Goal: Task Accomplishment & Management: Manage account settings

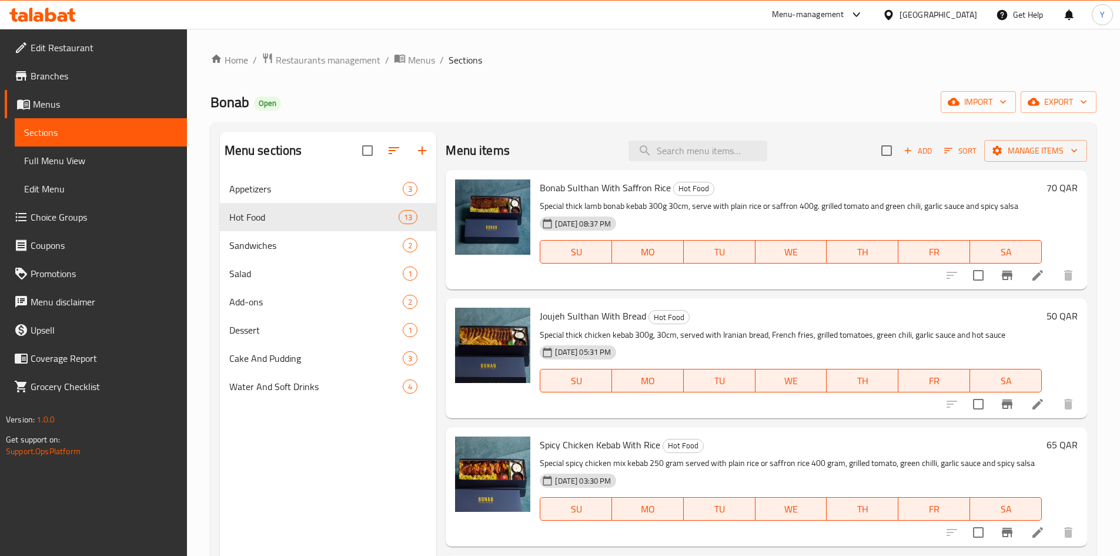
click at [550, 314] on span "Joujeh Sulthan With Bread" at bounding box center [593, 316] width 106 height 18
drag, startPoint x: 876, startPoint y: 337, endPoint x: 928, endPoint y: 331, distance: 52.1
click at [928, 331] on p "Special thick chicken kebab 300g, 30cm, served with Iranian bread, French fries…" at bounding box center [791, 334] width 502 height 15
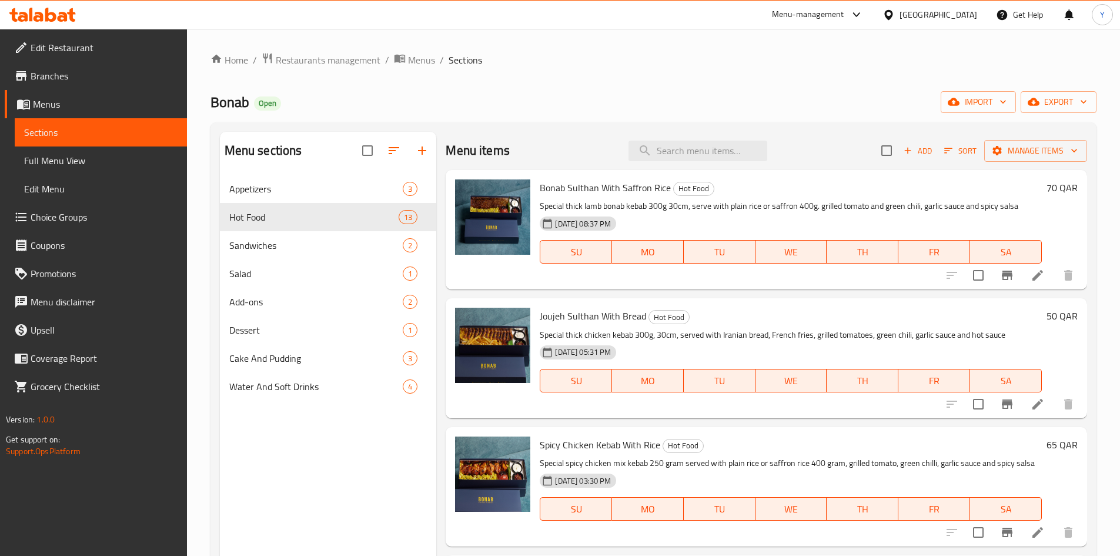
click at [583, 314] on span "Joujeh Sulthan With Bread" at bounding box center [593, 316] width 106 height 18
click at [582, 315] on span "Joujeh Sulthan With Bread" at bounding box center [593, 316] width 106 height 18
click at [581, 315] on span "Joujeh Sulthan With Bread" at bounding box center [593, 316] width 106 height 18
copy h6 "Joujeh Sulthan With Bread"
click at [520, 81] on div "Home / Restaurants management / Menus / Sections Bonab Open import export Menu …" at bounding box center [653, 374] width 886 height 644
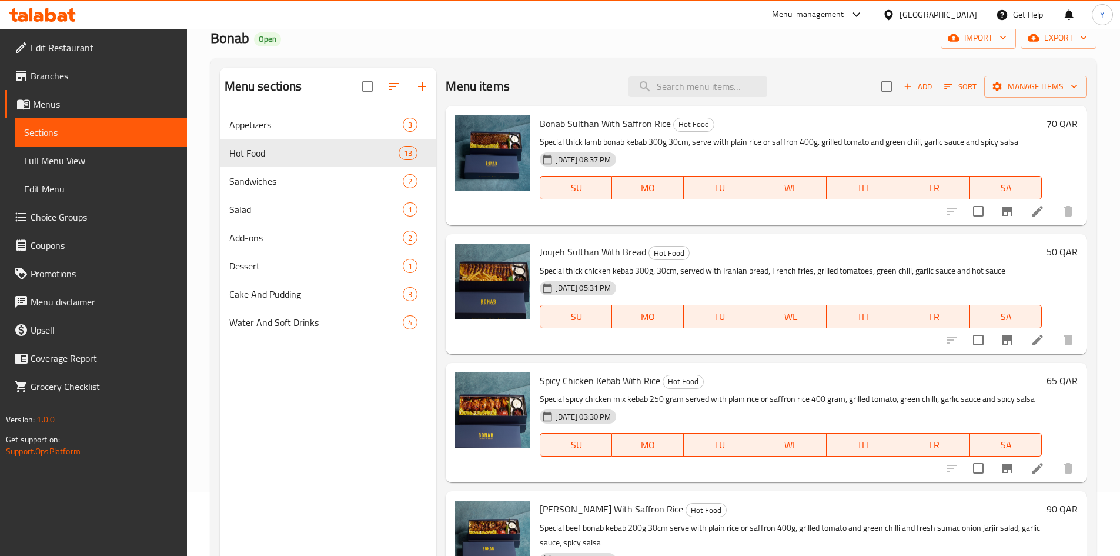
scroll to position [47, 0]
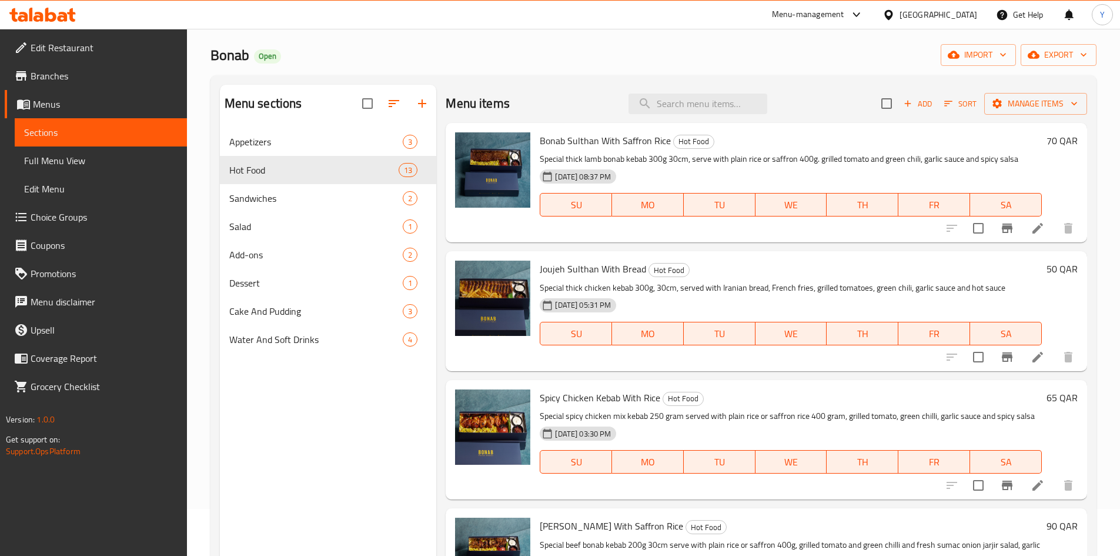
click at [626, 267] on span "Joujeh Sulthan With Bread" at bounding box center [593, 269] width 106 height 18
click at [623, 269] on span "Joujeh Sulthan With Bread" at bounding box center [593, 269] width 106 height 18
click at [622, 270] on span "Joujeh Sulthan With Bread" at bounding box center [593, 269] width 106 height 18
click at [621, 270] on span "Joujeh Sulthan With Bread" at bounding box center [593, 269] width 106 height 18
click at [621, 271] on span "Joujeh Sulthan With Bread" at bounding box center [593, 269] width 106 height 18
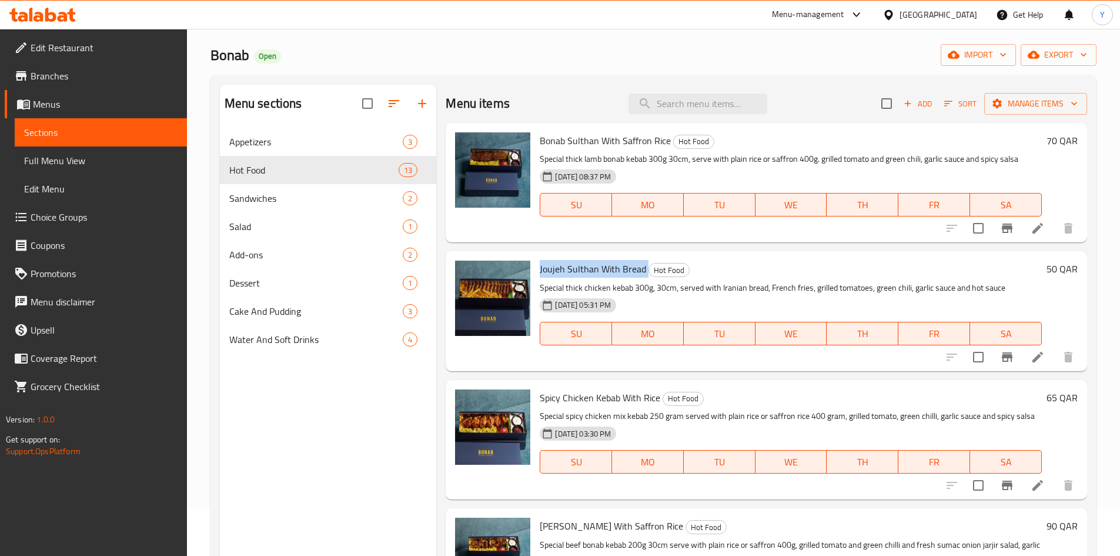
click at [621, 271] on span "Joujeh Sulthan With Bread" at bounding box center [593, 269] width 106 height 18
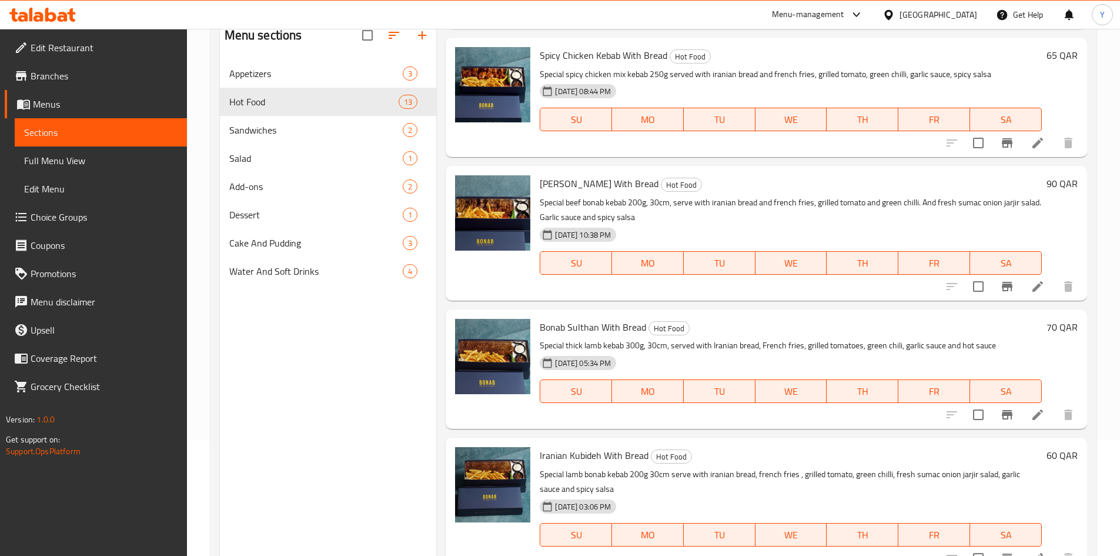
scroll to position [165, 0]
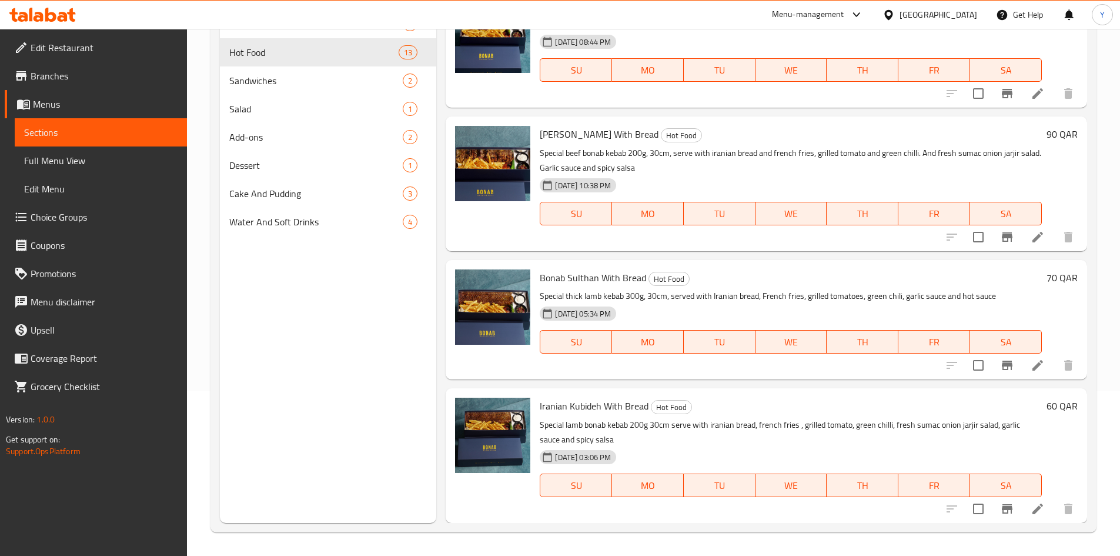
click at [628, 283] on span "Bonab Sulthan With Bread" at bounding box center [593, 278] width 106 height 18
click at [626, 284] on span "Bonab Sulthan With Bread" at bounding box center [593, 278] width 106 height 18
click at [621, 285] on span "Bonab Sulthan With Bread" at bounding box center [593, 278] width 106 height 18
click at [620, 285] on span "Bonab Sulthan With Bread" at bounding box center [593, 278] width 106 height 18
click at [619, 285] on span "Bonab Sulthan With Bread" at bounding box center [593, 278] width 106 height 18
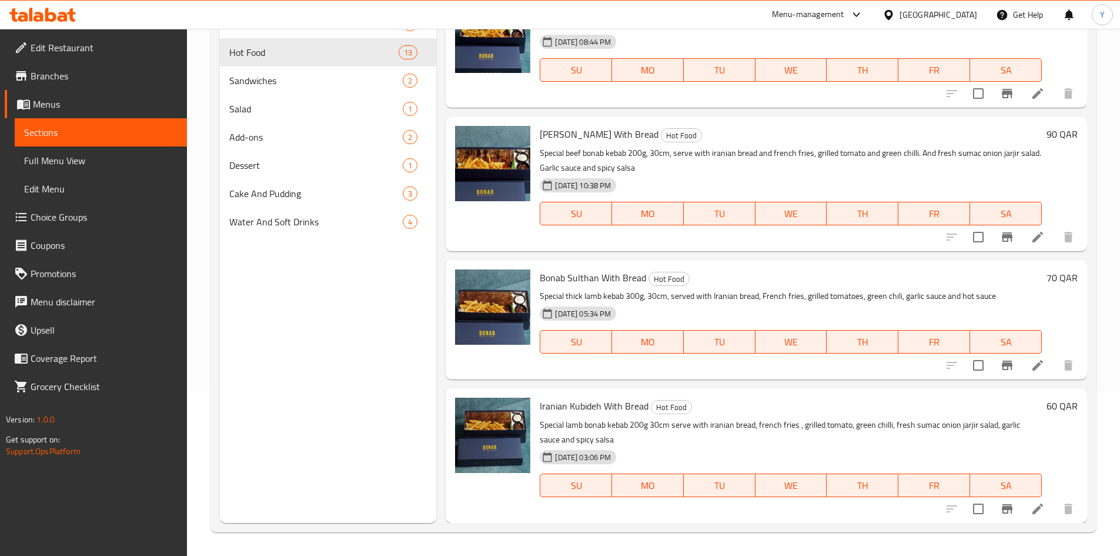
click at [609, 279] on span "Bonab Sulthan With Bread" at bounding box center [593, 278] width 106 height 18
click at [608, 279] on span "Bonab Sulthan With Bread" at bounding box center [593, 278] width 106 height 18
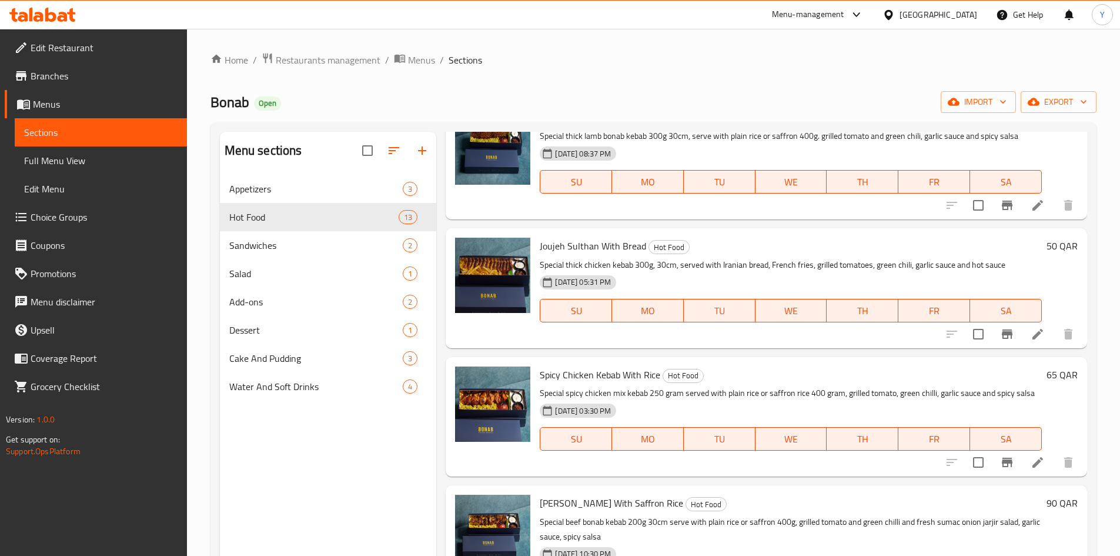
scroll to position [0, 0]
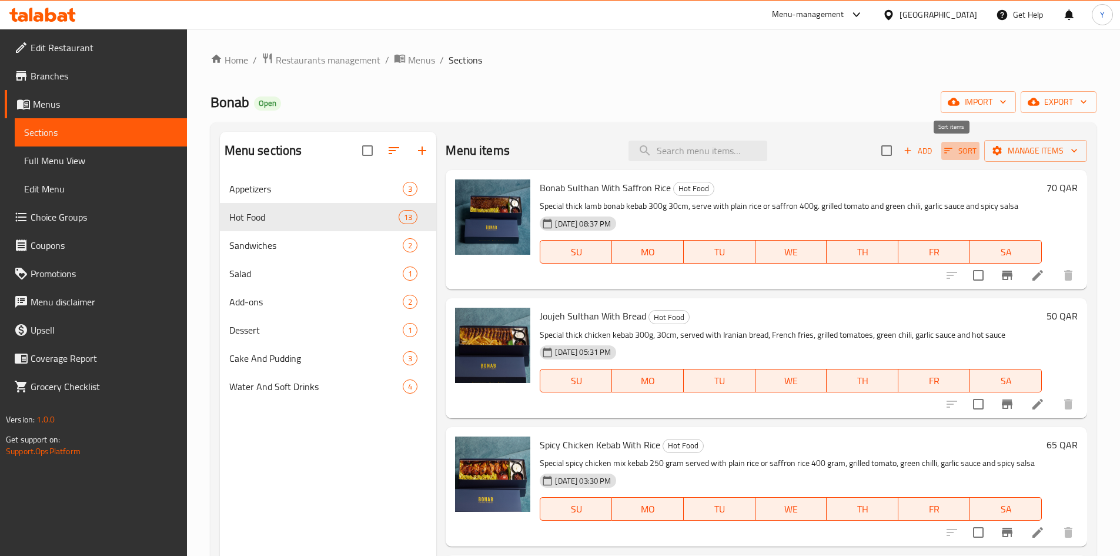
click at [941, 143] on button "Sort" at bounding box center [960, 151] width 38 height 18
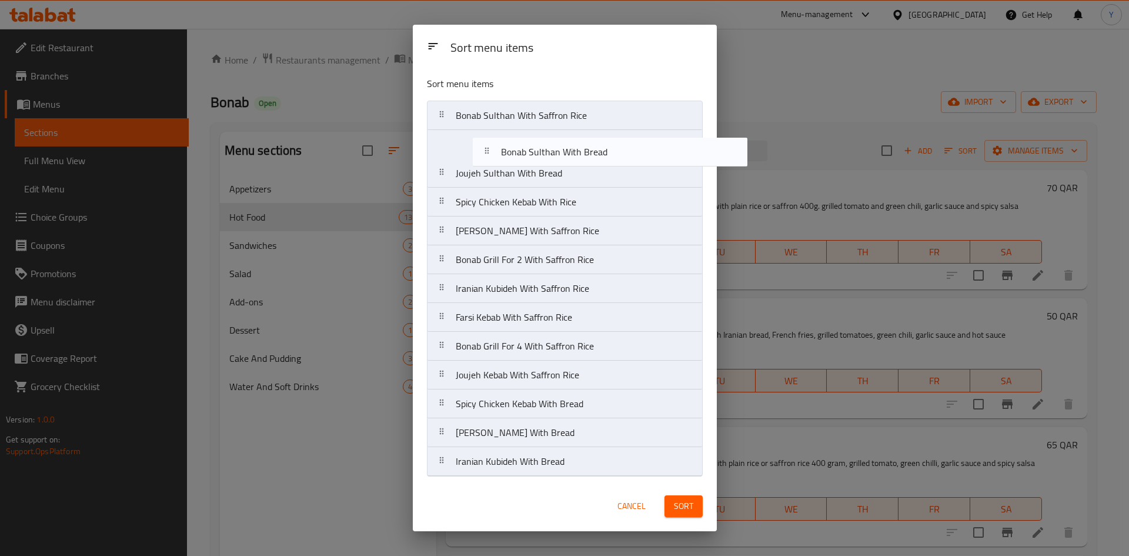
drag, startPoint x: 595, startPoint y: 434, endPoint x: 676, endPoint y: 177, distance: 269.8
click at [641, 149] on nav "Bonab Sulthan With Saffron Rice Joujeh Sulthan With Bread Spicy Chicken Kebab W…" at bounding box center [565, 289] width 276 height 376
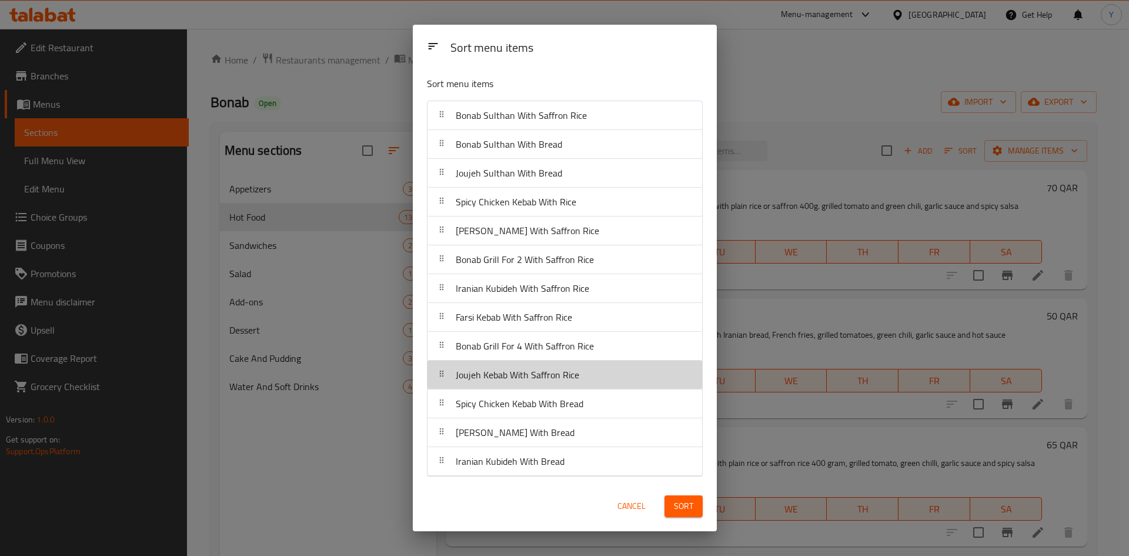
click at [593, 382] on div "Joujeh Kebab With Saffron Rice" at bounding box center [564, 374] width 265 height 28
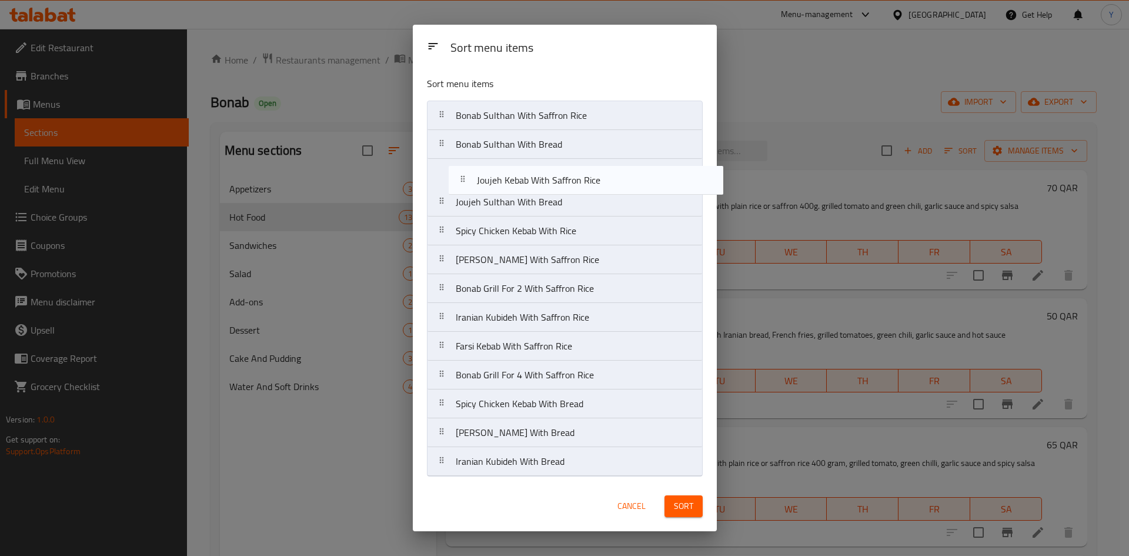
drag, startPoint x: 527, startPoint y: 374, endPoint x: 549, endPoint y: 186, distance: 189.4
click at [549, 173] on nav "Bonab Sulthan With Saffron Rice Bonab Sulthan With Bread Joujeh Sulthan With Br…" at bounding box center [565, 289] width 276 height 376
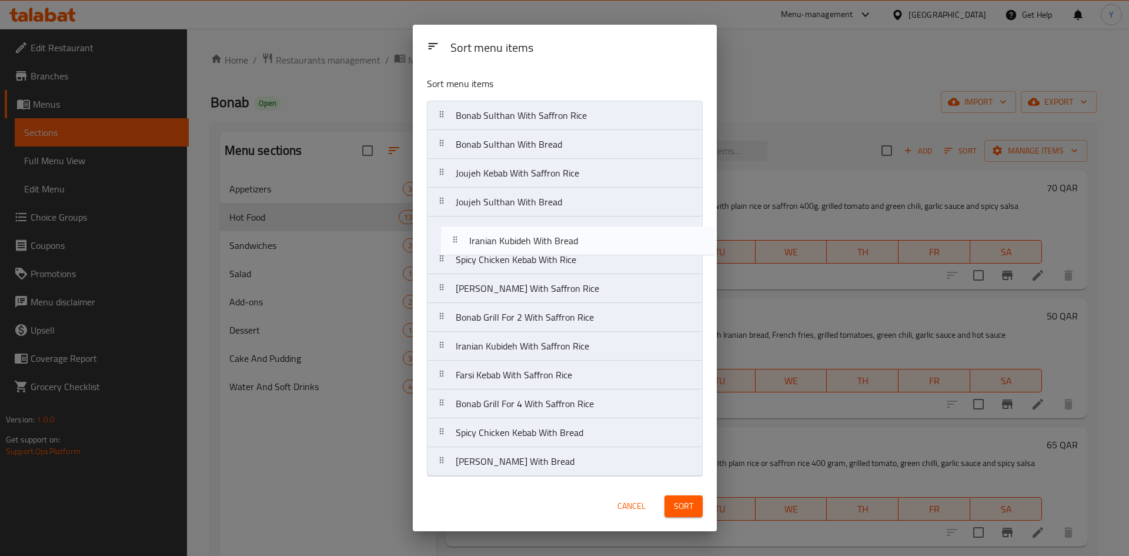
drag, startPoint x: 490, startPoint y: 468, endPoint x: 506, endPoint y: 242, distance: 226.4
click at [506, 242] on nav "Bonab Sulthan With Saffron Rice Bonab Sulthan With Bread Joujeh Kebab With Saff…" at bounding box center [565, 289] width 276 height 376
drag, startPoint x: 547, startPoint y: 358, endPoint x: 556, endPoint y: 246, distance: 112.6
click at [556, 246] on nav "Bonab Sulthan With Saffron Rice Bonab Sulthan With Bread Joujeh Kebab With Saff…" at bounding box center [565, 289] width 276 height 376
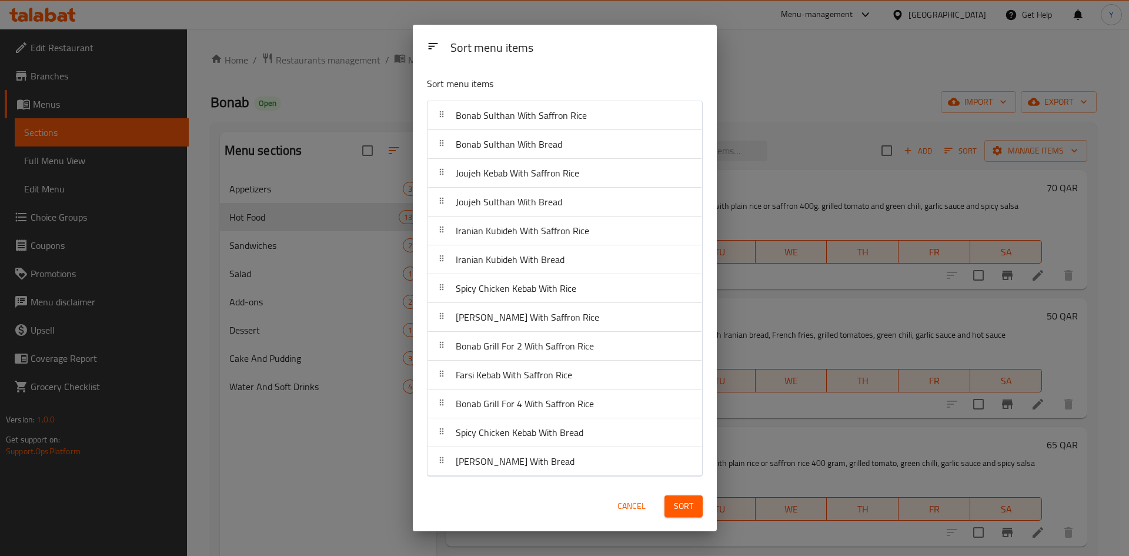
click at [646, 504] on button "Cancel" at bounding box center [632, 506] width 38 height 22
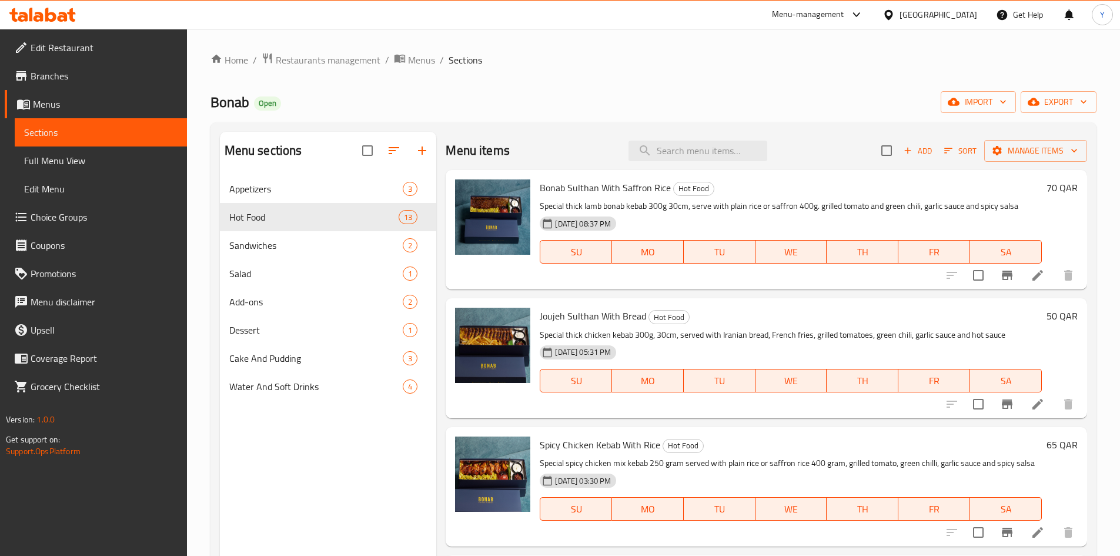
click at [823, 73] on div "Home / Restaurants management / Menus / Sections Bonab Open import export Menu …" at bounding box center [653, 374] width 886 height 644
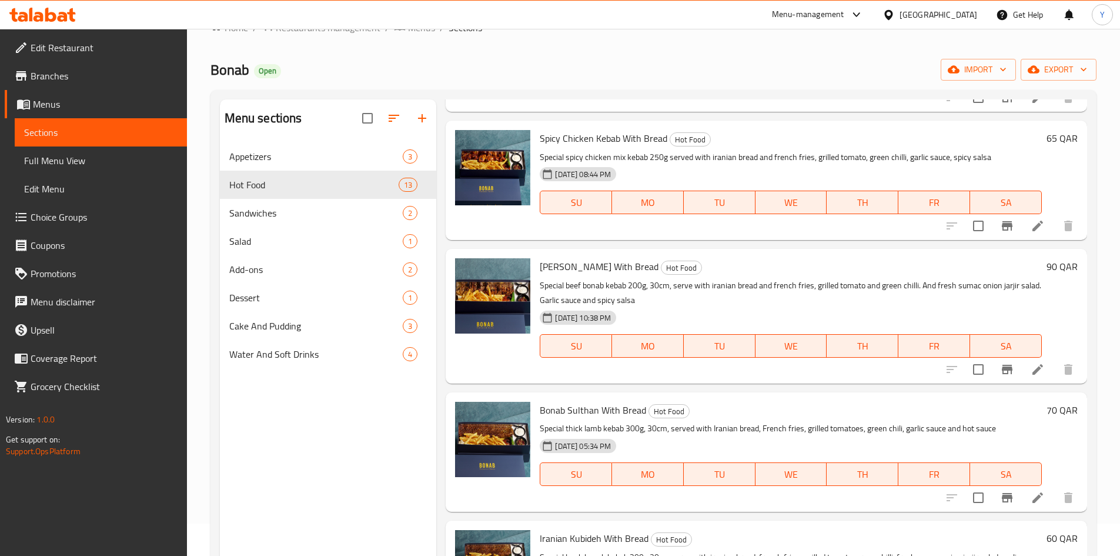
scroll to position [59, 0]
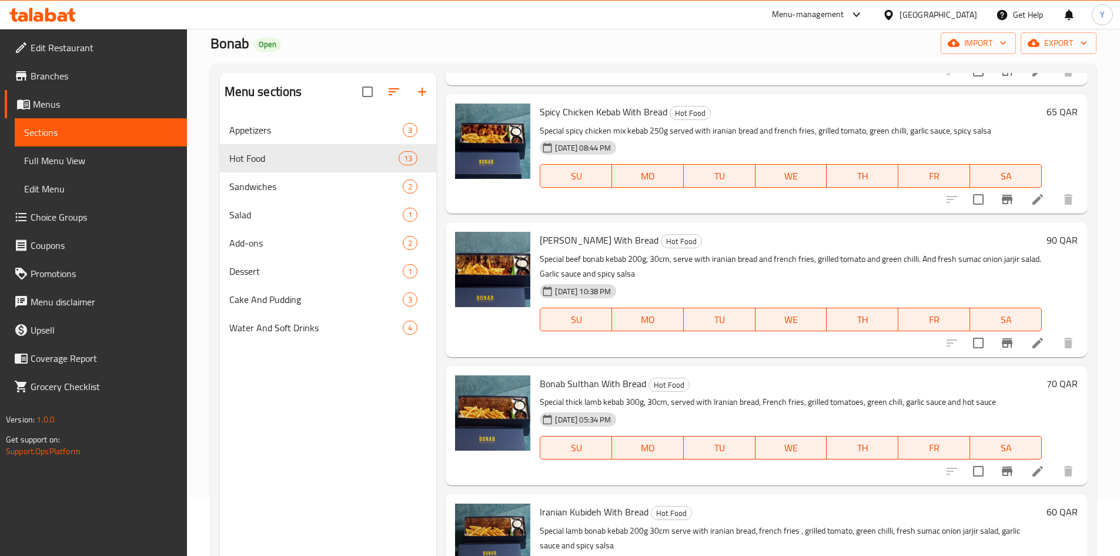
click at [717, 404] on p "Special thick lamb kebab 300g, 30cm, served with Iranian bread, French fries, g…" at bounding box center [791, 401] width 502 height 15
click at [717, 403] on p "Special thick lamb kebab 300g, 30cm, served with Iranian bread, French fries, g…" at bounding box center [791, 401] width 502 height 15
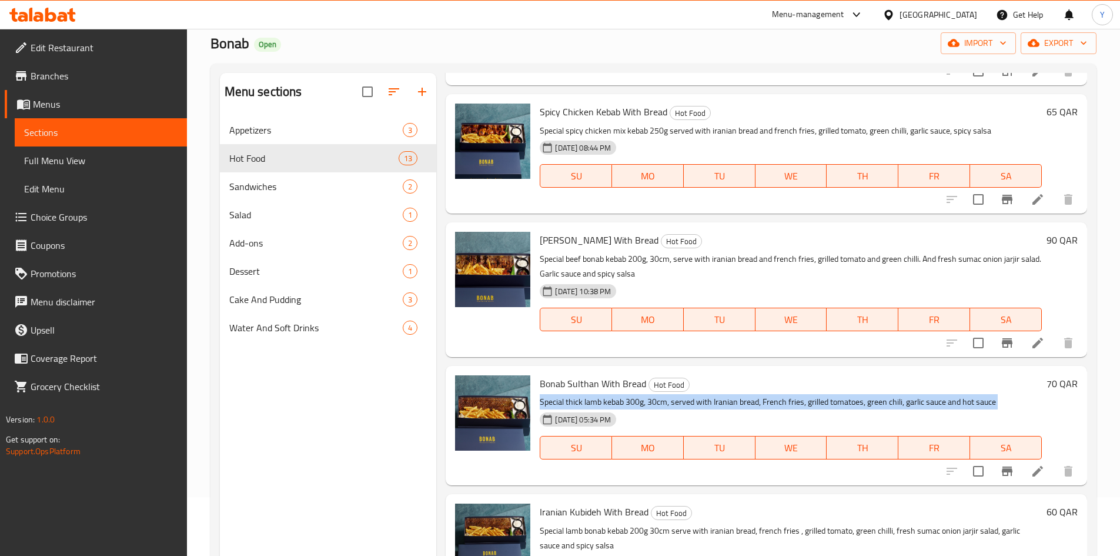
click at [715, 404] on p "Special thick lamb kebab 300g, 30cm, served with Iranian bread, French fries, g…" at bounding box center [791, 401] width 502 height 15
click at [425, 160] on input "Menu sections" at bounding box center [421, 158] width 25 height 25
checkbox input "true"
click at [403, 165] on button "edit" at bounding box center [403, 158] width 18 height 18
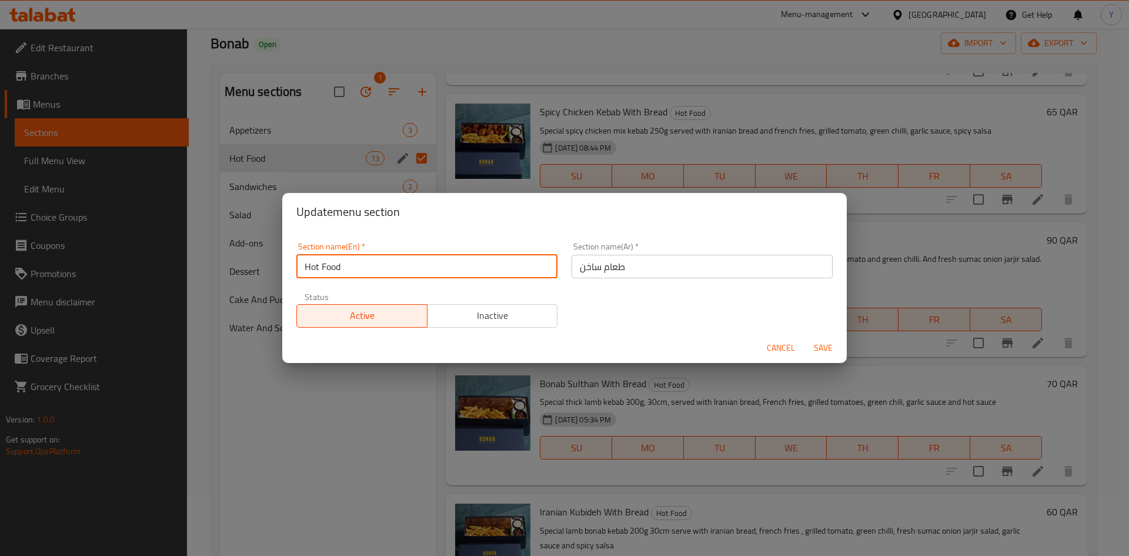
drag, startPoint x: 359, startPoint y: 269, endPoint x: 196, endPoint y: 260, distance: 163.1
click at [196, 260] on div "Update menu section Section name(En)   * Hot Food Section name(En) * Section na…" at bounding box center [564, 278] width 1129 height 556
type input "Main Course"
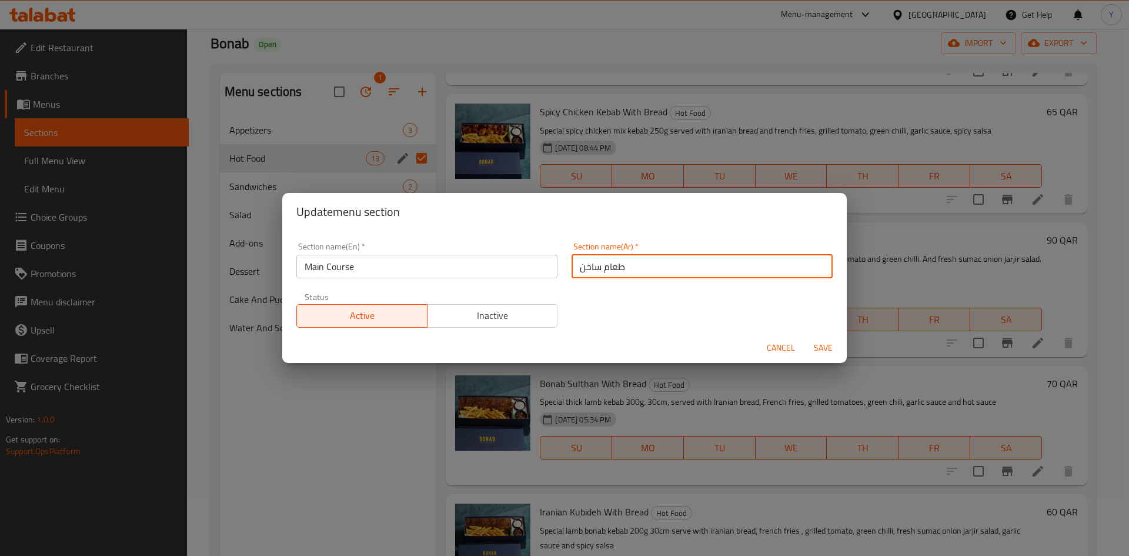
click at [615, 267] on input "طعام ساخن" at bounding box center [701, 267] width 261 height 24
click at [614, 268] on input "طعام ساخن" at bounding box center [701, 267] width 261 height 24
click at [614, 269] on input "طعام ساخن" at bounding box center [701, 267] width 261 height 24
click at [658, 267] on input "طعام ساخن" at bounding box center [701, 267] width 261 height 24
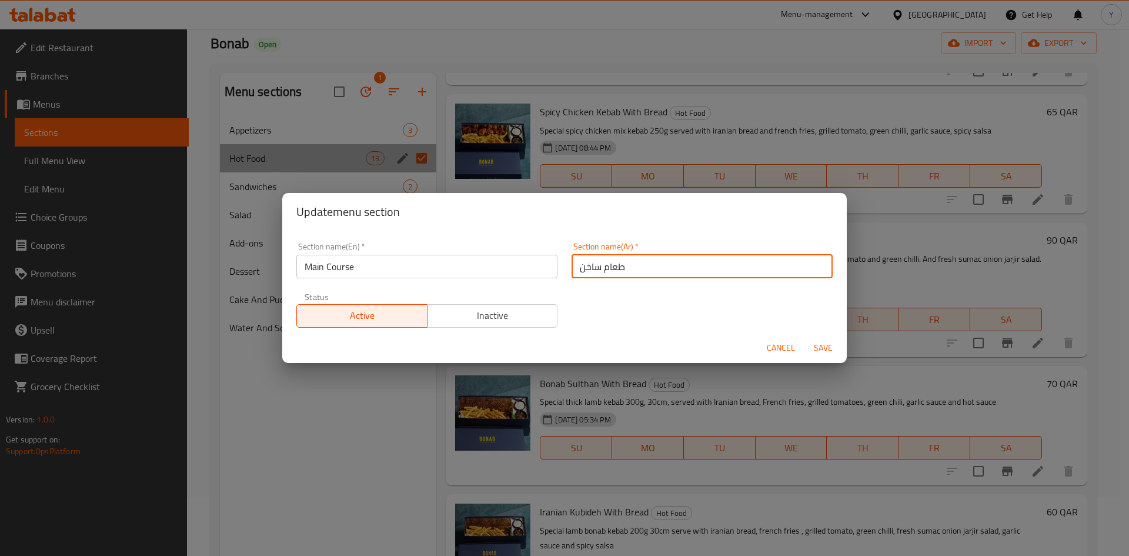
click at [658, 267] on input "طعام ساخن" at bounding box center [701, 267] width 261 height 24
type input "الطبق الرئيسي"
click at [804, 337] on button "Save" at bounding box center [823, 348] width 38 height 22
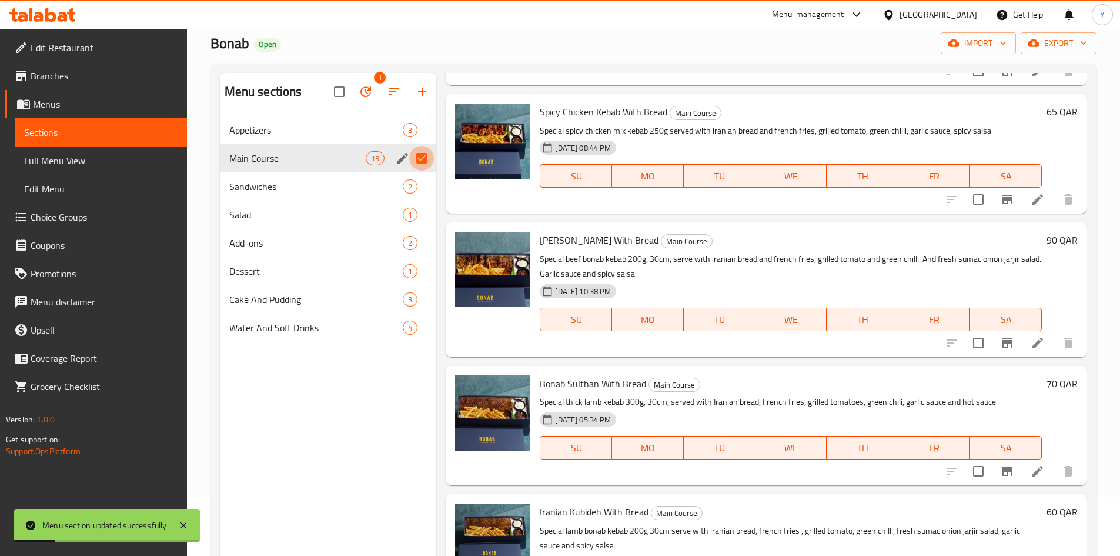
click at [424, 162] on input "Menu sections" at bounding box center [421, 158] width 25 height 25
checkbox input "false"
drag, startPoint x: 408, startPoint y: 131, endPoint x: 410, endPoint y: 4, distance: 127.0
click at [409, 130] on div "Menu sections" at bounding box center [403, 130] width 18 height 18
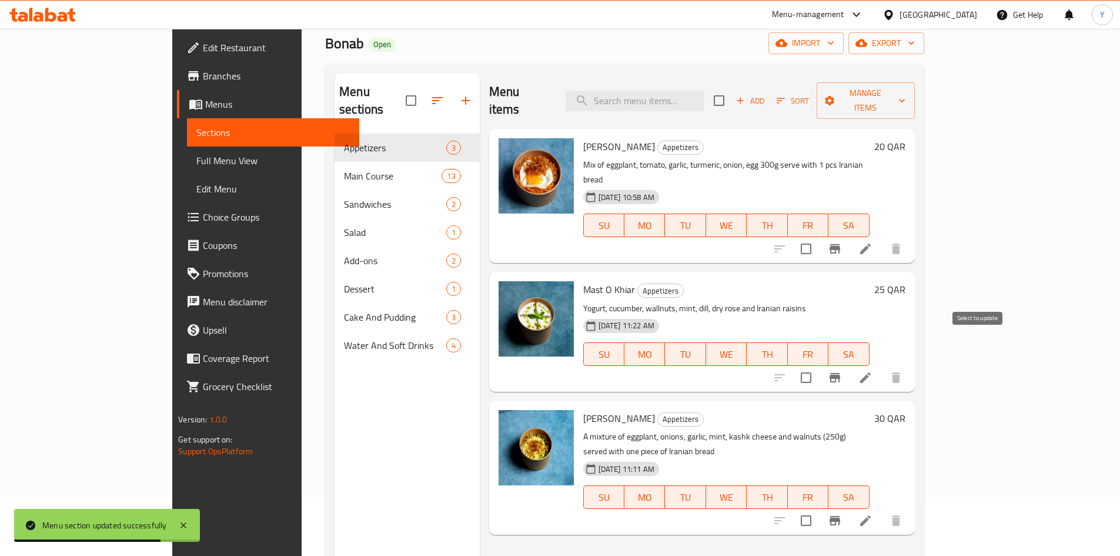
click at [818, 365] on input "checkbox" at bounding box center [806, 377] width 25 height 25
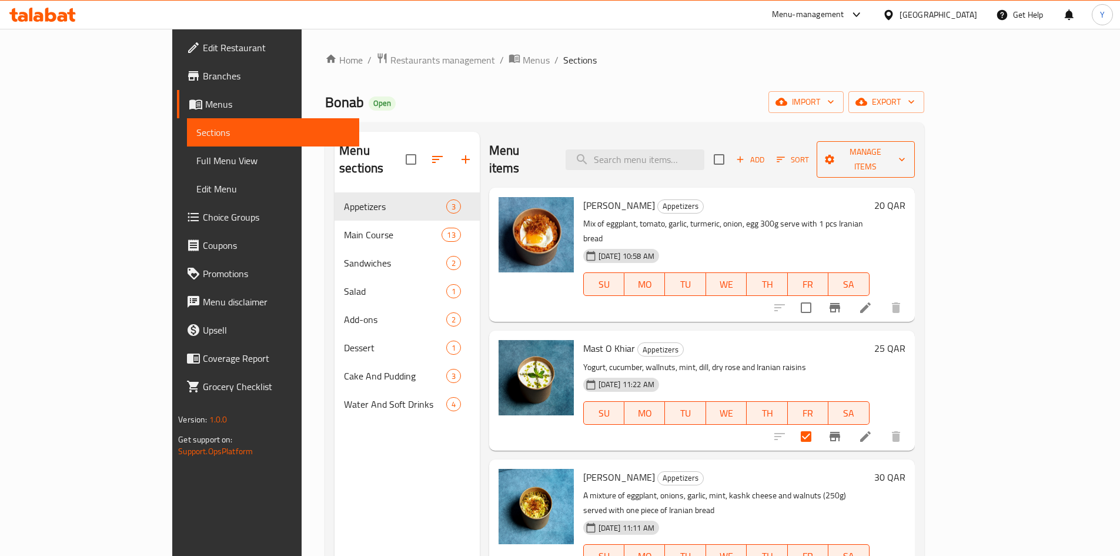
click at [834, 155] on icon "button" at bounding box center [829, 159] width 9 height 9
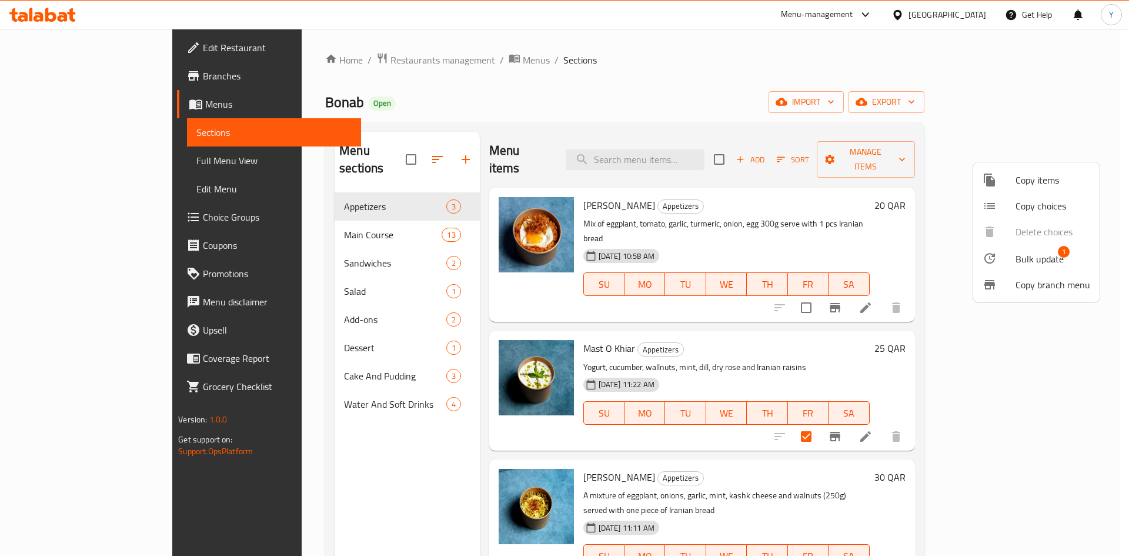
click at [1003, 265] on div at bounding box center [998, 258] width 33 height 14
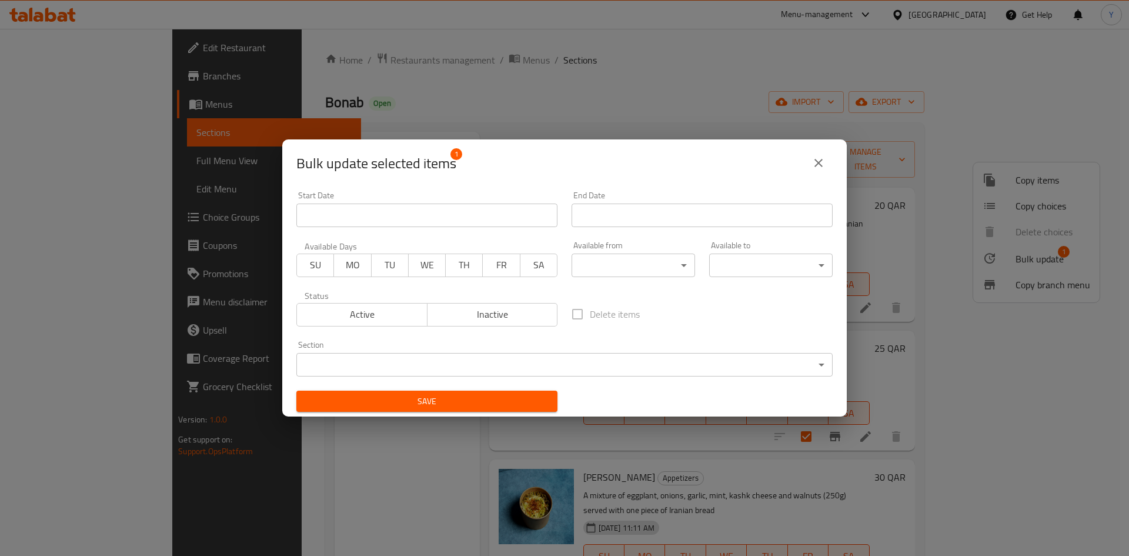
click at [618, 360] on body "​ Menu-management Qatar Get Help Y Edit Restaurant Branches Menus Sections Full…" at bounding box center [564, 292] width 1129 height 527
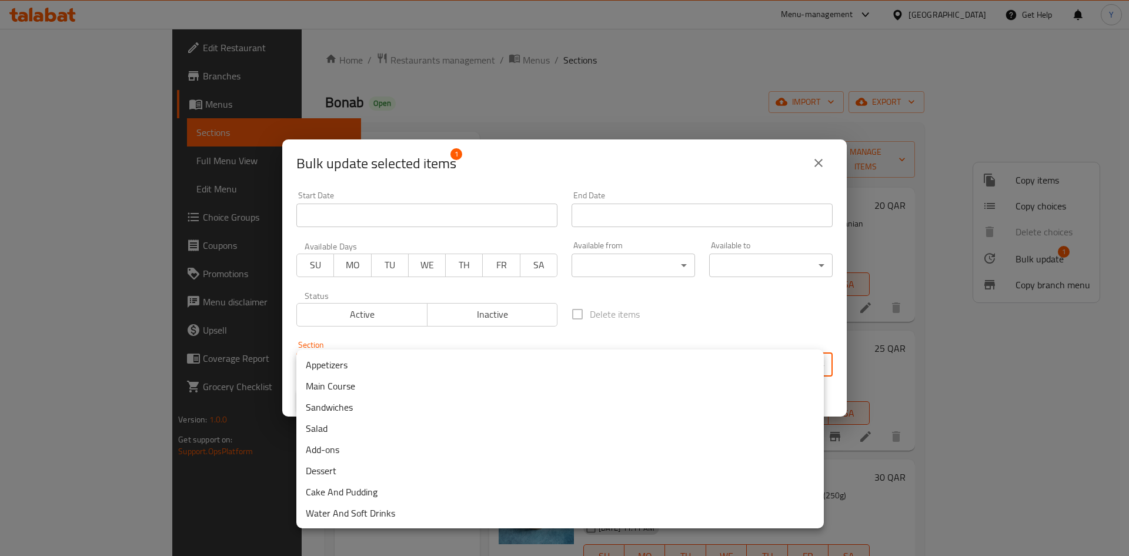
click at [355, 433] on li "Salad" at bounding box center [559, 427] width 527 height 21
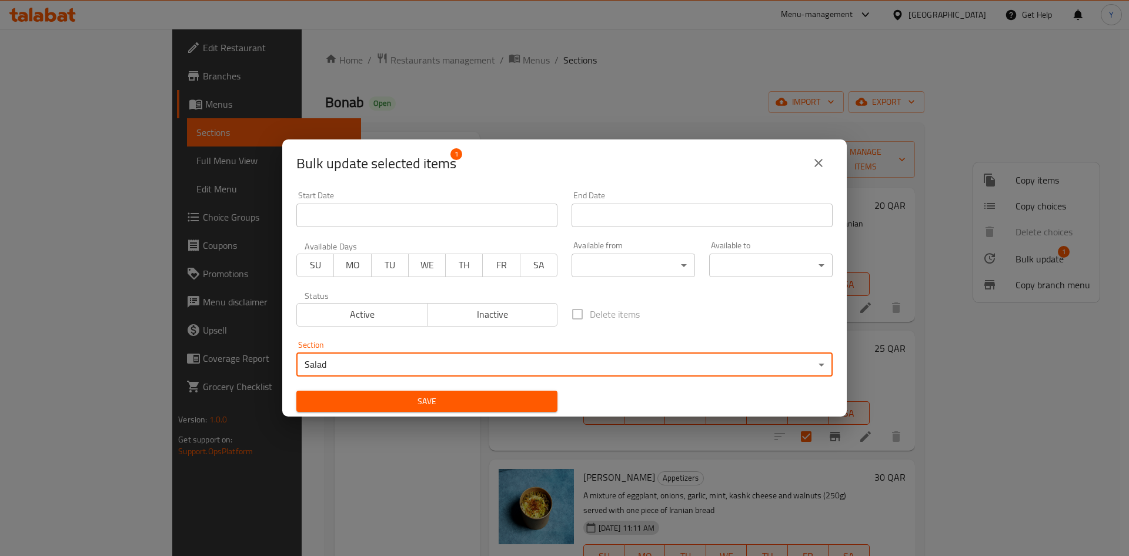
click at [378, 403] on span "Save" at bounding box center [427, 401] width 242 height 15
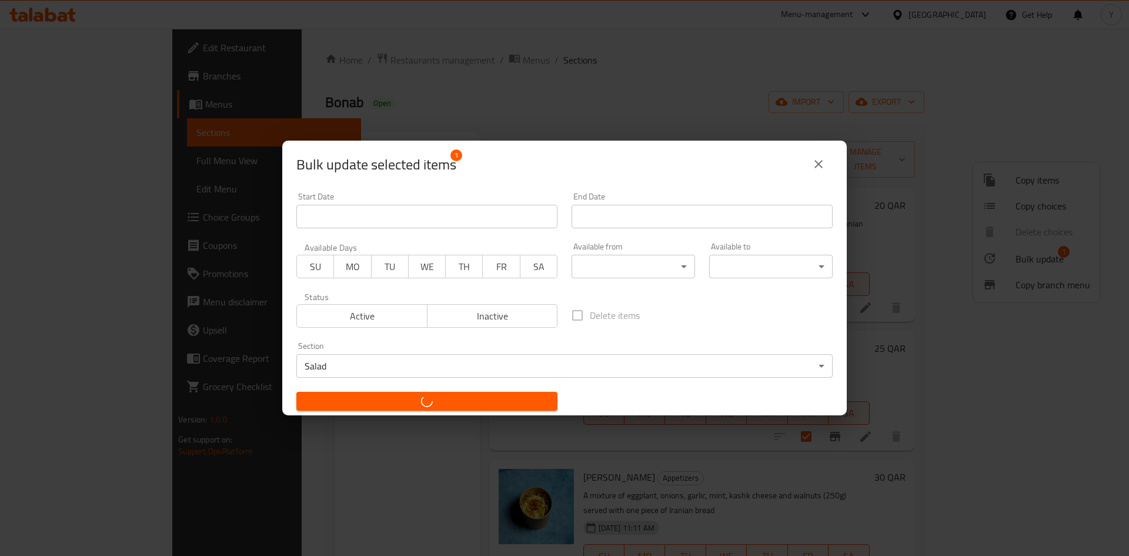
checkbox input "false"
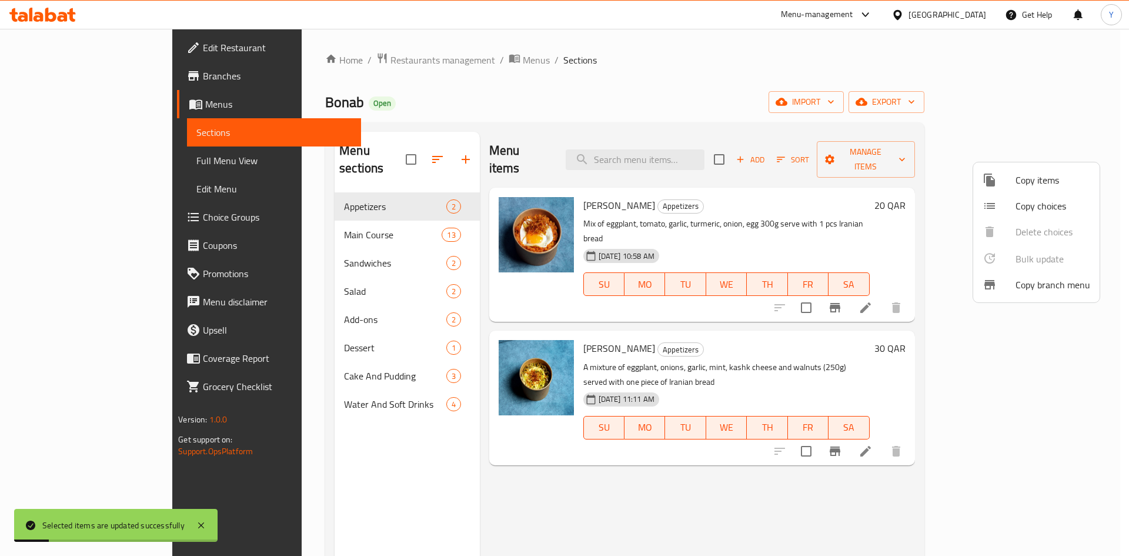
click at [268, 282] on div at bounding box center [564, 278] width 1129 height 556
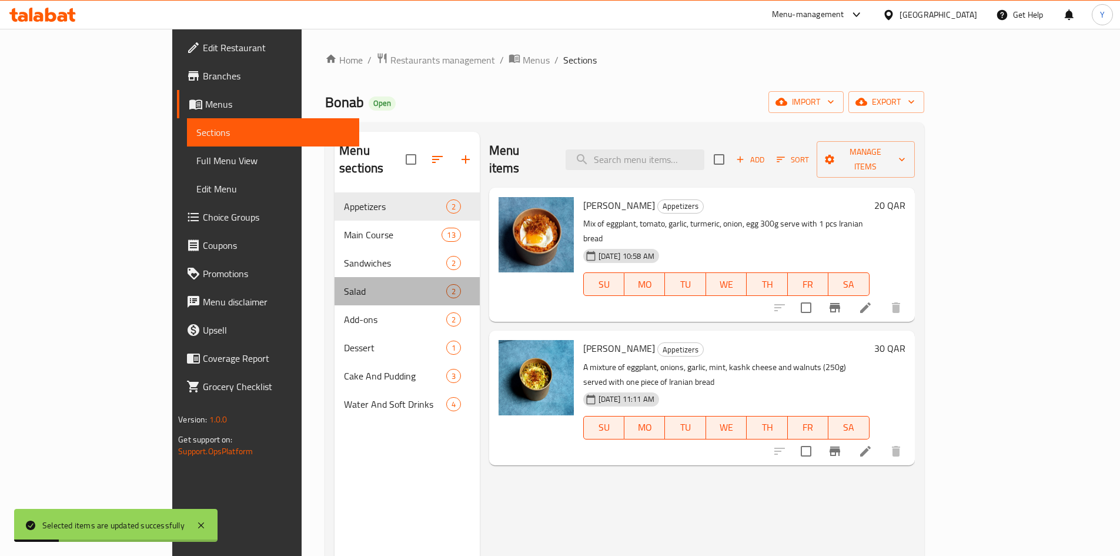
click at [335, 282] on div "Salad 2" at bounding box center [407, 291] width 145 height 28
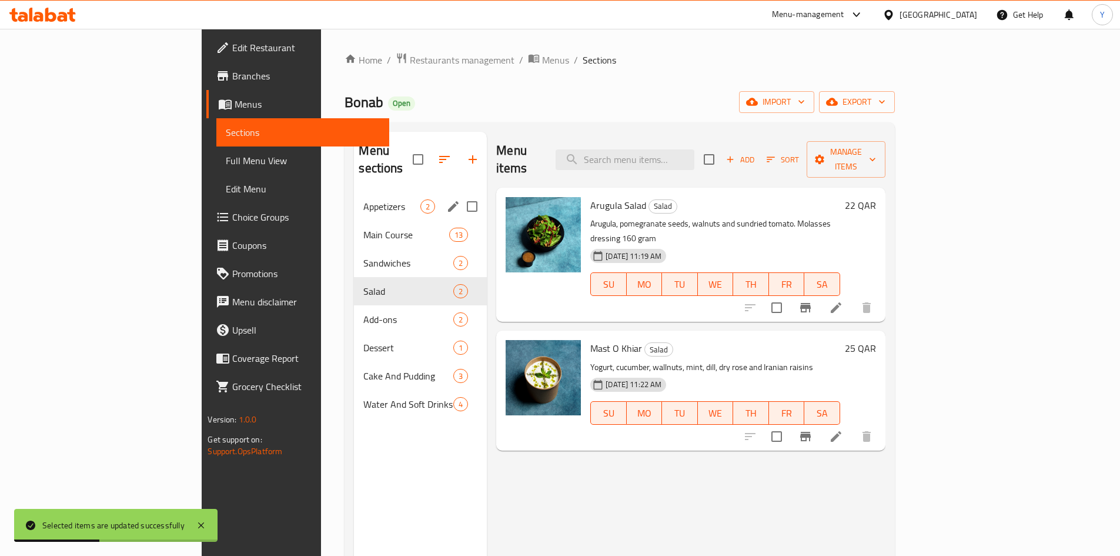
drag, startPoint x: 265, startPoint y: 198, endPoint x: 272, endPoint y: 200, distance: 8.0
click at [354, 199] on div "Appetizers 2" at bounding box center [420, 206] width 133 height 28
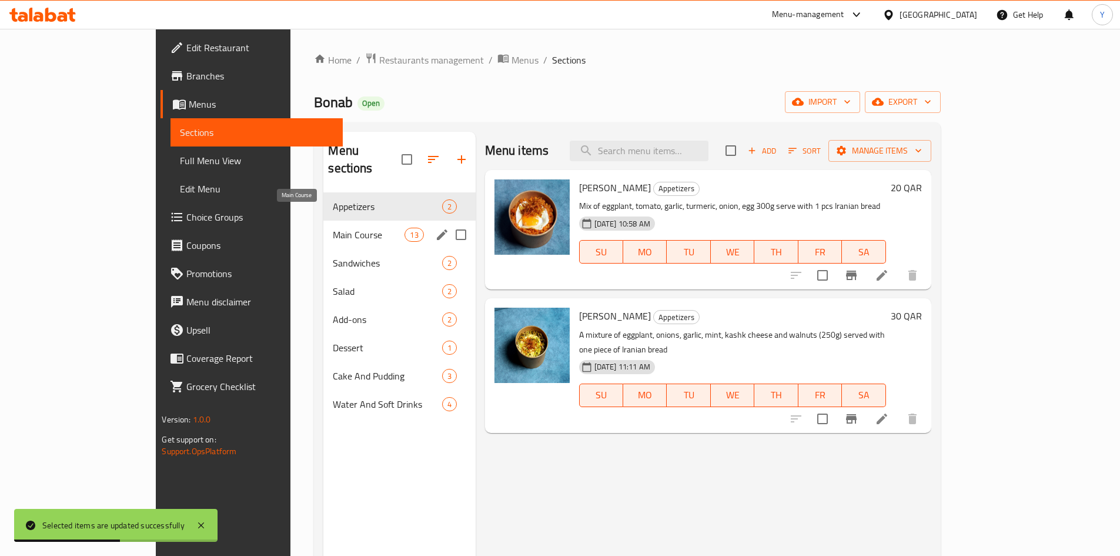
drag, startPoint x: 299, startPoint y: 218, endPoint x: 315, endPoint y: 242, distance: 28.5
click at [333, 228] on span "Main Course" at bounding box center [369, 235] width 72 height 14
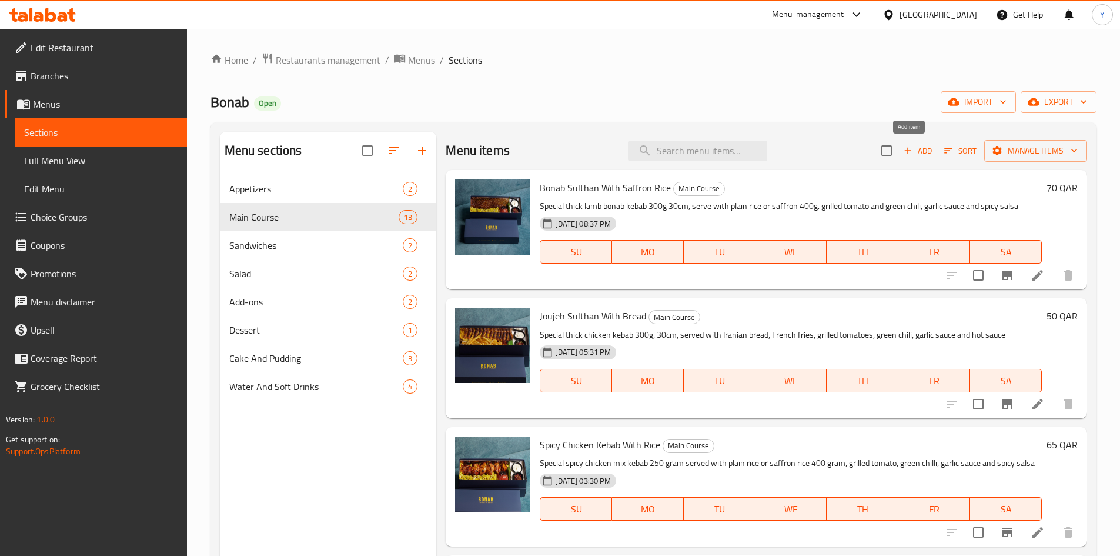
click at [915, 156] on span "Add" at bounding box center [918, 151] width 32 height 14
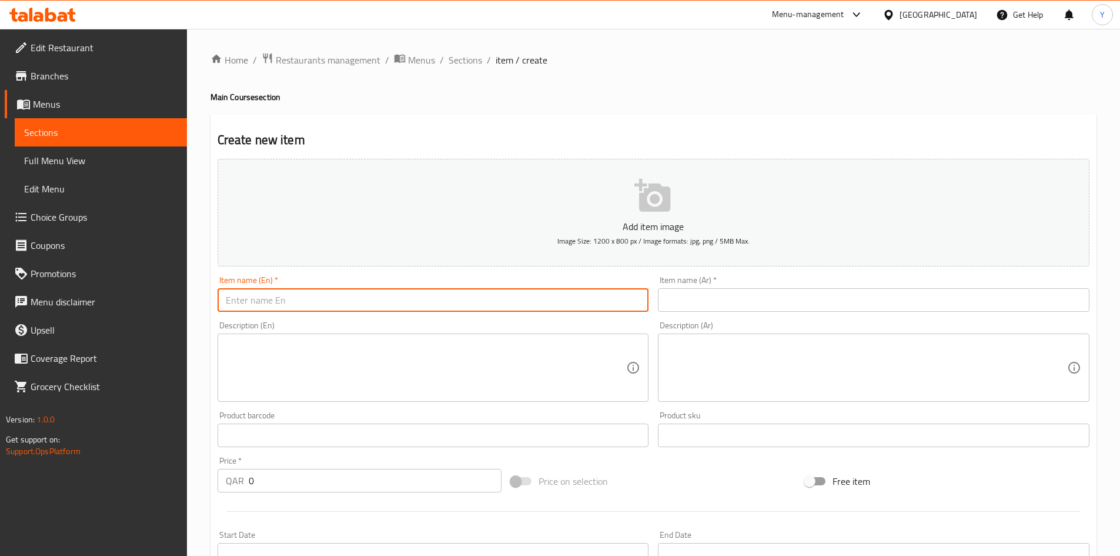
paste input "" Joujeh Sulthan with Saffron Rice ""
click at [246, 301] on input "" Joujeh Sulthan with Saffron Rice" at bounding box center [434, 300] width 432 height 24
click at [244, 305] on input "" Joujeh Sulthan with Saffron Rice" at bounding box center [434, 300] width 432 height 24
click at [239, 307] on input "" Joujeh Sulthan with Saffron Rice" at bounding box center [434, 300] width 432 height 24
click at [240, 305] on input "" Joujeh Sulthan with Saffron Rice" at bounding box center [434, 300] width 432 height 24
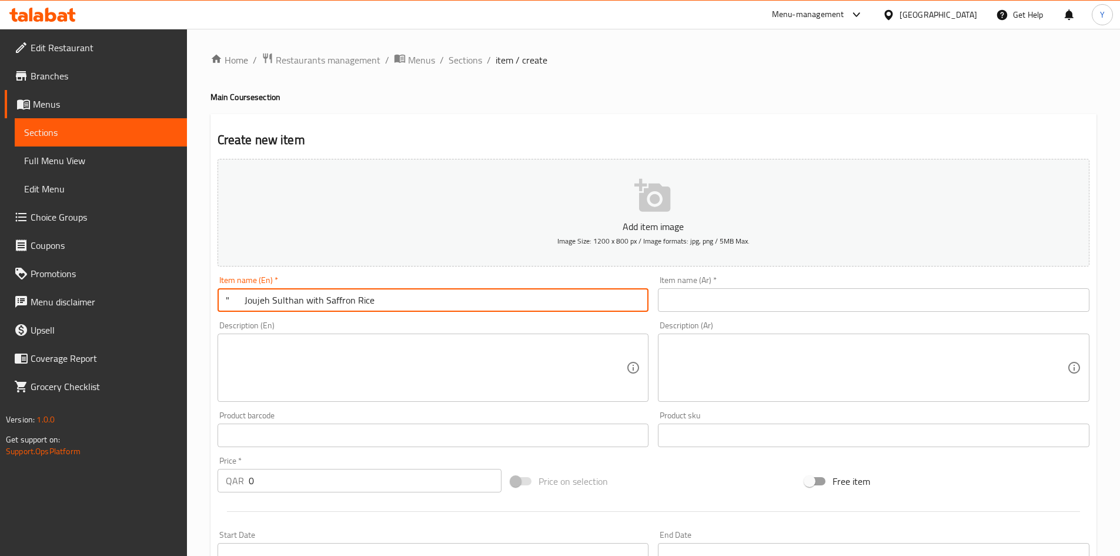
click at [241, 301] on input "" Joujeh Sulthan with Saffron Rice" at bounding box center [434, 300] width 432 height 24
click at [246, 305] on input "" Joujeh Sulthan with Saffron Rice" at bounding box center [434, 300] width 432 height 24
click at [258, 302] on input "" Joujeh Sulthan with Saffron Rice" at bounding box center [434, 300] width 432 height 24
click at [240, 303] on input "" Joujeh Sulthan with Saffron Rice" at bounding box center [434, 300] width 432 height 24
type input "Joujeh Sulthan with Saffron Rice"
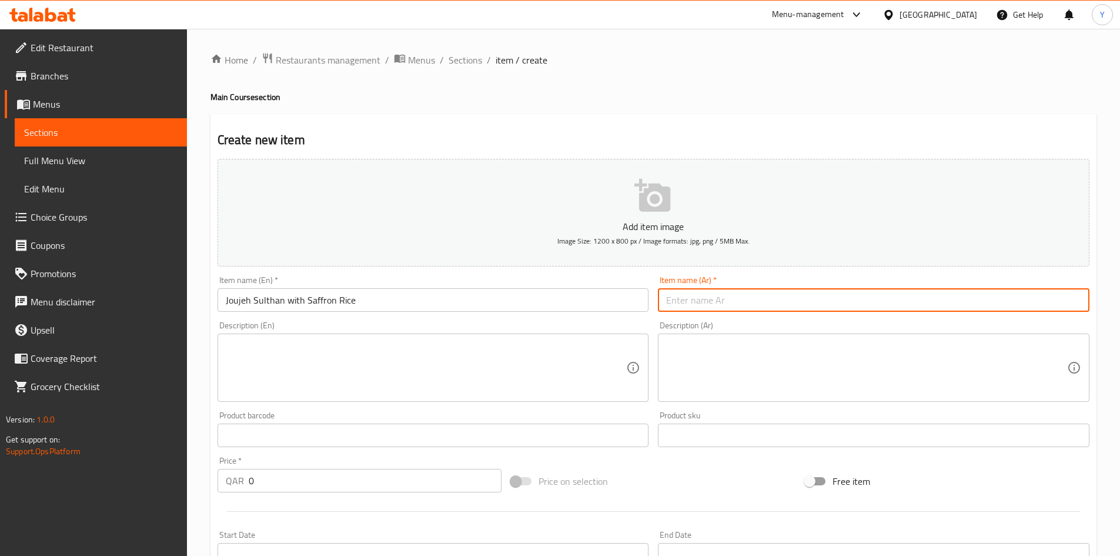
paste input "[PERSON_NAME] مع [PERSON_NAME]"
type input "[PERSON_NAME] مع [PERSON_NAME]"
click at [725, 363] on textarea at bounding box center [866, 368] width 401 height 56
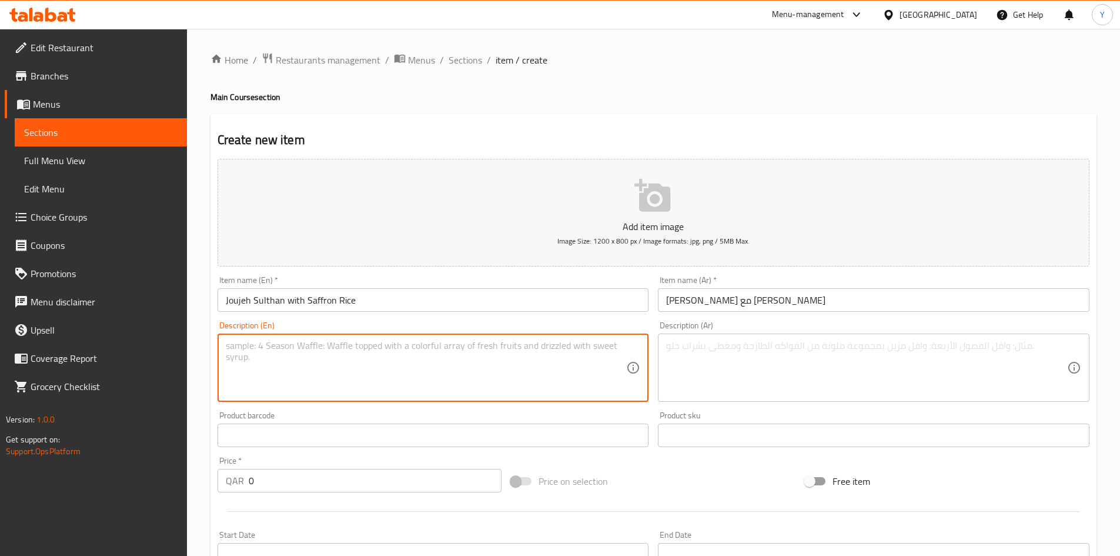
paste textarea "Special Thick Chicken bonab kebab 300g (30cm) Serve with Plain Rice or Safron (…"
type textarea "Special Thick Chicken bonab kebab 300g (30cm) Serve with Plain Rice or Safron (…"
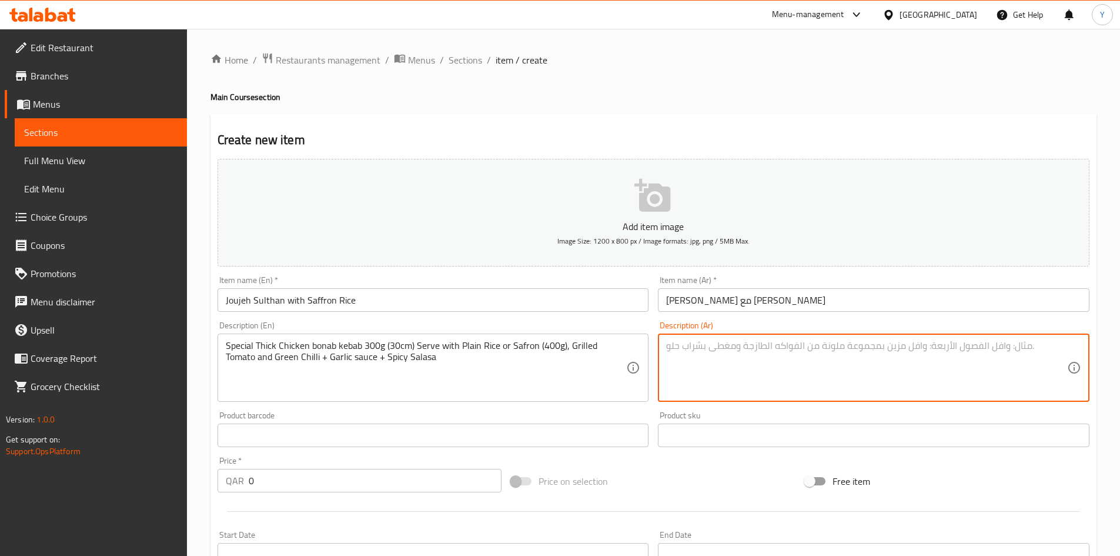
paste textarea "كباب دجاج خاص سميك 300 جرام (30 سم) يقدم مع أرز عادي أو زعفران (400 جرام) وطماط…"
type textarea "كباب دجاج خاص سميك 300 جرام (30 سم) يقدم مع أرز عادي أو زعفران (400 جرام) وطماط…"
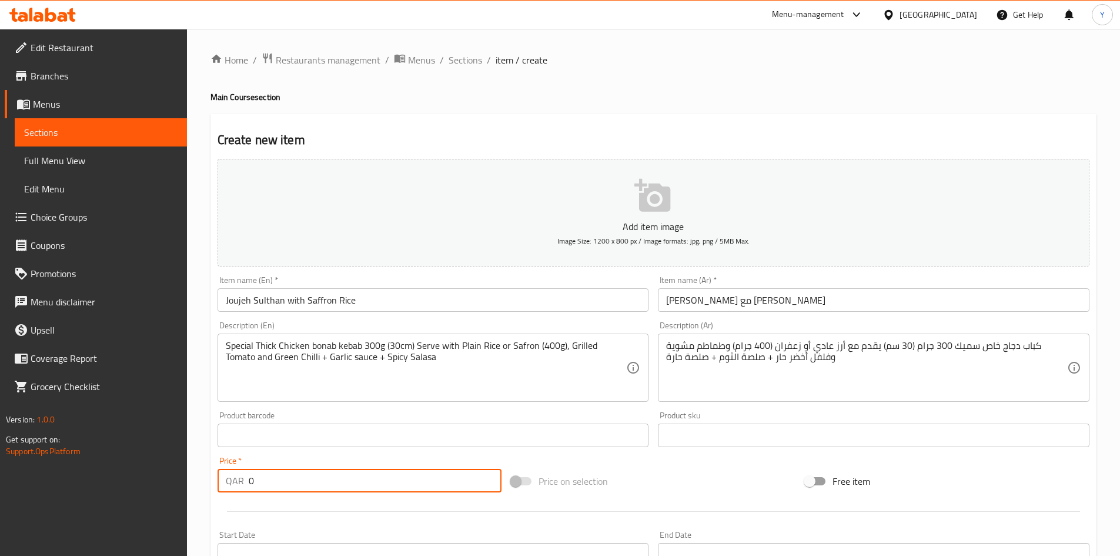
drag, startPoint x: 264, startPoint y: 476, endPoint x: 95, endPoint y: 476, distance: 168.7
click at [95, 476] on div "Edit Restaurant Branches Menus Sections Full Menu View Edit Menu Choice Groups …" at bounding box center [560, 430] width 1120 height 802
type input "50"
click at [404, 303] on input "Joujeh Sulthan with Saffron Rice" at bounding box center [434, 300] width 432 height 24
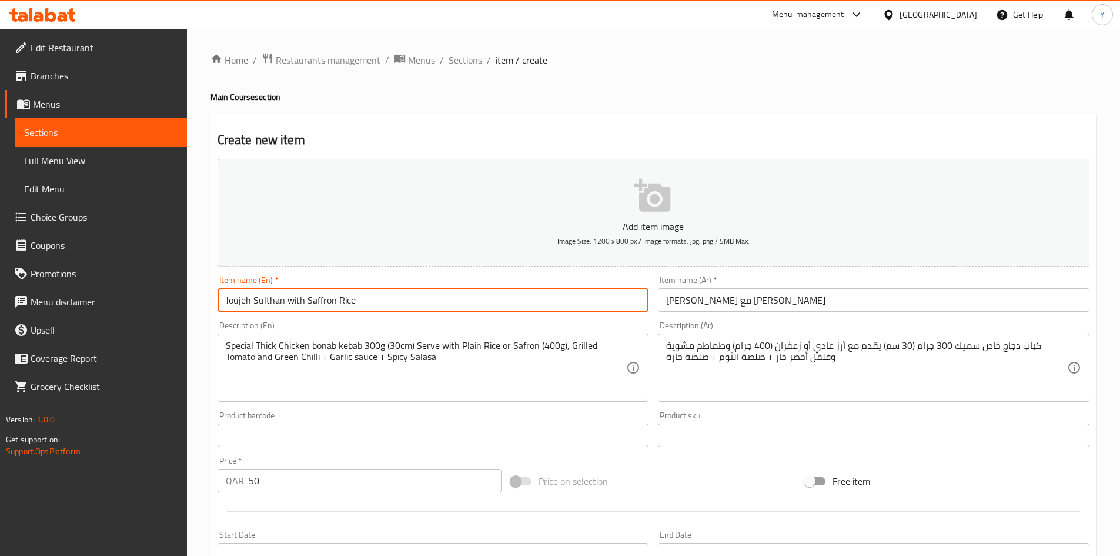
drag, startPoint x: 285, startPoint y: 306, endPoint x: 292, endPoint y: 307, distance: 6.5
click at [292, 307] on input "Joujeh Sulthan with Saffron Rice" at bounding box center [434, 300] width 432 height 24
type input "Joujeh Sulthan With Saffron Rice"
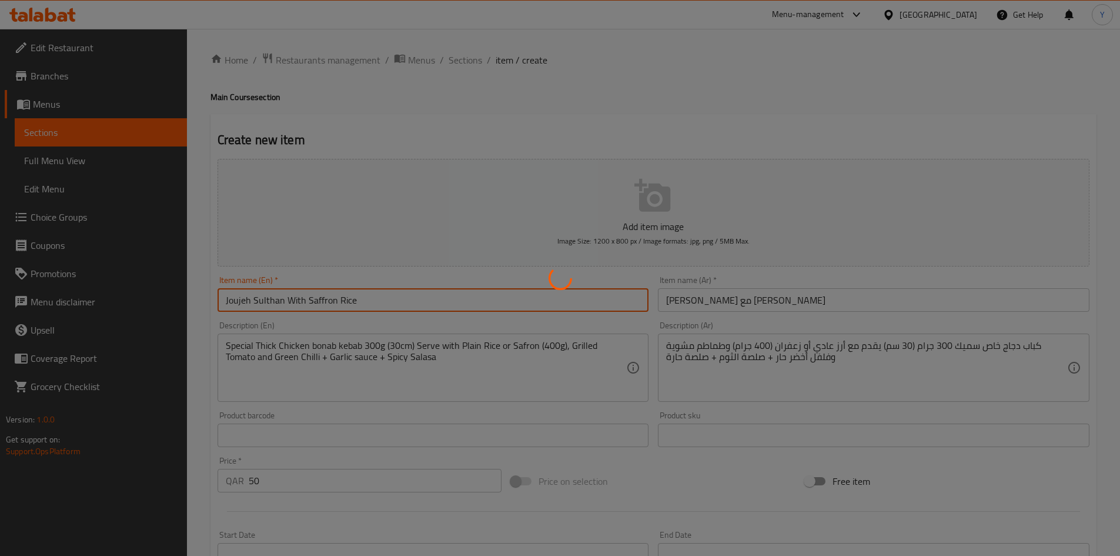
type input "0"
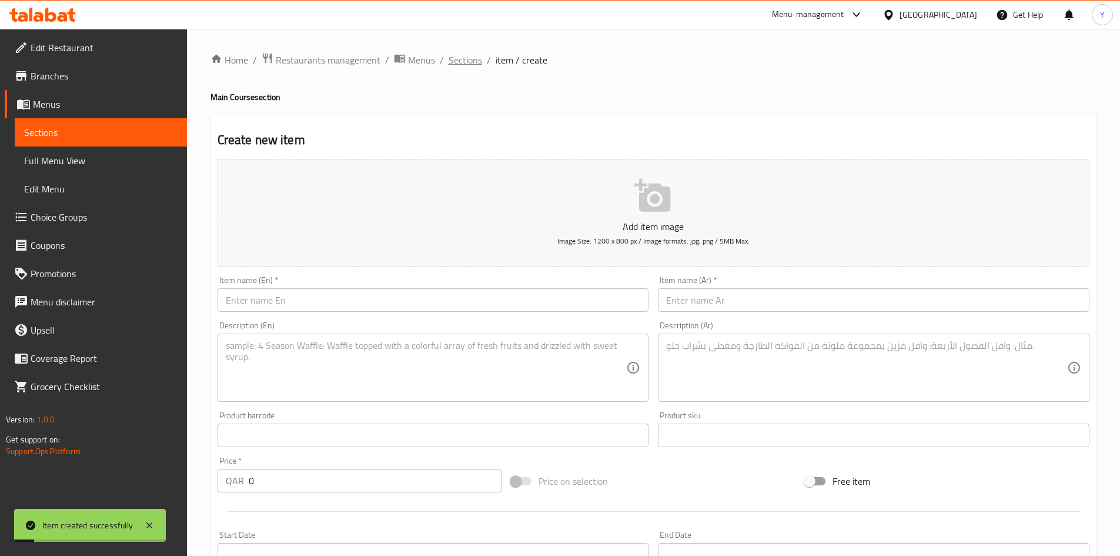
click at [457, 61] on span "Sections" at bounding box center [466, 60] width 34 height 14
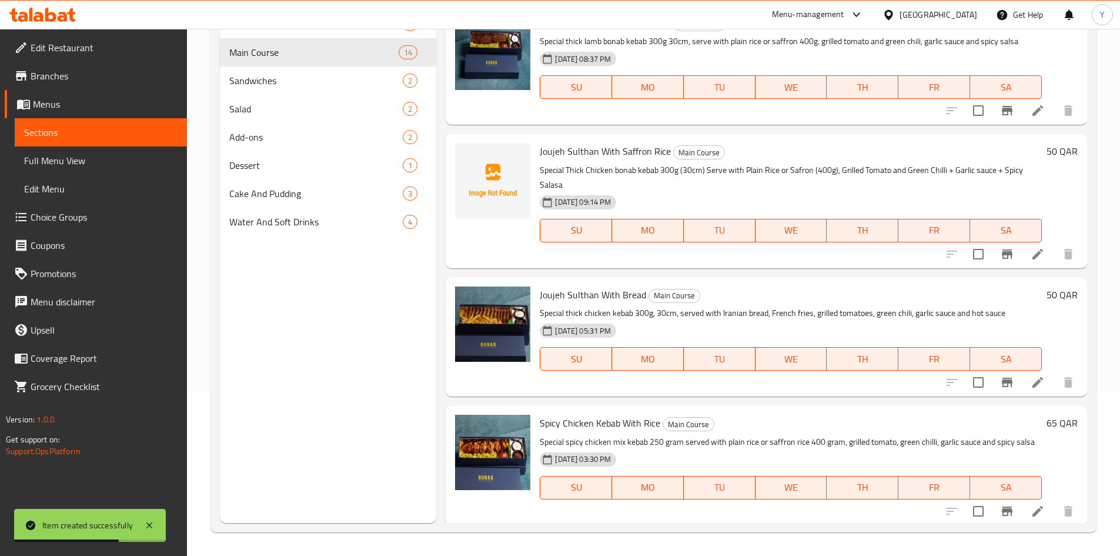
click at [971, 260] on input "checkbox" at bounding box center [978, 254] width 25 height 25
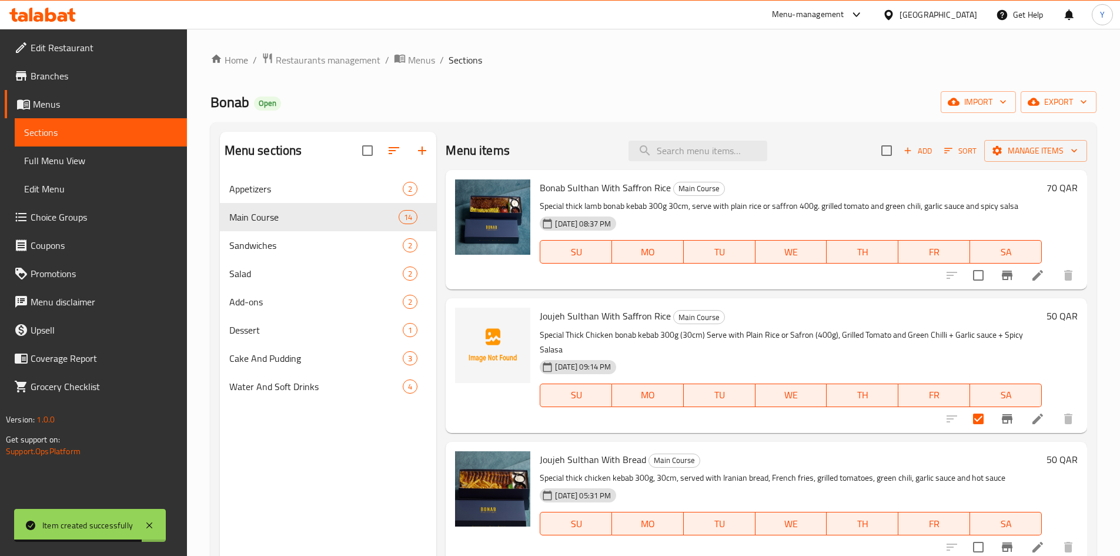
click at [1035, 165] on div "Menu items Add Sort Manage items" at bounding box center [766, 151] width 641 height 38
click at [1037, 153] on span "Manage items" at bounding box center [1036, 150] width 84 height 15
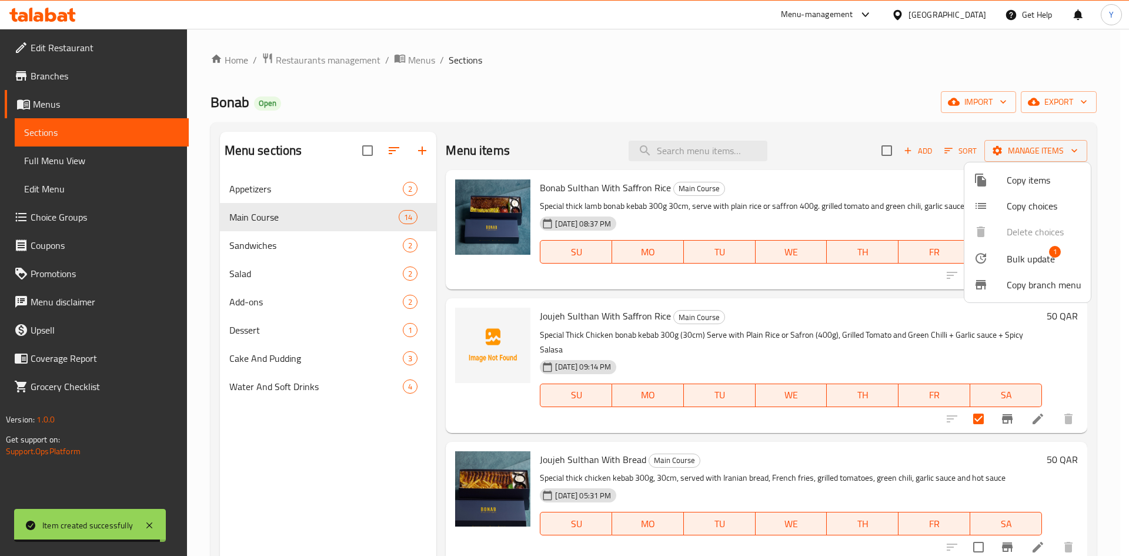
click at [1013, 264] on span "Bulk update" at bounding box center [1030, 259] width 48 height 14
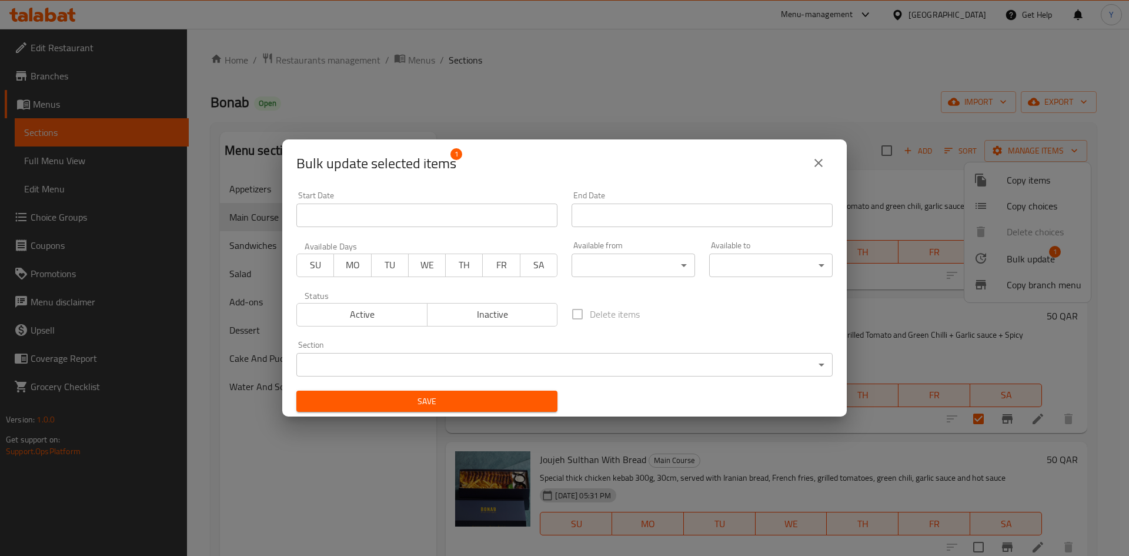
click at [472, 330] on div "Status Active Inactive" at bounding box center [426, 308] width 275 height 49
drag, startPoint x: 469, startPoint y: 318, endPoint x: 455, endPoint y: 375, distance: 58.6
click at [469, 319] on span "Inactive" at bounding box center [492, 314] width 121 height 17
click at [441, 396] on span "Save" at bounding box center [427, 401] width 242 height 15
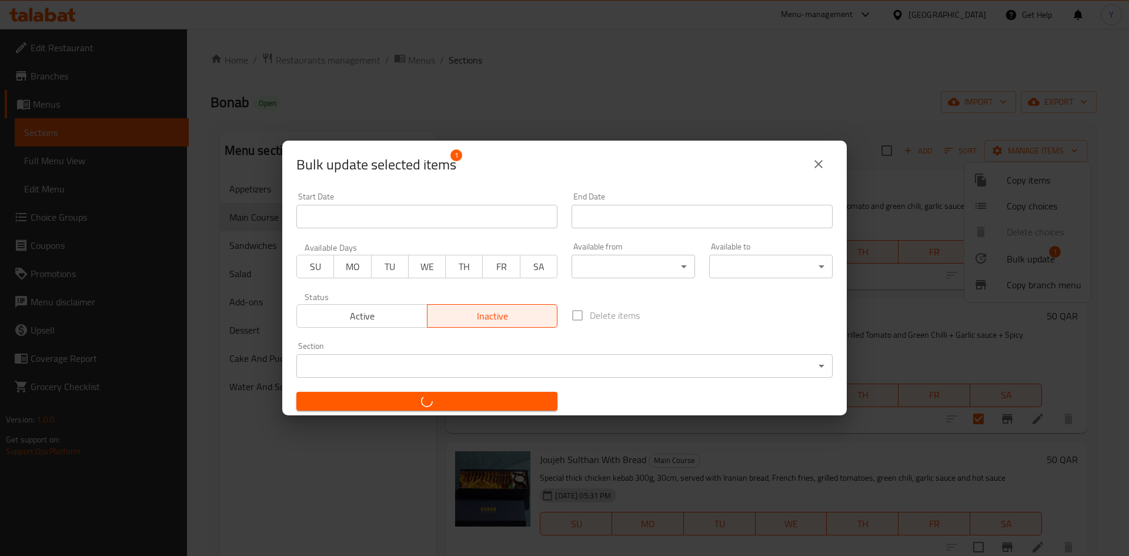
checkbox input "false"
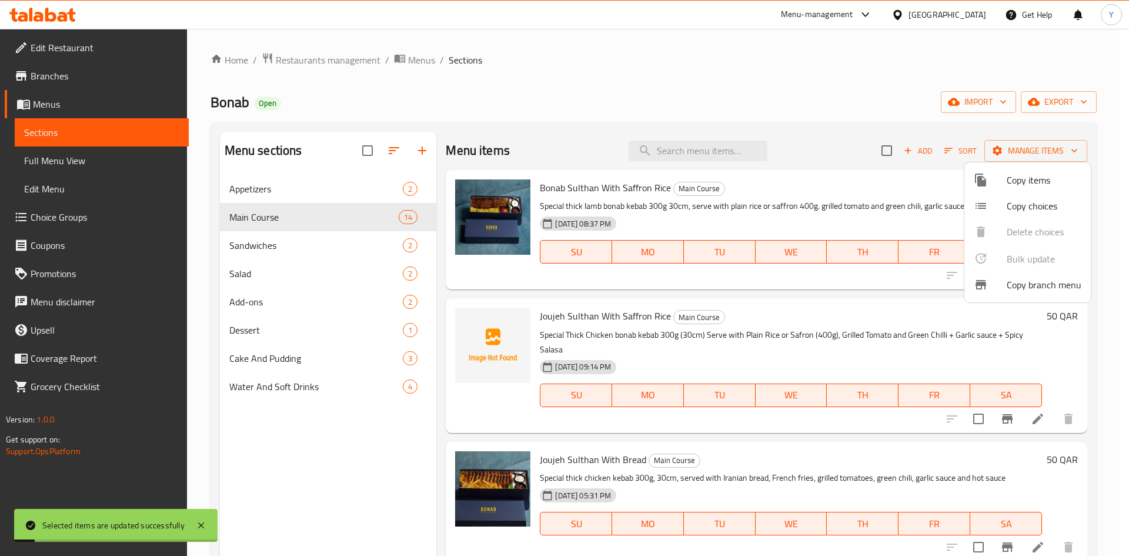
click at [927, 122] on div at bounding box center [564, 278] width 1129 height 556
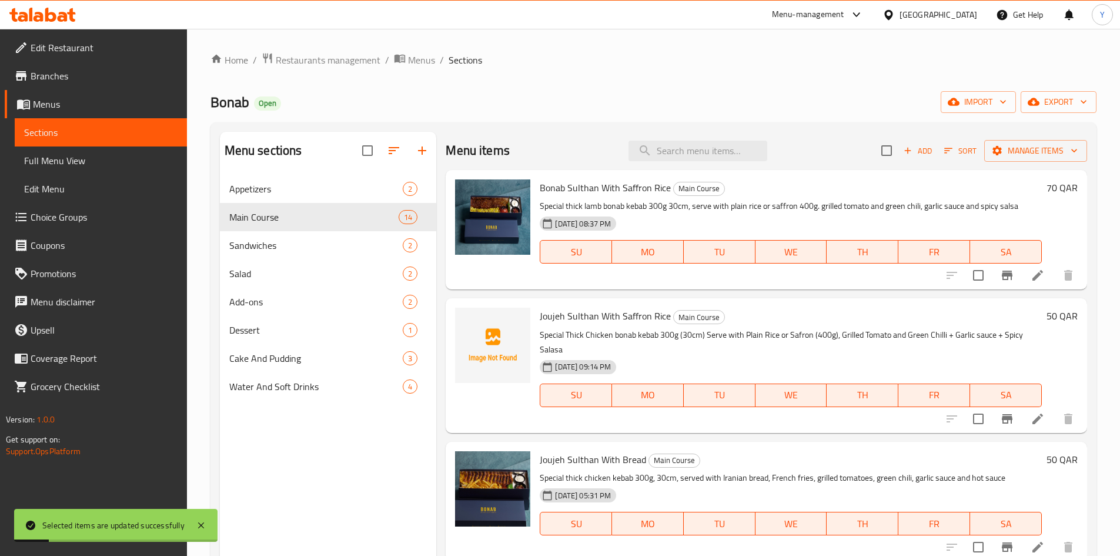
click at [952, 152] on span "Sort" at bounding box center [960, 151] width 32 height 14
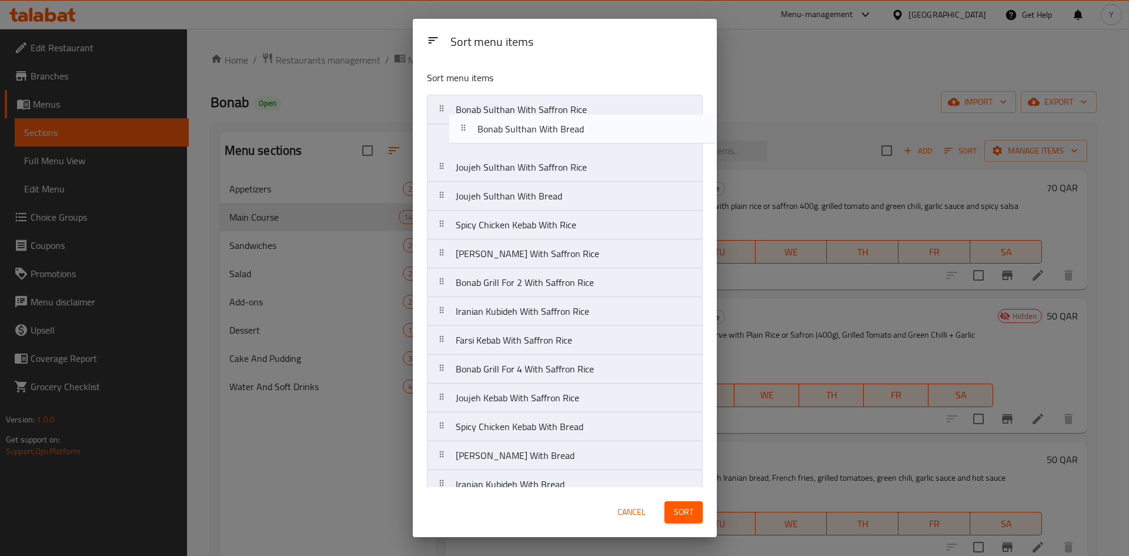
drag, startPoint x: 581, startPoint y: 435, endPoint x: 601, endPoint y: 120, distance: 315.8
click at [604, 119] on nav "Bonab Sulthan With Saffron Rice Joujeh Sulthan With Saffron Rice Joujeh Sulthan…" at bounding box center [565, 297] width 276 height 404
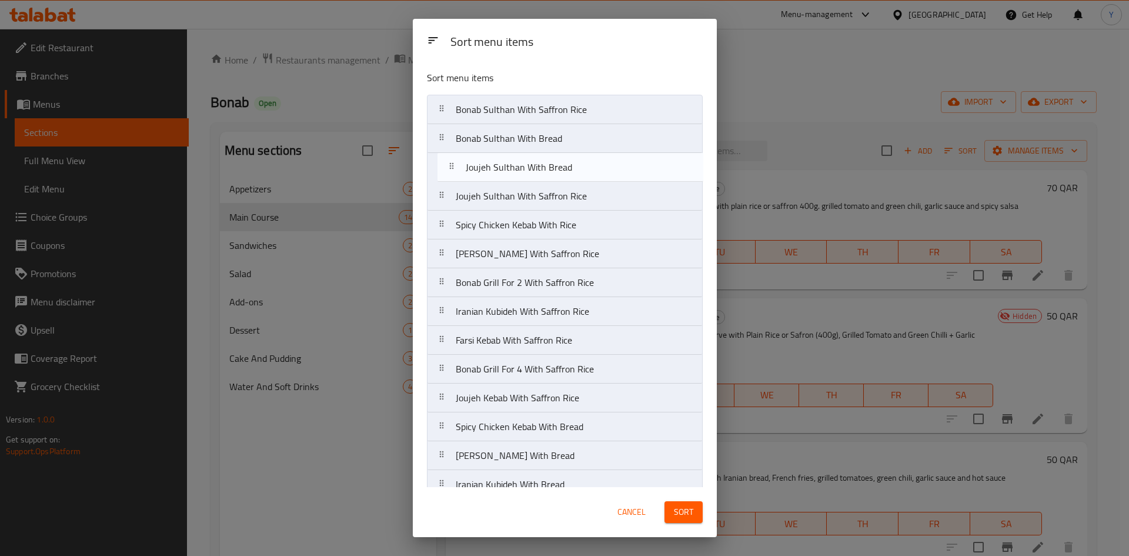
drag, startPoint x: 580, startPoint y: 199, endPoint x: 590, endPoint y: 167, distance: 33.8
click at [590, 167] on nav "Bonab Sulthan With Saffron Rice Bonab Sulthan With Bread Joujeh Sulthan With Sa…" at bounding box center [565, 297] width 276 height 404
drag, startPoint x: 519, startPoint y: 202, endPoint x: 524, endPoint y: 163, distance: 39.7
click at [524, 163] on nav "Bonab Sulthan With Saffron Rice Bonab Sulthan With Bread Joujeh Sulthan With Br…" at bounding box center [565, 297] width 276 height 404
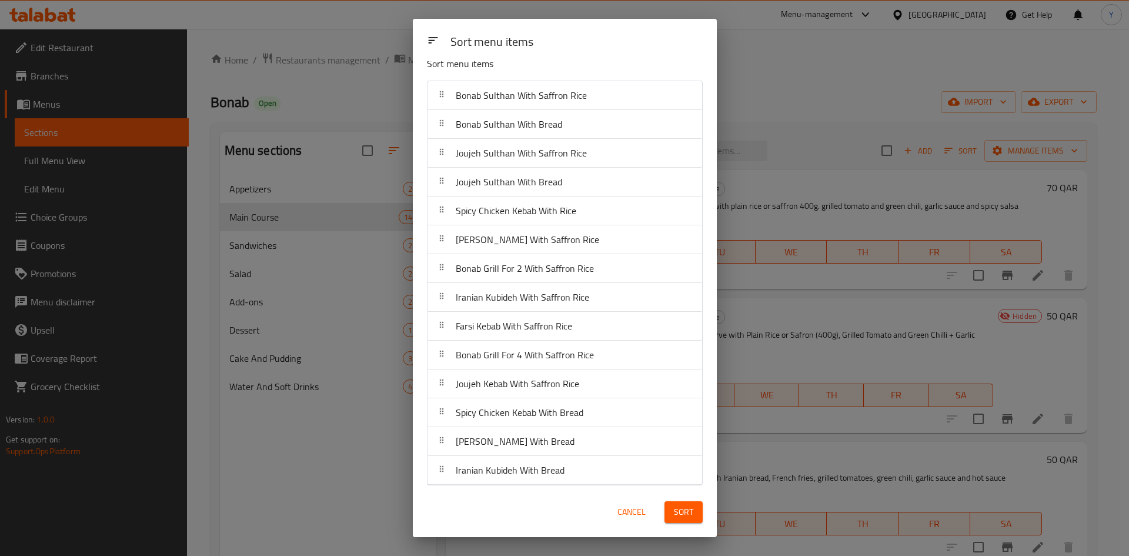
scroll to position [17, 0]
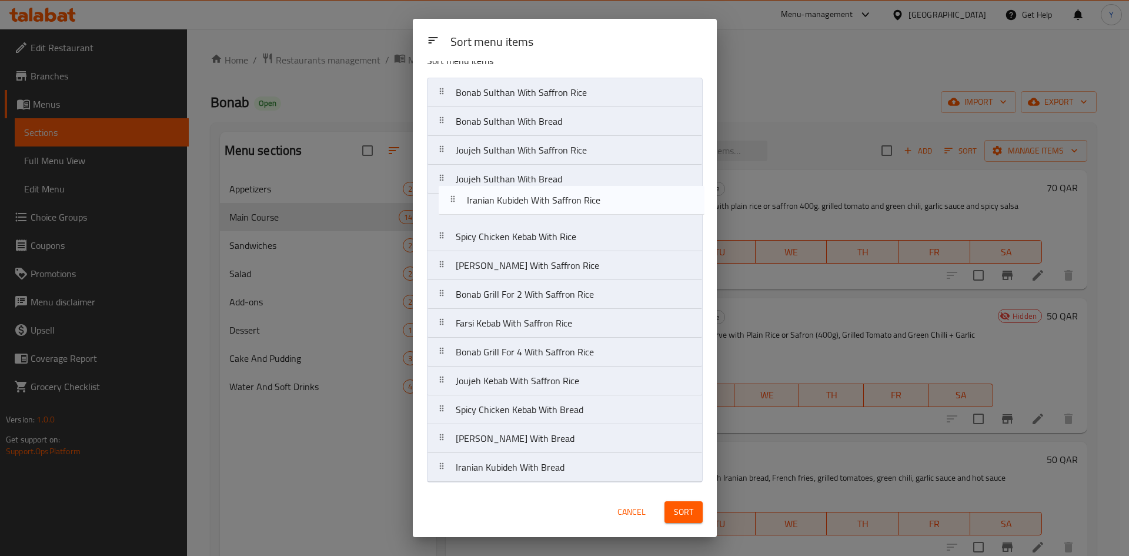
drag, startPoint x: 611, startPoint y: 299, endPoint x: 624, endPoint y: 201, distance: 98.4
click at [624, 201] on nav "Bonab Sulthan With Saffron Rice Bonab Sulthan With Bread Joujeh Sulthan With Sa…" at bounding box center [565, 280] width 276 height 404
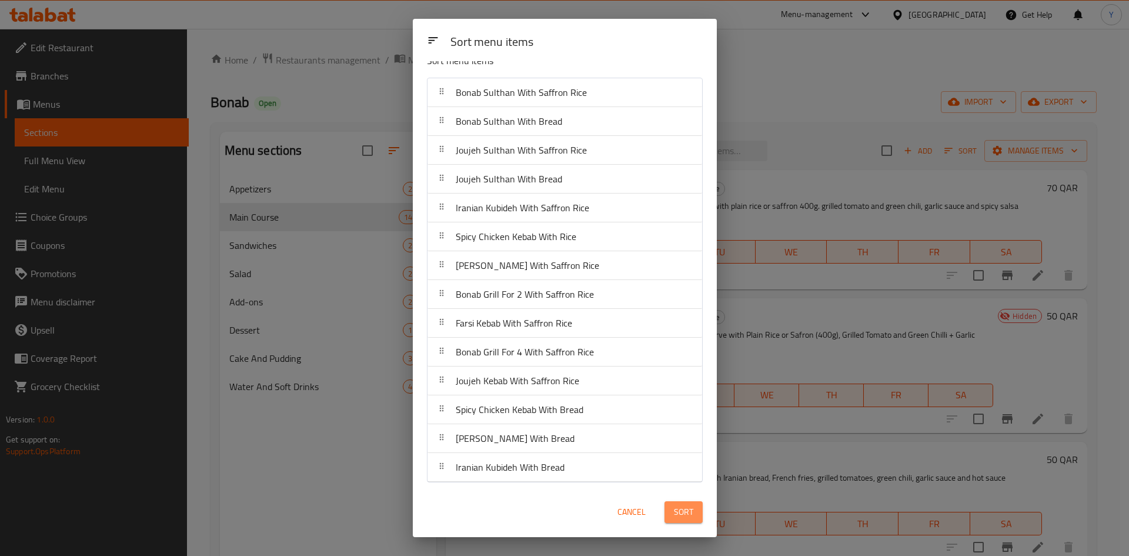
drag, startPoint x: 674, startPoint y: 503, endPoint x: 668, endPoint y: 502, distance: 6.6
click at [674, 503] on button "Sort" at bounding box center [683, 512] width 38 height 22
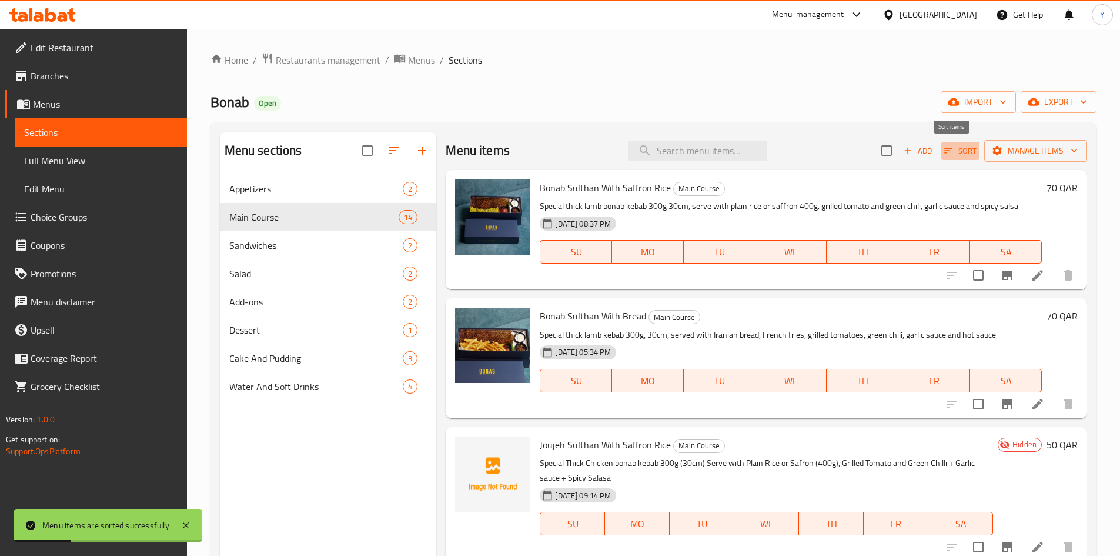
click at [943, 148] on icon "button" at bounding box center [948, 150] width 11 height 11
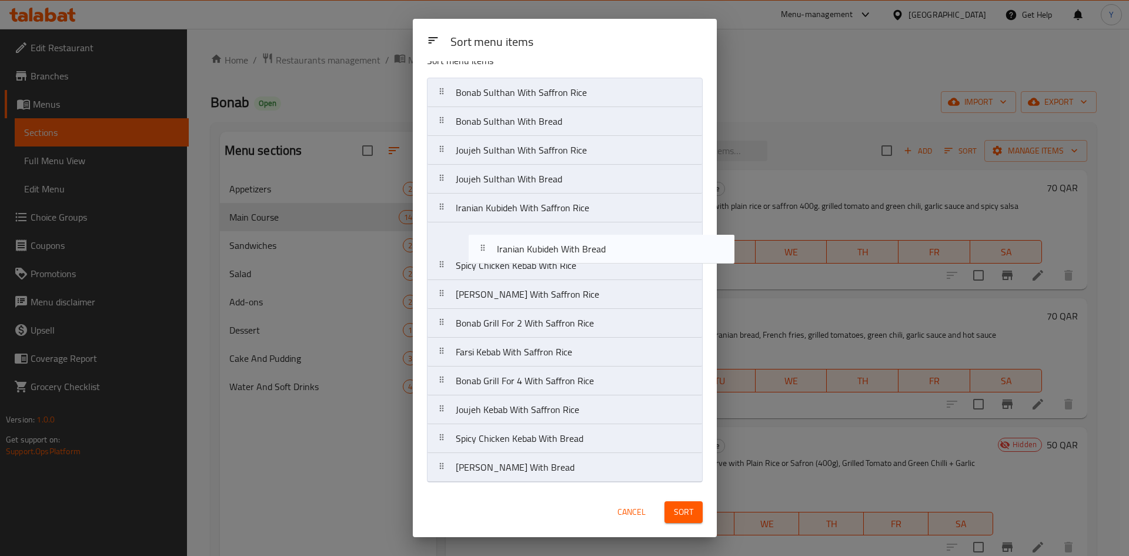
drag, startPoint x: 521, startPoint y: 465, endPoint x: 563, endPoint y: 240, distance: 229.1
click at [563, 240] on nav "Bonab Sulthan With Saffron Rice Bonab Sulthan With Bread Joujeh Sulthan With Sa…" at bounding box center [565, 280] width 276 height 404
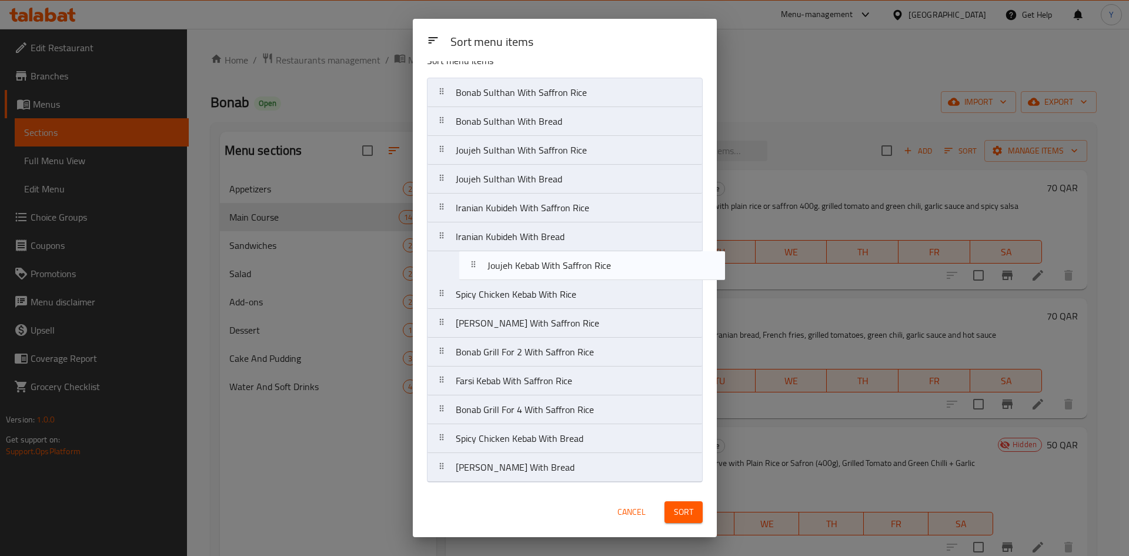
drag, startPoint x: 581, startPoint y: 416, endPoint x: 613, endPoint y: 268, distance: 150.9
click at [613, 268] on nav "Bonab Sulthan With Saffron Rice Bonab Sulthan With Bread Joujeh Sulthan With Sa…" at bounding box center [565, 280] width 276 height 404
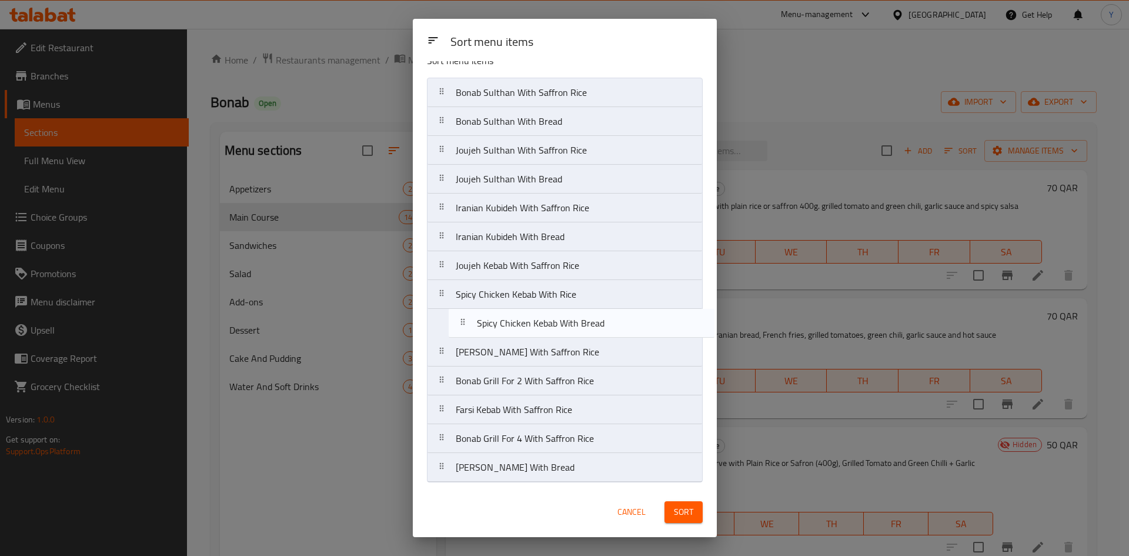
drag, startPoint x: 568, startPoint y: 437, endPoint x: 590, endPoint y: 317, distance: 121.3
click at [590, 317] on nav "Bonab Sulthan With Saffron Rice Bonab Sulthan With Bread Joujeh Sulthan With Sa…" at bounding box center [565, 280] width 276 height 404
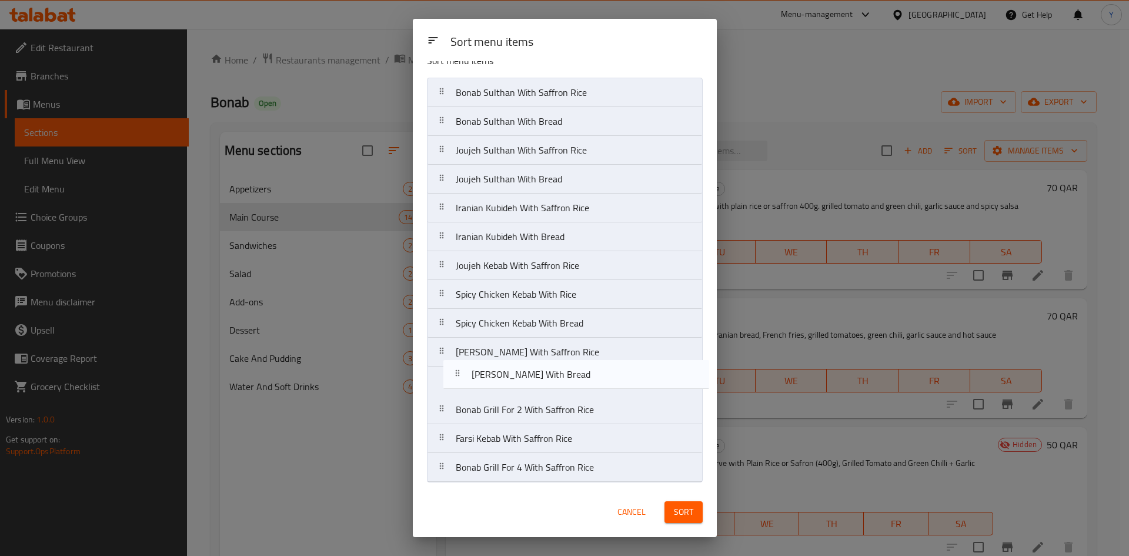
drag, startPoint x: 582, startPoint y: 470, endPoint x: 599, endPoint y: 374, distance: 96.8
click at [599, 374] on nav "Bonab Sulthan With Saffron Rice Bonab Sulthan With Bread Joujeh Sulthan With Sa…" at bounding box center [565, 280] width 276 height 404
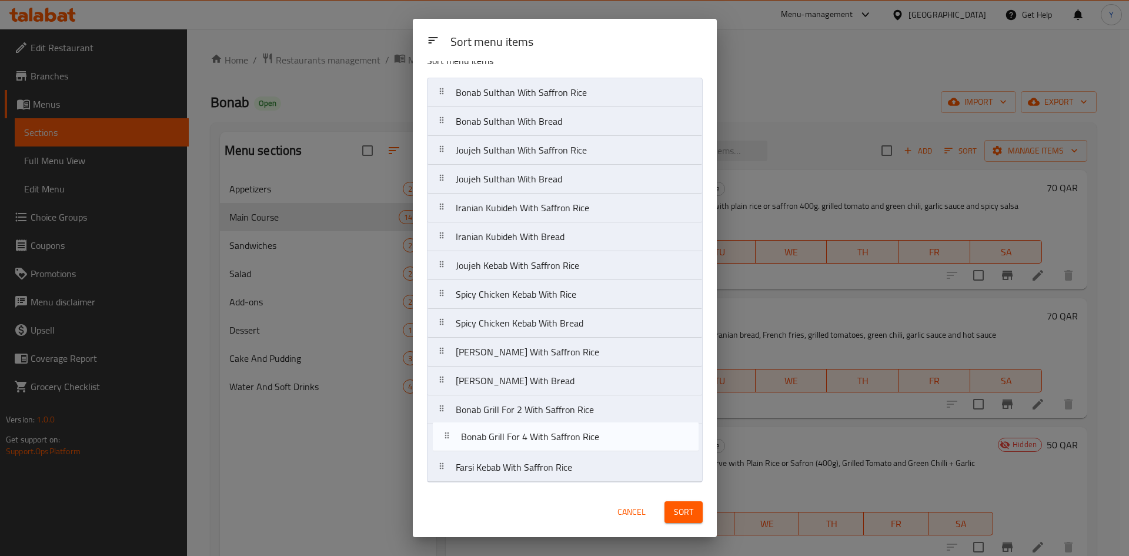
drag, startPoint x: 567, startPoint y: 464, endPoint x: 573, endPoint y: 427, distance: 38.0
click at [573, 430] on nav "Bonab Sulthan With Saffron Rice Bonab Sulthan With Bread Joujeh Sulthan With Sa…" at bounding box center [565, 280] width 276 height 404
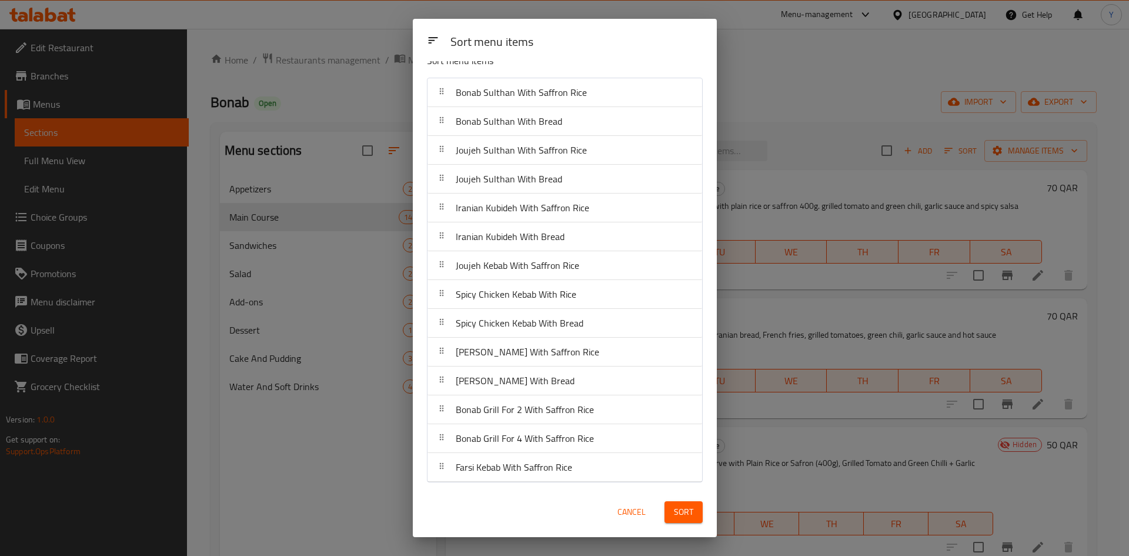
drag, startPoint x: 678, startPoint y: 518, endPoint x: 701, endPoint y: 553, distance: 42.1
click at [678, 519] on button "Sort" at bounding box center [683, 512] width 38 height 22
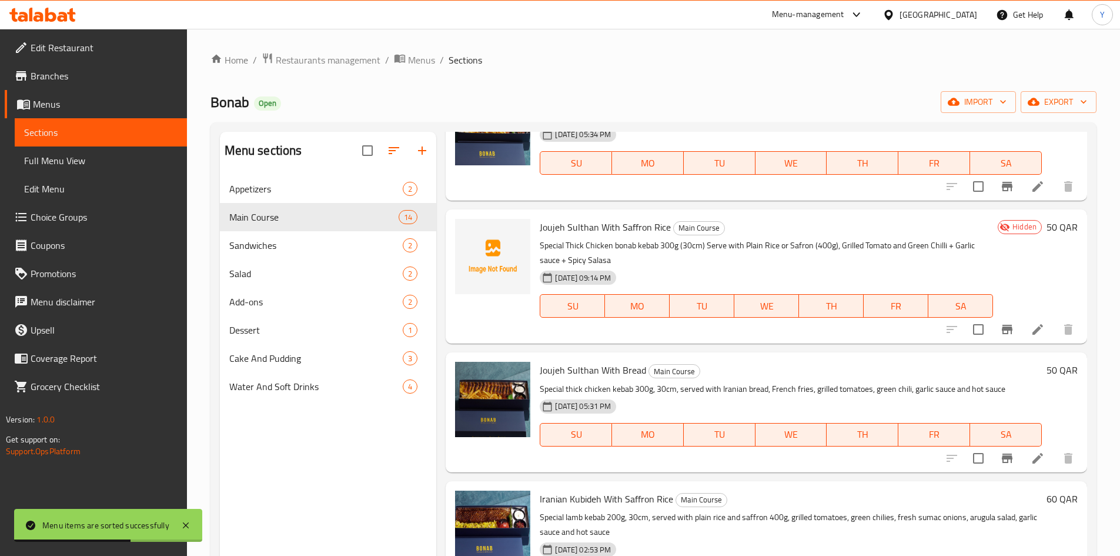
scroll to position [294, 0]
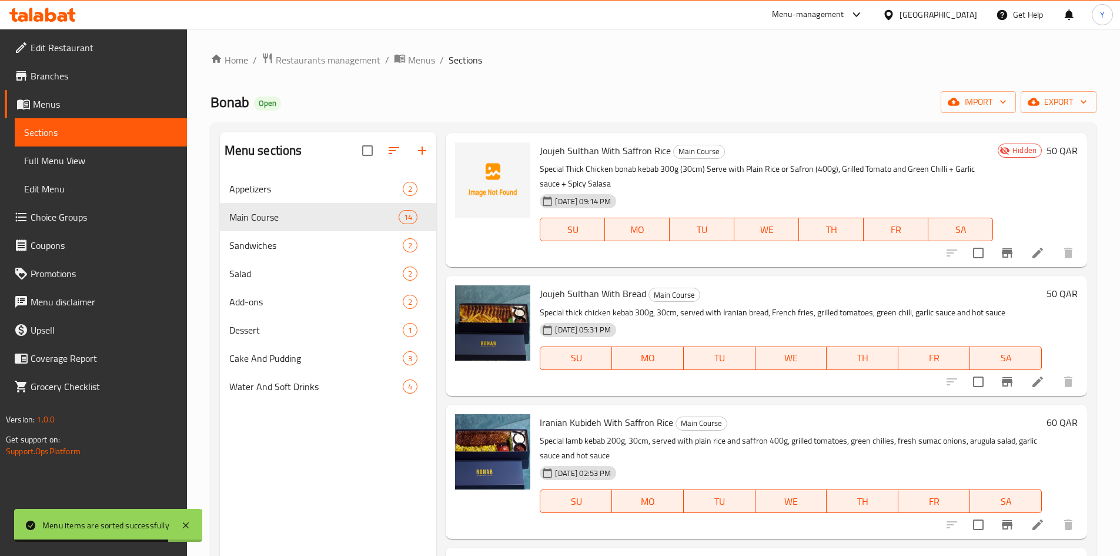
click at [629, 287] on span "Joujeh Sulthan With Bread" at bounding box center [593, 294] width 106 height 18
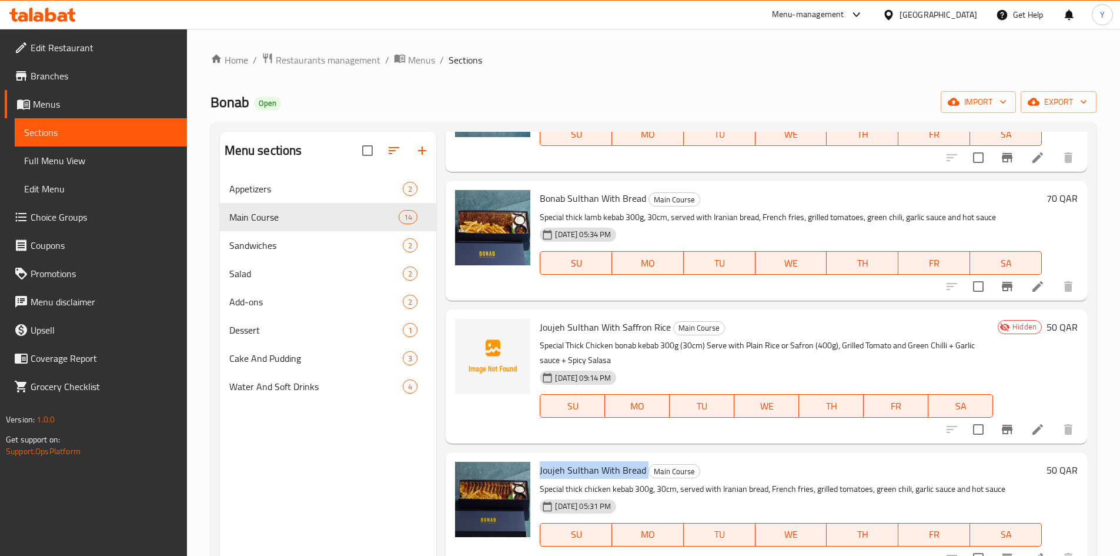
scroll to position [176, 0]
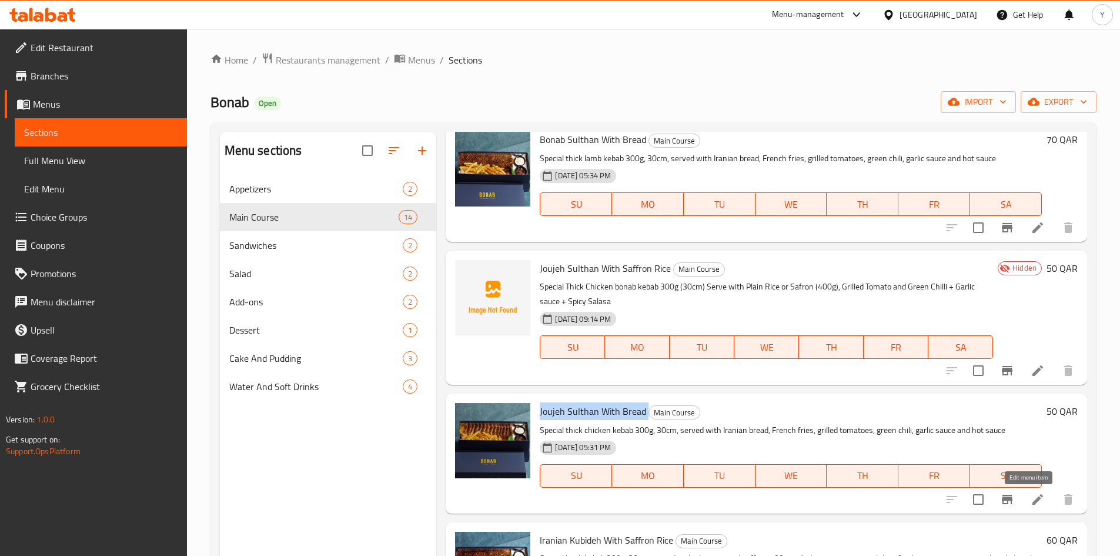
click at [1032, 501] on icon at bounding box center [1038, 499] width 14 height 14
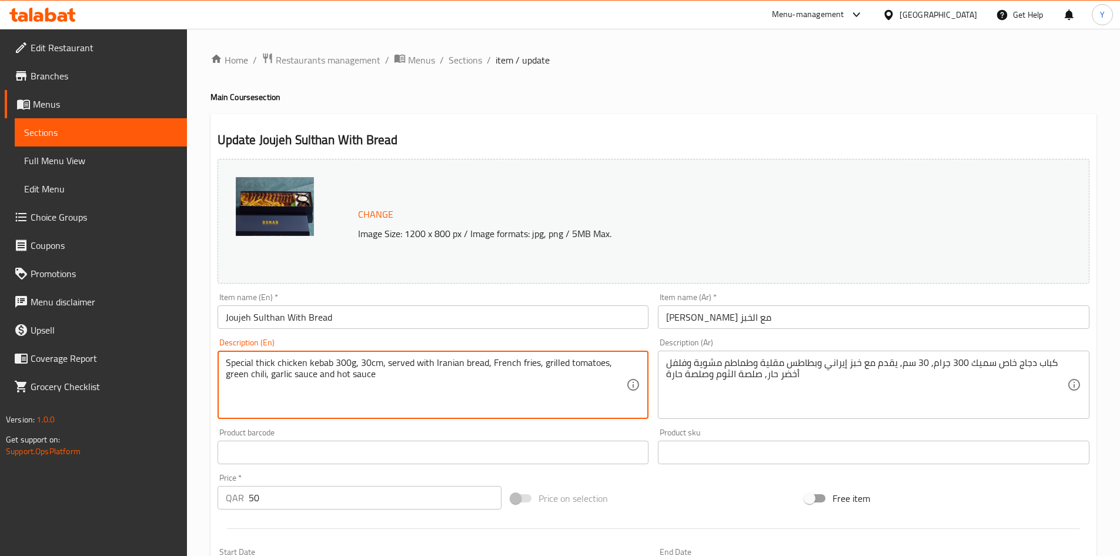
click at [413, 399] on textarea "Special thick chicken kebab 300g, 30cm, served with Iranian bread, French fries…" at bounding box center [426, 385] width 401 height 56
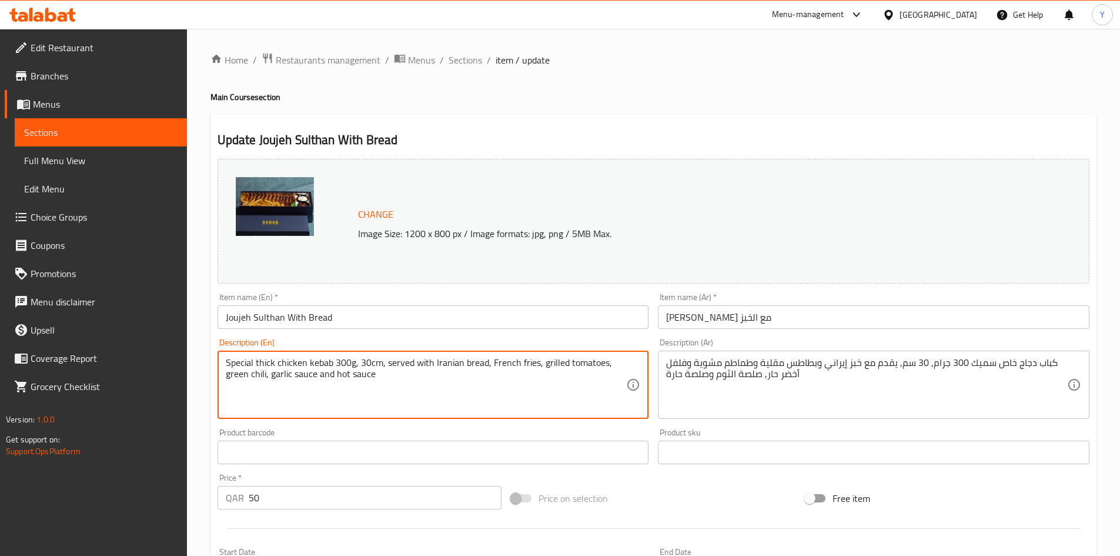
paste textarea "Thick Chicken bonab kebab 300g (30cm) Serve with Iranian Bread and French Fries…"
type textarea "Special Thick Chicken bonab kebab 300g (30cm) Serve with Iranian Bread and Fren…"
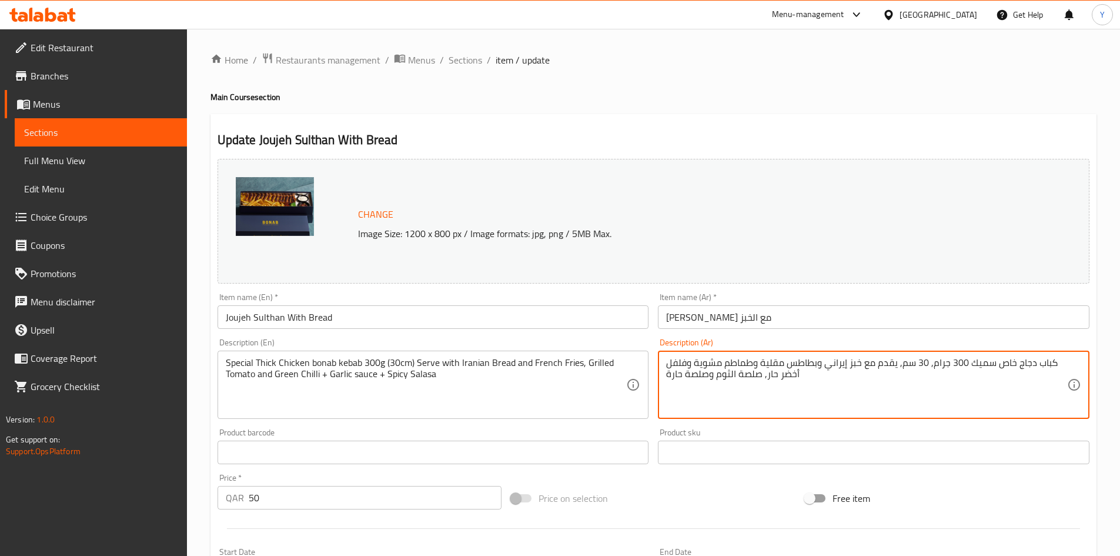
click at [690, 377] on textarea "كباب دجاج خاص سميك 300 جرام, 30 سم, يقدم مع خبز إيراني وبطاطس مقلية وطماطم مشوي…" at bounding box center [866, 385] width 401 height 56
paste textarea "(30 سم) يقدم مع خبز إيراني وبطاطس مقلية وطماطم مشوية وفلفل أخضر حار + صلصة الثو…"
type textarea "كباب دجاج خاص سميك 300 جرام (30 سم) يقدم مع خبز إيراني وبطاطس مقلية وطماطم مشوي…"
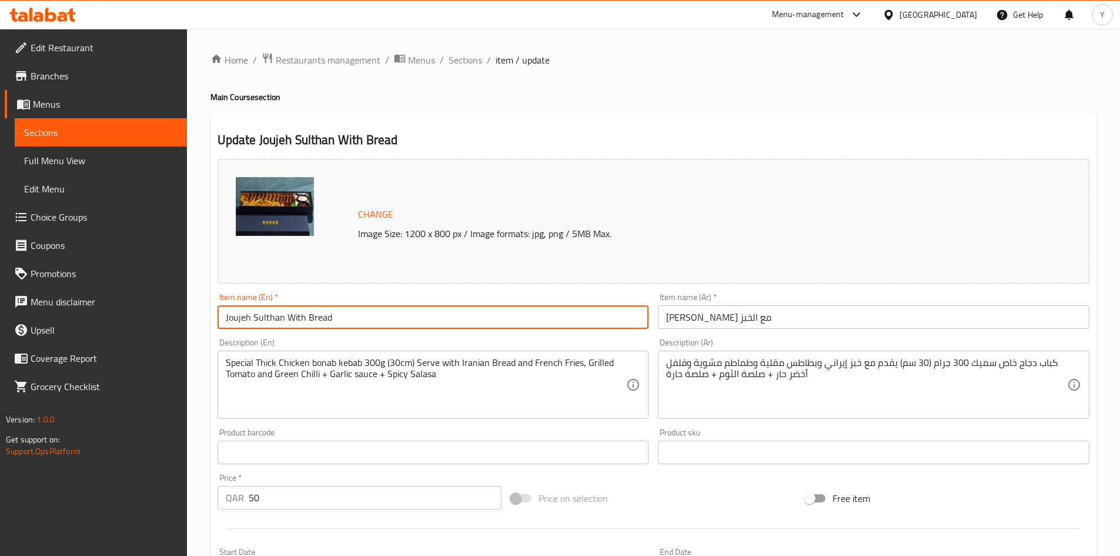
click at [531, 321] on input "Joujeh Sulthan With Bread" at bounding box center [434, 317] width 432 height 24
drag, startPoint x: 462, startPoint y: 62, endPoint x: 469, endPoint y: 79, distance: 18.5
click at [462, 62] on span "Sections" at bounding box center [466, 60] width 34 height 14
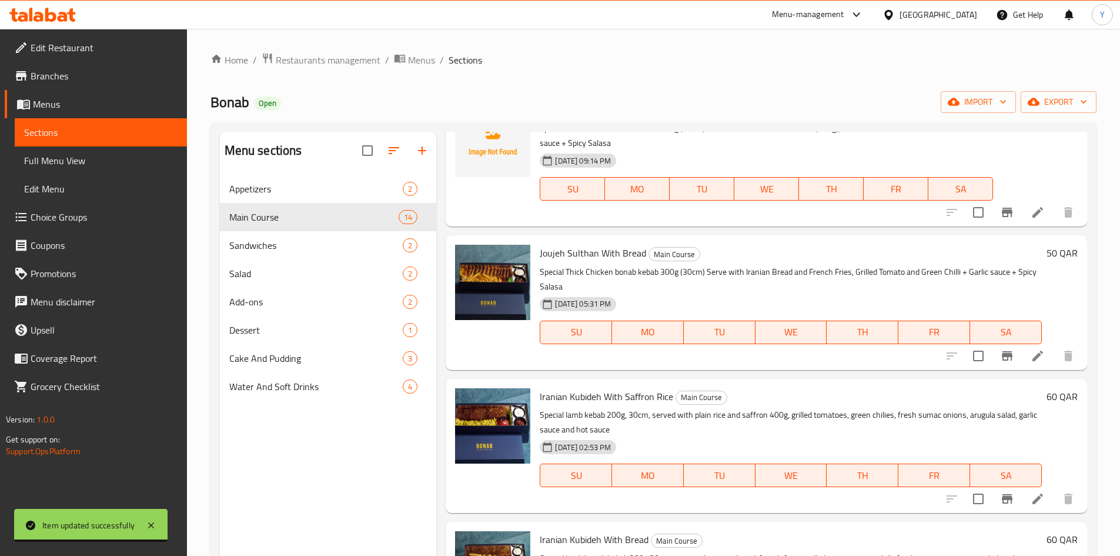
scroll to position [353, 0]
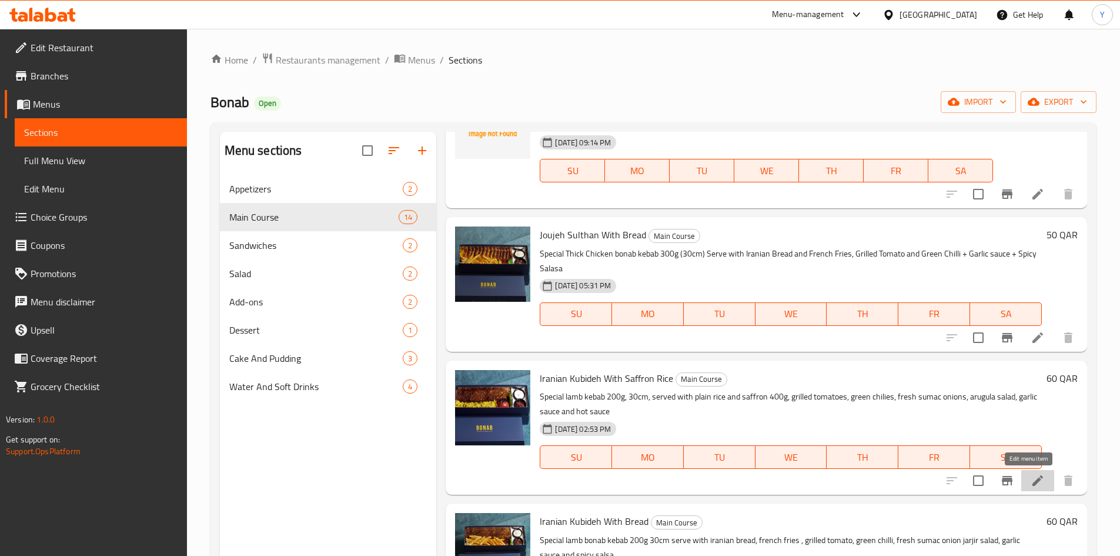
click at [1031, 476] on icon at bounding box center [1038, 480] width 14 height 14
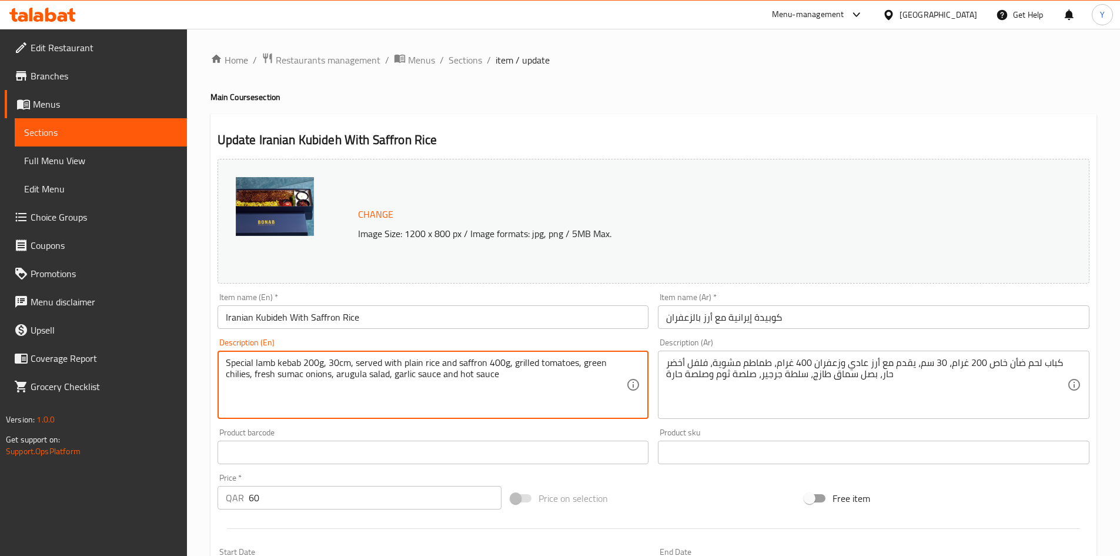
click at [420, 401] on textarea "Special lamb kebab 200g, 30cm, served with plain rice and saffron 400g, grilled…" at bounding box center [426, 385] width 401 height 56
click at [416, 399] on textarea "Special lamb kebab 200g, 30cm, served with plain rice and saffron 400g, grilled…" at bounding box center [426, 385] width 401 height 56
click at [398, 387] on textarea "Special lamb kebab 200g, 30cm, served with plain rice and saffron 400g, grilled…" at bounding box center [426, 385] width 401 height 56
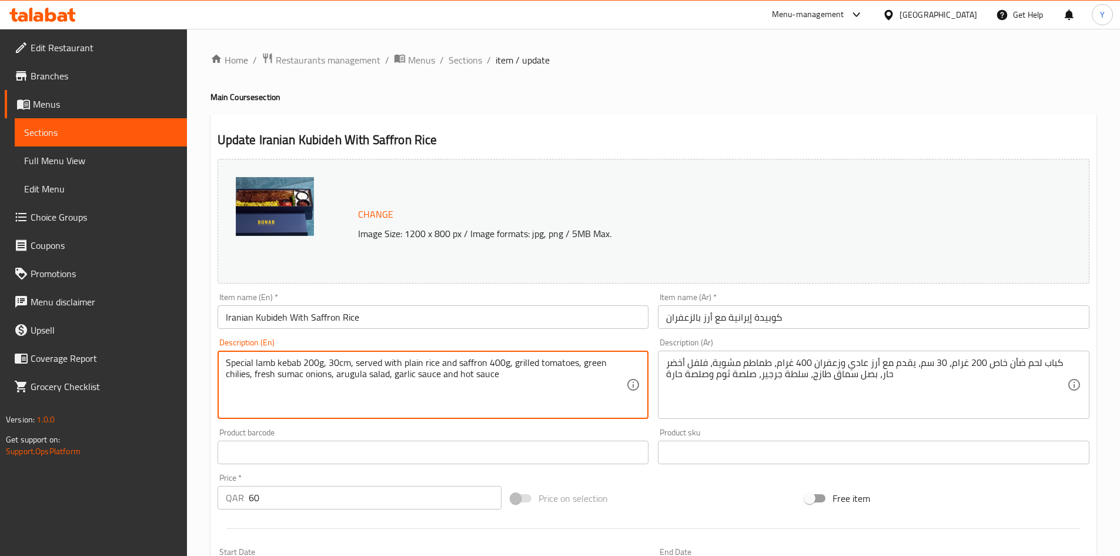
click at [398, 387] on textarea "Special lamb kebab 200g, 30cm, served with plain rice and saffron 400g, grilled…" at bounding box center [426, 385] width 401 height 56
paste textarea "Lamb bonab kebab 200g (30cm) Serve with Plain Rice or Safron(400g), Grilled Tom…"
type textarea "Special Lamb bonab kebab 200g (30cm) Serve with Plain Rice or Safron(400g), Gri…"
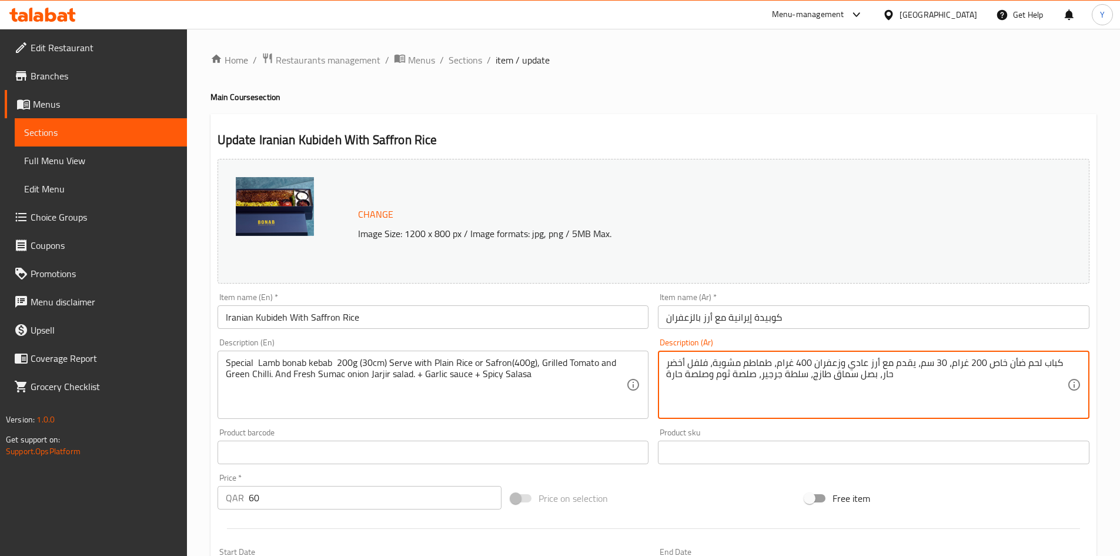
click at [861, 400] on textarea "كباب لحم ضأن خاص 200 غرام، 30 سم، يقدم مع أرز عادي وزعفران 400 غرام، طماطم مشوي…" at bounding box center [866, 385] width 401 height 56
paste textarea "مميز ٢٠٠ غرام (٣٠ سم) يُقدم مع أرز سادة أو زعفران (٤٠٠ غرام)، طماطم مشوية وفلفل…"
type textarea "كباب لحم ضأن مميز ٢٠٠ غرام (٣٠ سم) يُقدم مع أرز سادة أو زعفران (٤٠٠ غرام)، طماط…"
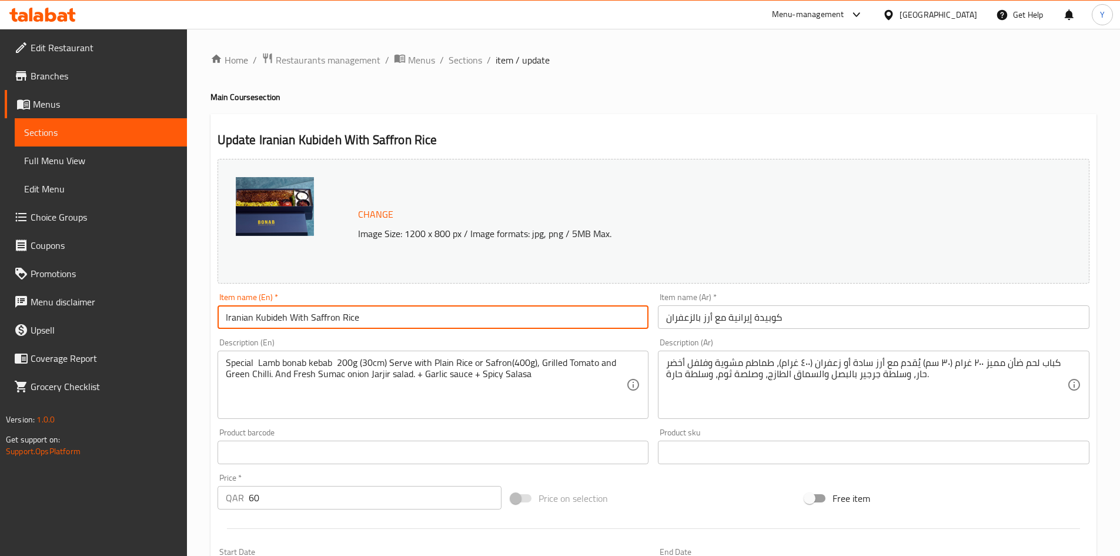
click at [362, 310] on input "Iranian Kubideh With Saffron Rice" at bounding box center [434, 317] width 432 height 24
click at [478, 60] on span "Sections" at bounding box center [466, 60] width 34 height 14
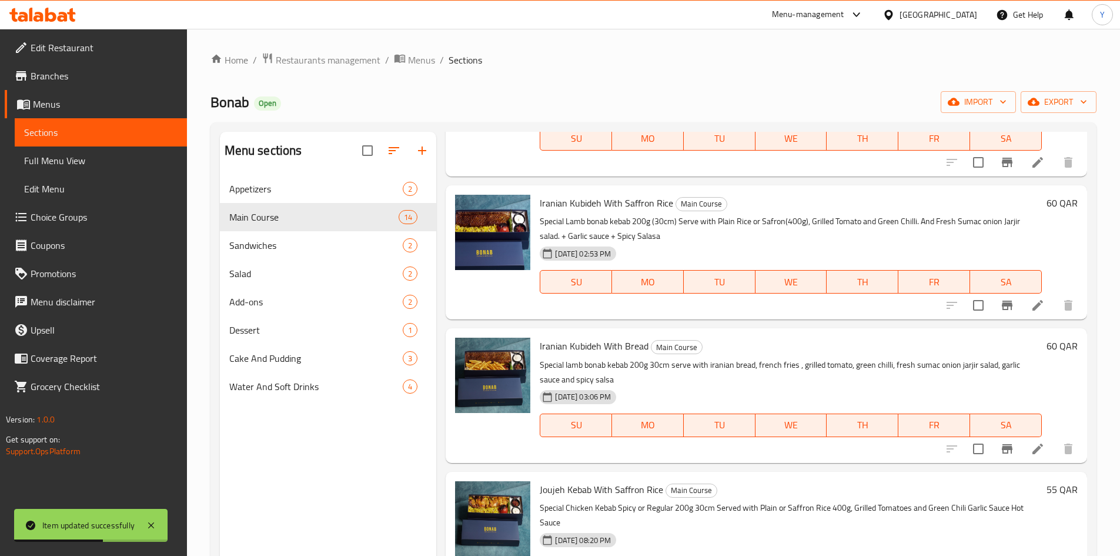
scroll to position [529, 0]
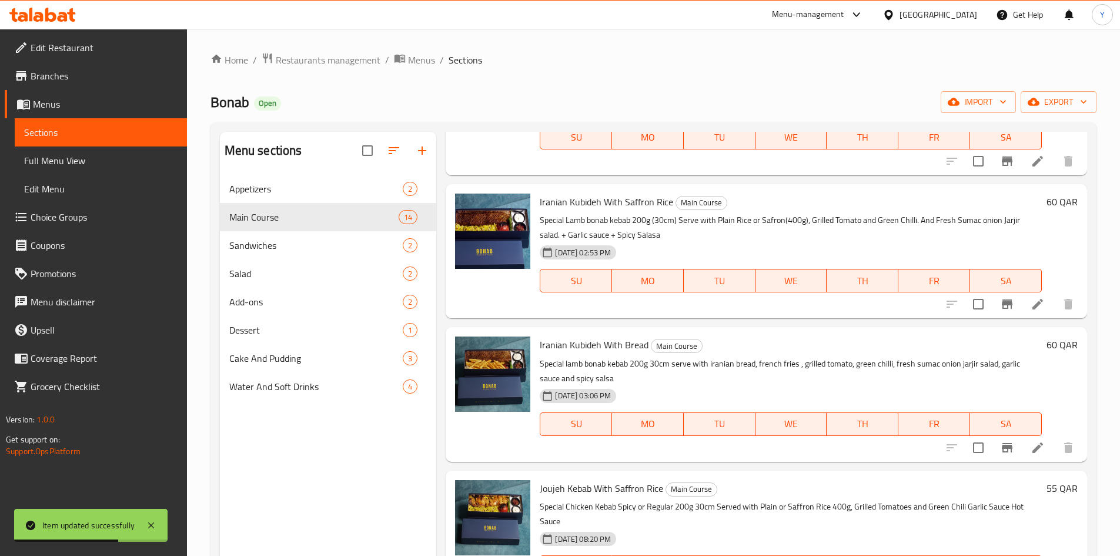
click at [656, 368] on p "Special lamb bonab kebab 200g 30cm serve with iranian bread, french fries , gri…" at bounding box center [791, 370] width 502 height 29
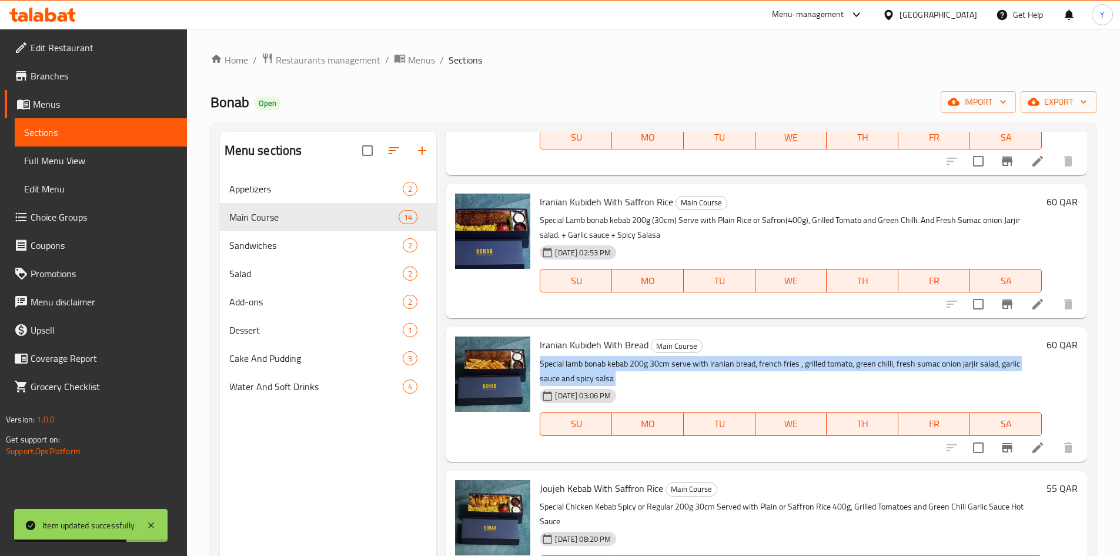
click at [656, 368] on p "Special lamb bonab kebab 200g 30cm serve with iranian bread, french fries , gri…" at bounding box center [791, 370] width 502 height 29
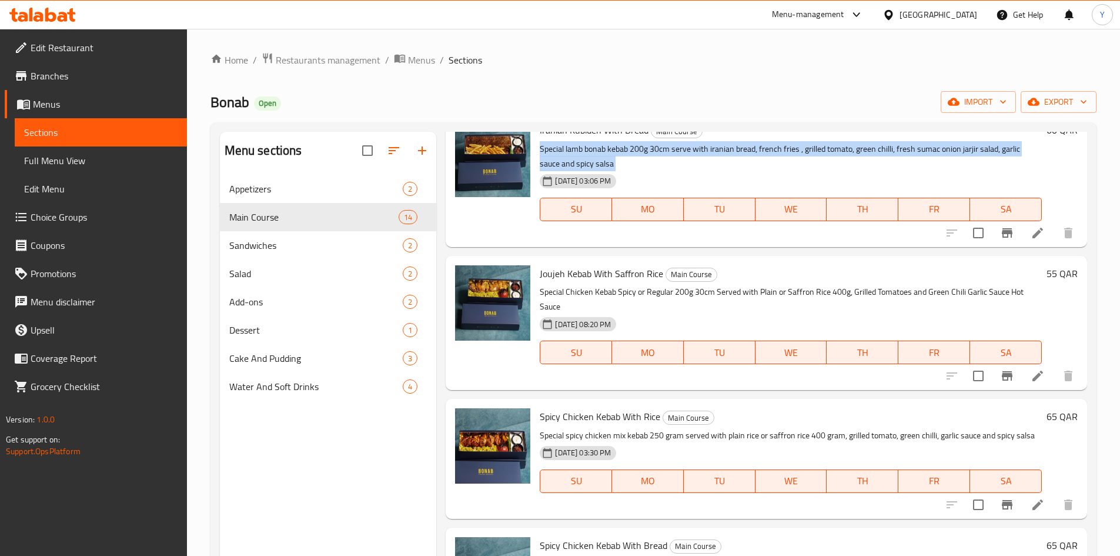
scroll to position [764, 0]
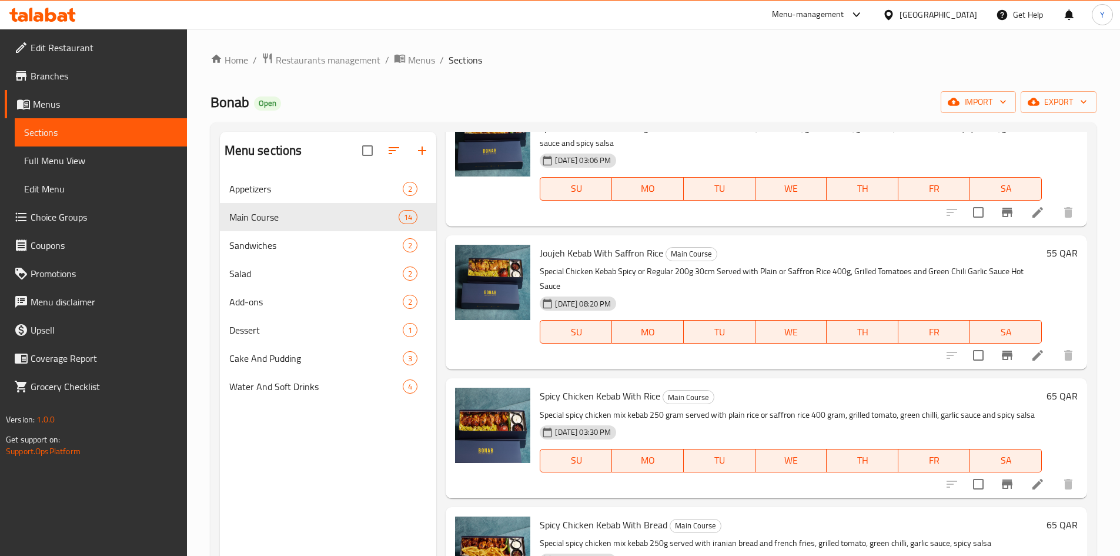
click at [625, 272] on p "Special Chicken Kebab Spicy or Regular 200g 30cm Served with Plain or Saffron R…" at bounding box center [791, 278] width 502 height 29
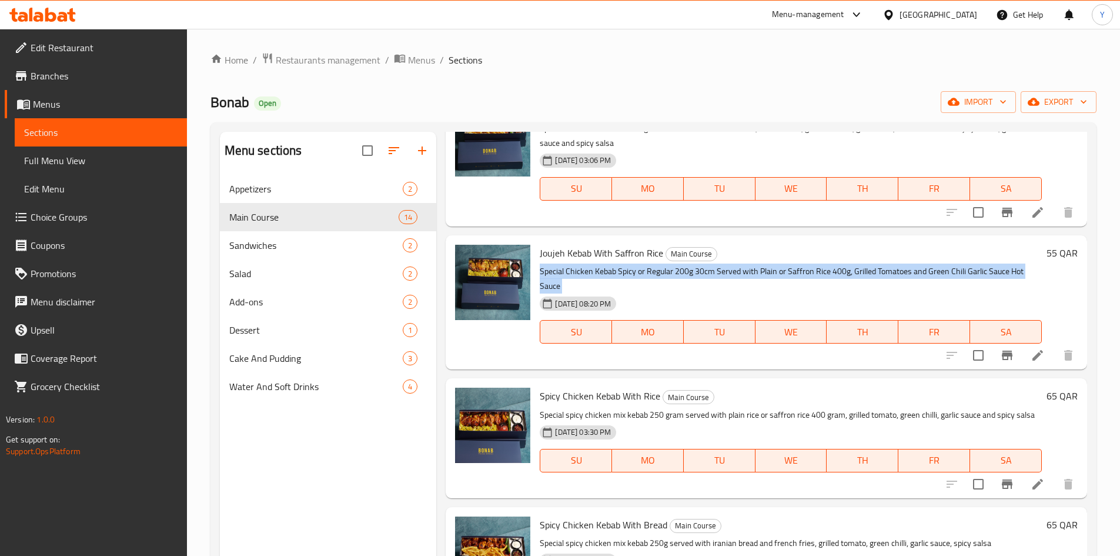
click at [624, 273] on p "Special Chicken Kebab Spicy or Regular 200g 30cm Served with Plain or Saffron R…" at bounding box center [791, 278] width 502 height 29
click at [1035, 355] on icon at bounding box center [1038, 355] width 14 height 14
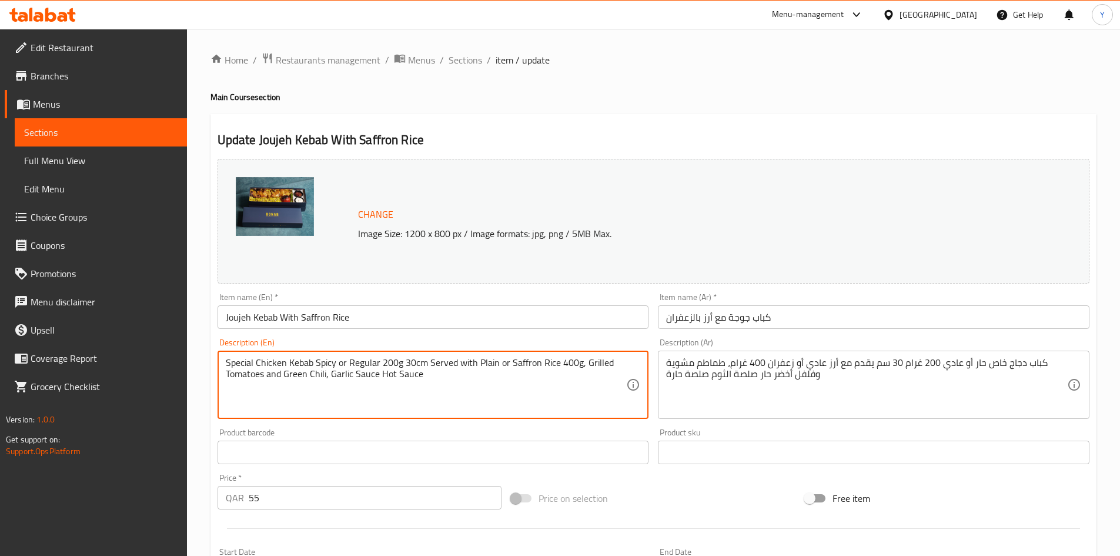
click at [381, 374] on textarea "Special Chicken Kebab Spicy or Regular 200g 30cm Served with Plain or Saffron R…" at bounding box center [426, 385] width 401 height 56
type textarea "Special Chicken Kebab Spicy or Regular 200g 30cm Served with Plain or Saffron R…"
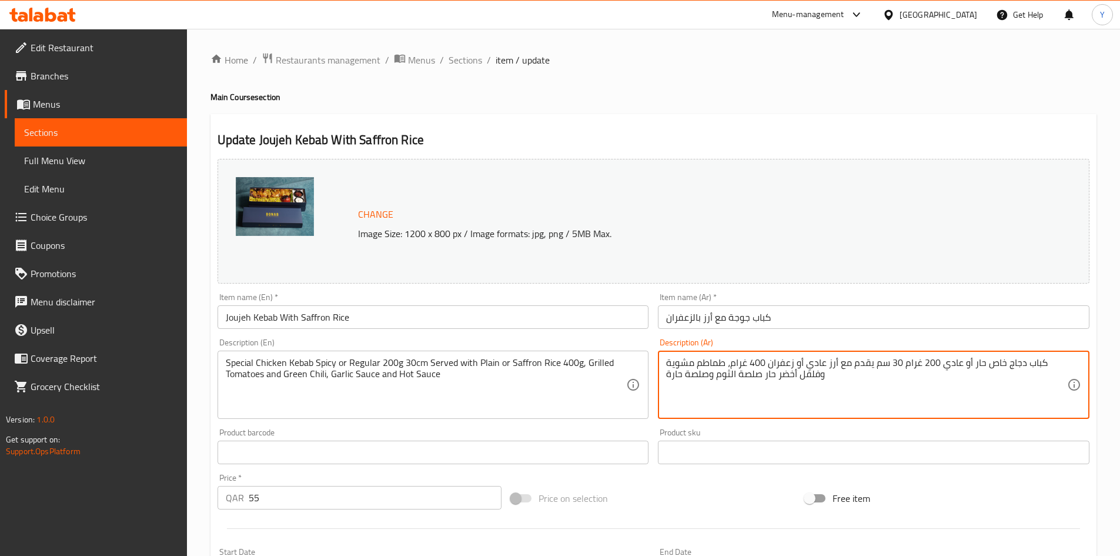
click at [760, 373] on textarea "كباب دجاج خاص حار أو عادي 200 غرام 30 سم يقدم مع أرز عادي أو زعفران 400 غرام، ط…" at bounding box center [866, 385] width 401 height 56
type textarea "كباب دجاج خاص حار أو عادي 200 غرام 30 سم يقدم مع أرز عادي أو زعفران 400 غرام، ط…"
click at [421, 316] on input "Joujeh Kebab With Saffron Rice" at bounding box center [434, 317] width 432 height 24
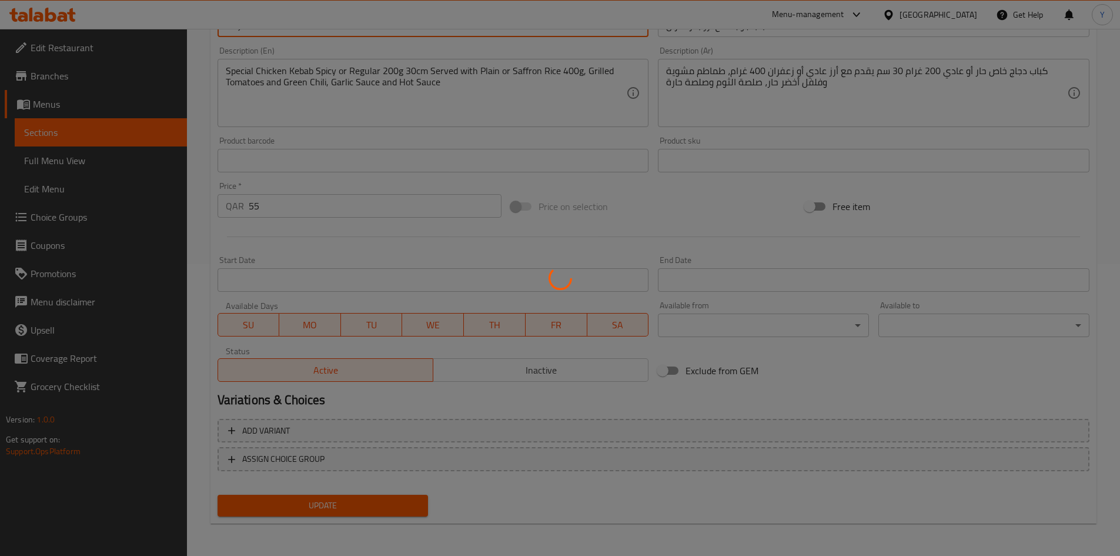
scroll to position [292, 0]
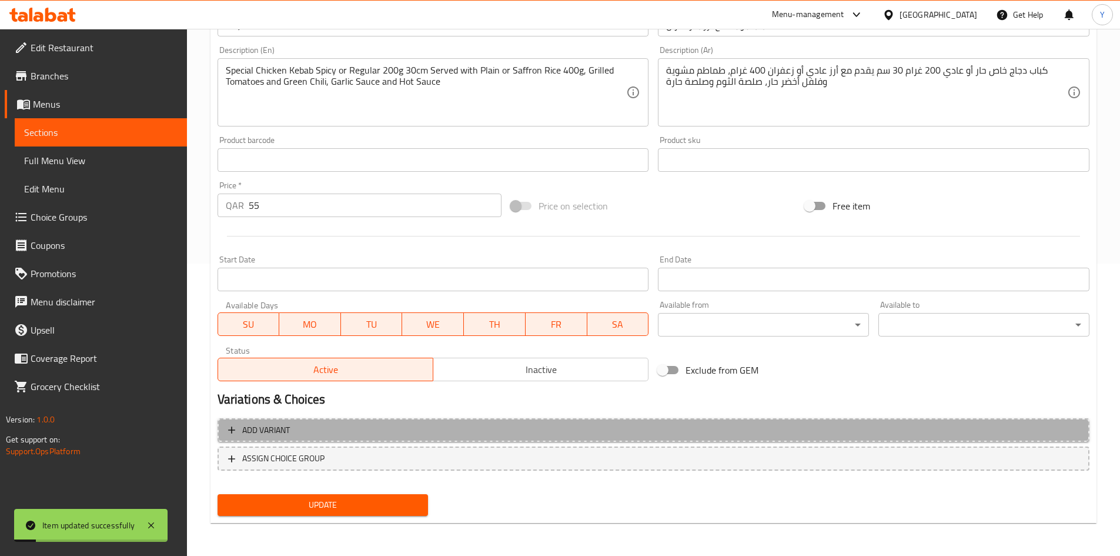
click at [581, 423] on span "Add variant" at bounding box center [653, 430] width 851 height 15
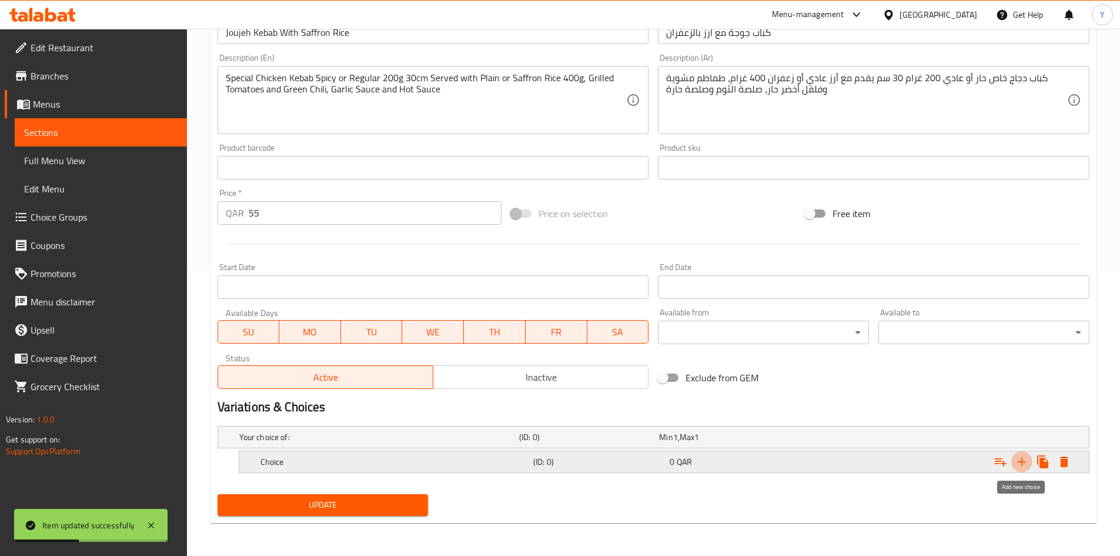
click at [1015, 464] on icon "Expand" at bounding box center [1022, 461] width 14 height 14
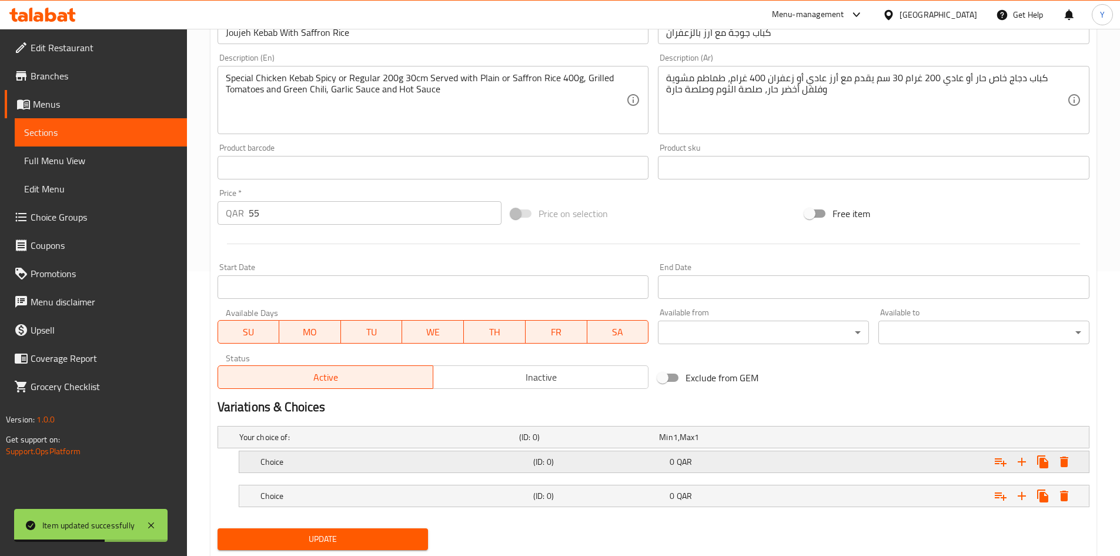
click at [496, 467] on div "Choice" at bounding box center [394, 461] width 273 height 16
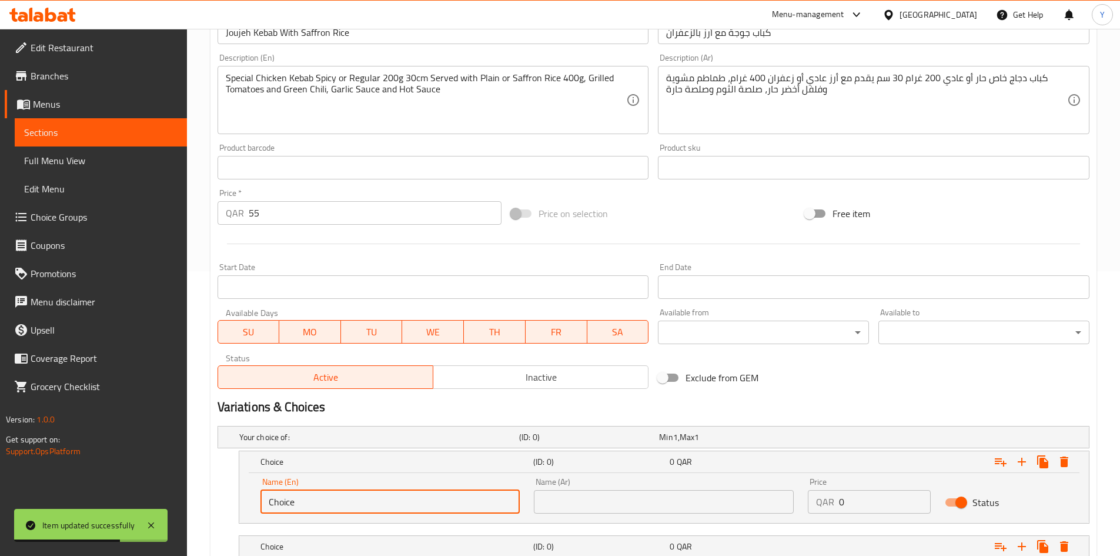
click at [464, 509] on input "Choice" at bounding box center [390, 502] width 260 height 24
type input "ىخقةشم"
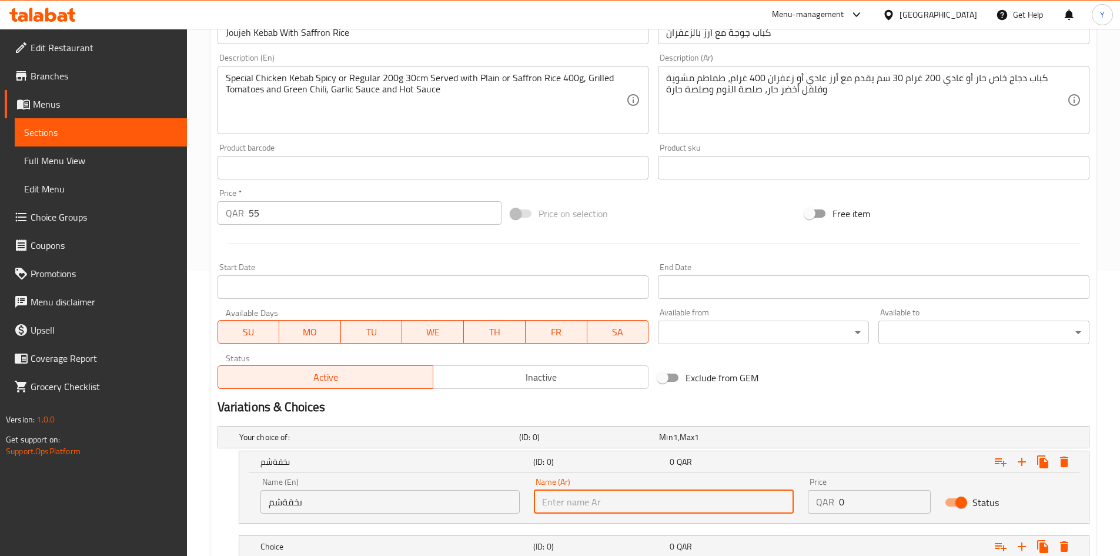
click at [645, 506] on input "text" at bounding box center [664, 502] width 260 height 24
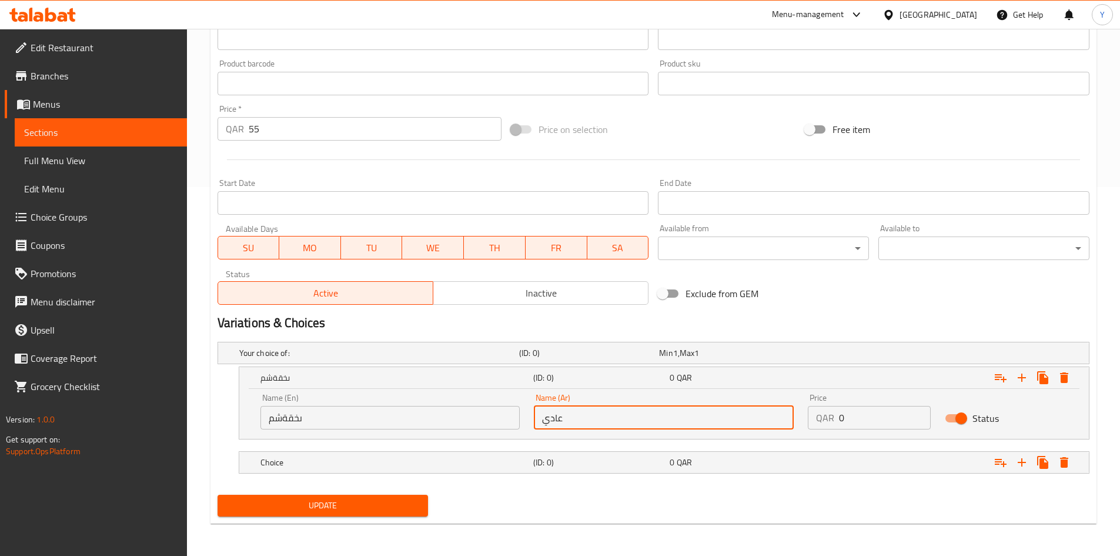
scroll to position [369, 0]
type input "عادي"
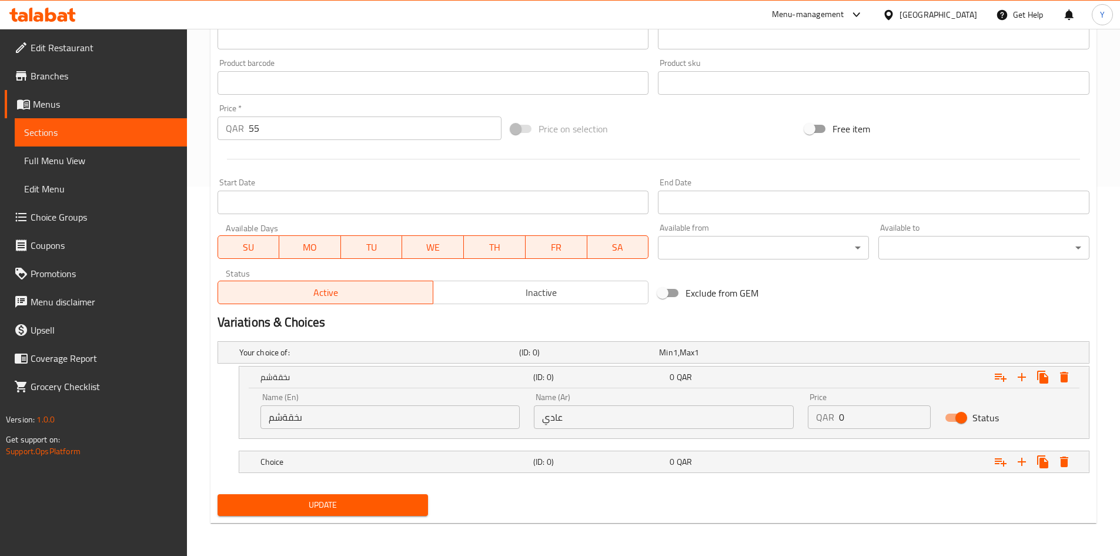
drag, startPoint x: 583, startPoint y: 464, endPoint x: 590, endPoint y: 487, distance: 23.4
click at [583, 464] on h5 "(ID: 0)" at bounding box center [599, 462] width 132 height 12
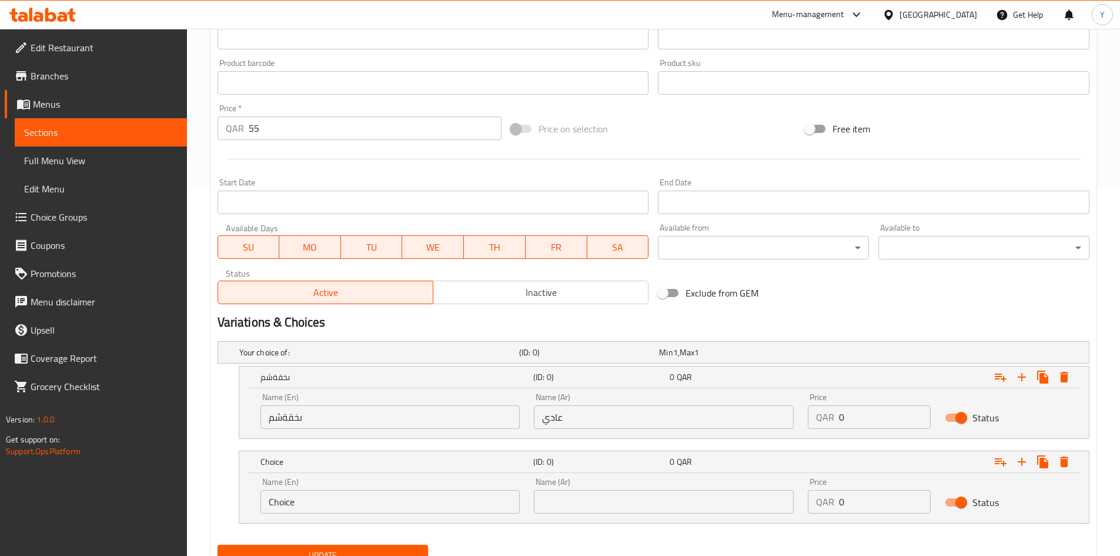
click at [606, 501] on input "text" at bounding box center [664, 502] width 260 height 24
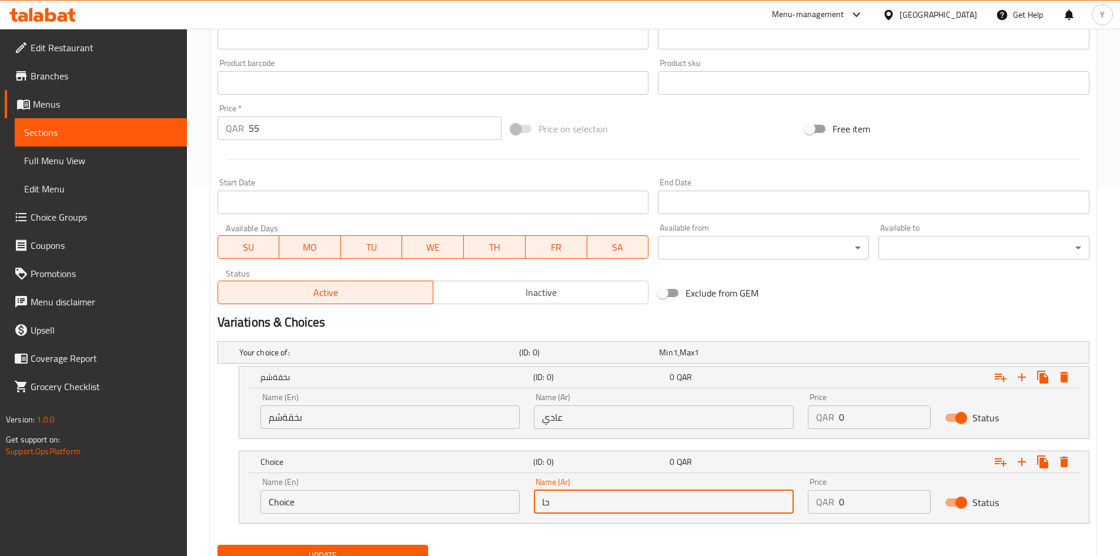
type input "حار"
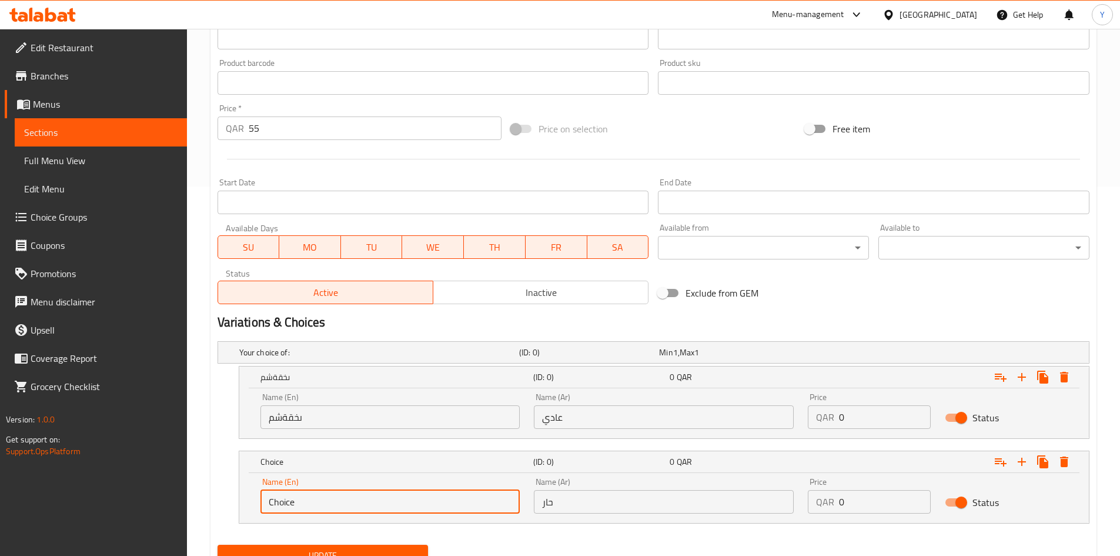
click at [380, 492] on input "Choice" at bounding box center [390, 502] width 260 height 24
type input "Spicy"
click at [305, 414] on input "ىخقةشم" at bounding box center [390, 417] width 260 height 24
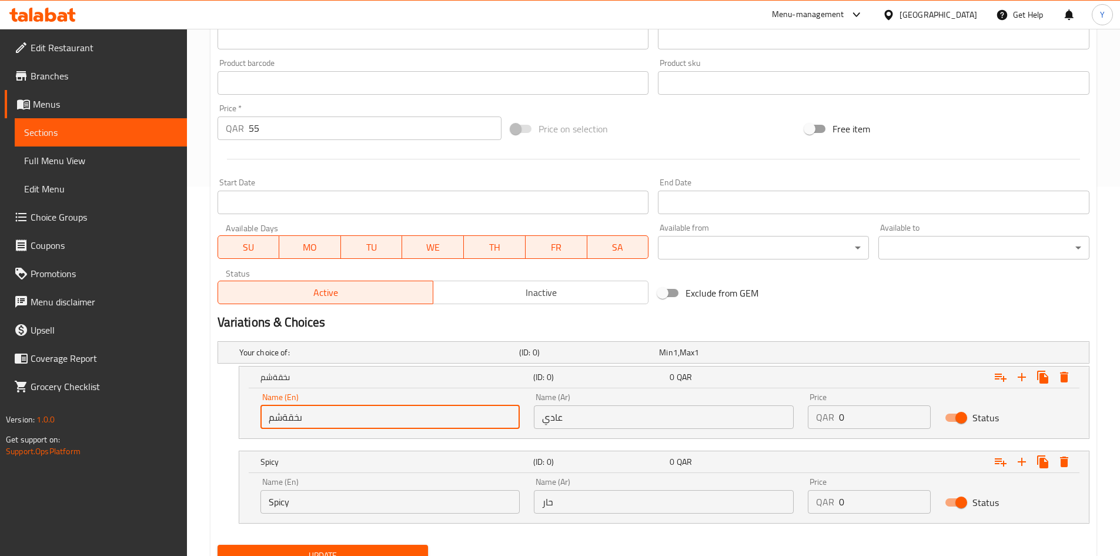
click at [305, 414] on input "ىخقةشم" at bounding box center [390, 417] width 260 height 24
type input "Normal"
click at [656, 314] on h2 "Variations & Choices" at bounding box center [654, 322] width 872 height 18
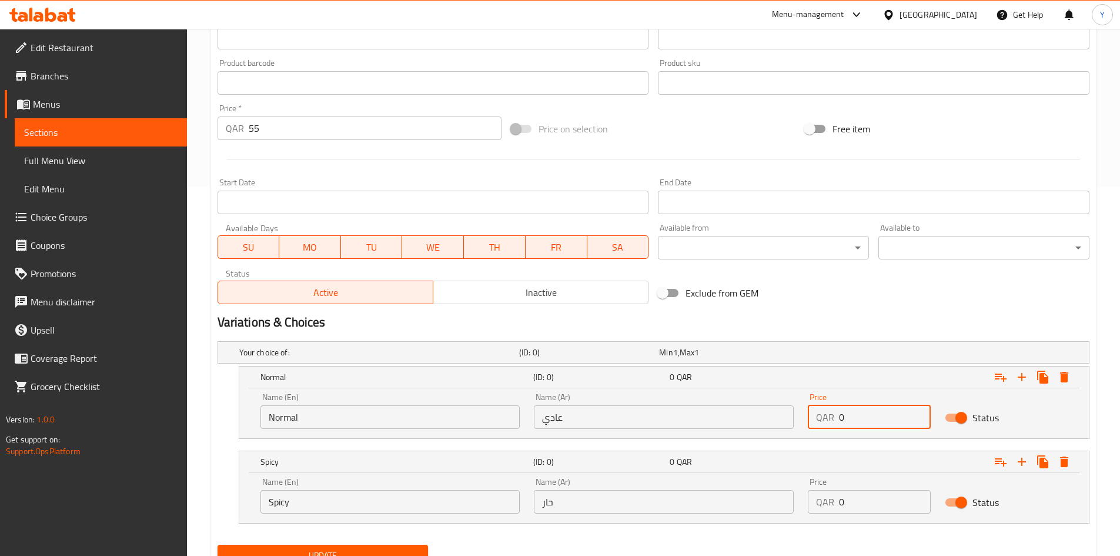
drag, startPoint x: 860, startPoint y: 412, endPoint x: 812, endPoint y: 417, distance: 47.9
click at [812, 417] on div "QAR 0 Price" at bounding box center [869, 417] width 123 height 24
type input "55"
drag, startPoint x: 827, startPoint y: 509, endPoint x: 812, endPoint y: 510, distance: 15.3
click at [812, 510] on div "QAR 0 Price" at bounding box center [869, 502] width 123 height 24
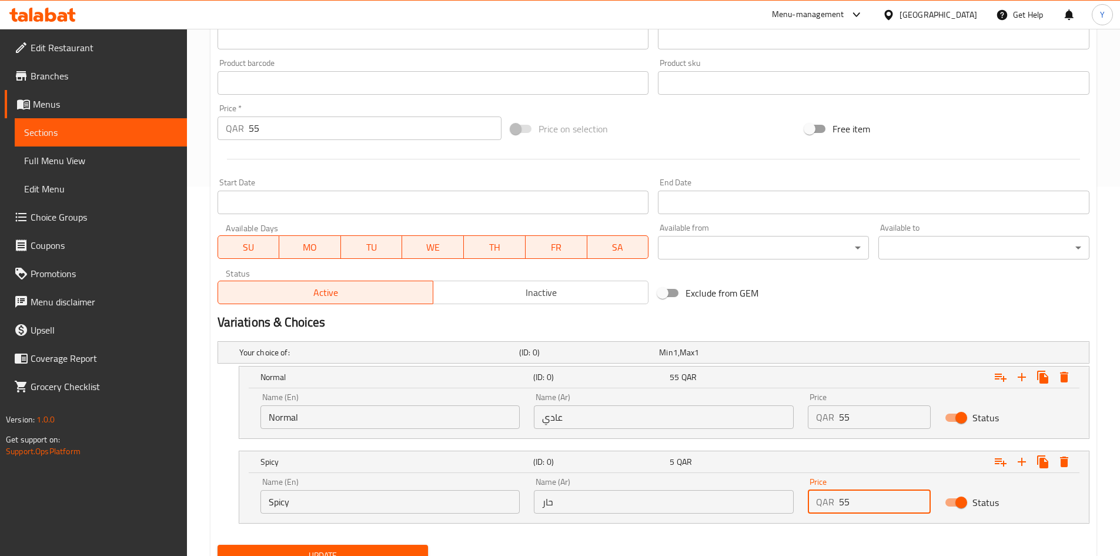
type input "55"
click at [795, 527] on nav at bounding box center [654, 530] width 872 height 9
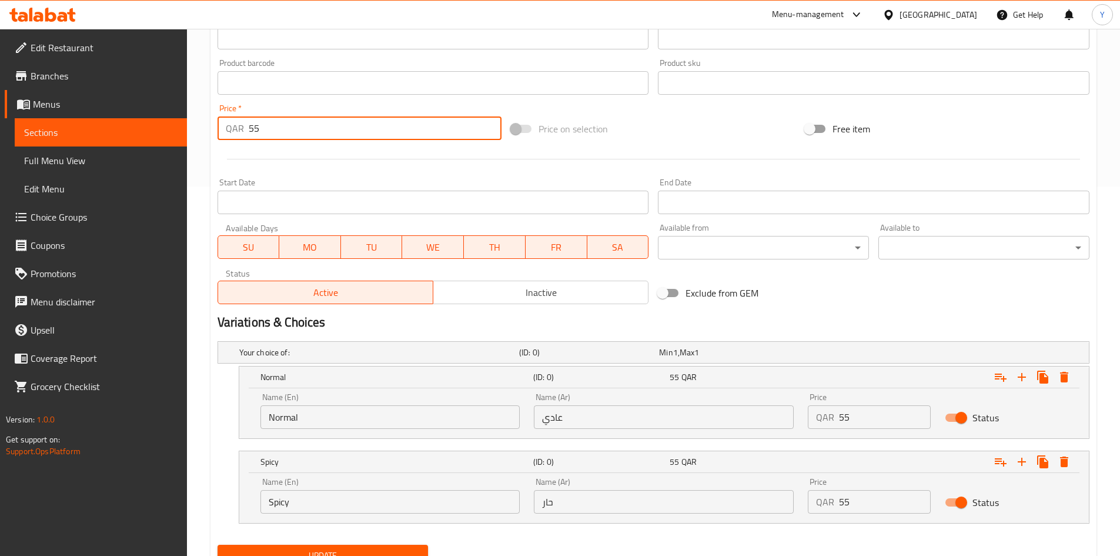
drag, startPoint x: 280, startPoint y: 128, endPoint x: 208, endPoint y: 124, distance: 71.8
click at [208, 124] on div "Home / Restaurants management / Menus / Sections / item / update Main Course se…" at bounding box center [653, 133] width 933 height 947
type input "2"
type input "0"
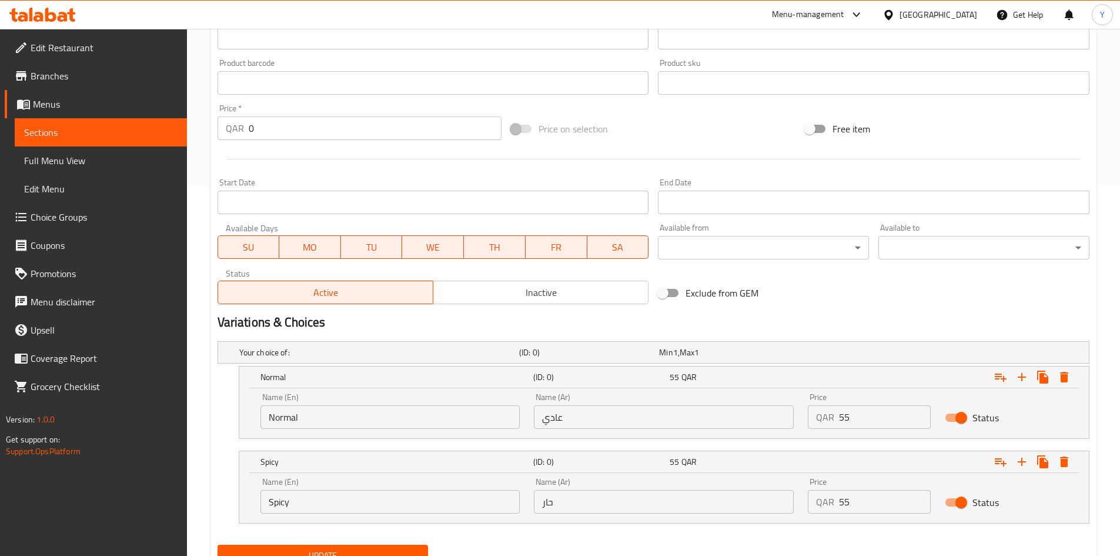
click at [342, 160] on div at bounding box center [653, 159] width 881 height 29
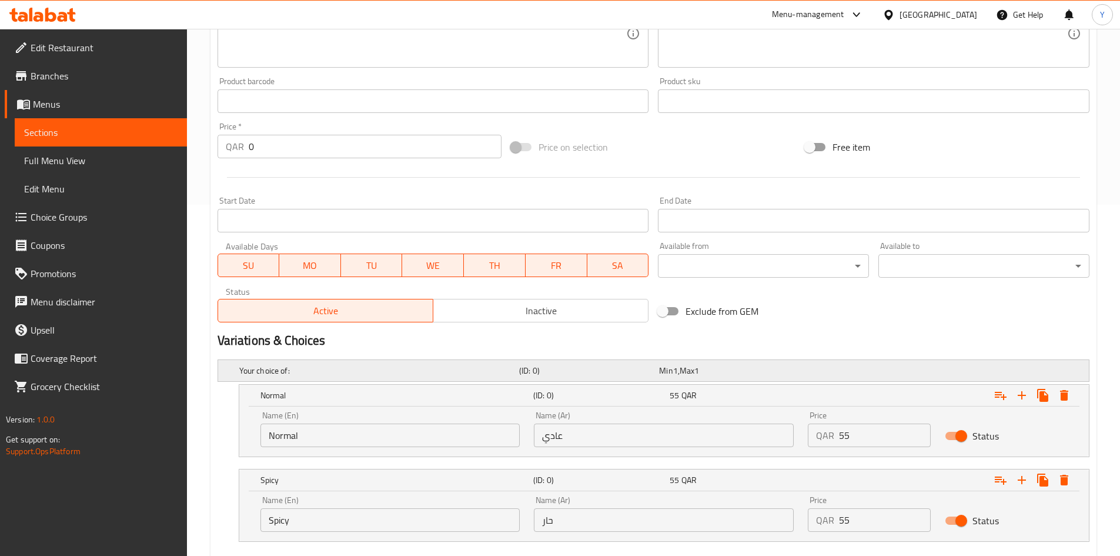
scroll to position [75, 0]
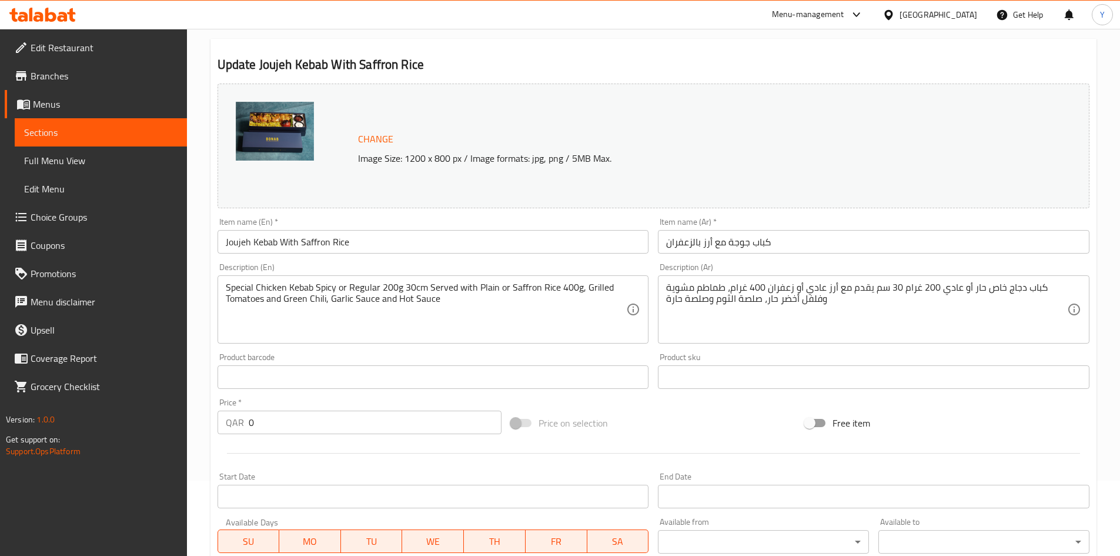
click at [419, 252] on input "Joujeh Kebab With Saffron Rice" at bounding box center [434, 242] width 432 height 24
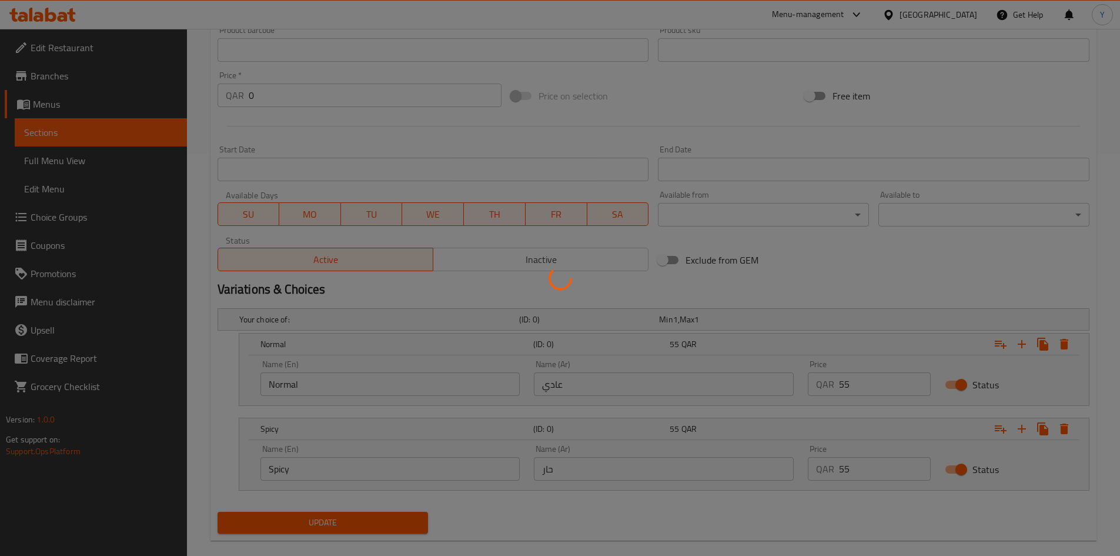
scroll to position [420, 0]
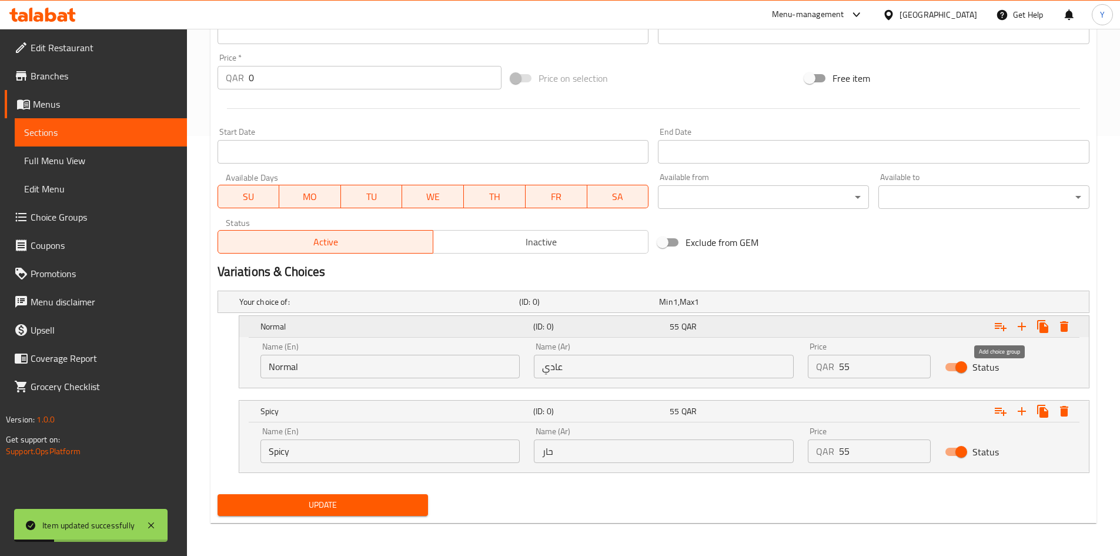
click at [1004, 325] on icon "Expand" at bounding box center [1001, 327] width 12 height 8
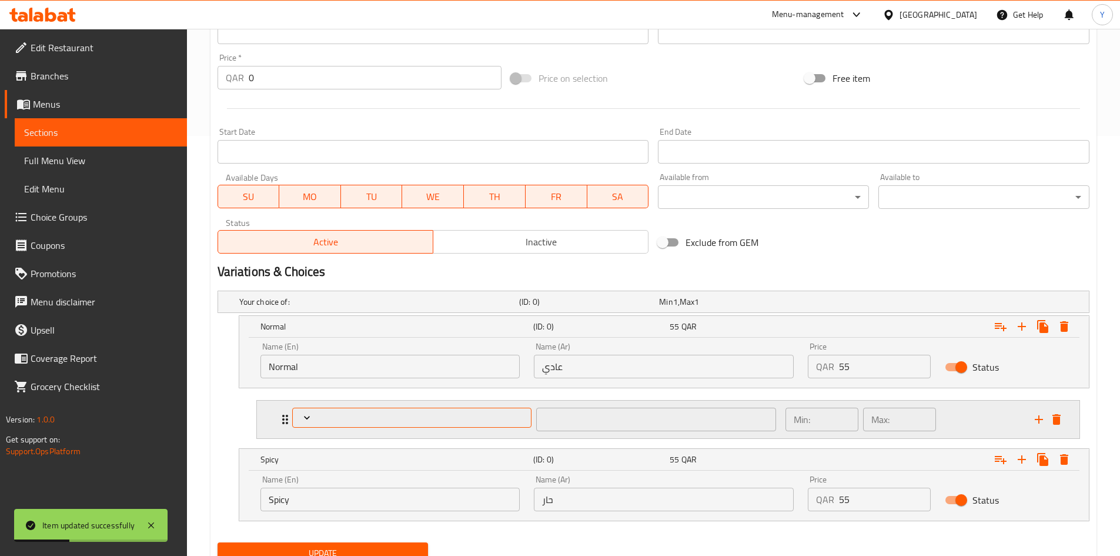
click at [341, 413] on span "Expand" at bounding box center [411, 418] width 231 height 12
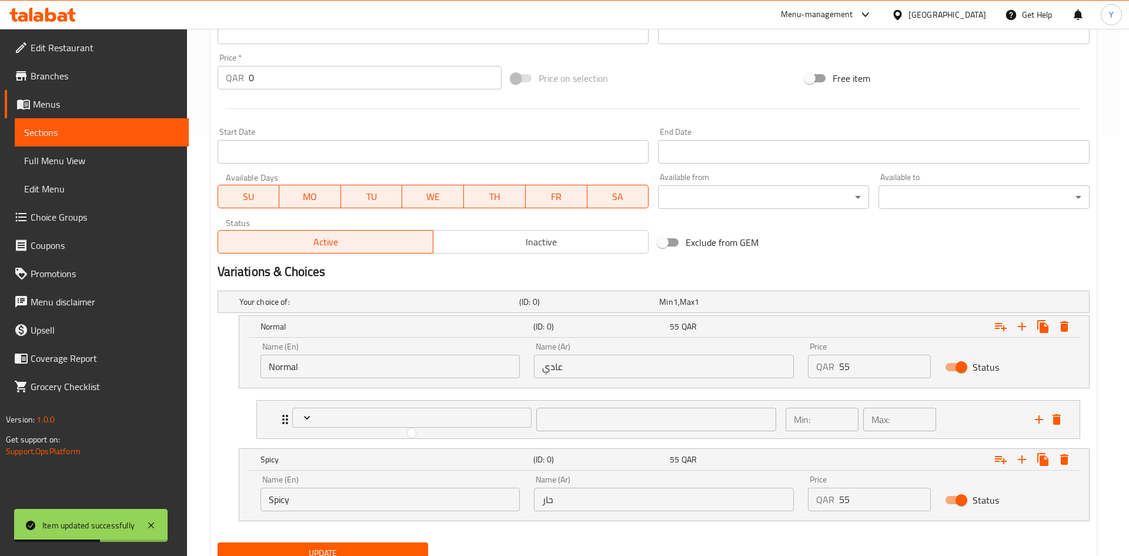
click at [1062, 418] on div at bounding box center [564, 278] width 1129 height 556
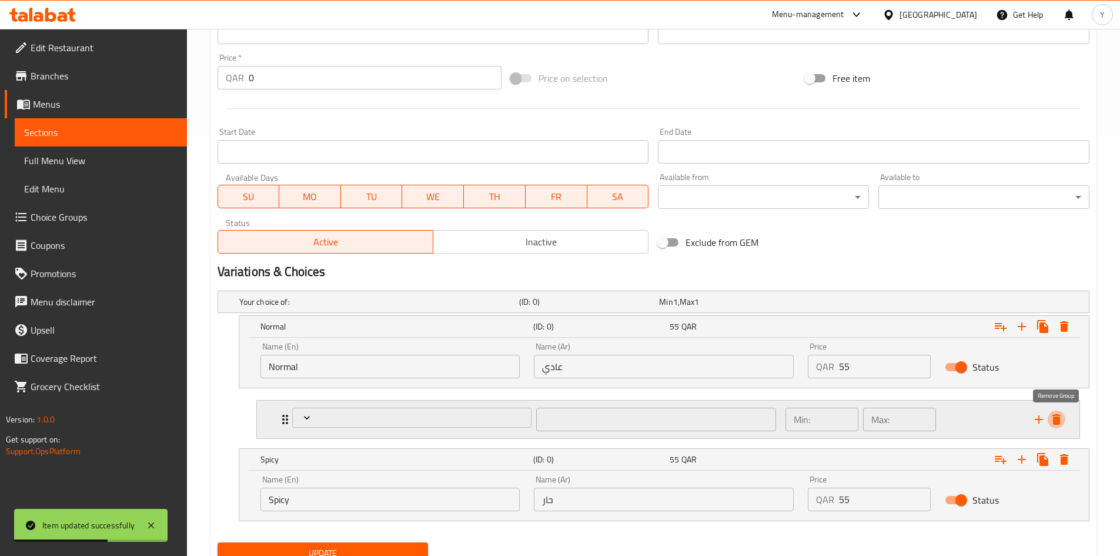
click at [1062, 418] on icon "delete" at bounding box center [1056, 419] width 14 height 14
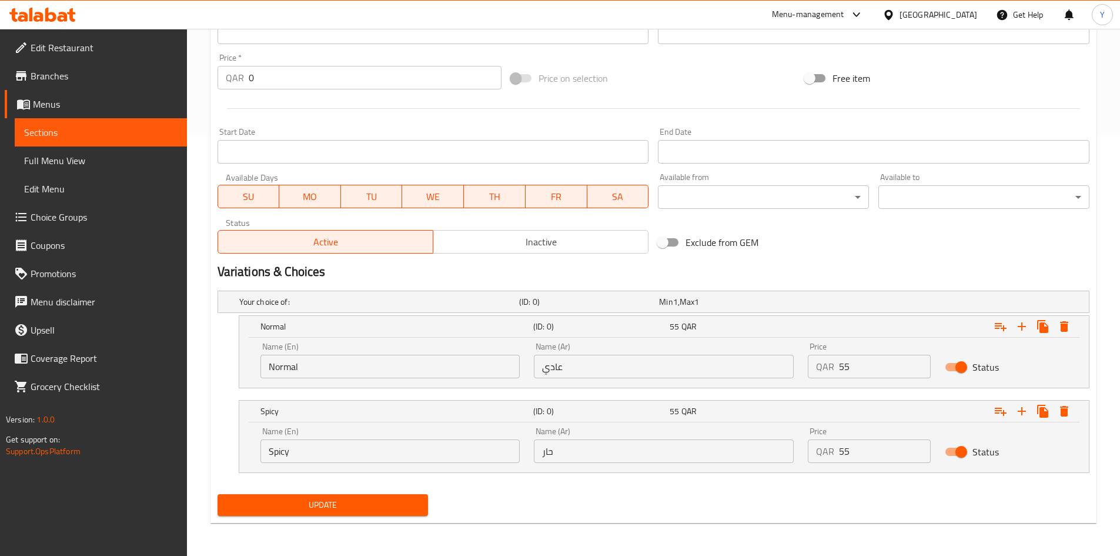
click at [399, 501] on span "Update" at bounding box center [323, 504] width 192 height 15
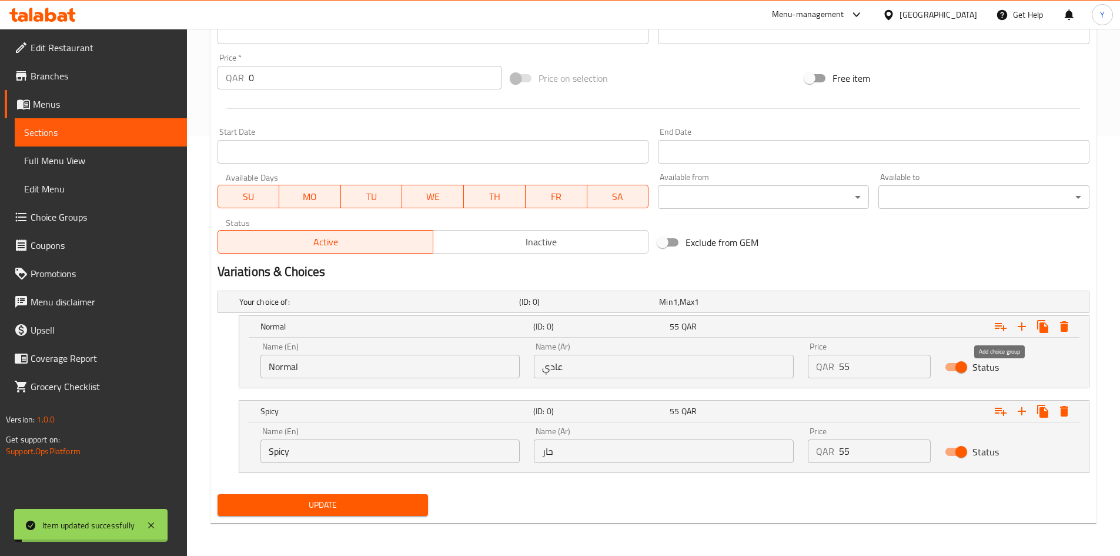
click at [1002, 329] on icon "Expand" at bounding box center [1001, 326] width 14 height 14
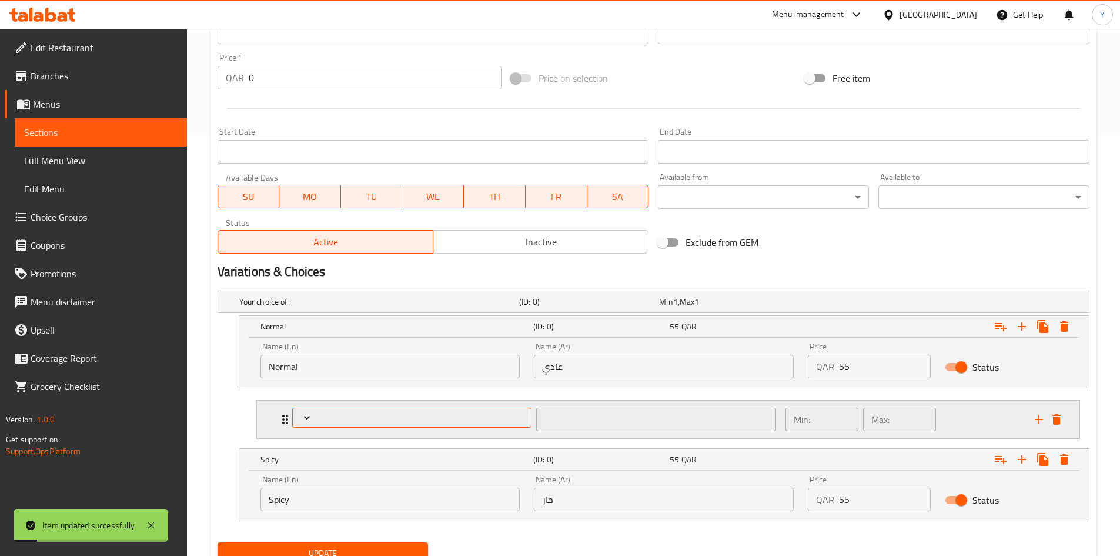
click at [493, 423] on button "Expand" at bounding box center [412, 417] width 240 height 21
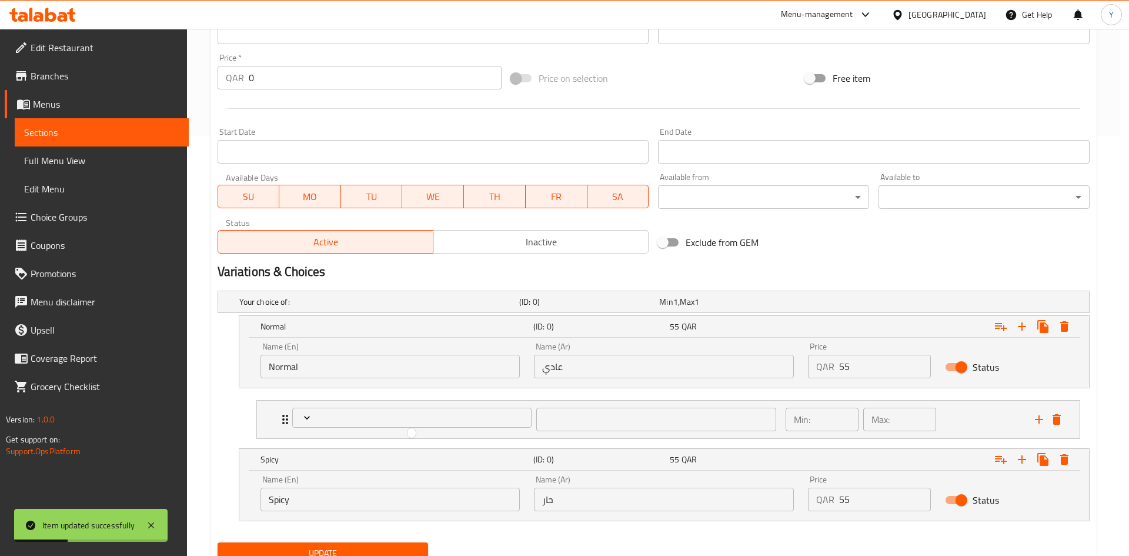
click at [1062, 420] on div at bounding box center [564, 278] width 1129 height 556
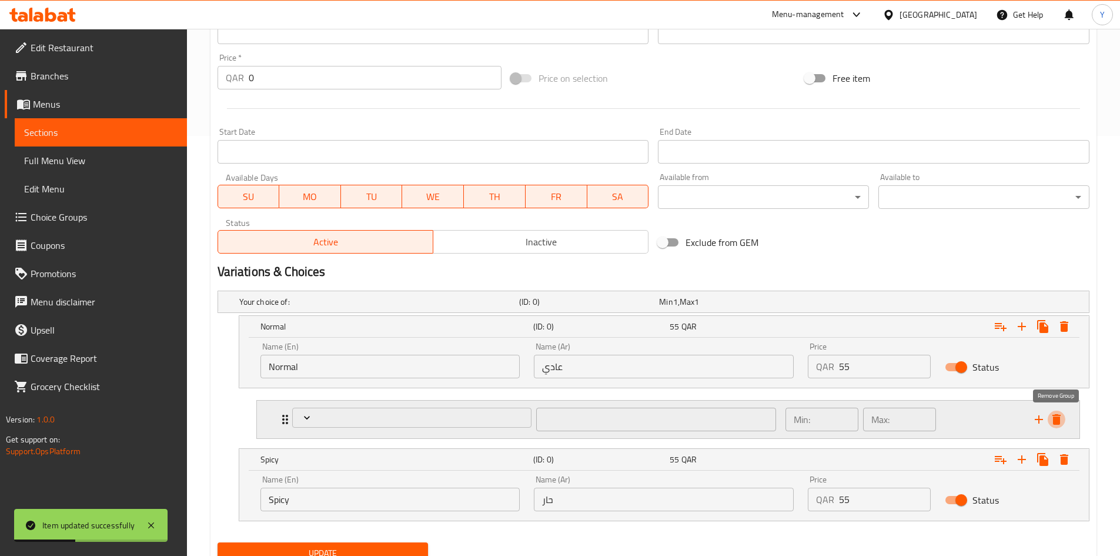
click at [1061, 421] on icon "delete" at bounding box center [1056, 419] width 14 height 14
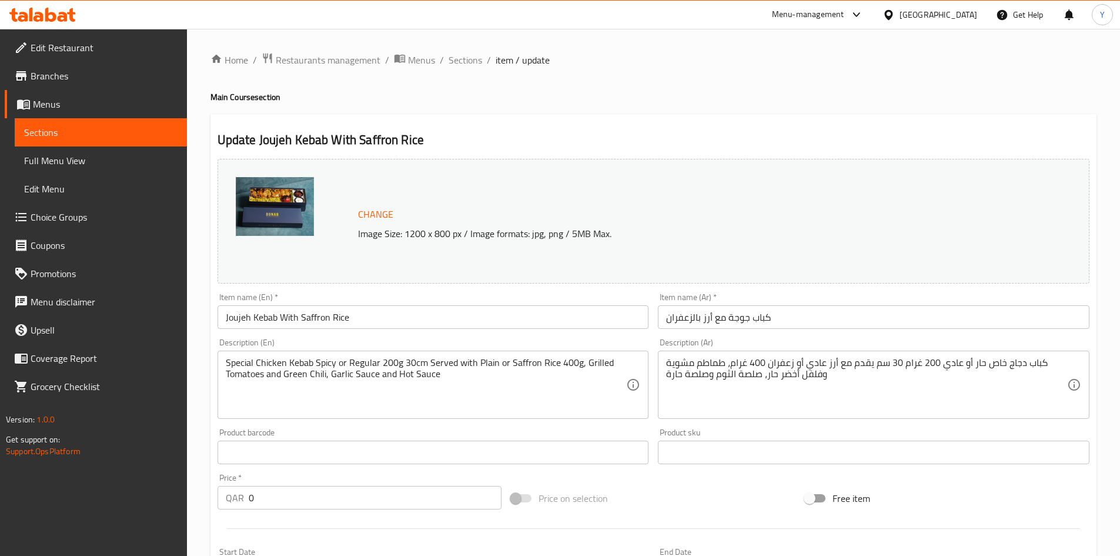
click at [72, 216] on span "Choice Groups" at bounding box center [104, 217] width 147 height 14
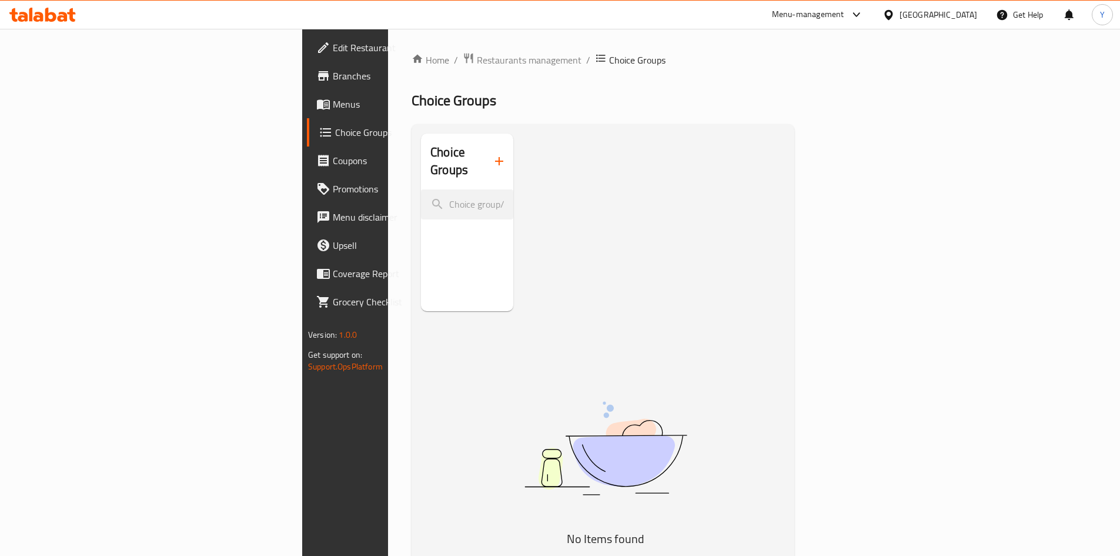
click at [492, 154] on icon "button" at bounding box center [499, 161] width 14 height 14
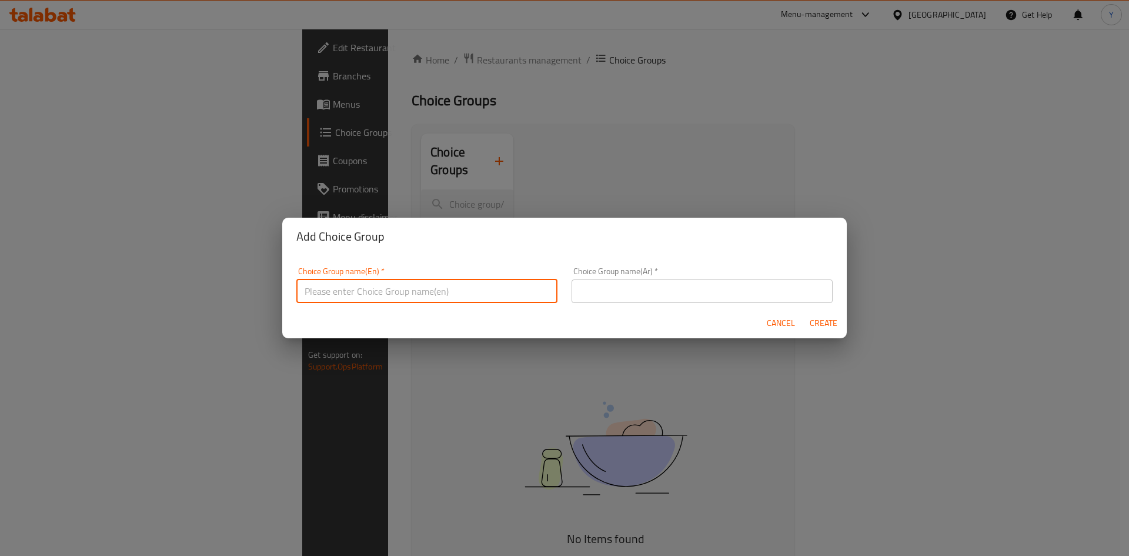
click at [411, 286] on input "text" at bounding box center [426, 291] width 261 height 24
drag, startPoint x: 366, startPoint y: 295, endPoint x: 416, endPoint y: 292, distance: 49.4
click at [416, 292] on input "Your Choice Of Rocket Crepe:" at bounding box center [426, 291] width 261 height 24
type input "Your Choice Of:"
click at [586, 284] on input "text" at bounding box center [701, 291] width 261 height 24
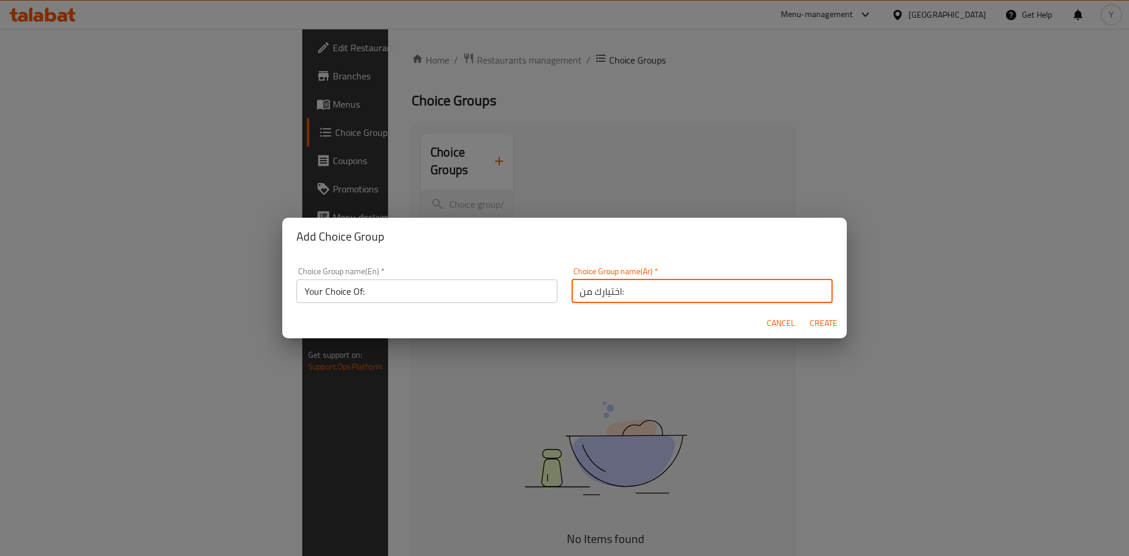
type input "اختيارك من:"
click at [804, 312] on button "Create" at bounding box center [823, 323] width 38 height 22
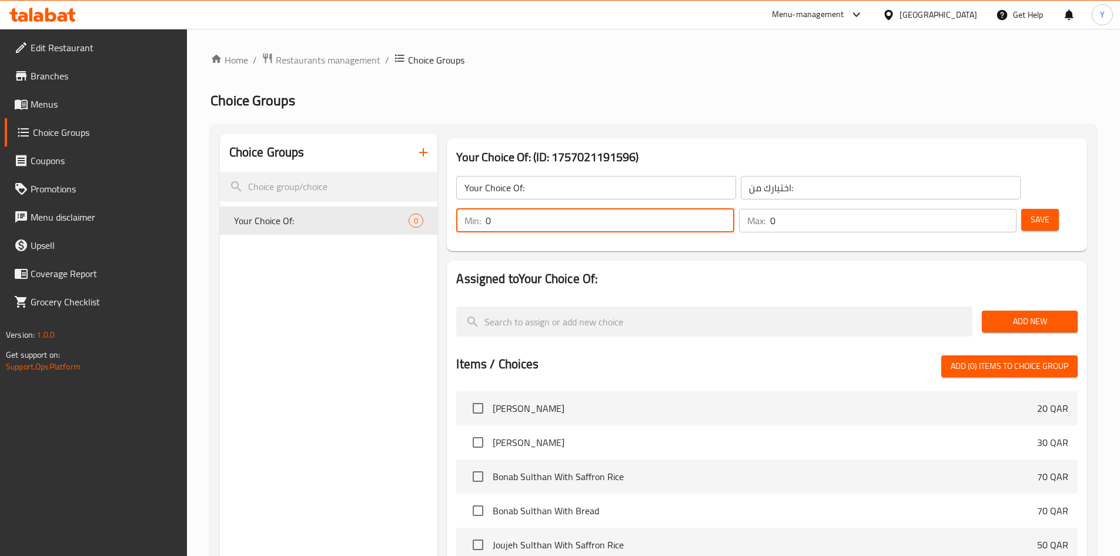
drag, startPoint x: 912, startPoint y: 185, endPoint x: 899, endPoint y: 190, distance: 13.8
click at [734, 209] on div "Min: 0 ​" at bounding box center [594, 221] width 277 height 24
type input "1"
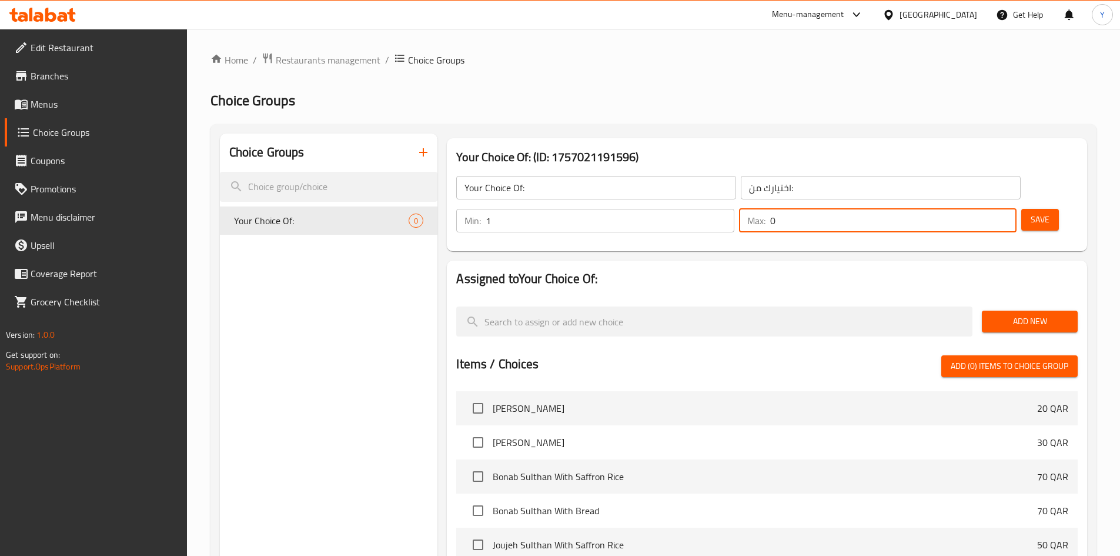
drag, startPoint x: 974, startPoint y: 189, endPoint x: 944, endPoint y: 236, distance: 55.3
click at [945, 204] on div "Min: 1 ​ Max: 0 ​" at bounding box center [737, 220] width 570 height 33
type input "1"
click at [945, 270] on h2 "Assigned to Your Choice Of:" at bounding box center [766, 279] width 621 height 18
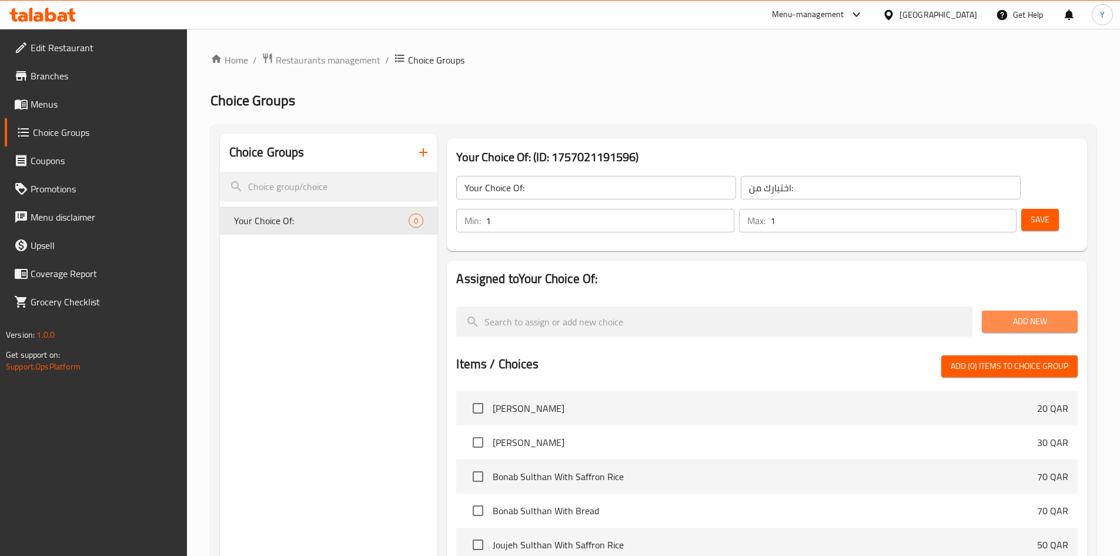
click at [1018, 314] on span "Add New" at bounding box center [1029, 321] width 77 height 15
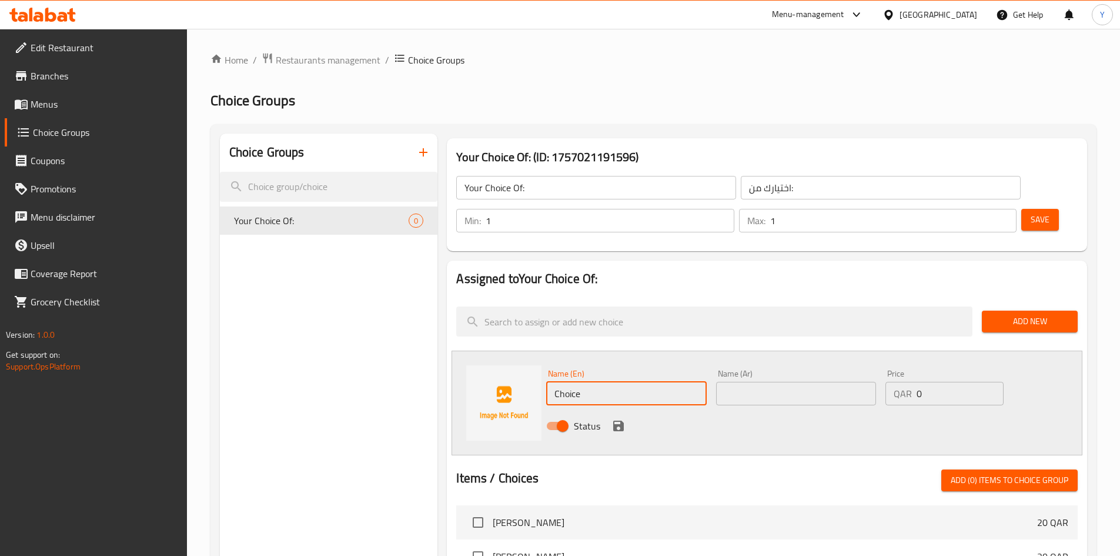
click at [611, 382] on input "Choice" at bounding box center [626, 394] width 160 height 24
type input "p"
type input "Plain Rice"
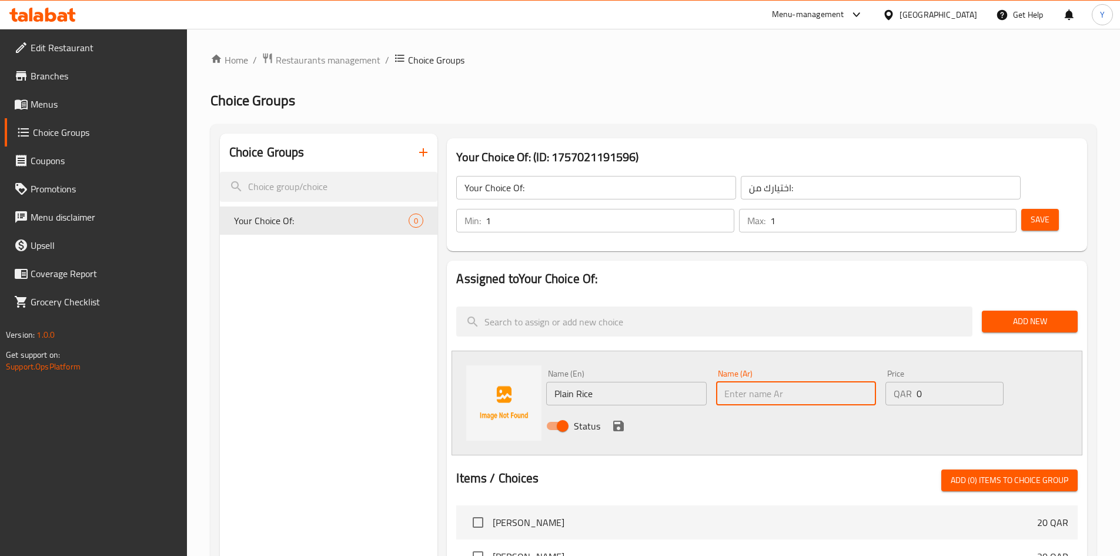
click at [752, 382] on input "text" at bounding box center [796, 394] width 160 height 24
type input "ـ"
type input "أرز سادة"
click at [625, 410] on div "Status" at bounding box center [795, 426] width 509 height 32
click at [623, 420] on icon "save" at bounding box center [618, 425] width 11 height 11
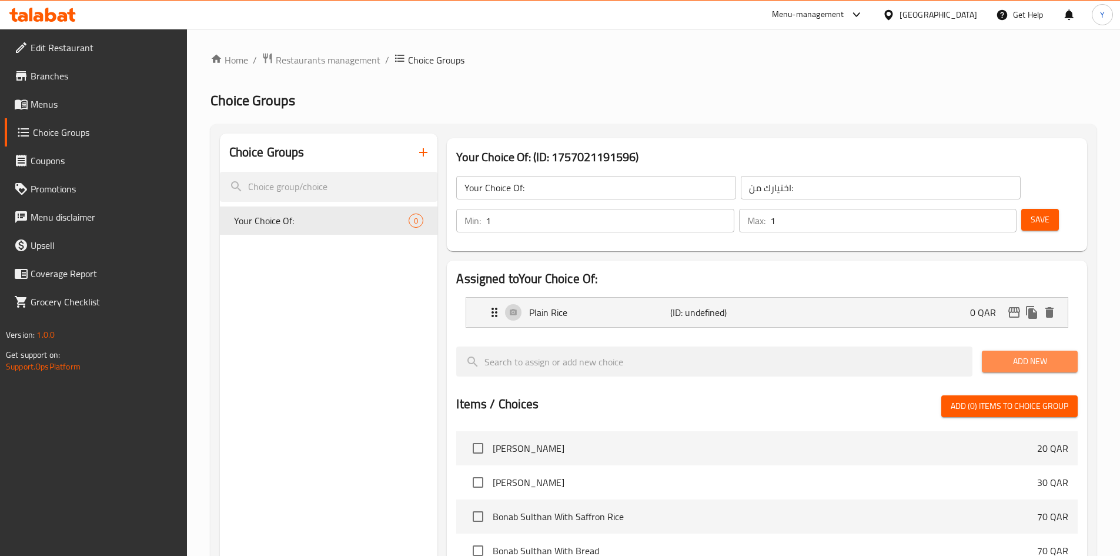
click at [996, 354] on span "Add New" at bounding box center [1029, 361] width 77 height 15
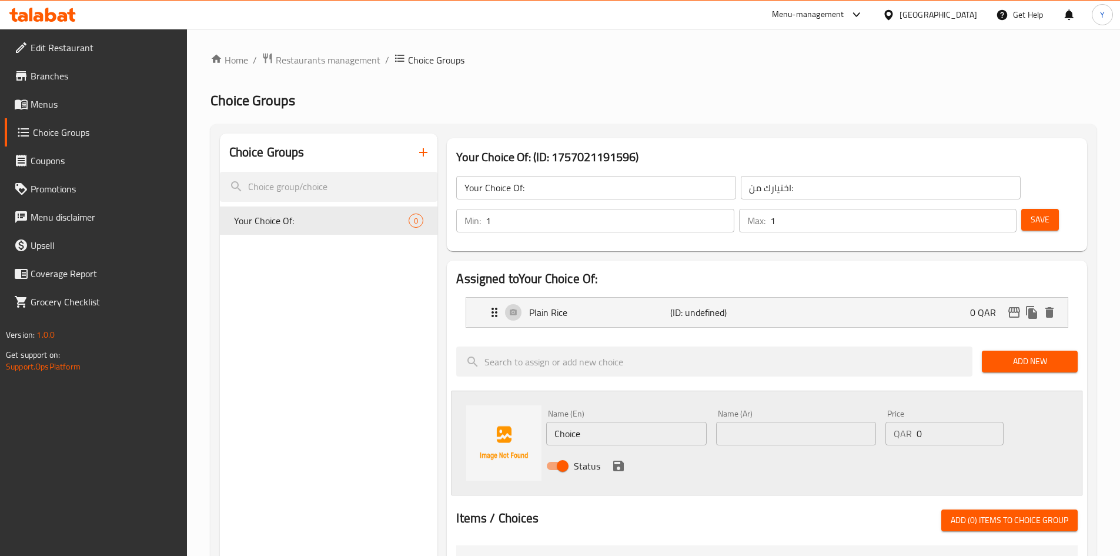
click at [739, 422] on input "text" at bounding box center [796, 434] width 160 height 24
type input "أرز زعفران"
click at [683, 422] on input "Choice" at bounding box center [626, 434] width 160 height 24
click at [682, 422] on input "Choice" at bounding box center [626, 434] width 160 height 24
type input "Saffron Rice"
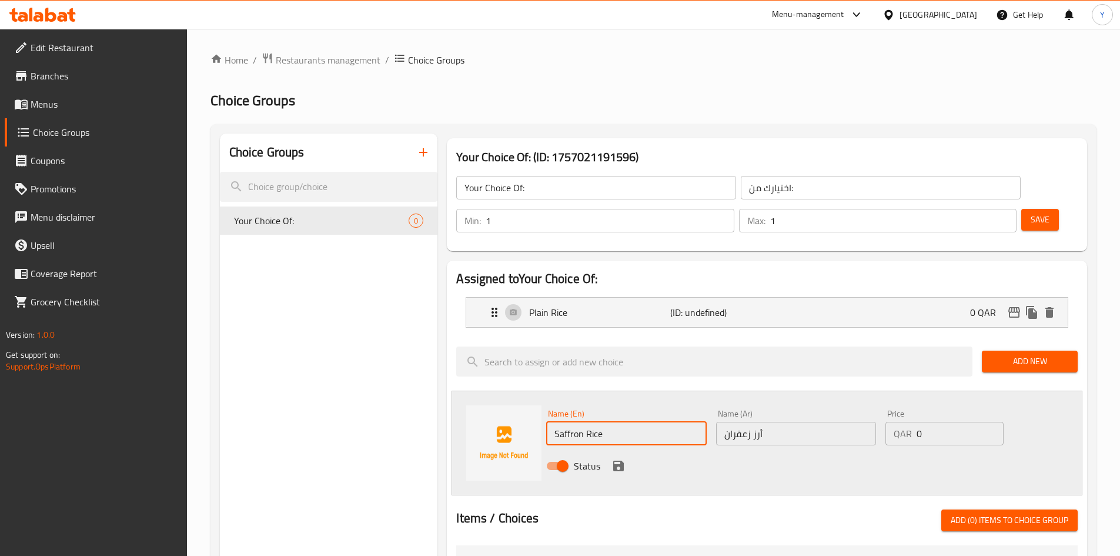
click at [610, 457] on button "save" at bounding box center [619, 466] width 18 height 18
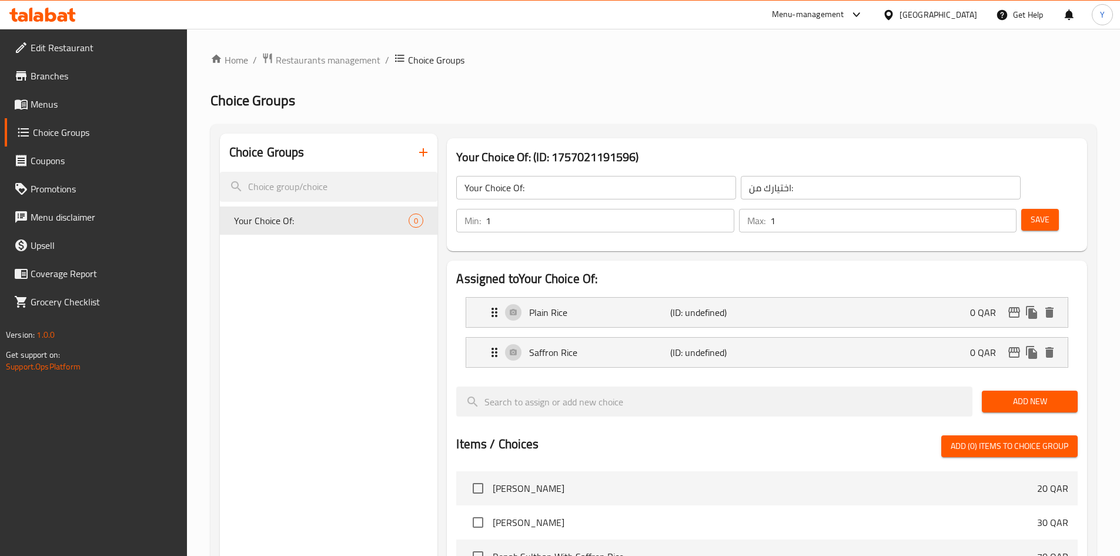
click at [1031, 212] on span "Save" at bounding box center [1040, 219] width 19 height 15
click at [421, 160] on button "button" at bounding box center [423, 152] width 28 height 28
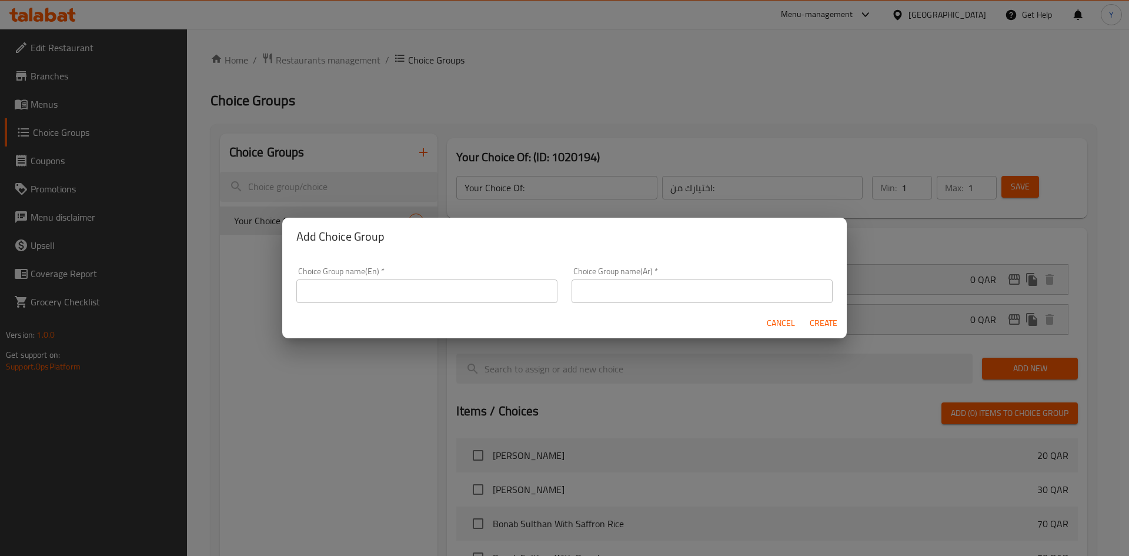
click at [426, 279] on input "text" at bounding box center [426, 291] width 261 height 24
click at [360, 297] on input "Your Choice Of:" at bounding box center [426, 291] width 261 height 24
click at [369, 293] on input "Your Choice Of:" at bounding box center [426, 291] width 261 height 24
type input "Your Choice Of"
click at [651, 289] on input "text" at bounding box center [701, 291] width 261 height 24
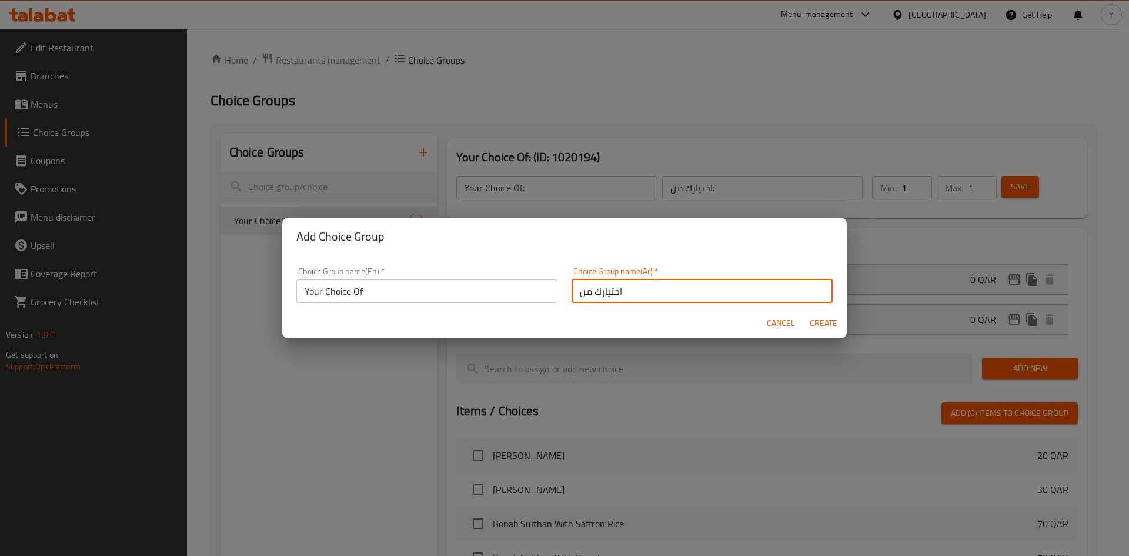
type input "اختيارك من"
drag, startPoint x: 817, startPoint y: 325, endPoint x: 744, endPoint y: 367, distance: 84.8
click at [817, 326] on span "Create" at bounding box center [823, 323] width 28 height 15
type input "Your Choice Of"
type input "اختيارك من"
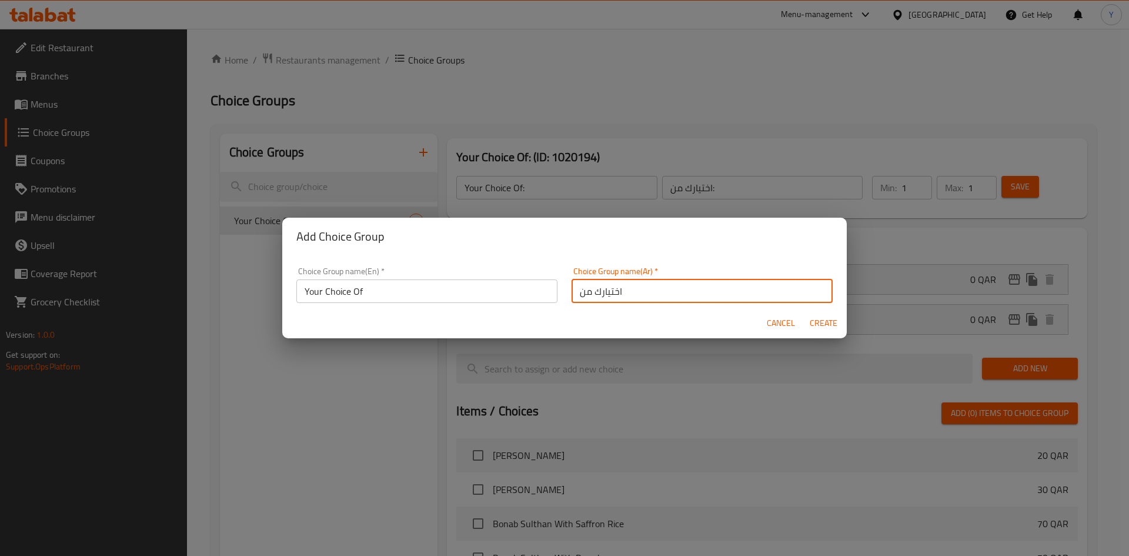
type input "0"
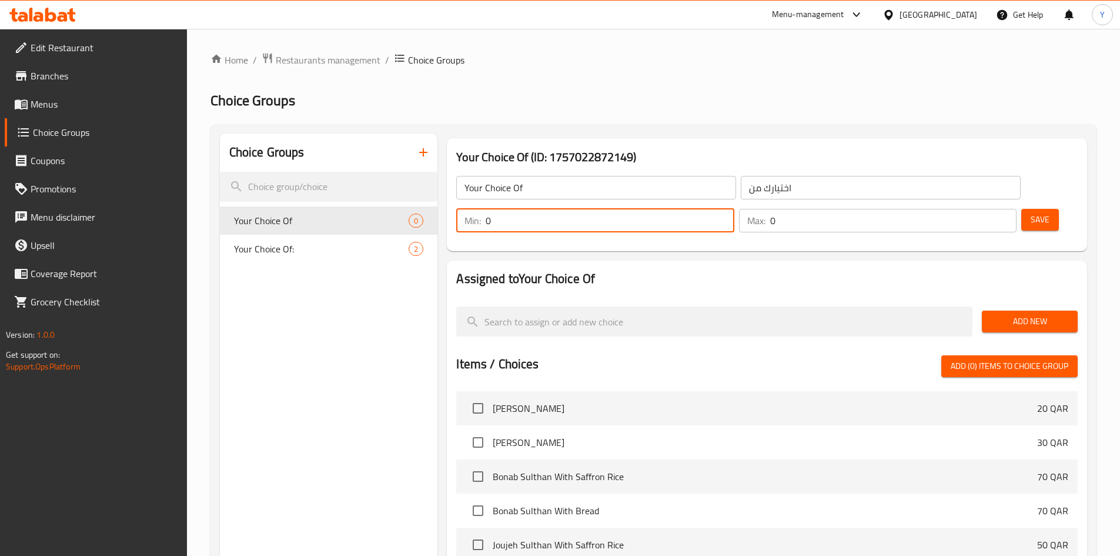
drag, startPoint x: 904, startPoint y: 183, endPoint x: 965, endPoint y: 206, distance: 65.3
click at [965, 206] on div "Your Choice Of ​ اختيارك من ​ Min: 0 ​ Max: 0 ​ Save" at bounding box center [767, 204] width 631 height 85
type input "1"
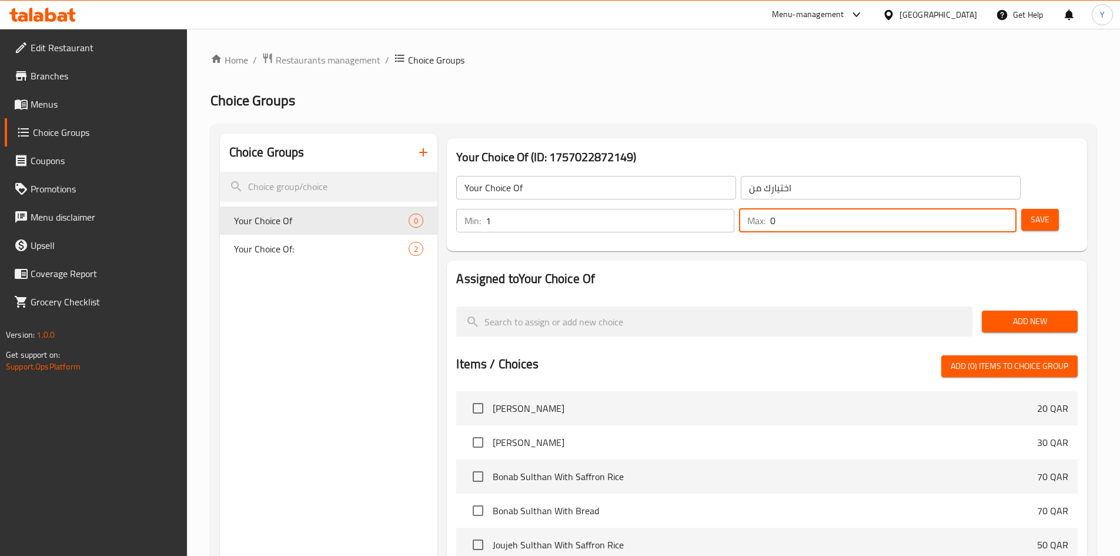
drag, startPoint x: 977, startPoint y: 190, endPoint x: 929, endPoint y: 190, distance: 47.0
click at [929, 204] on div "Min: 1 ​ Max: 0 ​" at bounding box center [737, 220] width 570 height 33
type input "1"
click at [1011, 302] on div "Add New" at bounding box center [1029, 321] width 105 height 39
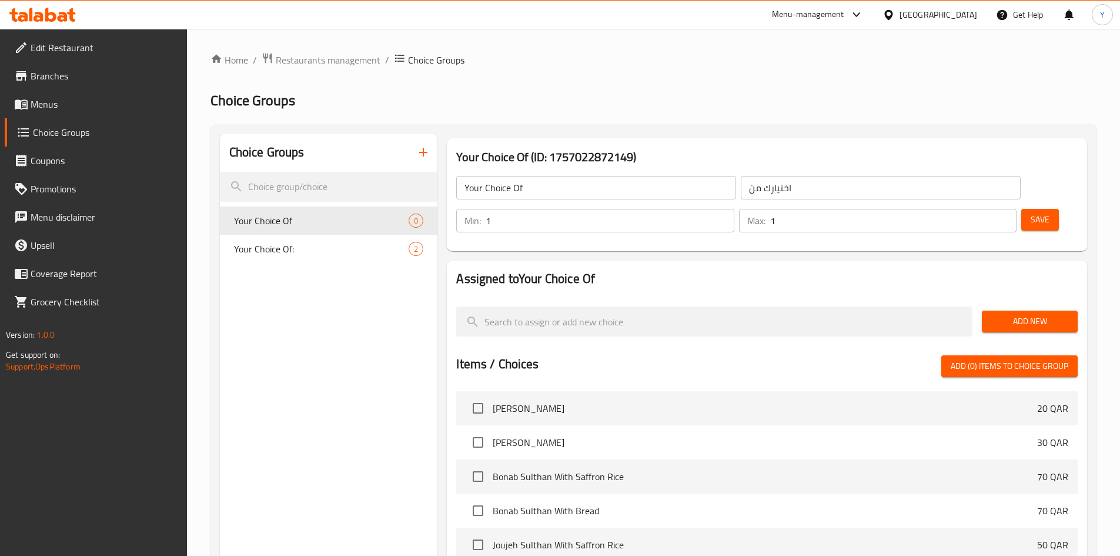
click at [1005, 314] on span "Add New" at bounding box center [1029, 321] width 77 height 15
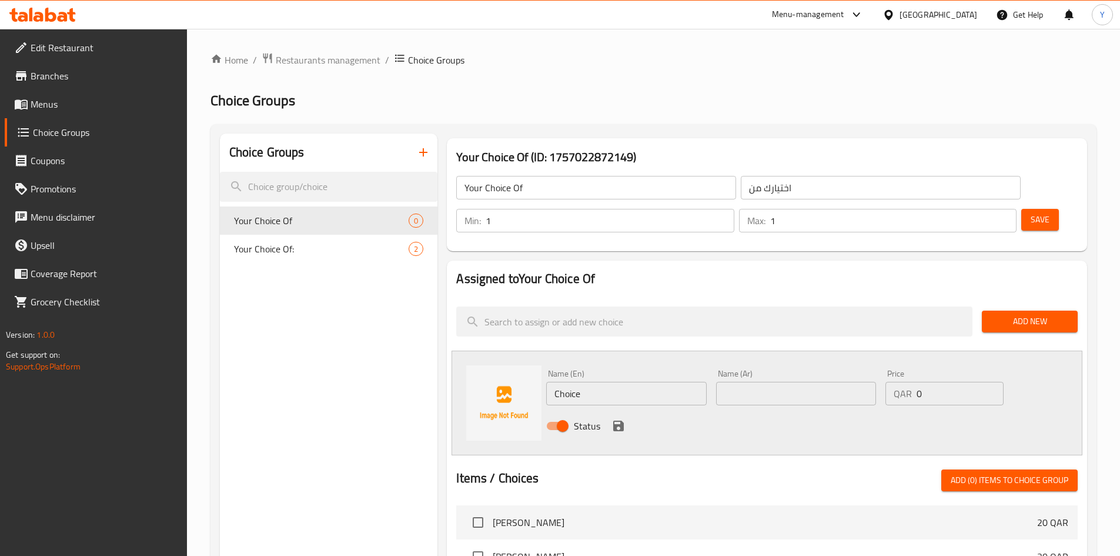
click at [636, 382] on input "Choice" at bounding box center [626, 394] width 160 height 24
type input "Normal"
click at [765, 382] on input "text" at bounding box center [796, 394] width 160 height 24
type input "عادي"
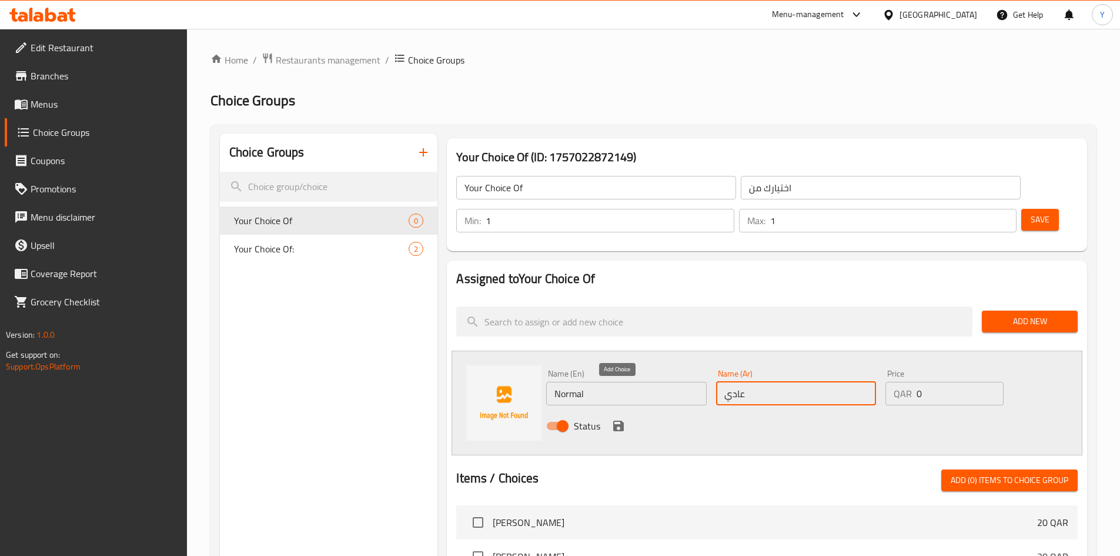
click at [620, 420] on icon "save" at bounding box center [618, 425] width 11 height 11
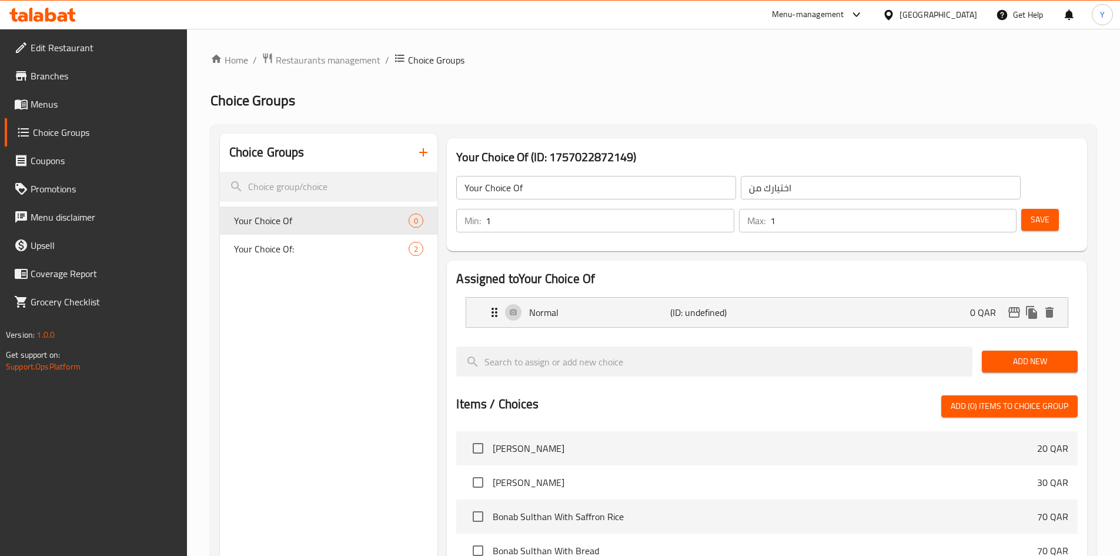
click at [1036, 350] on button "Add New" at bounding box center [1030, 361] width 96 height 22
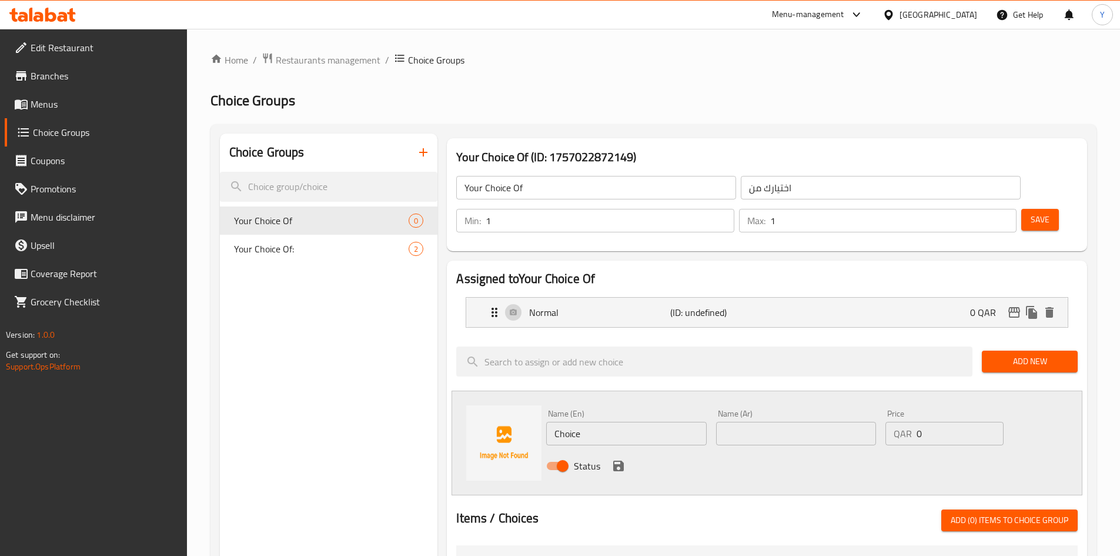
click at [600, 422] on input "Choice" at bounding box center [626, 434] width 160 height 24
click at [599, 422] on input "Choice" at bounding box center [626, 434] width 160 height 24
click at [597, 422] on input "Choice" at bounding box center [626, 434] width 160 height 24
type input "Spicy"
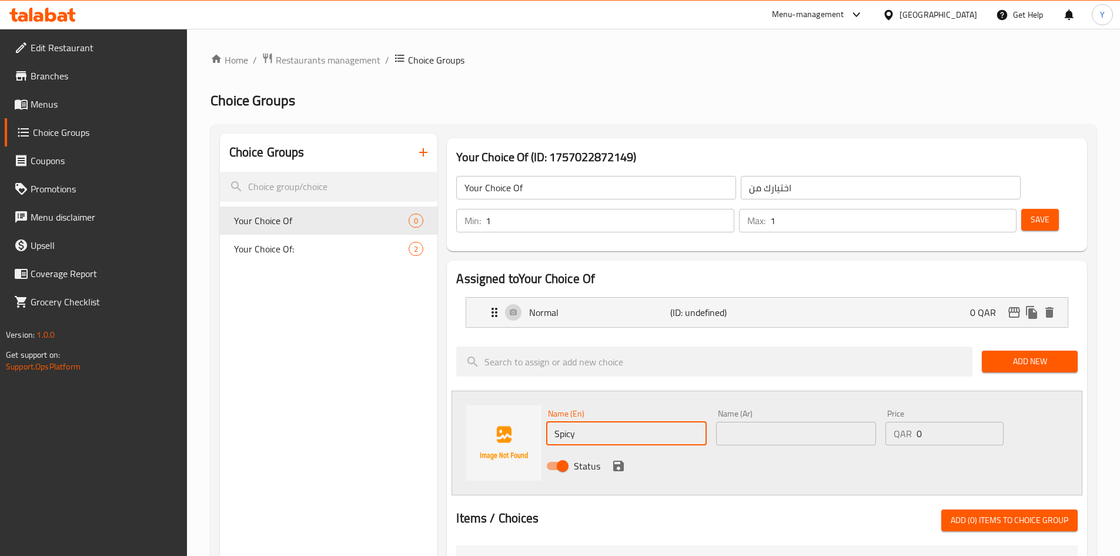
drag, startPoint x: 814, startPoint y: 402, endPoint x: 819, endPoint y: 411, distance: 10.5
click at [814, 422] on input "text" at bounding box center [796, 434] width 160 height 24
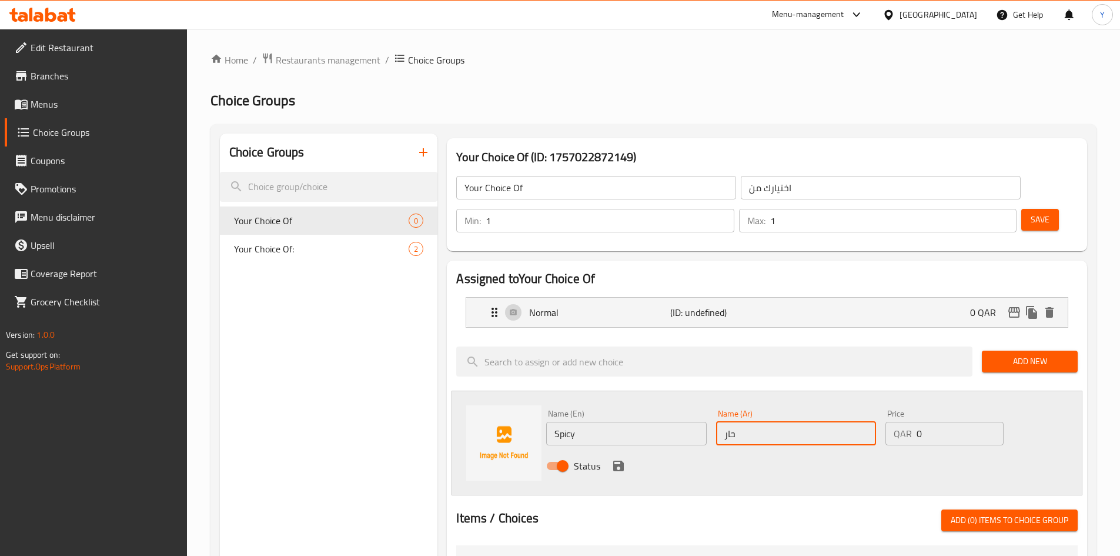
type input "حار"
drag, startPoint x: 624, startPoint y: 436, endPoint x: 862, endPoint y: 346, distance: 254.2
click at [625, 459] on icon "save" at bounding box center [618, 466] width 14 height 14
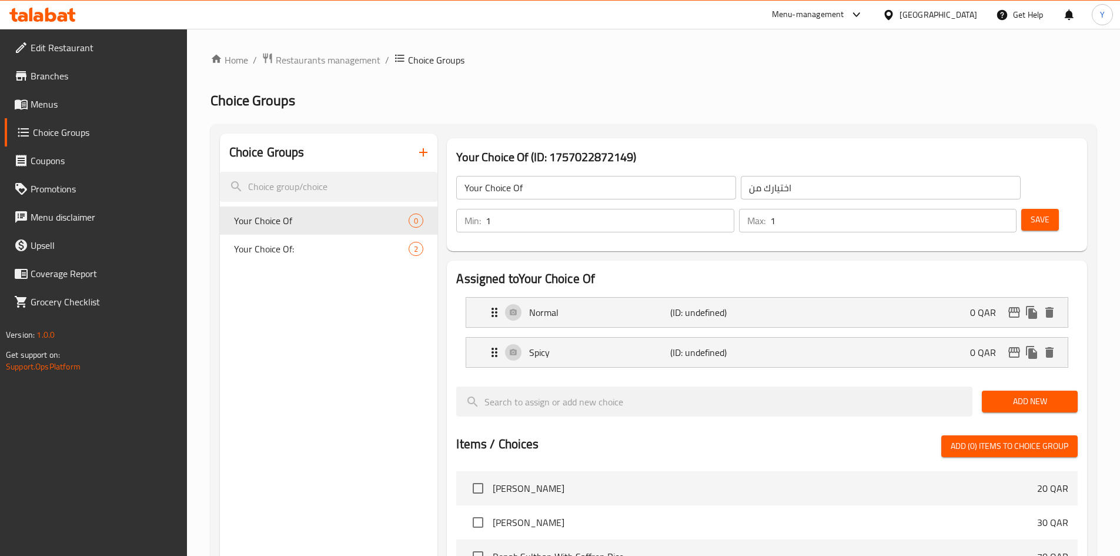
drag, startPoint x: 1030, startPoint y: 180, endPoint x: 1014, endPoint y: 218, distance: 40.8
click at [1029, 209] on button "Save" at bounding box center [1040, 220] width 38 height 22
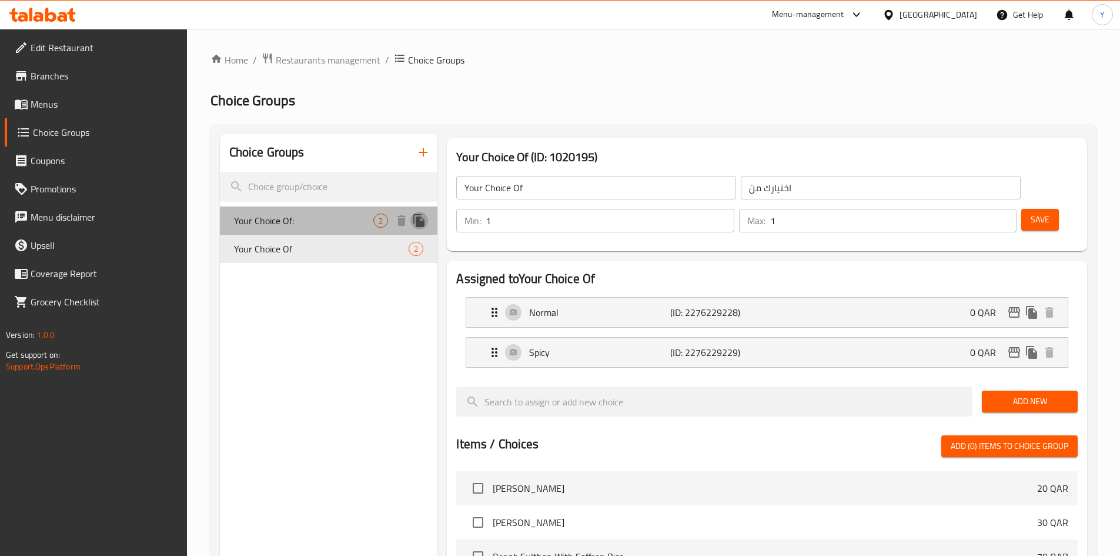
click at [419, 220] on icon "duplicate" at bounding box center [418, 220] width 11 height 13
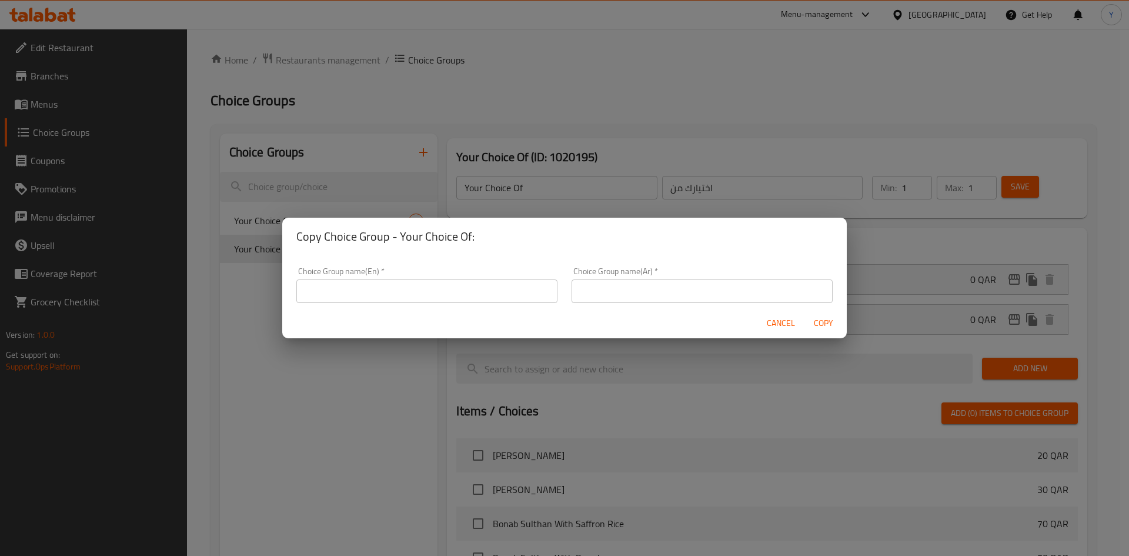
click at [397, 232] on h2 "Copy Choice Group - Your Choice Of:" at bounding box center [564, 236] width 536 height 19
click at [761, 325] on div "Cancel Copy" at bounding box center [564, 322] width 564 height 31
click at [763, 324] on div "Cancel Copy" at bounding box center [564, 322] width 564 height 31
click at [766, 323] on button "Cancel" at bounding box center [781, 323] width 38 height 22
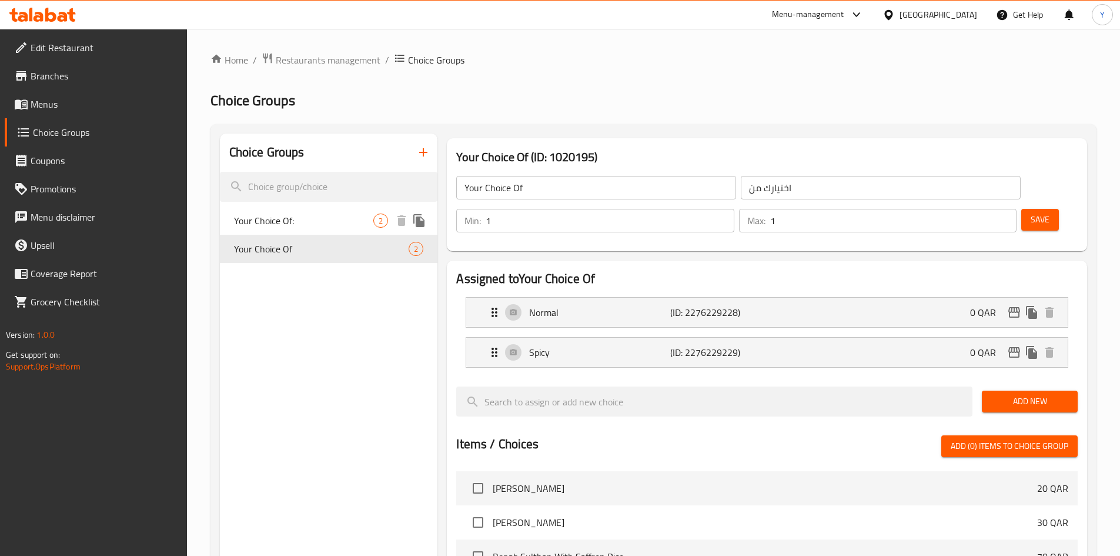
click at [326, 222] on span "Your Choice Of:" at bounding box center [304, 220] width 140 height 14
type input "Your Choice Of:"
type input "اختيارك من:"
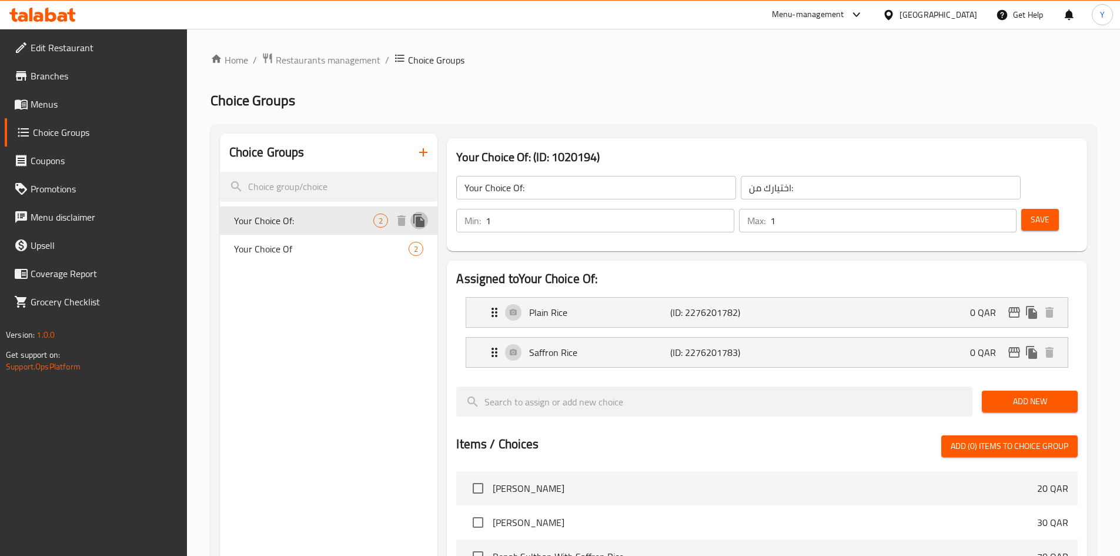
click at [422, 226] on icon "duplicate" at bounding box center [418, 220] width 11 height 13
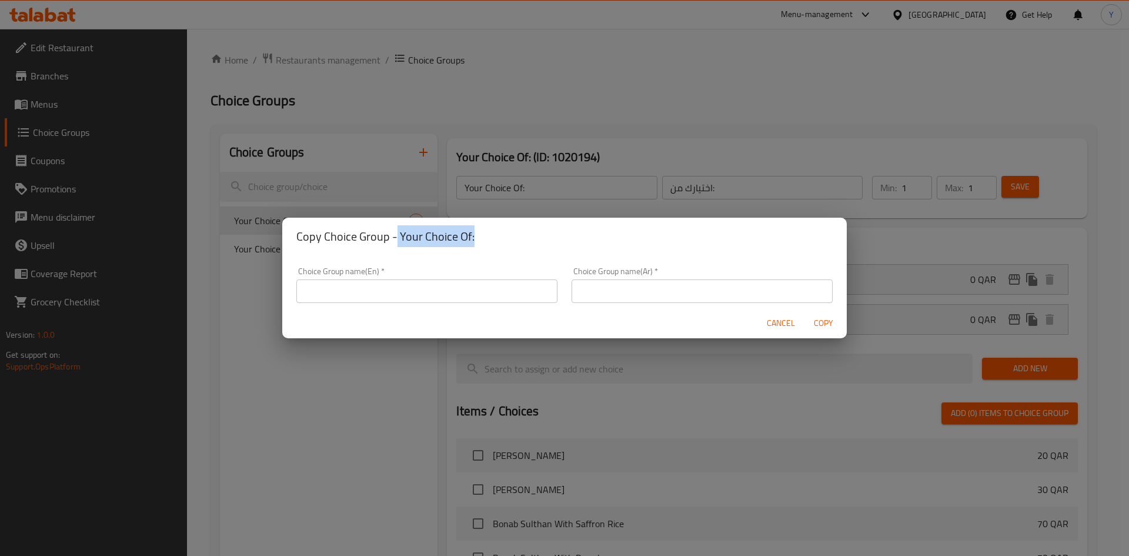
drag, startPoint x: 395, startPoint y: 238, endPoint x: 493, endPoint y: 238, distance: 98.2
click at [500, 238] on h2 "Copy Choice Group - Your Choice Of:" at bounding box center [564, 236] width 536 height 19
copy h2 "Your Choice Of:"
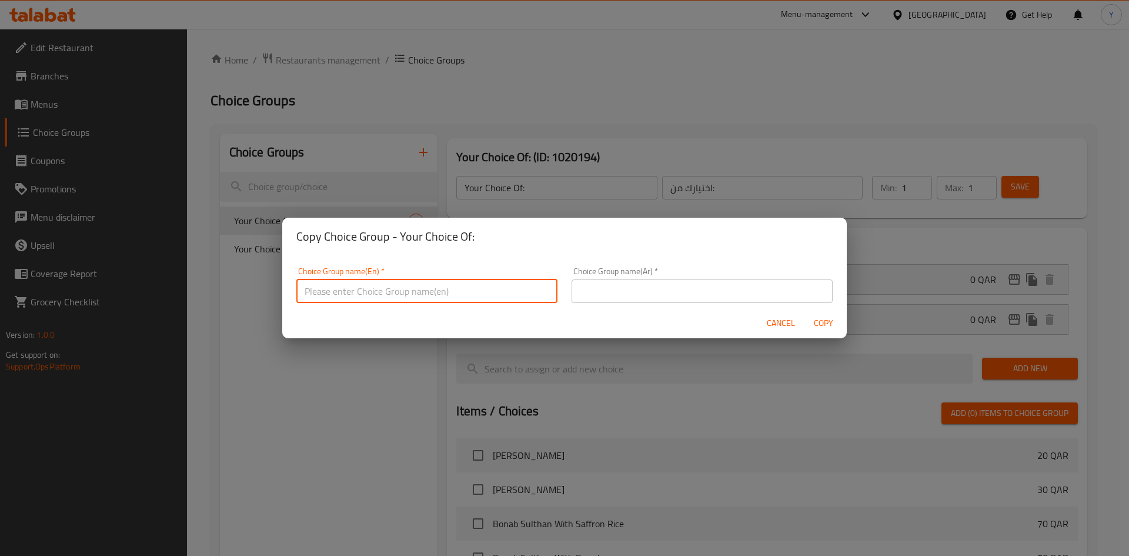
paste input "Your Choice Of:"
click at [363, 295] on input "Your Choice Of:" at bounding box center [426, 291] width 261 height 24
type input "Your Choice Of Side Dish:"
drag, startPoint x: 614, startPoint y: 289, endPoint x: 633, endPoint y: 293, distance: 19.4
click at [614, 289] on input "text" at bounding box center [701, 291] width 261 height 24
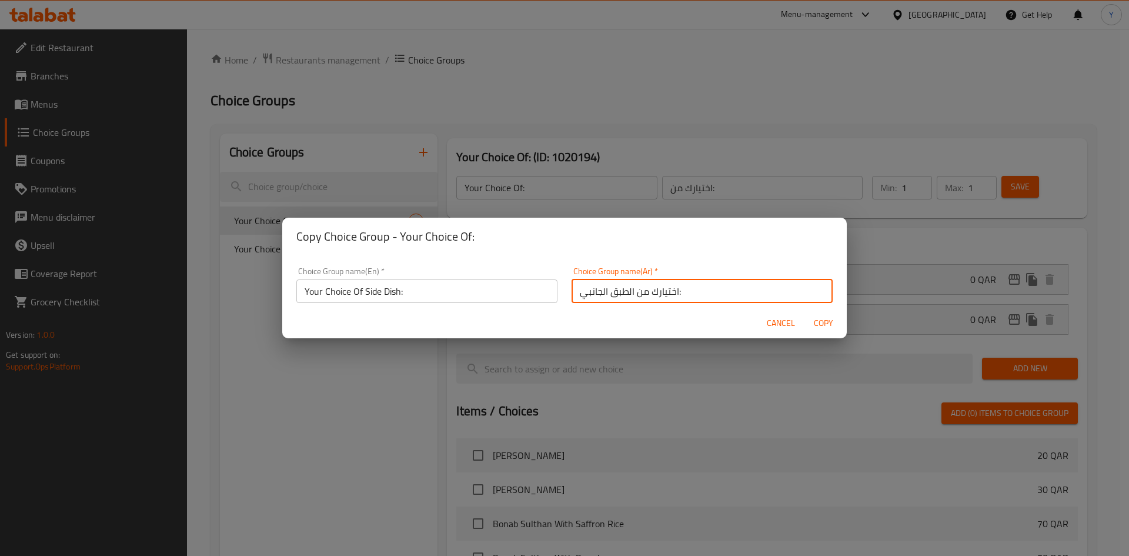
type input "اختيارك من الطبق الجانبي:"
click at [819, 320] on span "Copy" at bounding box center [823, 323] width 28 height 15
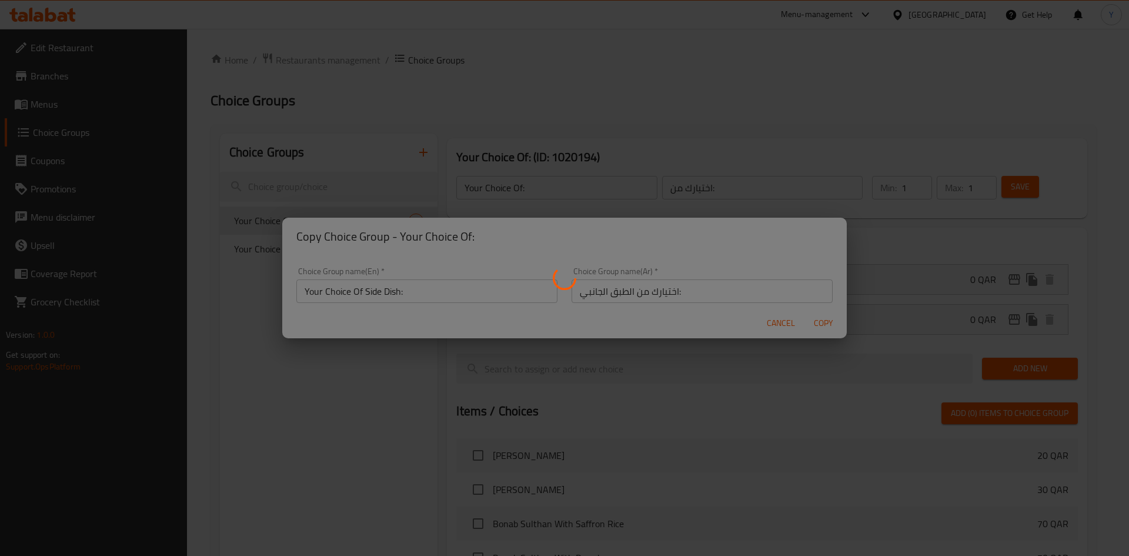
type input "Your Choice Of Side Dish:"
type input "اختيارك من الطبق الجانبي:"
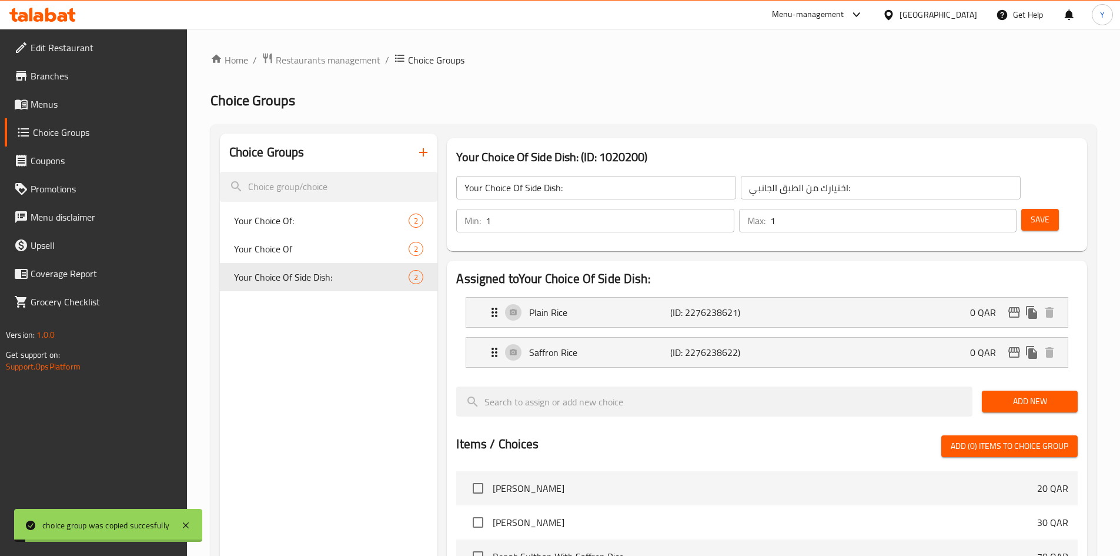
click at [1034, 394] on span "Add New" at bounding box center [1029, 401] width 77 height 15
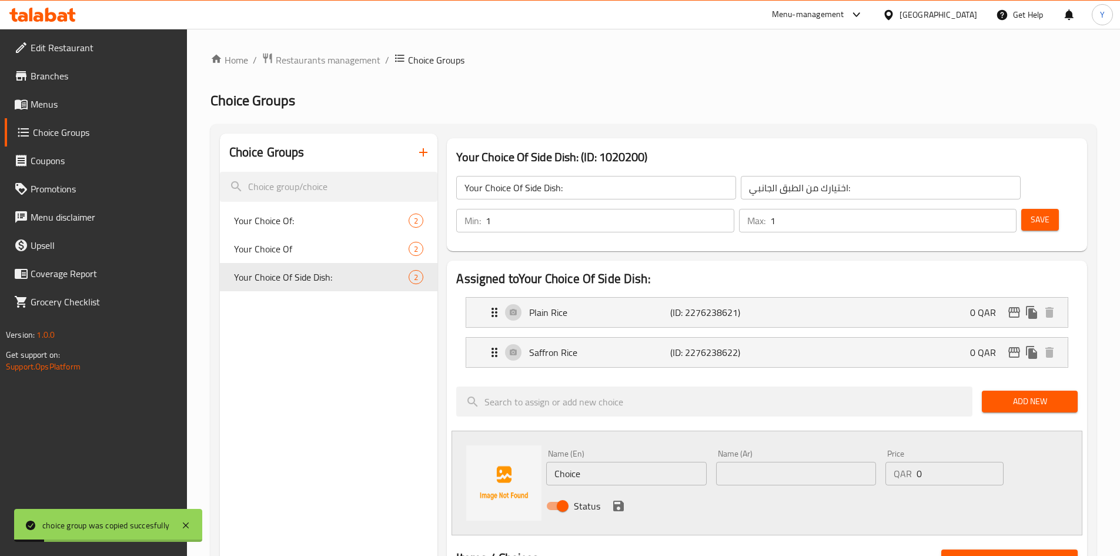
click at [678, 462] on input "Choice" at bounding box center [626, 474] width 160 height 24
type input "French Fries"
click at [845, 462] on input "text" at bounding box center [796, 474] width 160 height 24
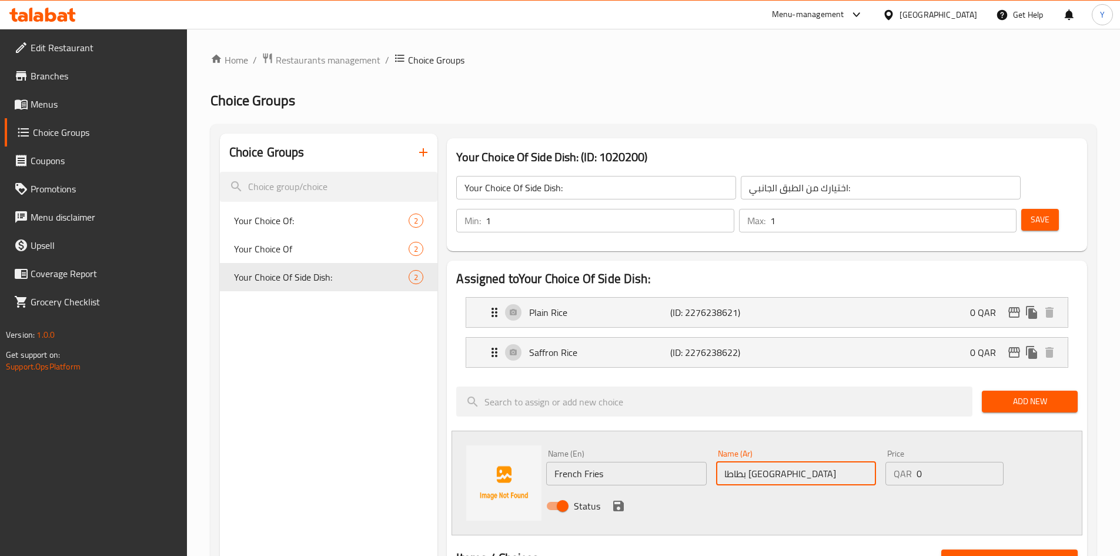
type input "بطاطا [GEOGRAPHIC_DATA]"
click at [613, 500] on icon "save" at bounding box center [618, 505] width 11 height 11
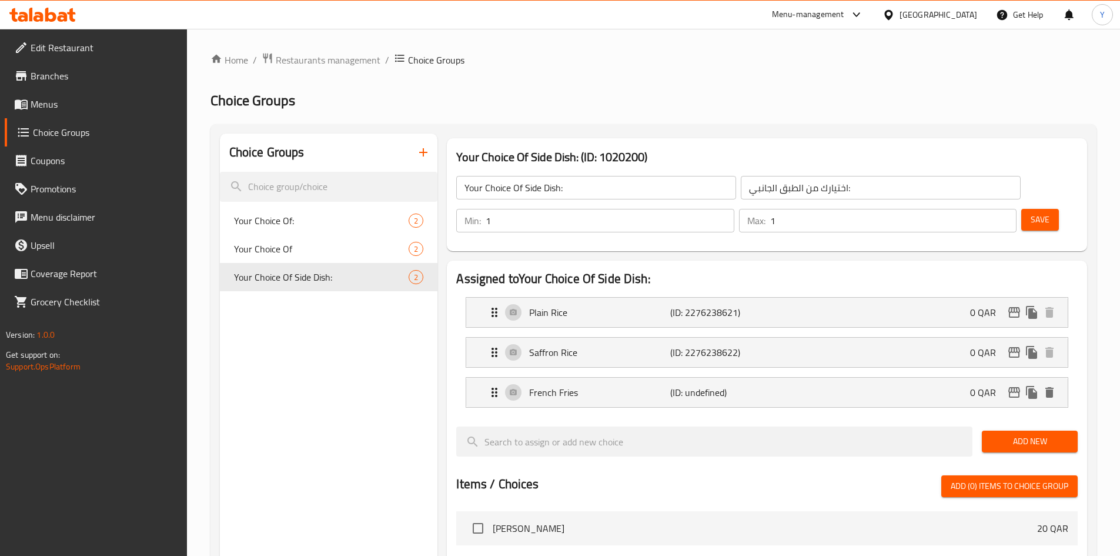
click at [1031, 212] on span "Save" at bounding box center [1040, 219] width 19 height 15
click at [428, 153] on icon "button" at bounding box center [423, 152] width 14 height 14
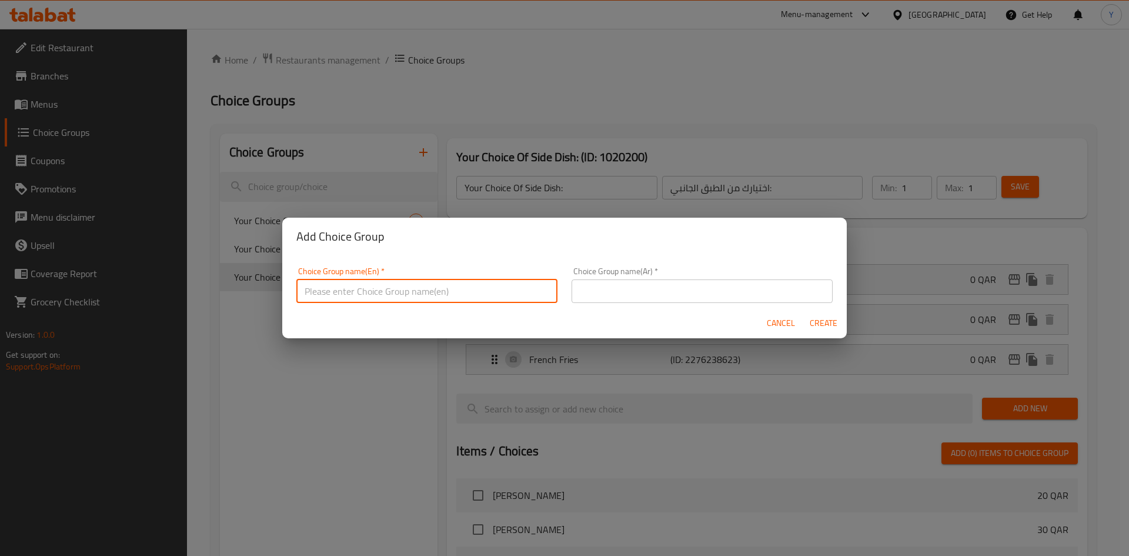
click at [394, 296] on input "text" at bounding box center [426, 291] width 261 height 24
click at [357, 296] on input "Your Choice Of:" at bounding box center [426, 291] width 261 height 24
click at [360, 293] on input "Your Choice Of:" at bounding box center [426, 291] width 261 height 24
type input "Your Choice Of Soft Drink:"
click at [628, 287] on input "text" at bounding box center [701, 291] width 261 height 24
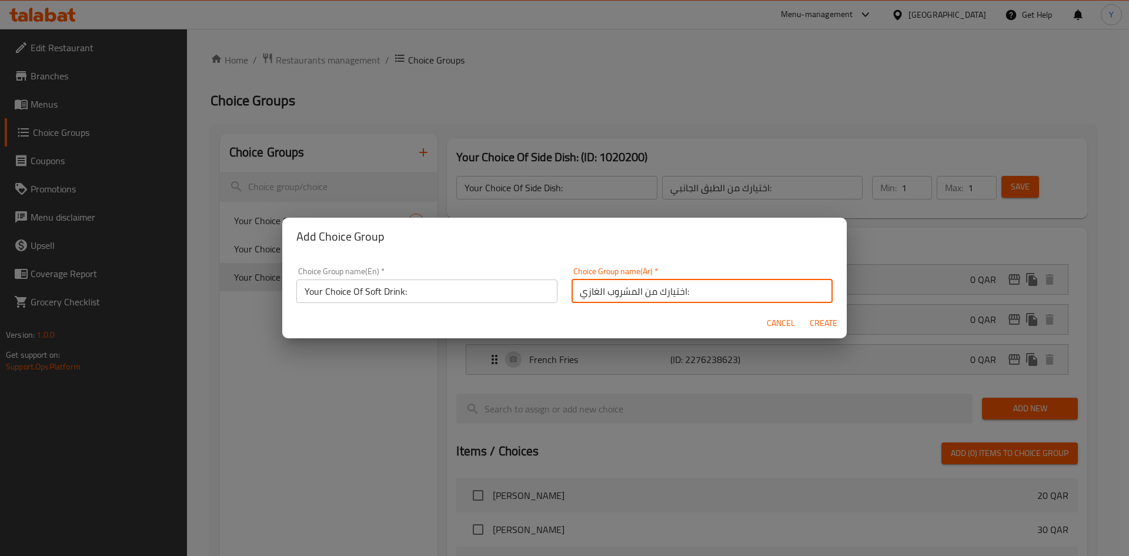
type input "اختيارك من المشروب الغازي:"
click at [804, 312] on button "Create" at bounding box center [823, 323] width 38 height 22
type input "Your Choice Of Soft Drink:"
type input "اختيارك من المشروب الغازي:"
type input "0"
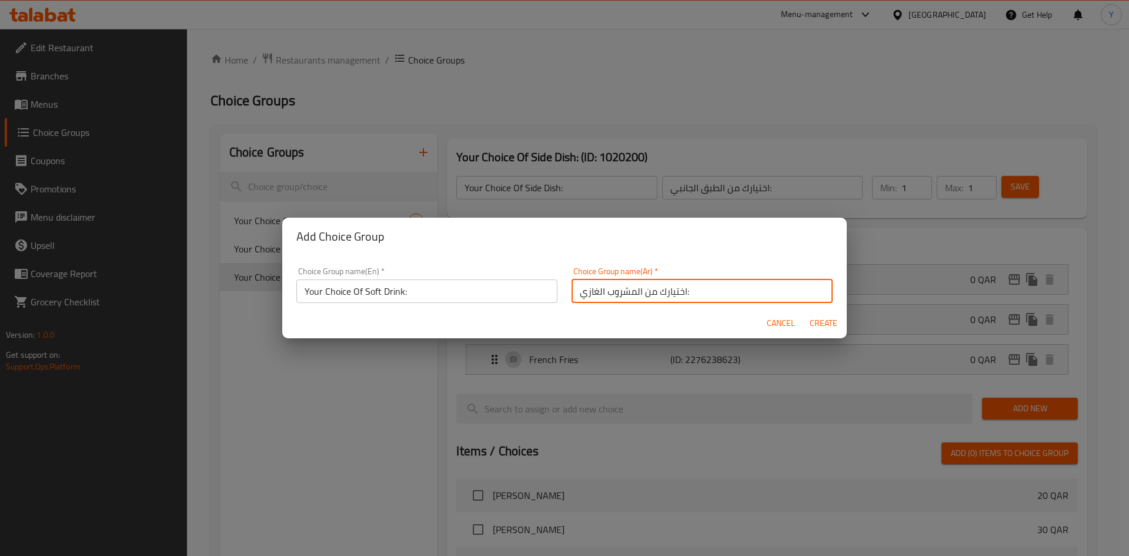
type input "0"
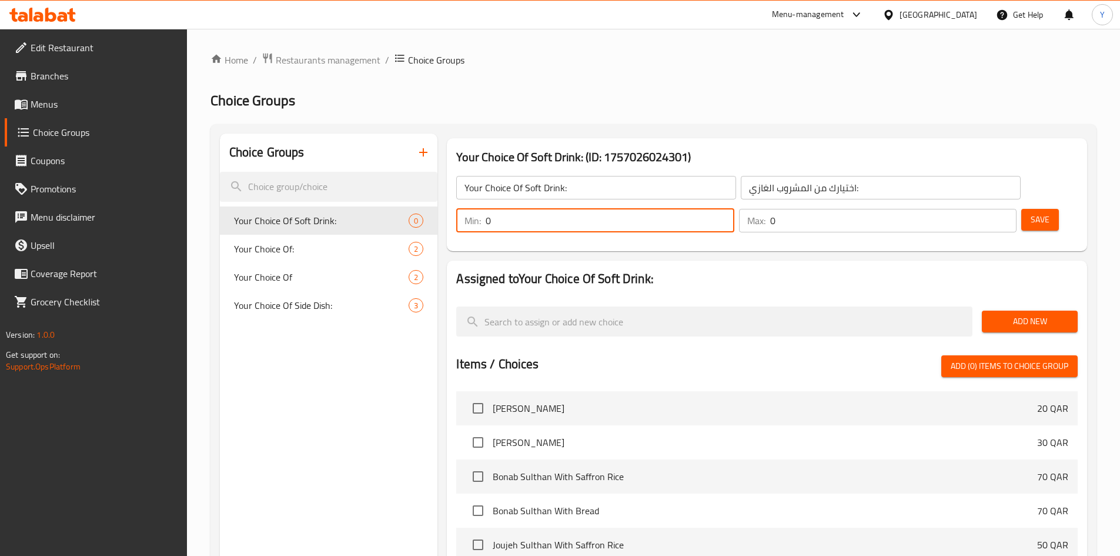
drag, startPoint x: 908, startPoint y: 189, endPoint x: 758, endPoint y: 182, distance: 150.1
click at [758, 182] on div "Your Choice Of Soft Drink: ​ اختيارك من المشروب الغازي: ​ Min: 0 ​ Max: 0 ​ Save" at bounding box center [767, 204] width 631 height 85
type input "1"
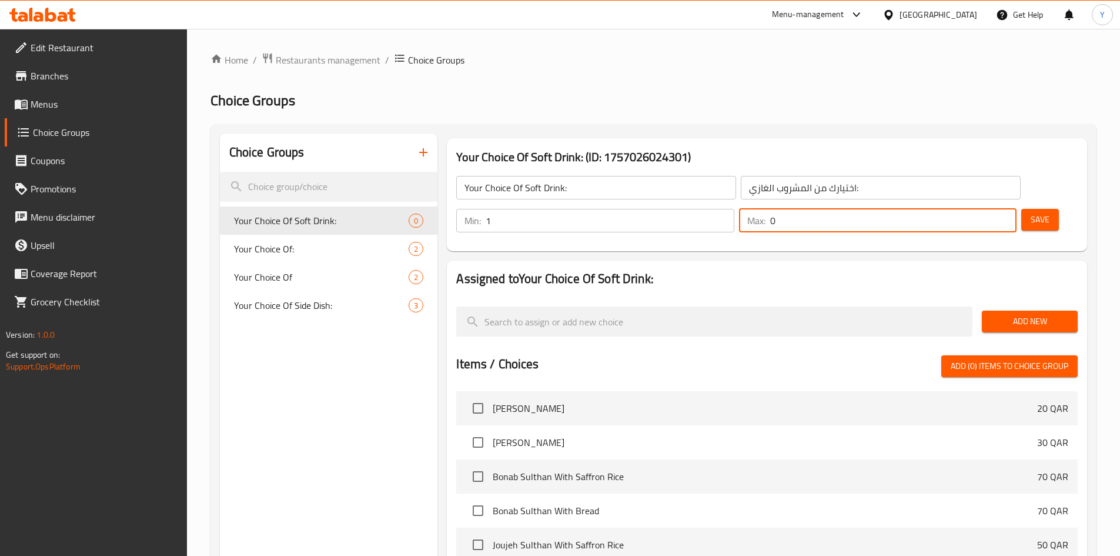
drag, startPoint x: 983, startPoint y: 188, endPoint x: 959, endPoint y: 196, distance: 24.9
click at [959, 209] on input "0" at bounding box center [893, 221] width 246 height 24
type input "1"
click at [933, 270] on h2 "Assigned to Your Choice Of Soft Drink:" at bounding box center [766, 279] width 621 height 18
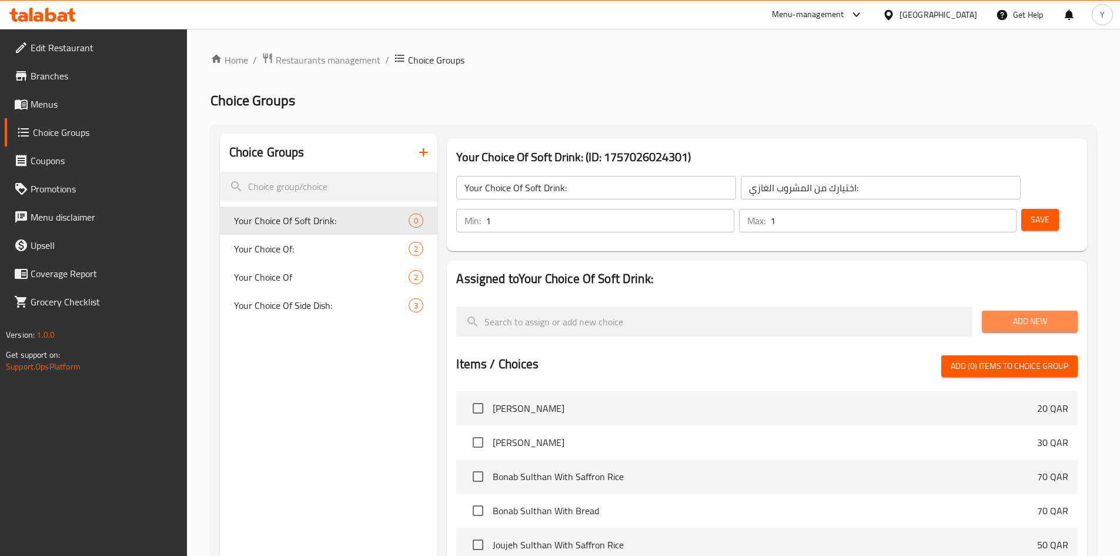
click at [1037, 310] on button "Add New" at bounding box center [1030, 321] width 96 height 22
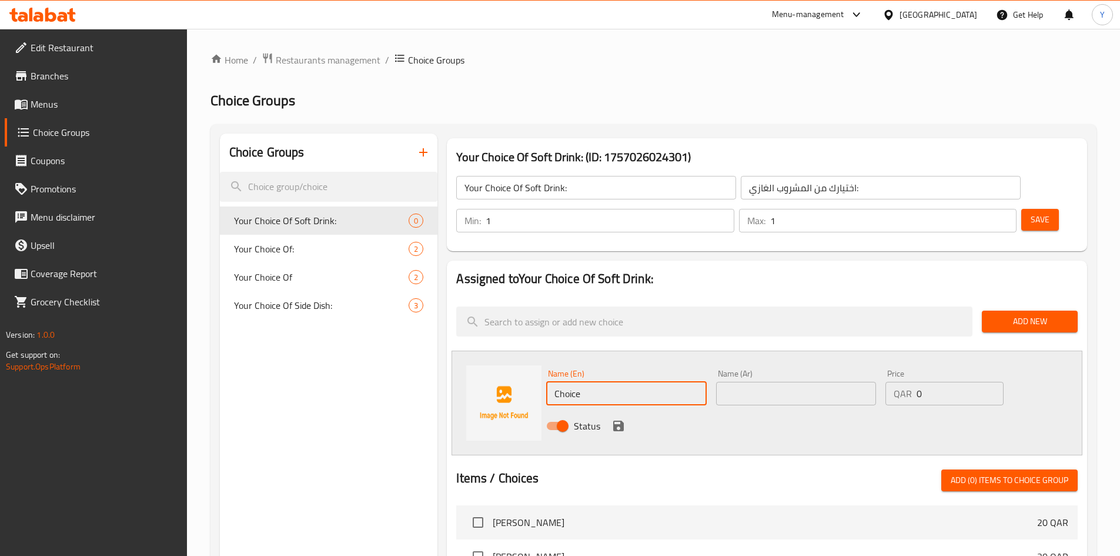
drag, startPoint x: 621, startPoint y: 367, endPoint x: 533, endPoint y: 376, distance: 88.7
click at [533, 376] on div "Name (En) Choice Name (En) Name (Ar) Name (Ar) Price QAR 0 Price Status" at bounding box center [767, 402] width 631 height 105
paste input "Kinza Lemon"
type input "Kinza Lemon"
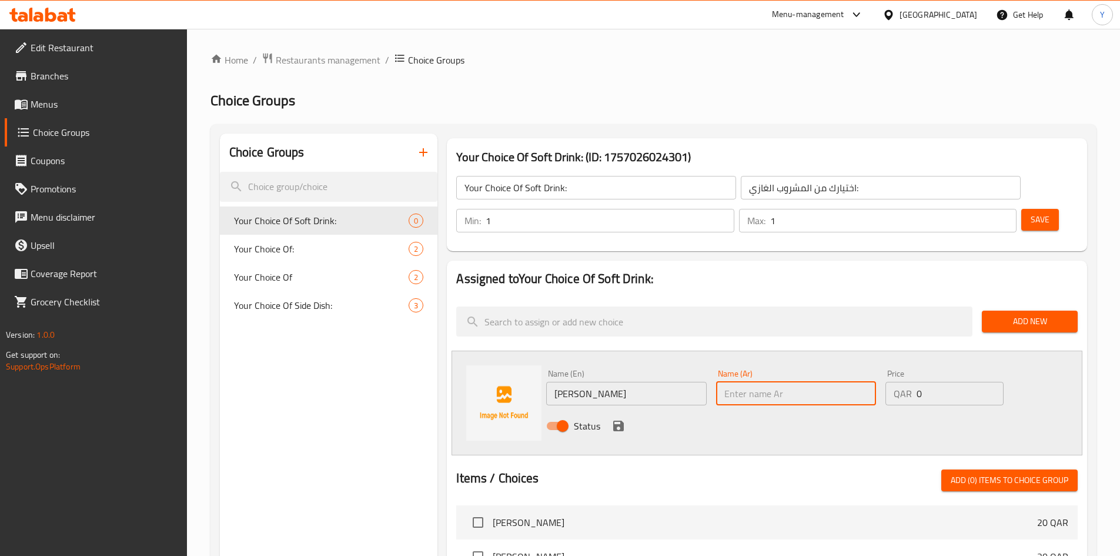
paste input "ليمون كينزا"
type input "ليمون كينزا"
click at [627, 410] on div "Status" at bounding box center [795, 426] width 509 height 32
click at [624, 419] on icon "save" at bounding box center [618, 426] width 14 height 14
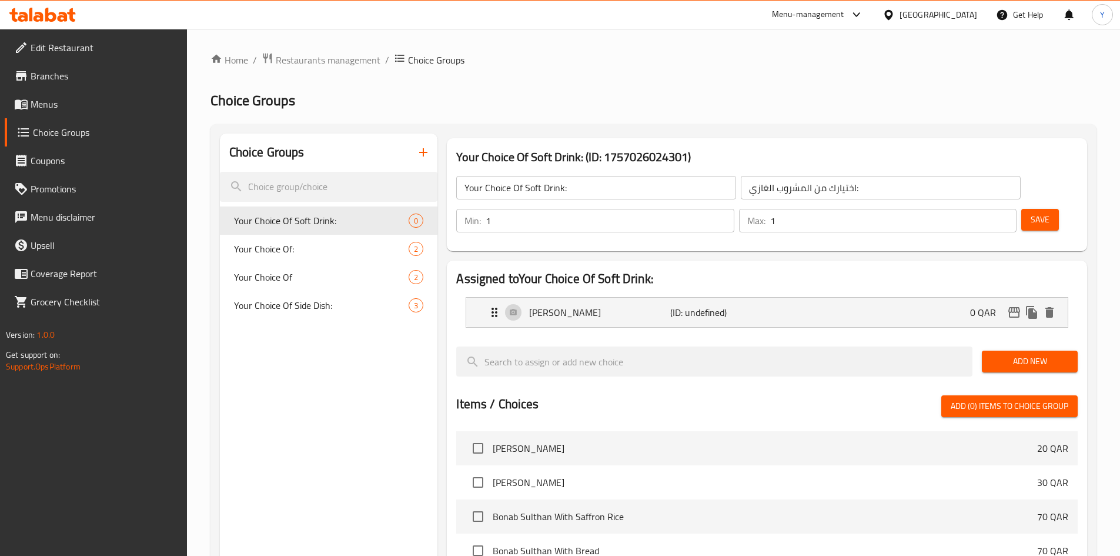
click at [1000, 350] on button "Add New" at bounding box center [1030, 361] width 96 height 22
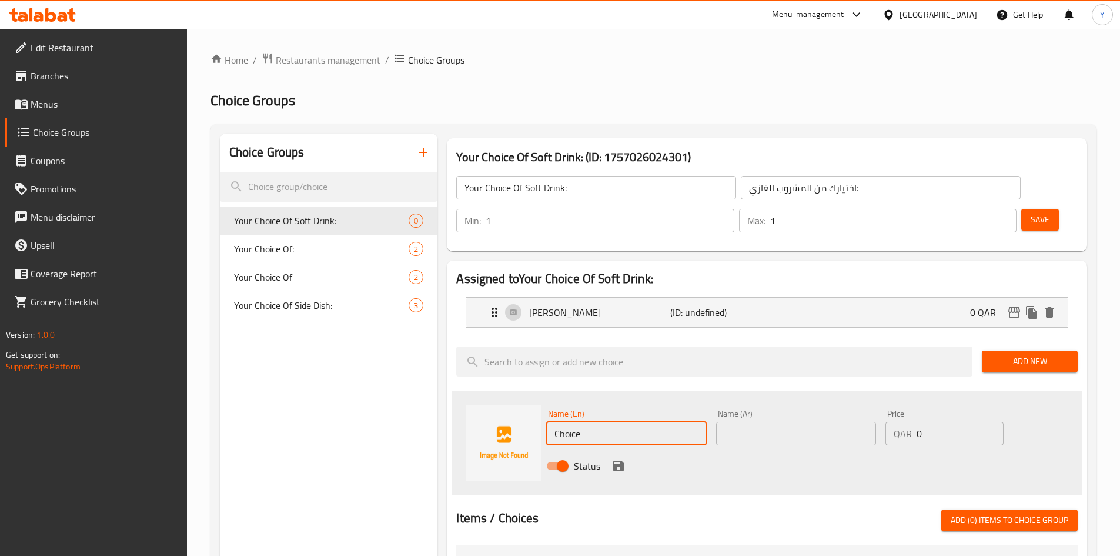
click at [573, 422] on input "Choice" at bounding box center [626, 434] width 160 height 24
paste input "Kinza Cola"
type input "Kinza Cola"
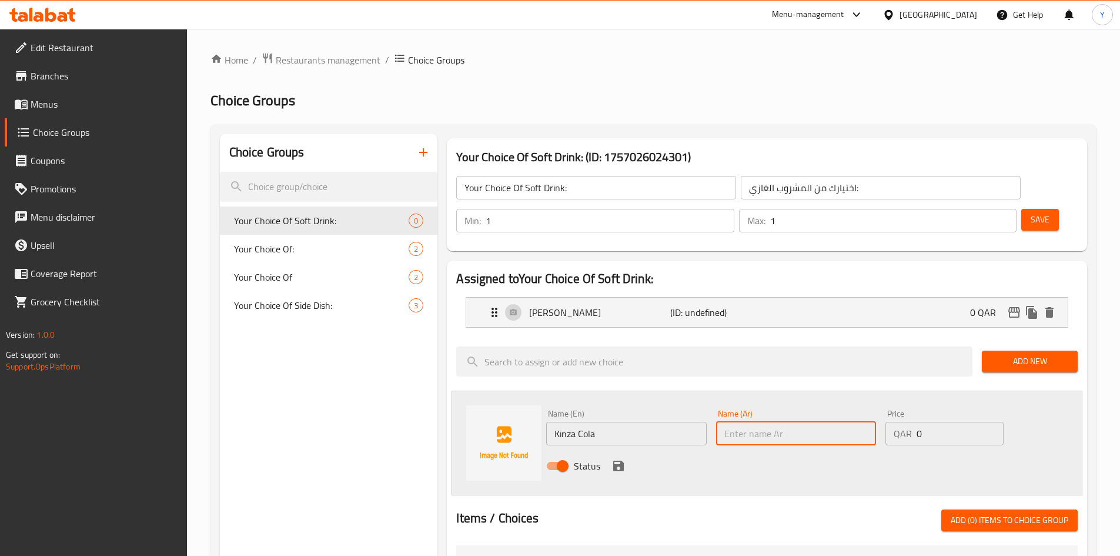
paste input "كينزا كولا"
type input "كينزا كولا"
click at [630, 450] on div "Status" at bounding box center [795, 466] width 509 height 32
click at [623, 460] on icon "save" at bounding box center [618, 465] width 11 height 11
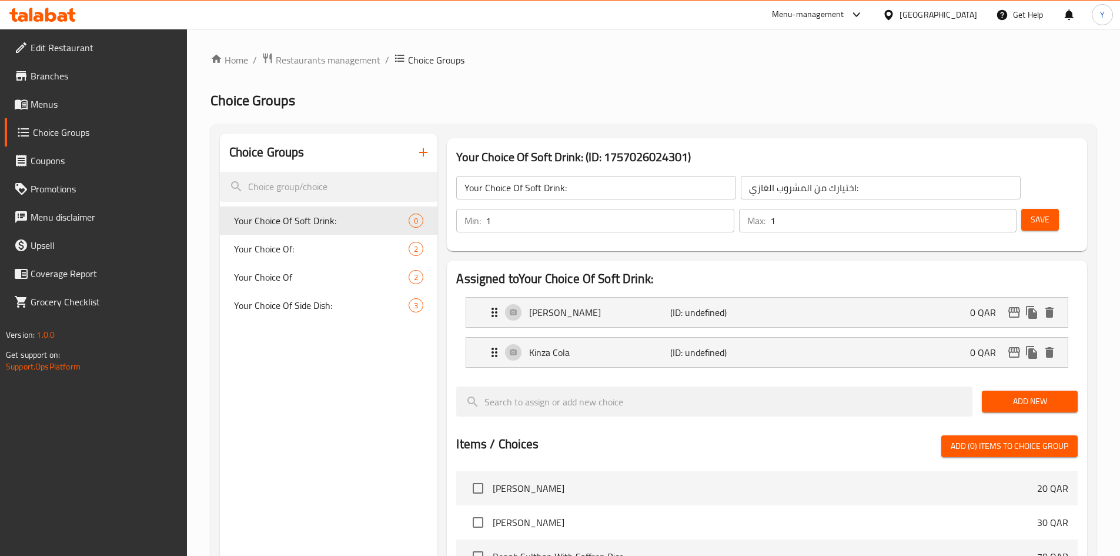
click at [1008, 394] on span "Add New" at bounding box center [1029, 401] width 77 height 15
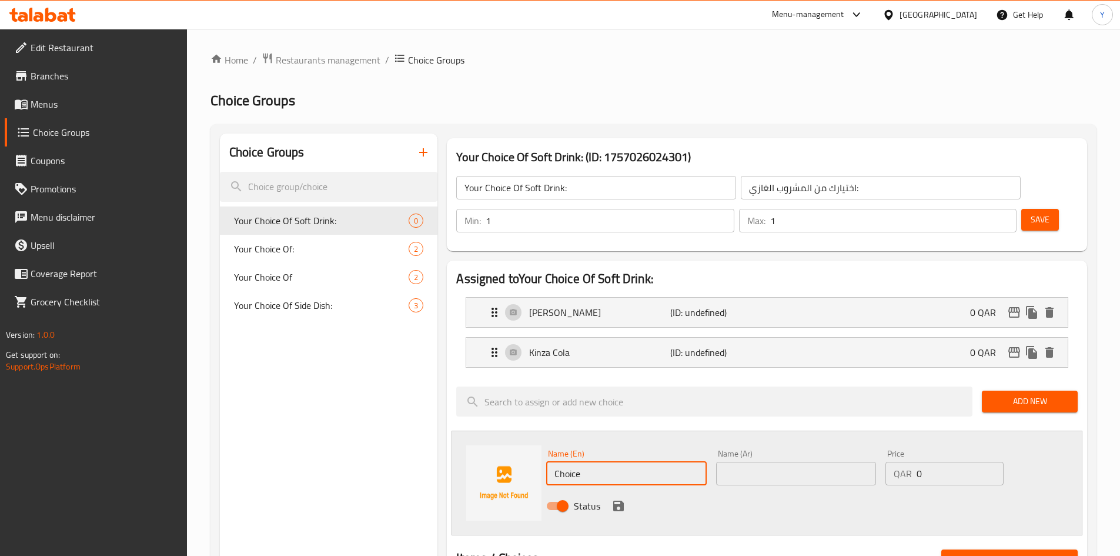
click at [579, 462] on input "Choice" at bounding box center [626, 474] width 160 height 24
paste input "Diet Cok"
type input "Diet Coke"
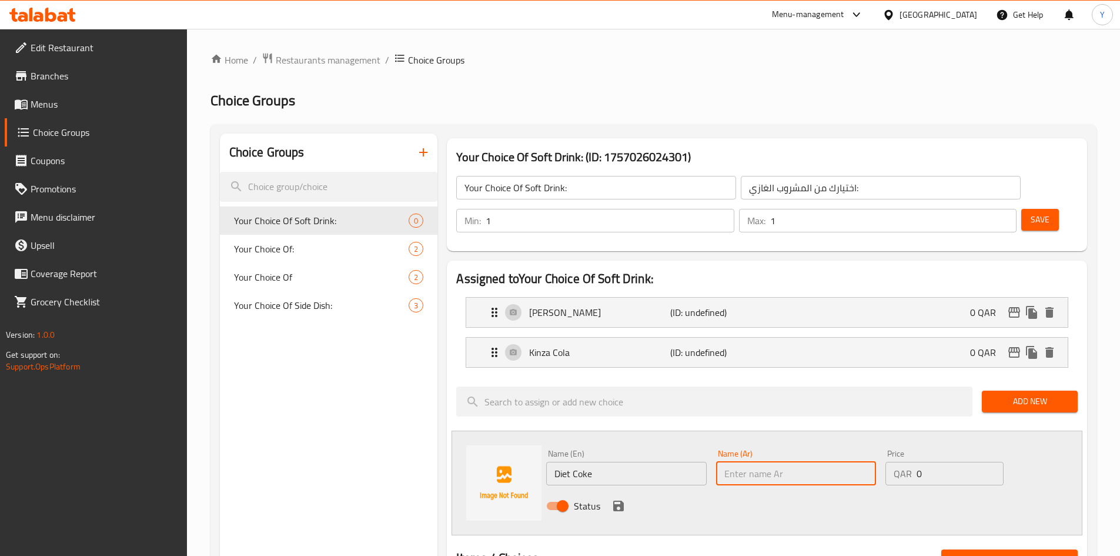
paste input "دايت كولا"
type input "دايت كولا"
click at [617, 499] on icon "save" at bounding box center [618, 506] width 14 height 14
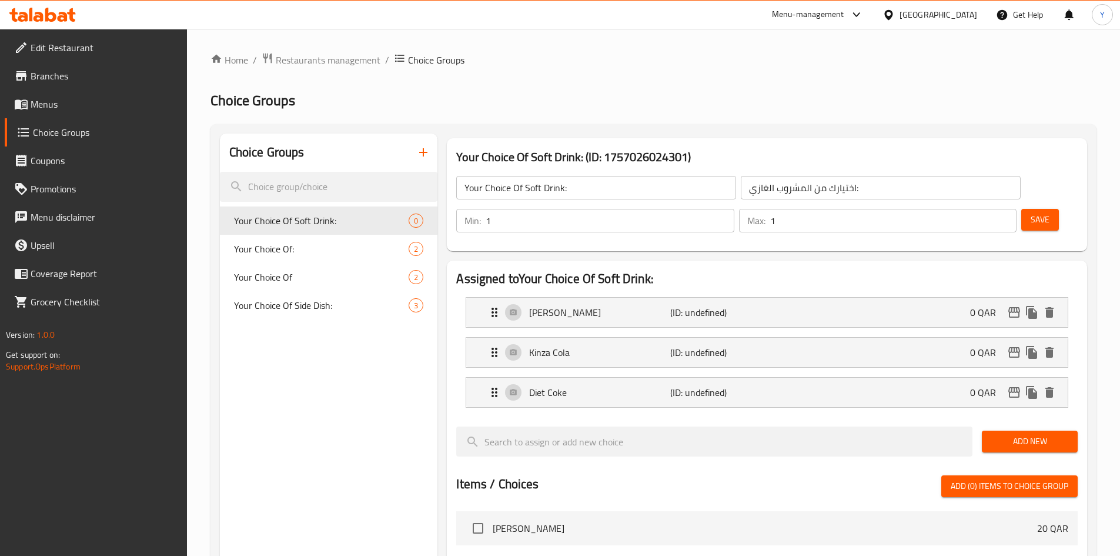
click at [989, 430] on button "Add New" at bounding box center [1030, 441] width 96 height 22
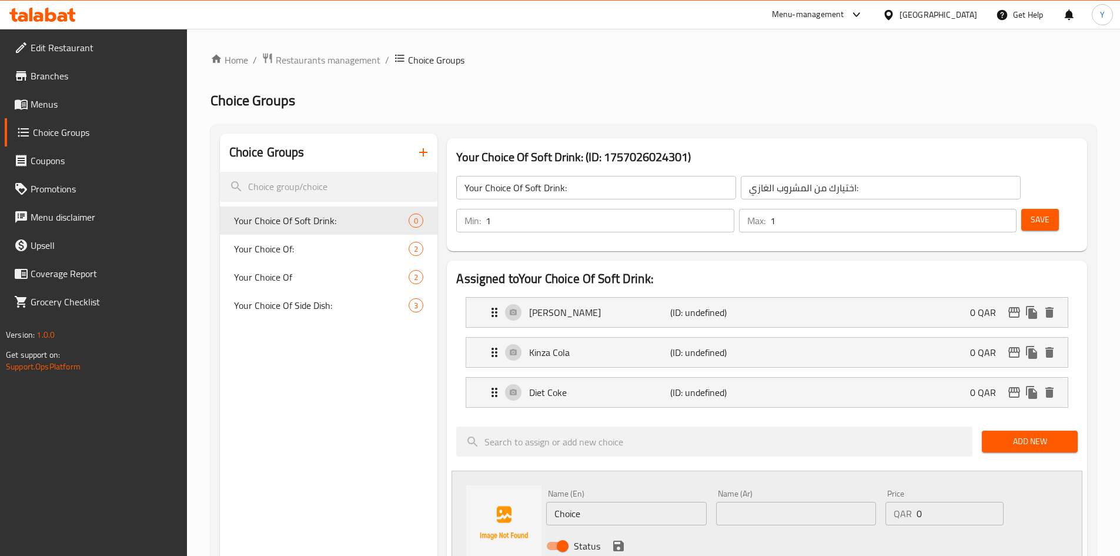
click at [576, 501] on input "Choice" at bounding box center [626, 513] width 160 height 24
paste input "oca Cola"
type input "Coca Cola"
paste input "كوكا كولا"
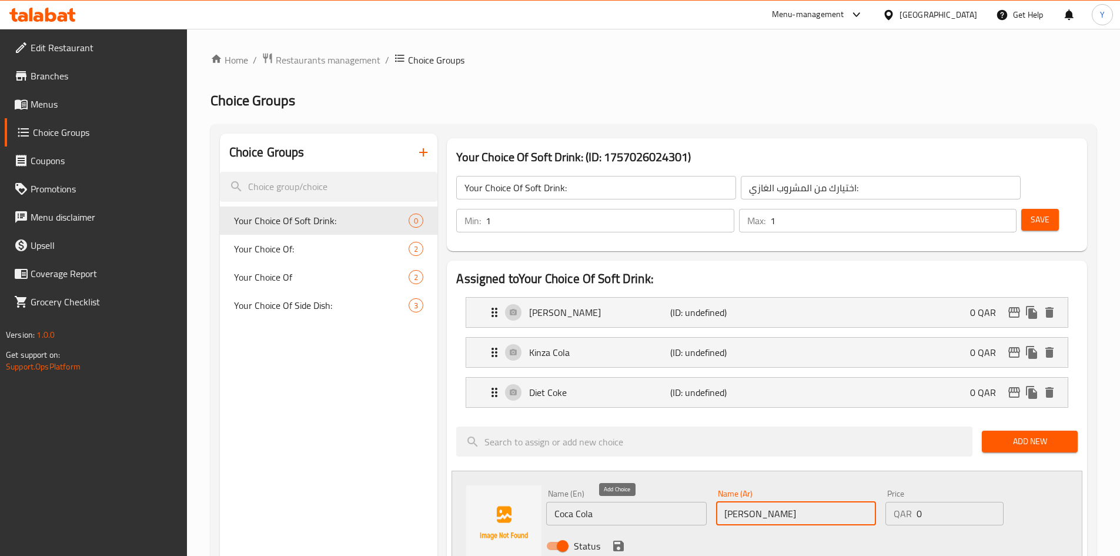
type input "كوكا كولا"
click at [621, 540] on icon "save" at bounding box center [618, 545] width 11 height 11
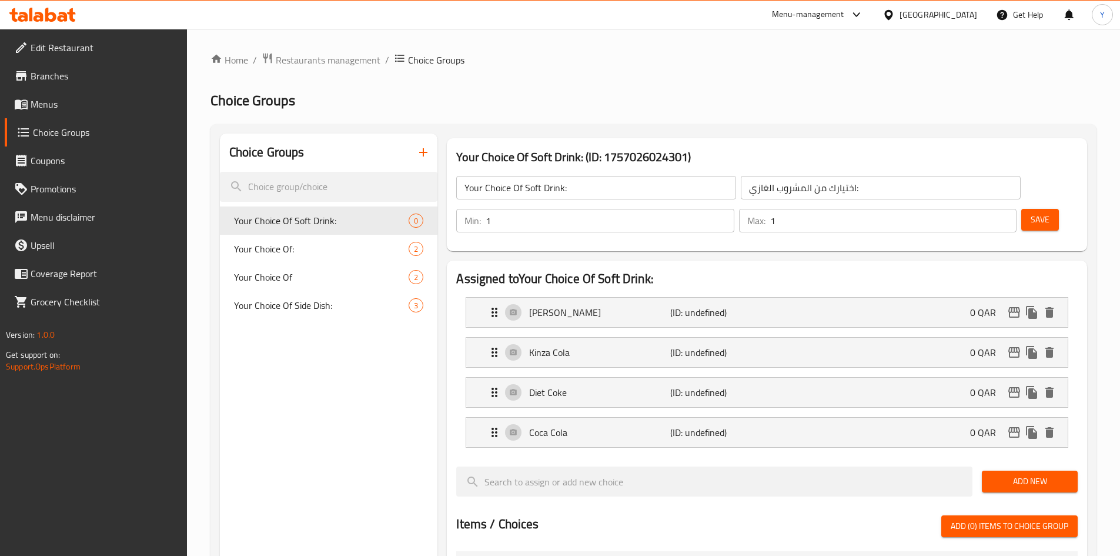
click at [998, 474] on span "Add New" at bounding box center [1029, 481] width 77 height 15
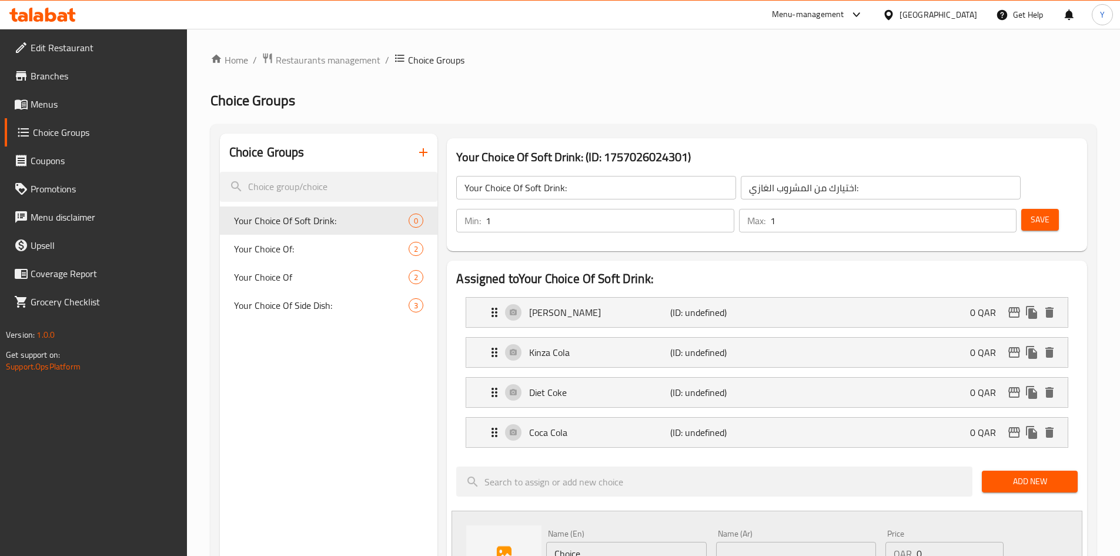
click at [581, 541] on input "Choice" at bounding box center [626, 553] width 160 height 24
paste input "Highland Mineral Water"
type input "Highland Mineral Water"
paste input "هايلاند مياه معدنية"
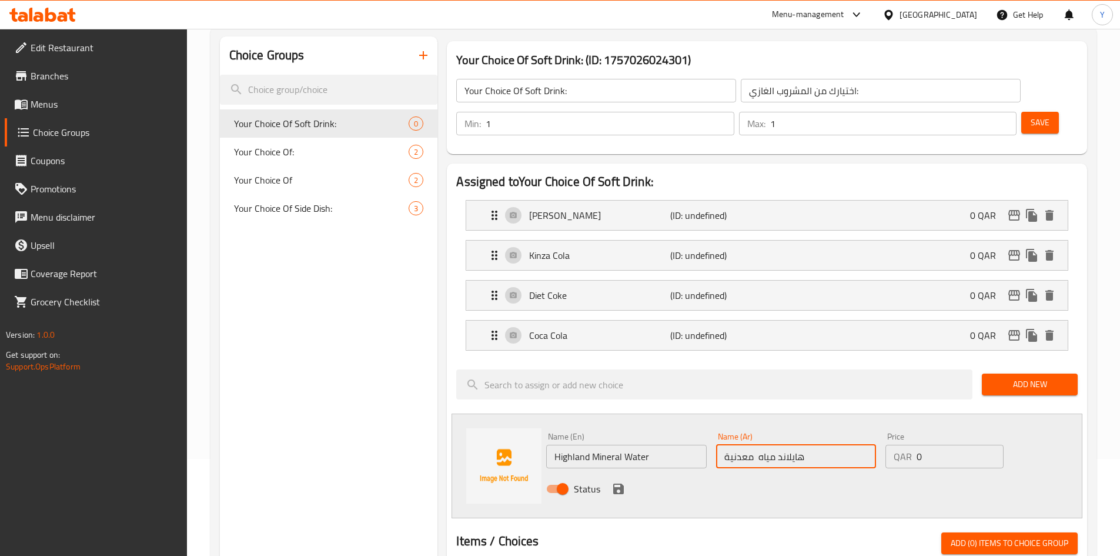
scroll to position [176, 0]
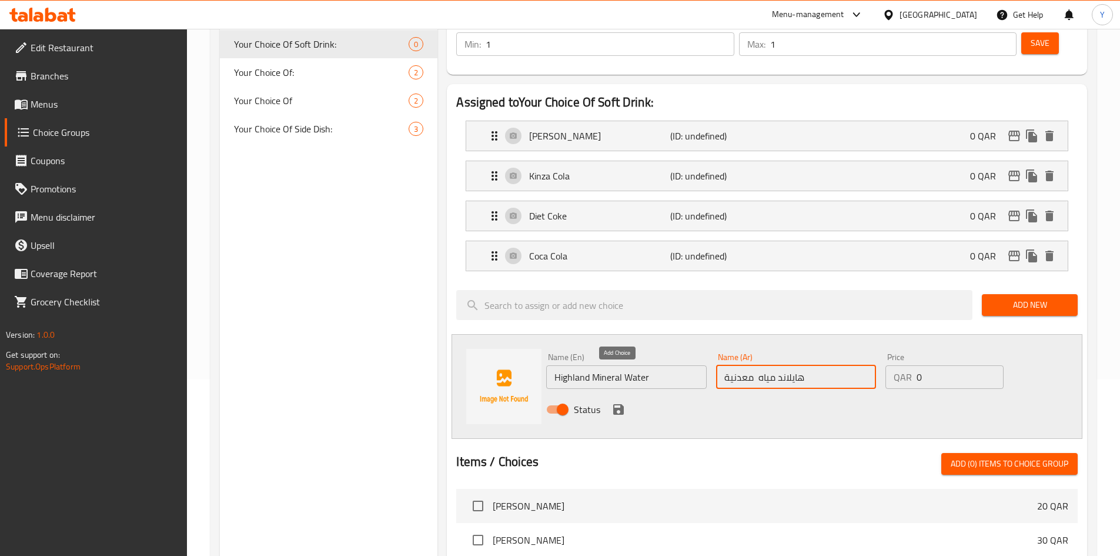
type input "هايلاند مياه معدنية"
click at [618, 402] on icon "save" at bounding box center [618, 409] width 14 height 14
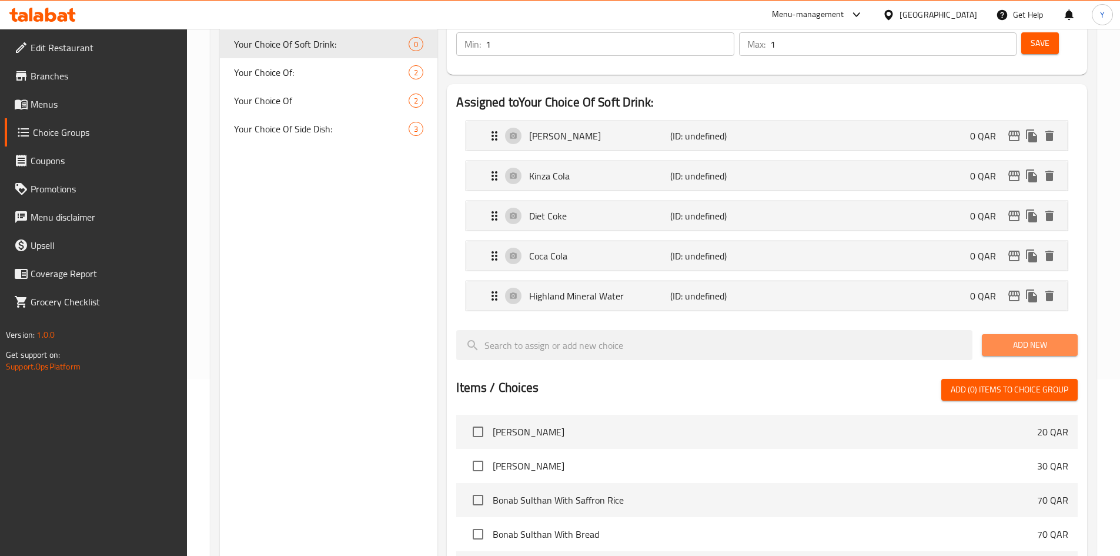
click at [999, 337] on span "Add New" at bounding box center [1029, 344] width 77 height 15
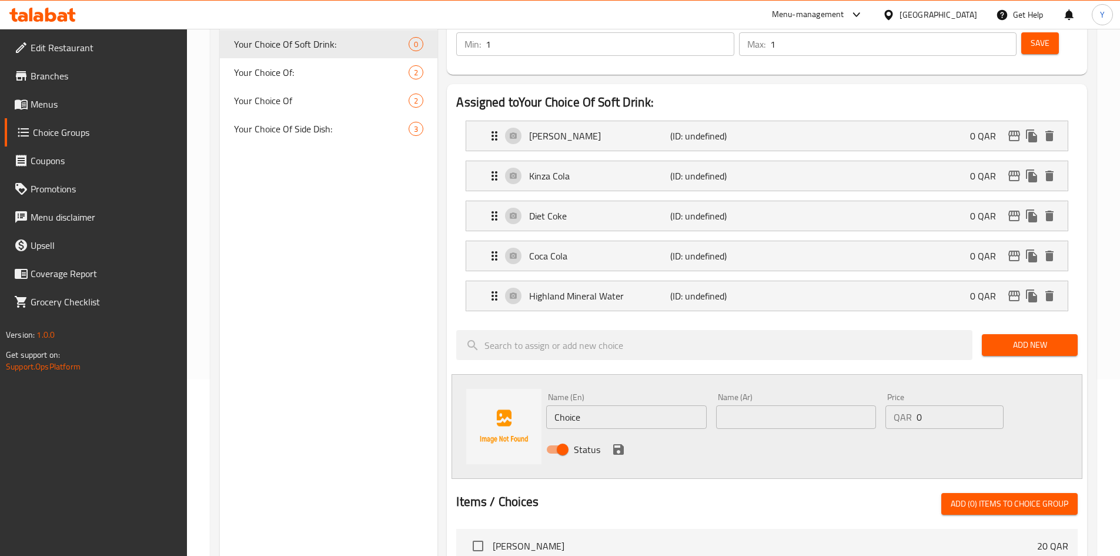
click at [579, 405] on input "Choice" at bounding box center [626, 417] width 160 height 24
paste input "Perrier Sparkling Water"
type input "Perrier Sparkling Water"
paste input "بيرير مياه غازية"
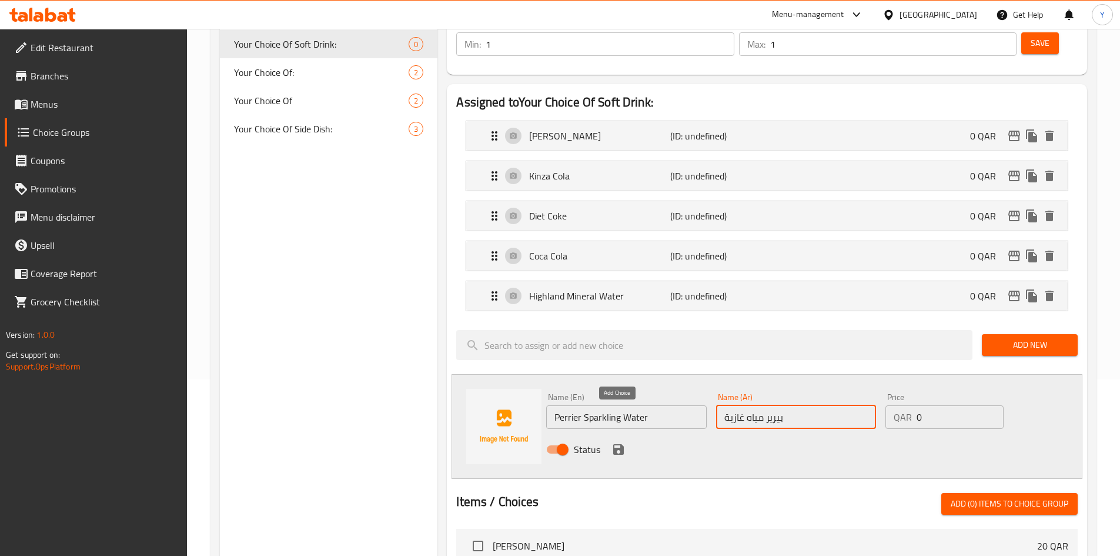
type input "بيرير مياه غازية"
click at [624, 442] on icon "save" at bounding box center [618, 449] width 14 height 14
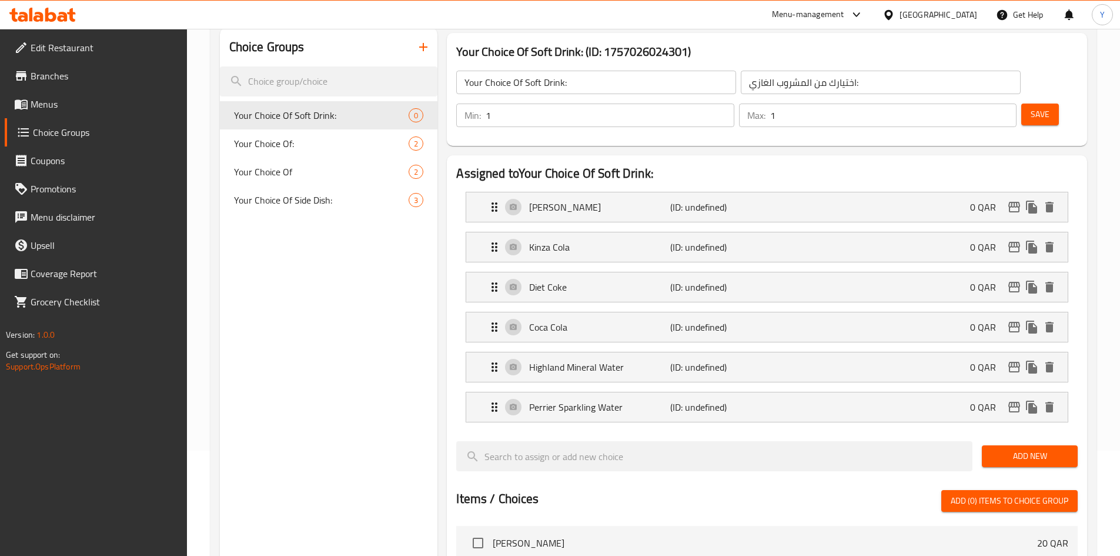
scroll to position [0, 0]
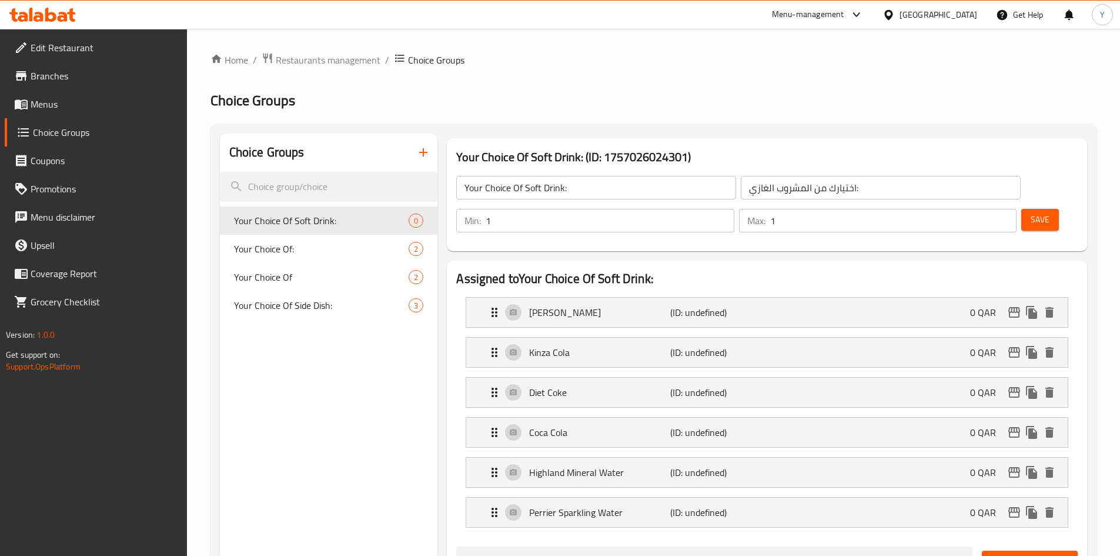
click at [1021, 209] on button "Save" at bounding box center [1040, 220] width 38 height 22
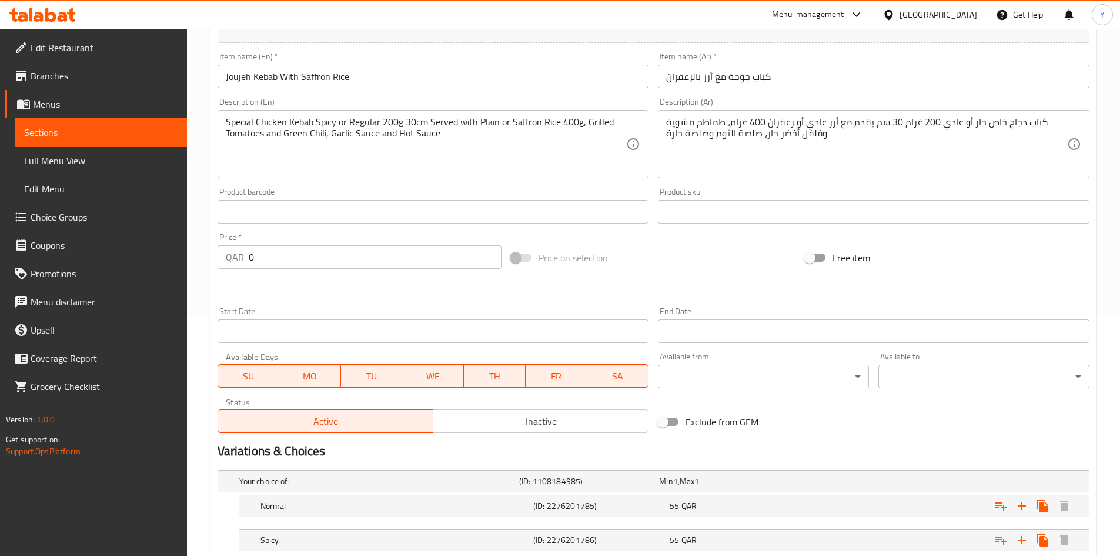
scroll to position [319, 0]
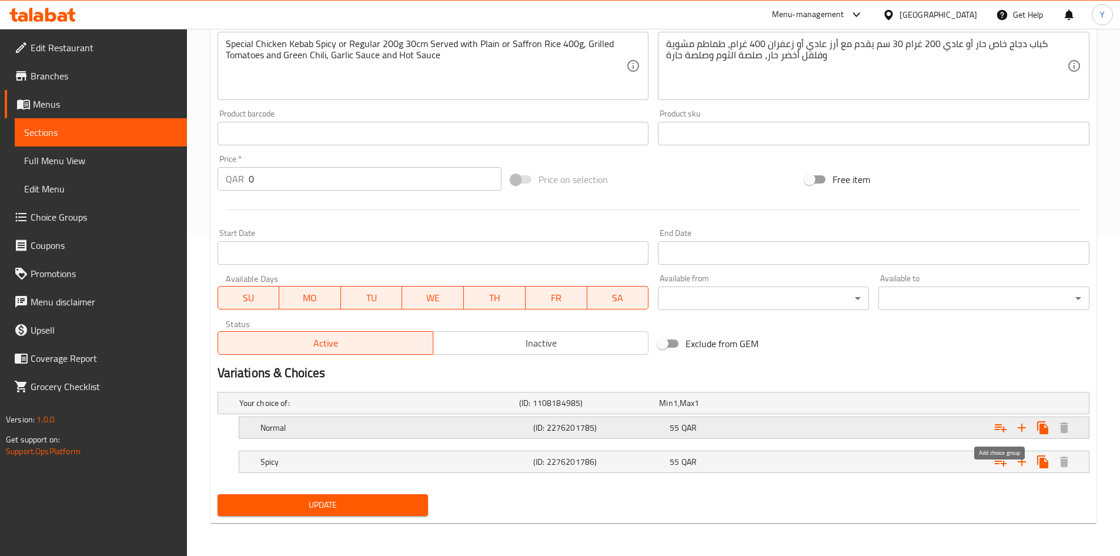
click at [995, 432] on icon "Expand" at bounding box center [1001, 427] width 14 height 14
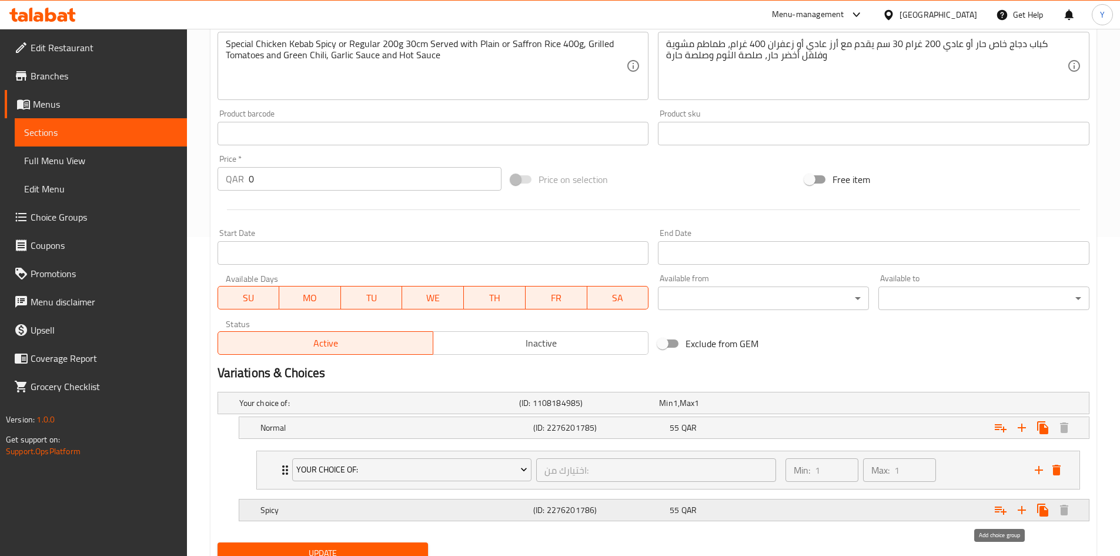
click at [1001, 511] on icon "Expand" at bounding box center [1001, 510] width 12 height 8
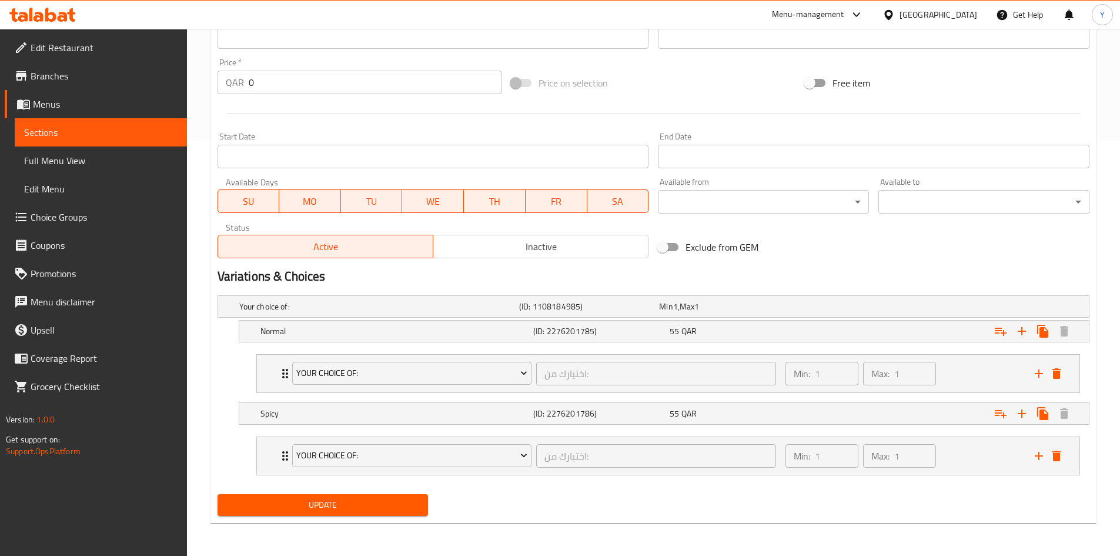
click at [275, 502] on span "Update" at bounding box center [323, 504] width 192 height 15
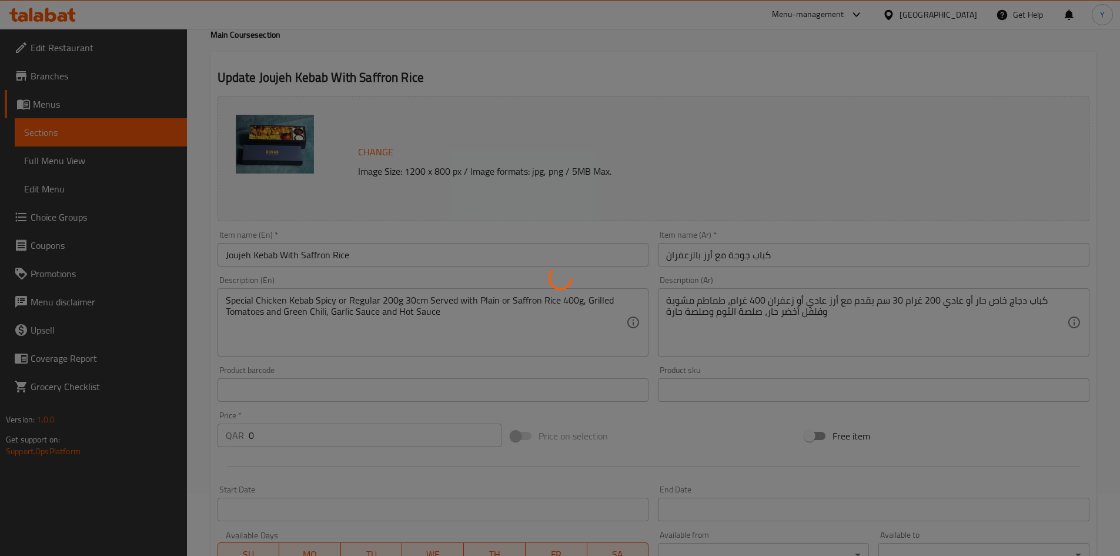
scroll to position [0, 0]
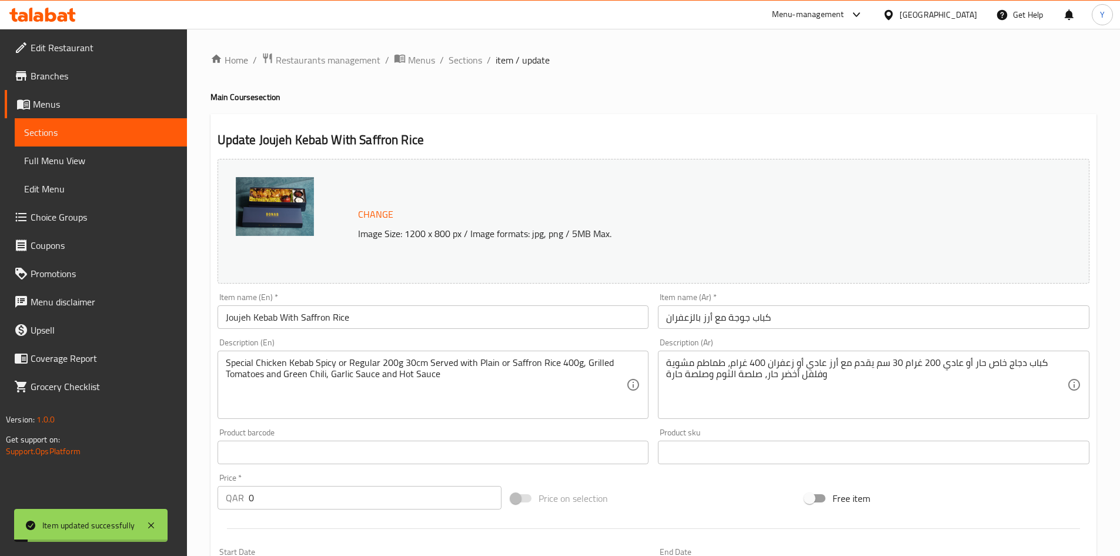
click at [429, 322] on input "Joujeh Kebab With Saffron Rice" at bounding box center [434, 317] width 432 height 24
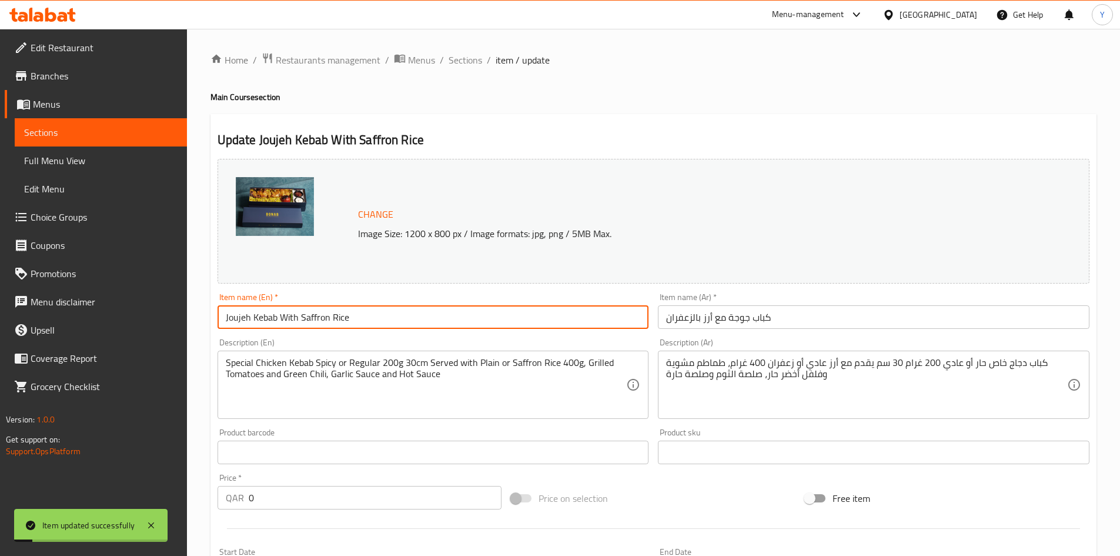
click at [429, 321] on input "Joujeh Kebab With Saffron Rice" at bounding box center [434, 317] width 432 height 24
click at [314, 322] on input "Joujeh Kebab With Saffron Rice" at bounding box center [434, 317] width 432 height 24
type input "Joujeh Kebab With Rice"
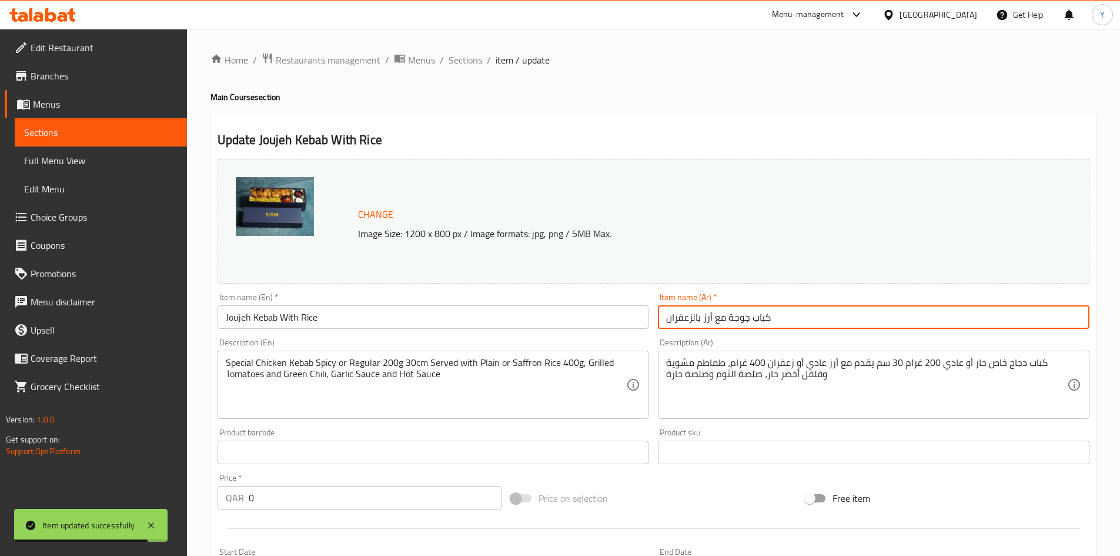
click at [701, 314] on input "كباب جوجة مع أرز بالزعفران" at bounding box center [874, 317] width 432 height 24
click at [704, 318] on input "كباب جوجة مع أرز بالزعفران" at bounding box center [874, 317] width 432 height 24
drag, startPoint x: 704, startPoint y: 318, endPoint x: 653, endPoint y: 321, distance: 51.2
click at [653, 321] on div "Item name (Ar)   * كباب جوجة مع أرز بالزعفران Item name (Ar) *" at bounding box center [873, 310] width 441 height 45
type input "كباب جوجة مع أرز"
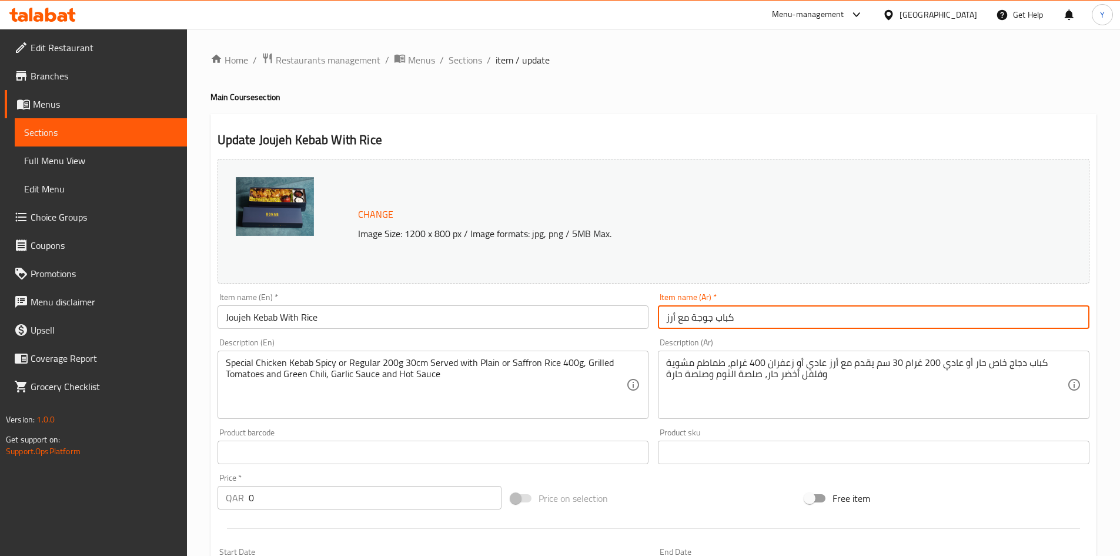
click at [459, 67] on span "Sections" at bounding box center [466, 60] width 34 height 14
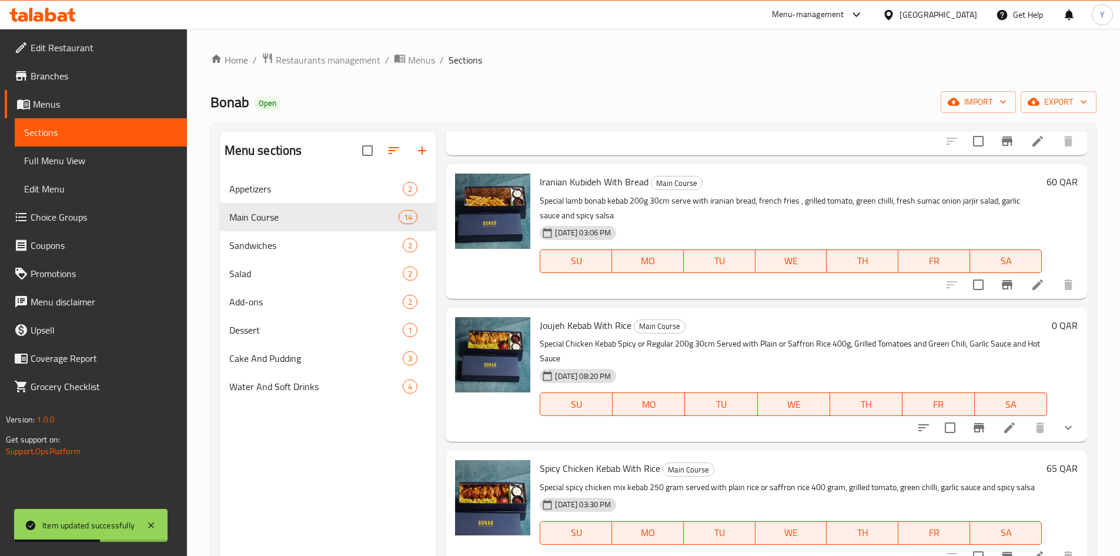
scroll to position [823, 0]
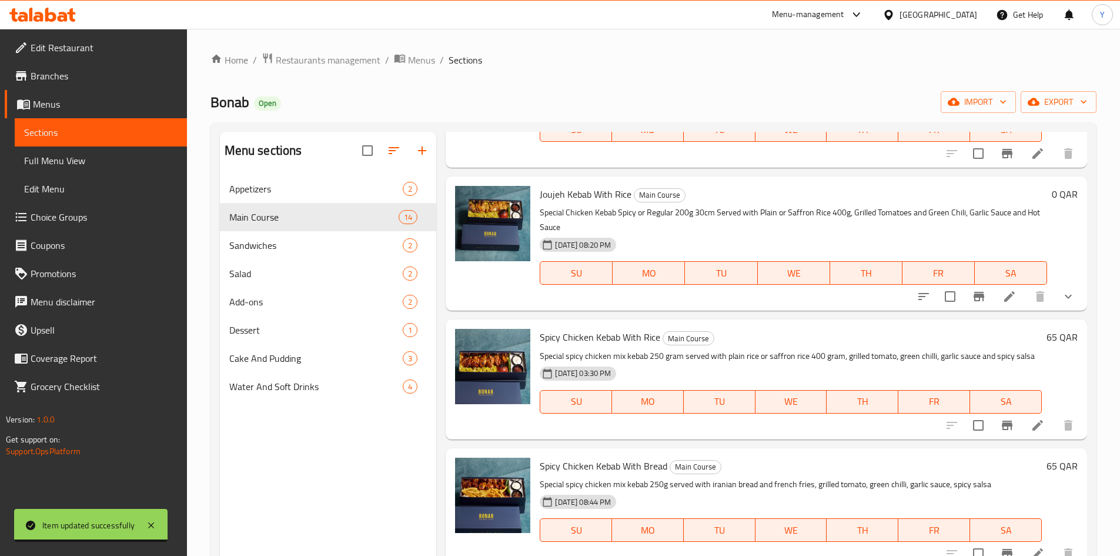
click at [1066, 304] on button "show more" at bounding box center [1068, 296] width 28 height 28
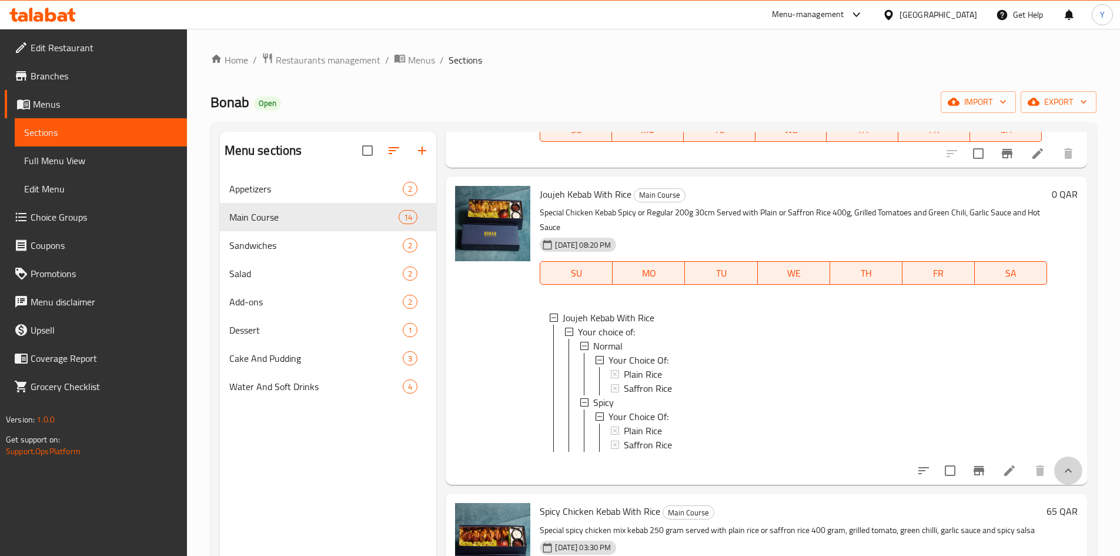
click at [1059, 484] on button "show more" at bounding box center [1068, 470] width 28 height 28
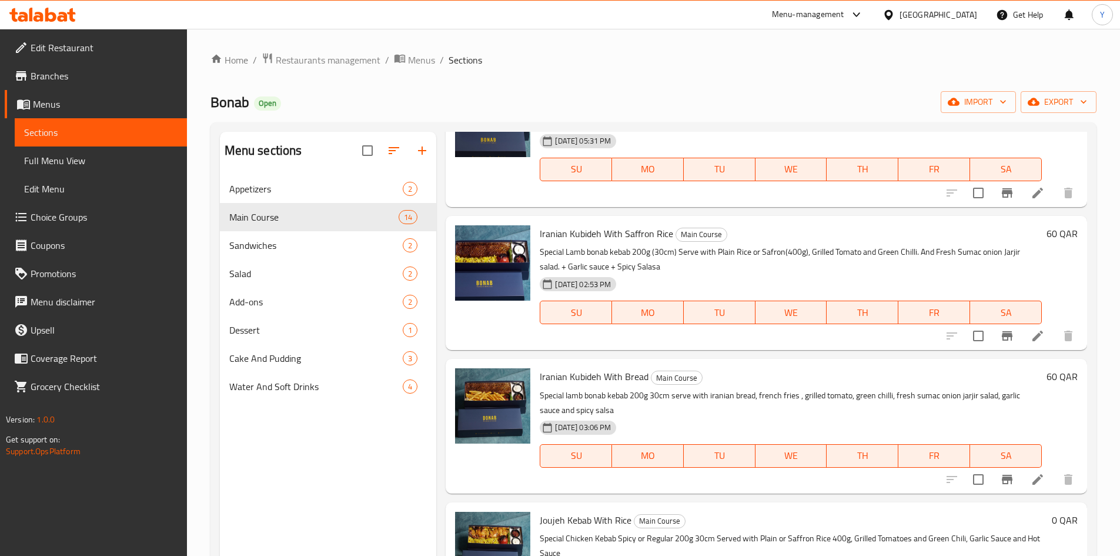
scroll to position [470, 0]
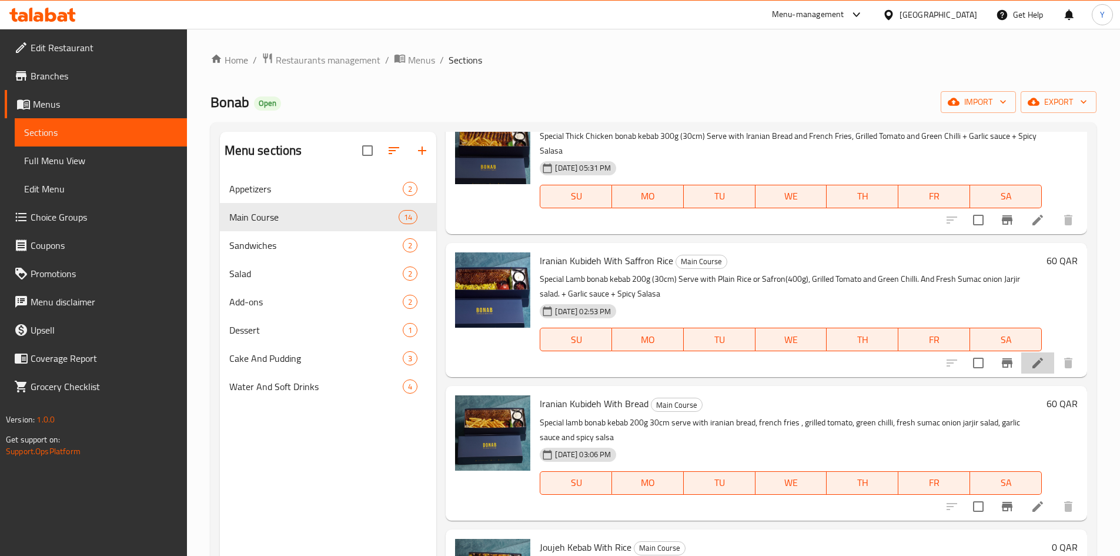
click at [1021, 362] on li at bounding box center [1037, 362] width 33 height 21
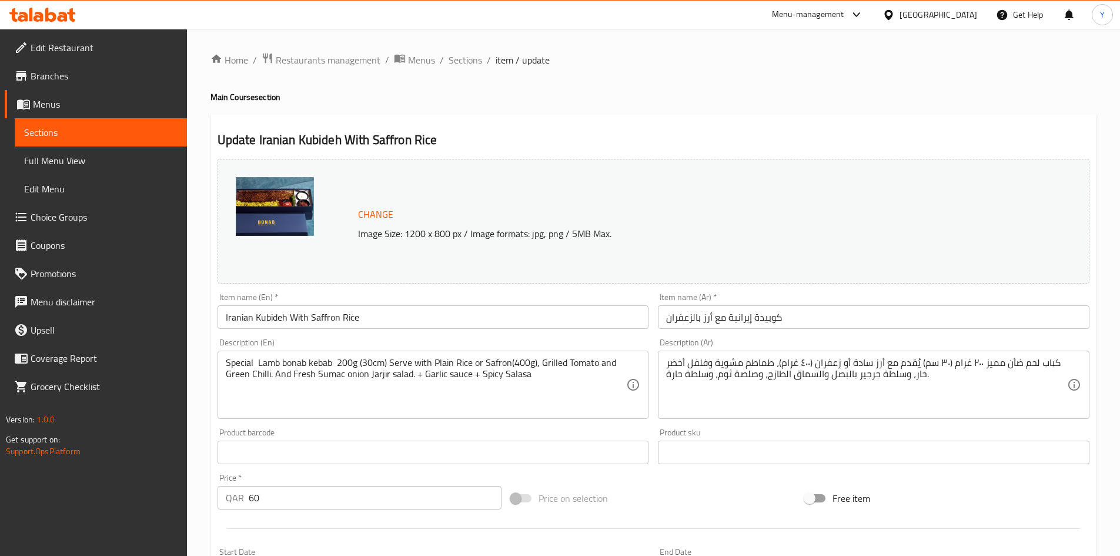
click at [314, 318] on input "Iranian Kubideh With Saffron Rice" at bounding box center [434, 317] width 432 height 24
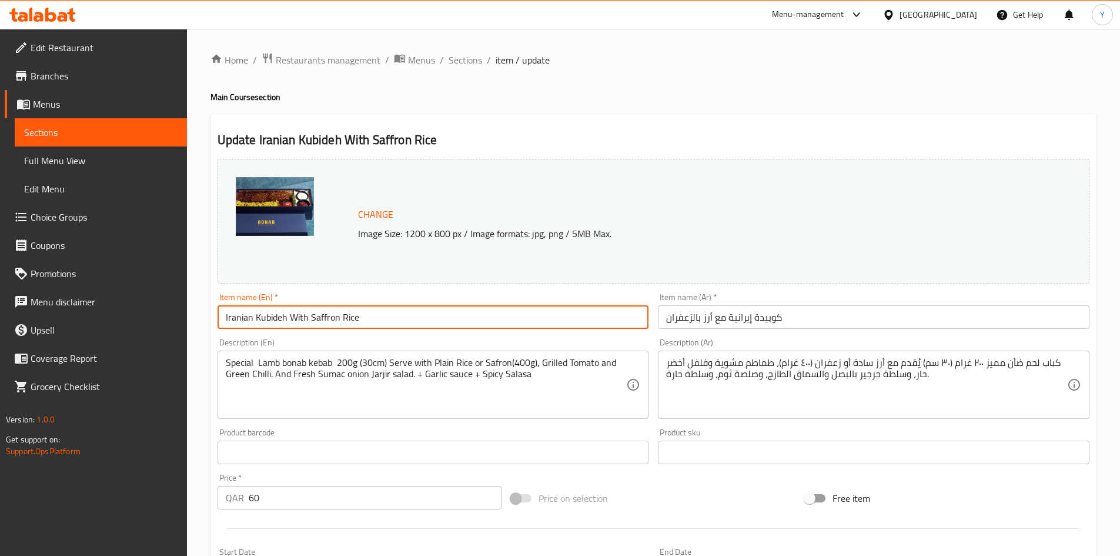
click at [314, 318] on input "Iranian Kubideh With Saffron Rice" at bounding box center [434, 317] width 432 height 24
type input "Iranian Kubideh With Rice"
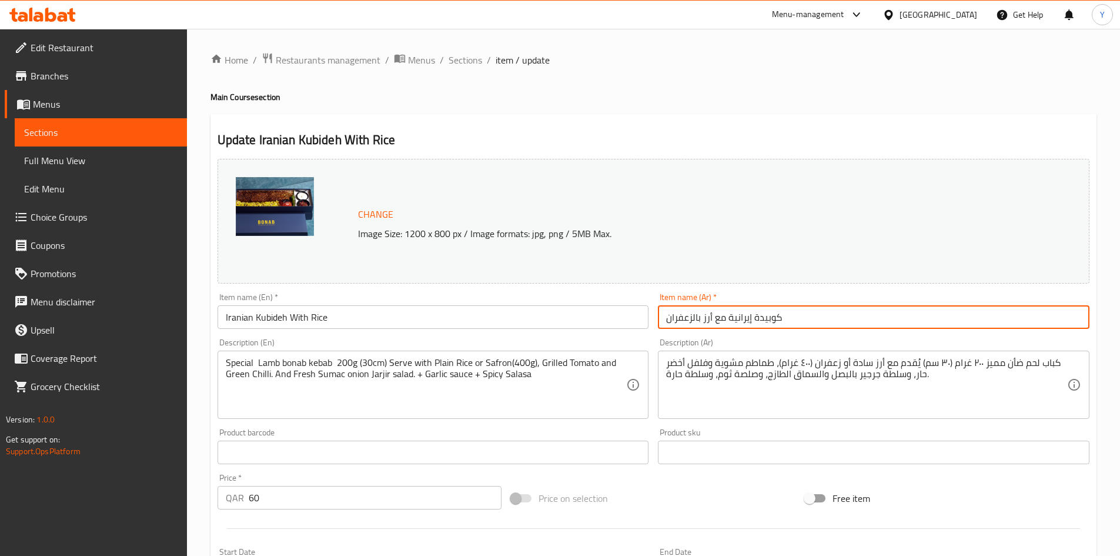
drag, startPoint x: 700, startPoint y: 319, endPoint x: 641, endPoint y: 318, distance: 58.8
click at [641, 318] on div "Change Image Size: 1200 x 800 px / Image formats: jpg, png / 5MB Max. Item name…" at bounding box center [653, 416] width 881 height 524
type input "كوبيدة إيرانية مع أرز"
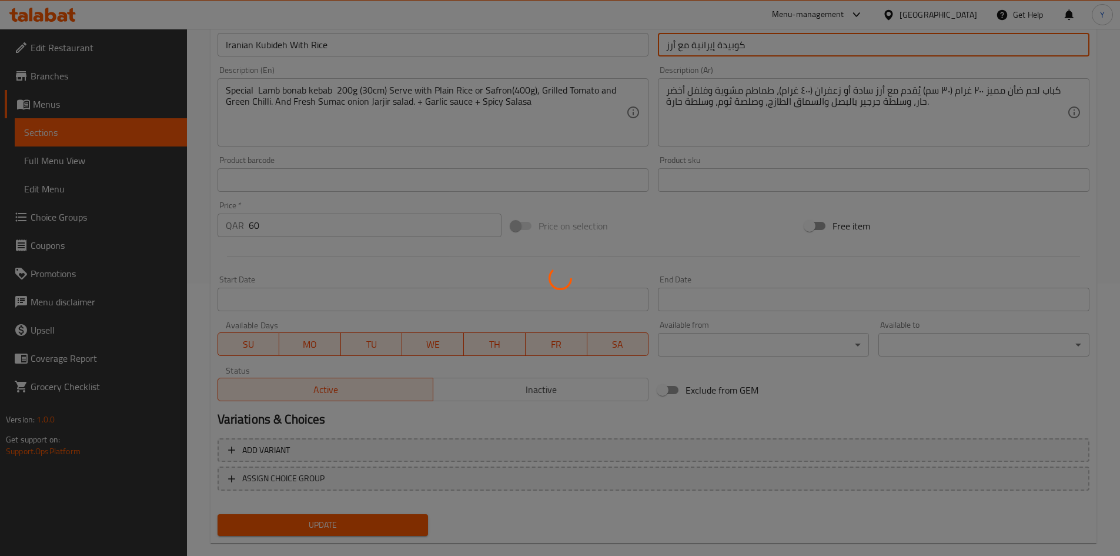
scroll to position [292, 0]
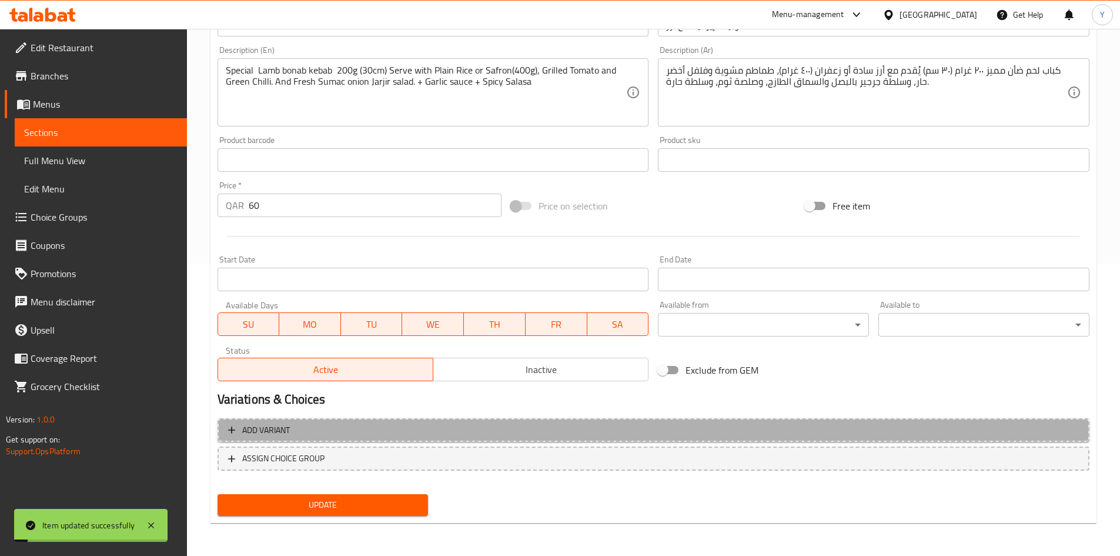
click at [618, 424] on span "Add variant" at bounding box center [653, 430] width 851 height 15
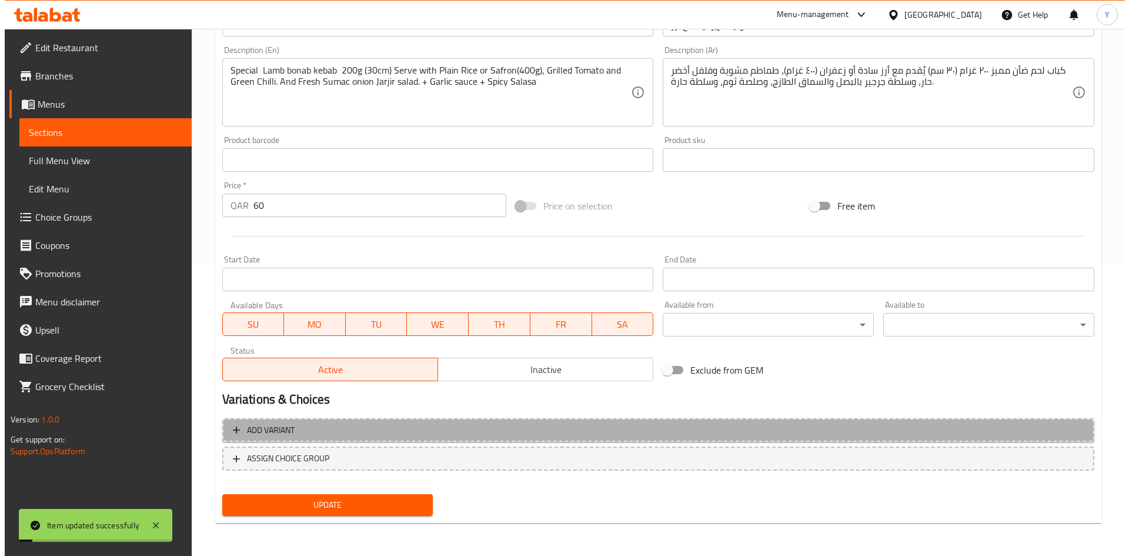
scroll to position [285, 0]
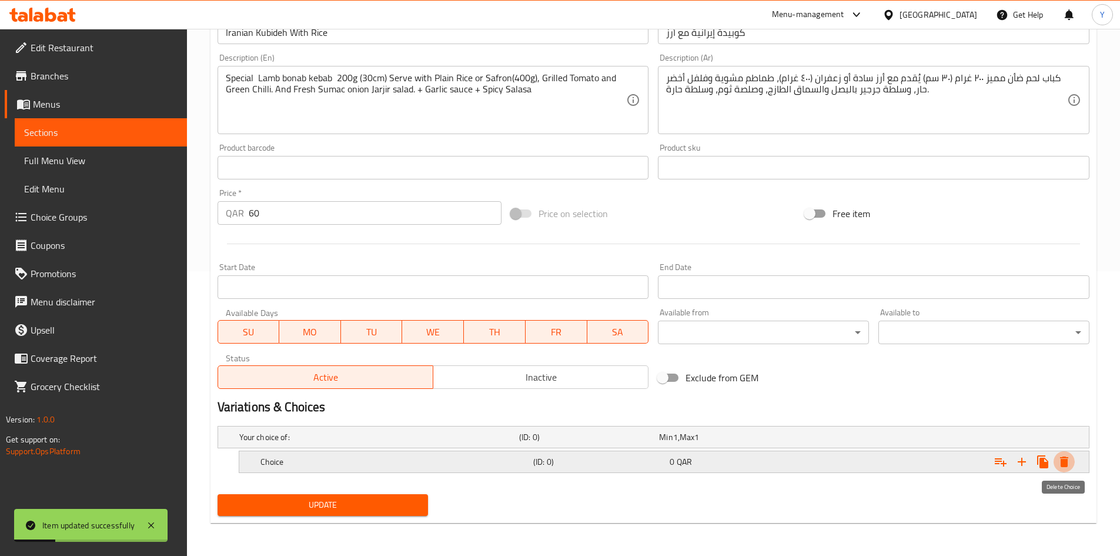
click at [1062, 458] on icon "Expand" at bounding box center [1064, 461] width 14 height 14
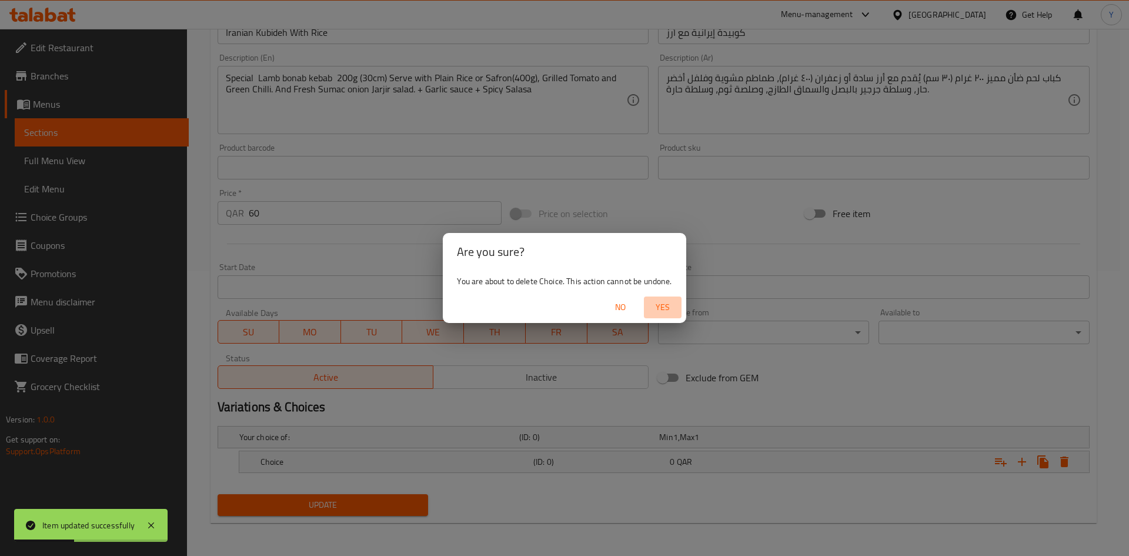
click at [662, 308] on span "Yes" at bounding box center [662, 307] width 28 height 15
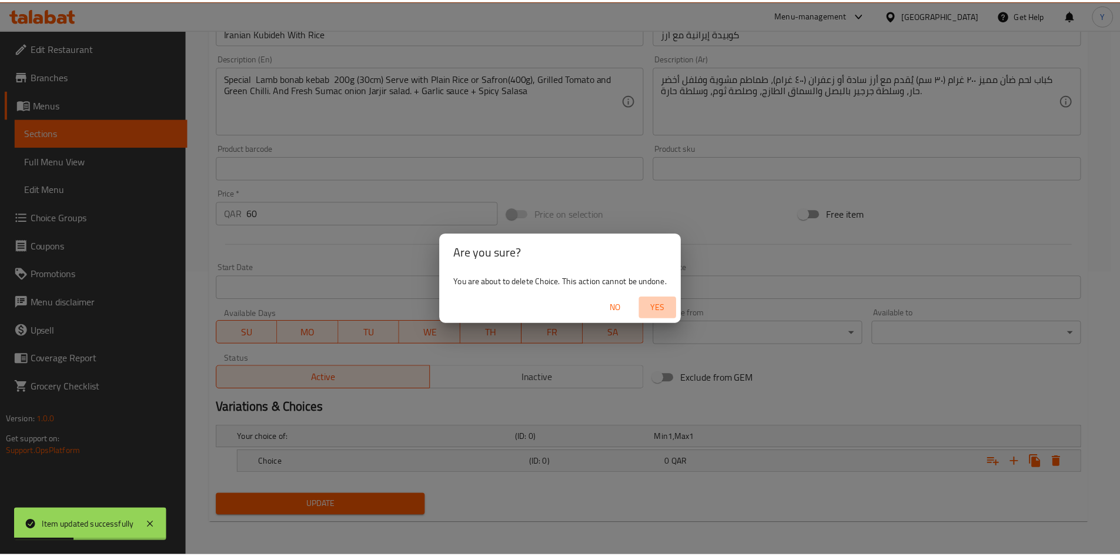
scroll to position [280, 0]
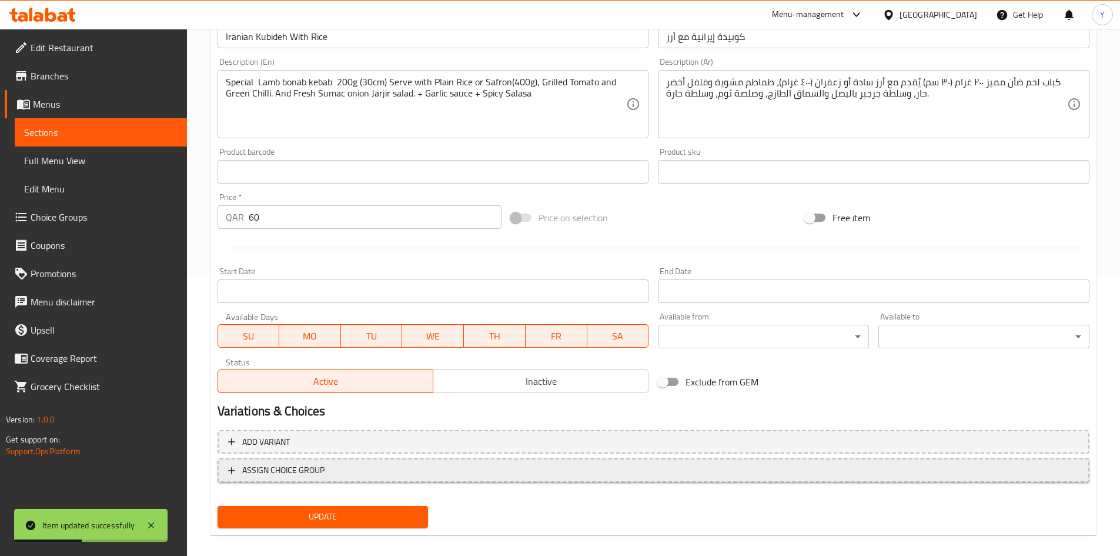
click at [383, 466] on span "ASSIGN CHOICE GROUP" at bounding box center [653, 470] width 851 height 15
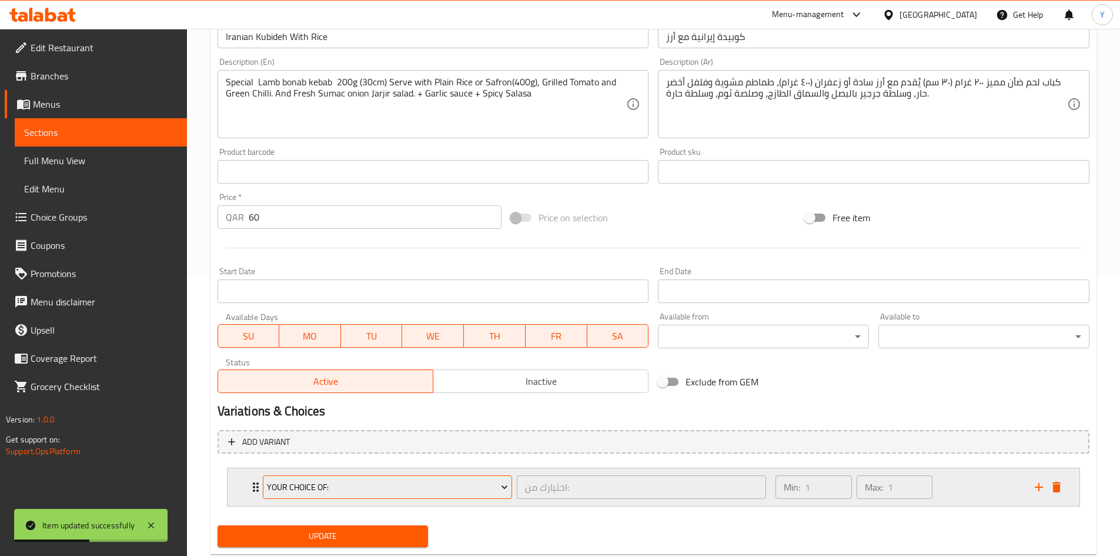
click at [376, 484] on span "Your Choice Of:" at bounding box center [387, 487] width 241 height 15
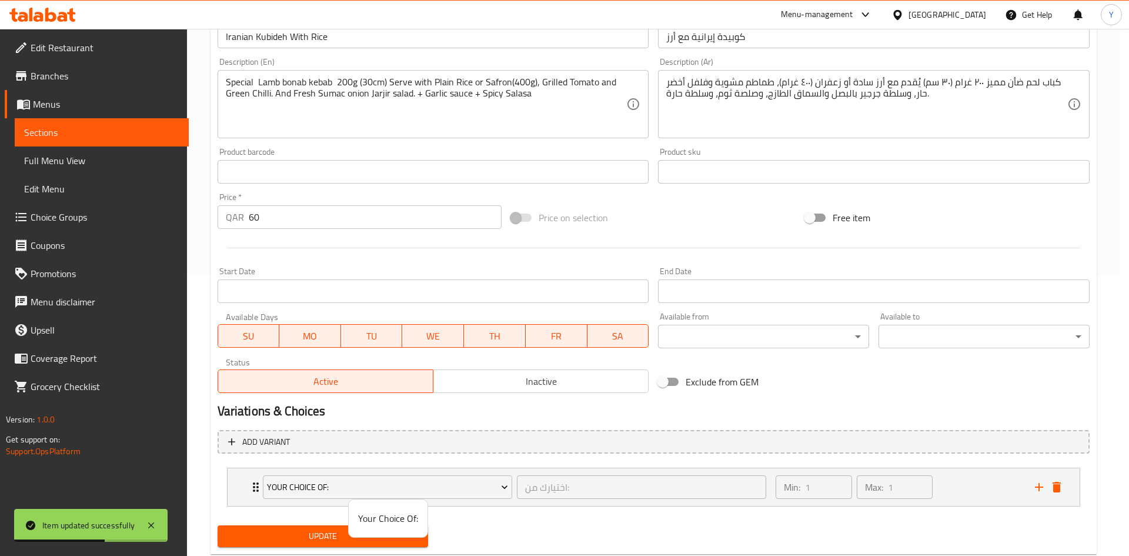
click at [467, 517] on div at bounding box center [564, 278] width 1129 height 556
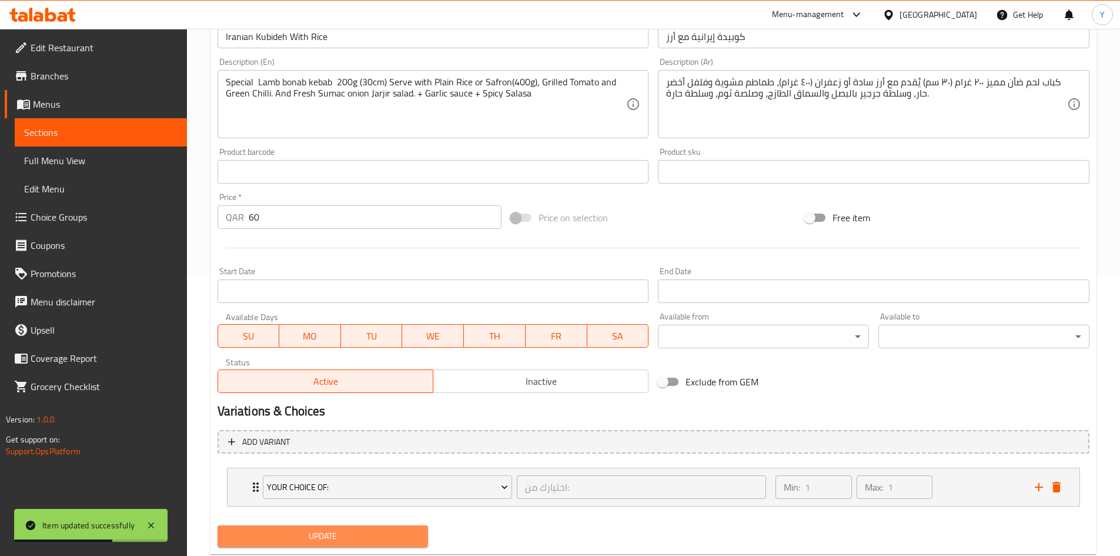
click at [401, 536] on span "Update" at bounding box center [323, 536] width 192 height 15
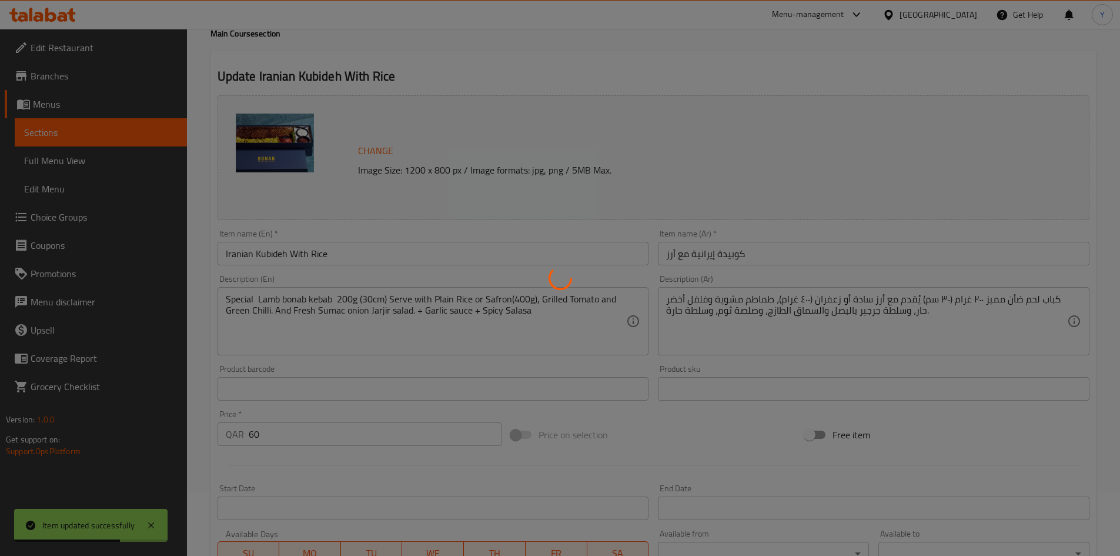
scroll to position [0, 0]
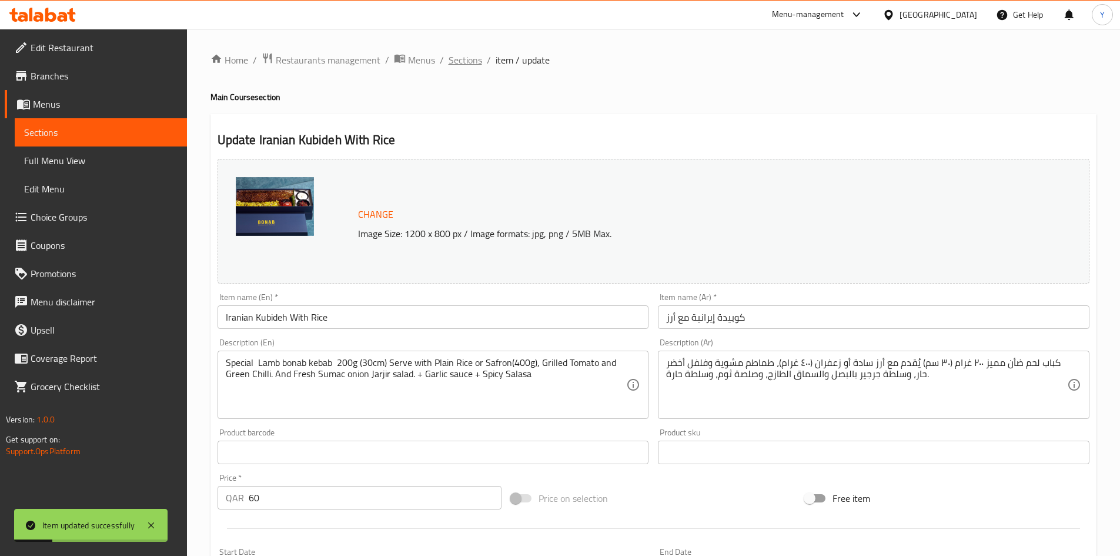
click at [467, 53] on span "Sections" at bounding box center [466, 60] width 34 height 14
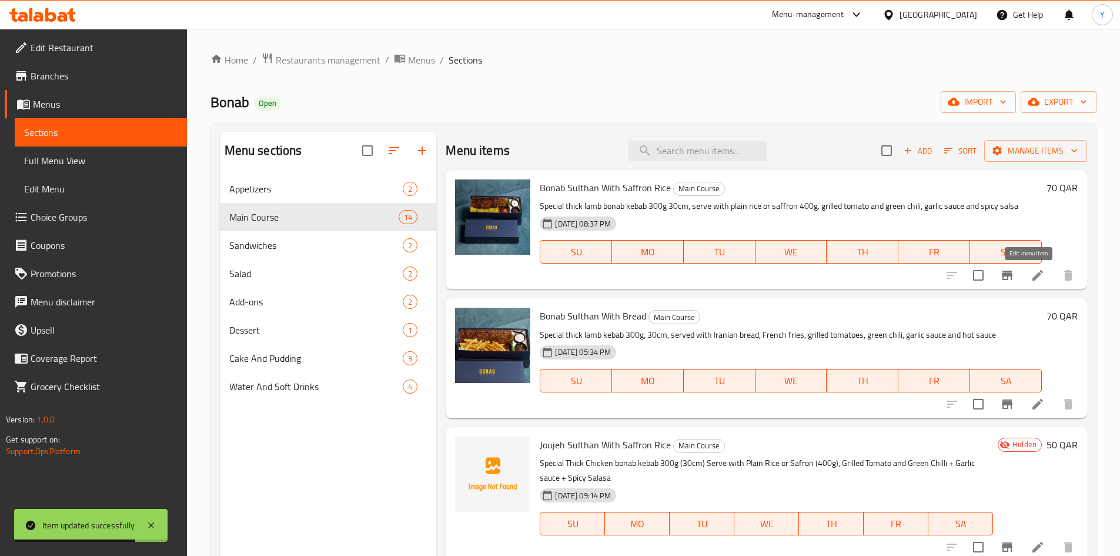
click at [1032, 277] on icon at bounding box center [1038, 275] width 14 height 14
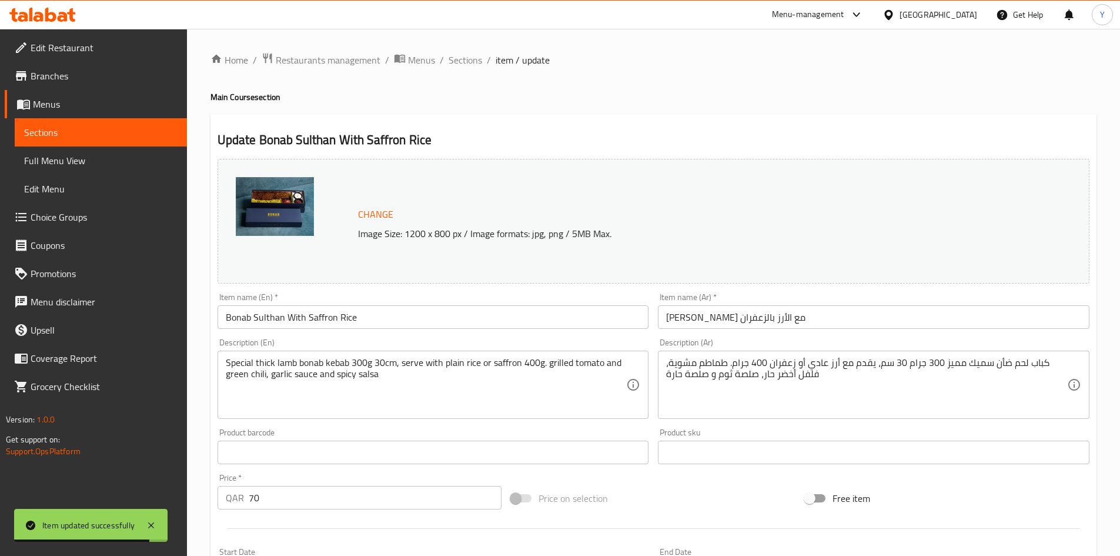
scroll to position [235, 0]
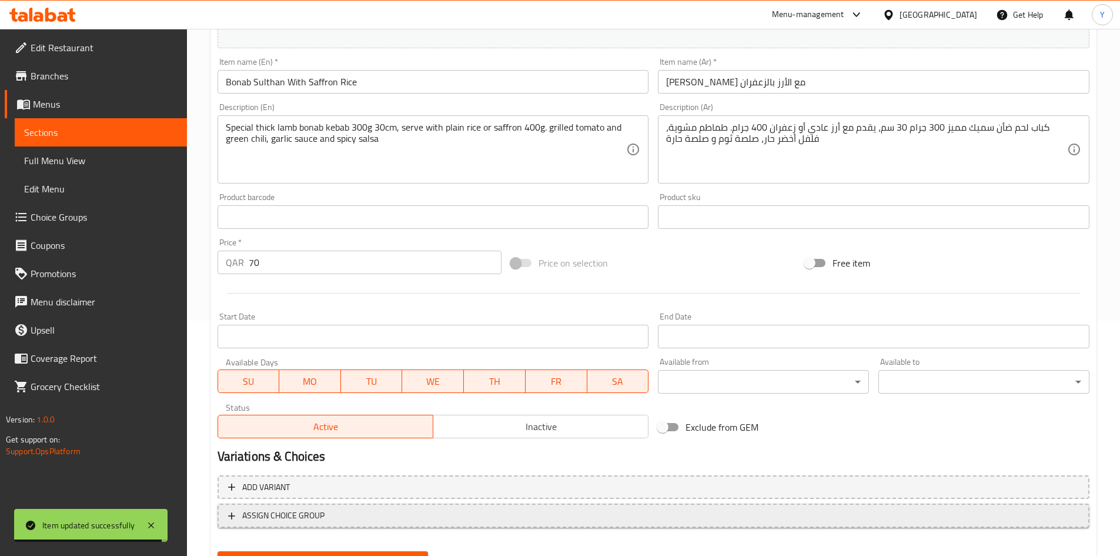
click at [373, 525] on button "ASSIGN CHOICE GROUP" at bounding box center [654, 515] width 872 height 24
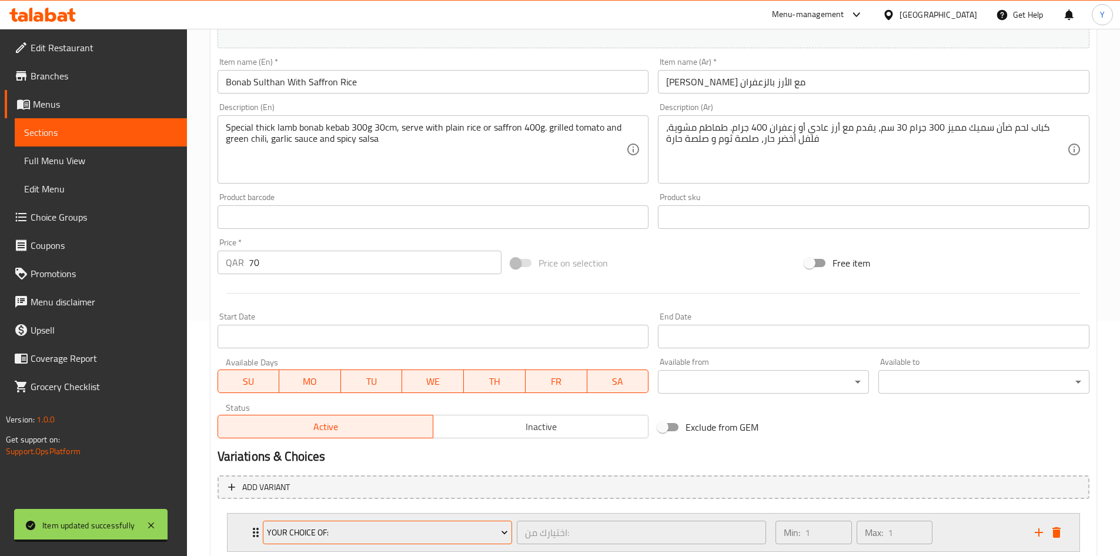
click at [369, 528] on span "Your Choice Of:" at bounding box center [387, 532] width 241 height 15
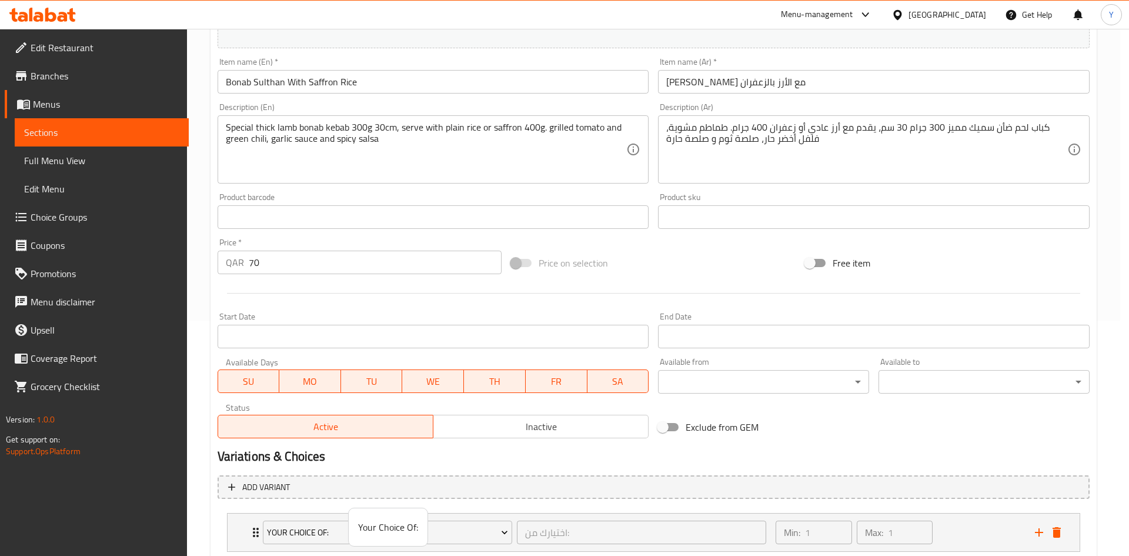
click at [309, 82] on div at bounding box center [564, 278] width 1129 height 556
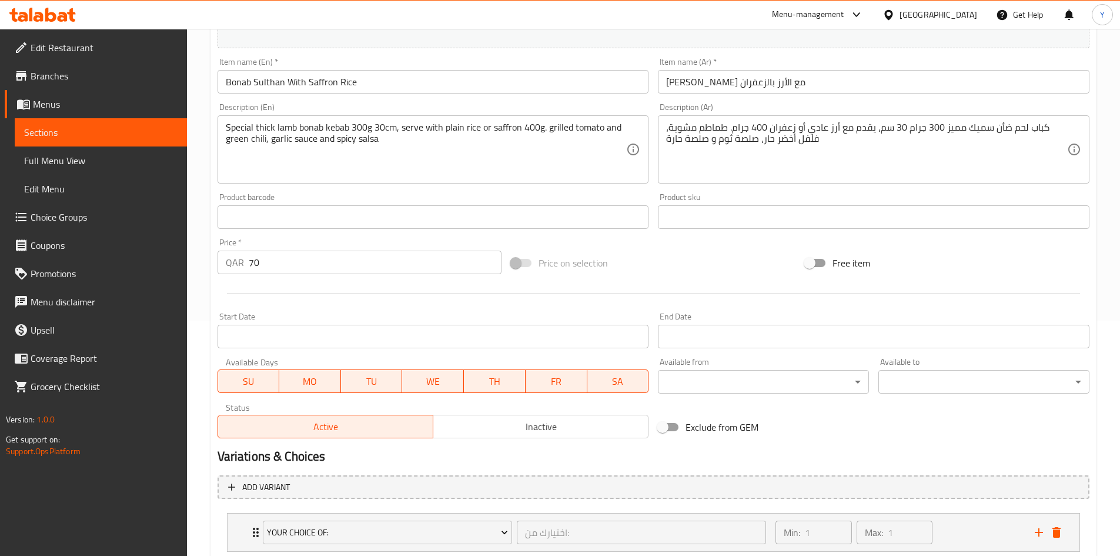
click at [309, 82] on input "Bonab Sulthan With Saffron Rice" at bounding box center [434, 82] width 432 height 24
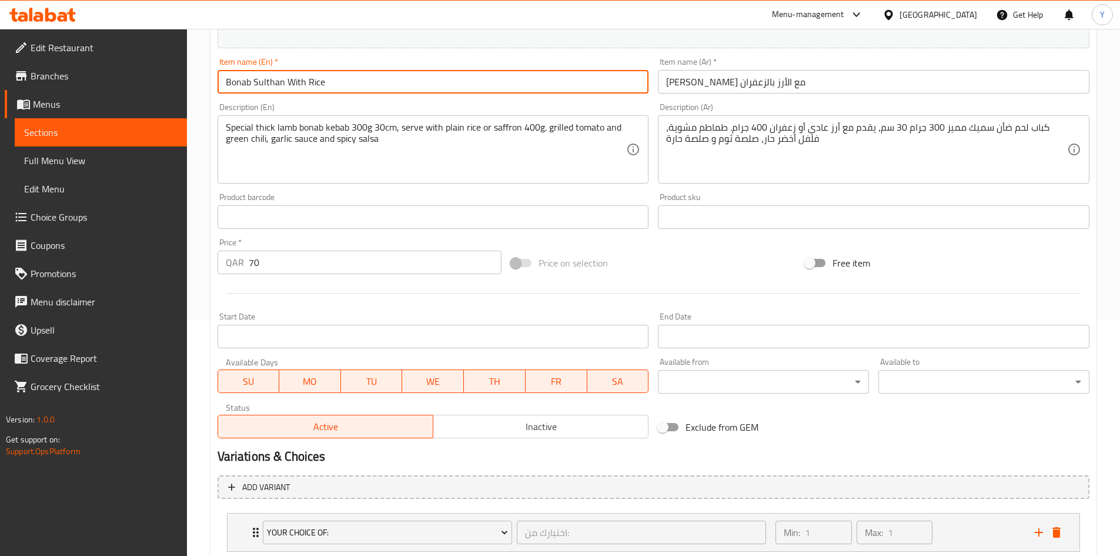
type input "Bonab Sulthan With Rice"
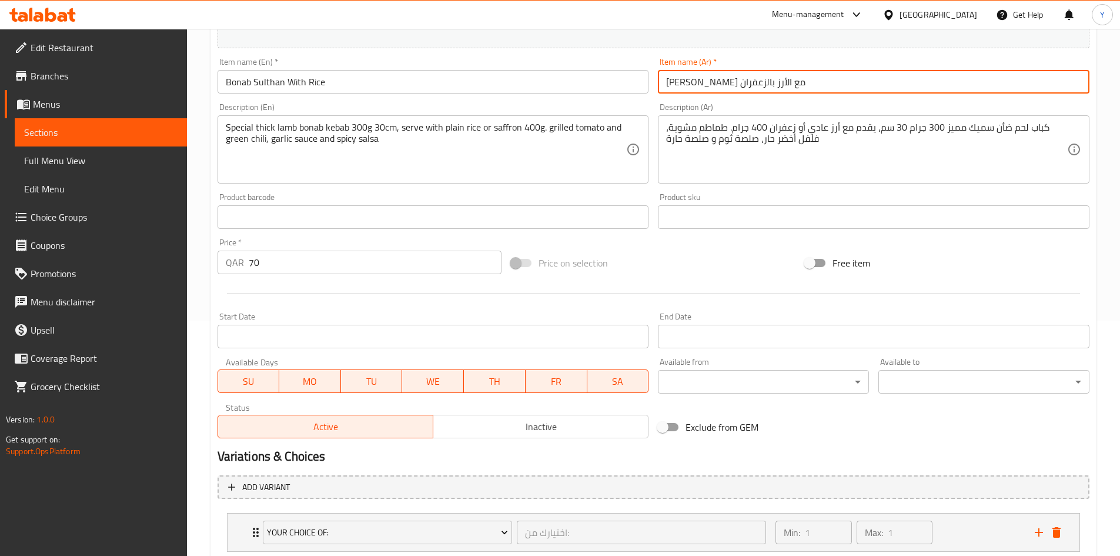
drag, startPoint x: 701, startPoint y: 84, endPoint x: 617, endPoint y: 77, distance: 85.0
click at [617, 77] on div "Change Image Size: 1200 x 800 px / Image formats: jpg, png / 5MB Max. Item name…" at bounding box center [653, 181] width 881 height 524
type input "[PERSON_NAME] مع الأرز"
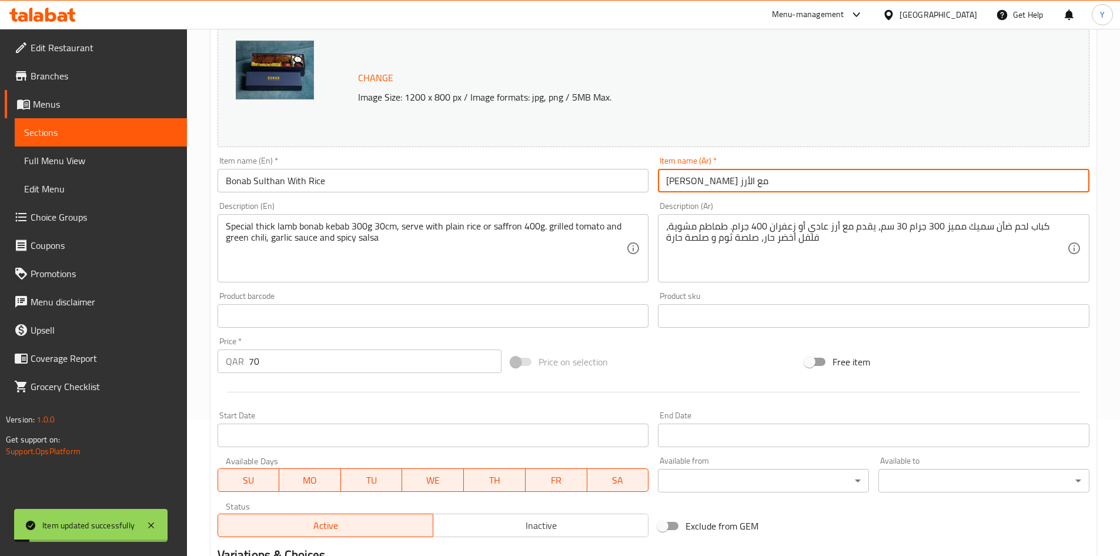
scroll to position [0, 0]
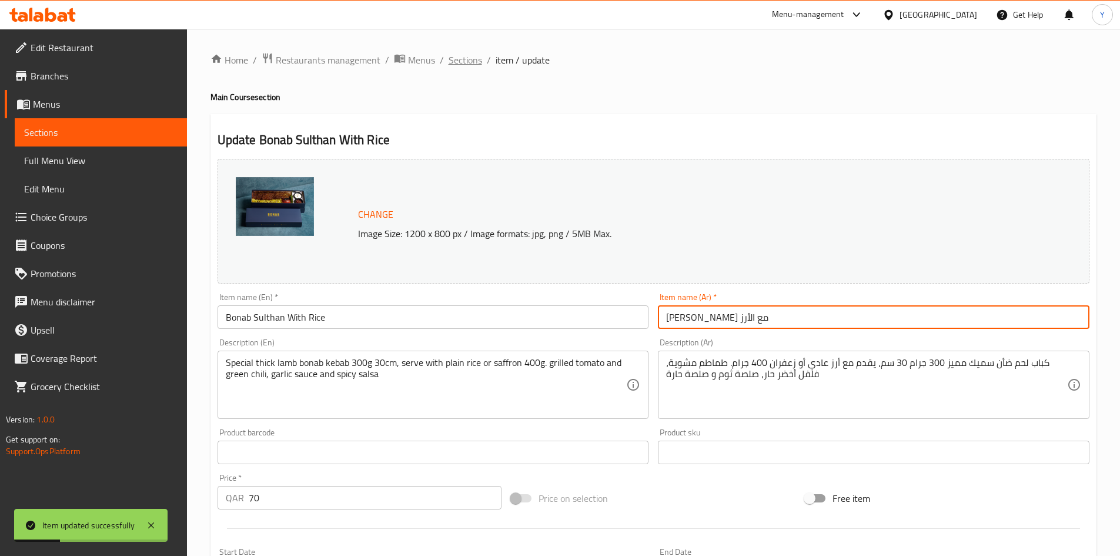
click at [464, 64] on span "Sections" at bounding box center [466, 60] width 34 height 14
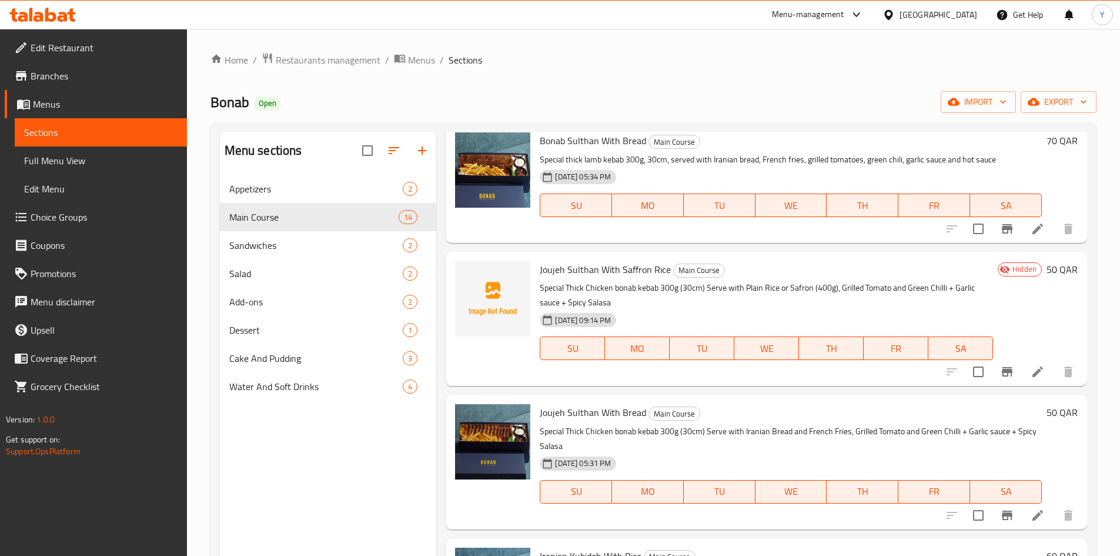
scroll to position [176, 0]
click at [1036, 377] on li at bounding box center [1037, 370] width 33 height 21
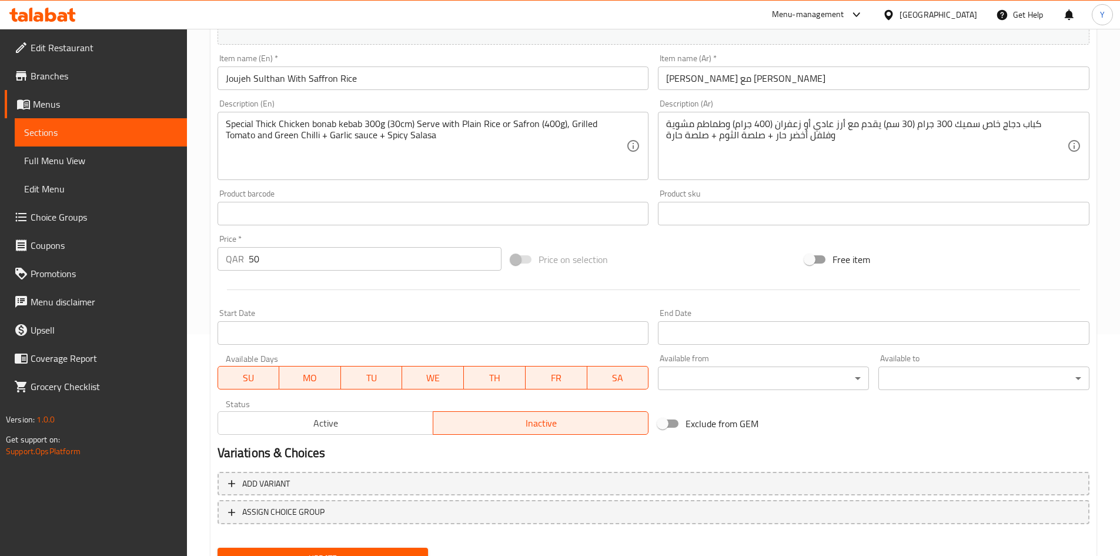
scroll to position [275, 0]
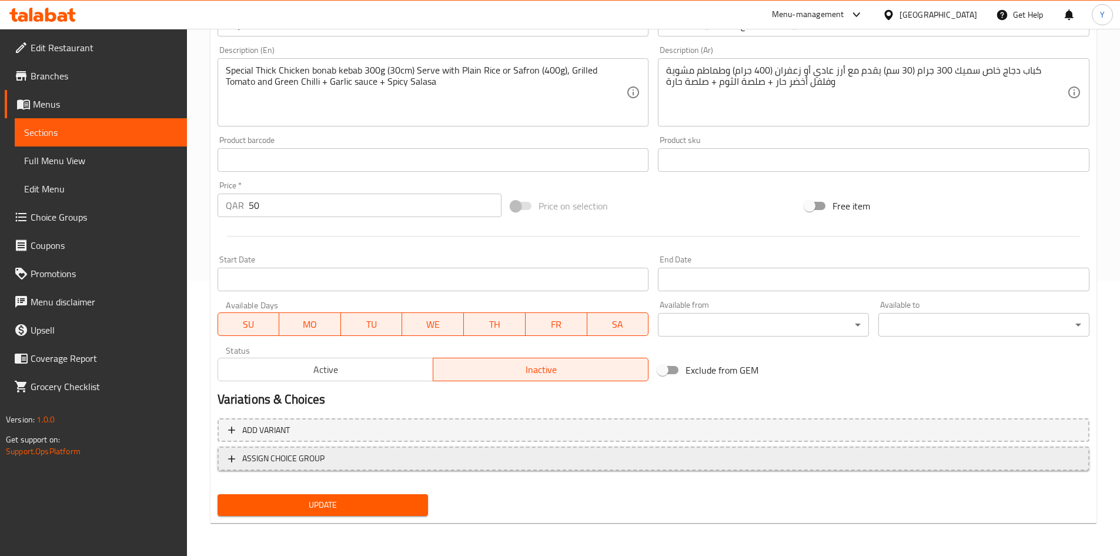
click at [520, 462] on span "ASSIGN CHOICE GROUP" at bounding box center [653, 458] width 851 height 15
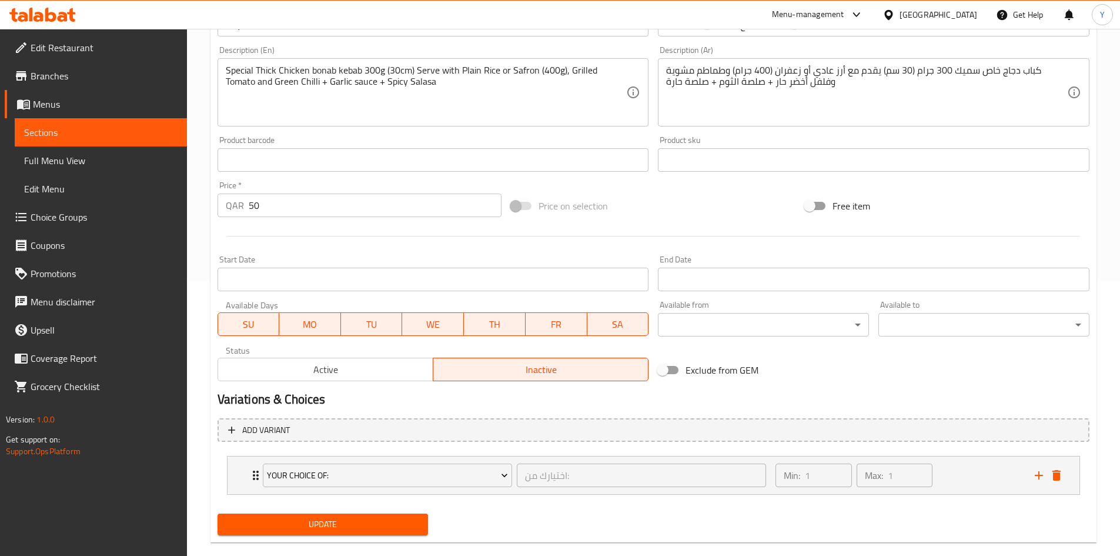
click at [339, 514] on button "Update" at bounding box center [323, 524] width 211 height 22
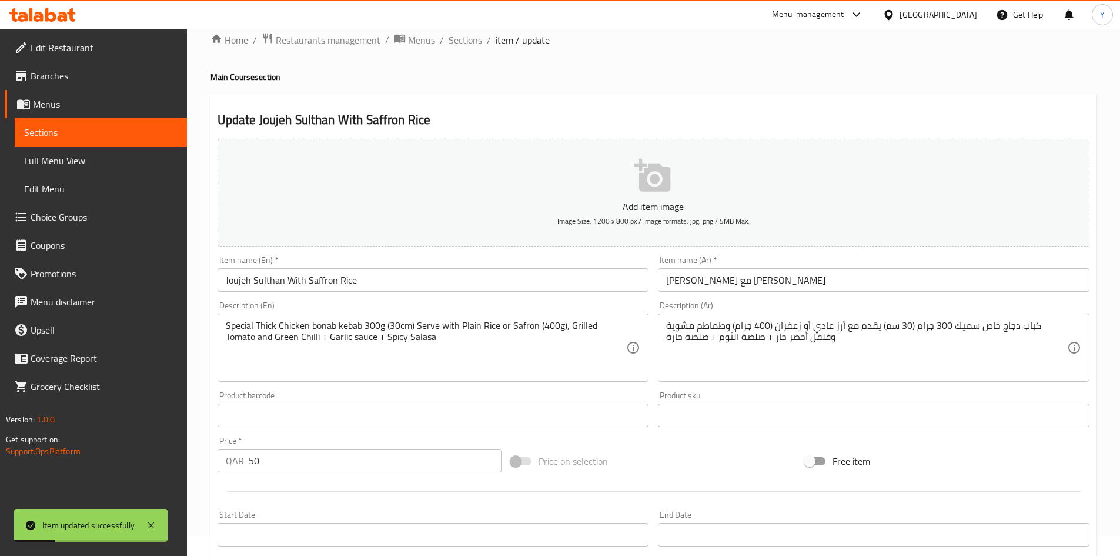
scroll to position [0, 0]
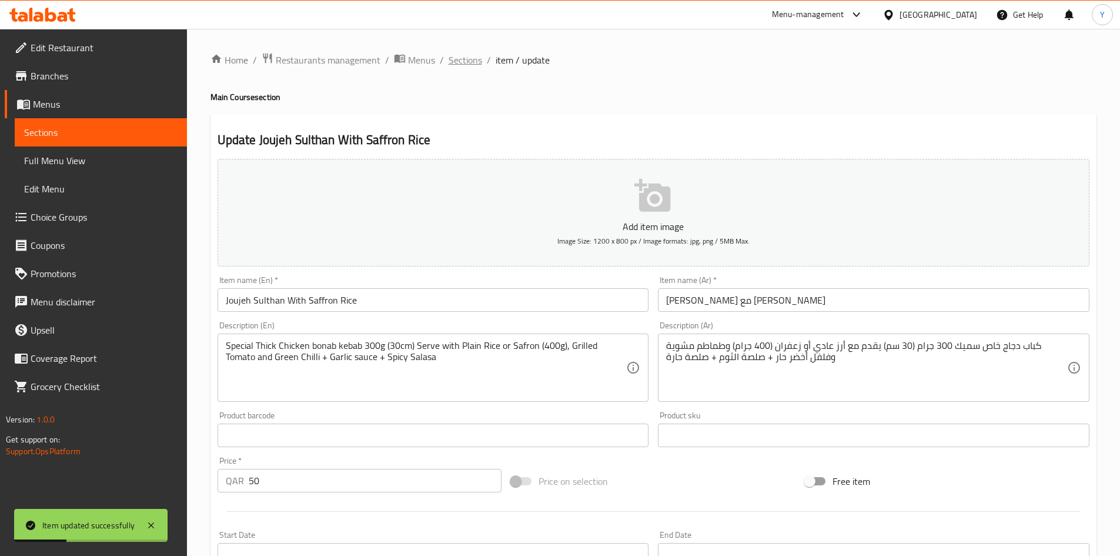
click at [460, 62] on span "Sections" at bounding box center [466, 60] width 34 height 14
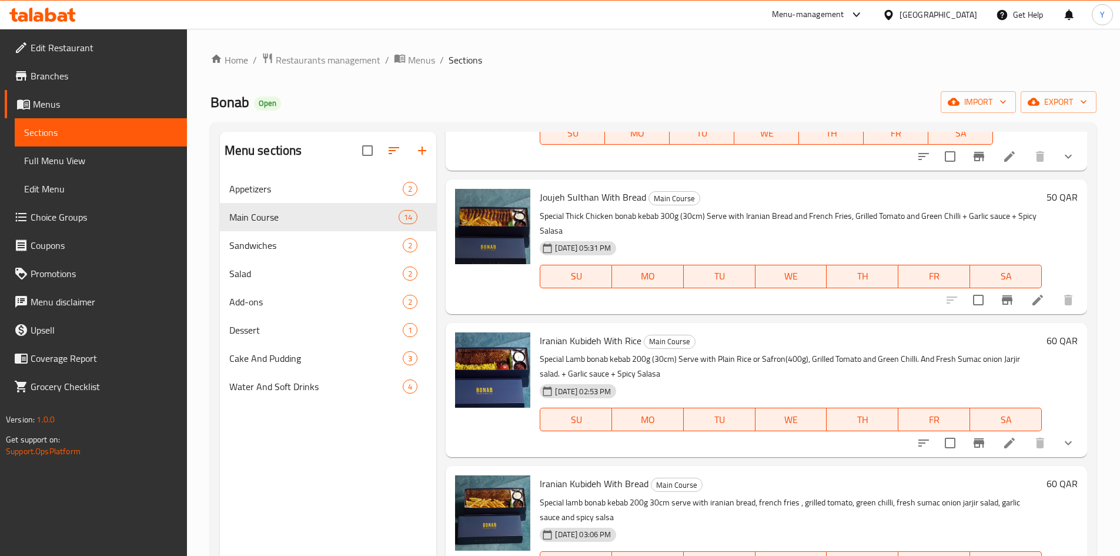
scroll to position [412, 0]
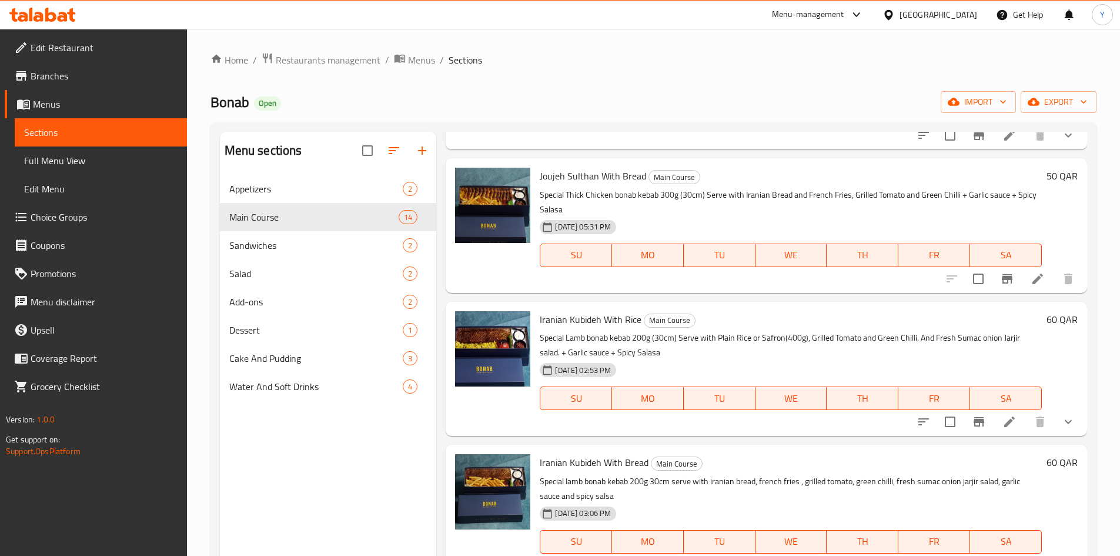
click at [1054, 413] on button "show more" at bounding box center [1068, 421] width 28 height 28
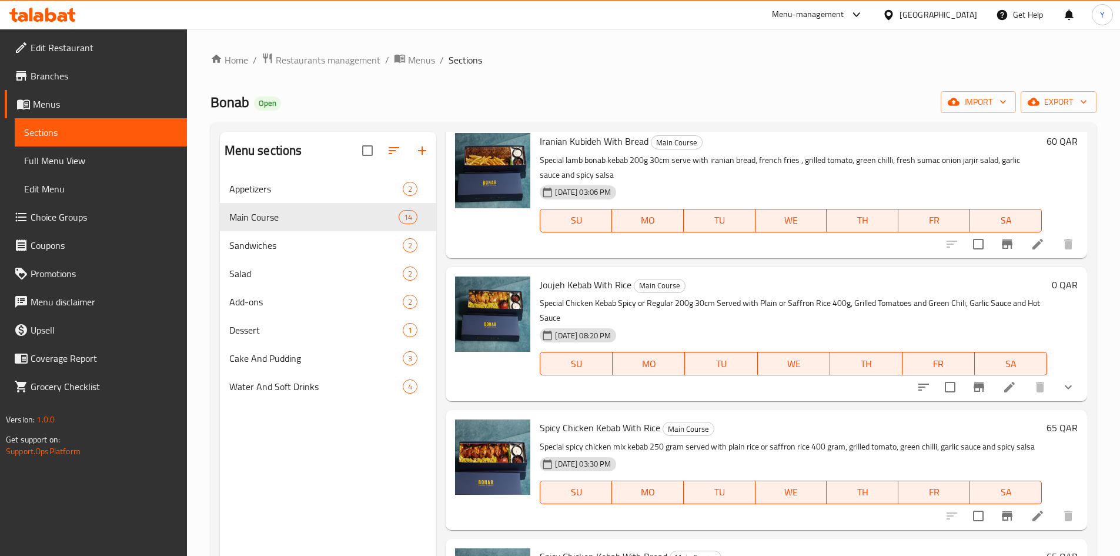
scroll to position [823, 0]
click at [1061, 393] on icon "show more" at bounding box center [1068, 386] width 14 height 14
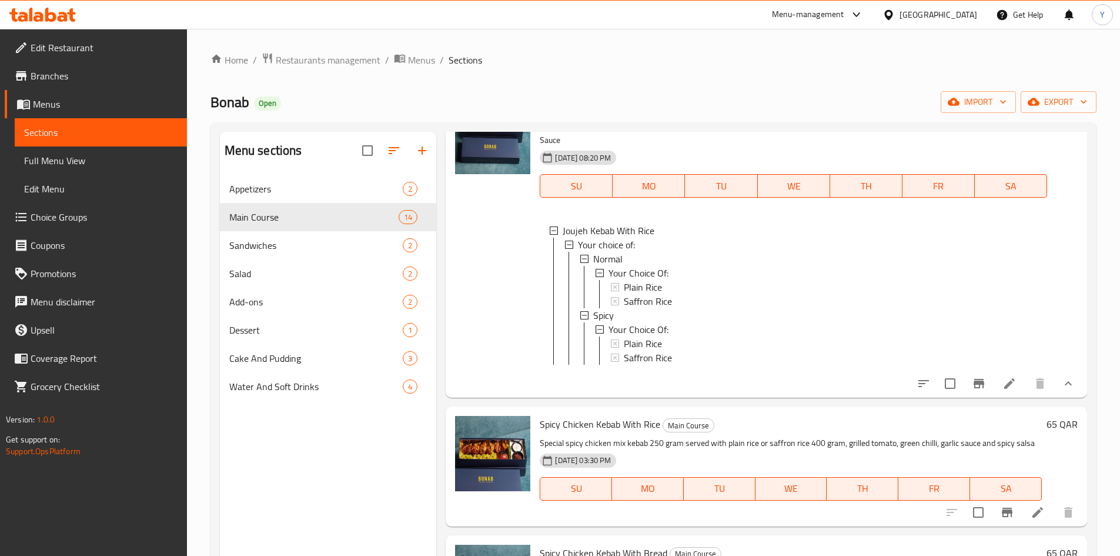
scroll to position [941, 0]
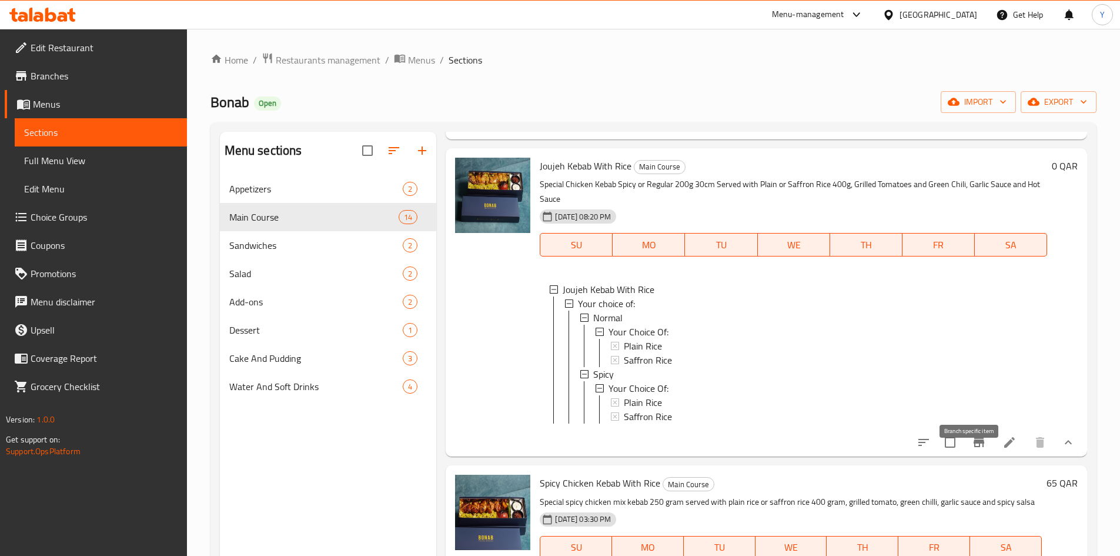
click at [974, 447] on icon "Branch-specific-item" at bounding box center [979, 441] width 11 height 9
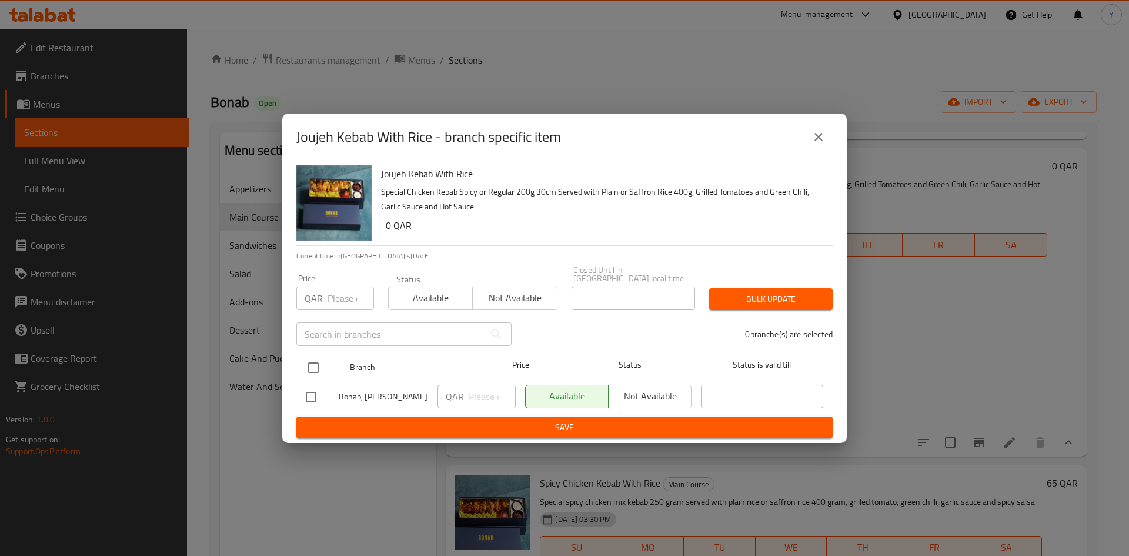
click at [312, 360] on input "checkbox" at bounding box center [313, 367] width 25 height 25
checkbox input "true"
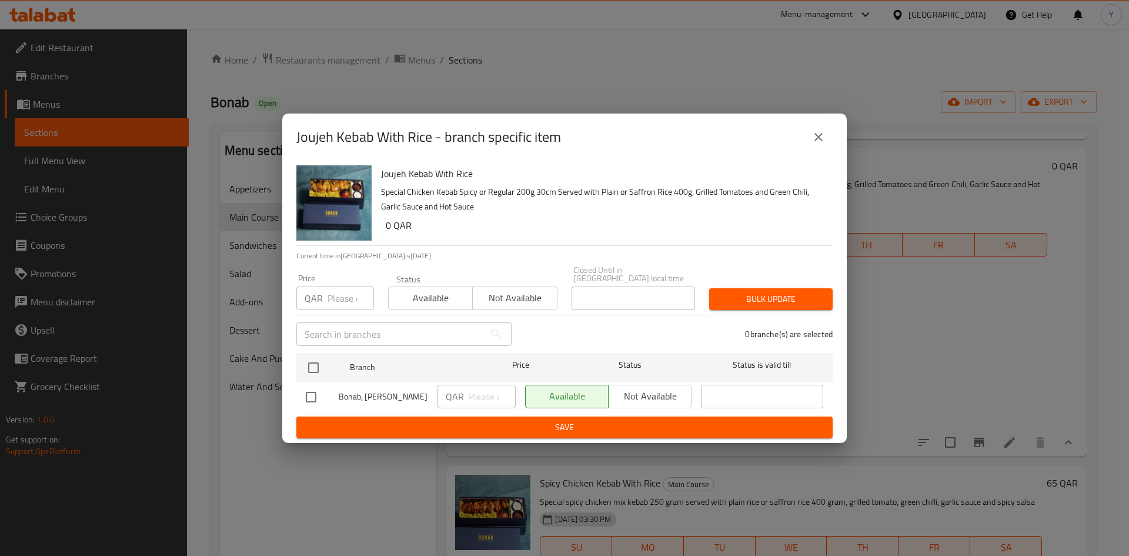
checkbox input "true"
click at [333, 303] on input "number" at bounding box center [350, 298] width 46 height 24
type input "0"
click at [773, 294] on span "Bulk update" at bounding box center [770, 299] width 105 height 15
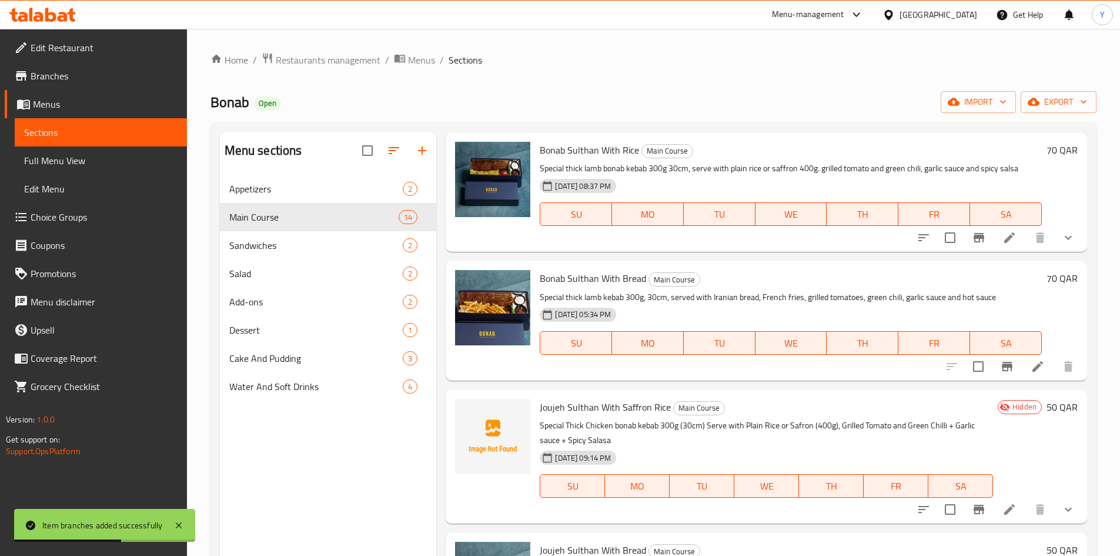
scroll to position [0, 0]
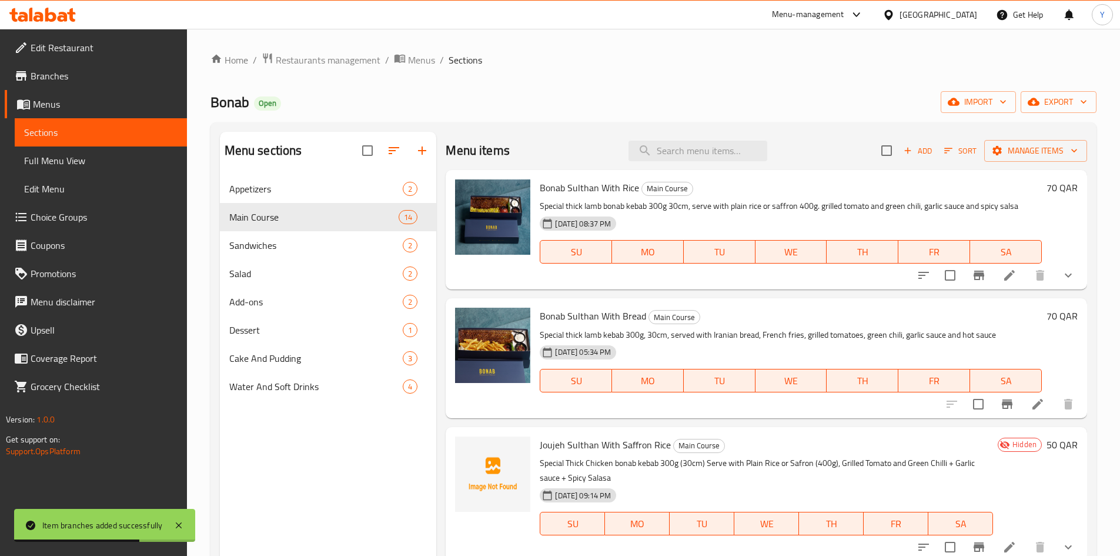
click at [917, 162] on div "Add Sort Manage items" at bounding box center [984, 150] width 206 height 25
click at [916, 158] on button "Add" at bounding box center [918, 151] width 38 height 18
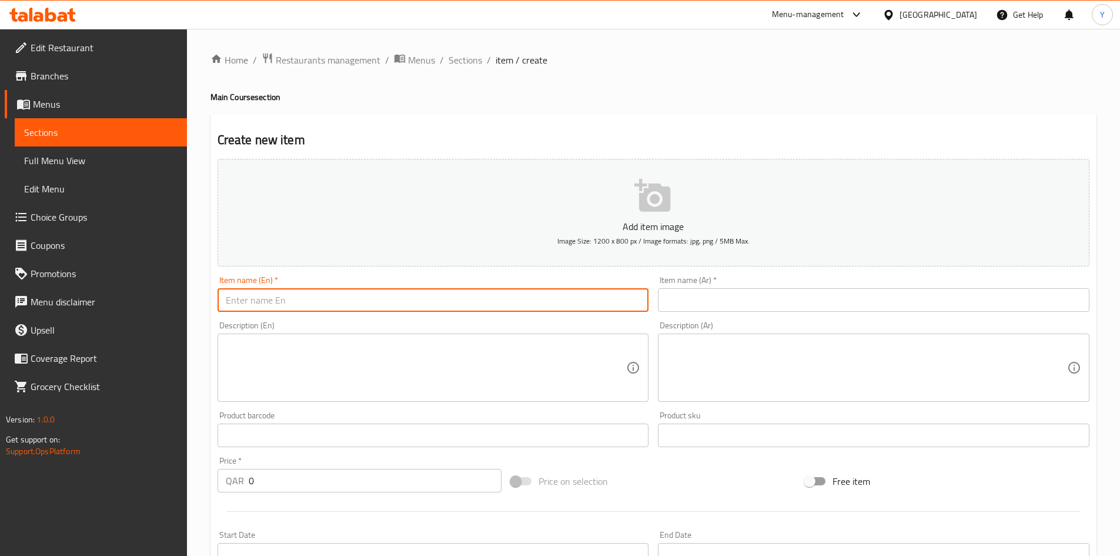
paste input "" Joujeh Kebab with Bread""
click at [240, 306] on input "" Joujeh Kebab with Bread"" at bounding box center [434, 300] width 432 height 24
click at [379, 303] on input "Joujeh Kebab with Bread"" at bounding box center [434, 300] width 432 height 24
type input "Joujeh Kebab with Bread"
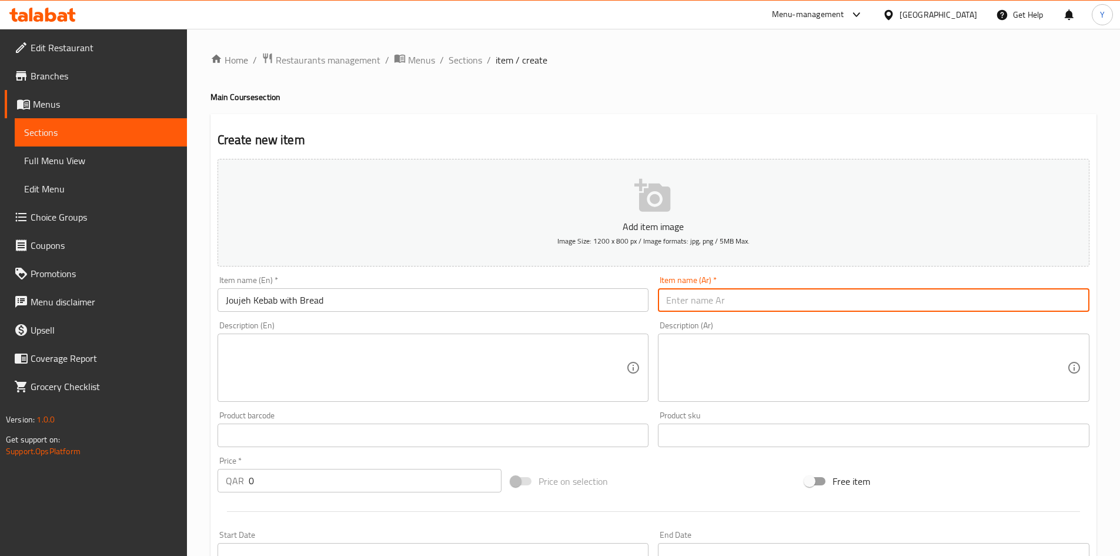
paste input "كباب جوجة مع الخبز"
type input "كباب جوجة مع الخبز"
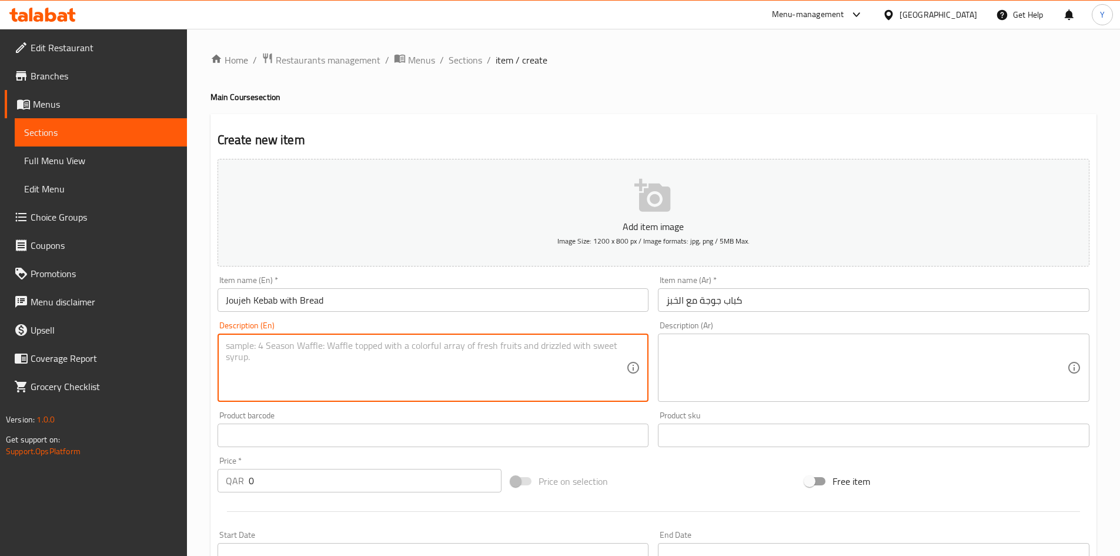
paste textarea "Special Chicken (Spicy Or Normal) bonab kebab 200g (30cm) Serve with Iranian br…"
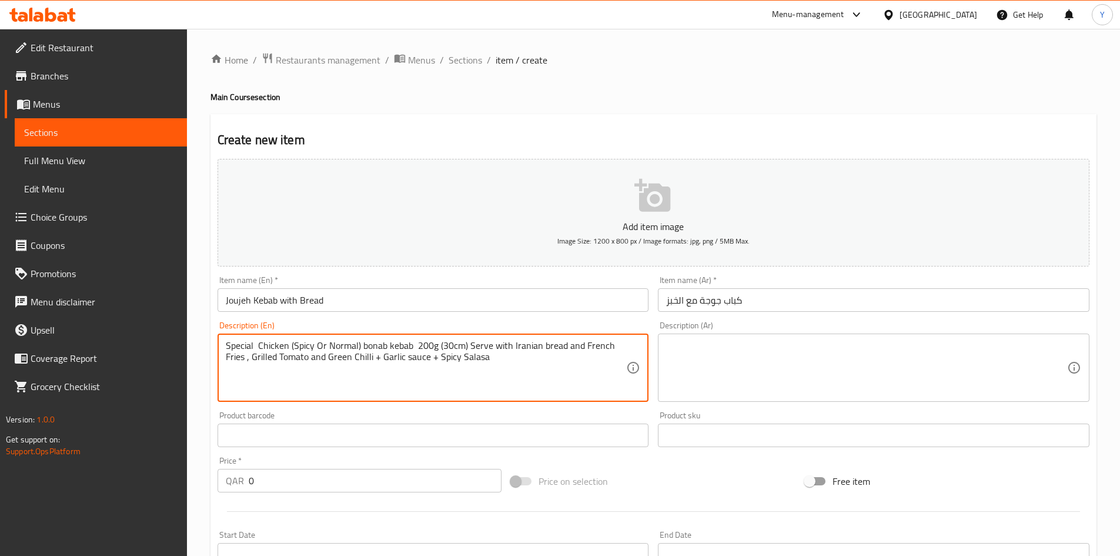
type textarea "Special Chicken (Spicy Or Normal) bonab kebab 200g (30cm) Serve with Iranian br…"
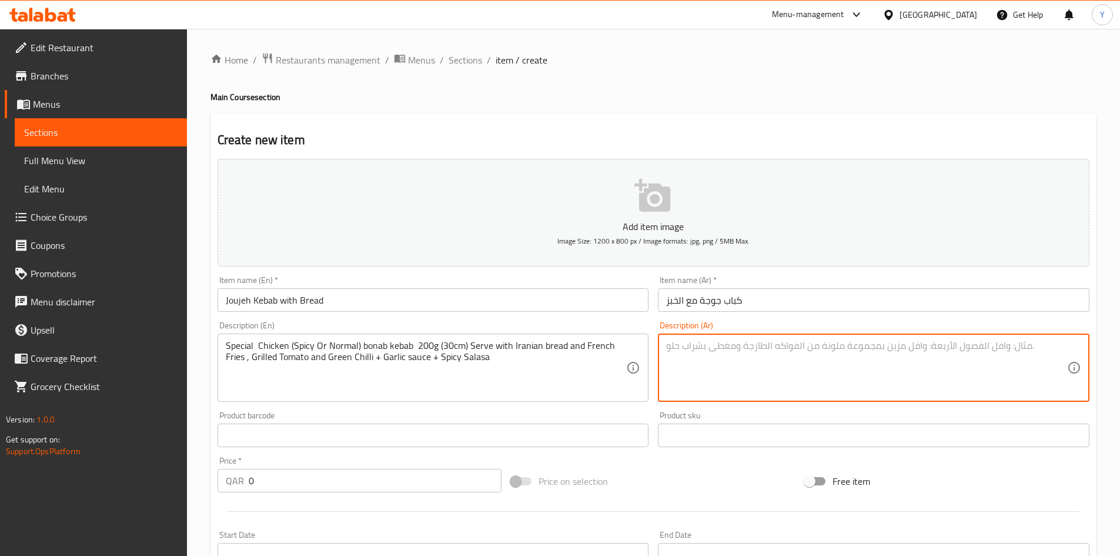
paste textarea "كباب دجاج خاص [PERSON_NAME] كباب (حار أو عادي) 200 جرام (30 سم) يقدم مع خبز إير…"
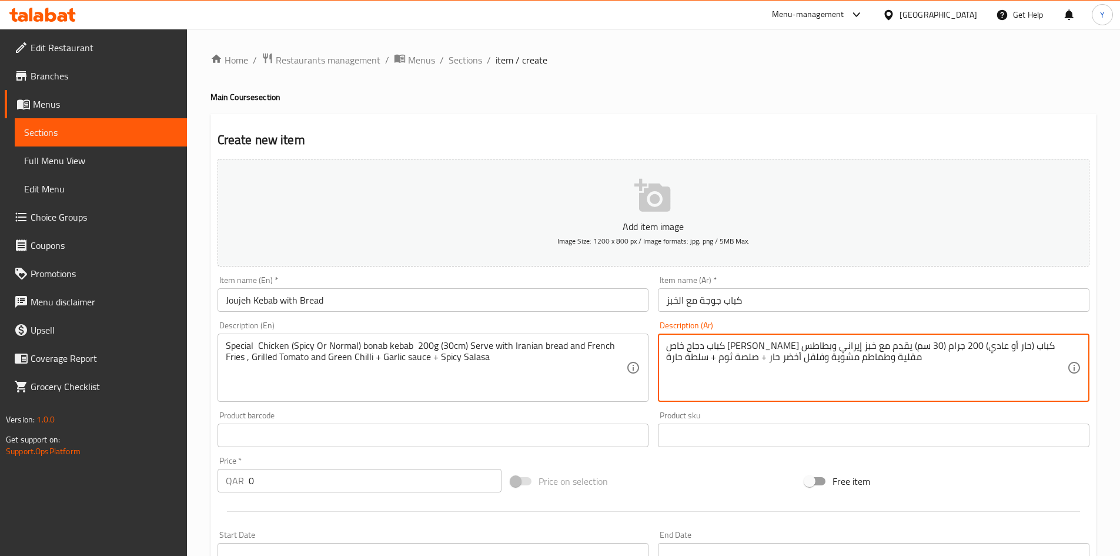
type textarea "كباب دجاج خاص [PERSON_NAME] كباب (حار أو عادي) 200 جرام (30 سم) يقدم مع خبز إير…"
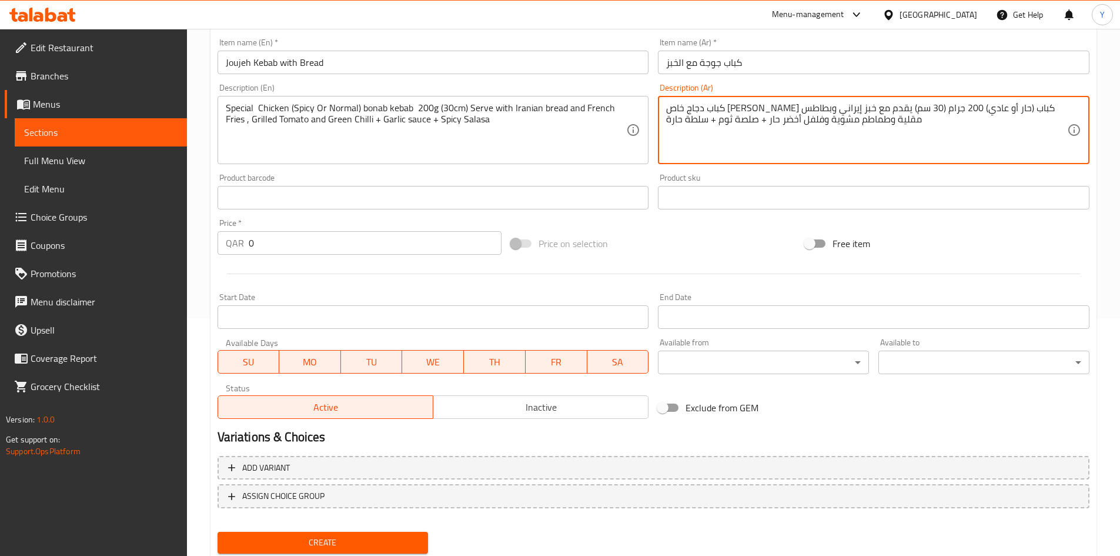
scroll to position [275, 0]
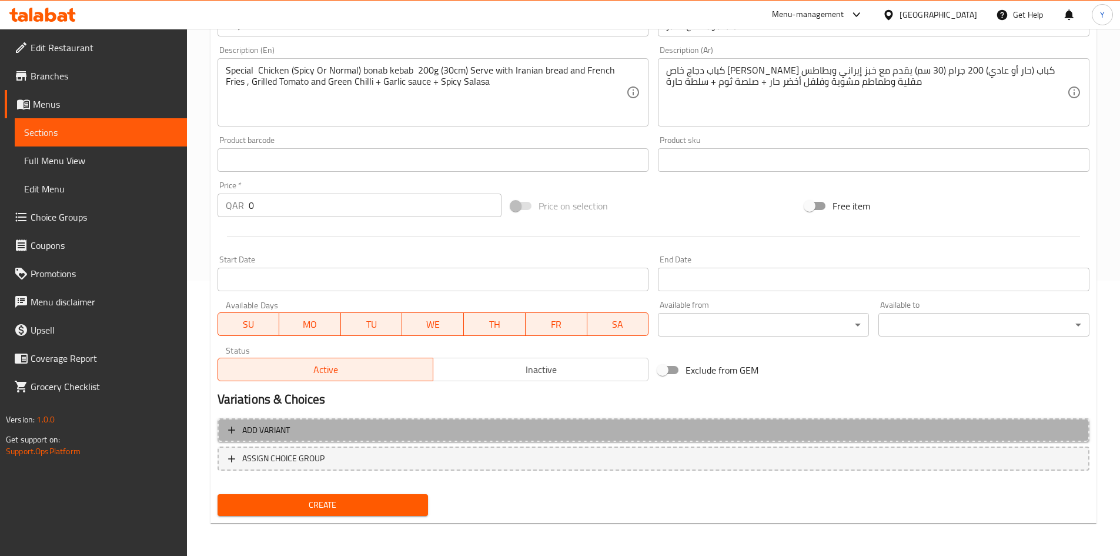
click at [303, 431] on span "Add variant" at bounding box center [653, 430] width 851 height 15
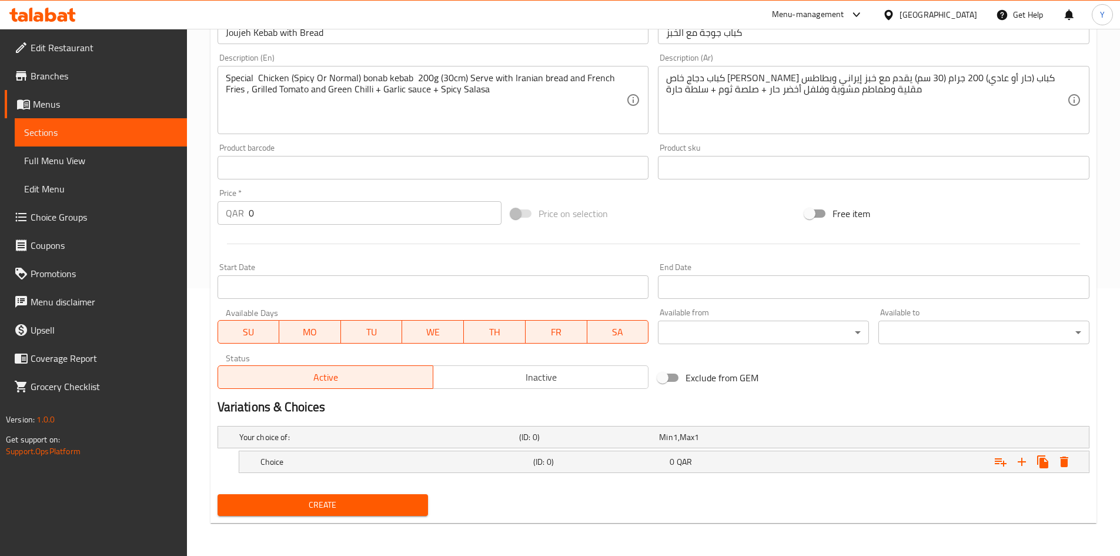
scroll to position [267, 0]
click at [1022, 464] on icon "Expand" at bounding box center [1022, 461] width 8 height 8
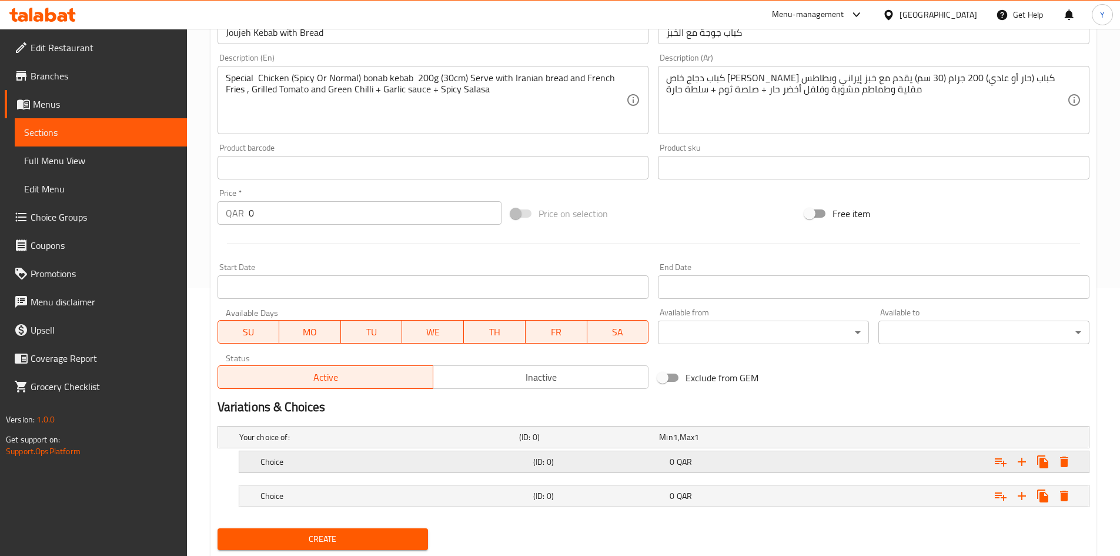
click at [777, 469] on div "0 QAR" at bounding box center [735, 461] width 136 height 16
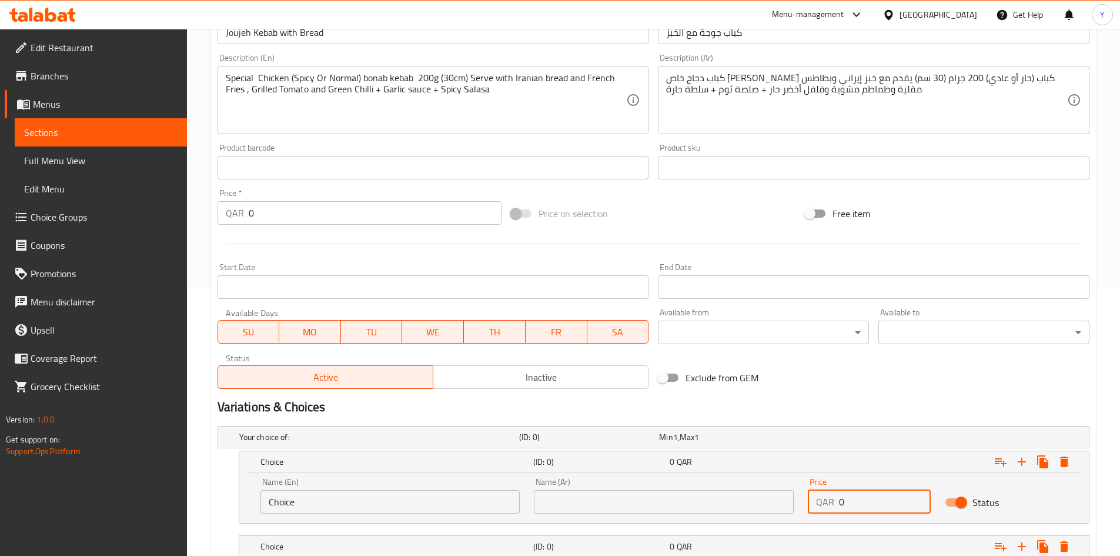
drag, startPoint x: 845, startPoint y: 496, endPoint x: 812, endPoint y: 509, distance: 35.7
click at [818, 497] on div "QAR 0 Price" at bounding box center [869, 502] width 123 height 24
type input "55"
click at [857, 414] on h2 "Variations & Choices" at bounding box center [654, 407] width 872 height 18
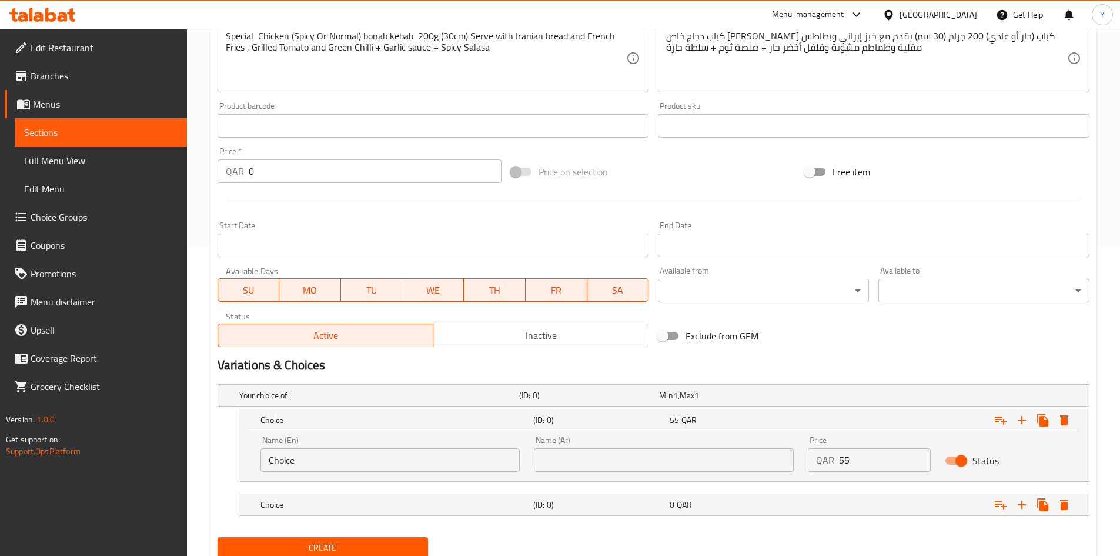
scroll to position [352, 0]
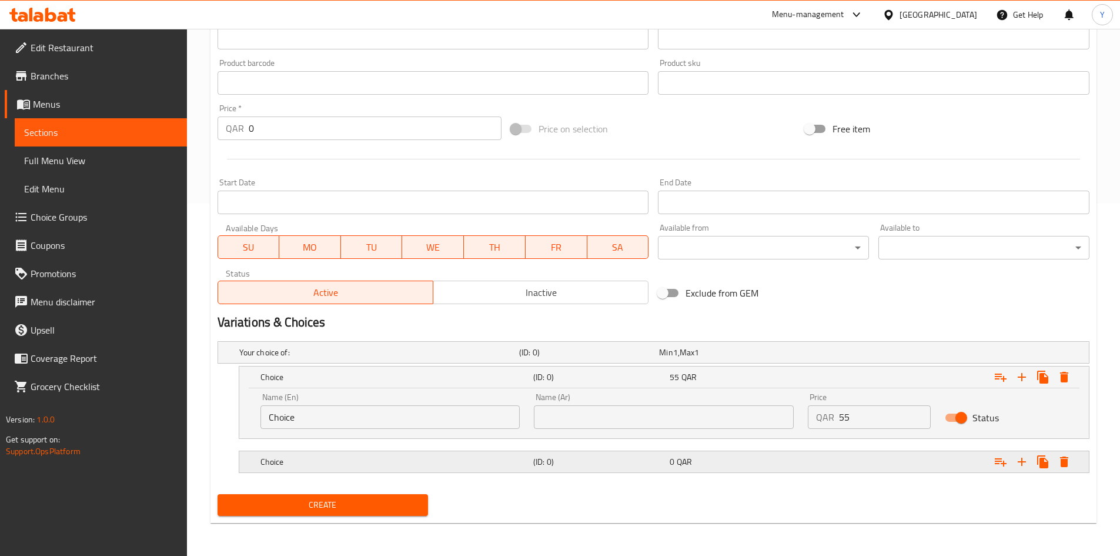
click at [851, 472] on div "Expand" at bounding box center [940, 462] width 273 height 26
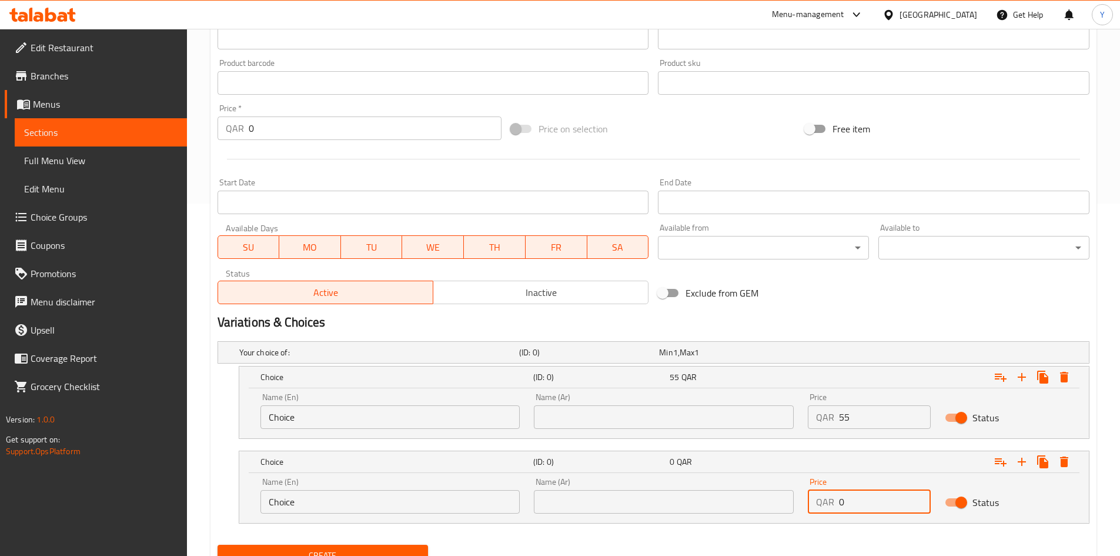
drag, startPoint x: 825, startPoint y: 501, endPoint x: 769, endPoint y: 497, distance: 56.6
click at [768, 495] on div "Name (En) Choice Name (En) Name (Ar) Name (Ar) Price QAR 0 Price Status" at bounding box center [663, 495] width 821 height 50
type input "55"
click at [487, 507] on input "Choice" at bounding box center [390, 502] width 260 height 24
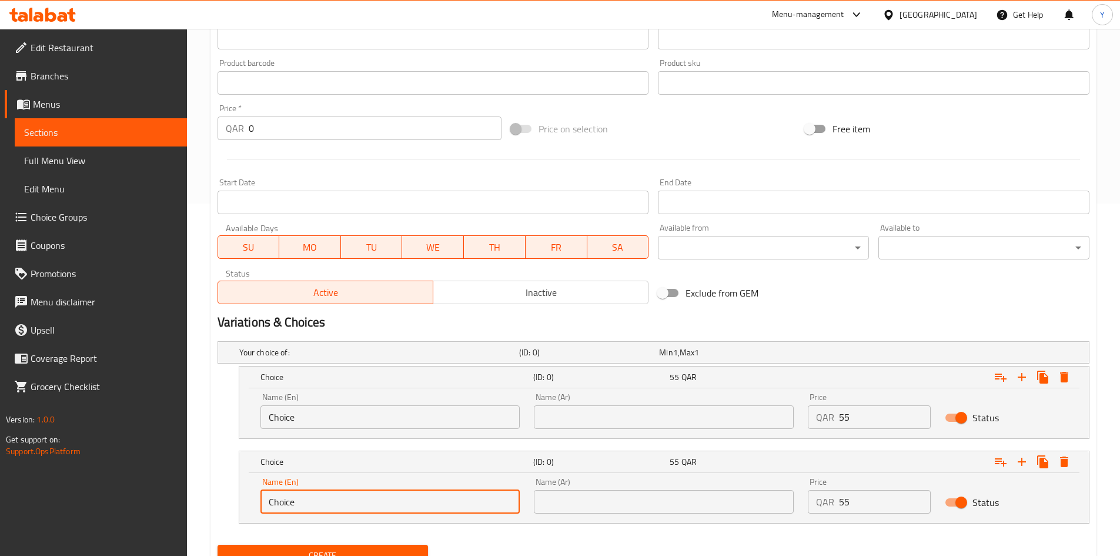
click at [487, 507] on input "Choice" at bounding box center [390, 502] width 260 height 24
click at [403, 496] on input "text" at bounding box center [390, 502] width 260 height 24
type input "Spicy"
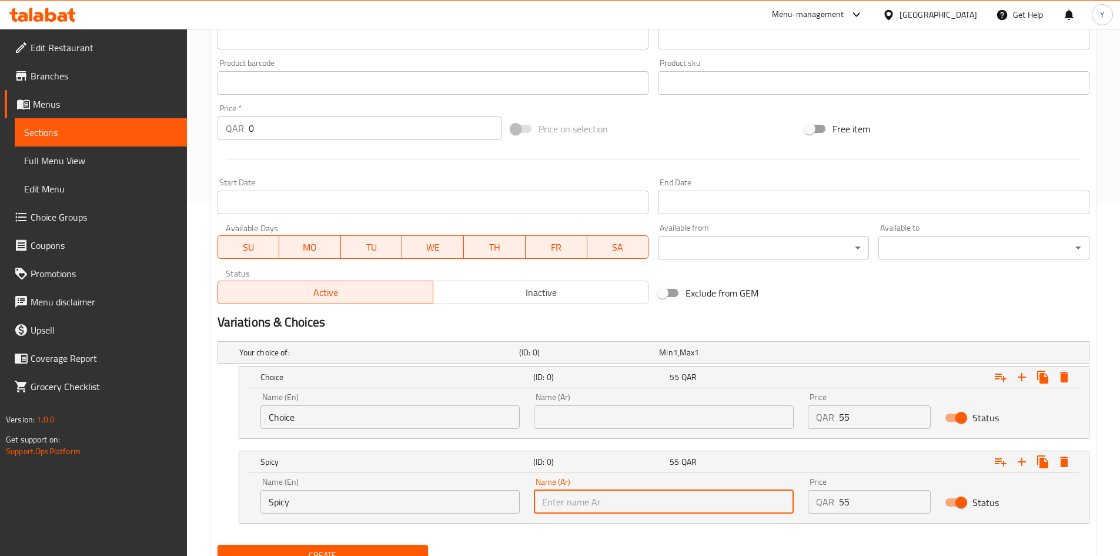
click at [576, 501] on input "text" at bounding box center [664, 502] width 260 height 24
type input "حار"
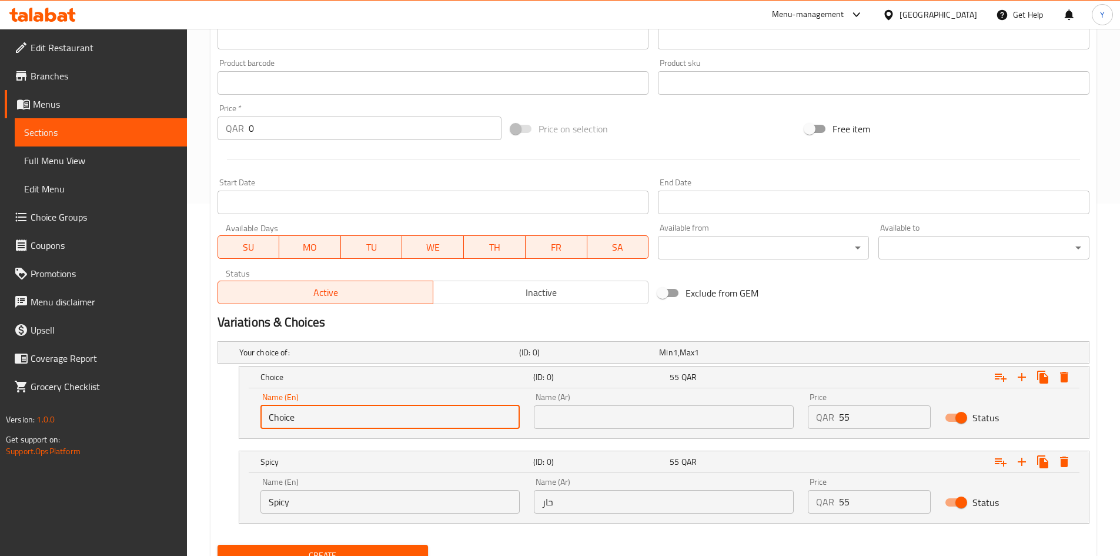
click at [387, 409] on input "Choice" at bounding box center [390, 417] width 260 height 24
type input "ى"
type input "Normal"
click at [600, 427] on input "text" at bounding box center [664, 417] width 260 height 24
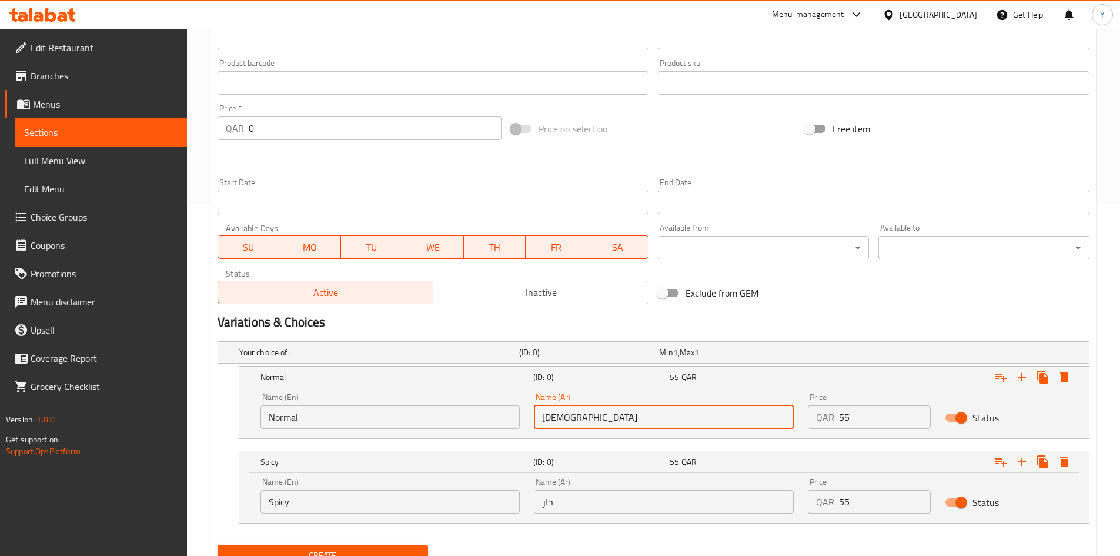
type input "عادي"
click at [801, 309] on div "Variations & Choices" at bounding box center [653, 322] width 881 height 27
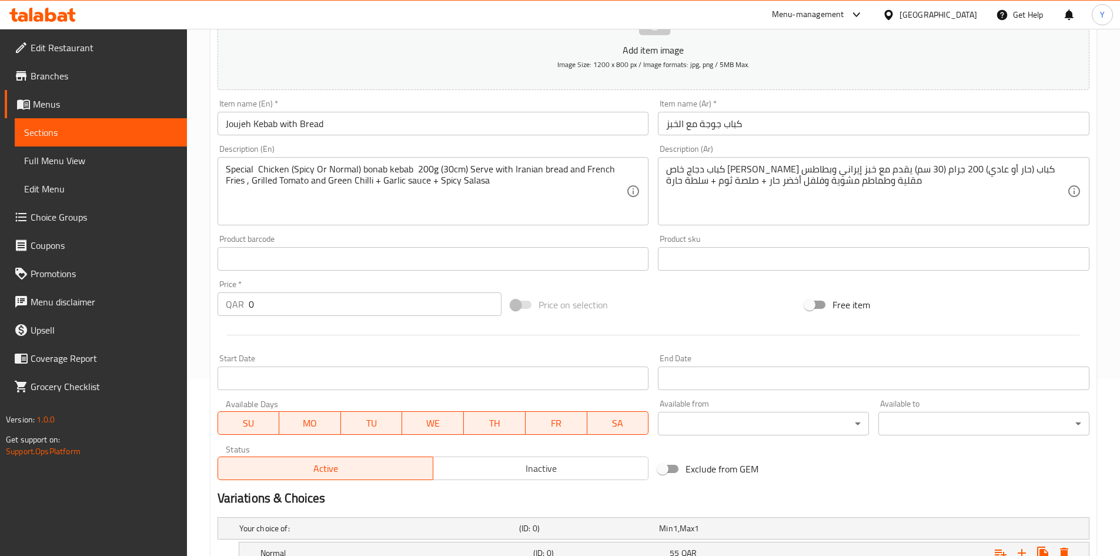
scroll to position [176, 0]
drag, startPoint x: 439, startPoint y: 460, endPoint x: 432, endPoint y: 280, distance: 180.1
click at [441, 458] on button "Inactive" at bounding box center [541, 469] width 216 height 24
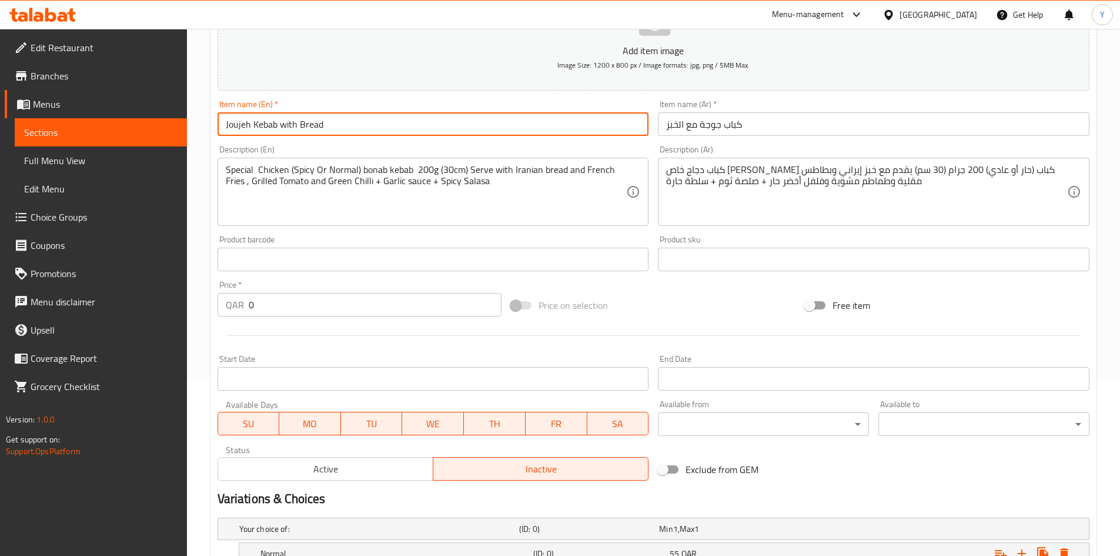
click at [437, 126] on input "Joujeh Kebab with Bread" at bounding box center [434, 124] width 432 height 24
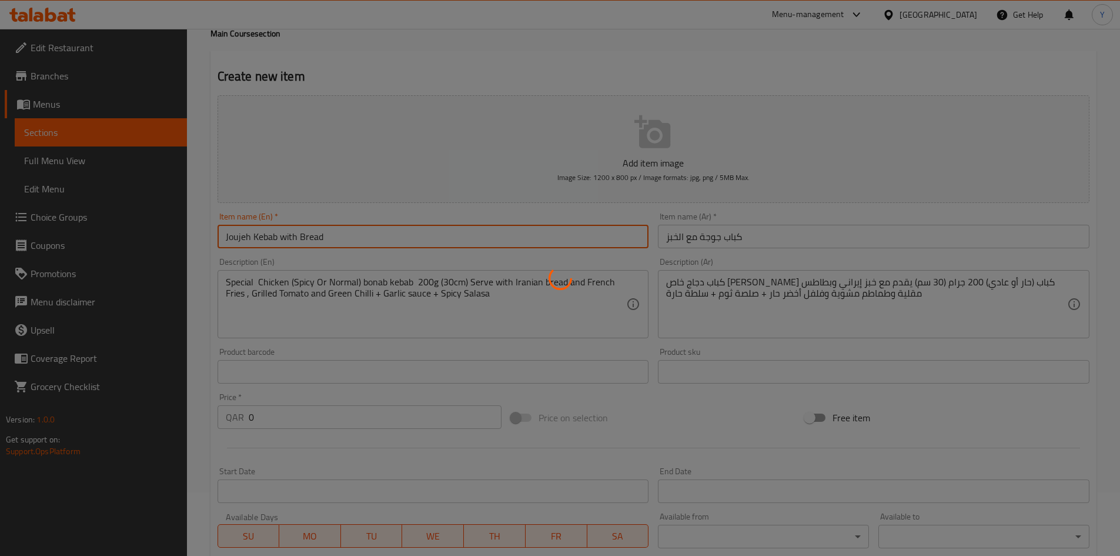
scroll to position [0, 0]
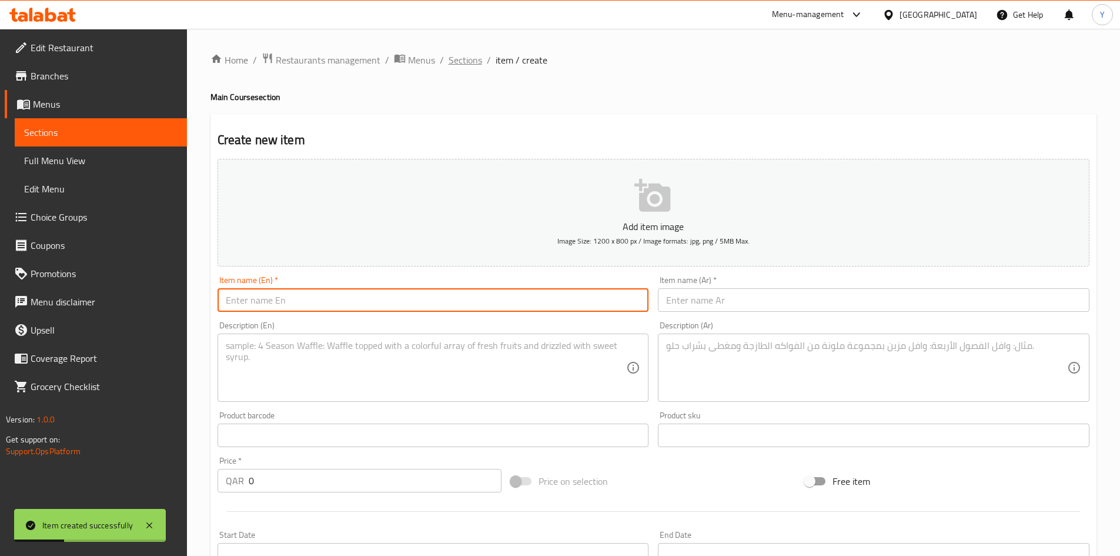
click at [470, 60] on span "Sections" at bounding box center [466, 60] width 34 height 14
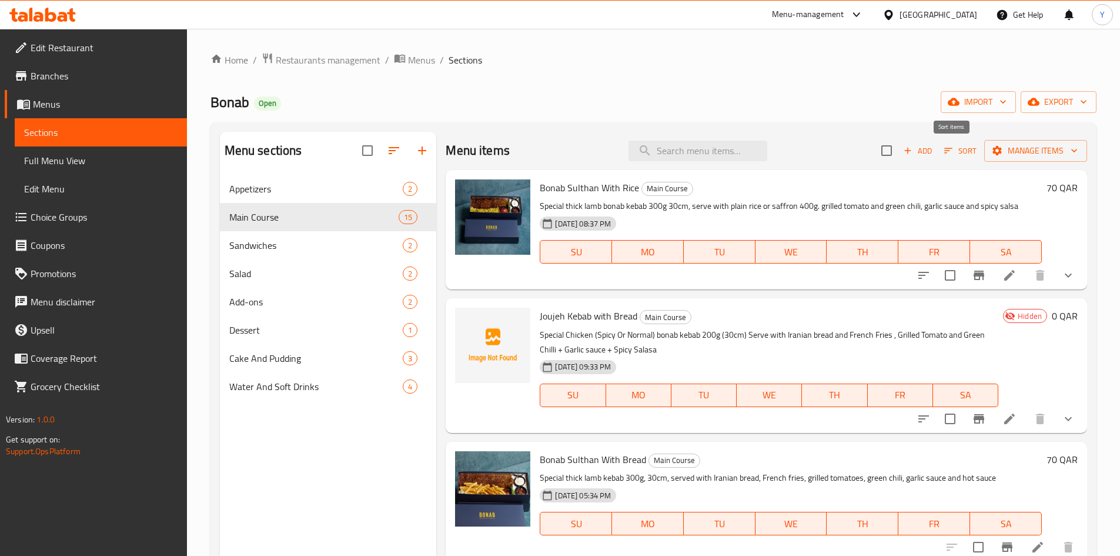
click at [945, 145] on span "Sort" at bounding box center [960, 151] width 32 height 14
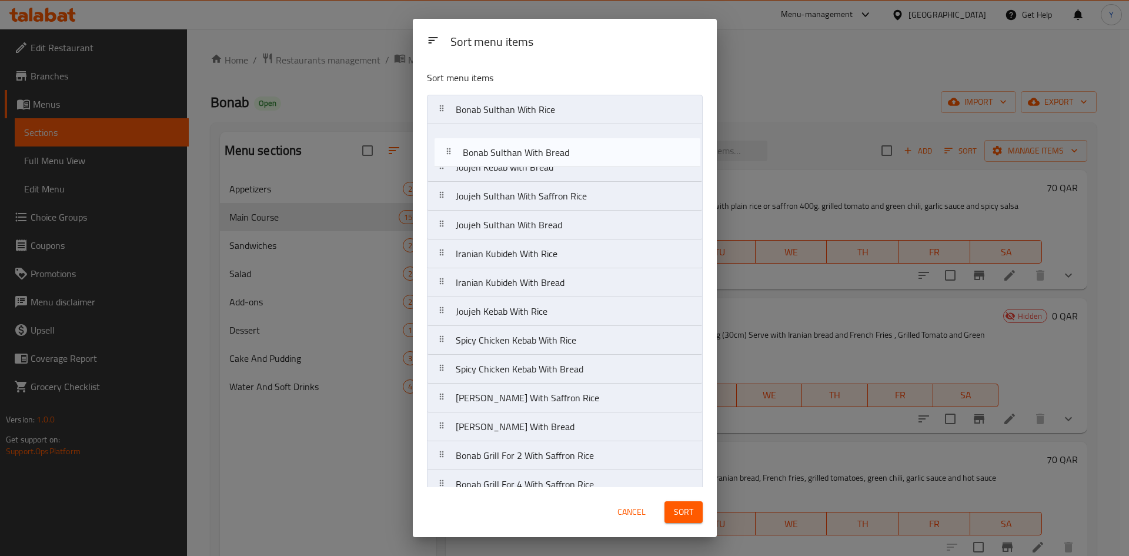
drag, startPoint x: 609, startPoint y: 175, endPoint x: 613, endPoint y: 162, distance: 13.0
click at [613, 162] on nav "Bonab Sulthan With Rice Joujeh Kebab with Bread Bonab Sulthan With Bread Joujeh…" at bounding box center [565, 311] width 276 height 433
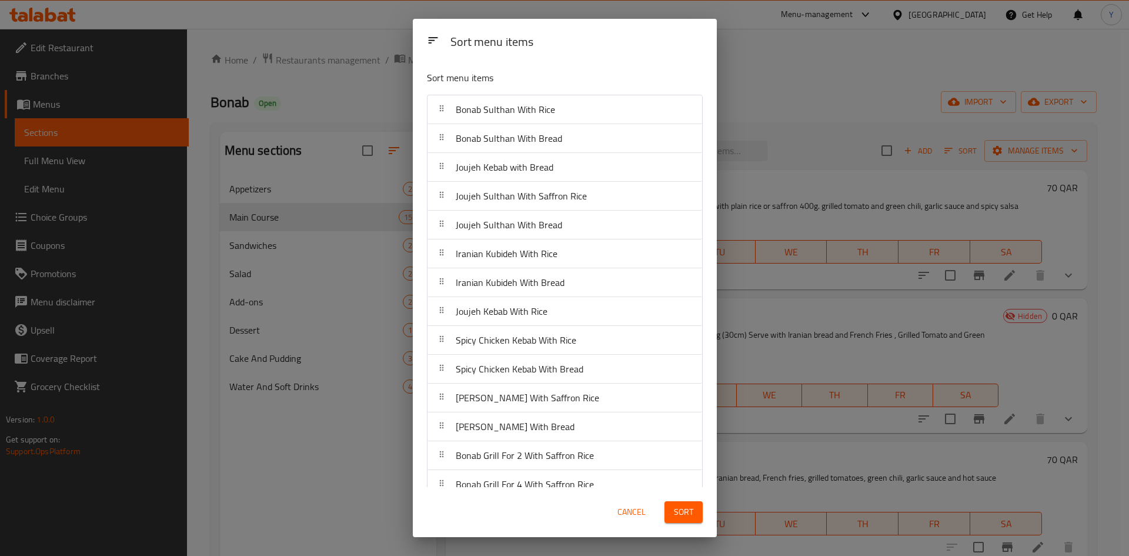
drag, startPoint x: 640, startPoint y: 511, endPoint x: 646, endPoint y: 502, distance: 10.6
click at [640, 510] on span "Cancel" at bounding box center [631, 511] width 28 height 15
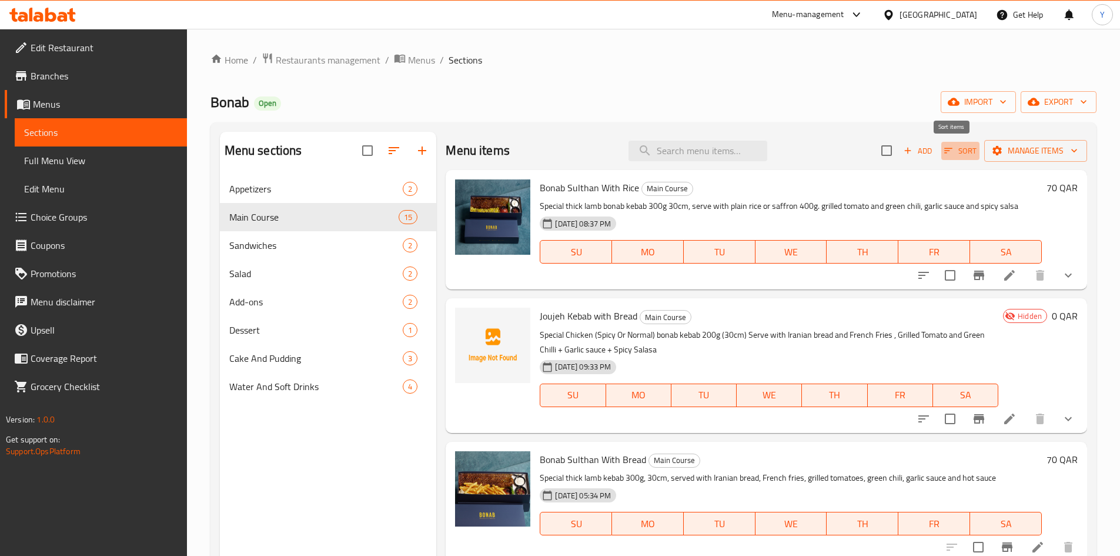
click at [950, 142] on button "Sort" at bounding box center [960, 151] width 38 height 18
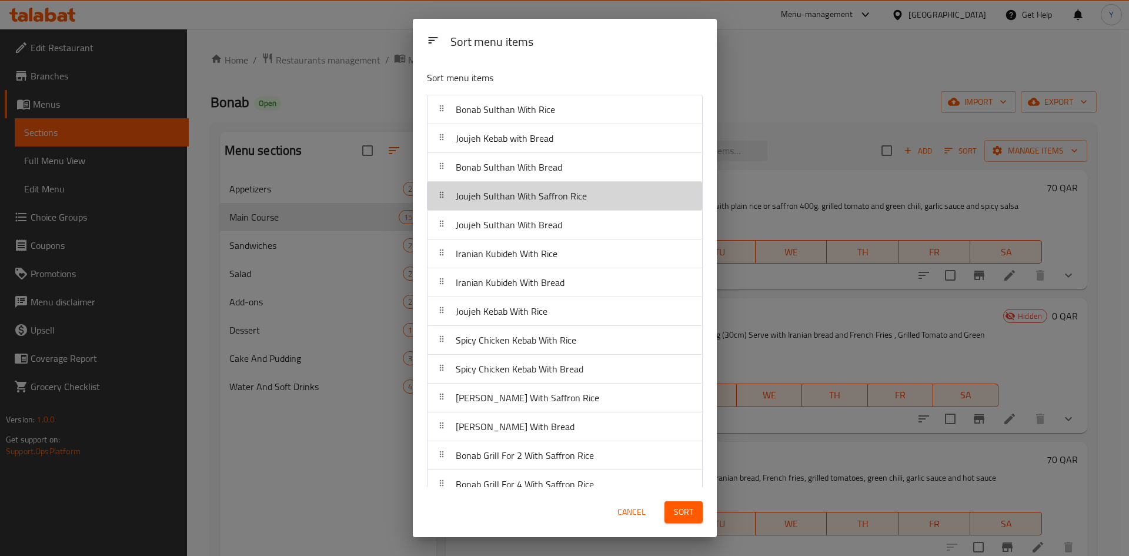
click at [650, 205] on div "Joujeh Sulthan With Saffron Rice" at bounding box center [564, 196] width 265 height 28
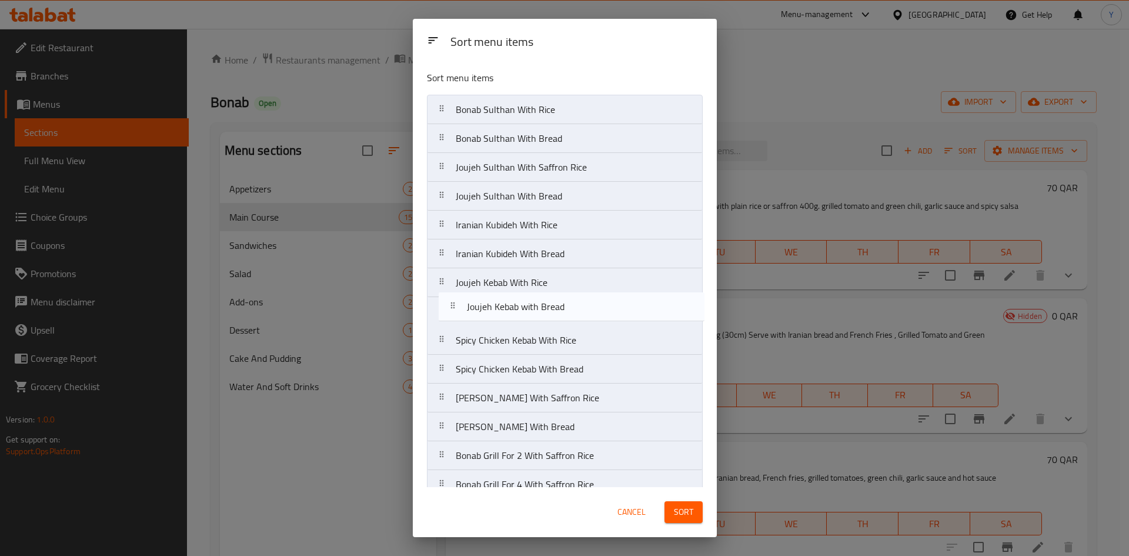
drag, startPoint x: 646, startPoint y: 146, endPoint x: 657, endPoint y: 317, distance: 172.0
click at [657, 317] on nav "Bonab Sulthan With Rice Joujeh Kebab with Bread Bonab Sulthan With Bread Joujeh…" at bounding box center [565, 311] width 276 height 433
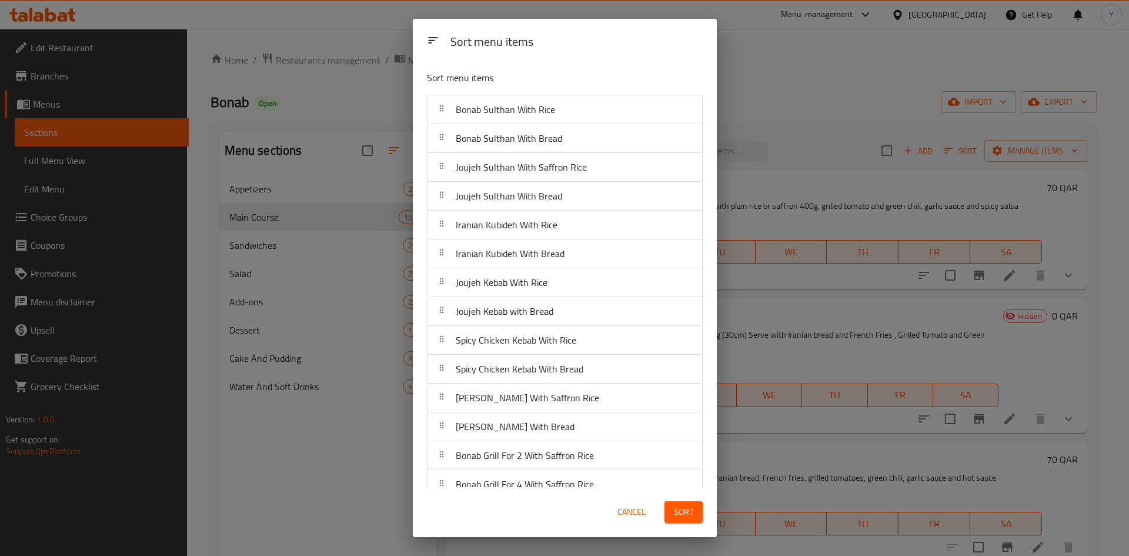
click at [690, 521] on button "Sort" at bounding box center [683, 512] width 38 height 22
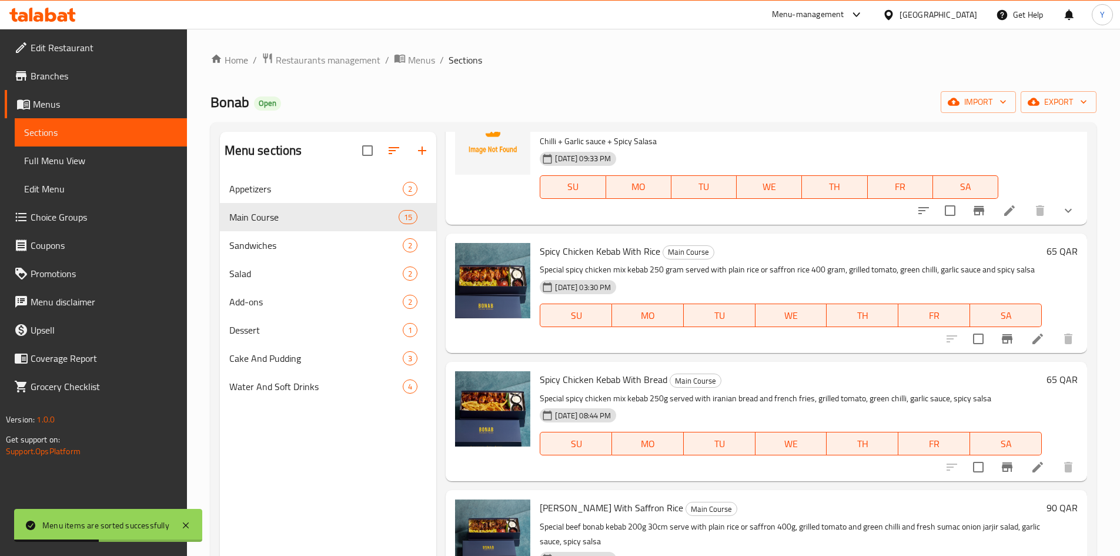
scroll to position [1058, 0]
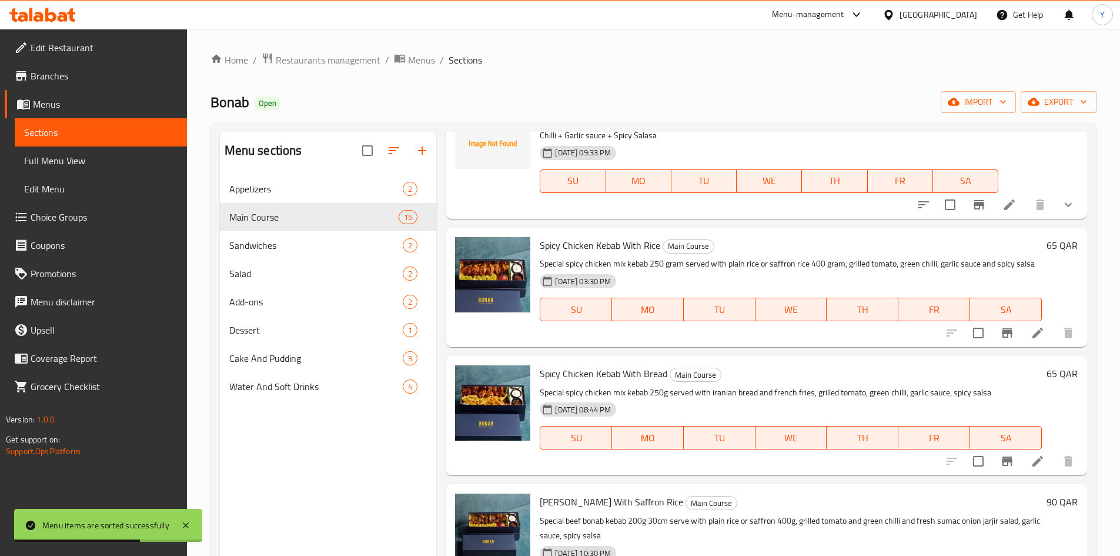
click at [1037, 339] on li at bounding box center [1037, 332] width 33 height 21
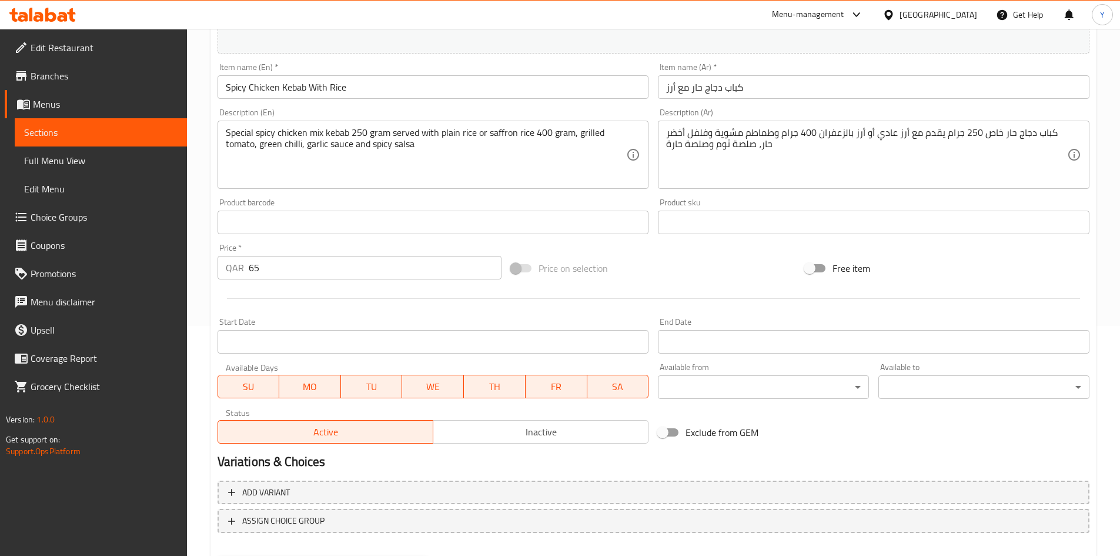
scroll to position [292, 0]
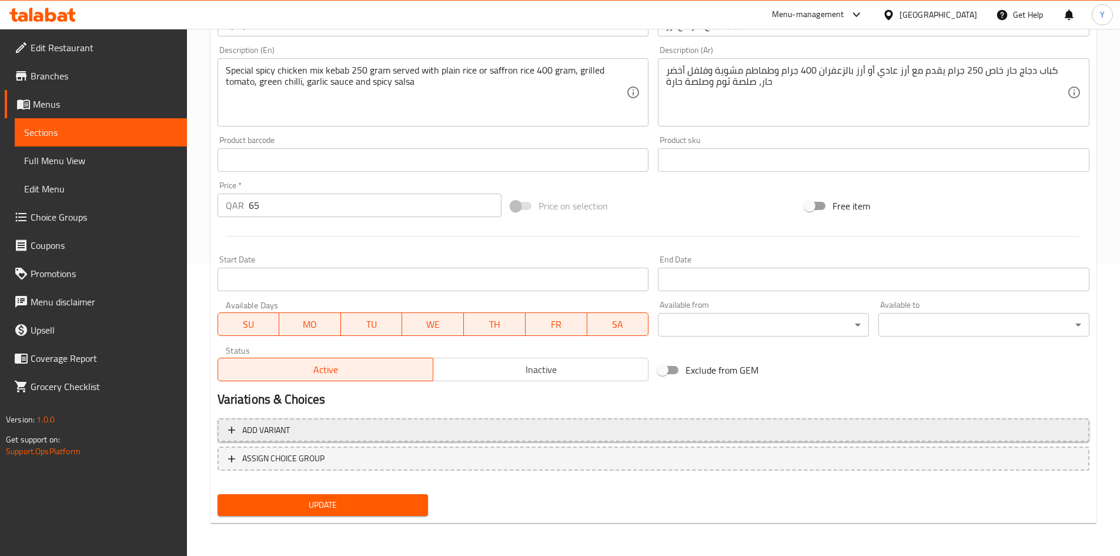
click at [567, 428] on span "Add variant" at bounding box center [653, 430] width 851 height 15
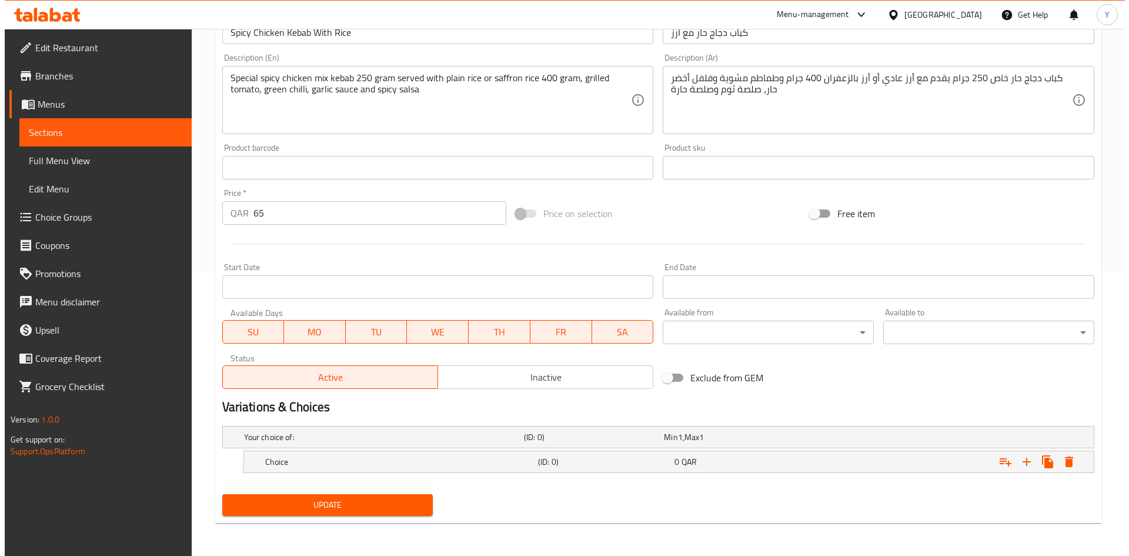
scroll to position [285, 0]
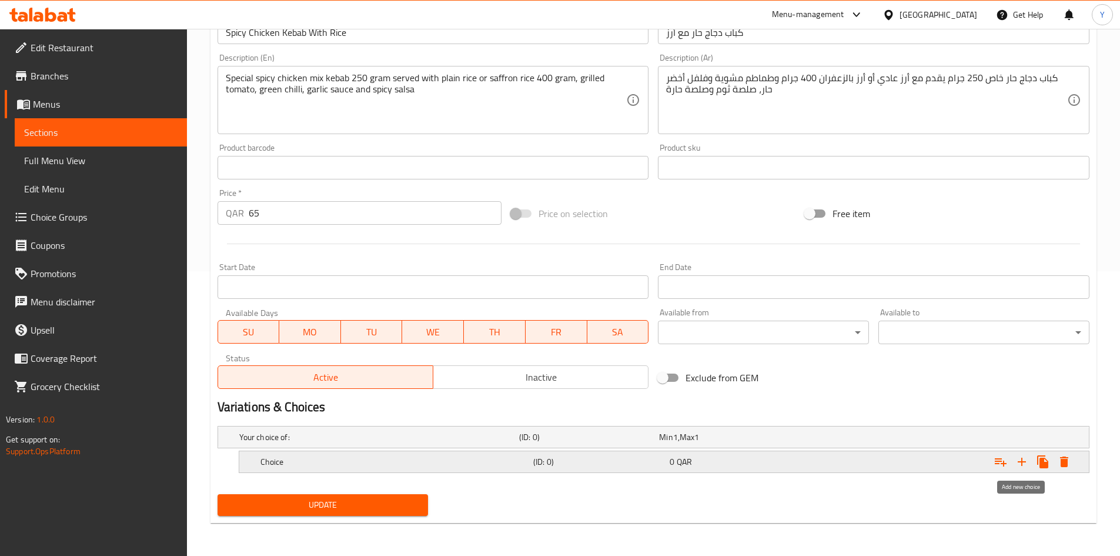
click at [1021, 460] on icon "Expand" at bounding box center [1022, 461] width 14 height 14
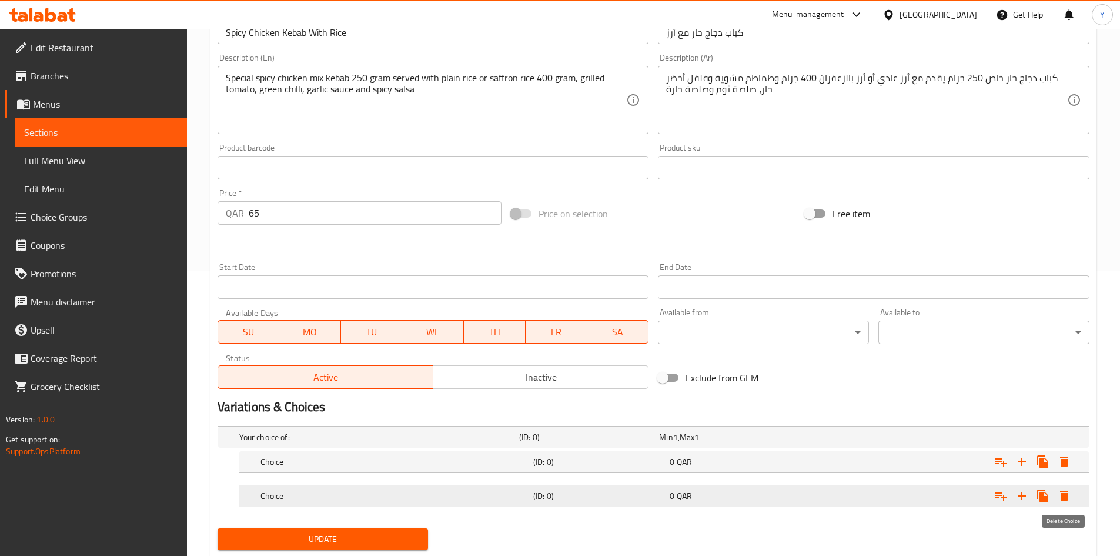
click at [1065, 493] on icon "Expand" at bounding box center [1064, 495] width 8 height 11
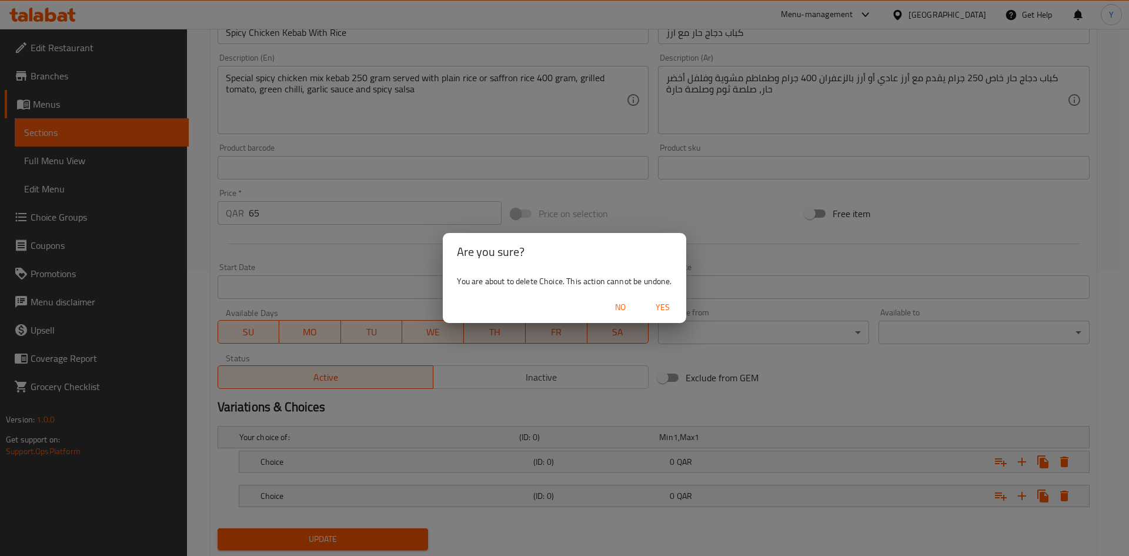
click at [660, 303] on span "Yes" at bounding box center [662, 307] width 28 height 15
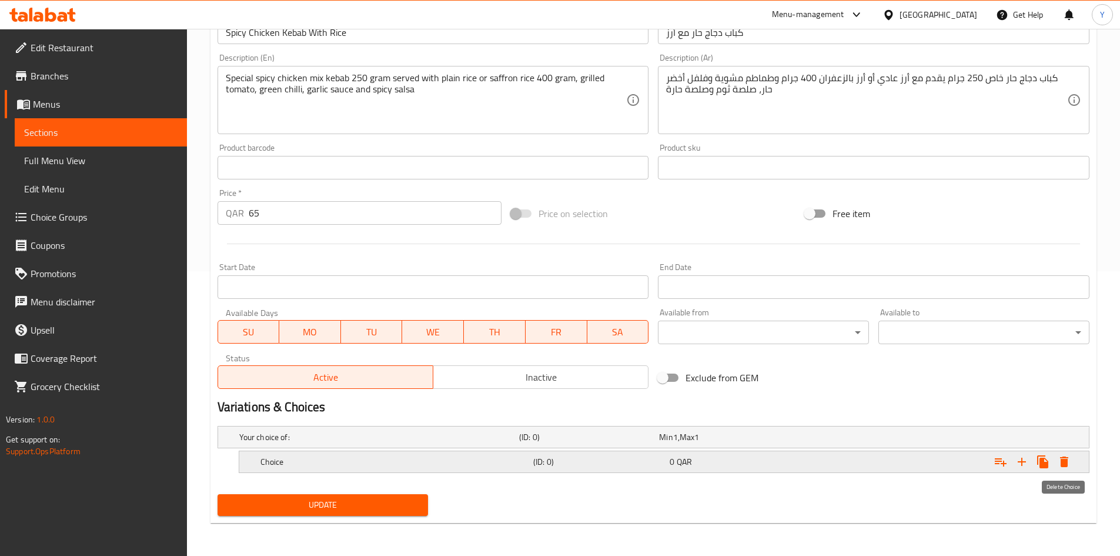
click at [1069, 464] on icon "Expand" at bounding box center [1064, 461] width 14 height 14
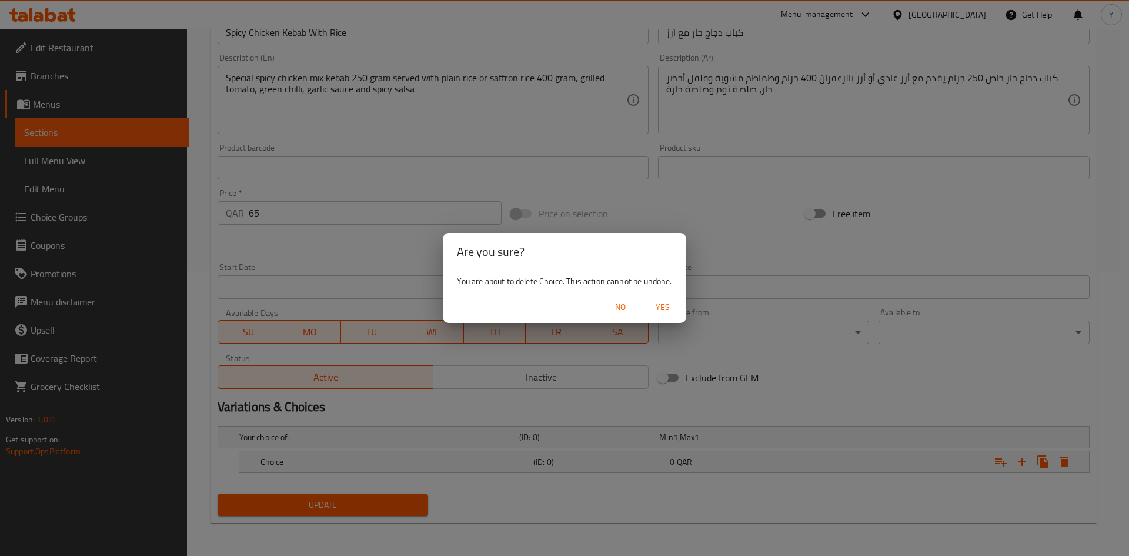
click at [653, 301] on span "Yes" at bounding box center [662, 307] width 28 height 15
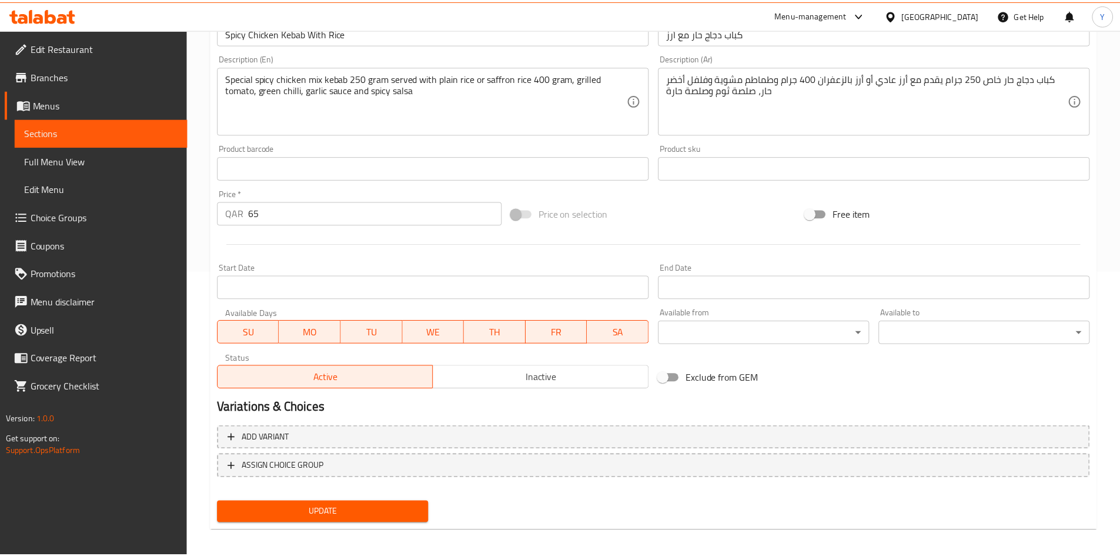
scroll to position [280, 0]
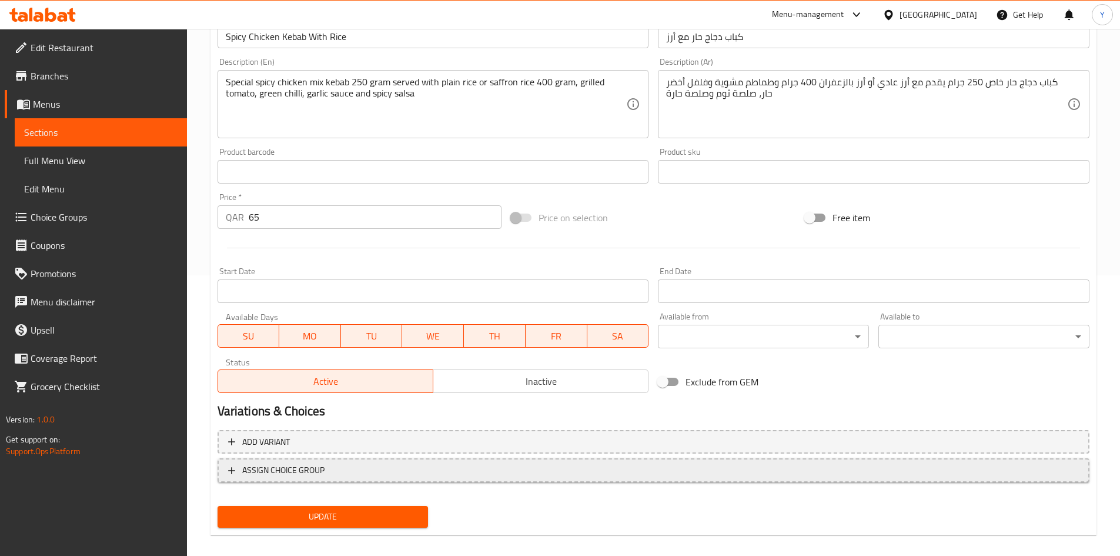
click at [470, 465] on span "ASSIGN CHOICE GROUP" at bounding box center [653, 470] width 851 height 15
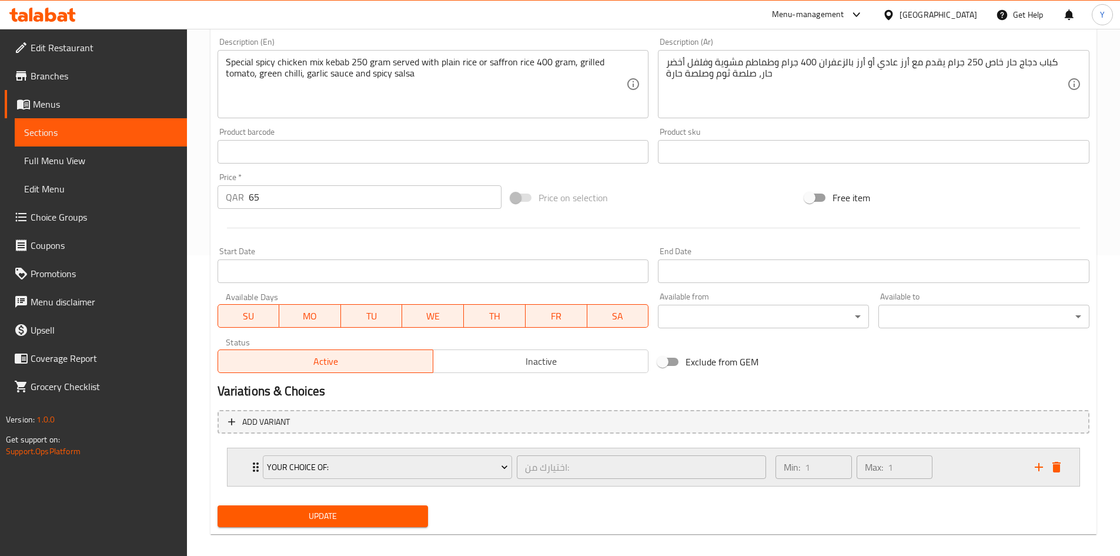
scroll to position [312, 0]
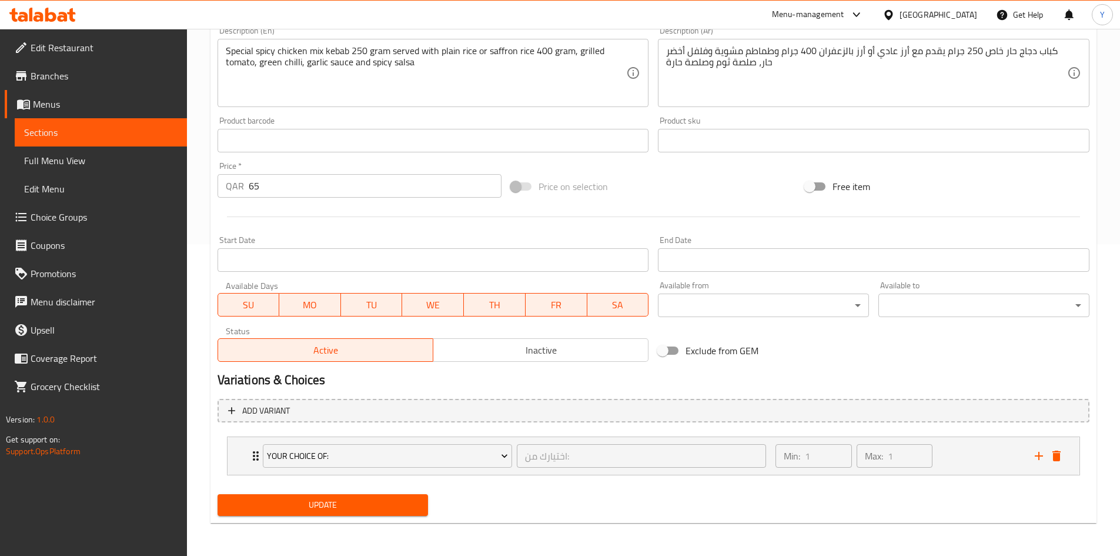
click at [349, 502] on span "Update" at bounding box center [323, 504] width 192 height 15
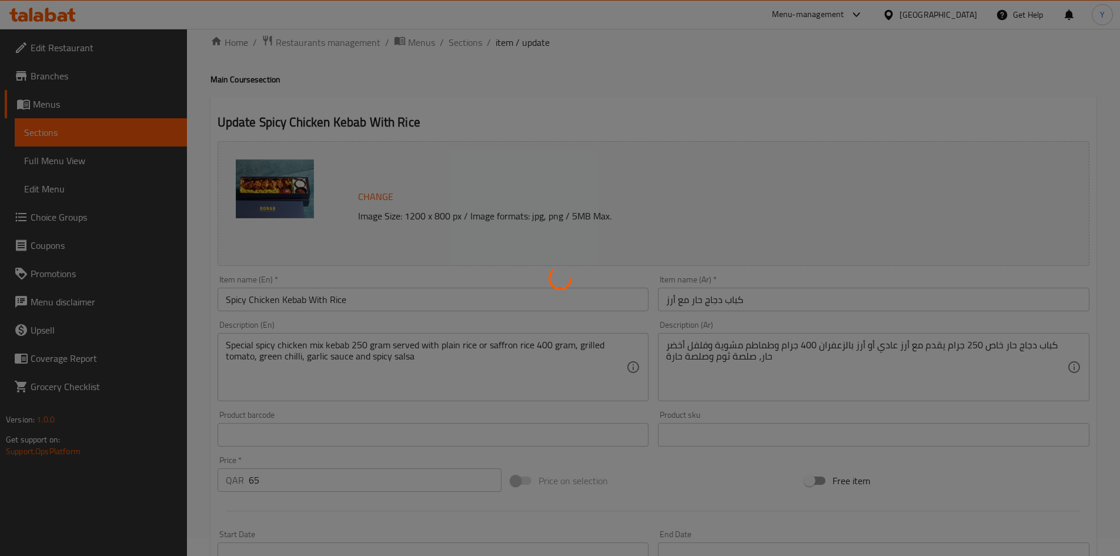
scroll to position [0, 0]
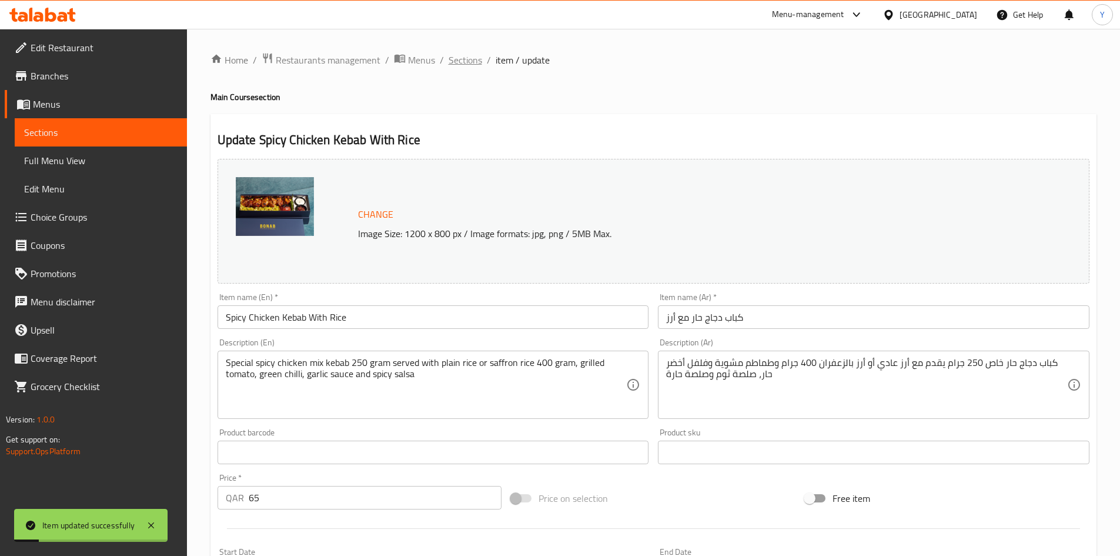
click at [464, 62] on span "Sections" at bounding box center [466, 60] width 34 height 14
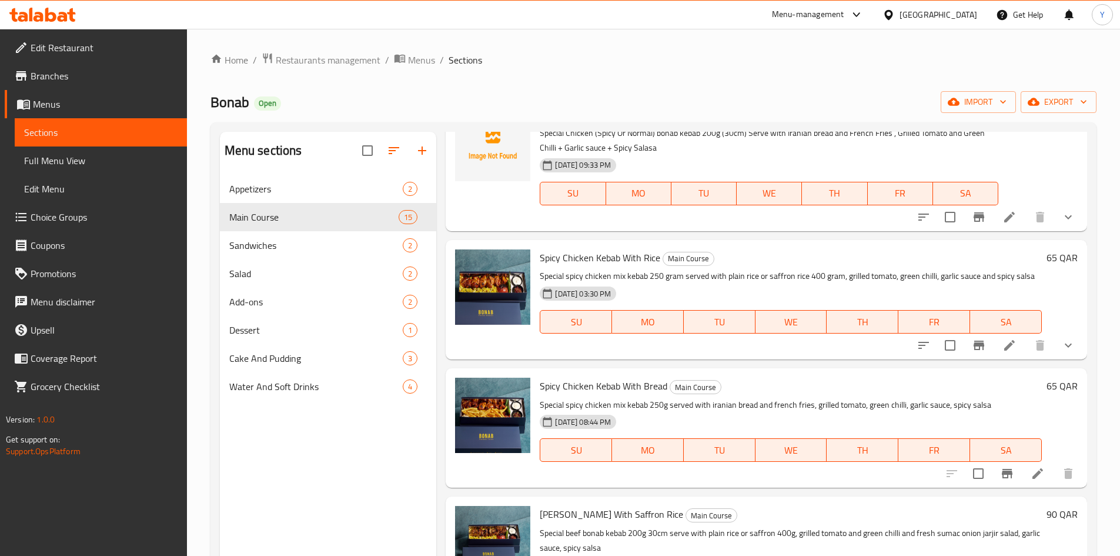
scroll to position [1058, 0]
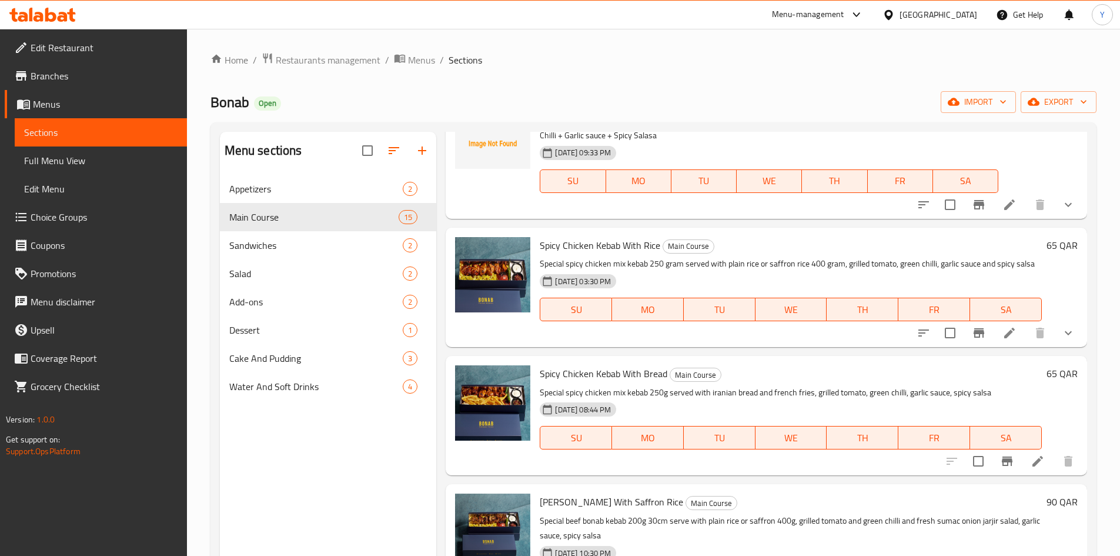
click at [569, 363] on div "Spicy Chicken Kebab With Bread Main Course Special spicy chicken mix kebab 250g…" at bounding box center [790, 415] width 511 height 110
click at [568, 363] on div "Spicy Chicken Kebab With Bread Main Course Special spicy chicken mix kebab 250g…" at bounding box center [790, 415] width 511 height 110
click at [568, 366] on div "Spicy Chicken Kebab With Bread Main Course Special spicy chicken mix kebab 250g…" at bounding box center [790, 415] width 511 height 110
click at [1021, 466] on li at bounding box center [1037, 460] width 33 height 21
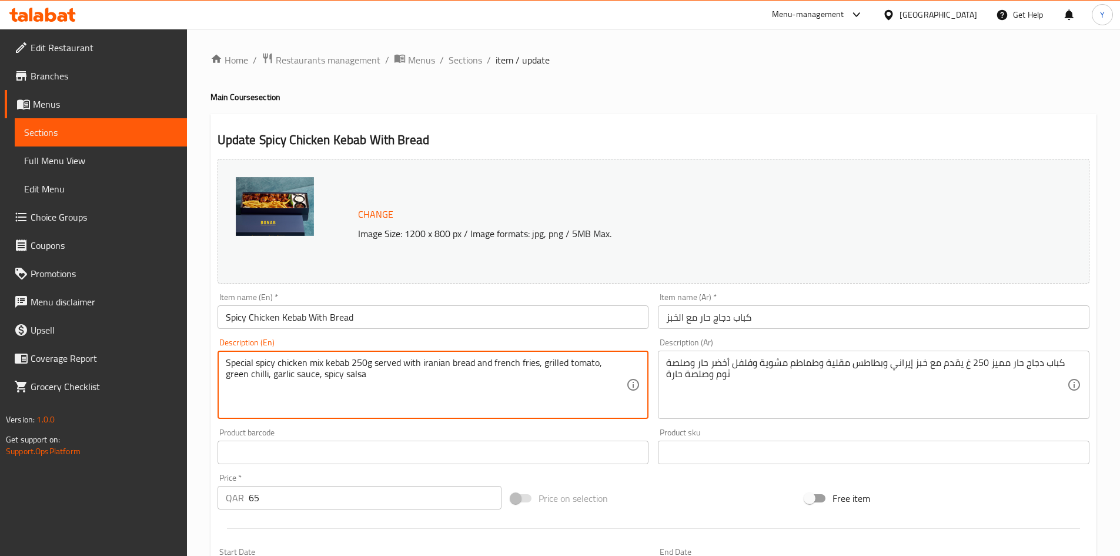
drag, startPoint x: 374, startPoint y: 366, endPoint x: 405, endPoint y: 368, distance: 31.2
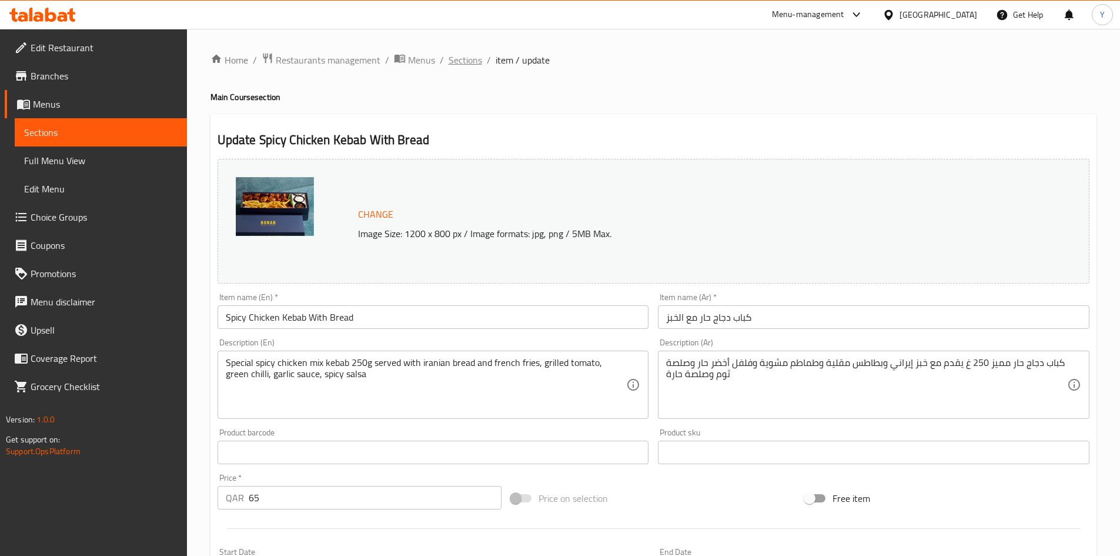
click at [472, 62] on span "Sections" at bounding box center [466, 60] width 34 height 14
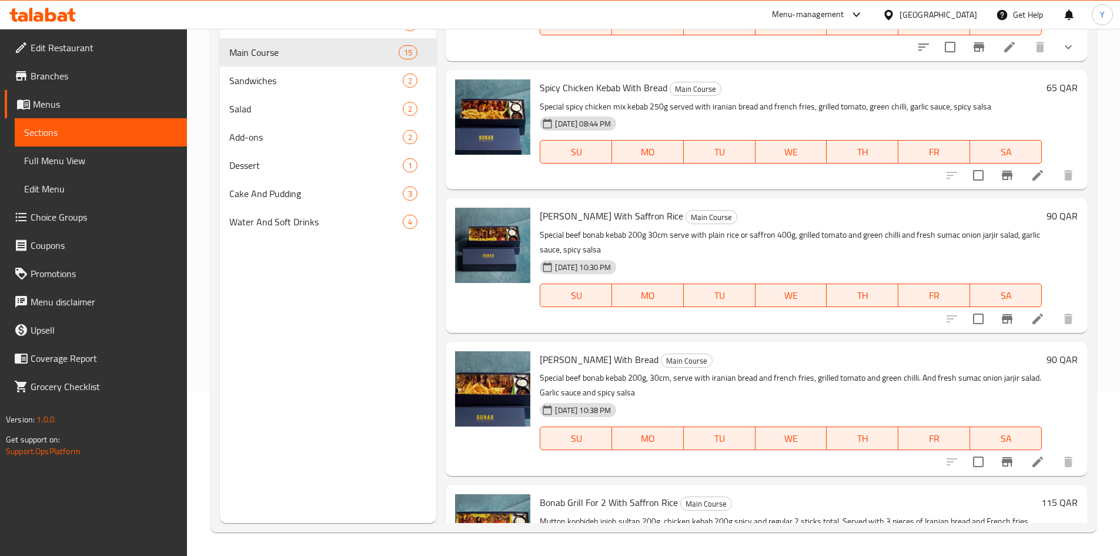
scroll to position [1151, 0]
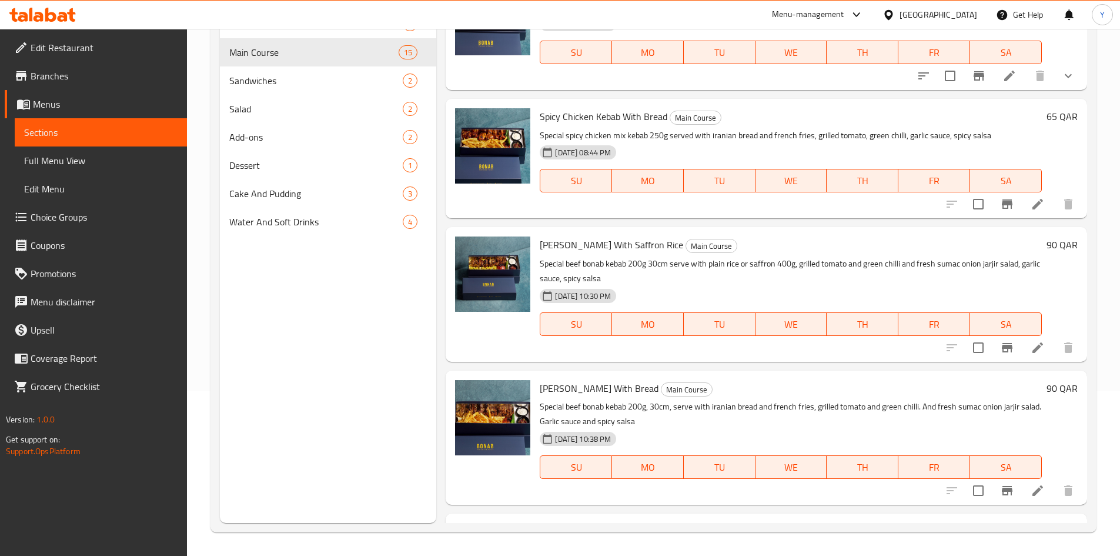
click at [583, 244] on span "[PERSON_NAME] With Saffron Rice" at bounding box center [611, 245] width 143 height 18
click at [1032, 352] on icon at bounding box center [1037, 347] width 11 height 11
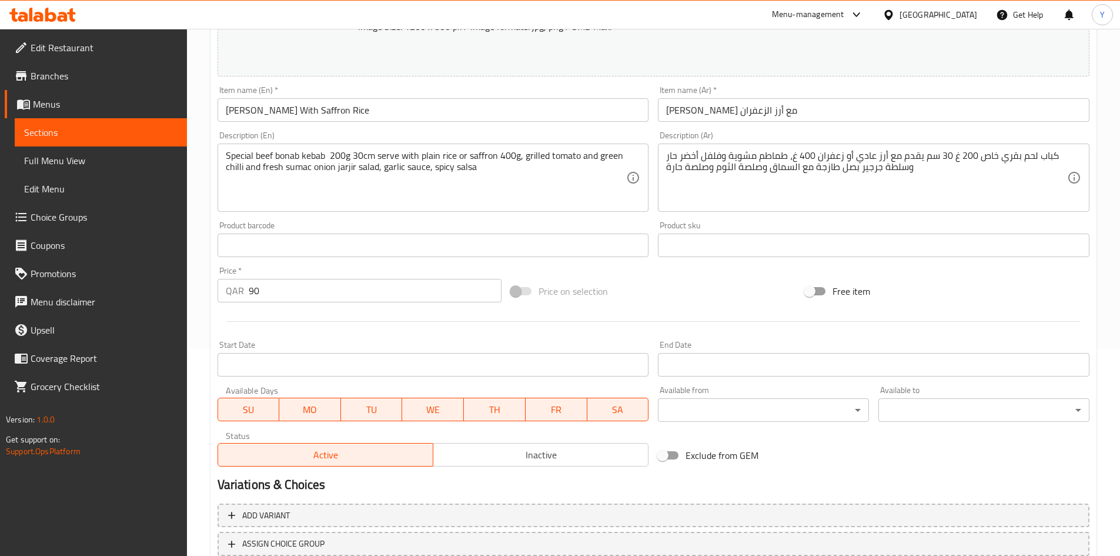
scroll to position [292, 0]
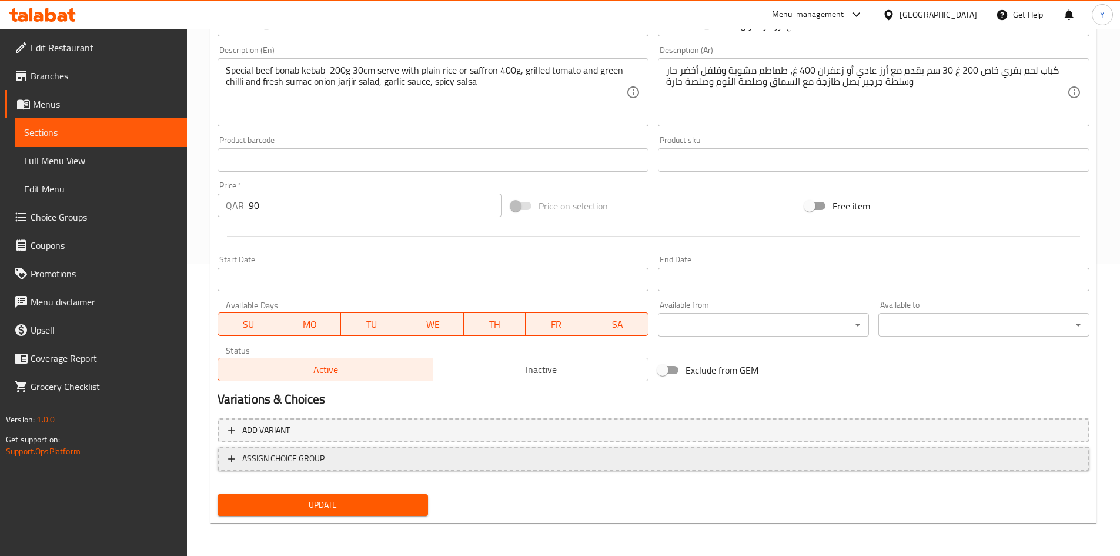
click at [434, 457] on span "ASSIGN CHOICE GROUP" at bounding box center [653, 458] width 851 height 15
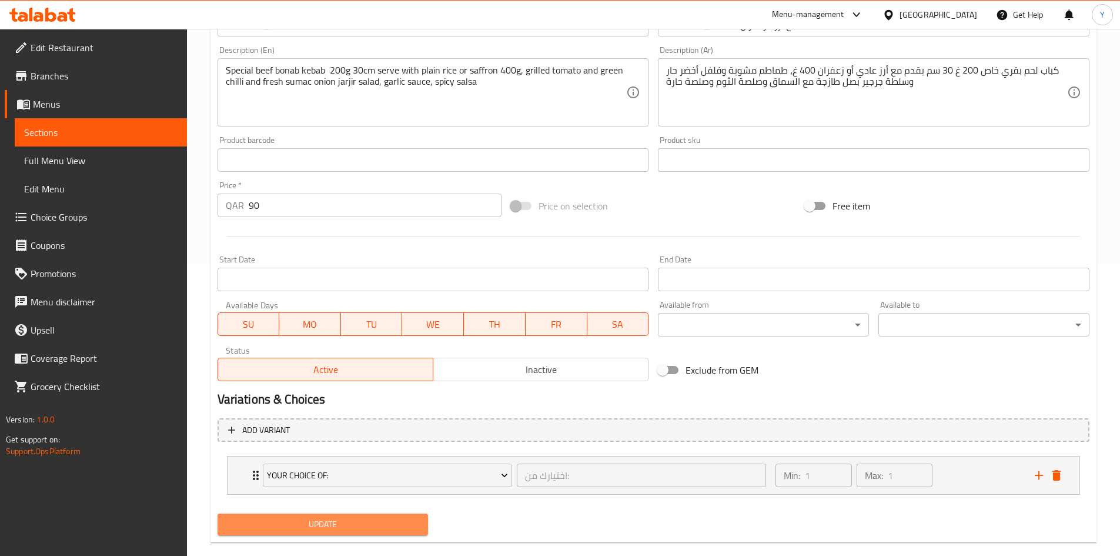
drag, startPoint x: 366, startPoint y: 521, endPoint x: 383, endPoint y: 472, distance: 52.4
click at [366, 521] on span "Update" at bounding box center [323, 524] width 192 height 15
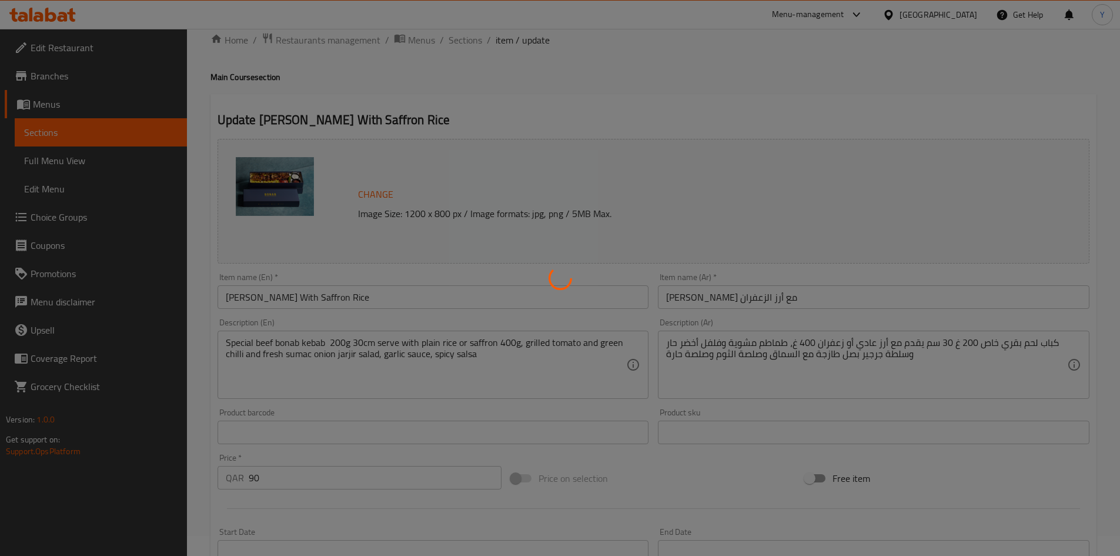
scroll to position [0, 0]
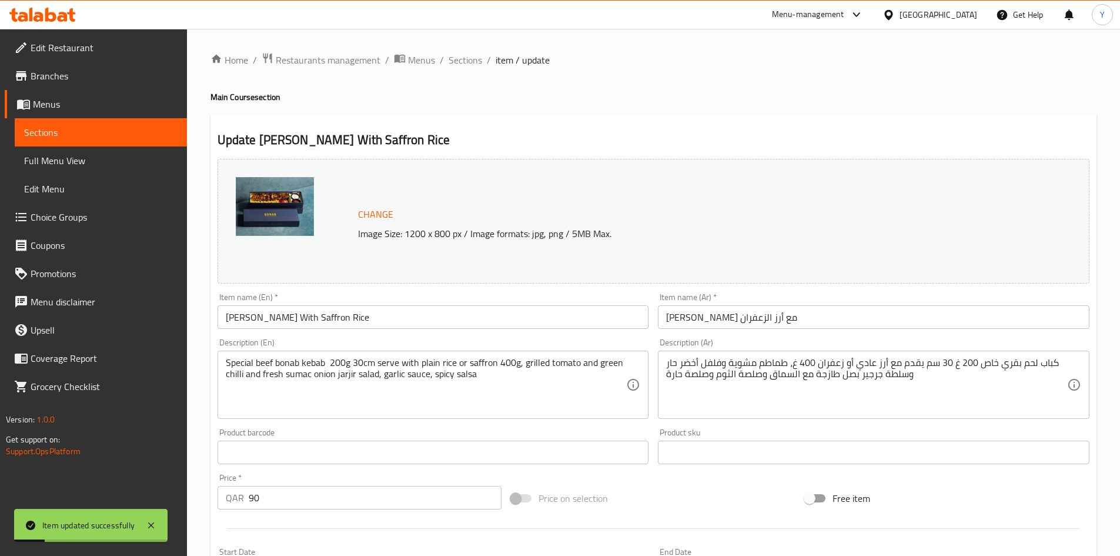
drag, startPoint x: 467, startPoint y: 63, endPoint x: 519, endPoint y: 115, distance: 73.2
click at [467, 63] on span "Sections" at bounding box center [466, 60] width 34 height 14
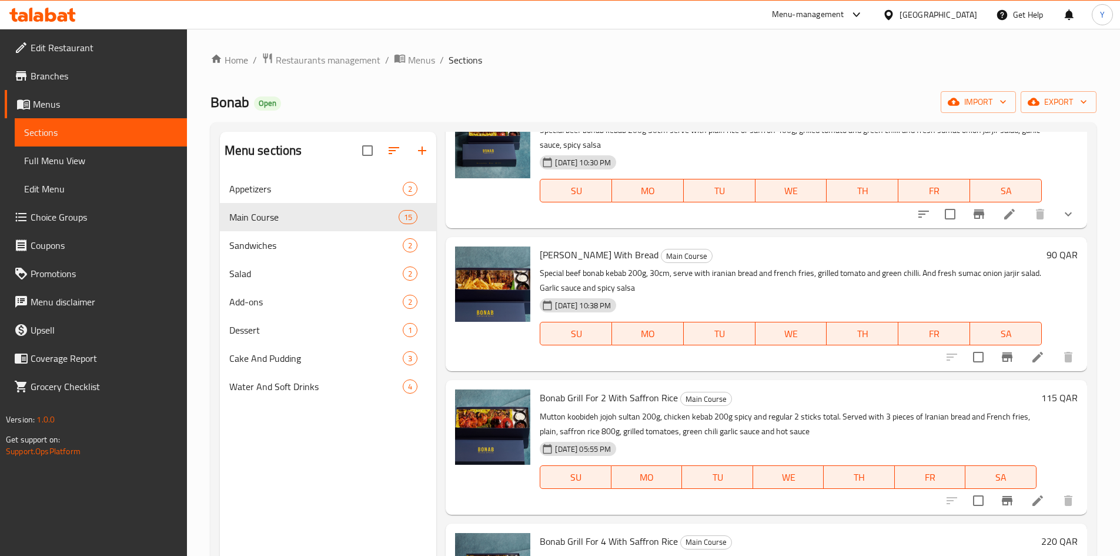
scroll to position [1470, 0]
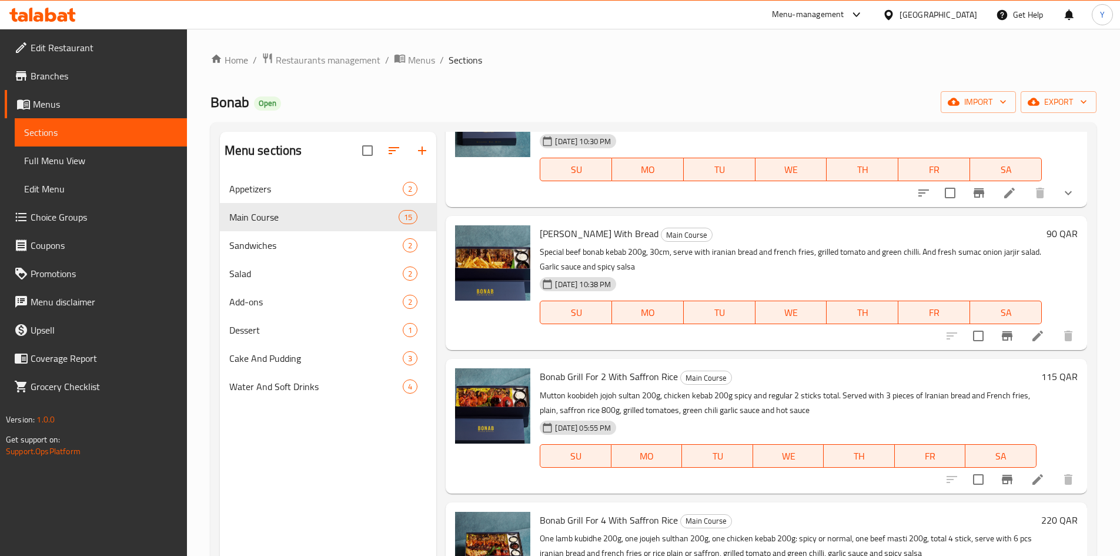
click at [1021, 343] on li at bounding box center [1037, 335] width 33 height 21
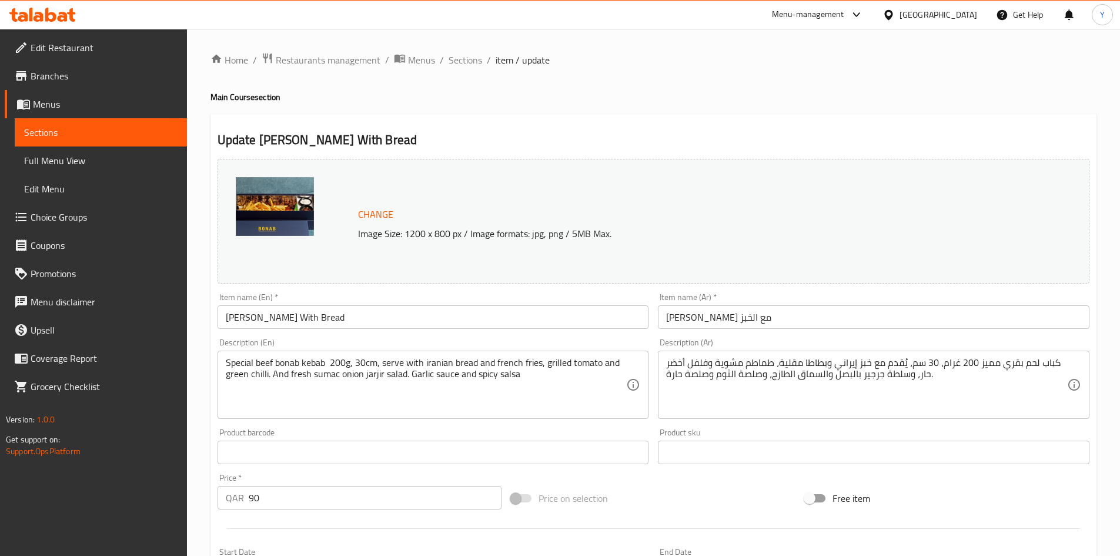
click at [433, 314] on input "[PERSON_NAME] With Bread" at bounding box center [434, 317] width 432 height 24
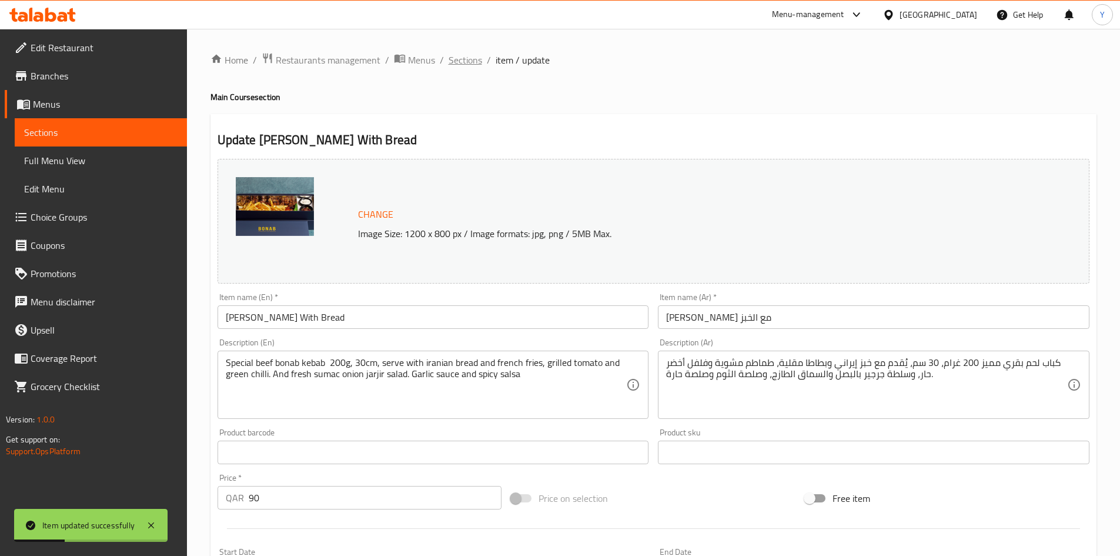
click at [453, 59] on span "Sections" at bounding box center [466, 60] width 34 height 14
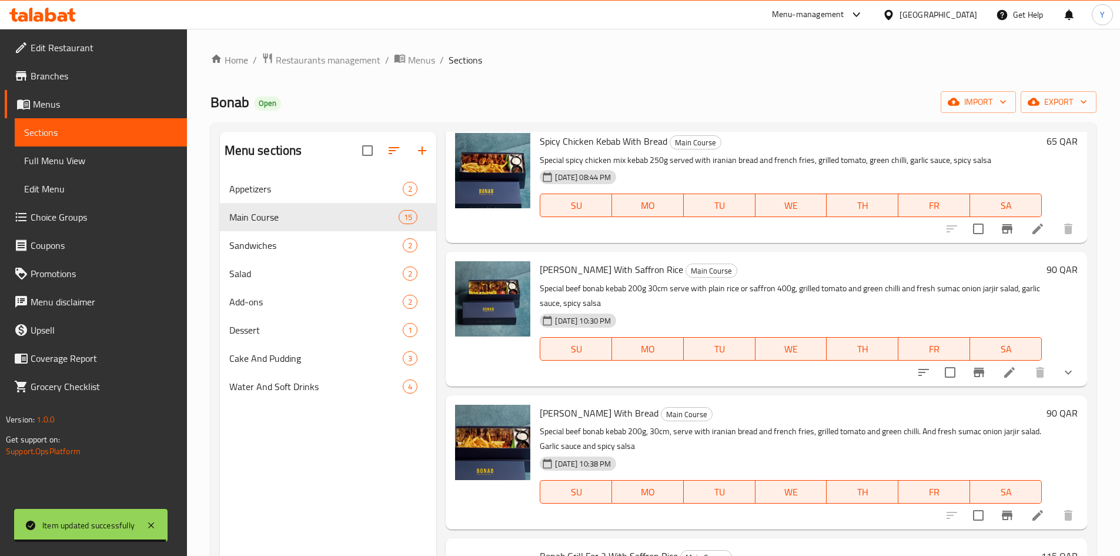
scroll to position [1293, 0]
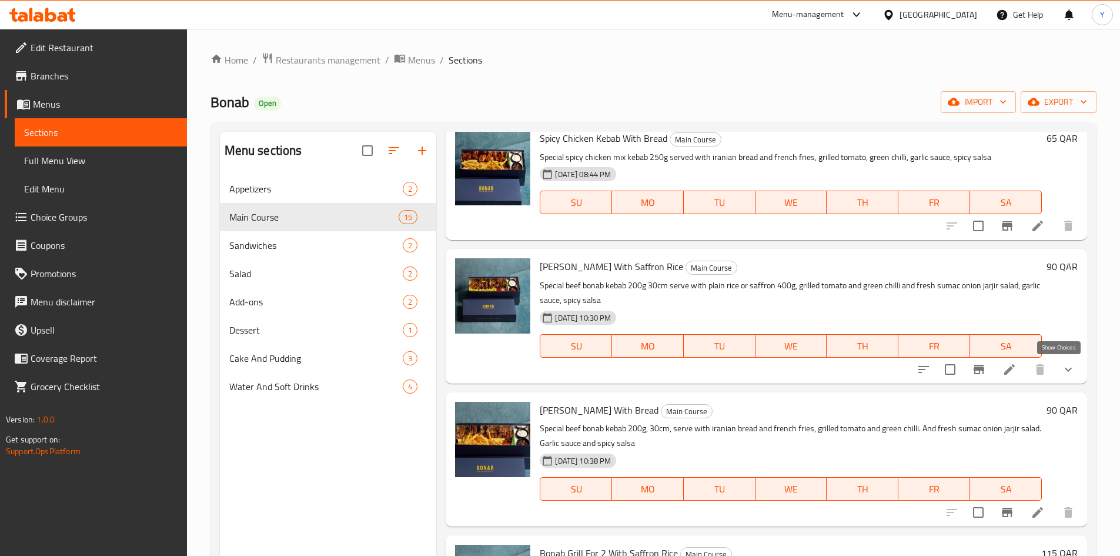
click at [1065, 369] on icon "show more" at bounding box center [1068, 369] width 7 height 4
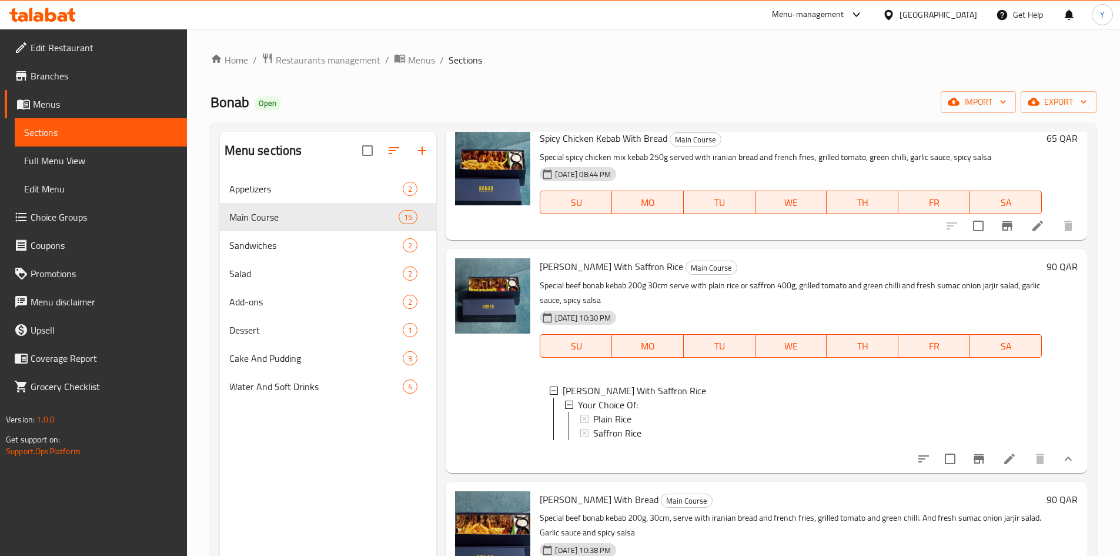
click at [1011, 469] on li at bounding box center [1009, 458] width 33 height 21
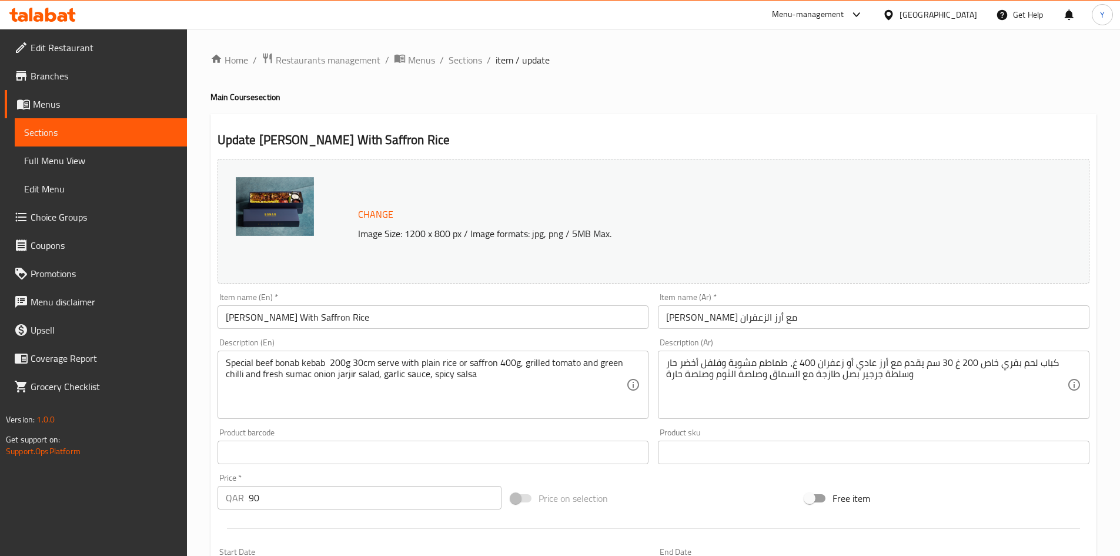
click at [310, 310] on input "[PERSON_NAME] With Saffron Rice" at bounding box center [434, 317] width 432 height 24
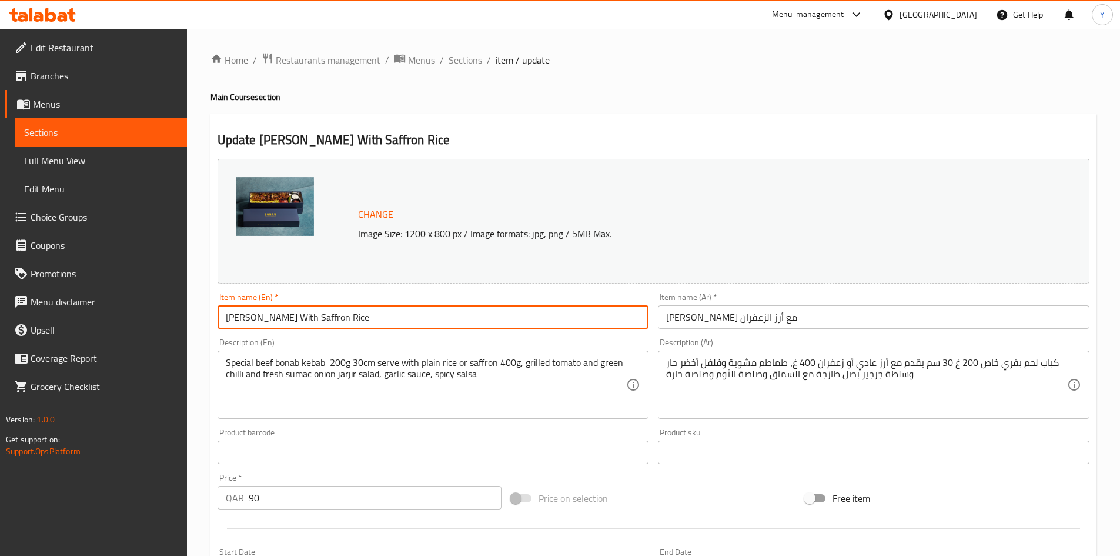
click at [310, 310] on input "[PERSON_NAME] With Saffron Rice" at bounding box center [434, 317] width 432 height 24
type input "Tika Masti With [PERSON_NAME]"
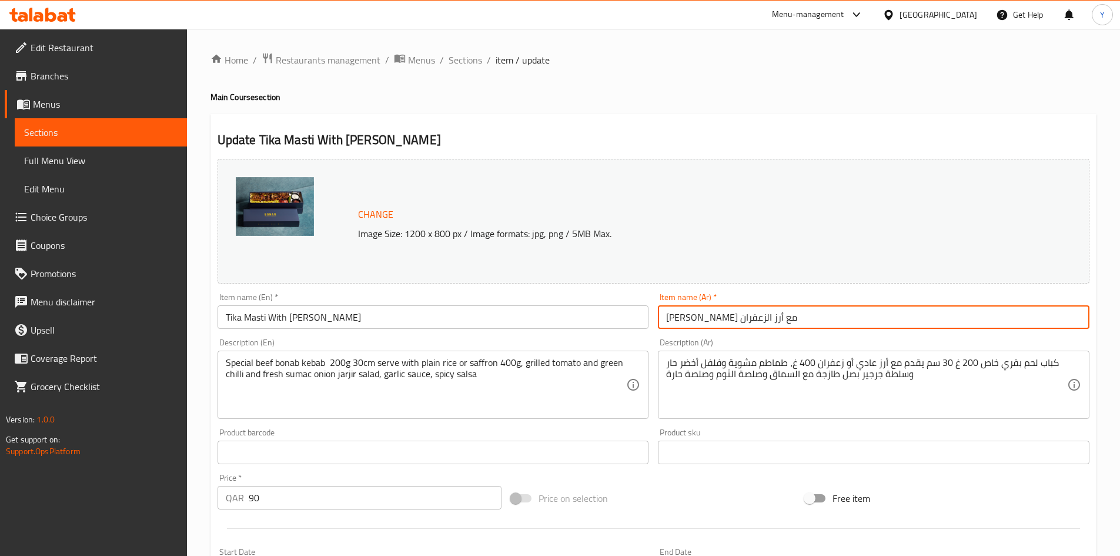
drag, startPoint x: 700, startPoint y: 319, endPoint x: 582, endPoint y: 329, distance: 118.1
click at [583, 329] on div "Change Image Size: 1200 x 800 px / Image formats: jpg, png / 5MB Max. Item name…" at bounding box center [653, 416] width 881 height 524
type input "[PERSON_NAME] مع أرز"
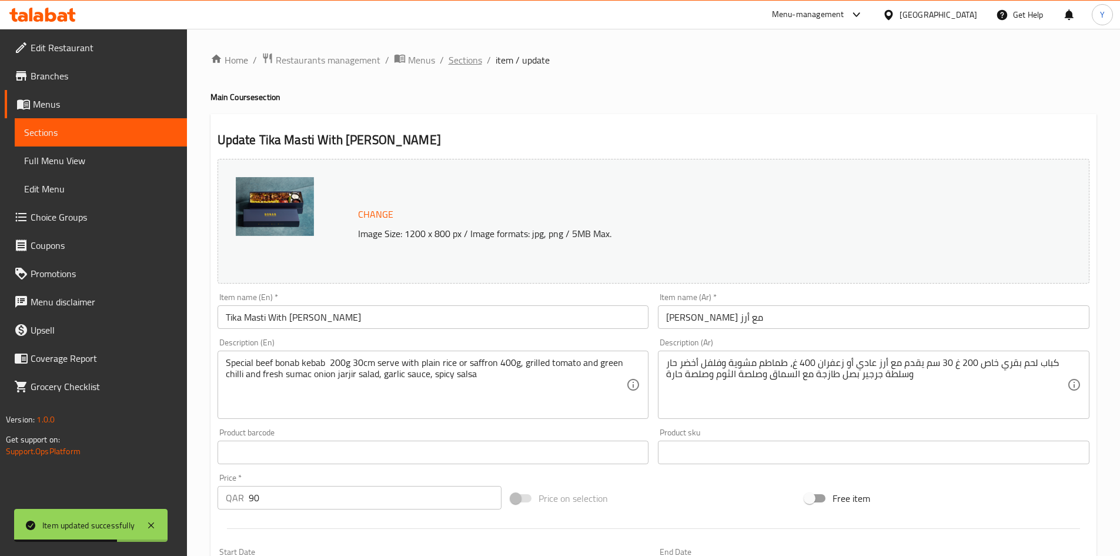
click at [465, 64] on span "Sections" at bounding box center [466, 60] width 34 height 14
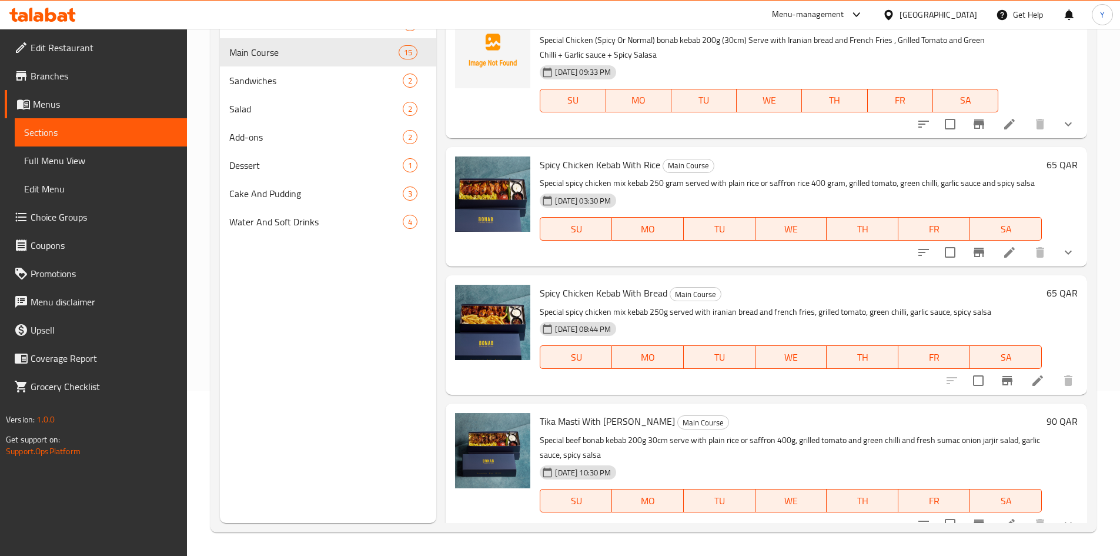
scroll to position [739, 0]
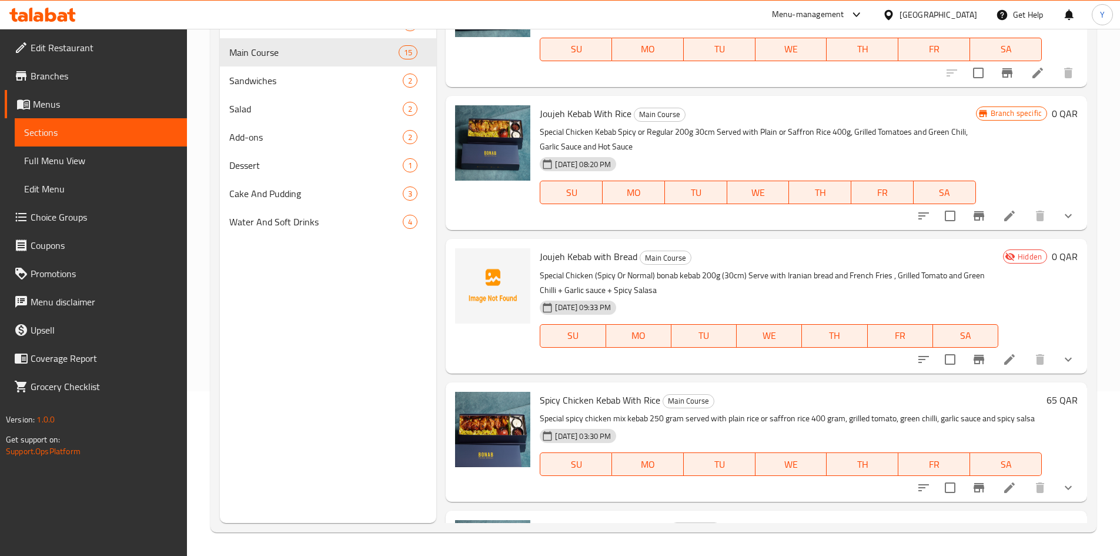
click at [622, 259] on span "Joujeh Kebab with Bread" at bounding box center [589, 257] width 98 height 18
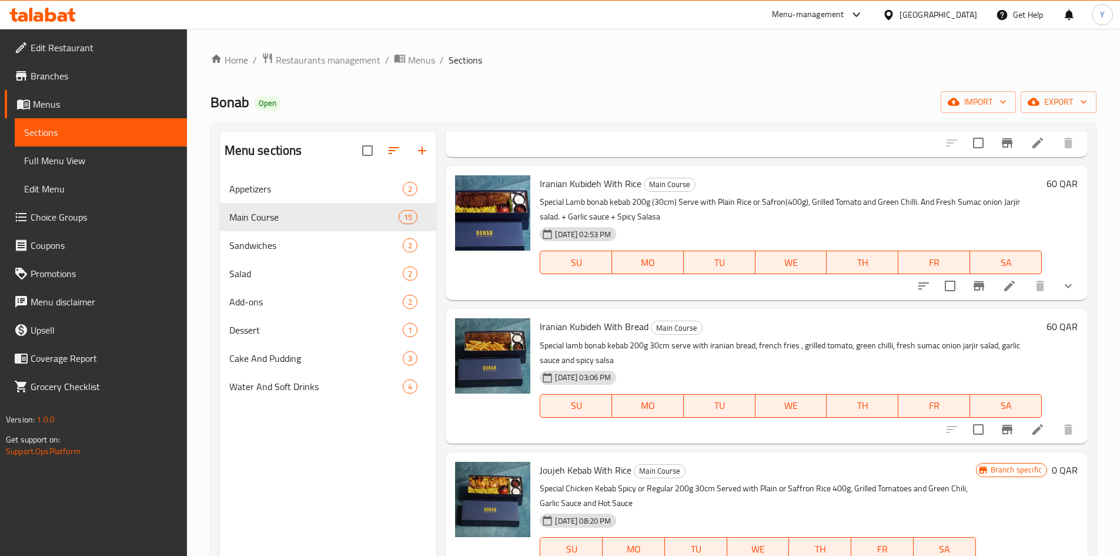
scroll to position [0, 0]
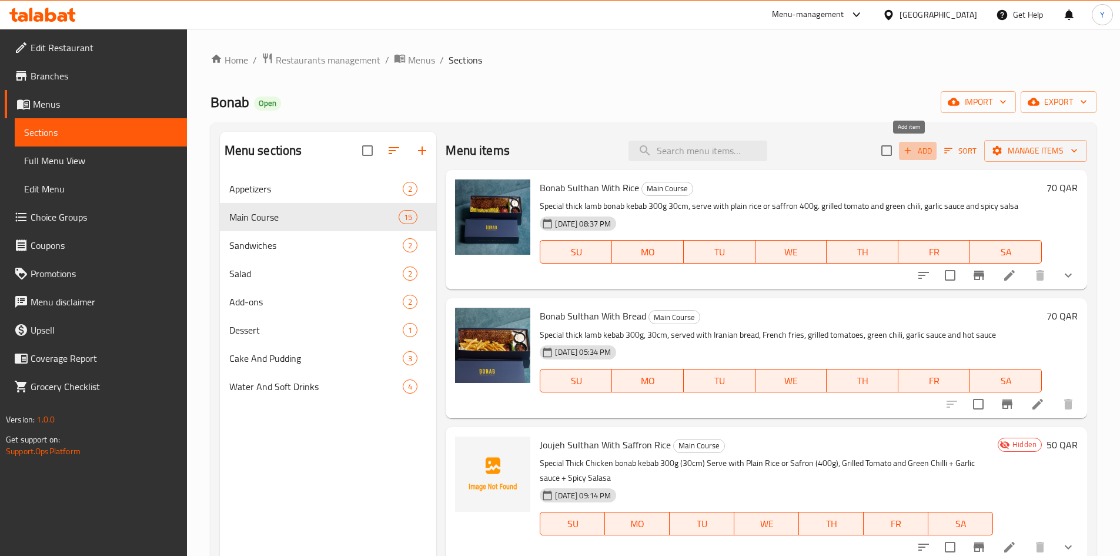
click at [925, 157] on span "Add" at bounding box center [918, 151] width 32 height 14
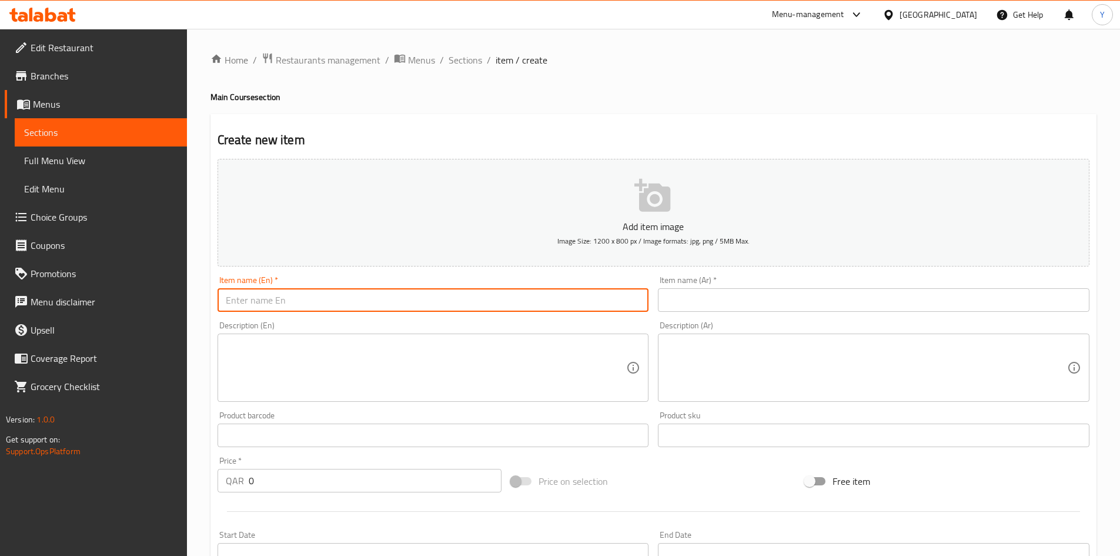
paste input "Bonab Grill for 2 with Saffron Bread"
type input "Bonab Grill for 2 with Saffron Bread"
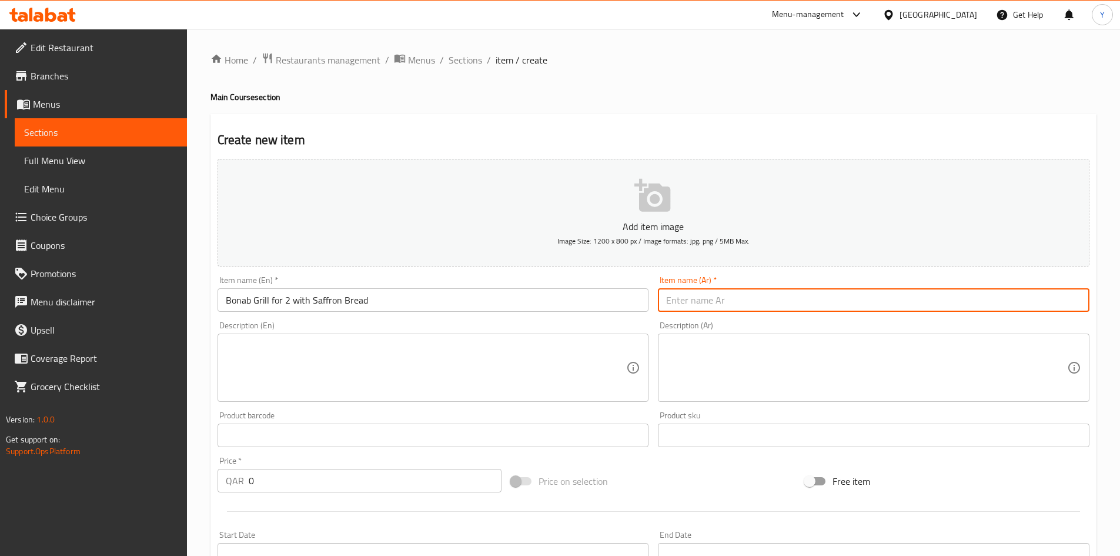
paste input "[PERSON_NAME] جريل لشخصين مع أرز بالزعفران"
type input "[PERSON_NAME] جريل لشخصين مع أرز بالزعفران"
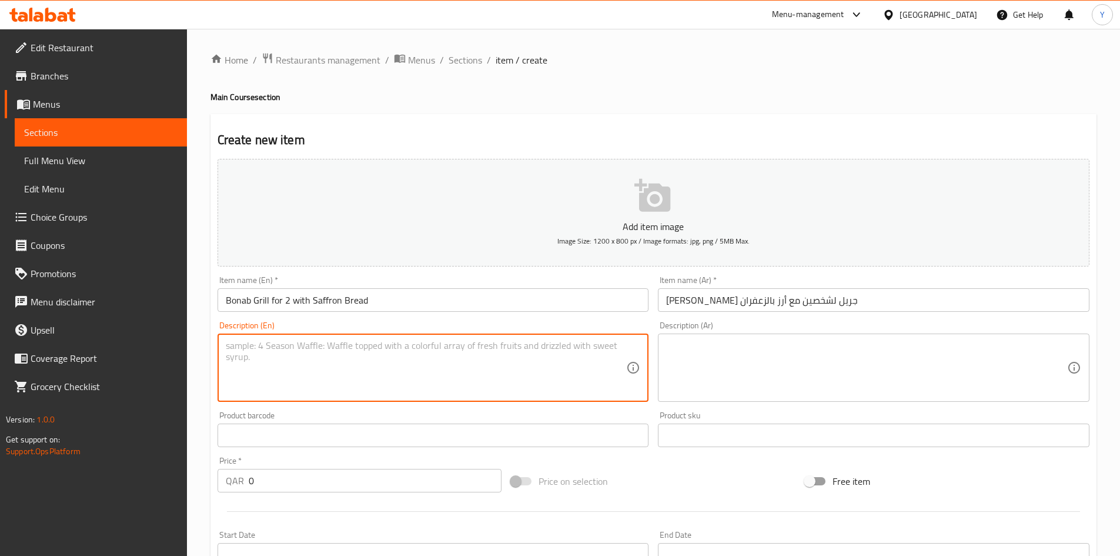
paste textarea ""One Lamb Kubidhe One Joujeh sulthan 200g or One Chicken Kebab 200g ( Spicy or …"
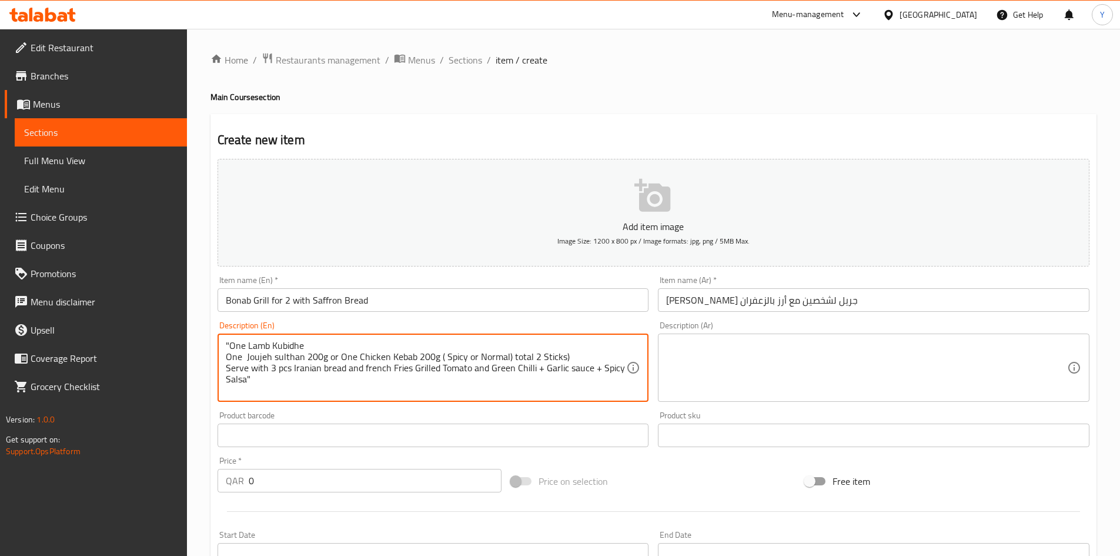
type textarea ""One Lamb Kubidhe One Joujeh sulthan 200g or One Chicken Kebab 200g ( Spicy or …"
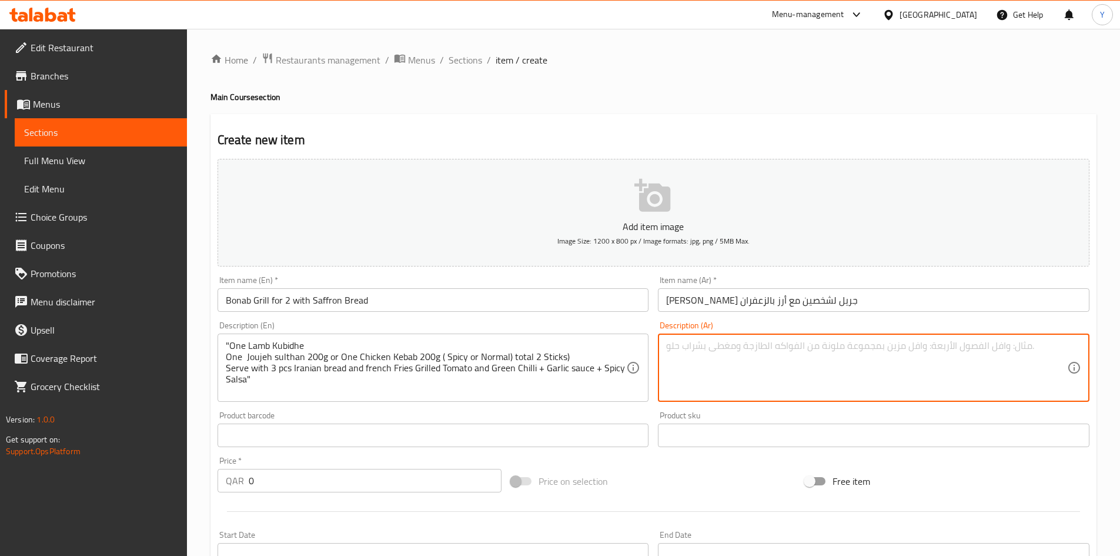
paste textarea "كوبيده لحم ضأن [PERSON_NAME] ٢٠٠ غرام أو كباب دجاج ٢٠٠ غرام (حار أو عادي) (إجما…"
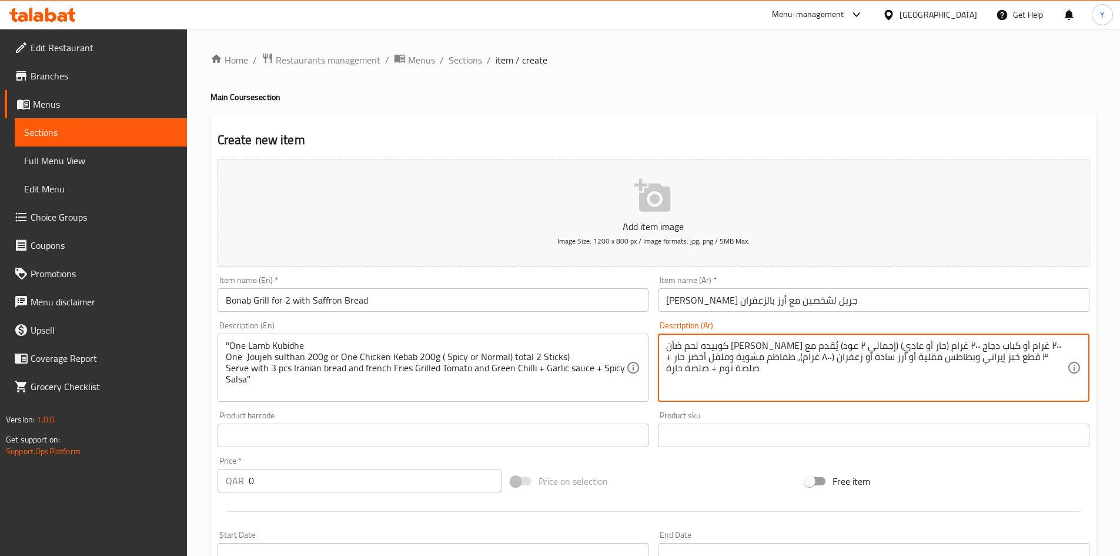
type textarea "كوبيده لحم ضأن [PERSON_NAME] ٢٠٠ غرام أو كباب دجاج ٢٠٠ غرام (حار أو عادي) (إجما…"
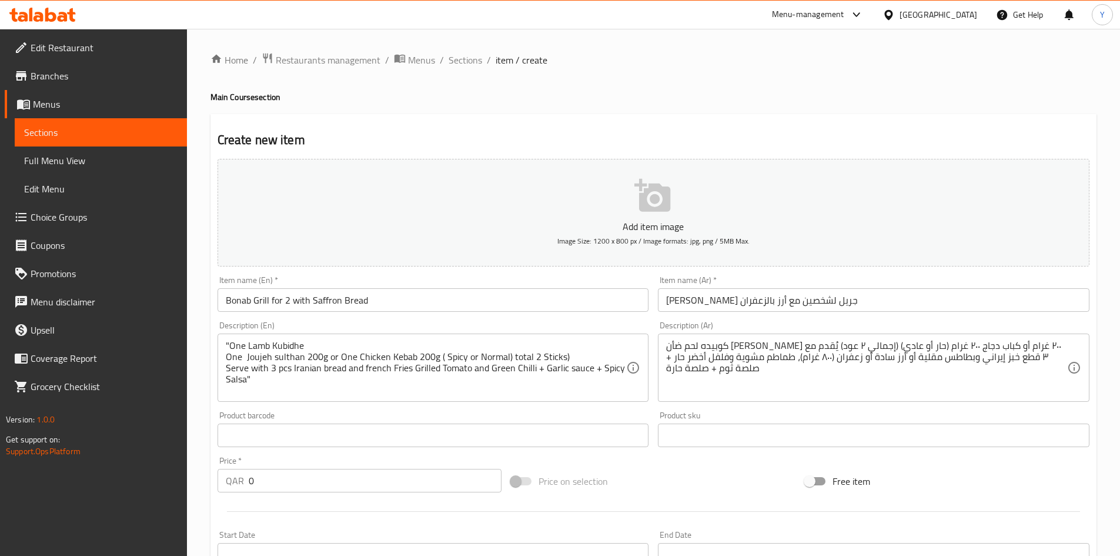
drag, startPoint x: 416, startPoint y: 493, endPoint x: 316, endPoint y: 487, distance: 100.7
click at [315, 488] on div "Price   * QAR 0 Price *" at bounding box center [360, 474] width 294 height 45
drag, startPoint x: 318, startPoint y: 484, endPoint x: 165, endPoint y: 476, distance: 153.7
click at [165, 476] on div "Edit Restaurant Branches Menus Sections Full Menu View Edit Menu Choice Groups …" at bounding box center [560, 430] width 1120 height 802
type input "115"
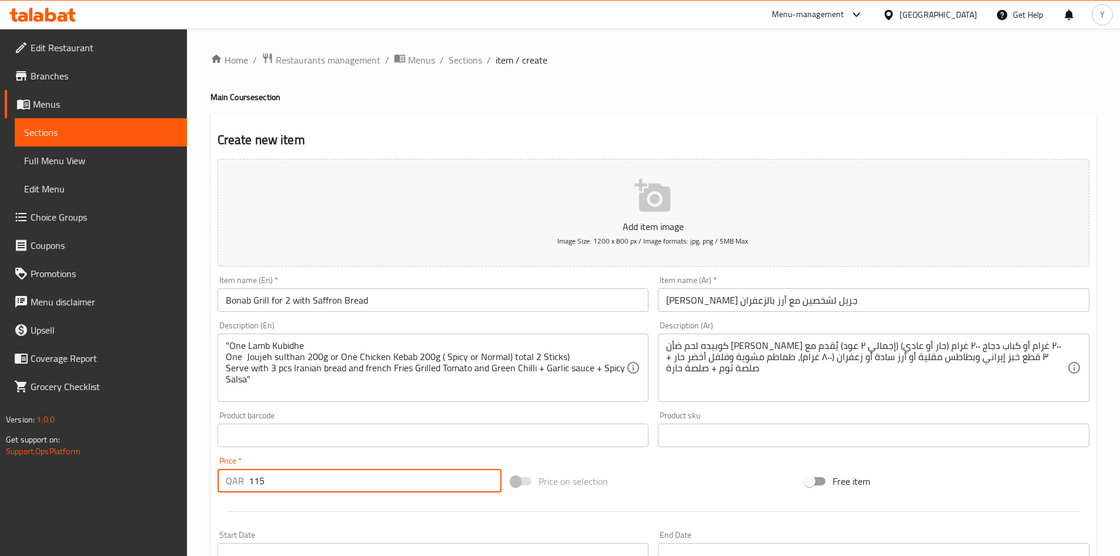
click at [247, 502] on div at bounding box center [653, 511] width 881 height 29
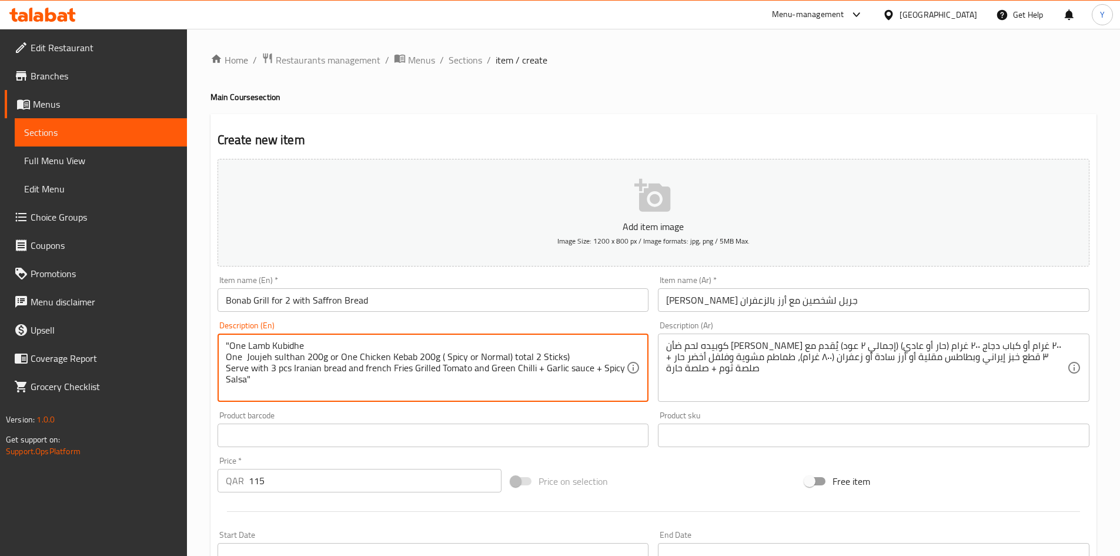
click at [231, 343] on textarea ""One Lamb Kubidhe One Joujeh sulthan 200g or One Chicken Kebab 200g ( Spicy or …" at bounding box center [426, 368] width 401 height 56
click at [332, 383] on textarea "One Lamb Kubidhe One Joujeh sulthan 200g or One Chicken Kebab 200g ( Spicy or N…" at bounding box center [426, 368] width 401 height 56
type textarea "One Lamb Kubidhe One Joujeh sulthan 200g or One Chicken Kebab 200g ( Spicy or N…"
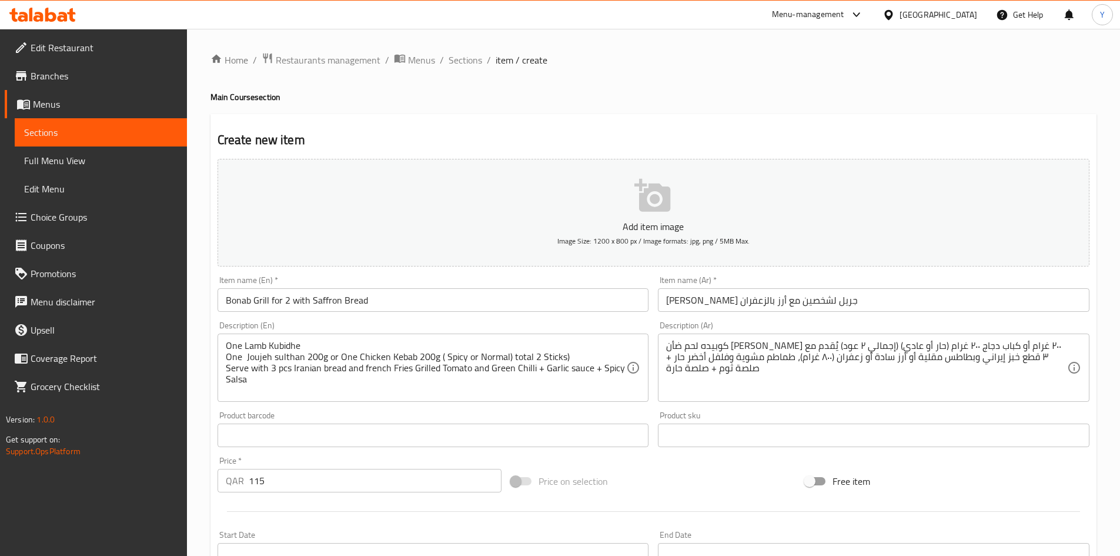
click at [357, 408] on div "Product barcode Product barcode" at bounding box center [433, 428] width 441 height 45
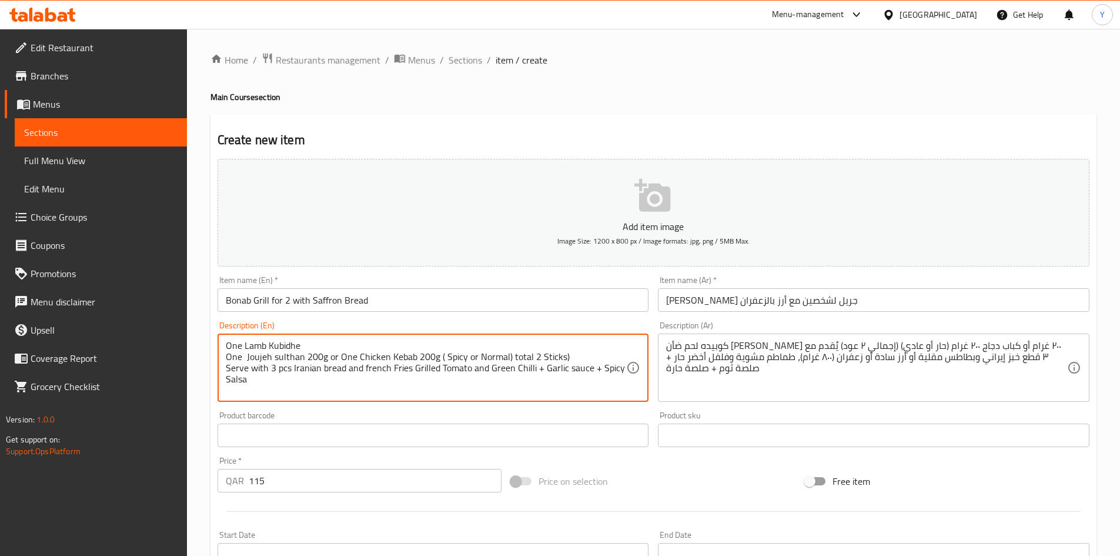
drag, startPoint x: 338, startPoint y: 359, endPoint x: 401, endPoint y: 362, distance: 63.0
click at [397, 353] on textarea "One Lamb Kubidhe One Joujeh sulthan 200g or One Chicken Kebab 200g ( Spicy or N…" at bounding box center [426, 368] width 401 height 56
click at [608, 360] on textarea "One Lamb Kubidhe One Joujeh sulthan 200g or One Chicken Kebab 200g ( Spicy or N…" at bounding box center [426, 368] width 401 height 56
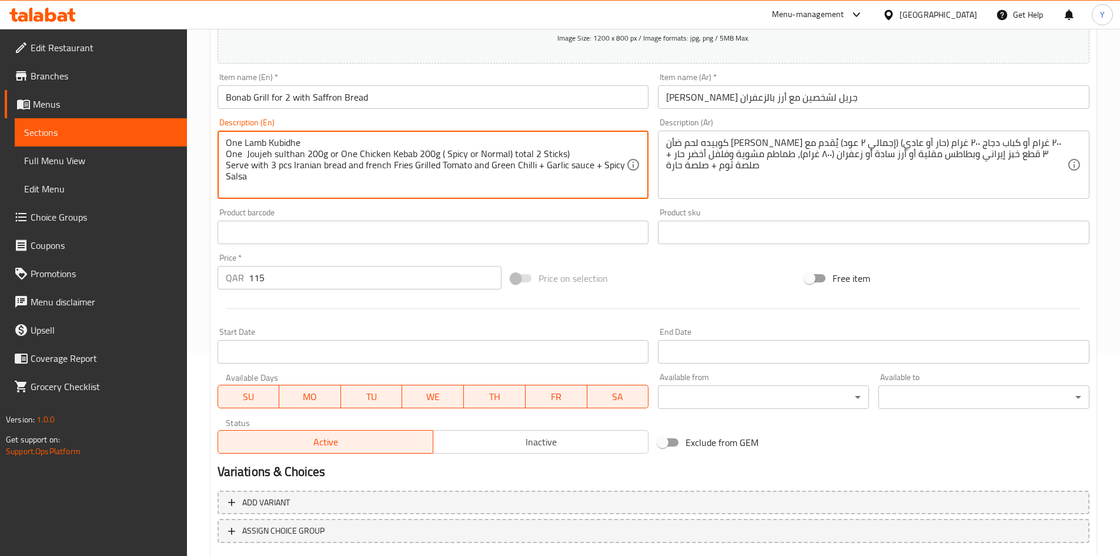
scroll to position [275, 0]
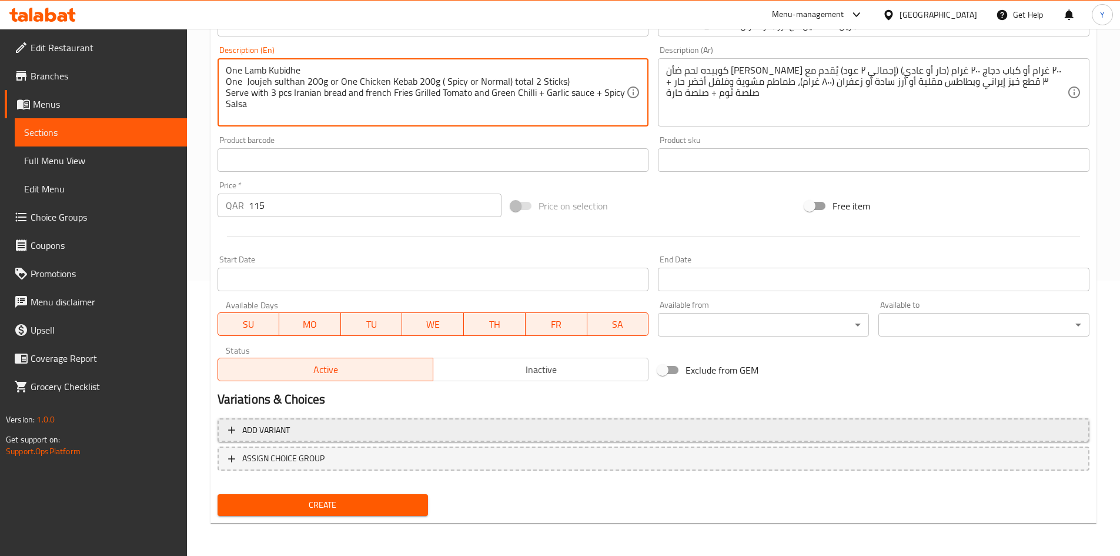
click at [549, 434] on span "Add variant" at bounding box center [653, 430] width 851 height 15
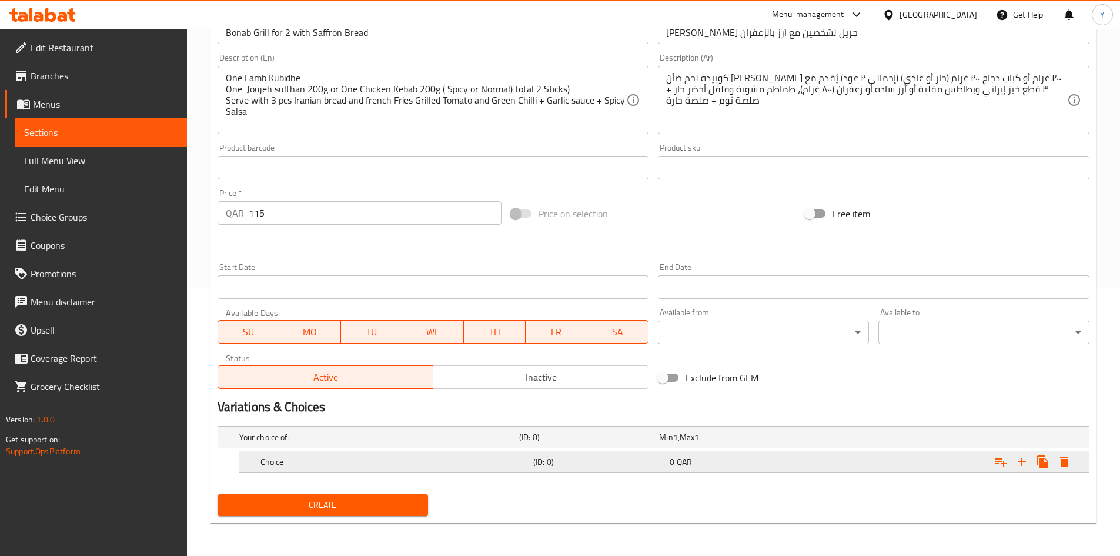
scroll to position [267, 0]
drag, startPoint x: 1014, startPoint y: 460, endPoint x: 999, endPoint y: 477, distance: 22.1
click at [1014, 460] on button "Expand" at bounding box center [1021, 461] width 21 height 21
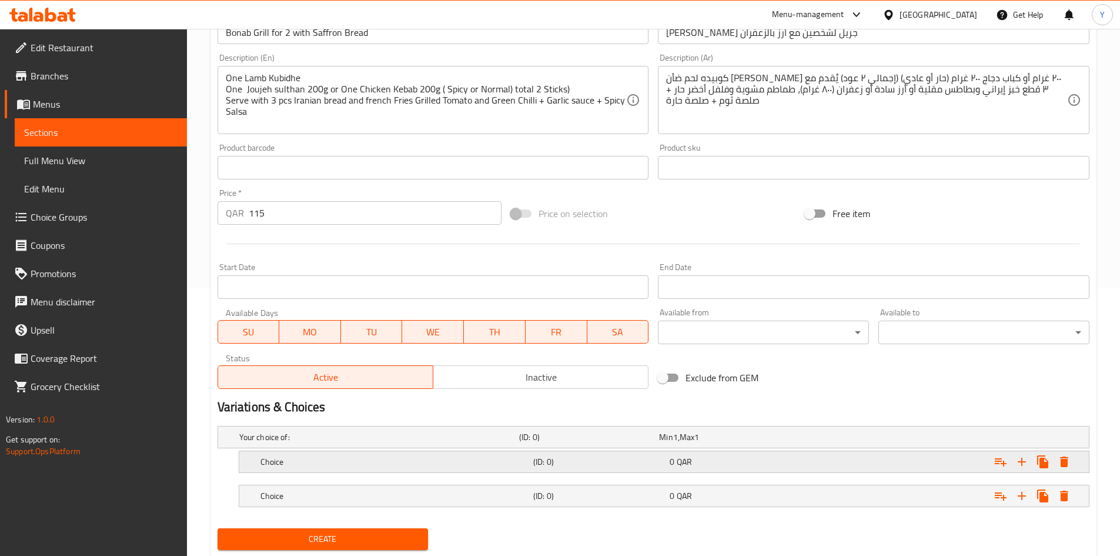
click at [917, 464] on div "Expand" at bounding box center [940, 462] width 273 height 26
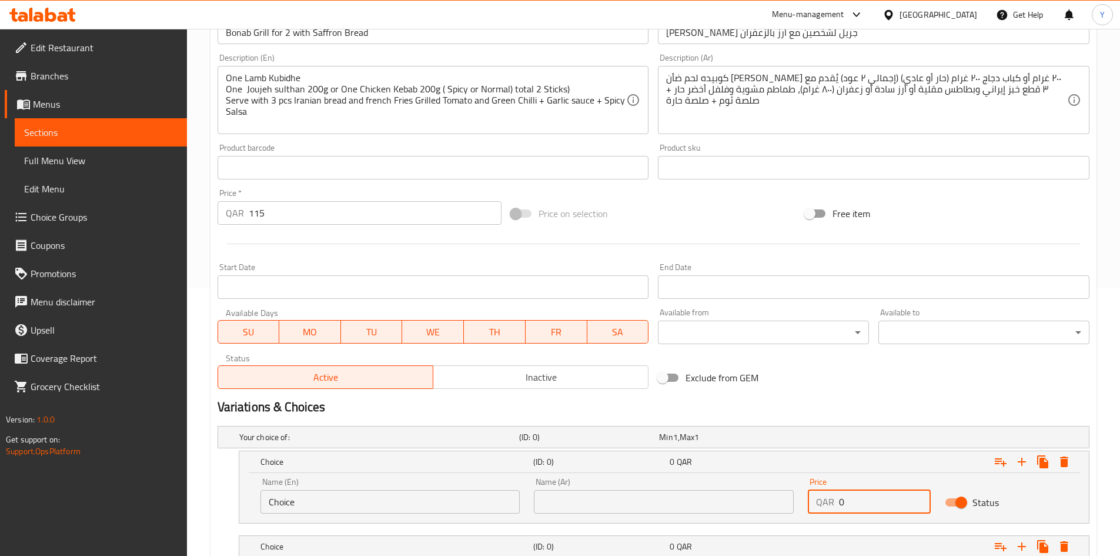
drag, startPoint x: 902, startPoint y: 499, endPoint x: 738, endPoint y: 495, distance: 163.5
click at [738, 495] on div "Name (En) Choice Name (En) Name (Ar) Name (Ar) Price QAR 0 Price Status" at bounding box center [663, 495] width 821 height 50
type input "115"
click at [871, 540] on div "Expand" at bounding box center [940, 546] width 273 height 26
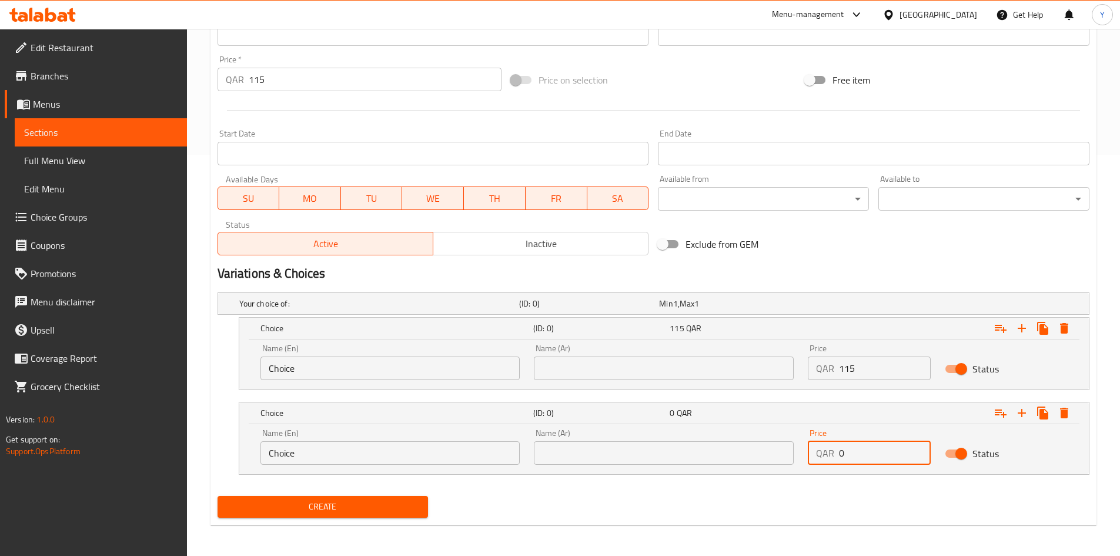
drag, startPoint x: 877, startPoint y: 453, endPoint x: 783, endPoint y: 451, distance: 94.1
click at [783, 451] on div "Name (En) Choice Name (En) Name (Ar) Name (Ar) Price QAR 0 Price Status" at bounding box center [663, 447] width 821 height 50
type input "115"
click at [771, 496] on div "Create" at bounding box center [653, 506] width 881 height 31
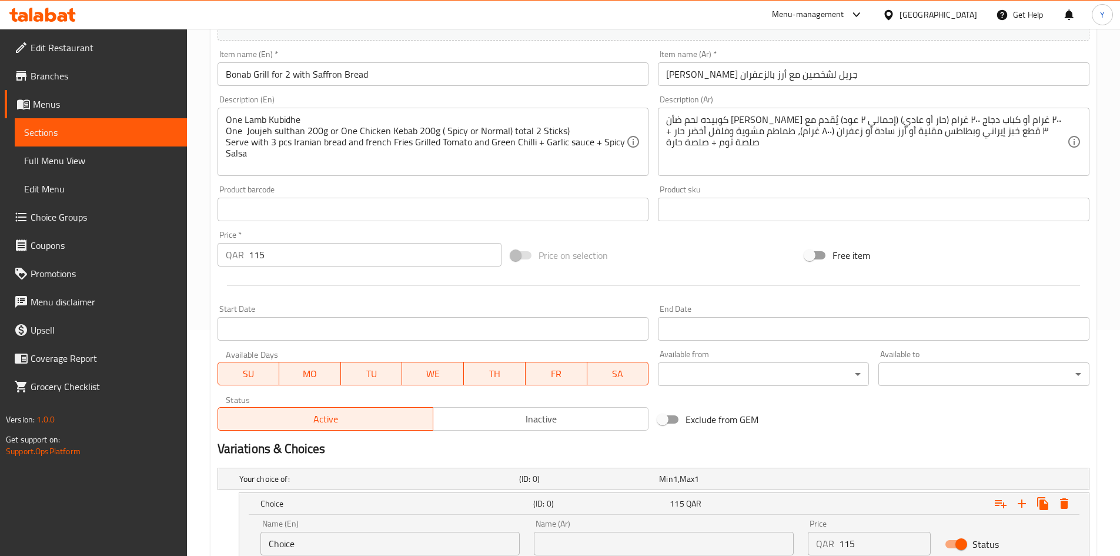
scroll to position [48, 0]
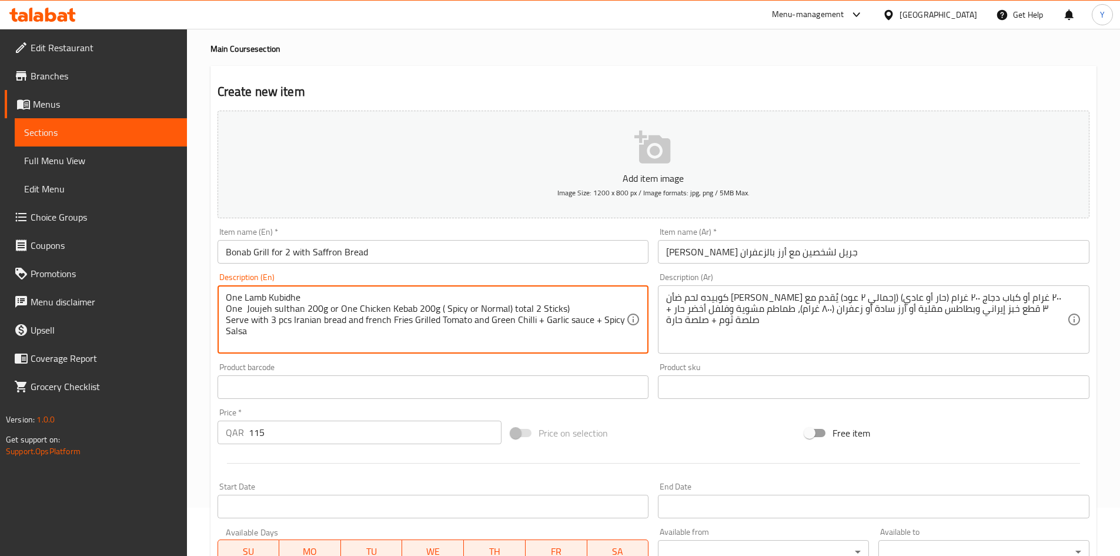
drag, startPoint x: 337, startPoint y: 313, endPoint x: 423, endPoint y: 300, distance: 86.2
click at [430, 293] on textarea "One Lamb Kubidhe One Joujeh sulthan 200g or One Chicken Kebab 200g ( Spicy or N…" at bounding box center [426, 320] width 401 height 56
drag, startPoint x: 433, startPoint y: 309, endPoint x: 337, endPoint y: 308, distance: 95.8
click at [337, 308] on textarea "One Lamb Kubidhe One Joujeh sulthan 200g or One Chicken Kebab 200g ( Spicy or N…" at bounding box center [426, 320] width 401 height 56
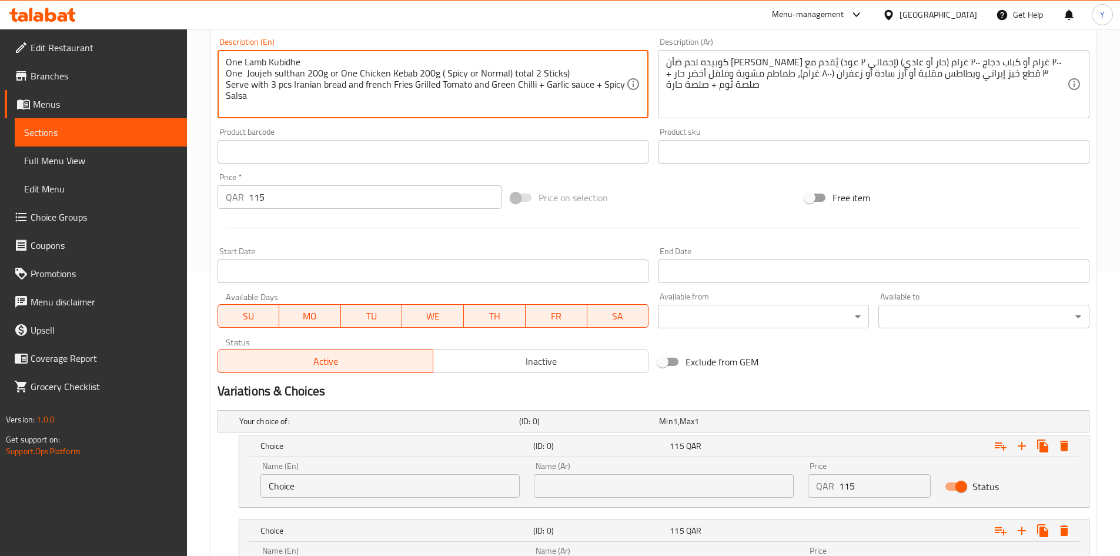
scroll to position [403, 0]
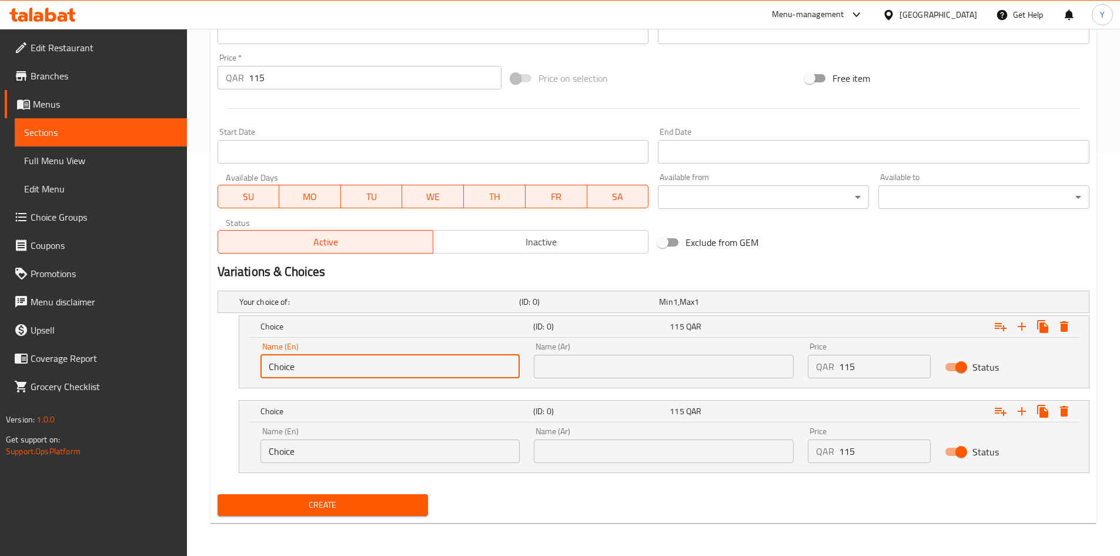
click at [342, 366] on input "Choice" at bounding box center [390, 367] width 260 height 24
click at [342, 365] on input "Choice" at bounding box center [390, 367] width 260 height 24
paste input "One Chicken Kebab 200g"
click at [328, 374] on input "One Chicken Kebab 200 G" at bounding box center [390, 367] width 260 height 24
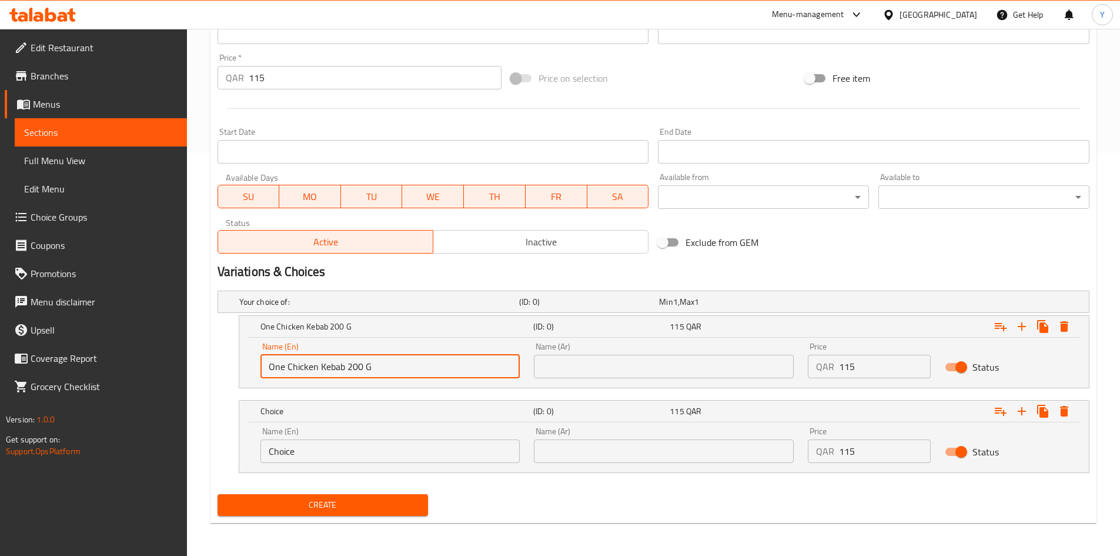
click at [328, 374] on input "One Chicken Kebab 200 G" at bounding box center [390, 367] width 260 height 24
type input "One Chicken Kebab 200 G"
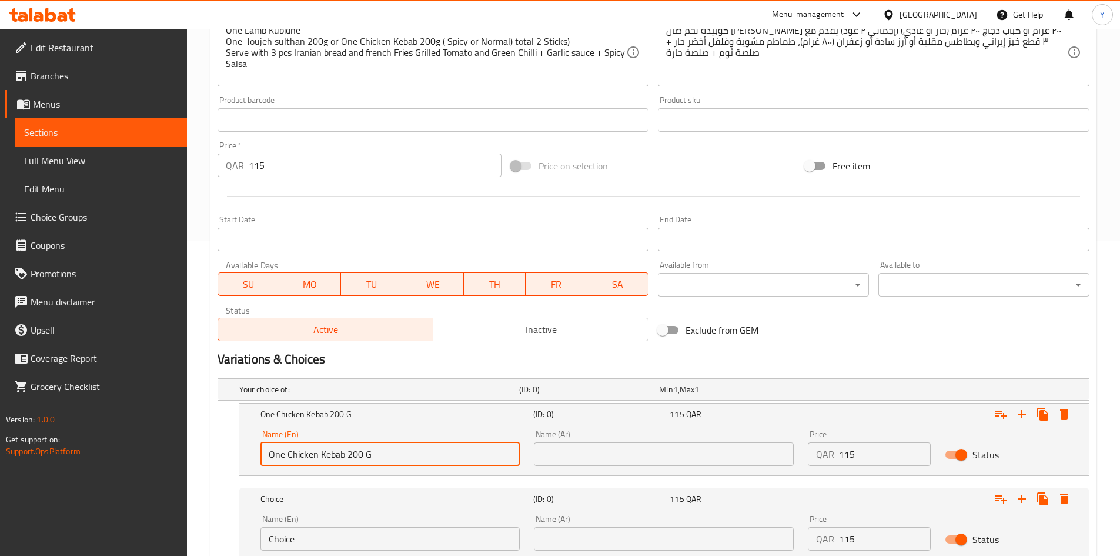
scroll to position [168, 0]
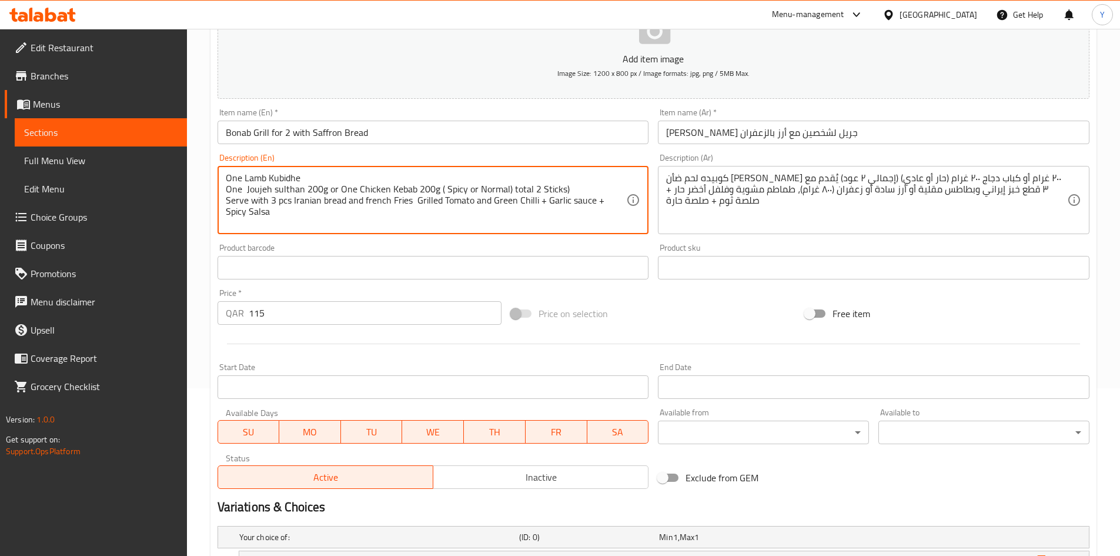
type textarea "One Lamb Kubidhe One Joujeh sulthan 200g or One Chicken Kebab 200g ( Spicy or N…"
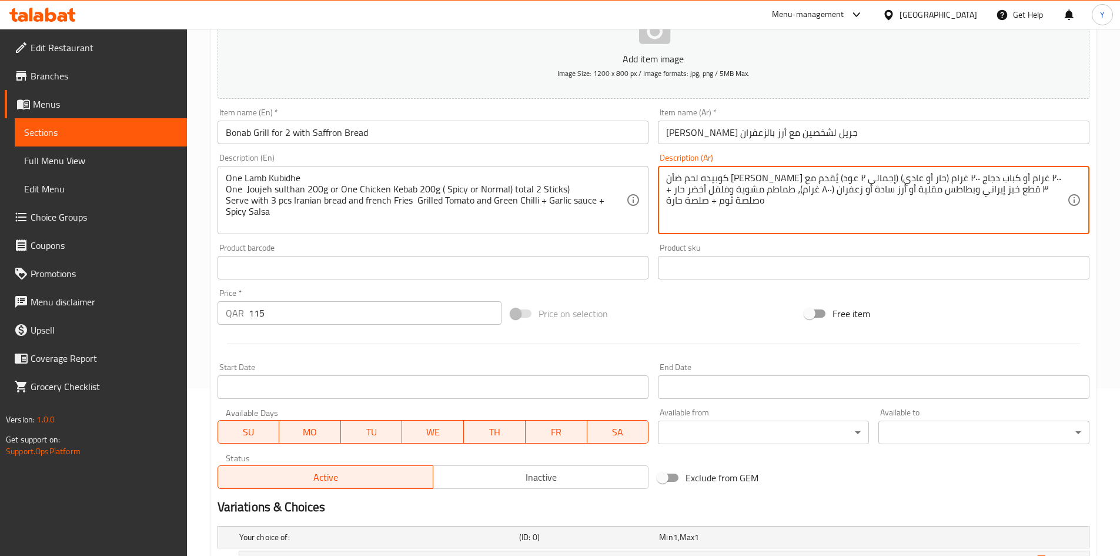
type textarea "كوبيده لحم ضأن [PERSON_NAME] ٢٠٠ غرام أو كباب دجاج ٢٠٠ غرام (حار أو عادي) (إجما…"
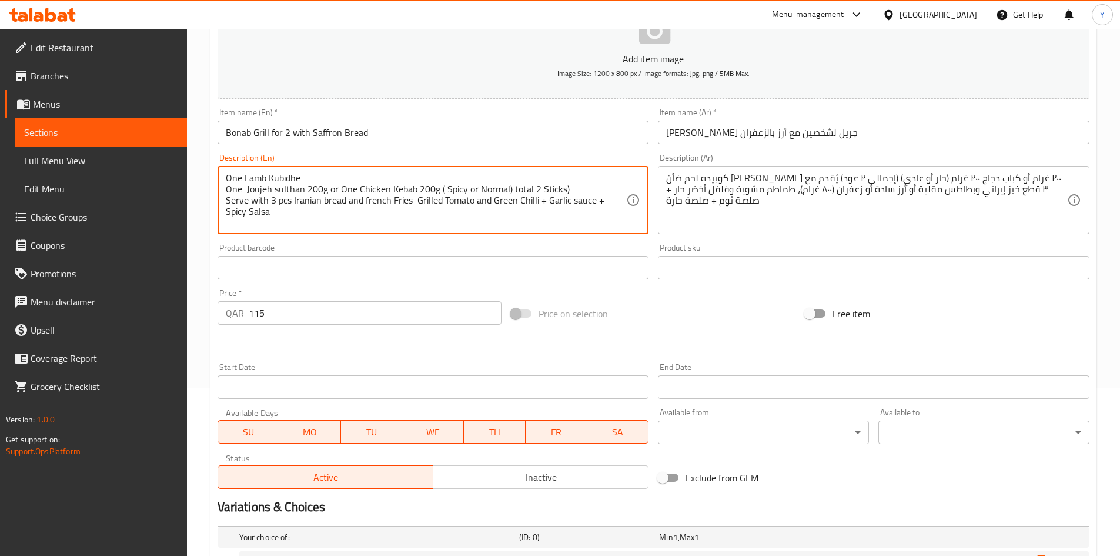
click at [412, 207] on textarea "One Lamb Kubidhe One Joujeh sulthan 200g or One Chicken Kebab 200g ( Spicy or N…" at bounding box center [426, 200] width 401 height 56
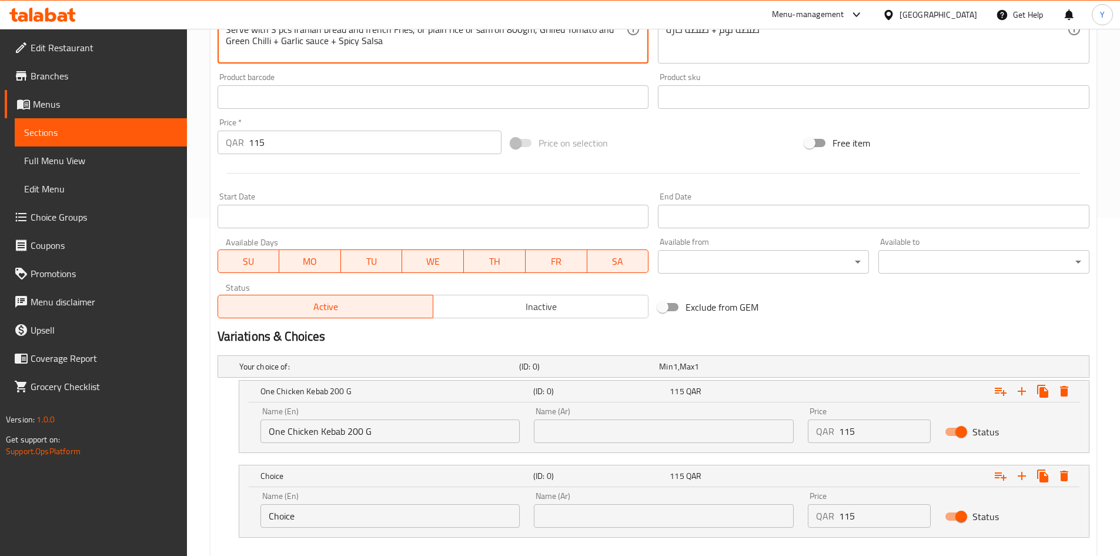
scroll to position [344, 0]
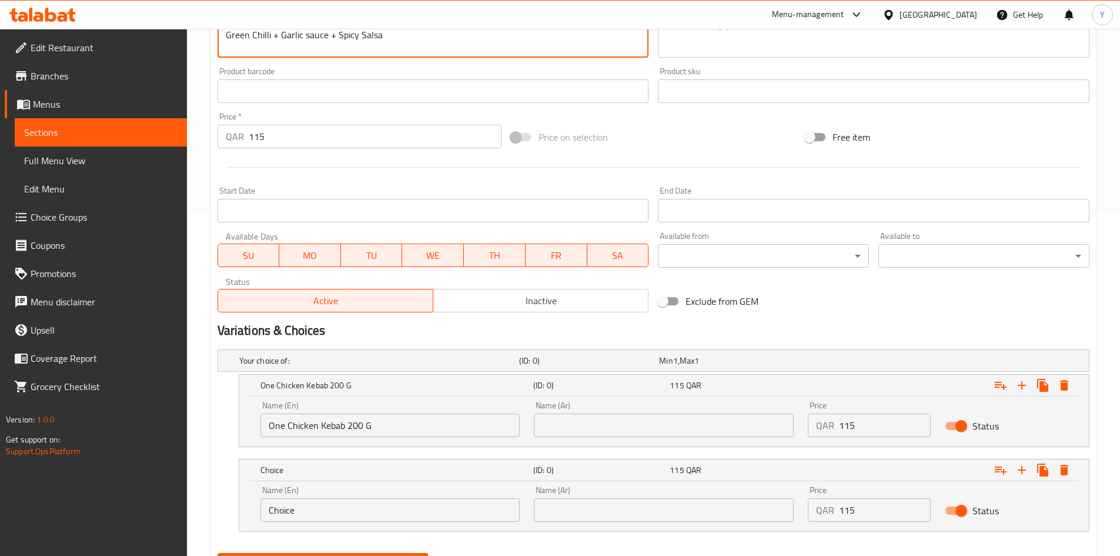
type textarea "One Lamb Kubidhe One Joujeh sulthan 200g or One Chicken Kebab 200g ( Spicy or N…"
click at [633, 421] on input "text" at bounding box center [664, 425] width 260 height 24
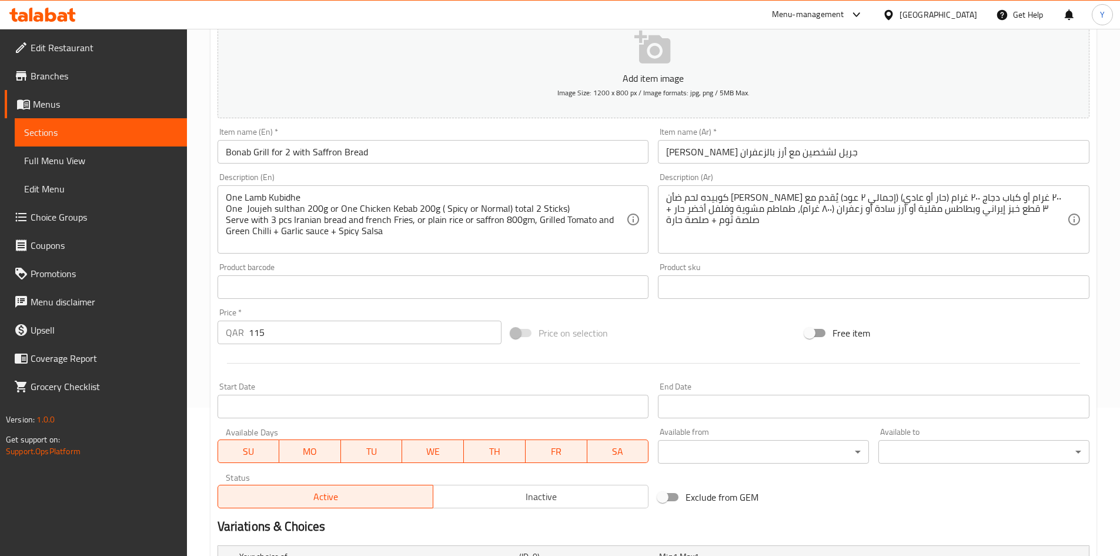
scroll to position [50, 0]
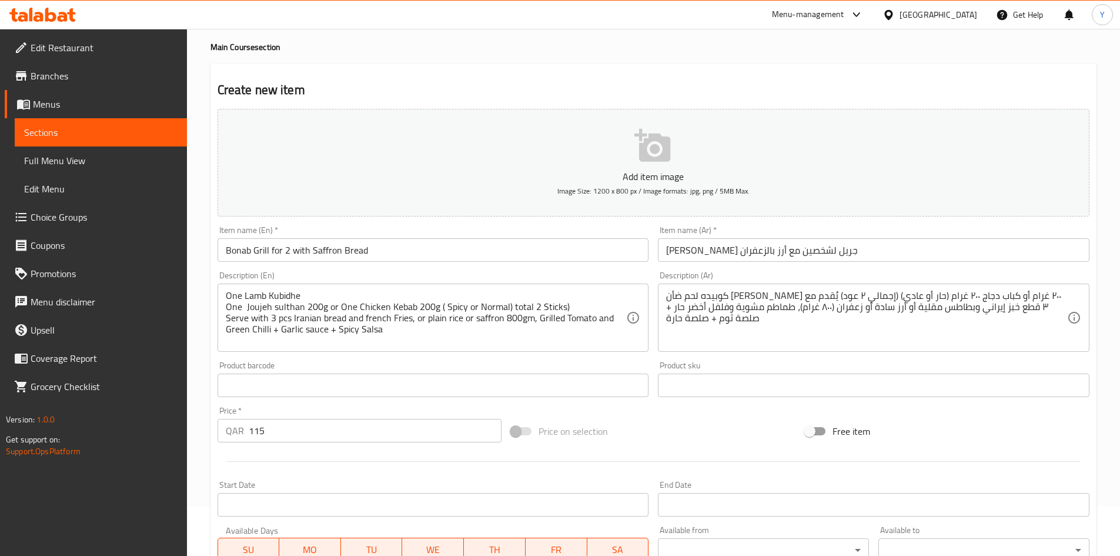
type input "واحد كبابا دجاج 200 جم"
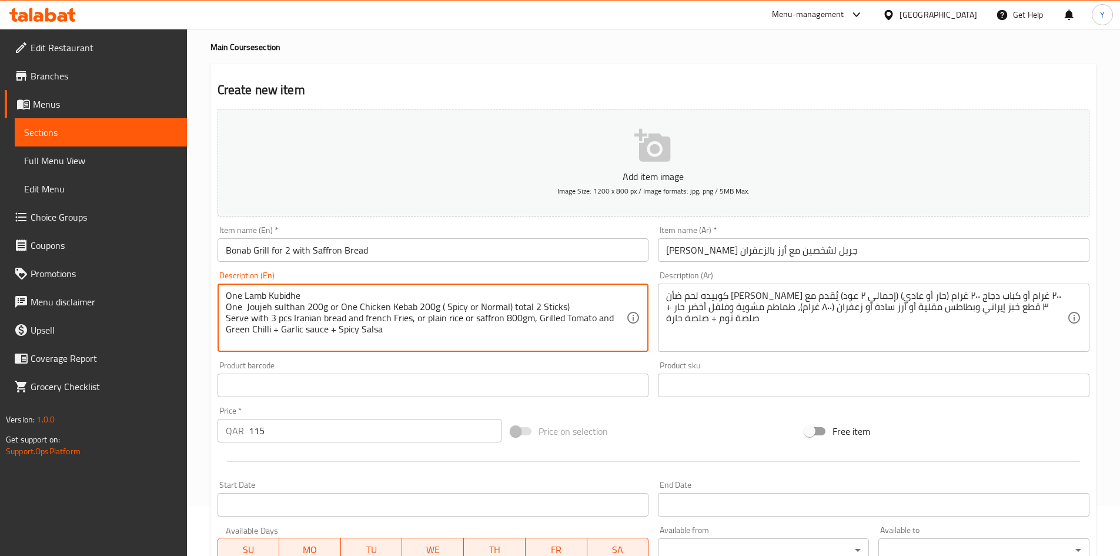
drag, startPoint x: 322, startPoint y: 307, endPoint x: 245, endPoint y: 306, distance: 76.4
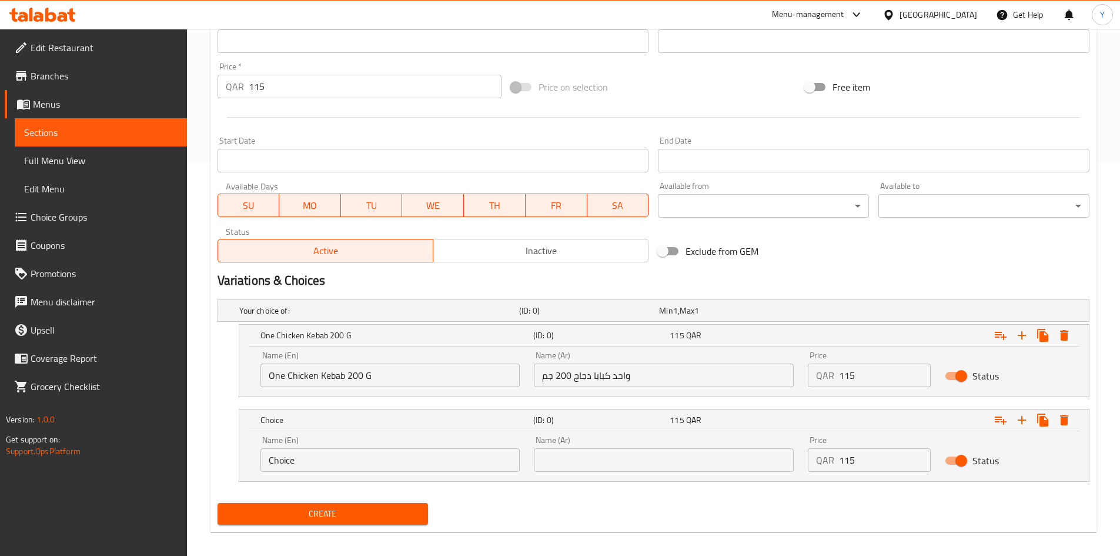
scroll to position [403, 0]
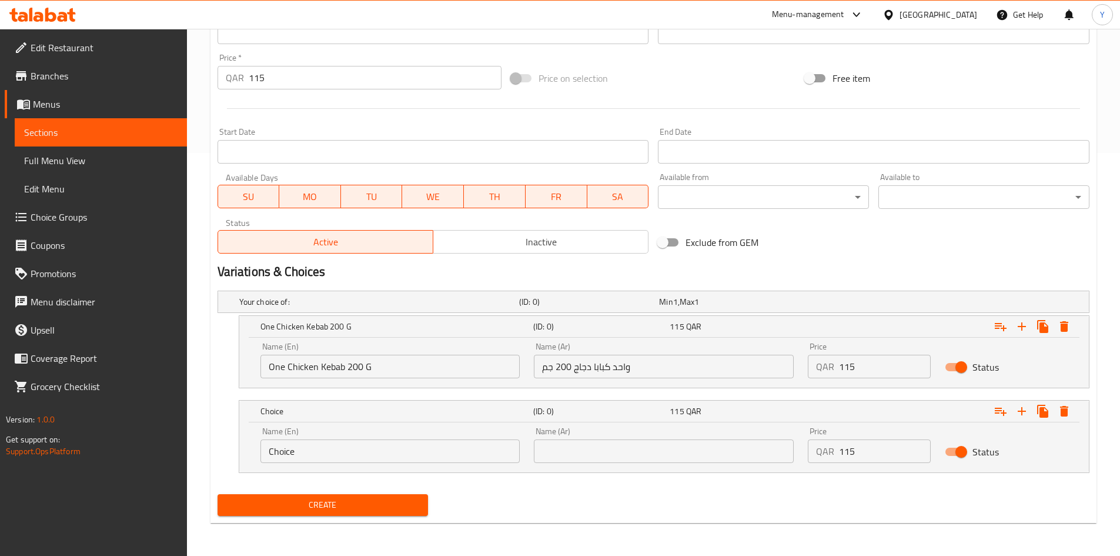
click at [412, 441] on input "Choice" at bounding box center [390, 451] width 260 height 24
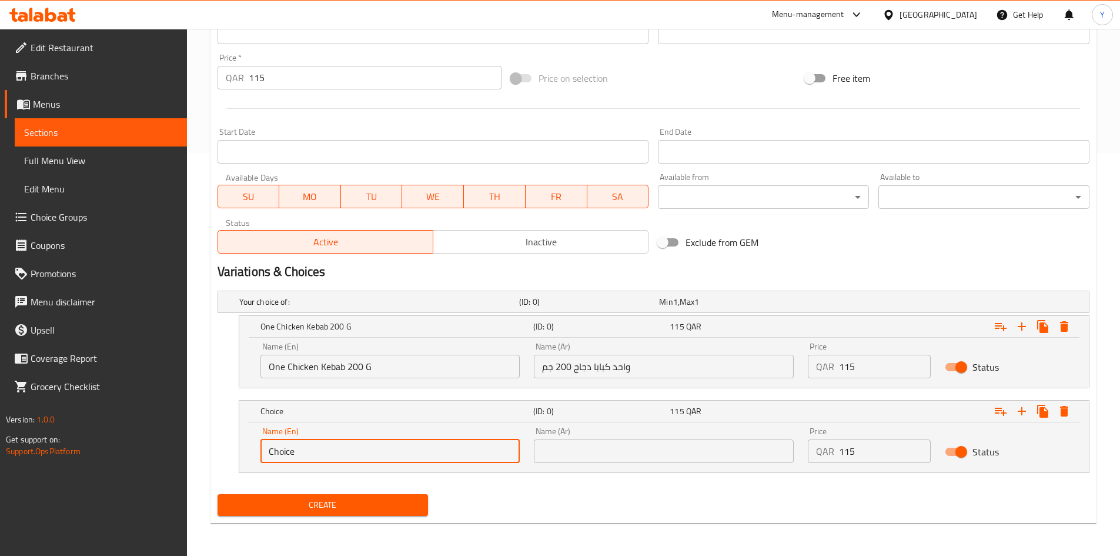
click at [410, 441] on input "Choice" at bounding box center [390, 451] width 260 height 24
paste input "One Joujeh sulthan 200"
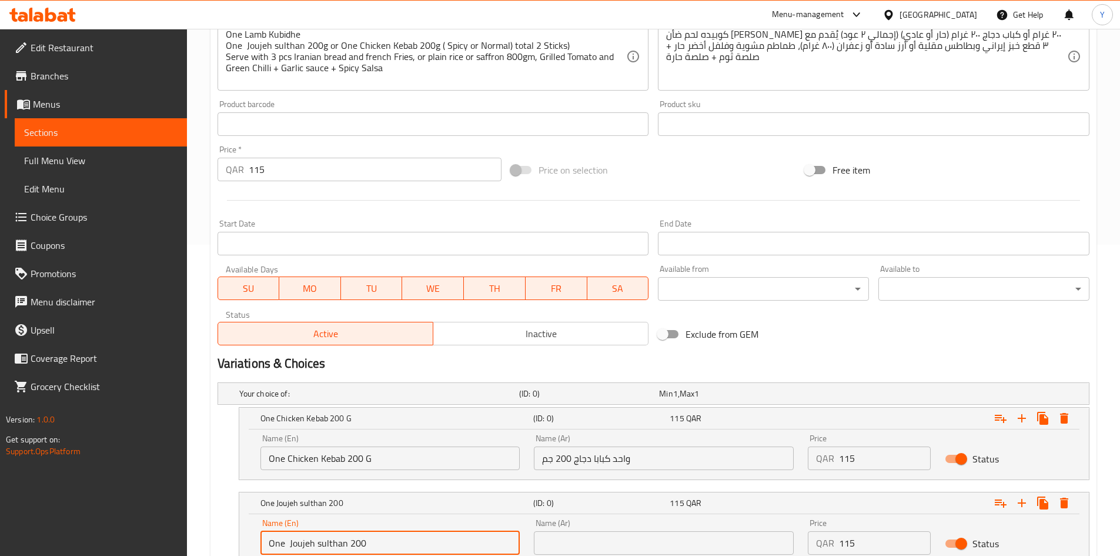
scroll to position [168, 0]
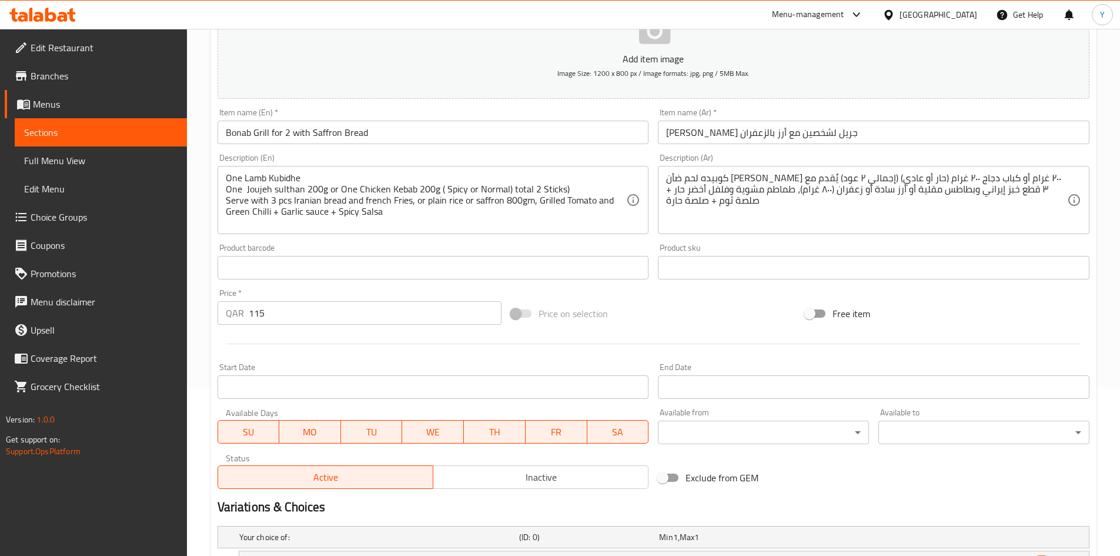
type input "One Joujeh sulthan 200"
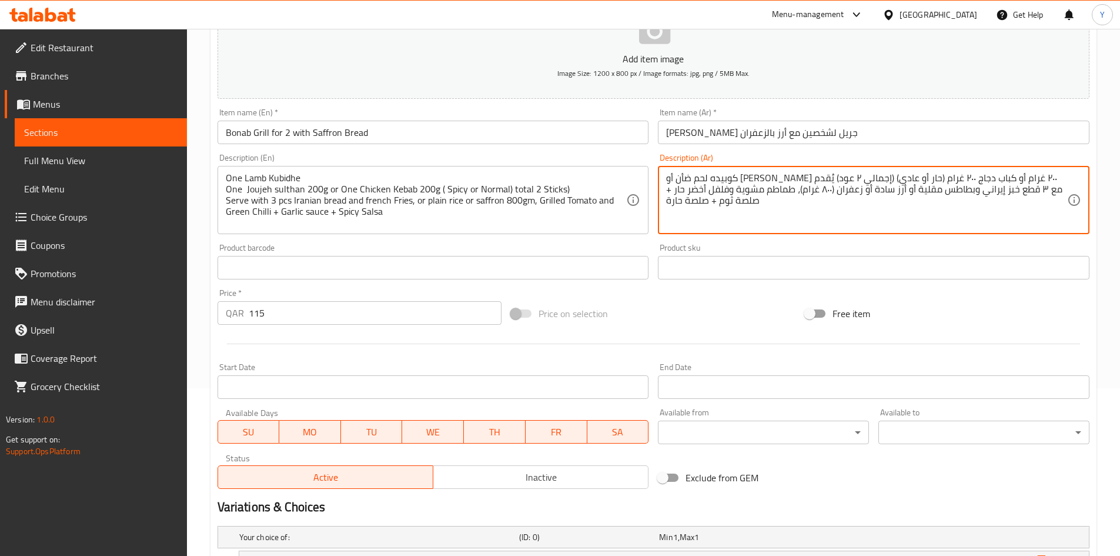
drag, startPoint x: 979, startPoint y: 176, endPoint x: 898, endPoint y: 186, distance: 81.1
click at [898, 186] on textarea "كوبيده لحم ضأن أو [PERSON_NAME] ٢٠٠ غرام أو كباب دجاج ٢٠٠ غرام (حار أو عادي) (إ…" at bounding box center [866, 200] width 401 height 56
click at [985, 176] on textarea "كوبيده لحم ضأن أو [PERSON_NAME] ٢٠٠ غرام أو كباب دجاج ٢٠٠ غرام (حار أو عادي) (إ…" at bounding box center [866, 200] width 401 height 56
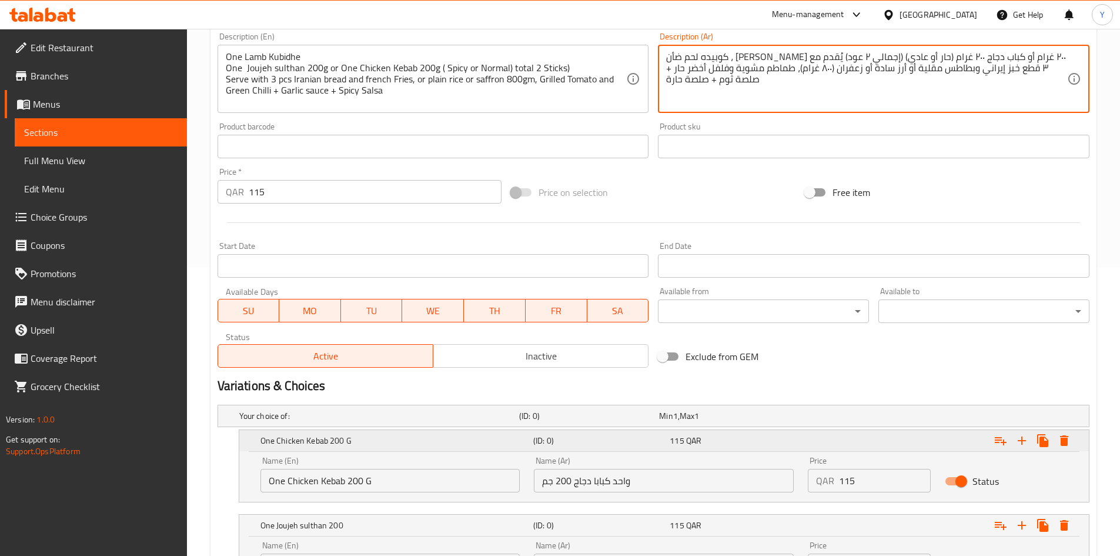
scroll to position [403, 0]
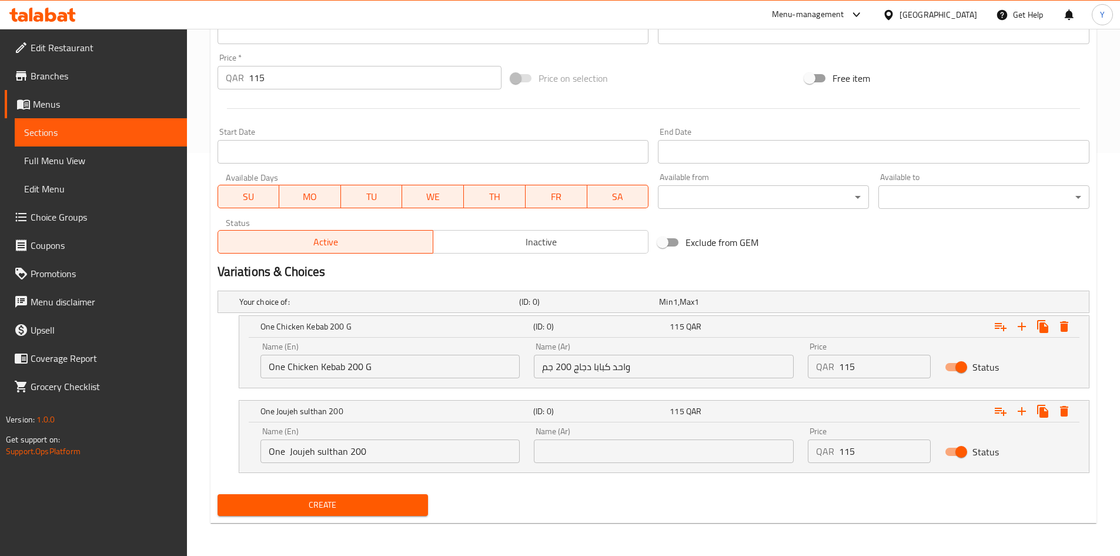
type textarea "كوبيده لحم ضأن ، [PERSON_NAME] ٢٠٠ غرام أو كباب دجاج ٢٠٠ غرام (حار أو عادي) (إج…"
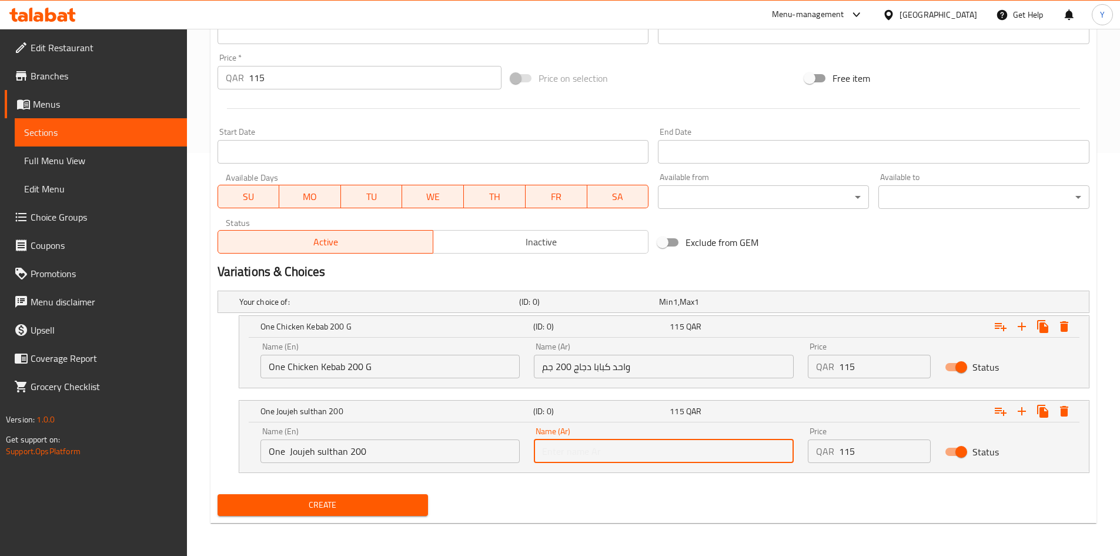
paste input "[PERSON_NAME] ٢٠٠ غرام"
type input "[PERSON_NAME] ٢٠٠ غرام"
click at [761, 482] on nav at bounding box center [654, 479] width 872 height 9
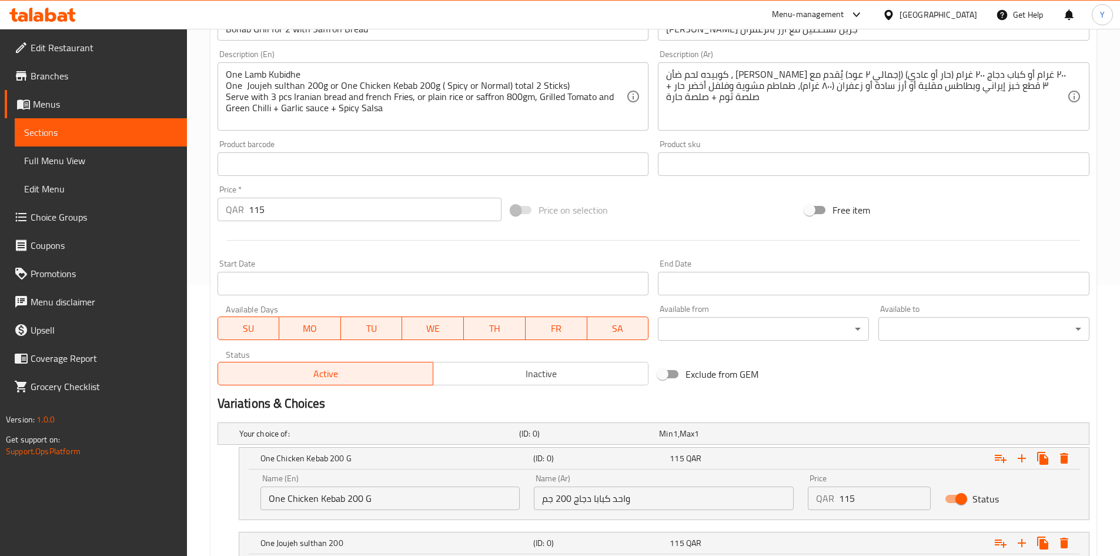
scroll to position [168, 0]
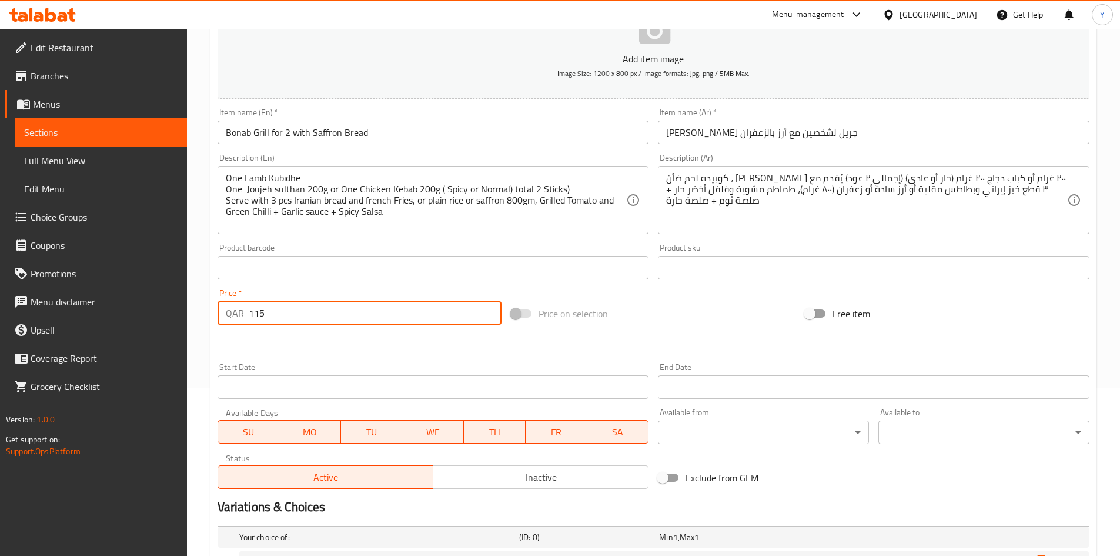
drag, startPoint x: 363, startPoint y: 319, endPoint x: 166, endPoint y: 295, distance: 198.5
click at [166, 295] on div "Edit Restaurant Branches Menus Sections Full Menu View Edit Menu Choice Groups …" at bounding box center [560, 325] width 1120 height 929
type input "0"
click at [365, 143] on input "Bonab Grill for 2 with Saffron Bread" at bounding box center [434, 133] width 432 height 24
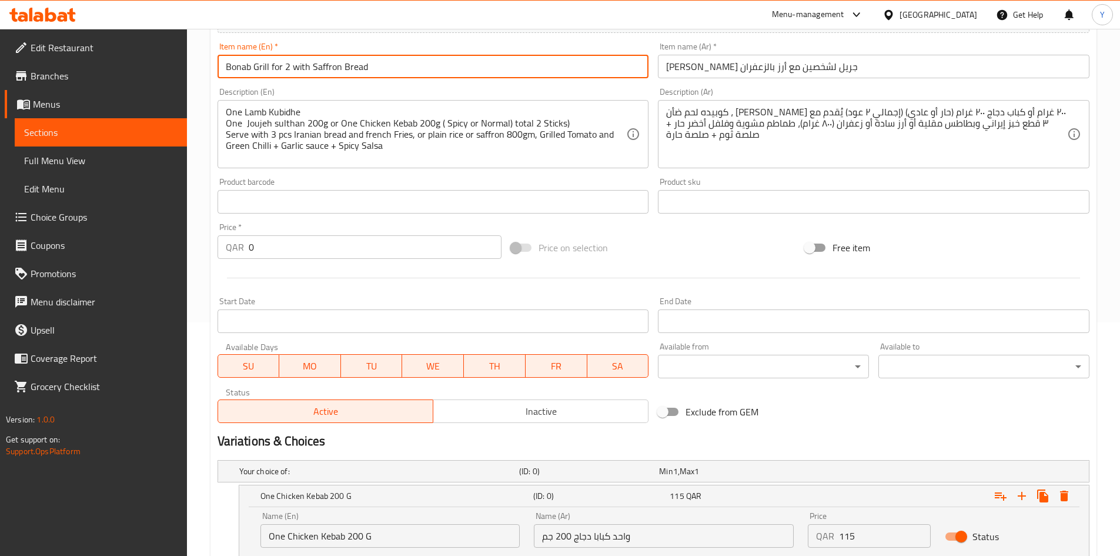
scroll to position [344, 0]
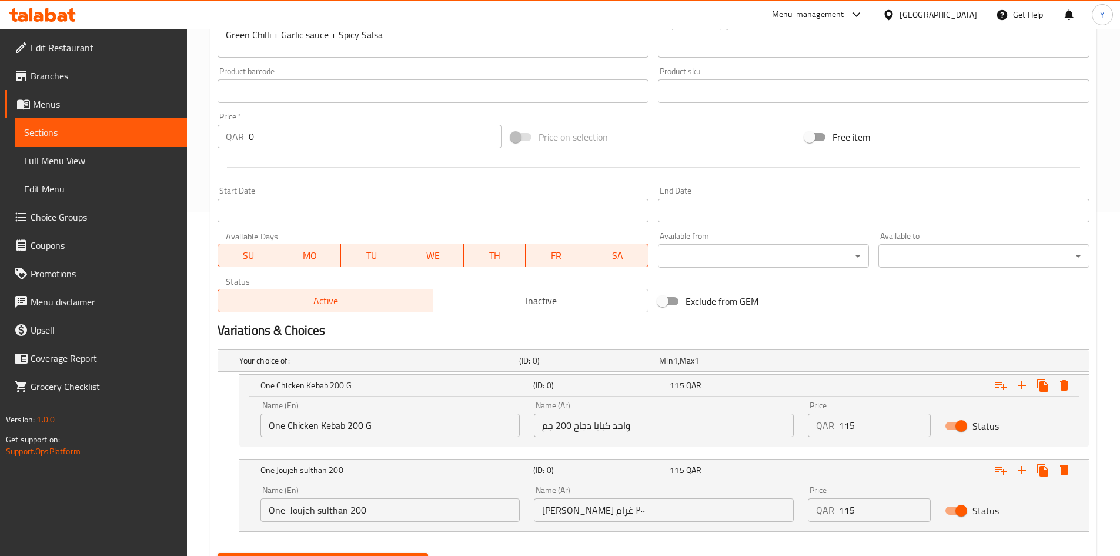
click at [500, 313] on div "Status Active Inactive" at bounding box center [433, 294] width 441 height 45
click at [560, 310] on button "Inactive" at bounding box center [541, 301] width 216 height 24
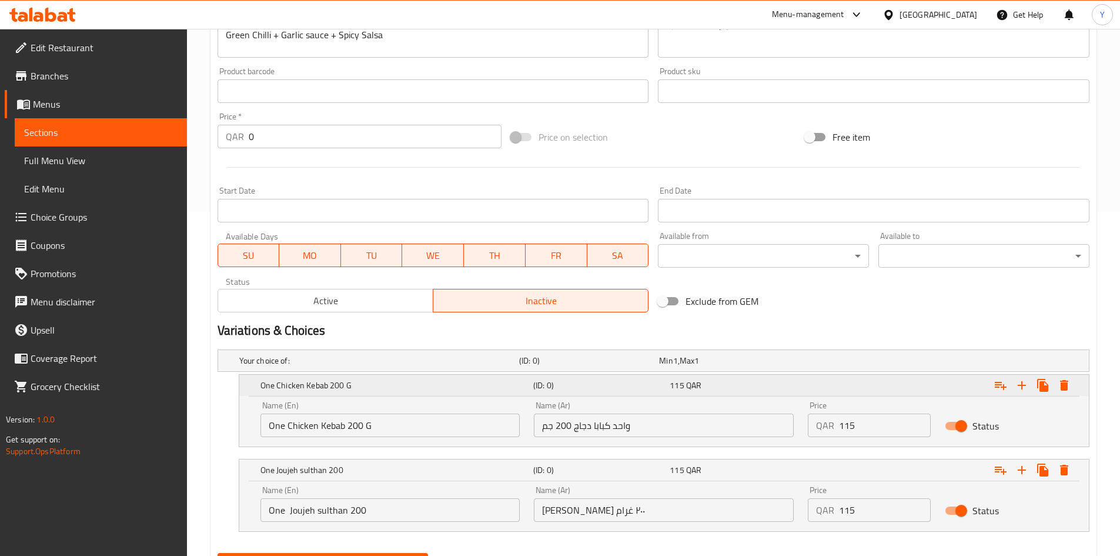
click at [1004, 393] on button "Expand" at bounding box center [1000, 384] width 21 height 21
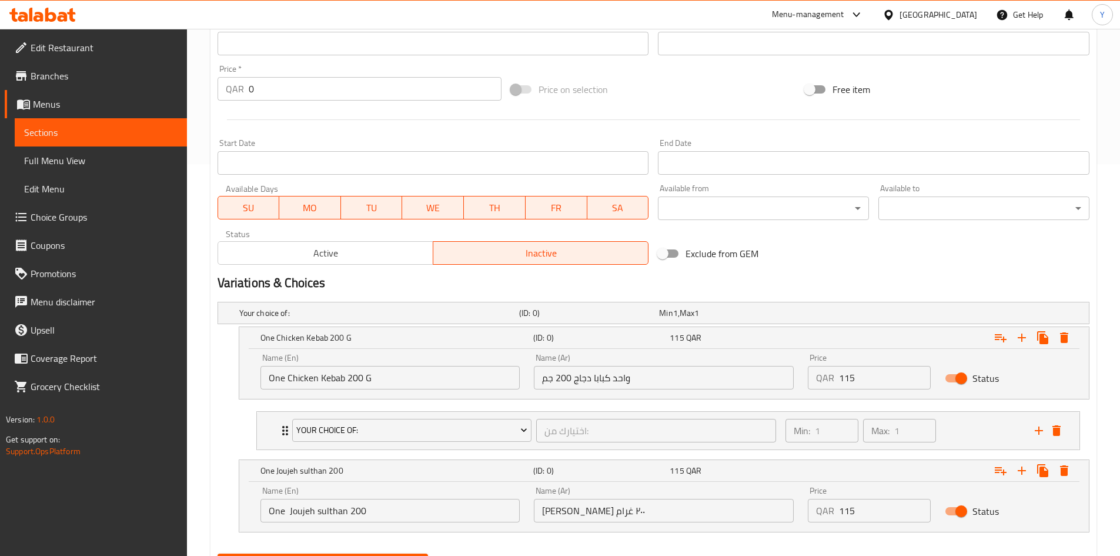
scroll to position [451, 0]
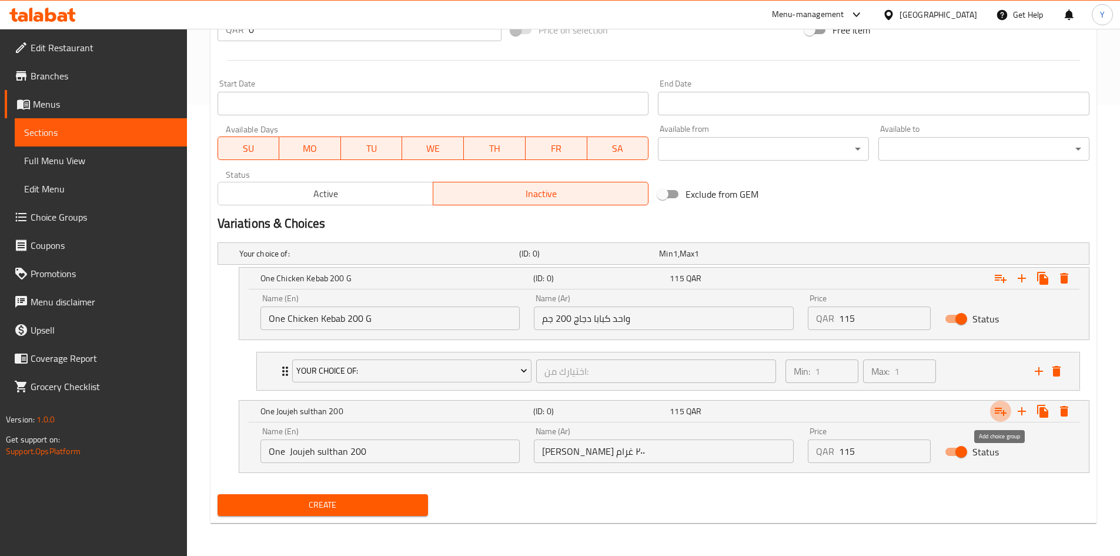
drag, startPoint x: 999, startPoint y: 412, endPoint x: 991, endPoint y: 432, distance: 21.1
click at [999, 413] on icon "Expand" at bounding box center [1001, 411] width 12 height 8
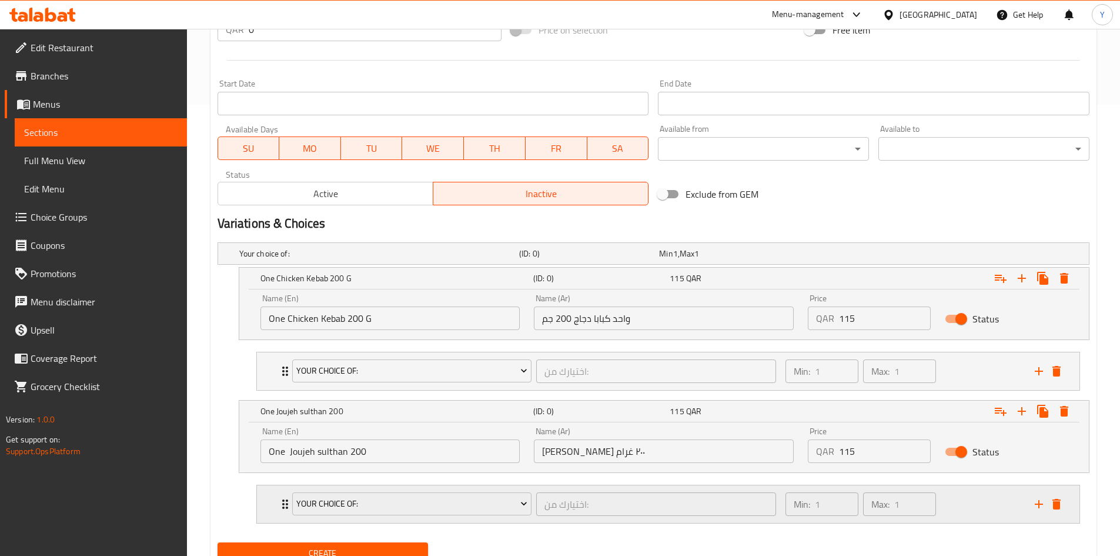
click at [982, 511] on div "Min: 1 ​ Max: 1 ​" at bounding box center [902, 504] width 249 height 38
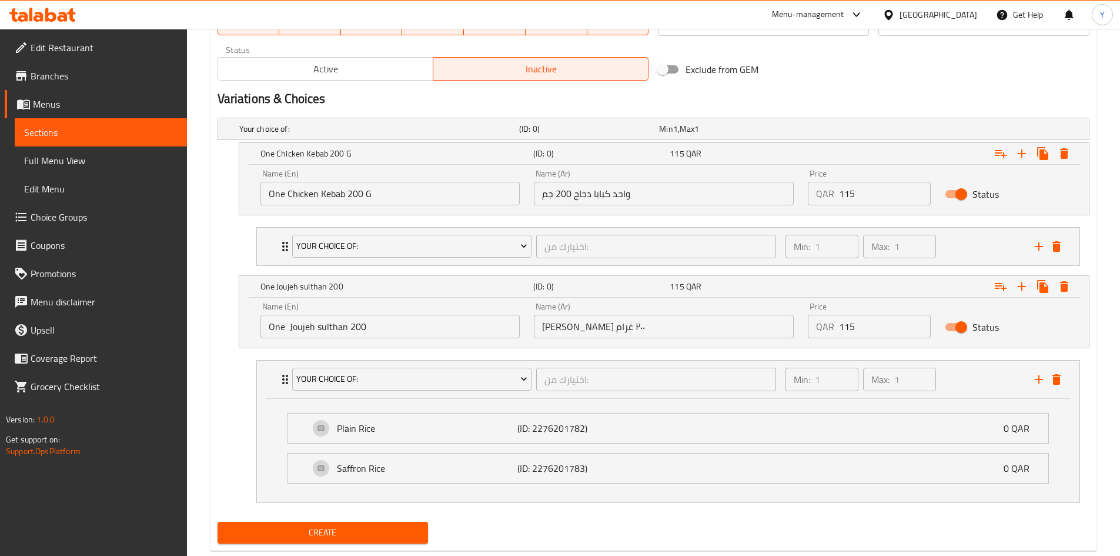
scroll to position [603, 0]
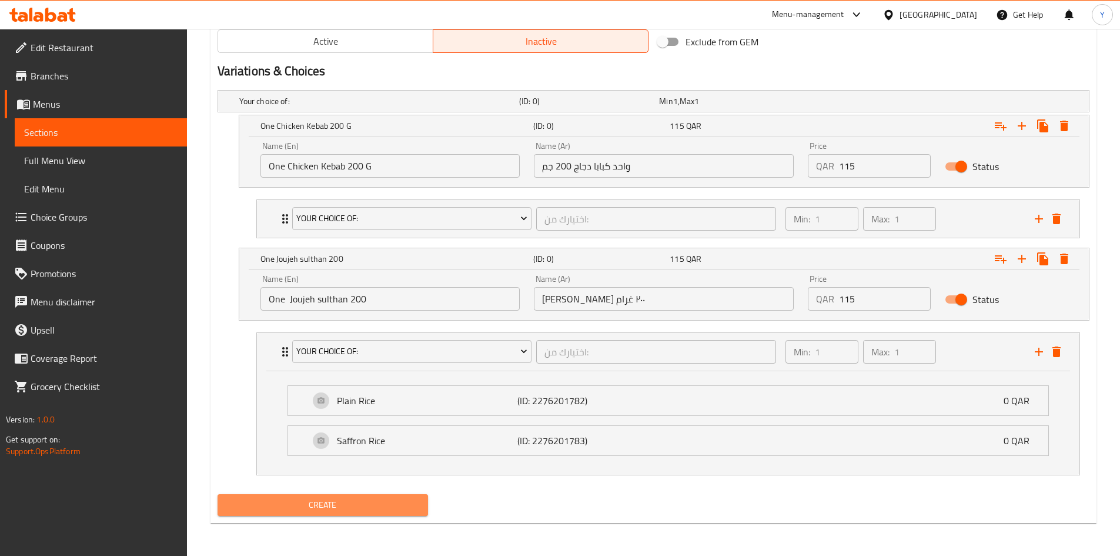
click at [347, 511] on span "Create" at bounding box center [323, 504] width 192 height 15
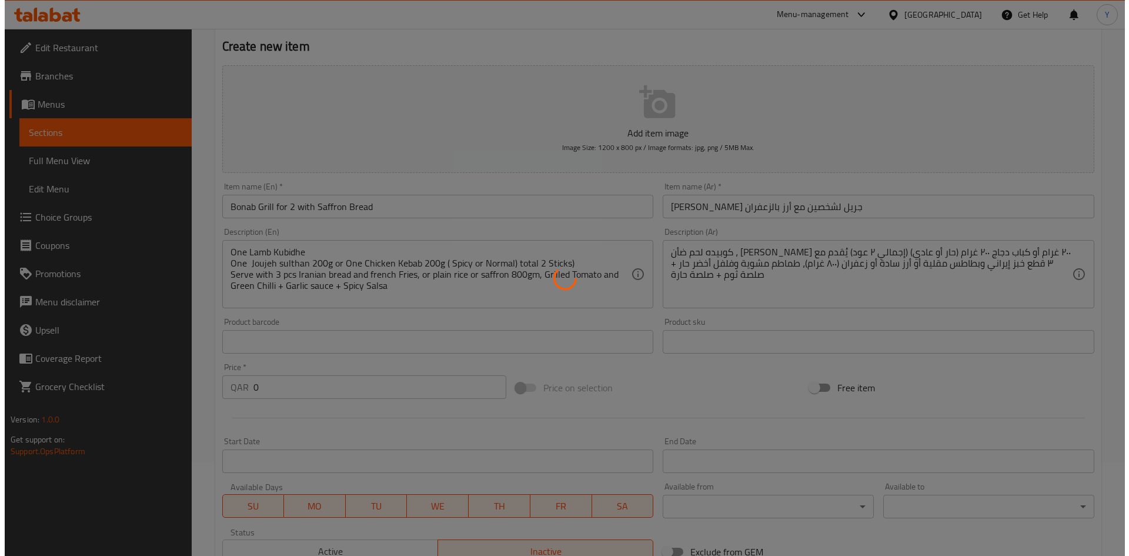
scroll to position [0, 0]
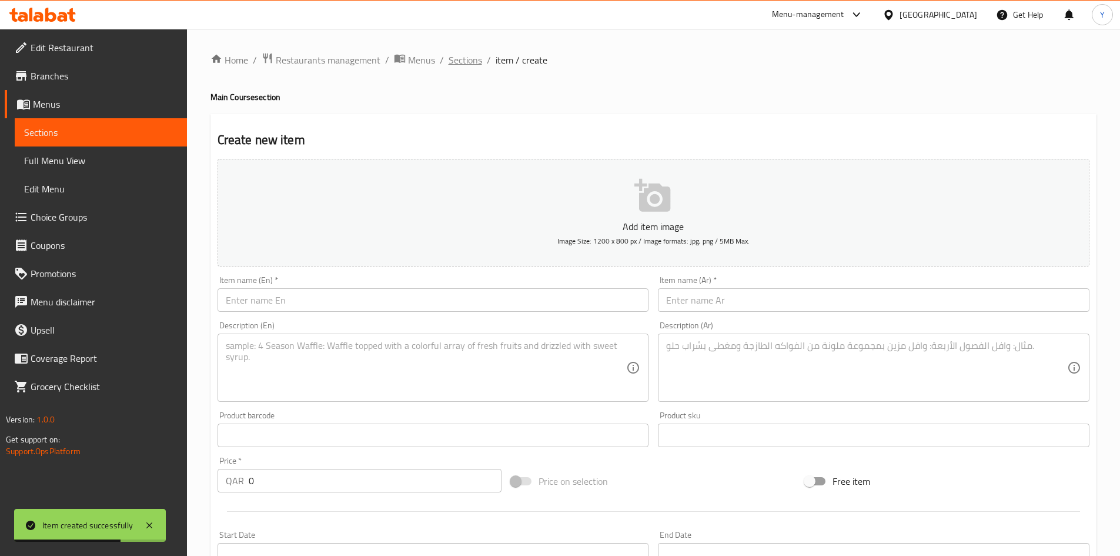
click at [466, 60] on span "Sections" at bounding box center [466, 60] width 34 height 14
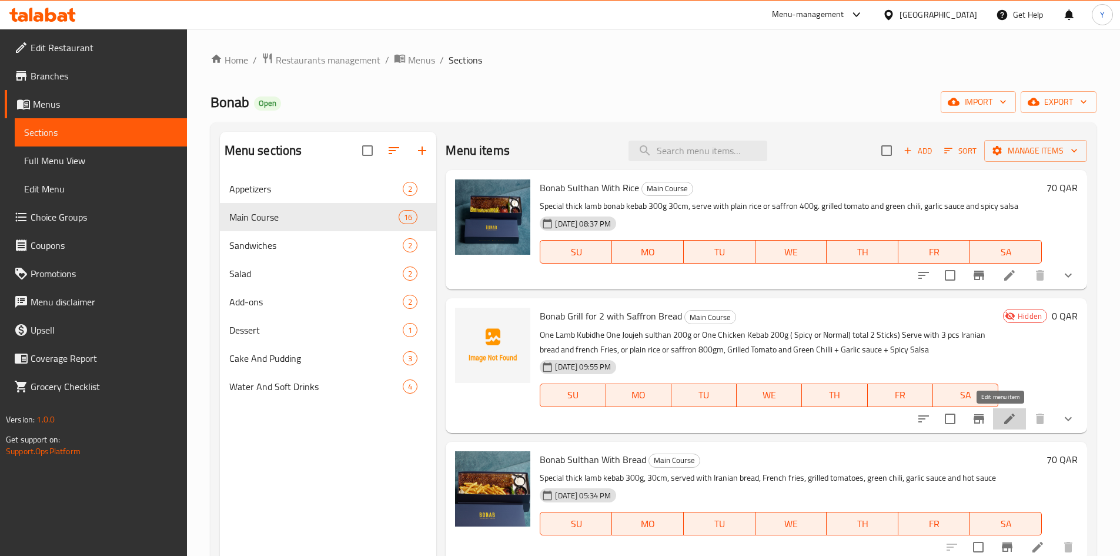
click at [1005, 424] on icon at bounding box center [1009, 419] width 14 height 14
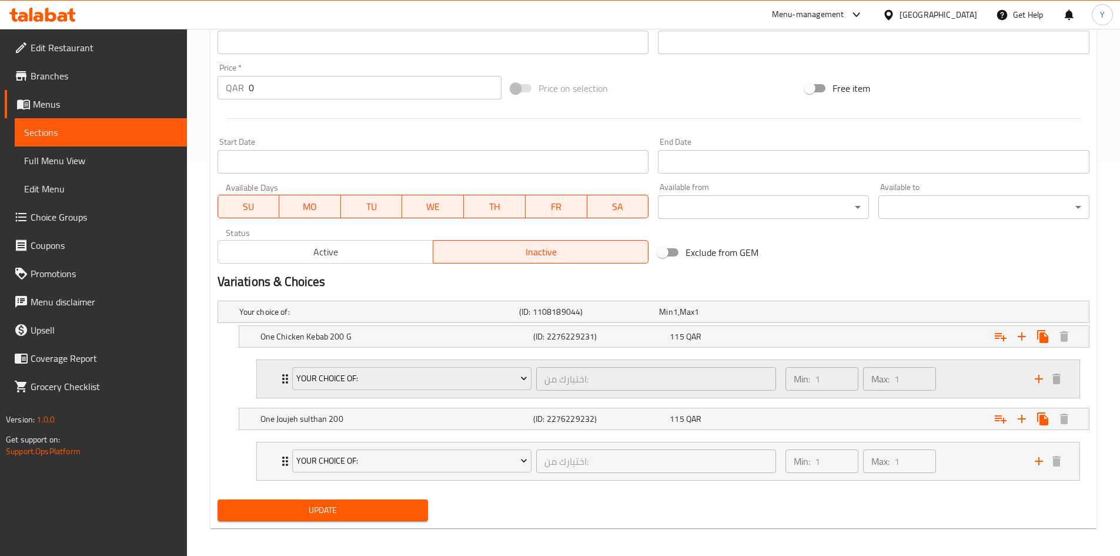
scroll to position [398, 0]
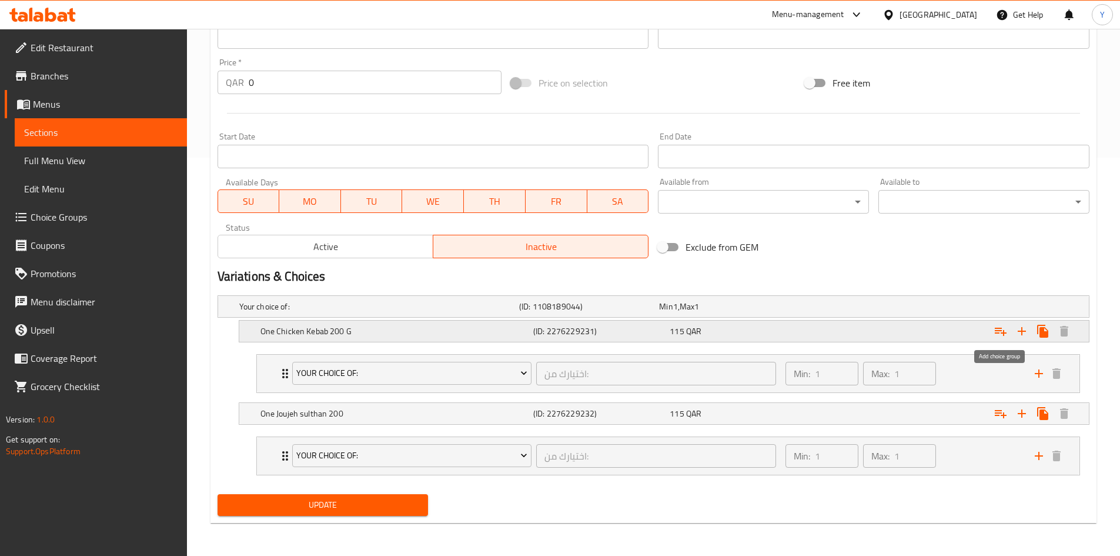
click at [999, 337] on icon "Expand" at bounding box center [1001, 331] width 14 height 14
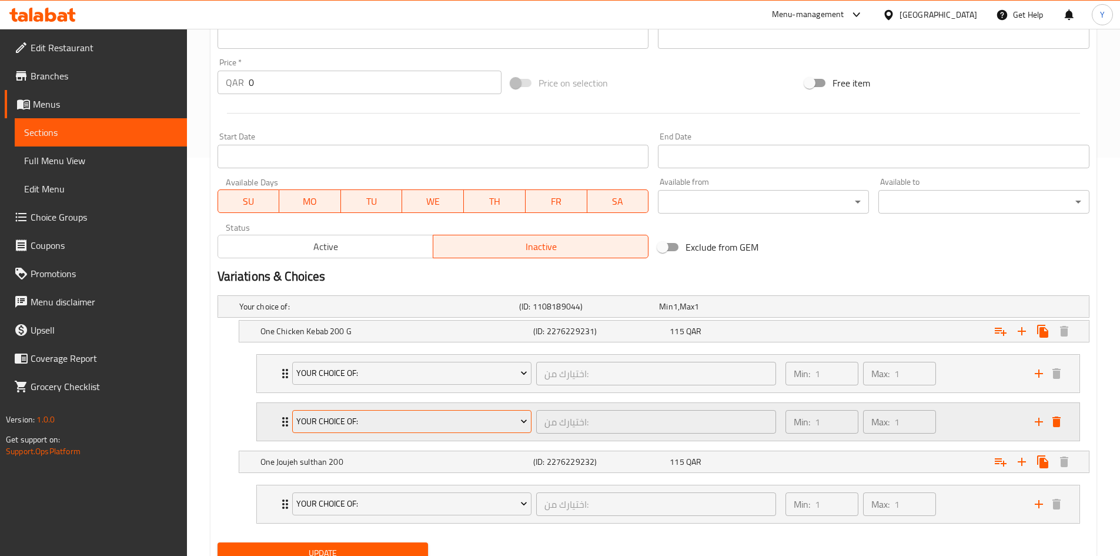
click at [519, 431] on button "Your Choice Of:" at bounding box center [412, 422] width 240 height 24
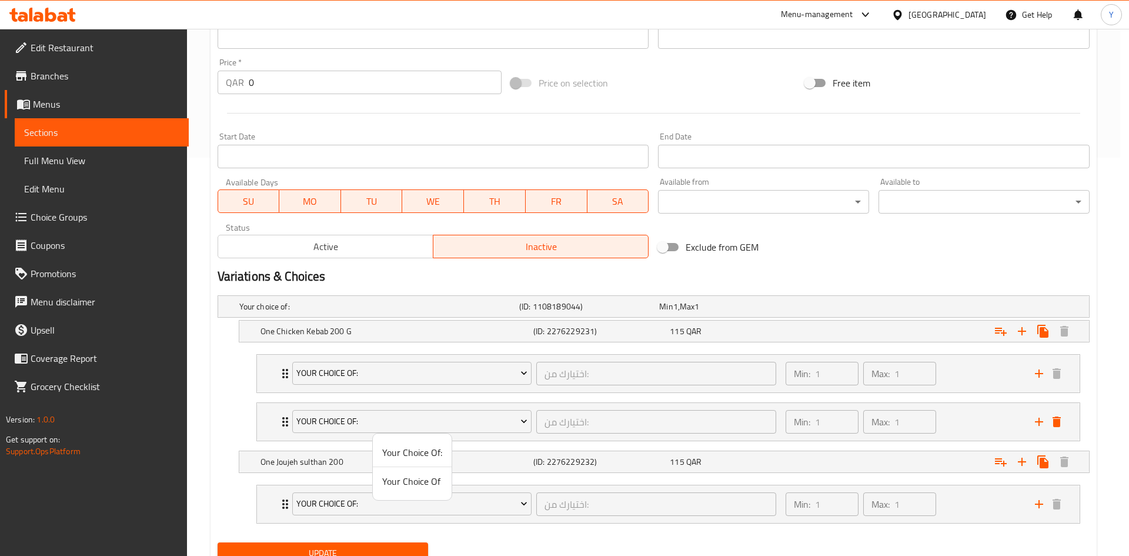
click at [436, 485] on span "Your Choice Of" at bounding box center [412, 481] width 60 height 14
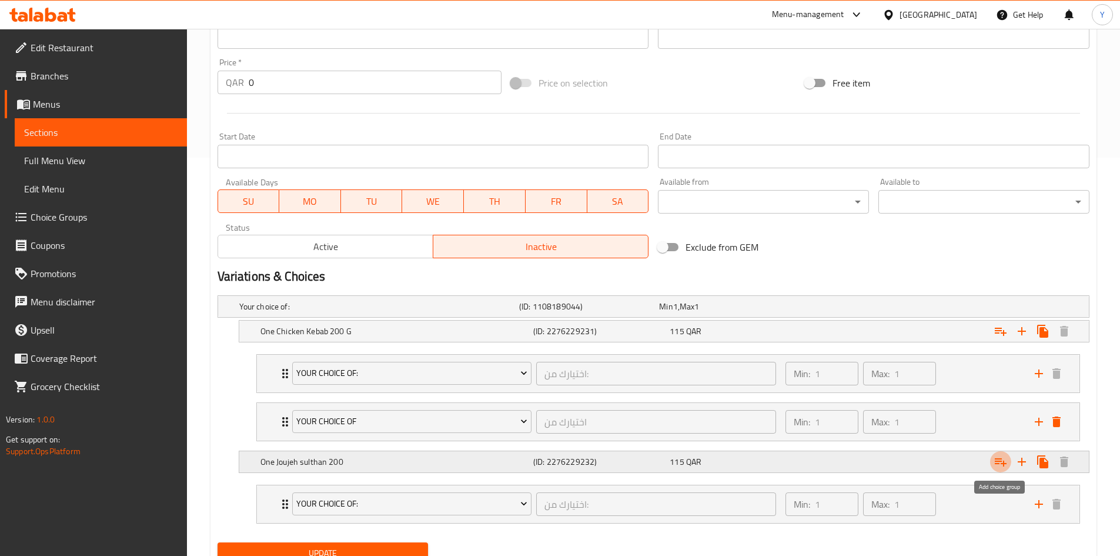
click at [998, 457] on icon "Expand" at bounding box center [1001, 461] width 14 height 14
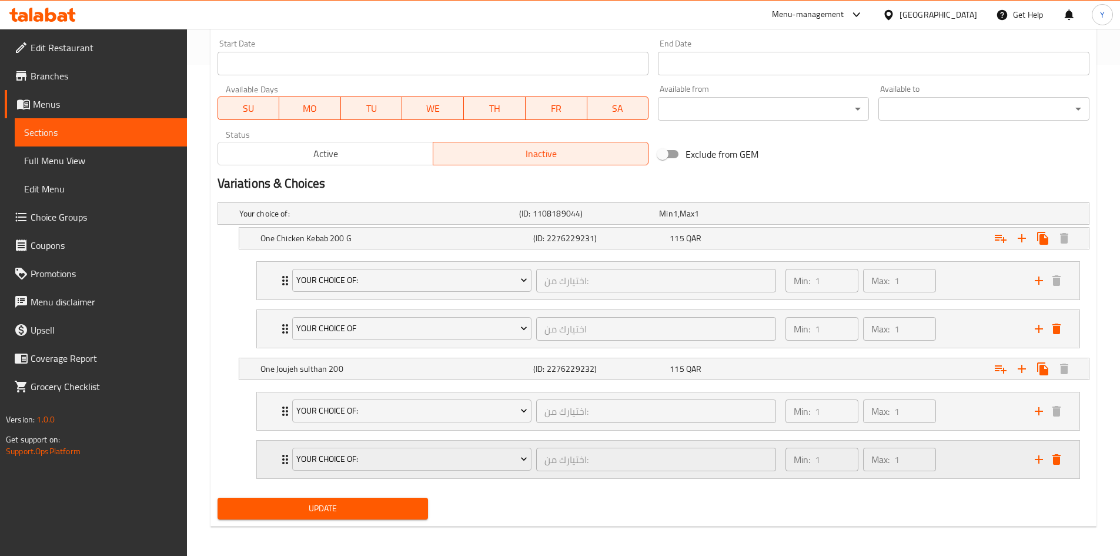
scroll to position [494, 0]
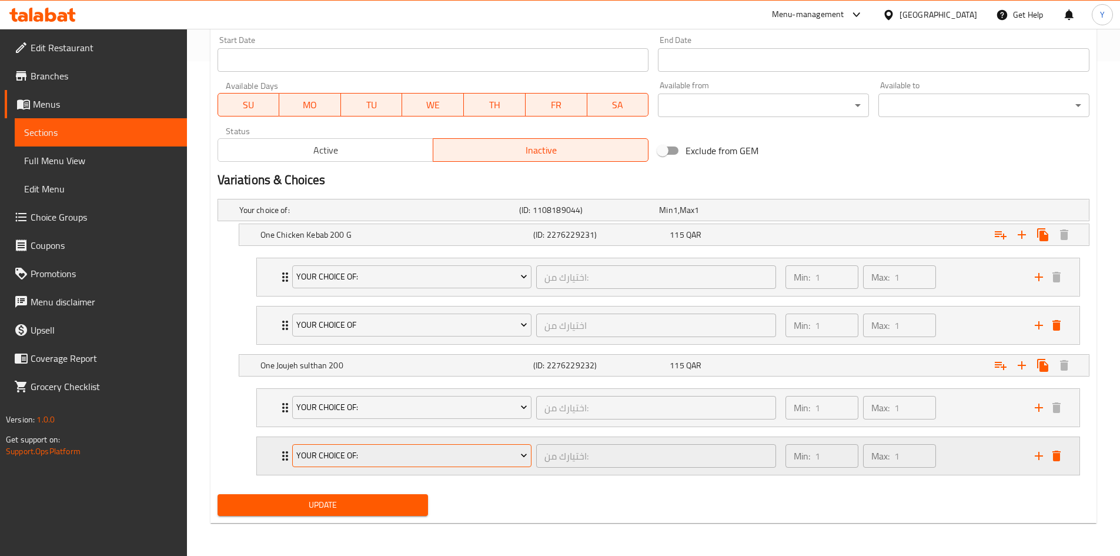
click at [472, 460] on span "Your Choice Of:" at bounding box center [411, 455] width 231 height 15
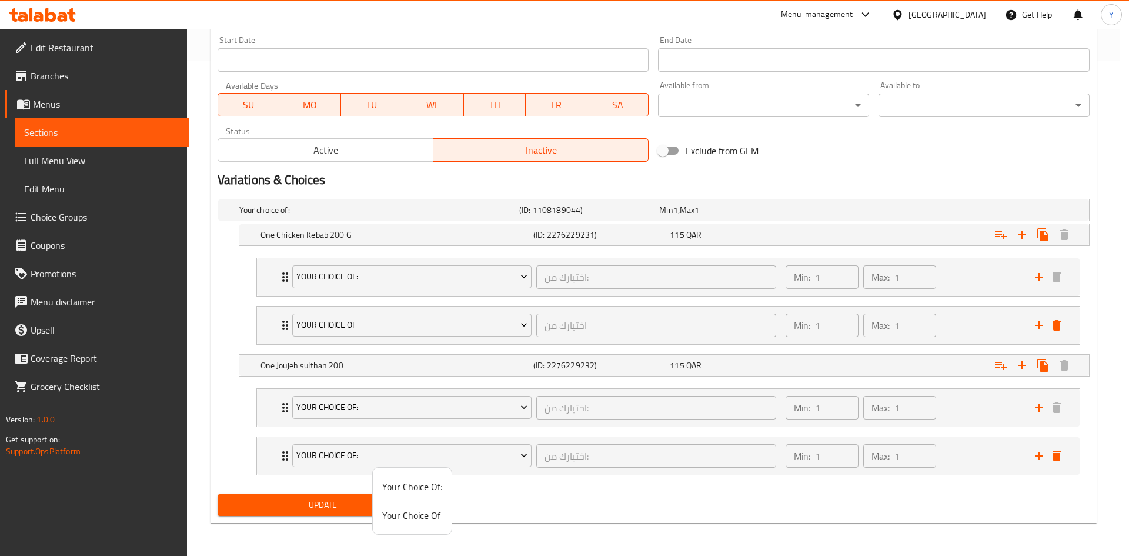
click at [408, 510] on span "Your Choice Of" at bounding box center [412, 515] width 60 height 14
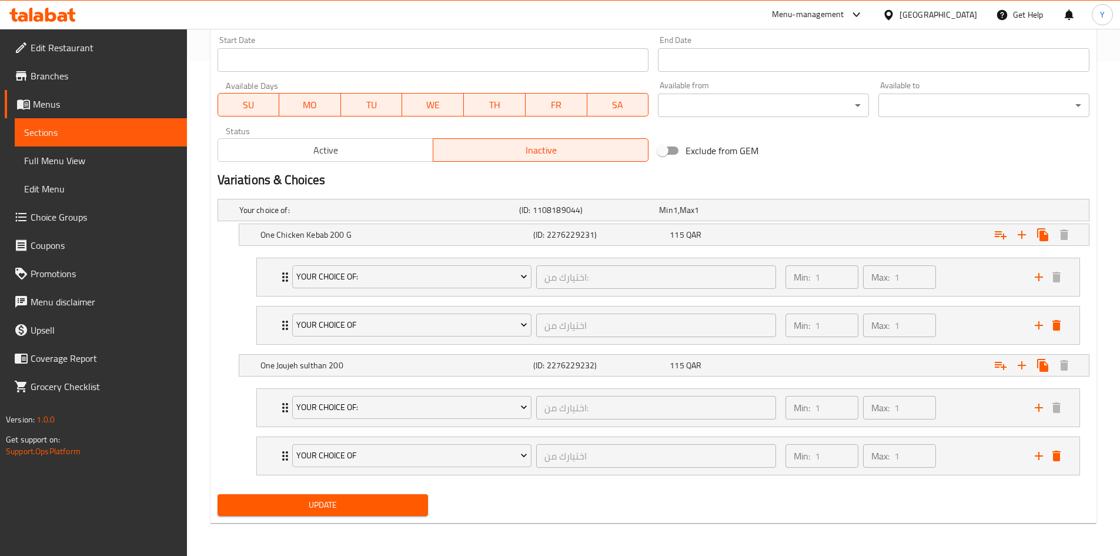
click at [370, 508] on span "Update" at bounding box center [323, 504] width 192 height 15
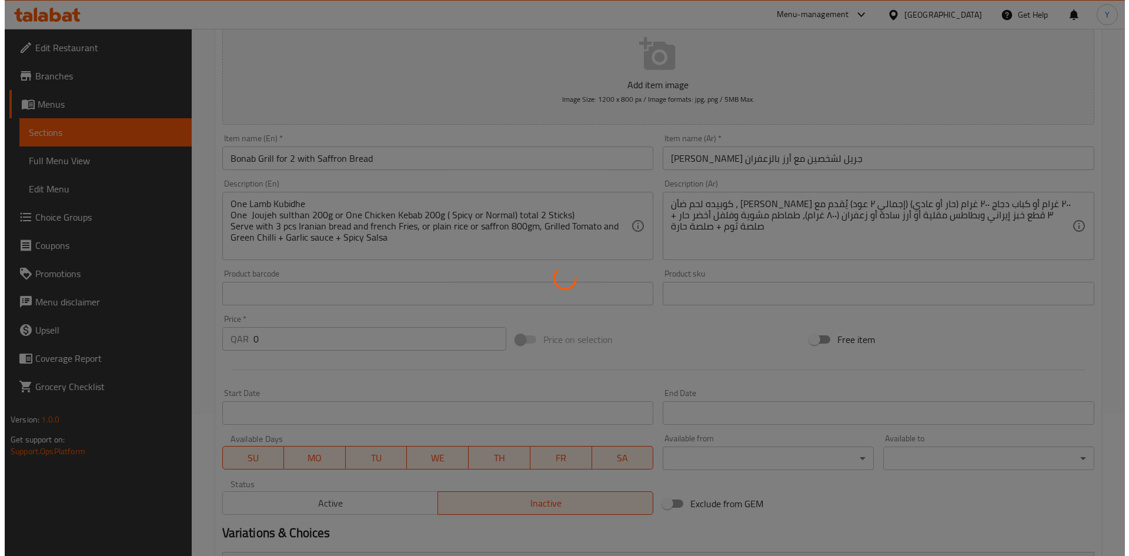
scroll to position [0, 0]
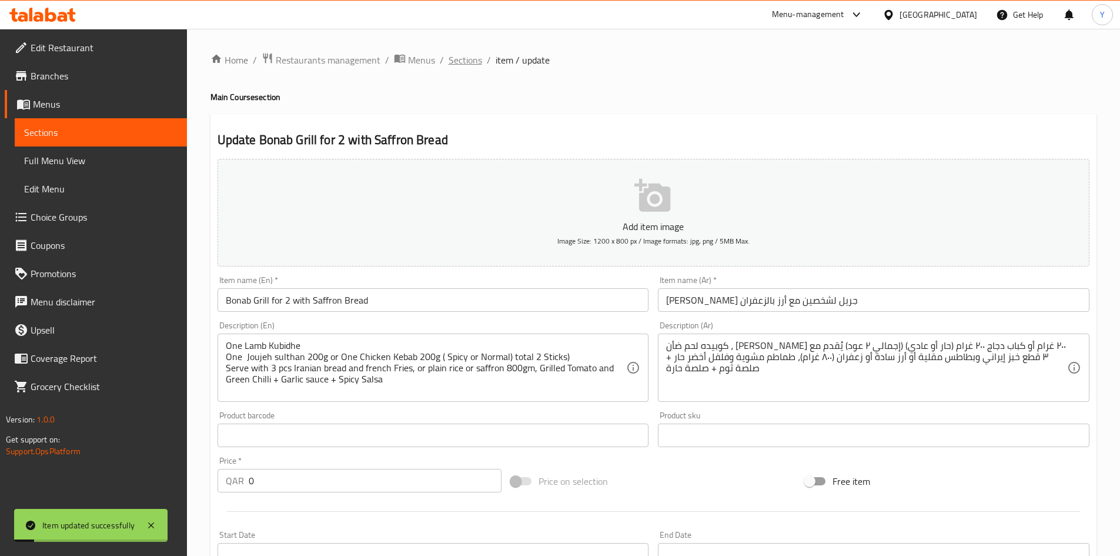
click at [459, 64] on span "Sections" at bounding box center [466, 60] width 34 height 14
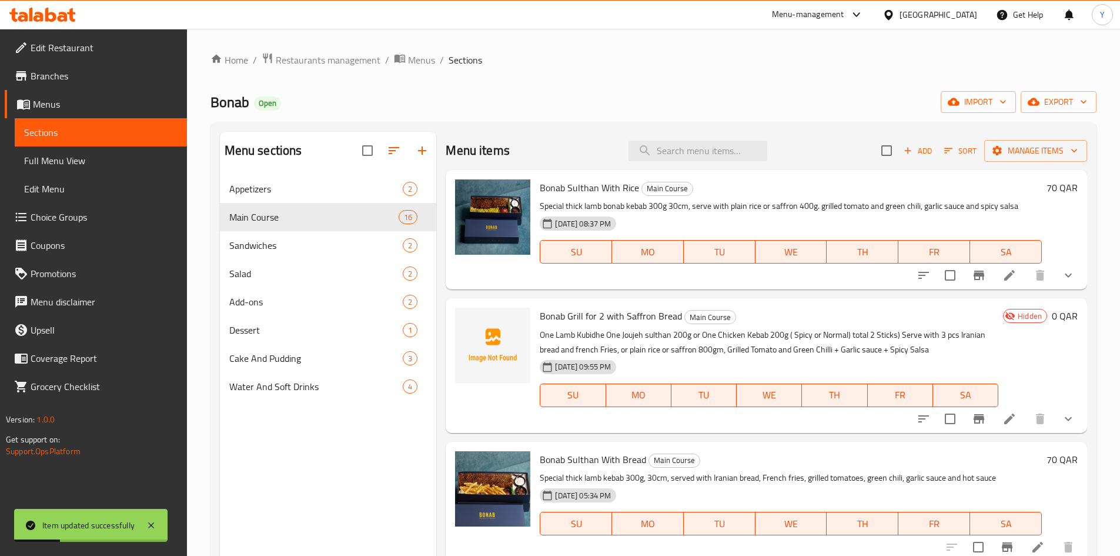
click at [952, 146] on span "Sort" at bounding box center [960, 151] width 32 height 14
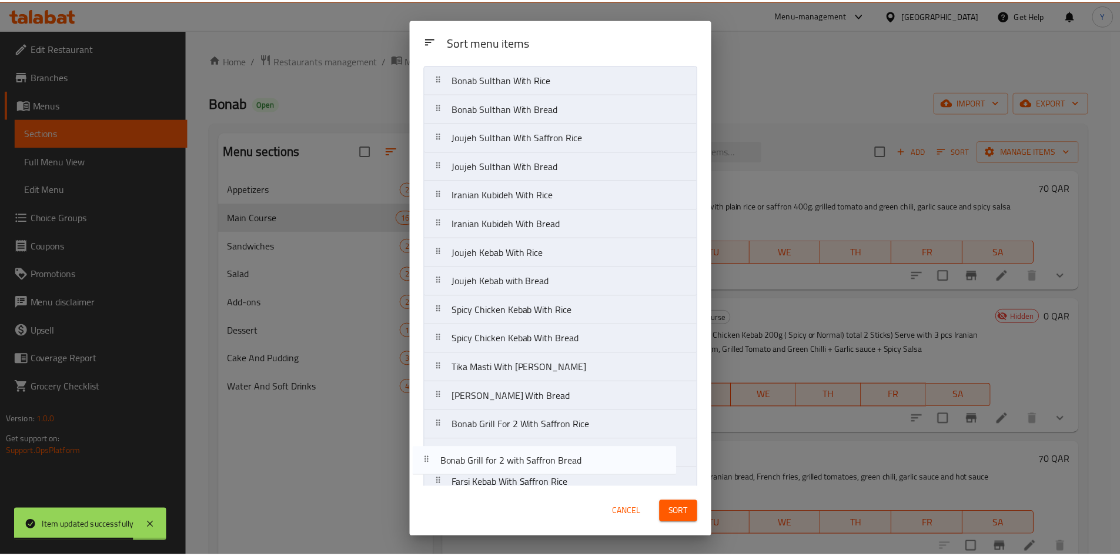
scroll to position [75, 0]
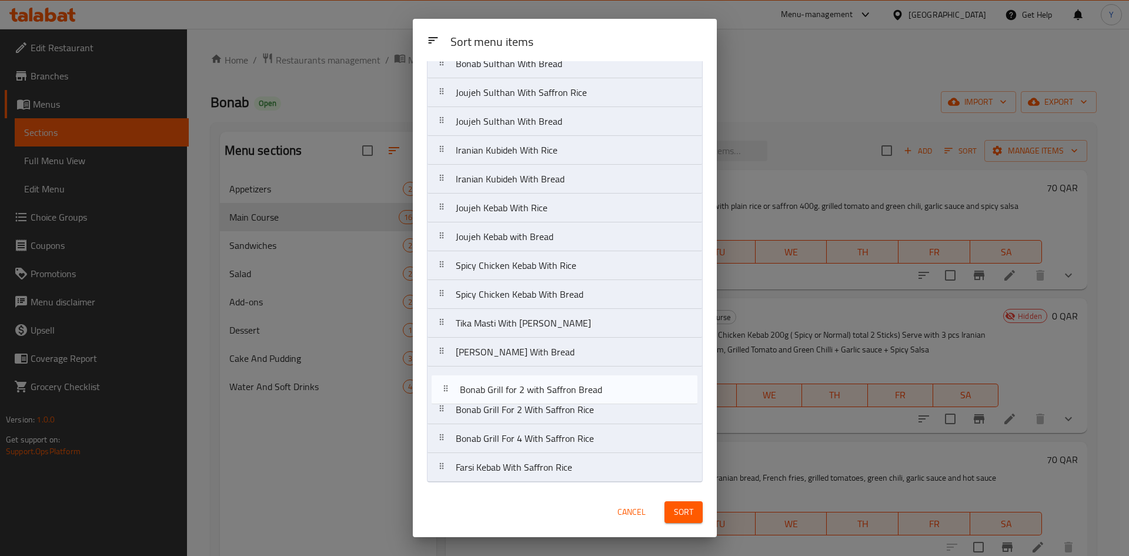
drag, startPoint x: 587, startPoint y: 145, endPoint x: 591, endPoint y: 399, distance: 254.0
click at [591, 399] on nav "Bonab Sulthan With Rice Bonab Grill for 2 with Saffron Bread Bonab Sulthan With…" at bounding box center [565, 251] width 276 height 462
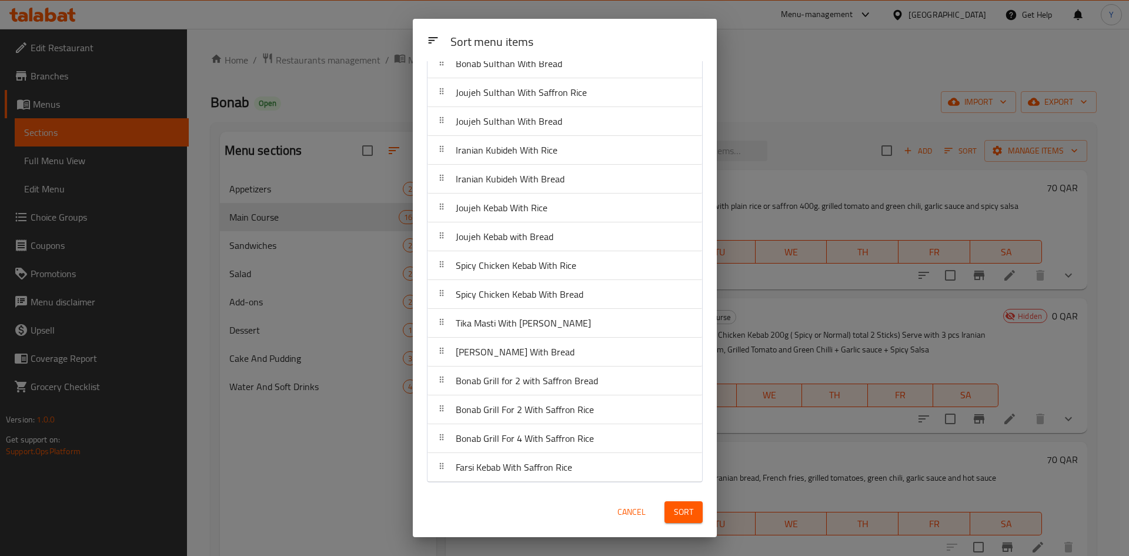
click at [686, 522] on button "Sort" at bounding box center [683, 512] width 38 height 22
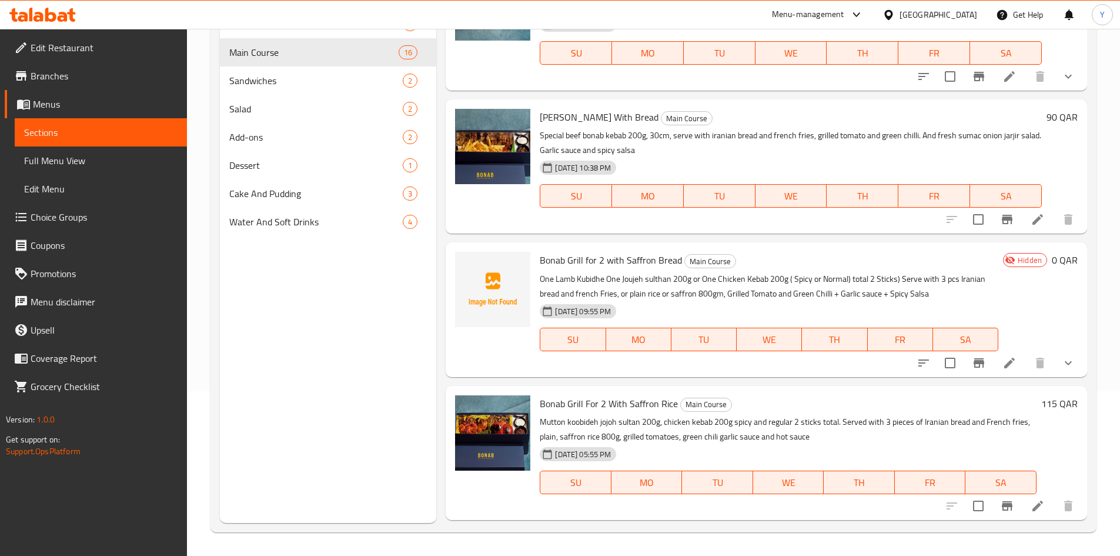
scroll to position [1539, 0]
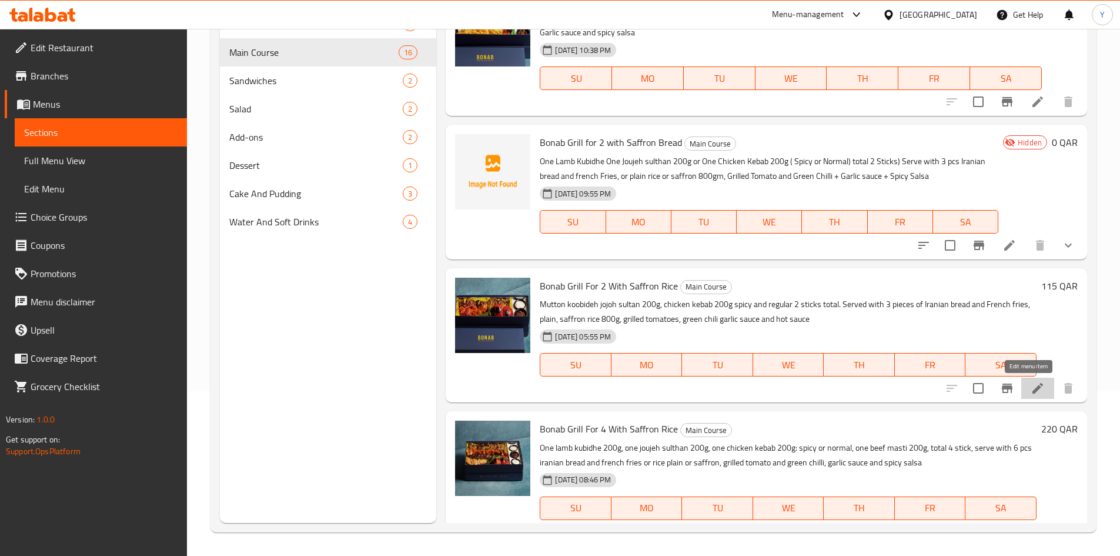
click at [1031, 387] on icon at bounding box center [1038, 388] width 14 height 14
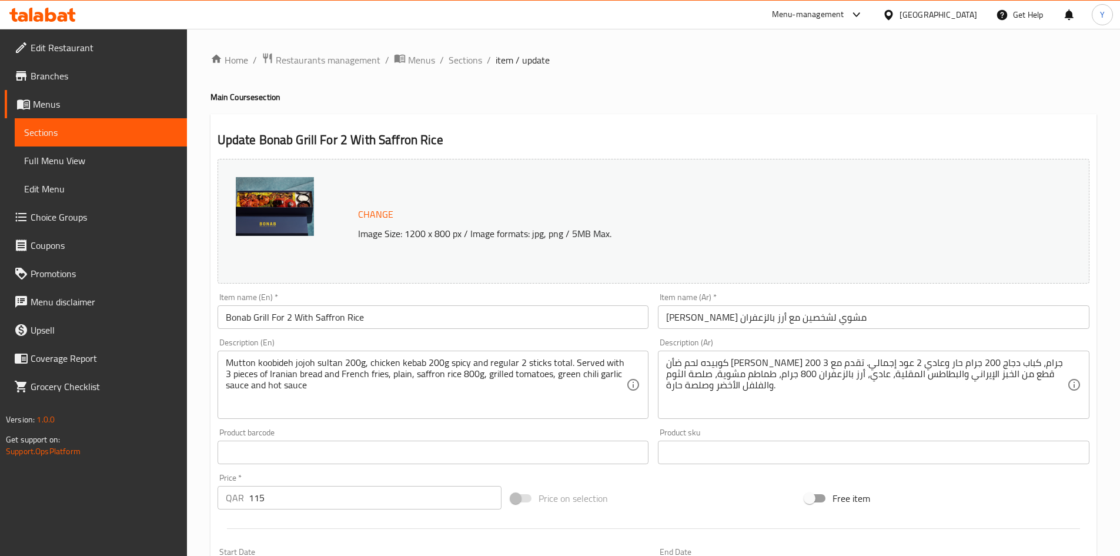
click at [385, 416] on div "Mutton koobideh jojoh sultan 200g, chicken kebab 200g spicy and regular 2 stick…" at bounding box center [434, 384] width 432 height 68
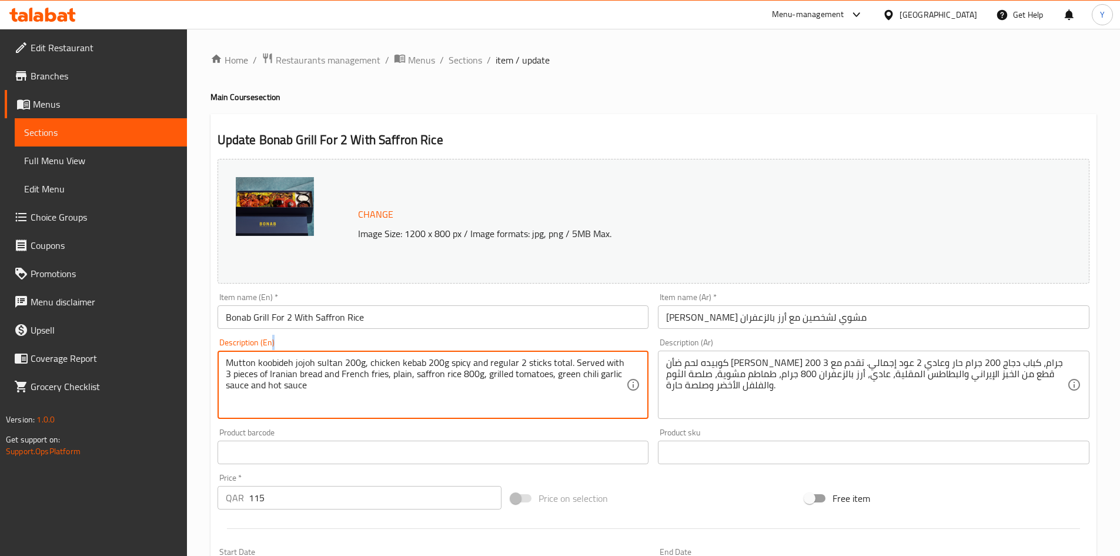
click at [385, 416] on div "Mutton koobideh jojoh sultan 200g, chicken kebab 200g spicy and regular 2 stick…" at bounding box center [434, 384] width 432 height 68
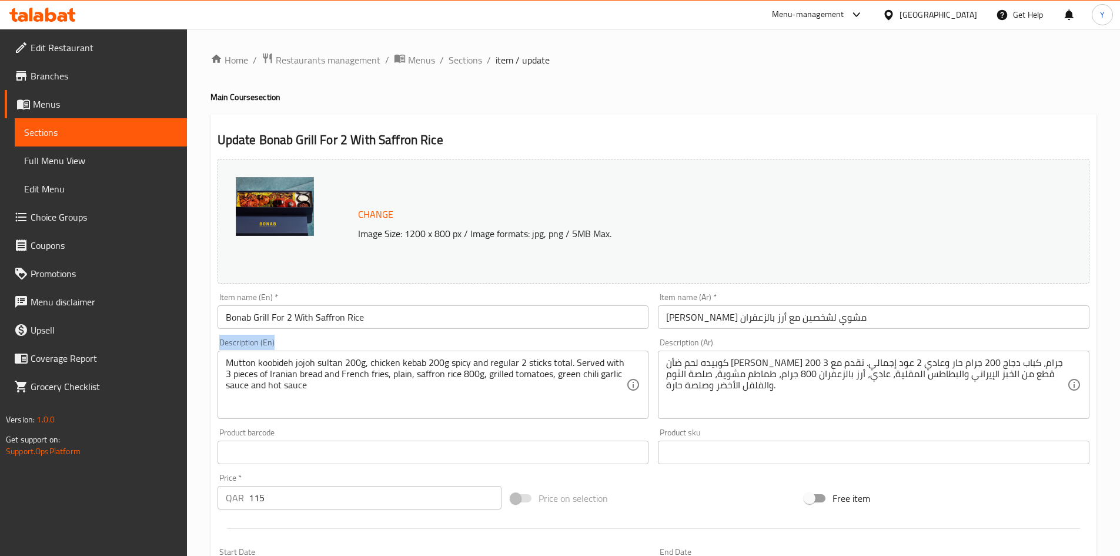
click at [385, 416] on div "Mutton koobideh jojoh sultan 200g, chicken kebab 200g spicy and regular 2 stick…" at bounding box center [434, 384] width 432 height 68
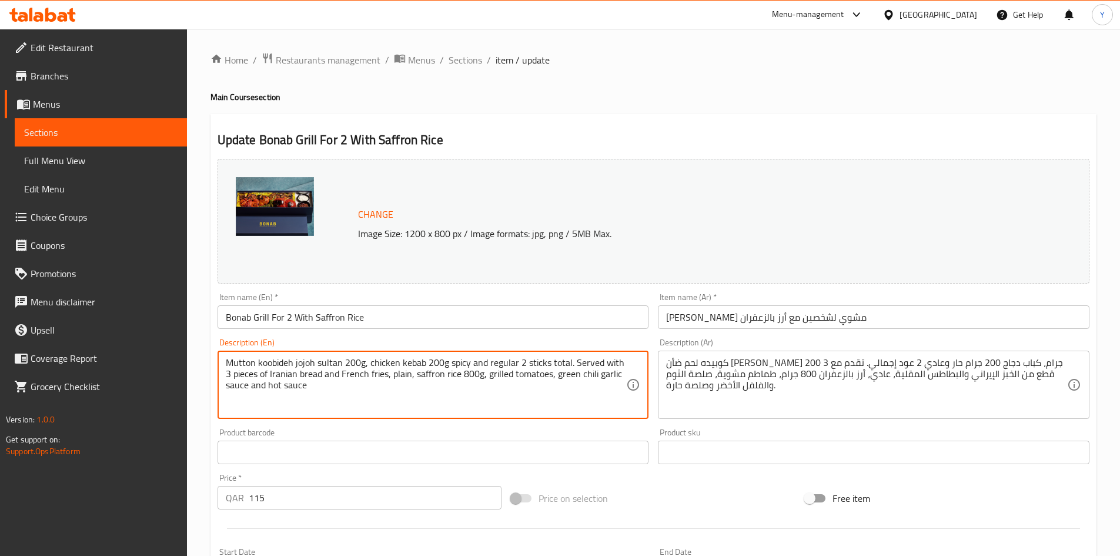
click at [354, 404] on textarea "Mutton koobideh jojoh sultan 200g, chicken kebab 200g spicy and regular 2 stick…" at bounding box center [426, 385] width 401 height 56
click at [354, 403] on textarea "Mutton koobideh jojoh sultan 200g, chicken kebab 200g spicy and regular 2 stick…" at bounding box center [426, 385] width 401 height 56
paste textarea ""One Lamb Kubidhe One Joujeh sulthan 200g or One Chicken Kebab 200g ( Spicy or …"
type textarea ""One Lamb Kubidhe One Joujeh sulthan 200g or One Chicken Kebab 200g ( Spicy or …"
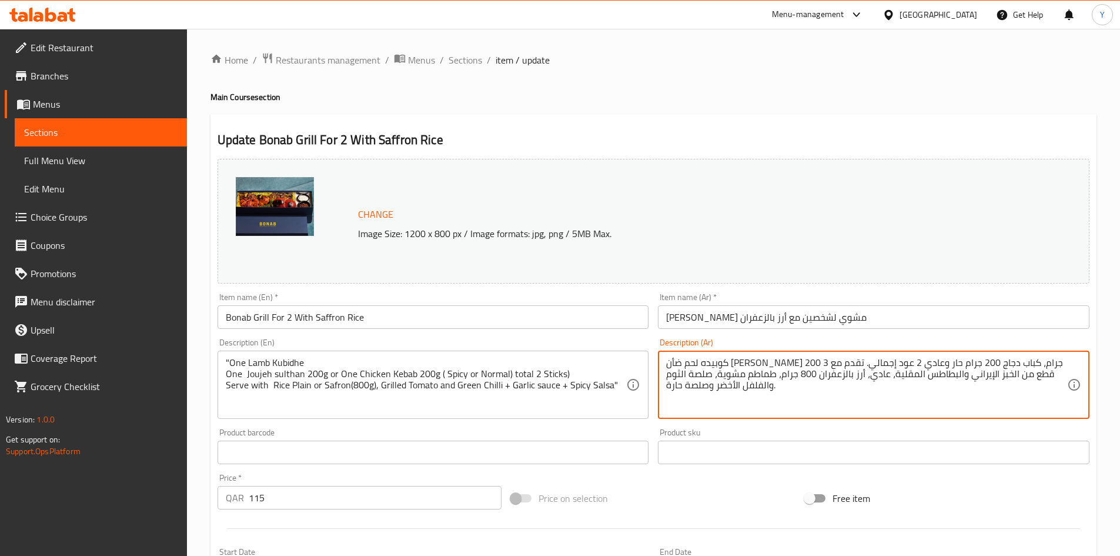
click at [753, 402] on textarea "كوبيده لحم ضأن [PERSON_NAME] 200 جرام، كباب دجاج 200 جرام حار وعادي 2 عود إجمال…" at bounding box center [866, 385] width 401 height 56
paste textarea "[PERSON_NAME] غرام أو كباب دجاج ٢٠٠ غرام (حار أو عادي) (إجمالي ٢ عود) يُقدم مع …"
type textarea "كوبيده لحم ضأن [PERSON_NAME] ٢٠٠ غرام أو كباب دجاج ٢٠٠ غرام (حار أو عادي) (إجما…"
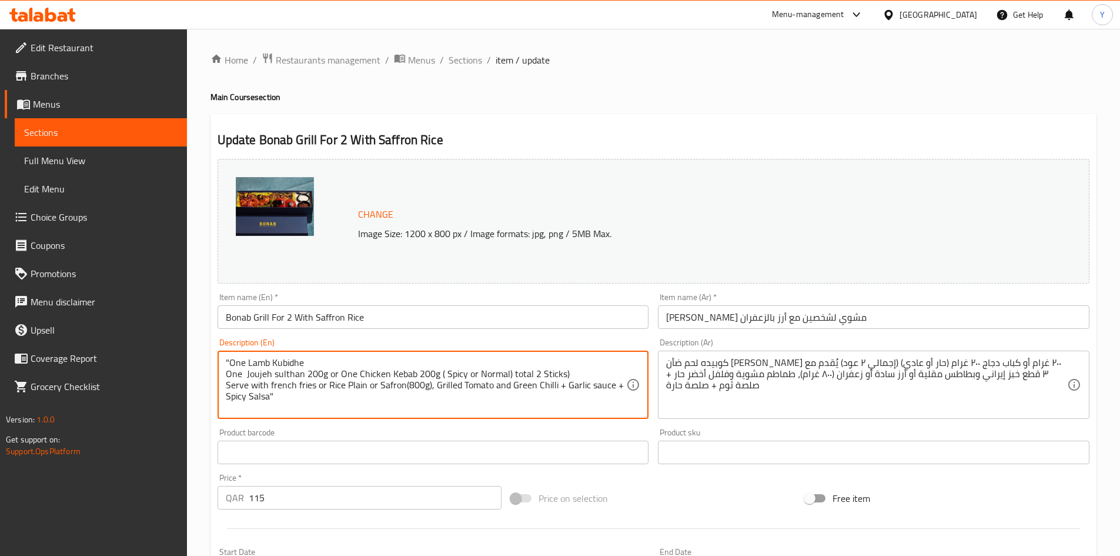
type textarea ""One Lamb Kubidhe One Joujeh sulthan 200g or One Chicken Kebab 200g ( Spicy or …"
click at [487, 324] on input "Bonab Grill For 2 With Saffron Rice" at bounding box center [434, 317] width 432 height 24
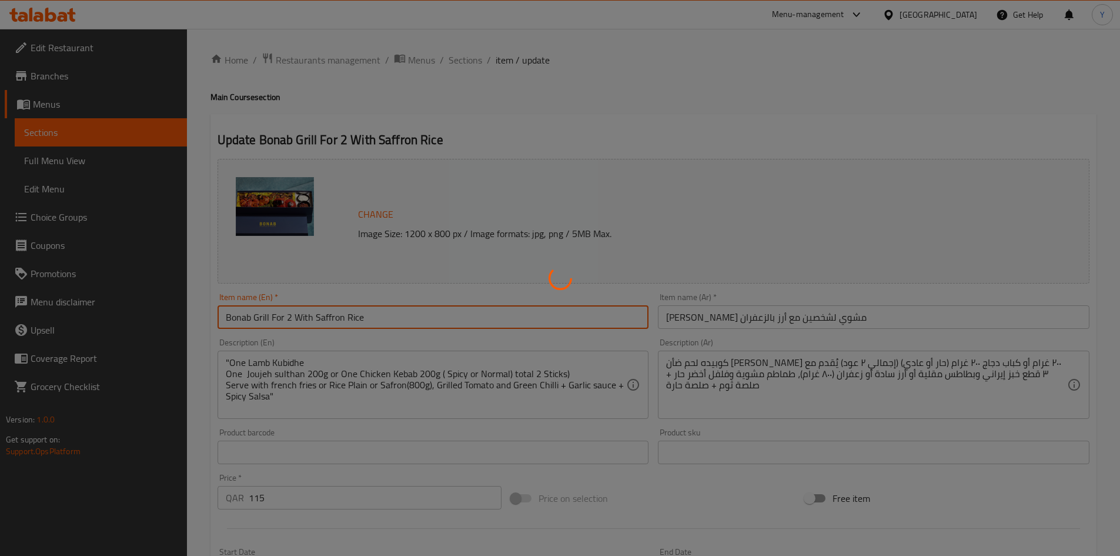
scroll to position [176, 0]
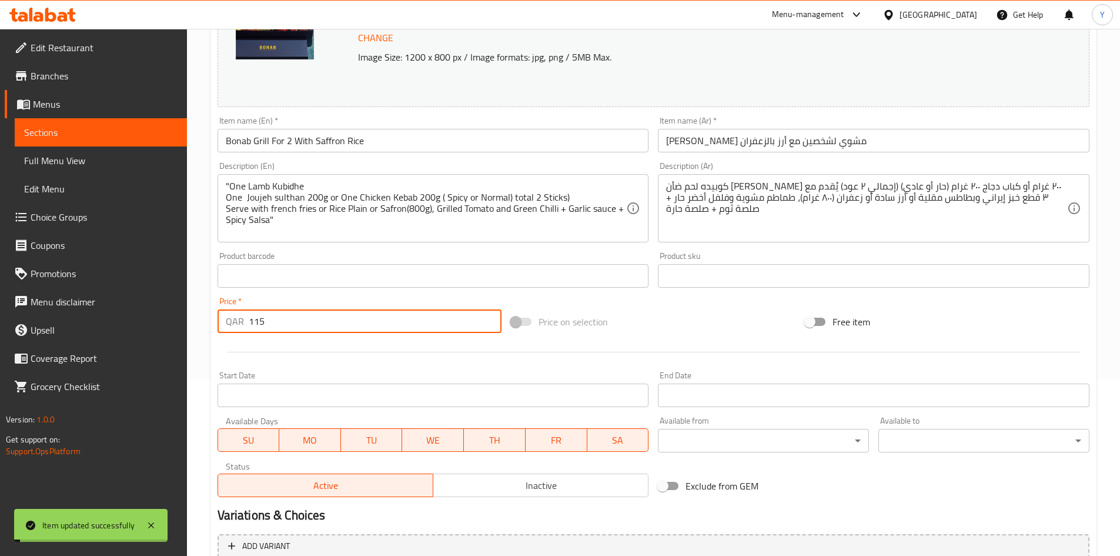
click at [290, 323] on input "115" at bounding box center [375, 321] width 253 height 24
click at [290, 324] on input "115" at bounding box center [375, 321] width 253 height 24
type input "0"
click at [299, 342] on div at bounding box center [653, 351] width 881 height 29
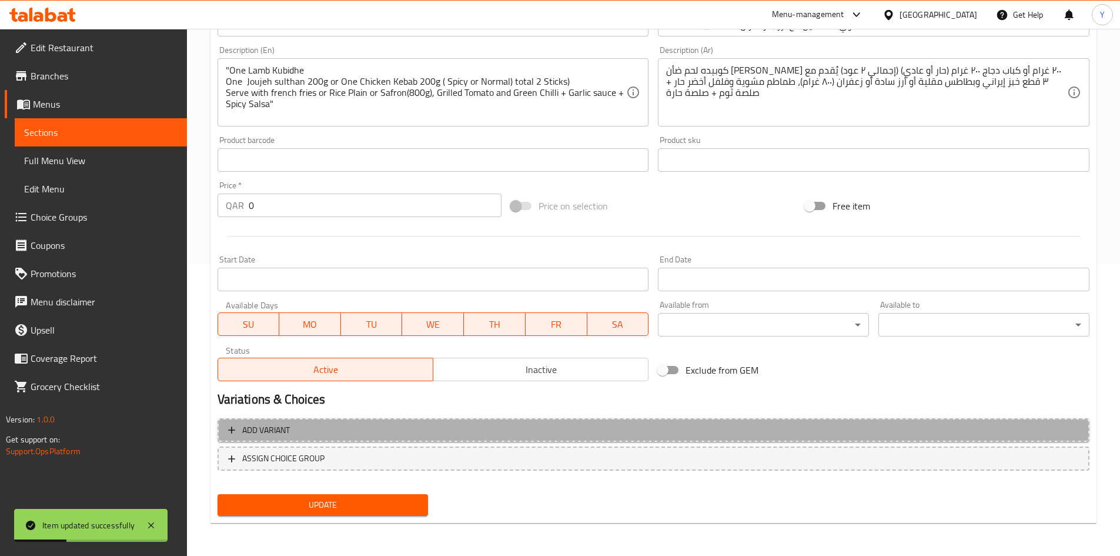
click at [452, 429] on span "Add variant" at bounding box center [653, 430] width 851 height 15
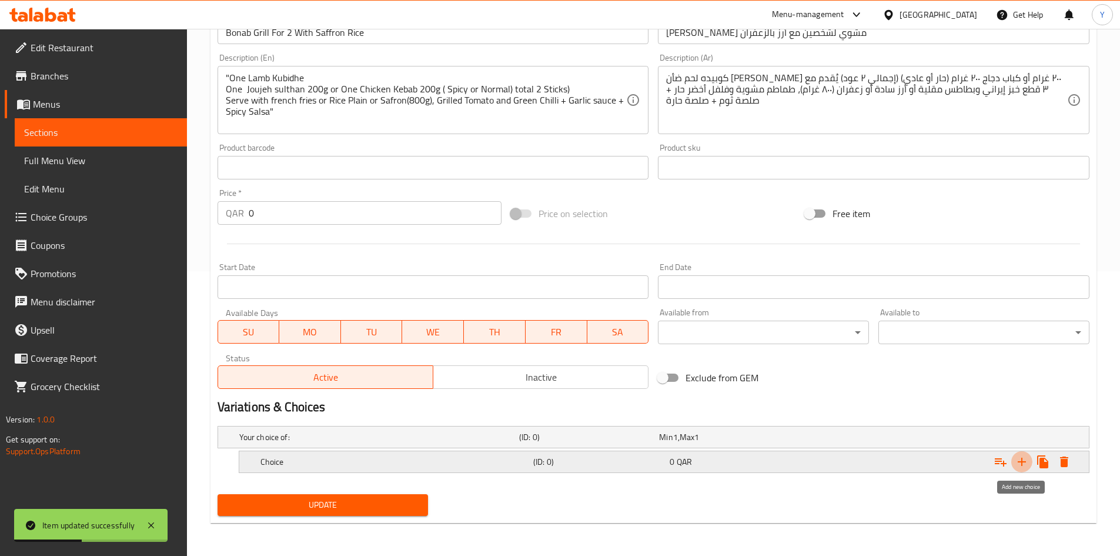
click at [1024, 461] on icon "Expand" at bounding box center [1022, 461] width 14 height 14
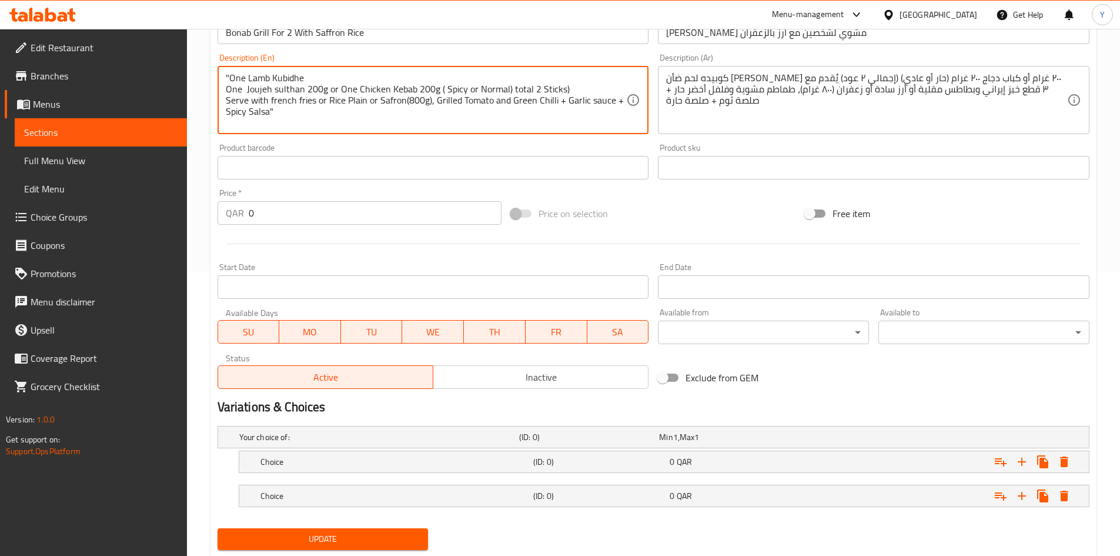
drag, startPoint x: 230, startPoint y: 79, endPoint x: 312, endPoint y: 76, distance: 82.4
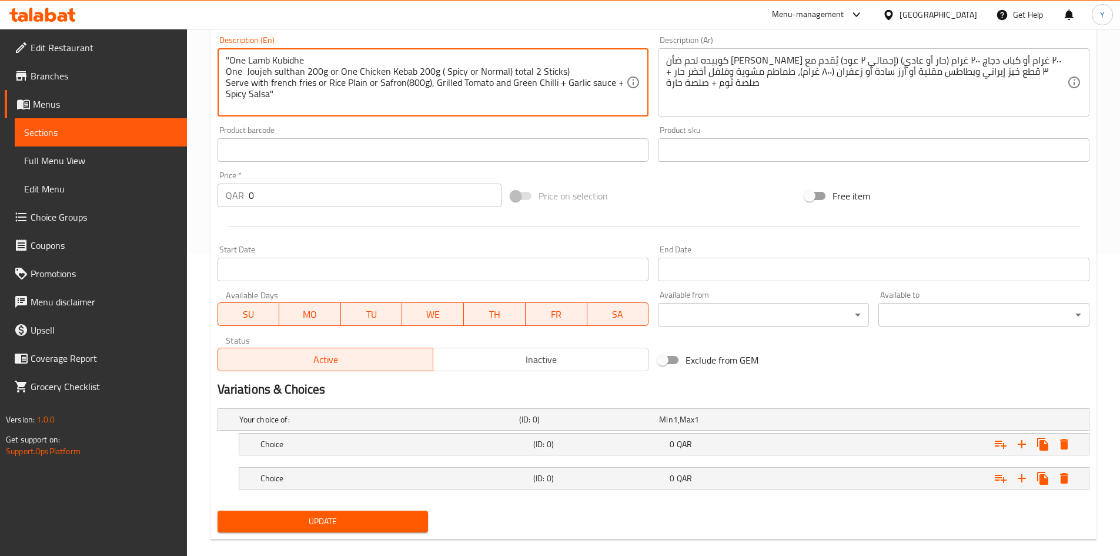
scroll to position [319, 0]
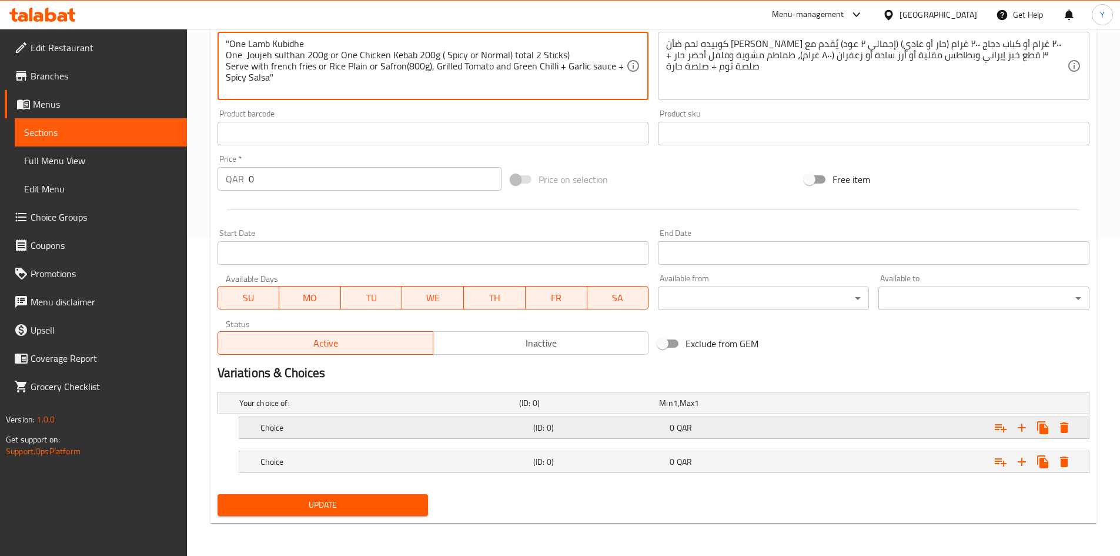
click at [342, 424] on h5 "Choice" at bounding box center [394, 428] width 268 height 12
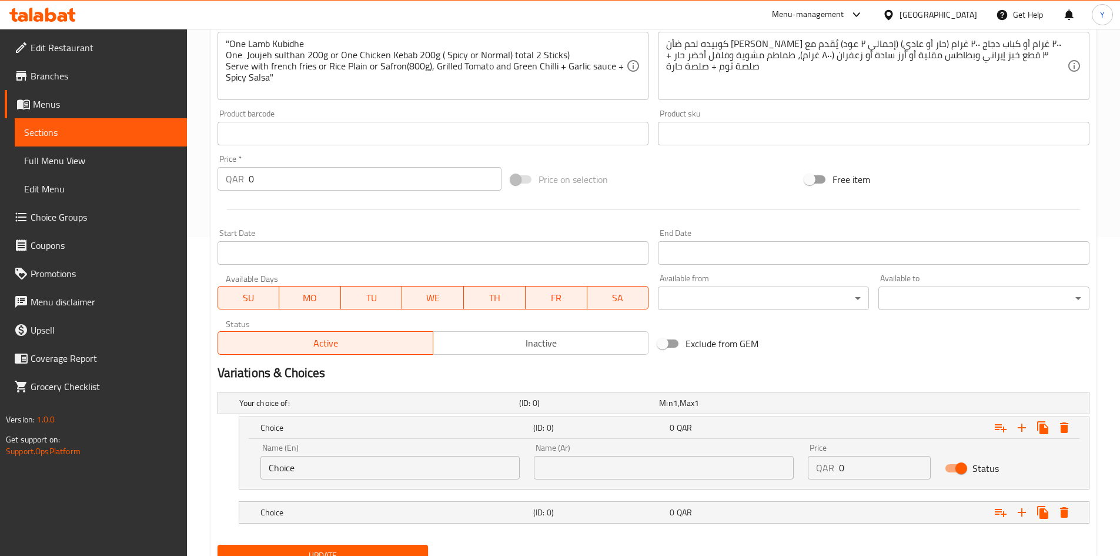
click at [343, 466] on input "Choice" at bounding box center [390, 468] width 260 height 24
click at [343, 467] on input "Choice" at bounding box center [390, 468] width 260 height 24
paste input "One Lamb Kubidhe"
type input "One Lamb Kubidhe"
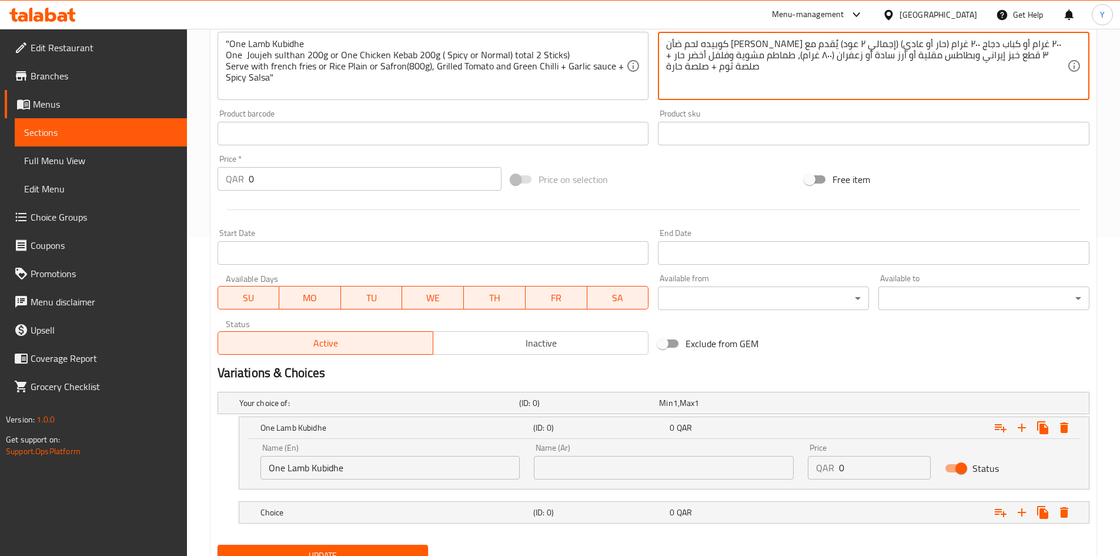
drag, startPoint x: 1005, startPoint y: 47, endPoint x: 1064, endPoint y: 38, distance: 60.1
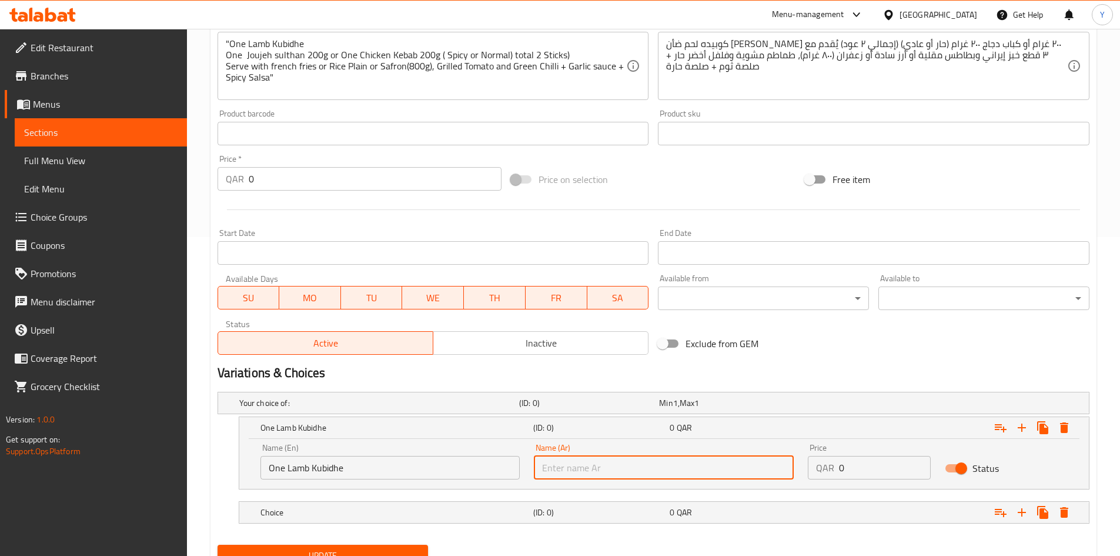
paste input "كوبيده لحم ضأن"
type input "كوبيده لحم ضأن"
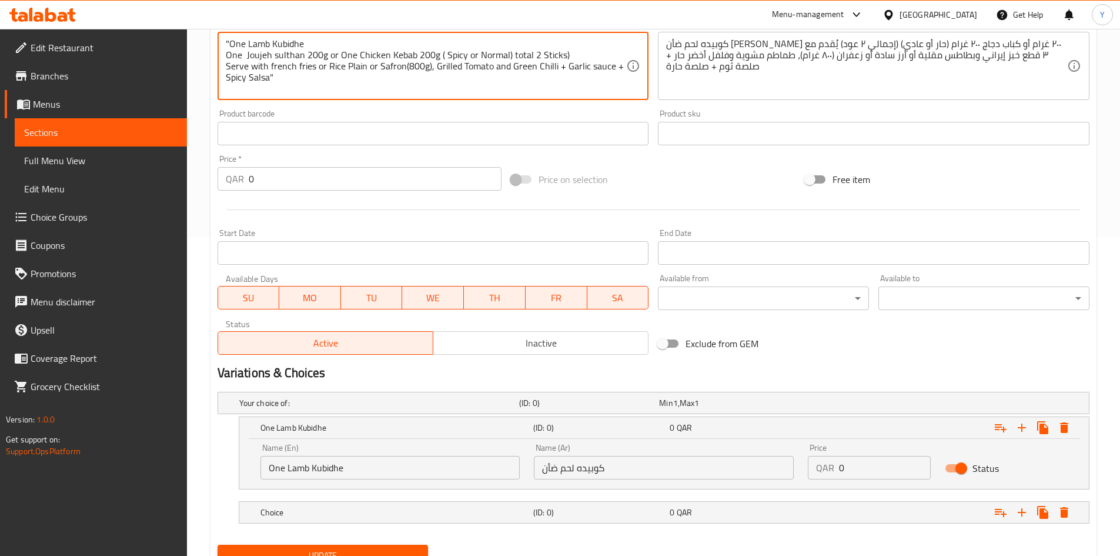
drag, startPoint x: 324, startPoint y: 55, endPoint x: 232, endPoint y: 52, distance: 92.3
click at [243, 56] on textarea ""One Lamb Kubidhe One Joujeh sulthan 200g or One Chicken Kebab 200g ( Spicy or …" at bounding box center [426, 66] width 401 height 56
drag, startPoint x: 302, startPoint y: 60, endPoint x: 226, endPoint y: 56, distance: 75.4
click at [226, 56] on textarea ""One Lamb Kubidhe One Joujeh sulthan 200g or One Chicken Kebab 200g ( Spicy or …" at bounding box center [426, 66] width 401 height 56
drag, startPoint x: 226, startPoint y: 56, endPoint x: 324, endPoint y: 46, distance: 98.0
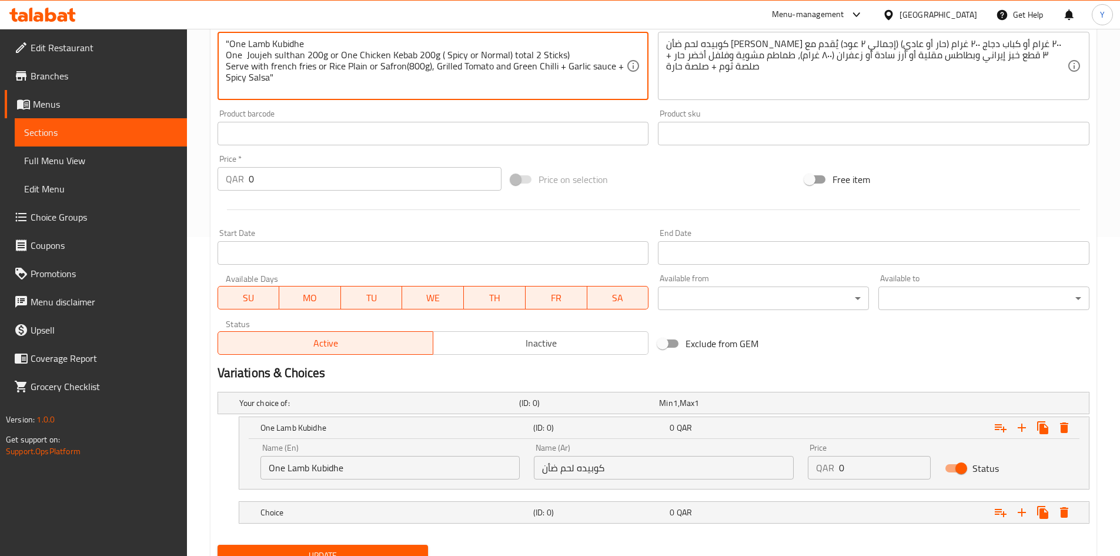
click at [324, 46] on textarea ""One Lamb Kubidhe One Joujeh sulthan 200g or One Chicken Kebab 200g ( Spicy or …" at bounding box center [426, 66] width 401 height 56
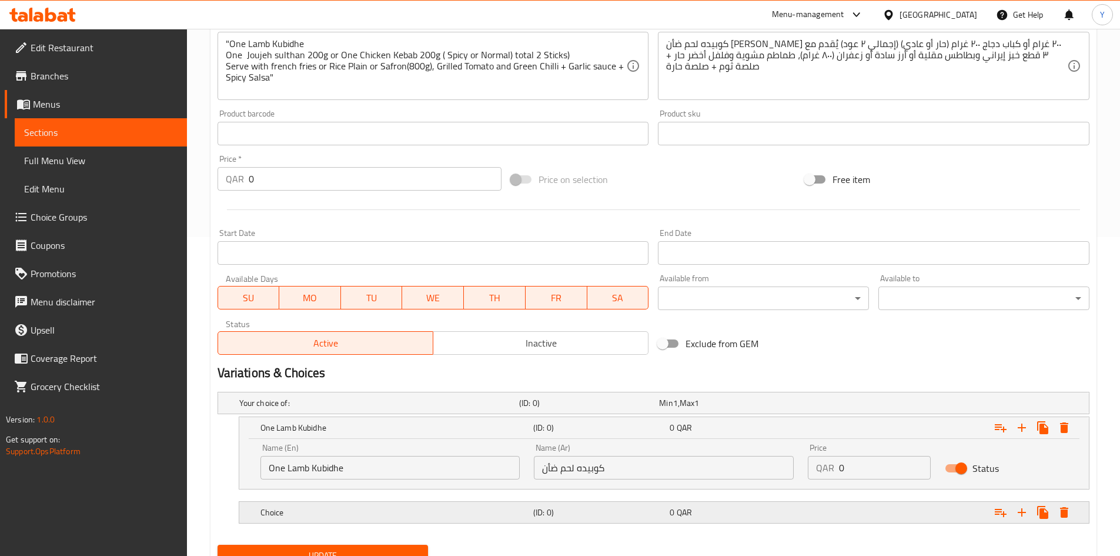
click at [303, 516] on h5 "Choice" at bounding box center [394, 512] width 268 height 12
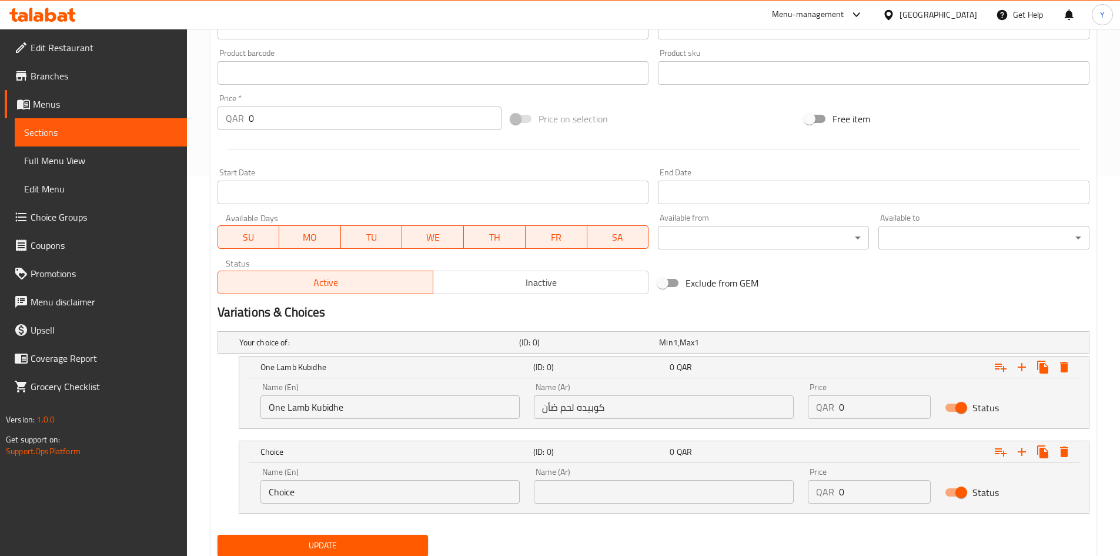
scroll to position [420, 0]
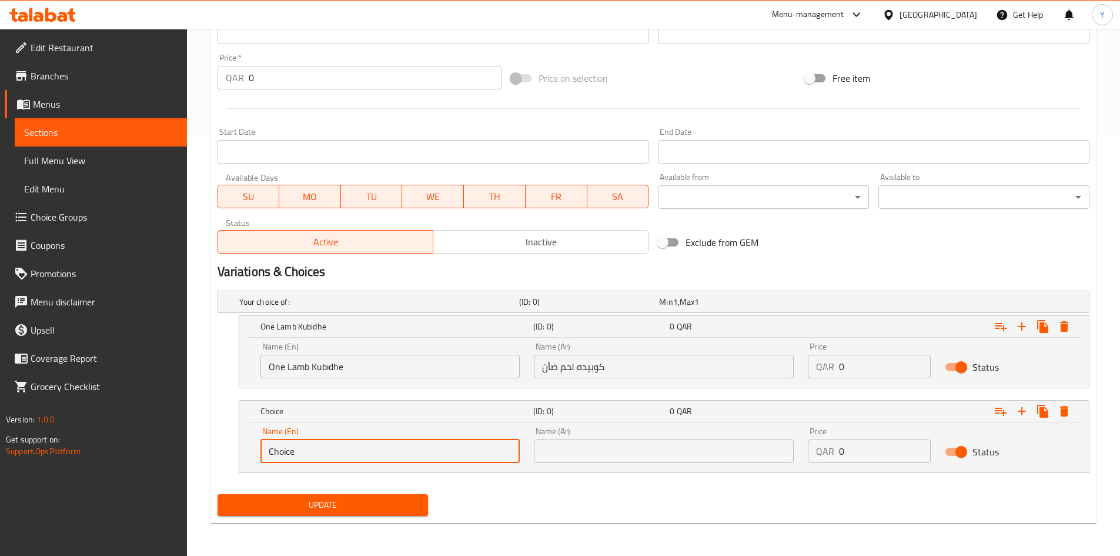
click at [321, 443] on input "Choice" at bounding box center [390, 451] width 260 height 24
paste input "One Joujeh sulthan 200g"
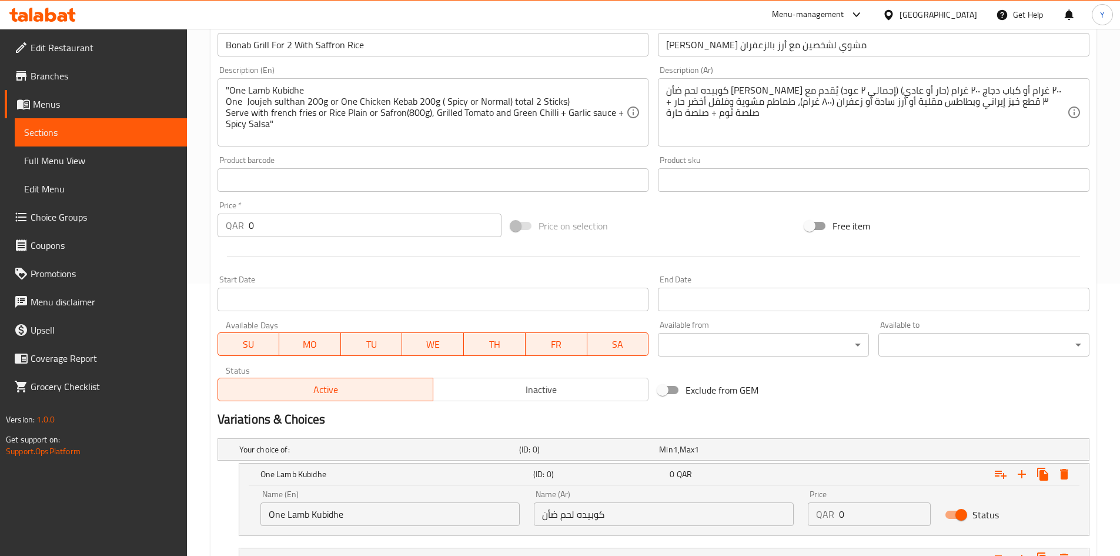
scroll to position [185, 0]
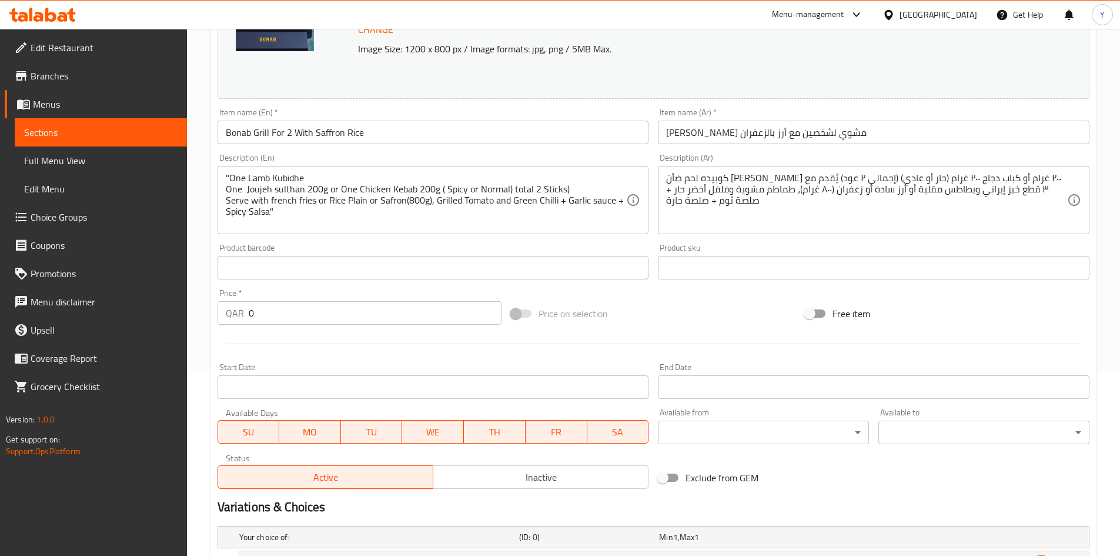
type input "One Joujeh sulthan 200g"
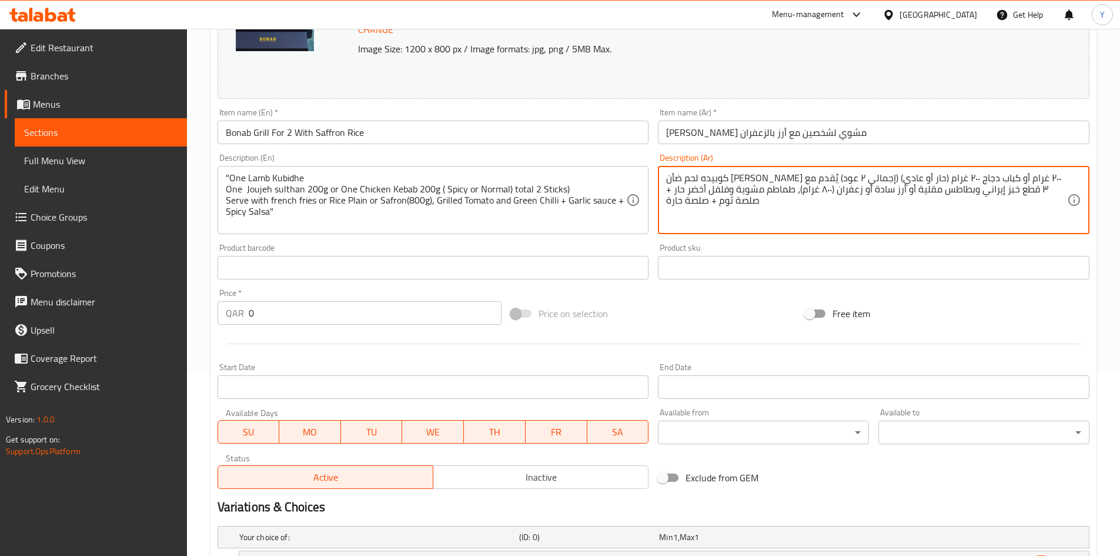
drag, startPoint x: 1001, startPoint y: 178, endPoint x: 918, endPoint y: 183, distance: 83.7
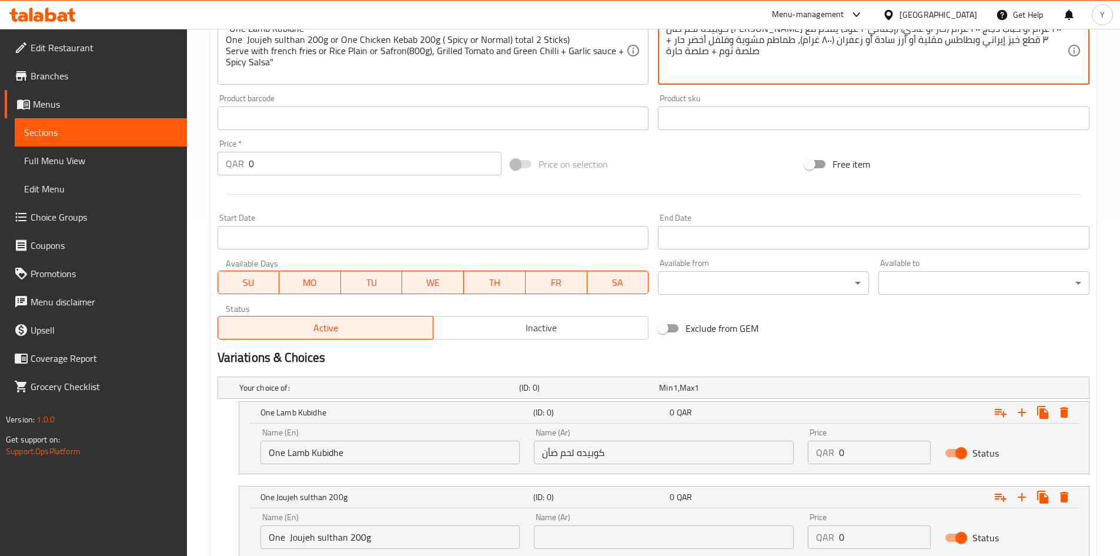
scroll to position [420, 0]
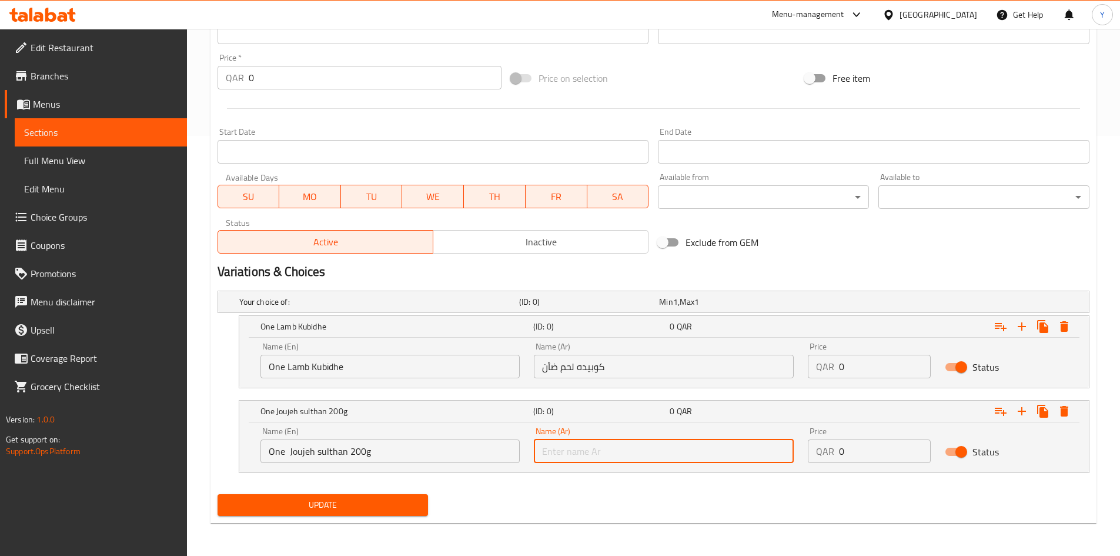
paste input "[PERSON_NAME] ٢٠٠ غرام"
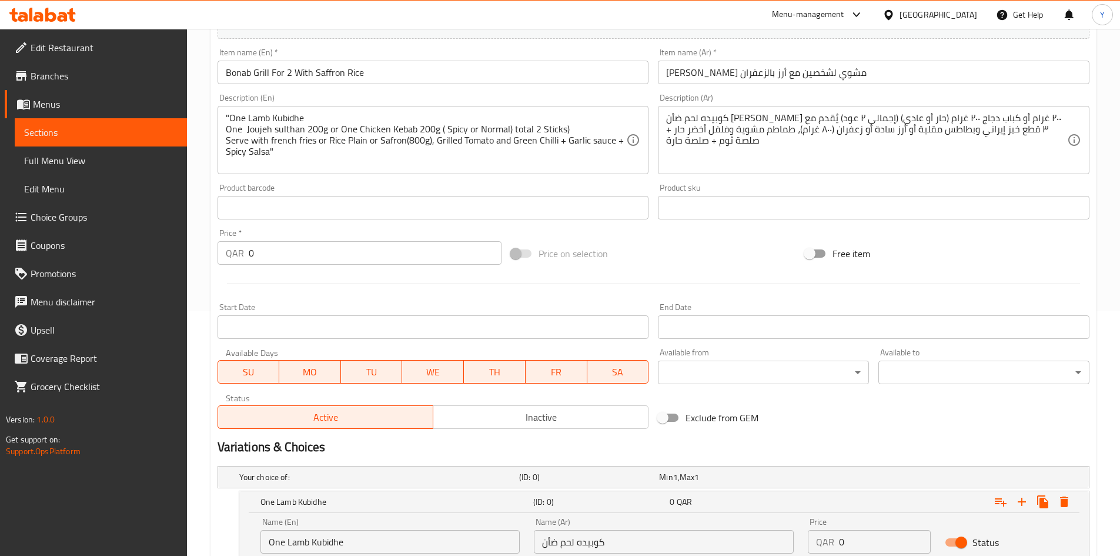
scroll to position [185, 0]
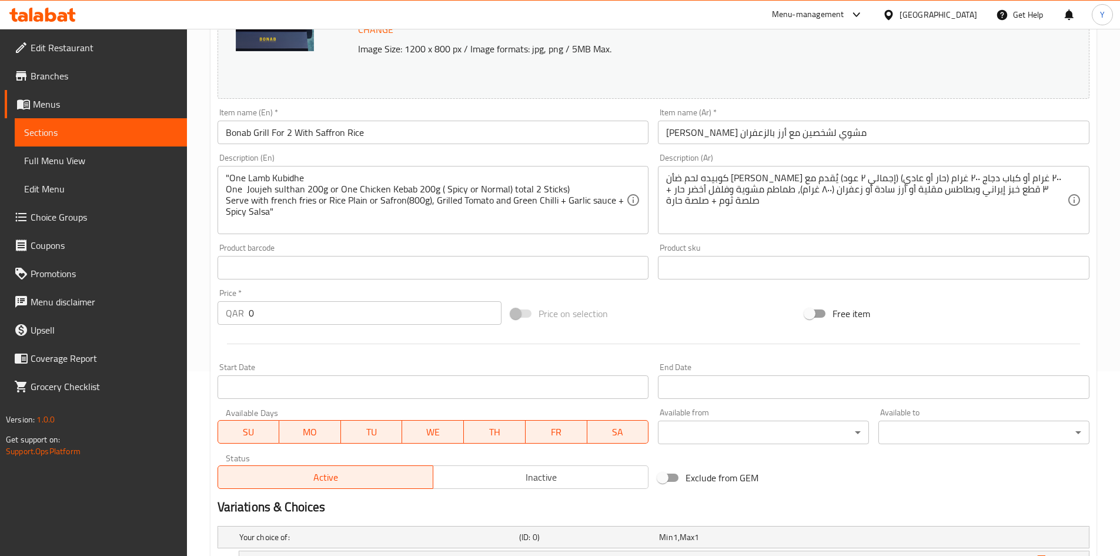
type input "[PERSON_NAME] ٢٠٠ غرام"
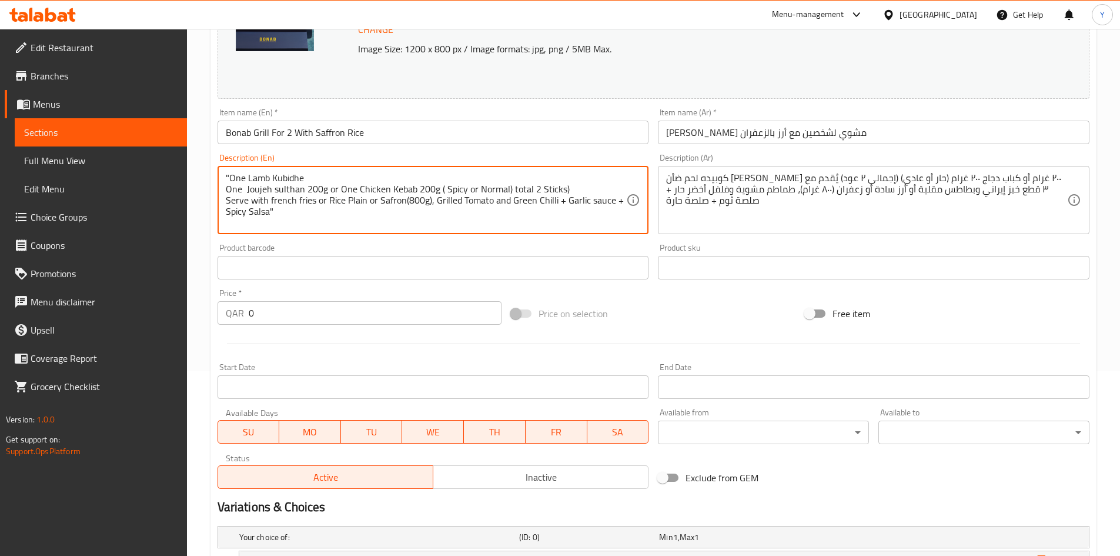
drag, startPoint x: 335, startPoint y: 189, endPoint x: 439, endPoint y: 189, distance: 104.1
drag, startPoint x: 431, startPoint y: 192, endPoint x: 374, endPoint y: 200, distance: 57.0
click at [379, 196] on textarea ""One Lamb Kubidhe One Joujeh sulthan 200g or One Chicken Kebab 200g ( Spicy or …" at bounding box center [426, 200] width 401 height 56
drag, startPoint x: 337, startPoint y: 189, endPoint x: 433, endPoint y: 185, distance: 95.9
click at [437, 184] on textarea ""One Lamb Kubidhe One Joujeh sulthan 200g or One Chicken Kebab 200g ( Spicy or …" at bounding box center [426, 200] width 401 height 56
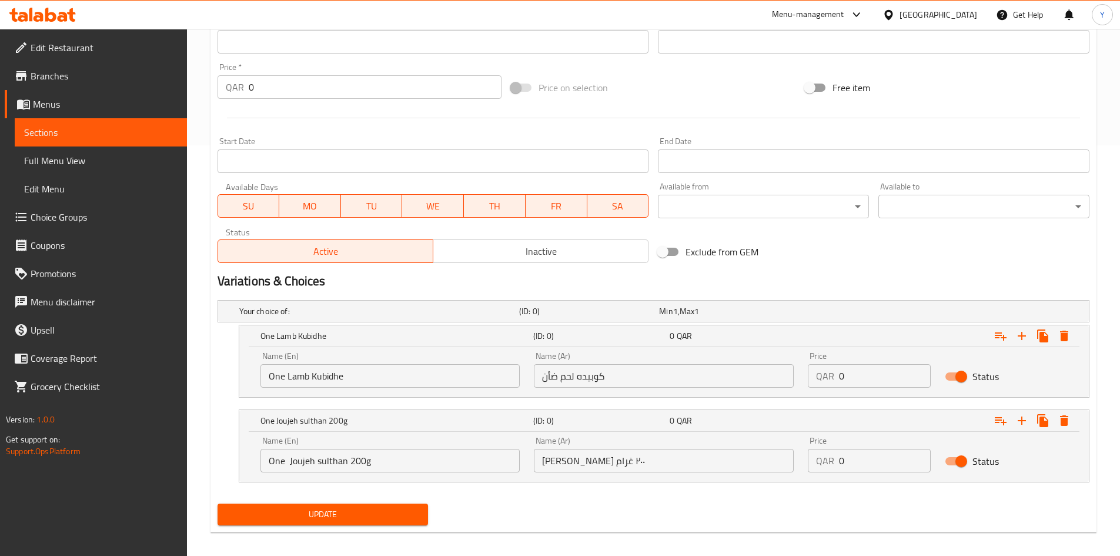
scroll to position [420, 0]
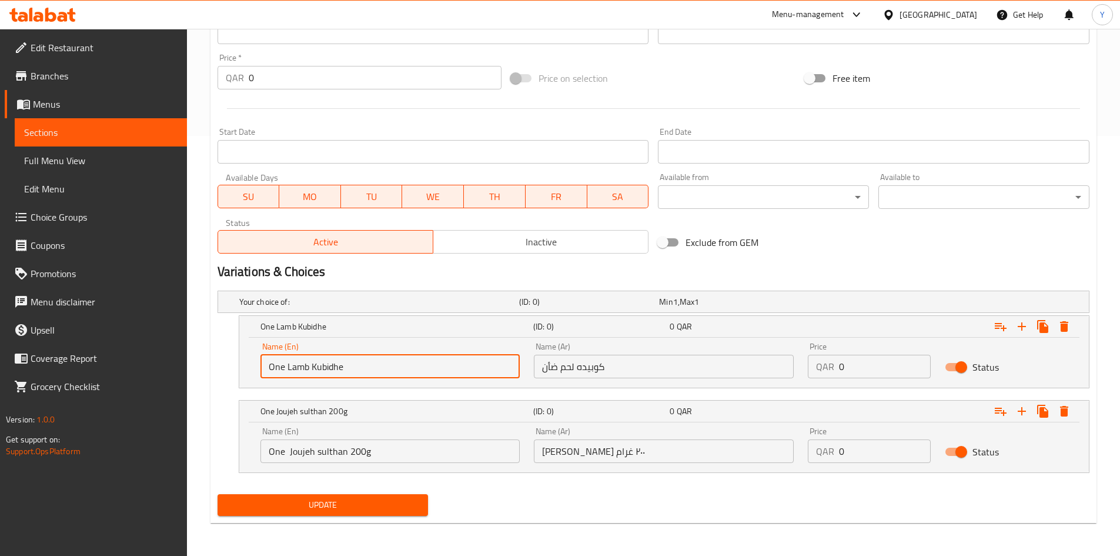
click at [444, 374] on input "One Lamb Kubidhe" at bounding box center [390, 367] width 260 height 24
paste input "Chicken Kebab 200g"
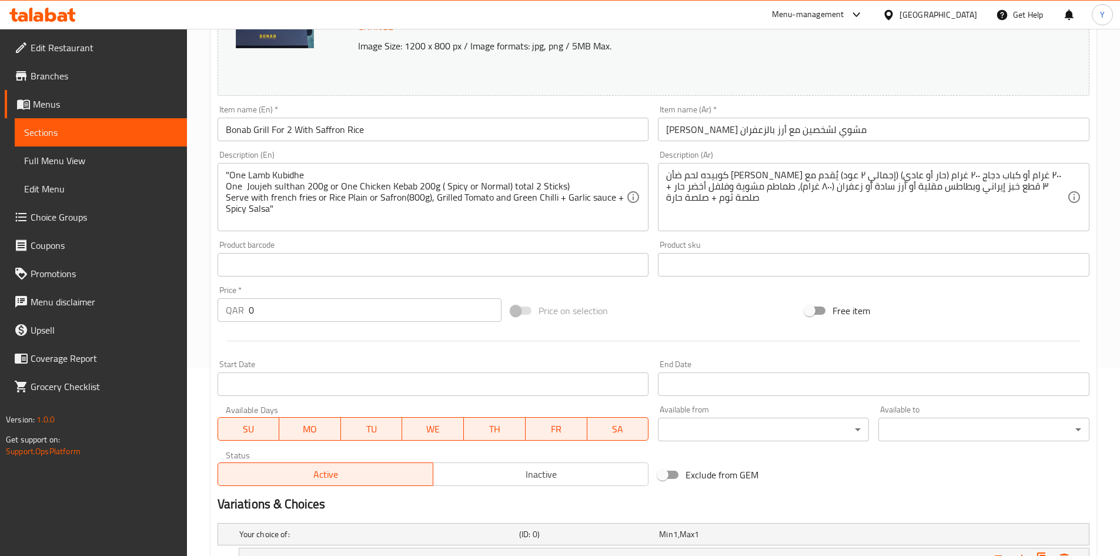
scroll to position [185, 0]
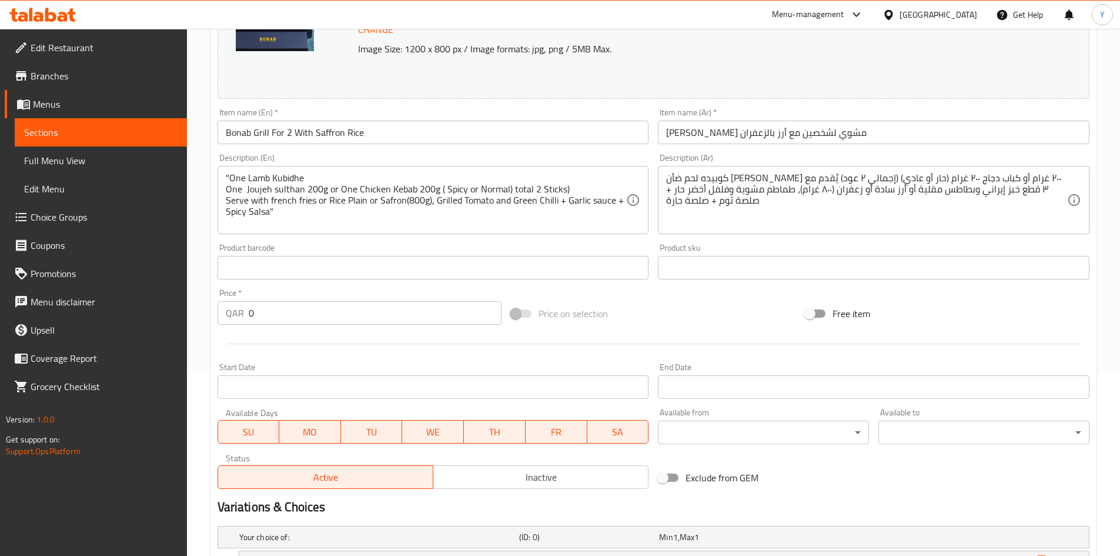
type input "One Chicken Kebab 200g"
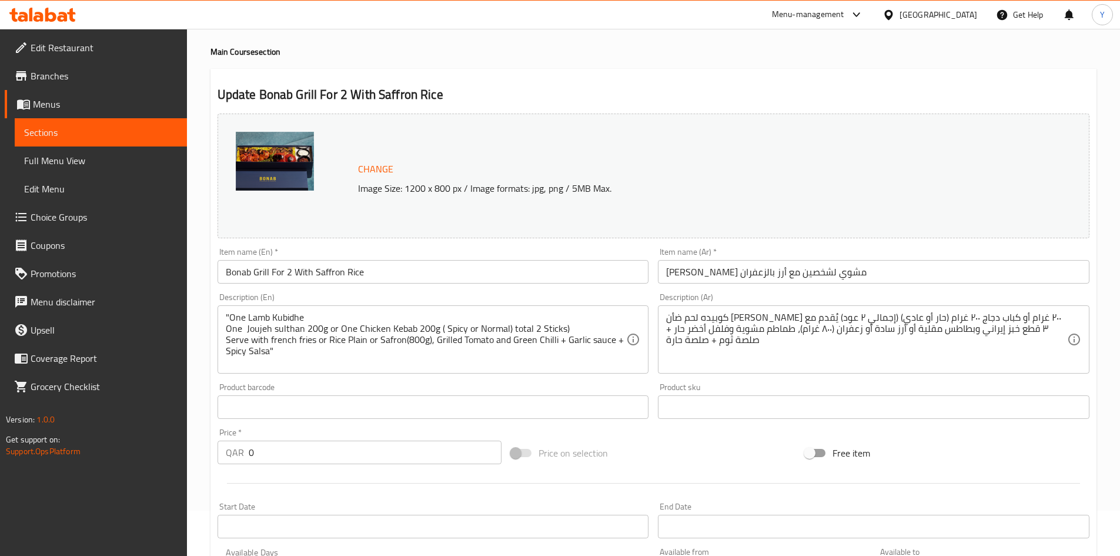
scroll to position [59, 0]
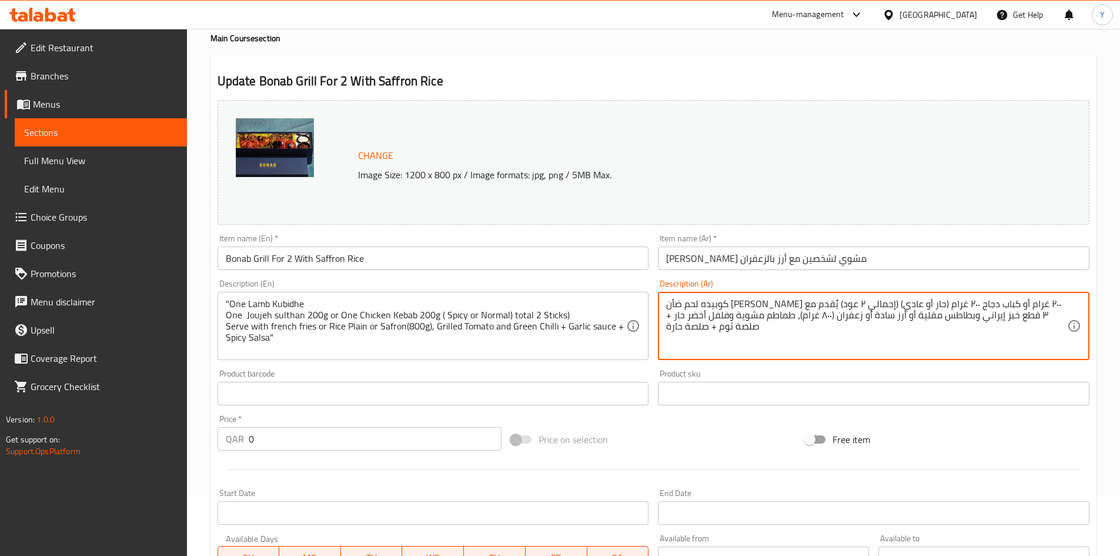
drag, startPoint x: 906, startPoint y: 302, endPoint x: 836, endPoint y: 303, distance: 70.0
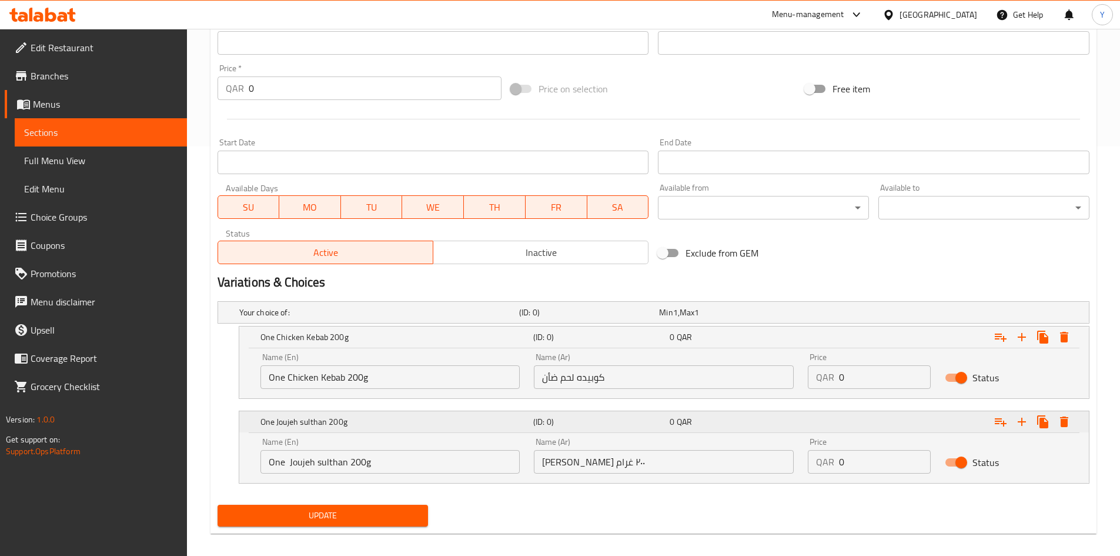
scroll to position [420, 0]
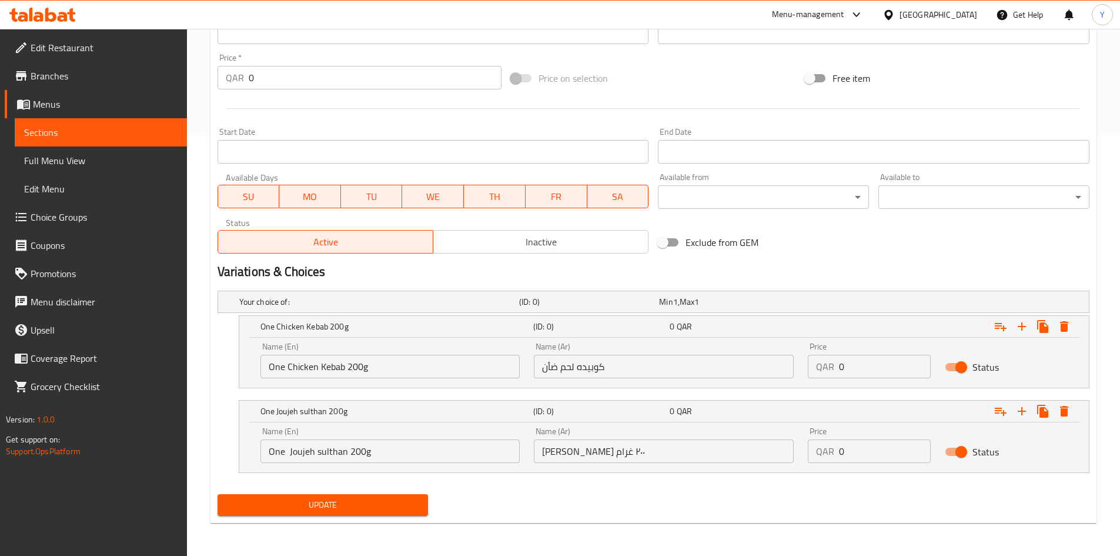
click at [660, 362] on input "كوبيده لحم ضأن" at bounding box center [664, 367] width 260 height 24
paste input "باب دجاج ٢٠٠ غرام"
type input "كباب دجاج ٢٠٠ غرام"
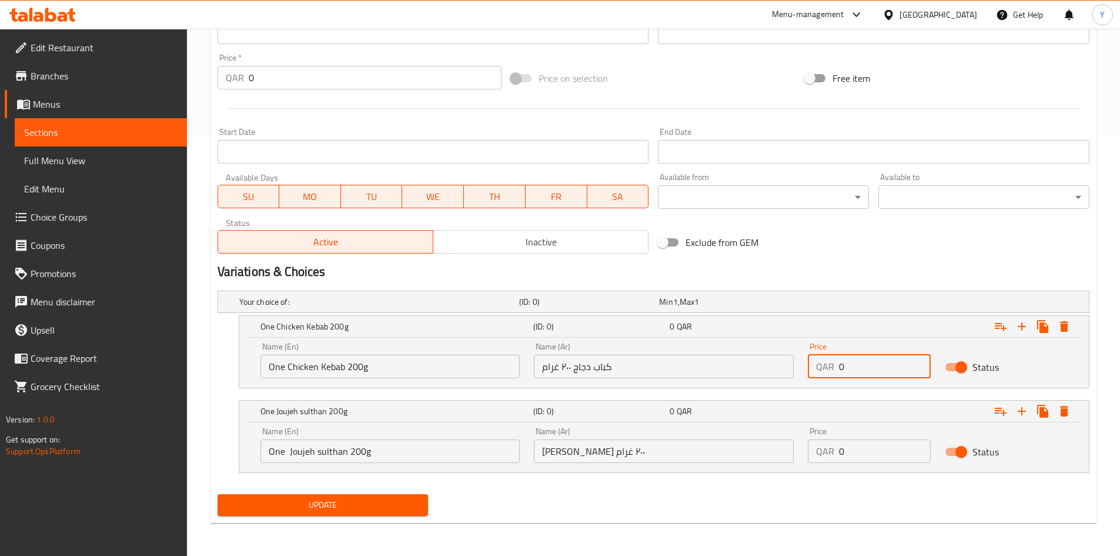
drag, startPoint x: 849, startPoint y: 372, endPoint x: 760, endPoint y: 373, distance: 88.8
click at [767, 374] on div "Name (En) One Chicken Kebab 200g Name (En) Name (Ar) كباب دجاج ٢٠٠ غرام Name (A…" at bounding box center [663, 360] width 821 height 50
type input "115"
drag, startPoint x: 868, startPoint y: 459, endPoint x: 704, endPoint y: 467, distance: 164.8
click at [704, 467] on div "Name (En) One Joujeh sulthan 200g Name (En) Name (Ar) [PERSON_NAME] ٢٠٠ غرام Na…" at bounding box center [663, 445] width 821 height 50
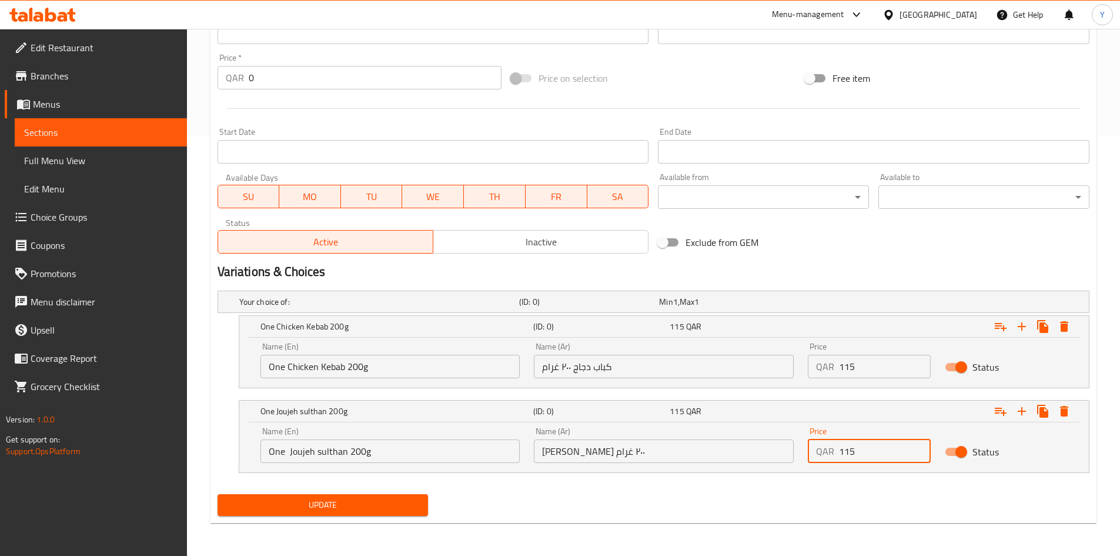
type input "115"
click at [710, 470] on div "Name (En) One Joujeh sulthan 200g Name (En) Name (Ar) [PERSON_NAME] ٢٠٠ غرام Na…" at bounding box center [664, 447] width 850 height 50
click at [1006, 335] on button "Expand" at bounding box center [1000, 326] width 21 height 21
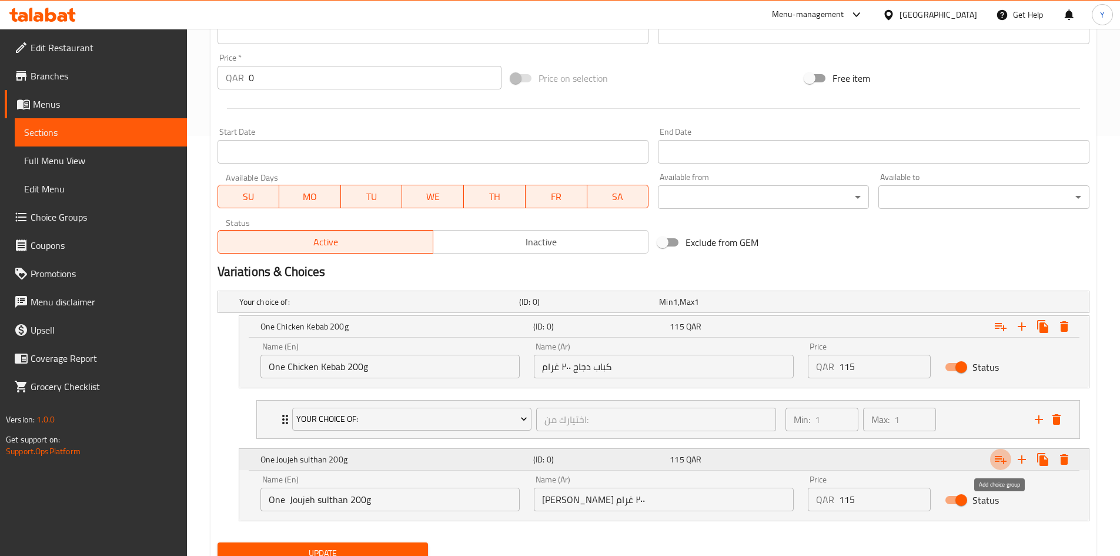
click at [1001, 464] on icon "Expand" at bounding box center [1001, 459] width 14 height 14
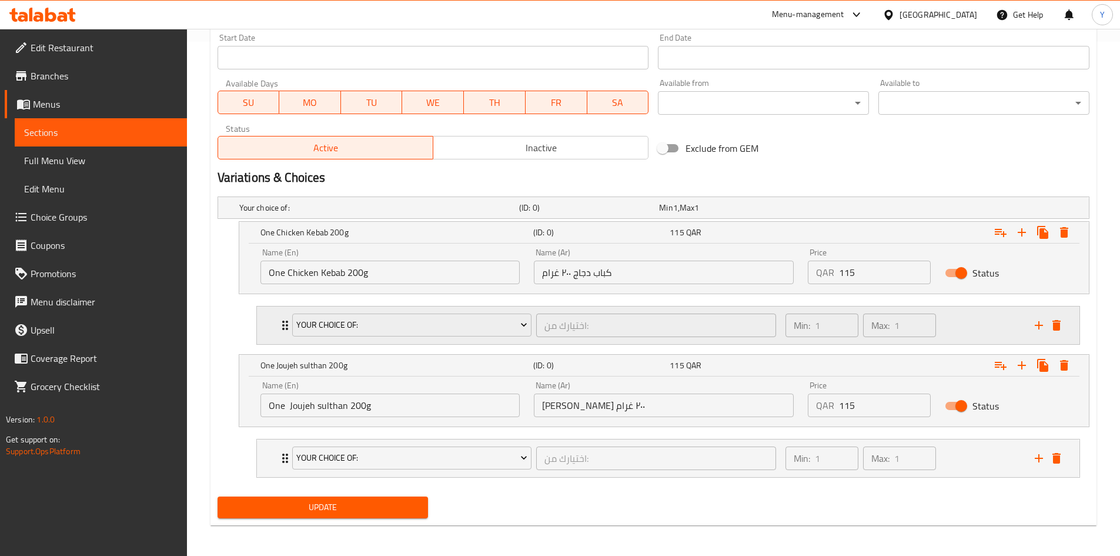
scroll to position [516, 0]
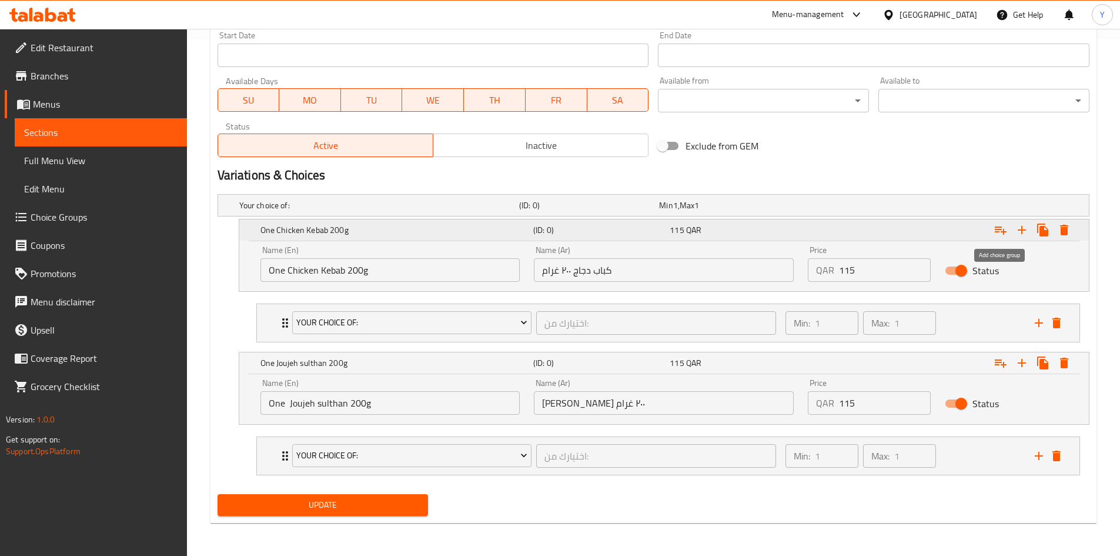
click at [995, 233] on icon "Expand" at bounding box center [1001, 230] width 14 height 14
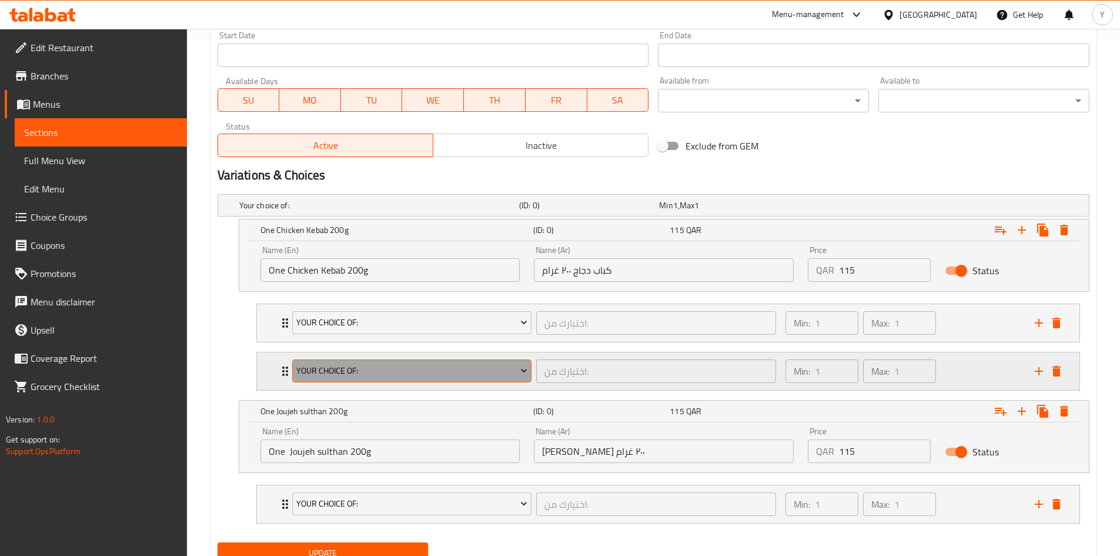
click at [436, 373] on span "Your Choice Of:" at bounding box center [411, 370] width 231 height 15
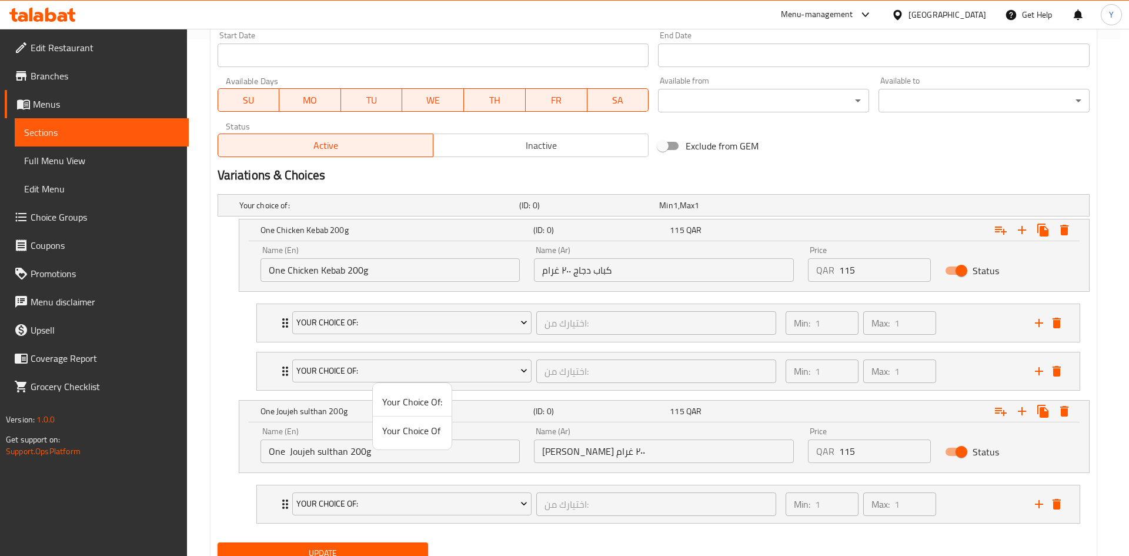
click at [429, 407] on span "Your Choice Of:" at bounding box center [412, 401] width 60 height 14
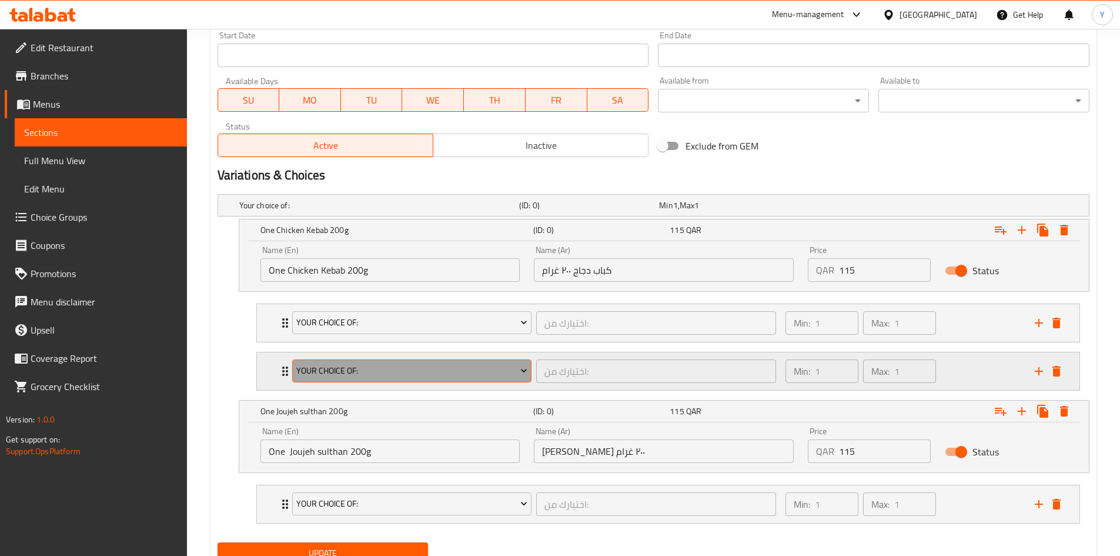
click at [418, 381] on button "Your Choice Of:" at bounding box center [412, 371] width 240 height 24
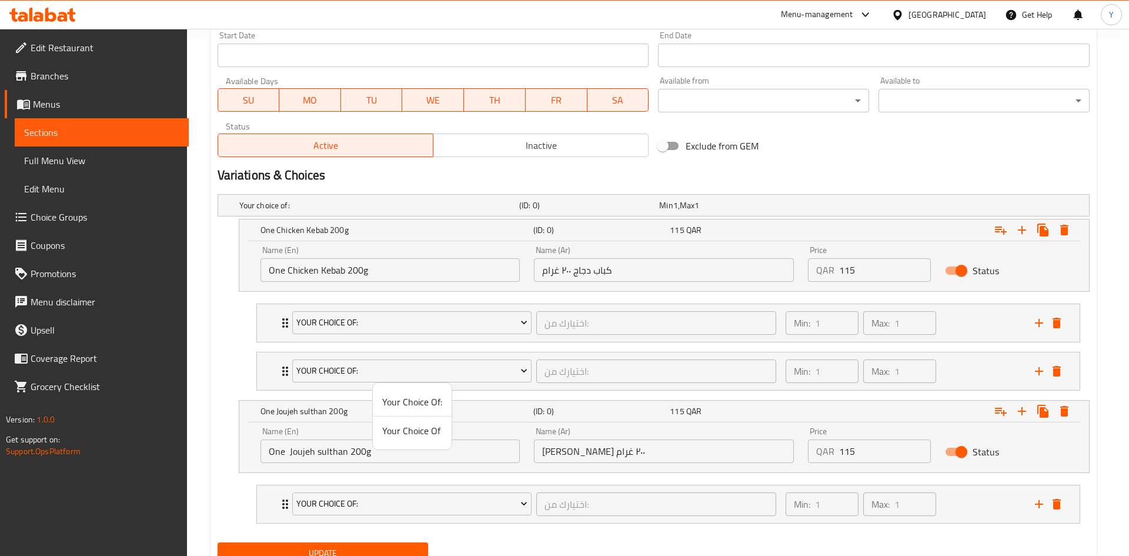
click at [423, 437] on span "Your Choice Of" at bounding box center [412, 430] width 60 height 14
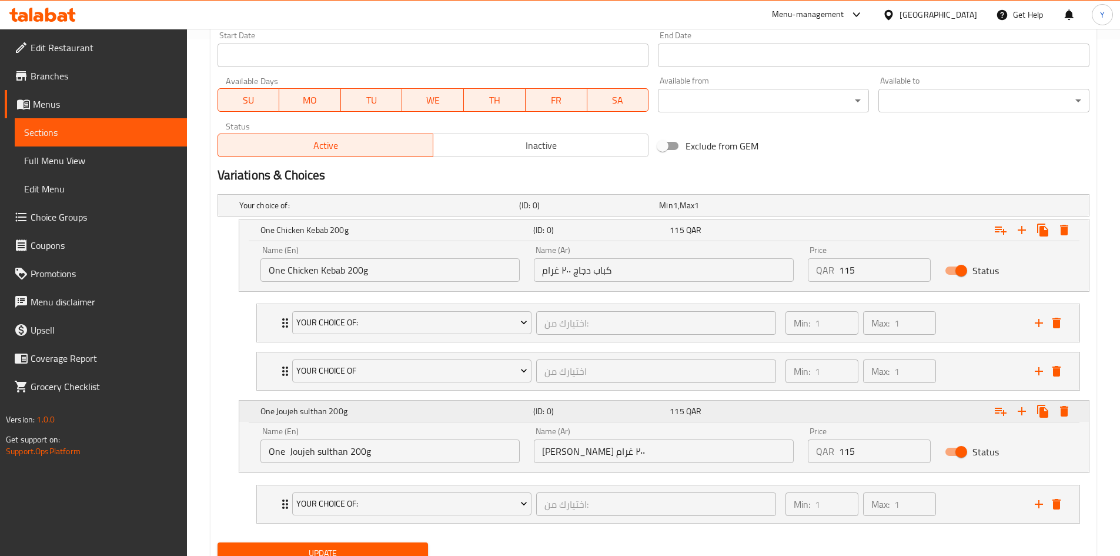
click at [1000, 417] on icon "Expand" at bounding box center [1001, 411] width 14 height 14
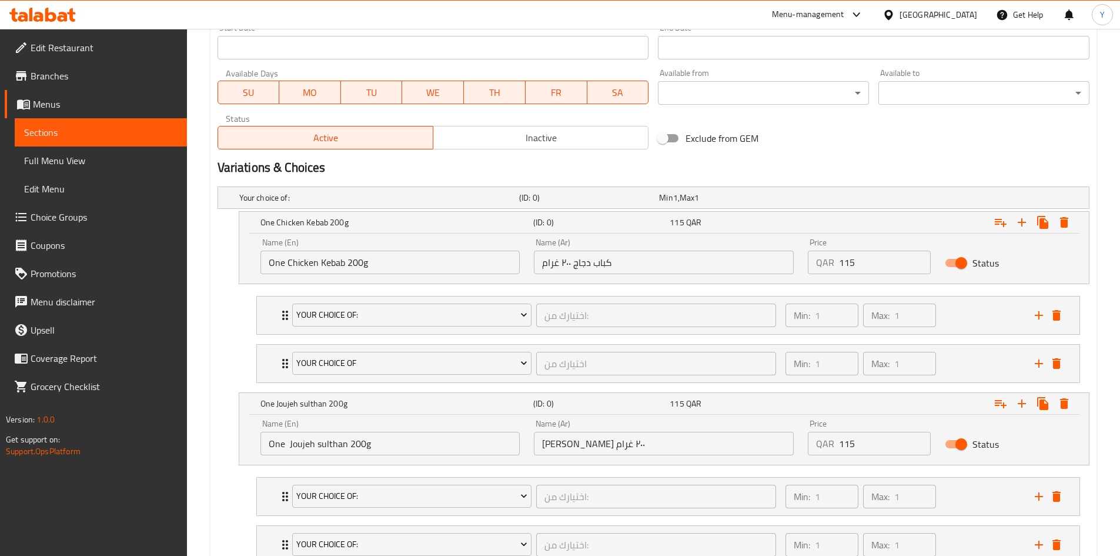
scroll to position [613, 0]
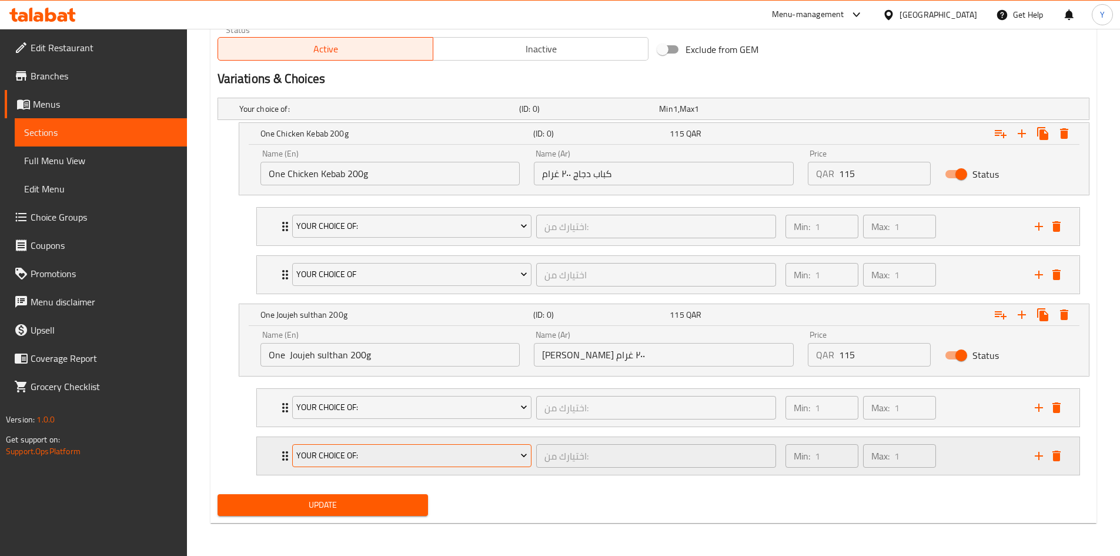
click at [479, 454] on span "Your Choice Of:" at bounding box center [411, 455] width 231 height 15
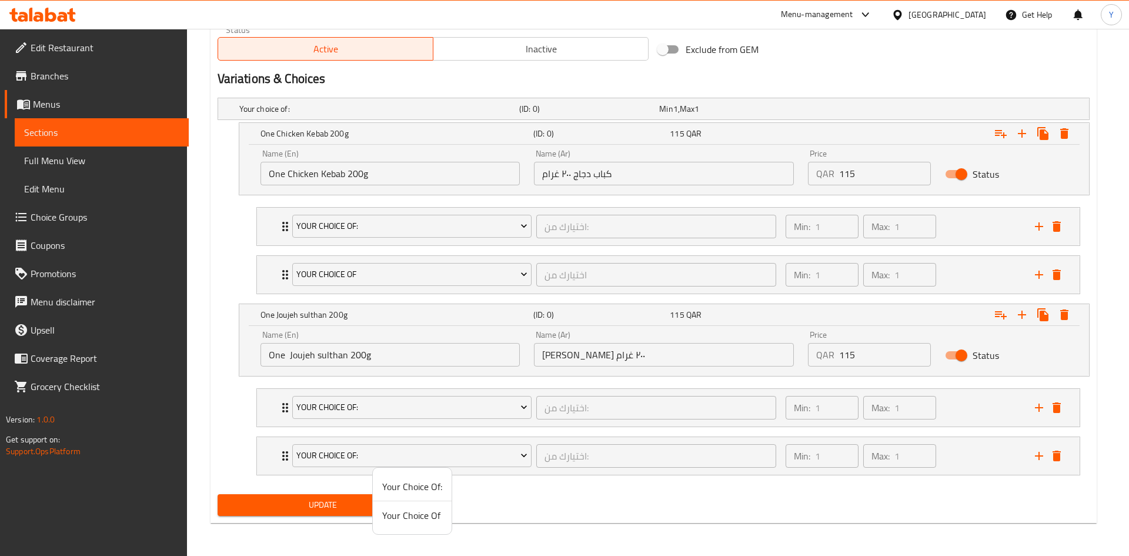
click at [434, 517] on span "Your Choice Of" at bounding box center [412, 515] width 60 height 14
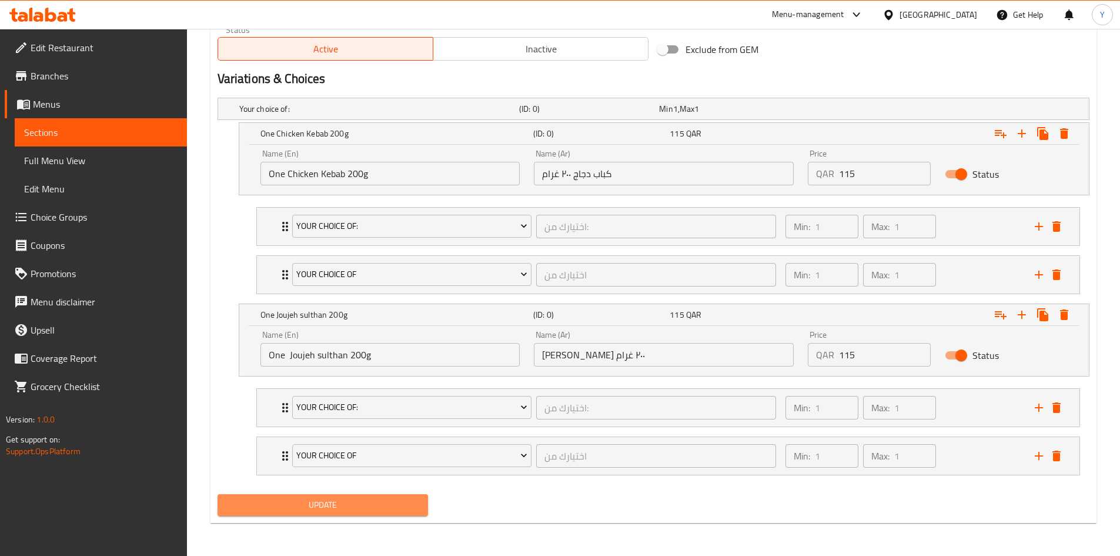
click at [367, 505] on span "Update" at bounding box center [323, 504] width 192 height 15
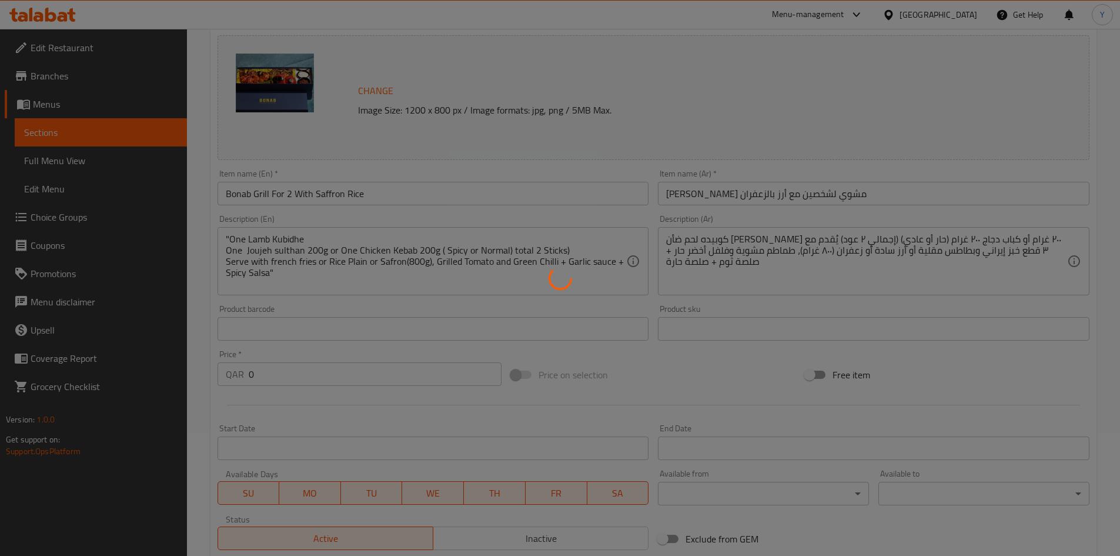
scroll to position [0, 0]
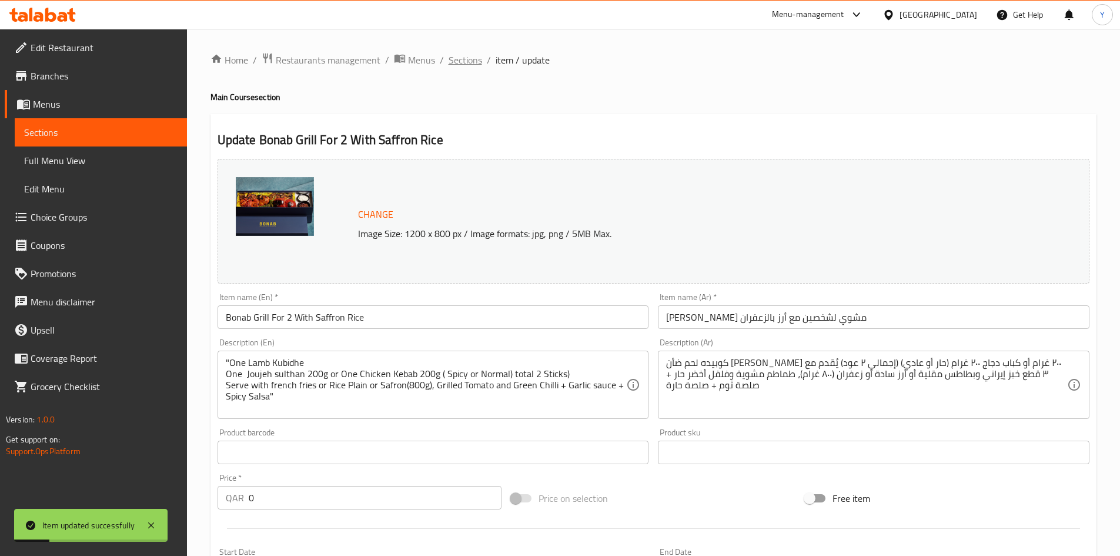
click at [470, 65] on span "Sections" at bounding box center [466, 60] width 34 height 14
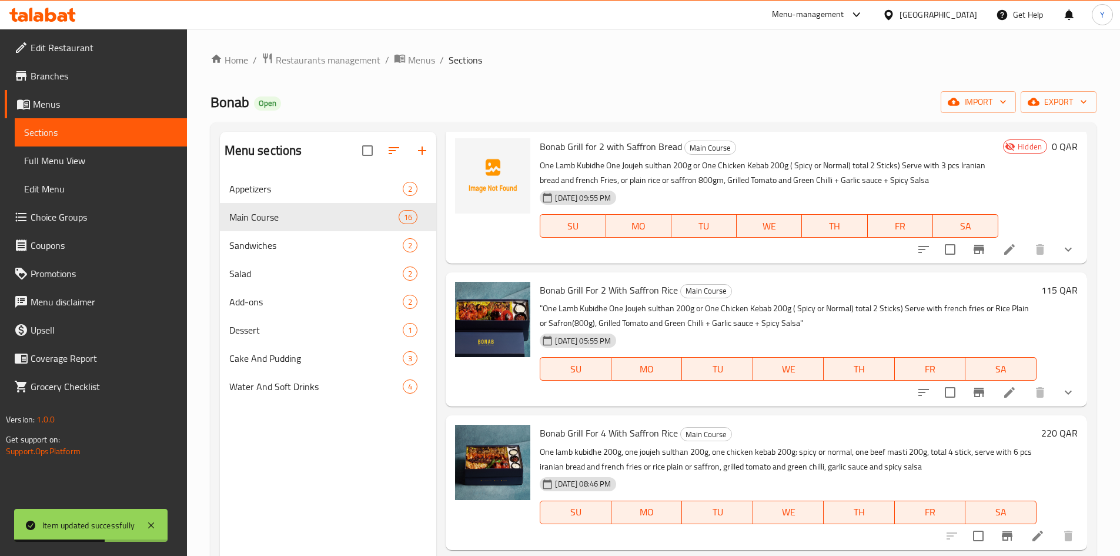
scroll to position [1705, 0]
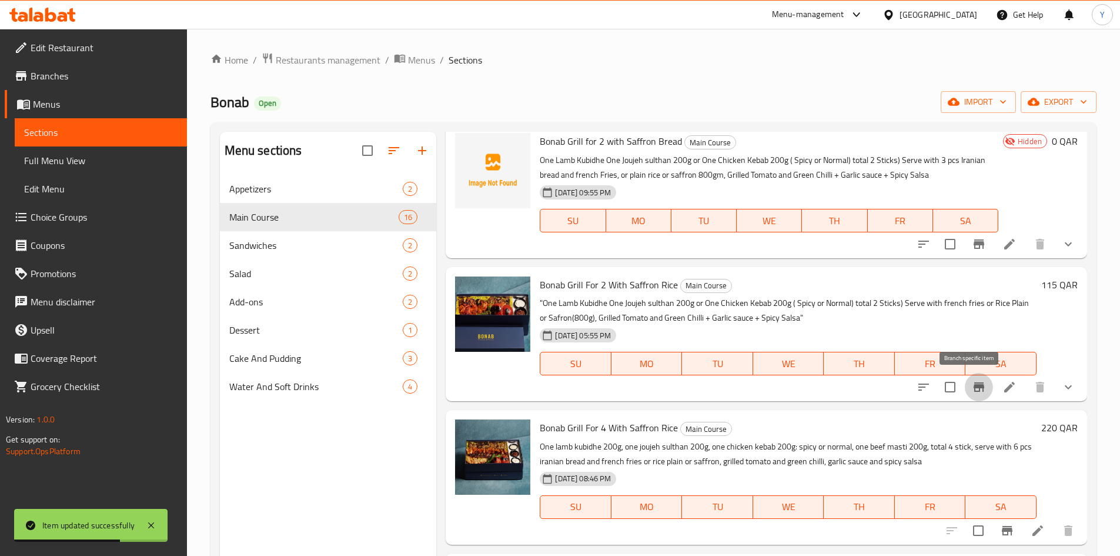
click at [972, 383] on icon "Branch-specific-item" at bounding box center [979, 387] width 14 height 14
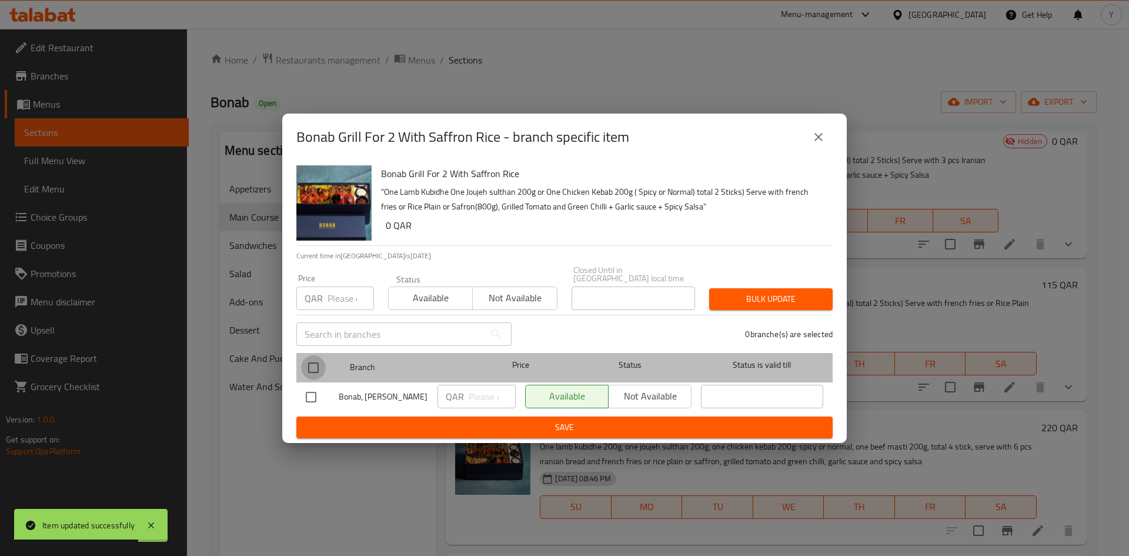
drag, startPoint x: 317, startPoint y: 373, endPoint x: 307, endPoint y: 295, distance: 79.4
click at [317, 372] on input "checkbox" at bounding box center [313, 367] width 25 height 25
checkbox input "true"
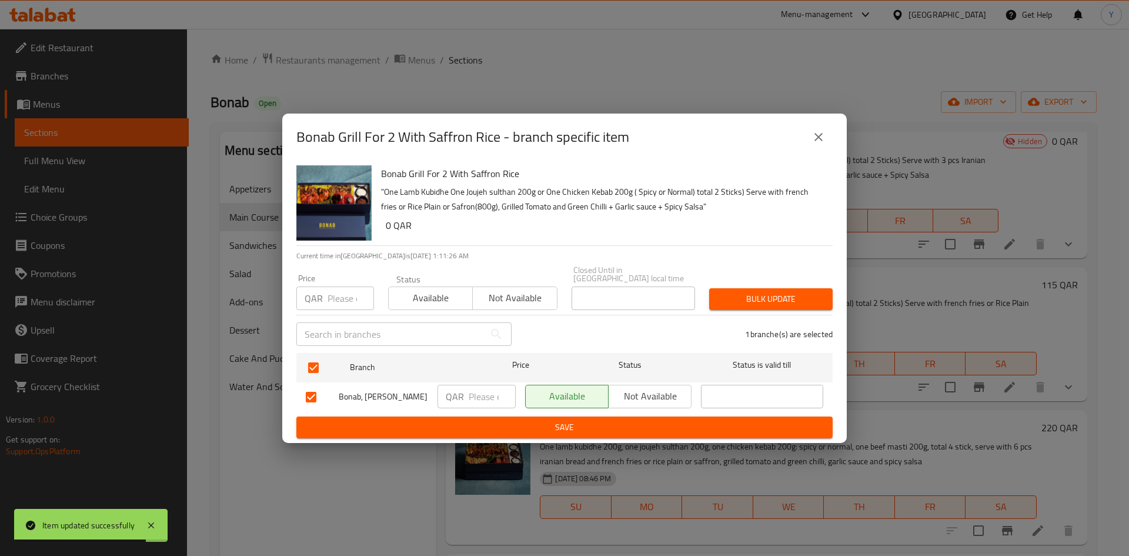
click at [332, 292] on input "number" at bounding box center [350, 298] width 46 height 24
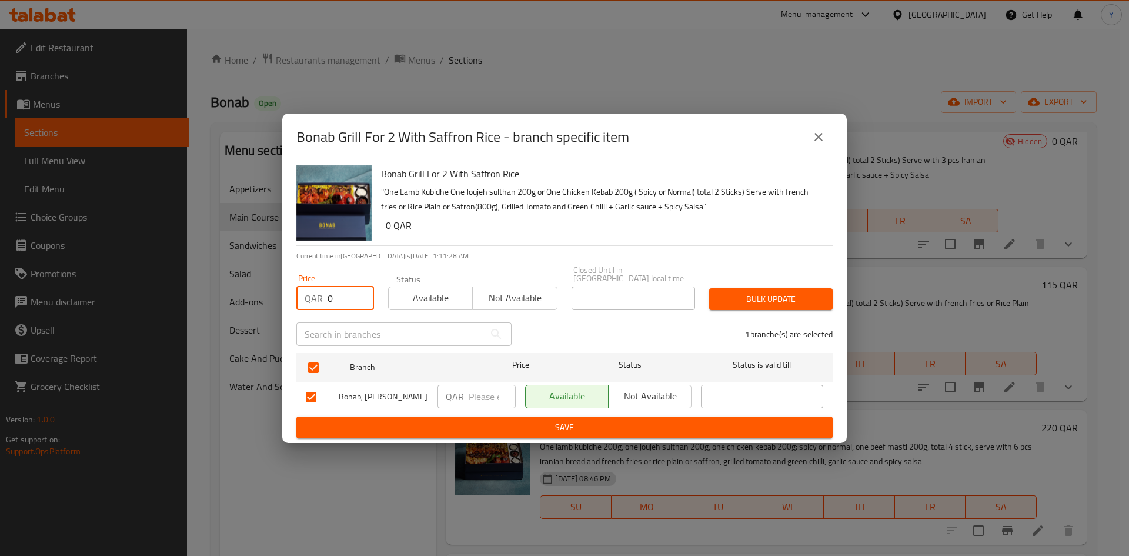
type input "0"
click at [720, 306] on div "Bulk update" at bounding box center [771, 299] width 138 height 36
click at [732, 304] on button "Bulk update" at bounding box center [770, 299] width 123 height 22
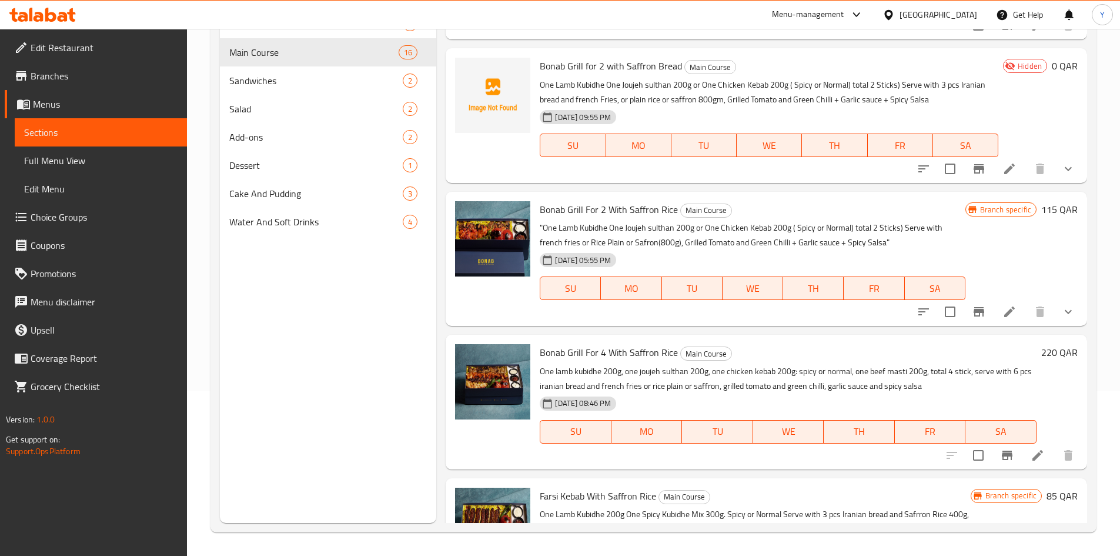
scroll to position [1646, 0]
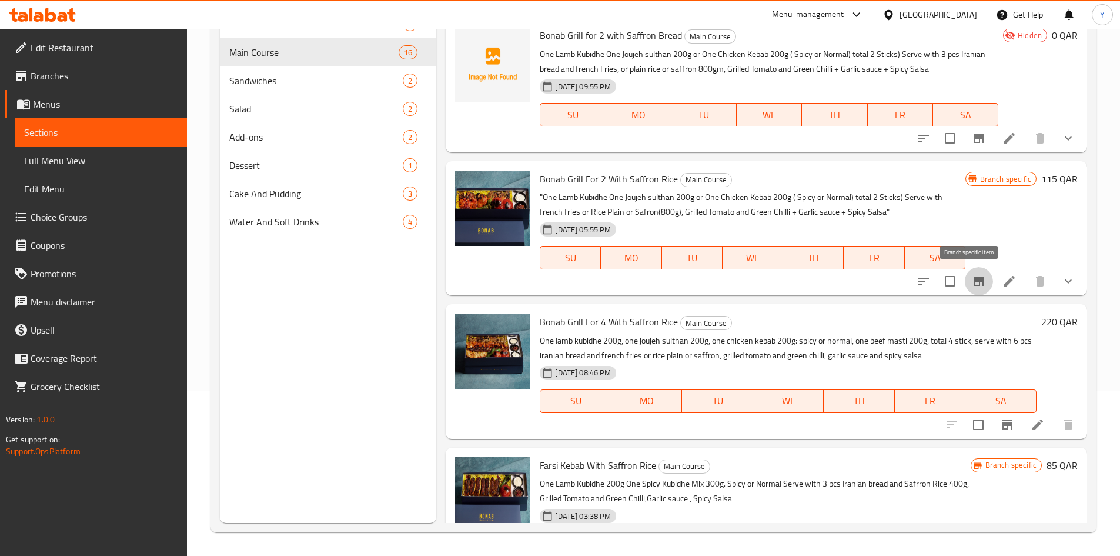
click at [965, 286] on button "Branch-specific-item" at bounding box center [979, 281] width 28 height 28
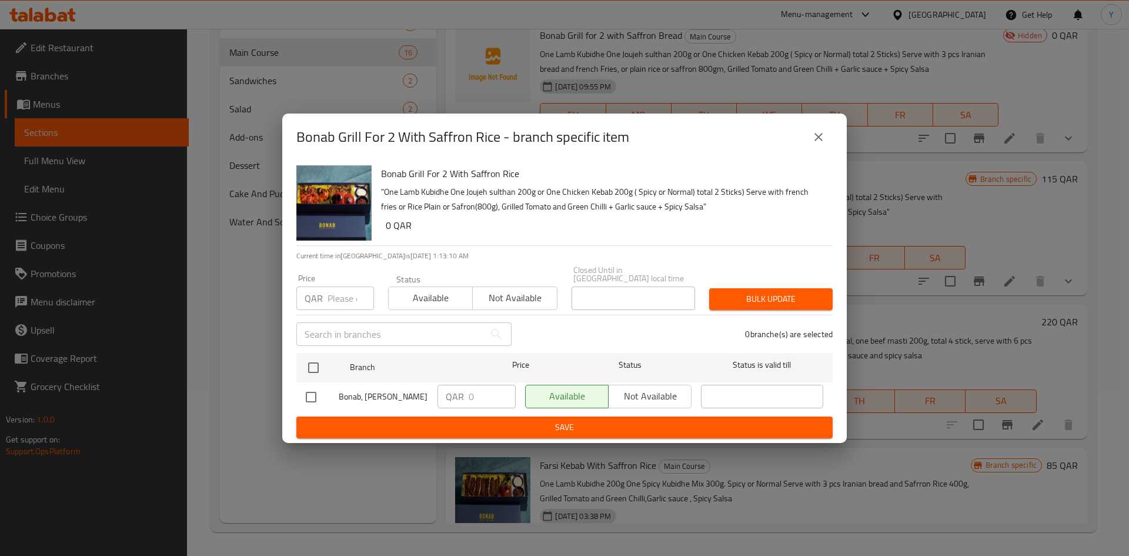
click at [825, 139] on button "close" at bounding box center [818, 137] width 28 height 28
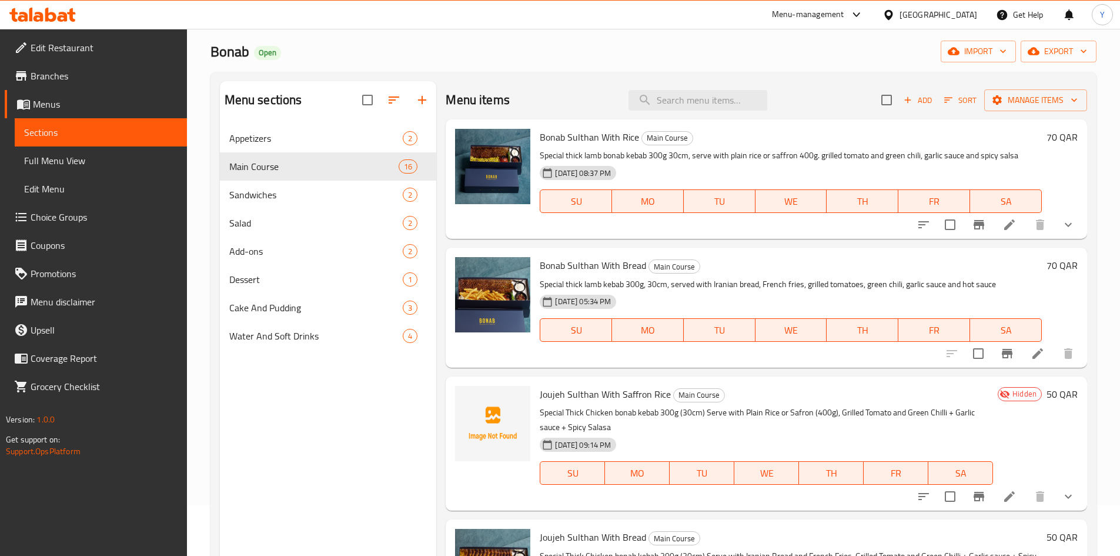
scroll to position [0, 0]
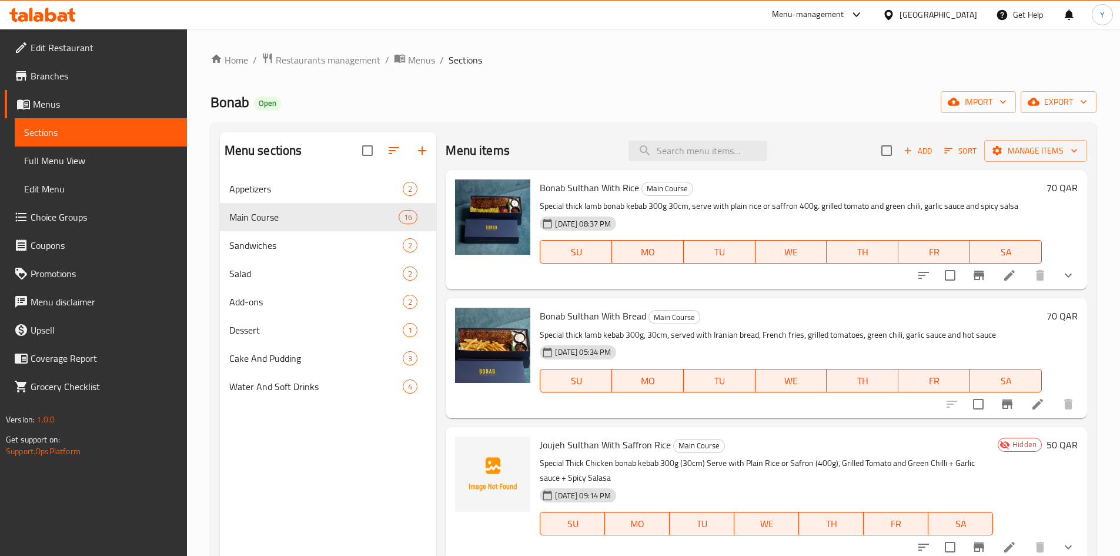
click at [902, 153] on icon "button" at bounding box center [907, 150] width 11 height 11
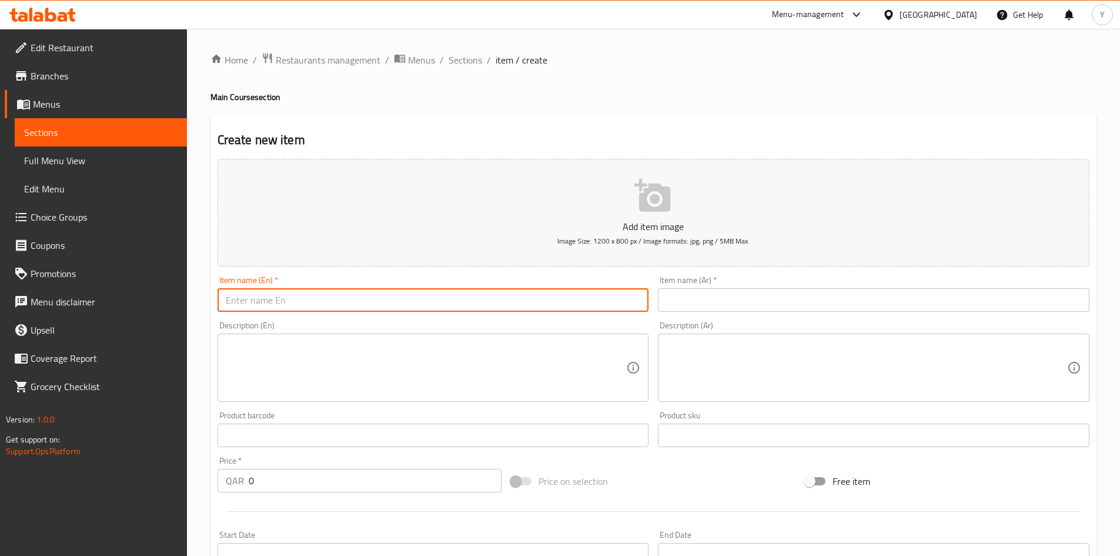
paste input "Bonab Grill for 4 with Bread and French fries"
type input "Bonab Grill for 4 with Bread and French fries"
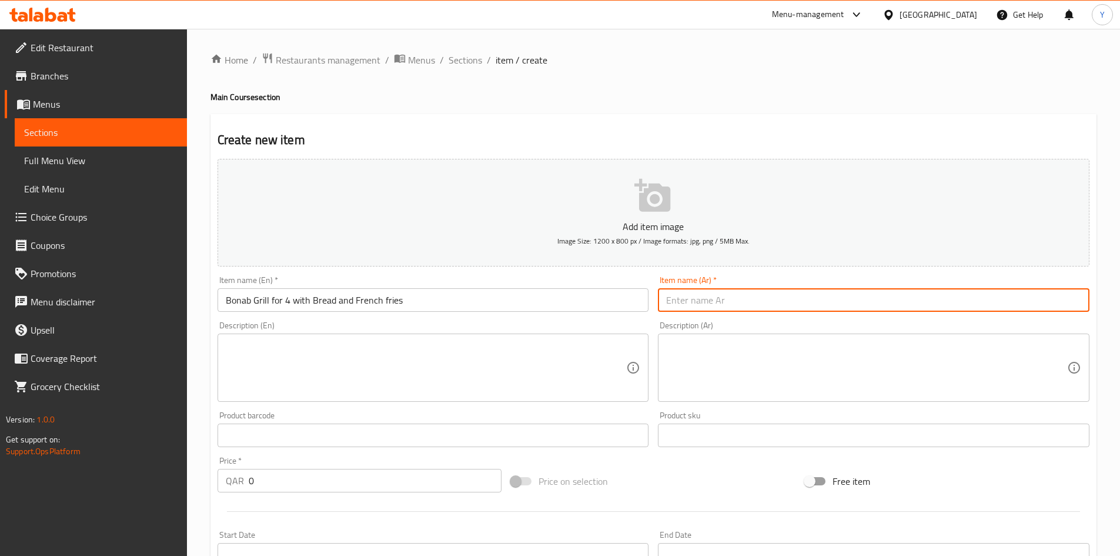
paste input "[PERSON_NAME] جريل لأربعة اشخاص مع أرز بالزعفران"
drag, startPoint x: 712, startPoint y: 301, endPoint x: 644, endPoint y: 302, distance: 67.6
click at [644, 302] on div "Add item image Image Size: 1200 x 800 px / Image formats: jpg, png / 5MB Max. I…" at bounding box center [653, 407] width 881 height 507
type input "[PERSON_NAME] جريل لأربعة اشخاص مع بطاطا مقلية و خبز"
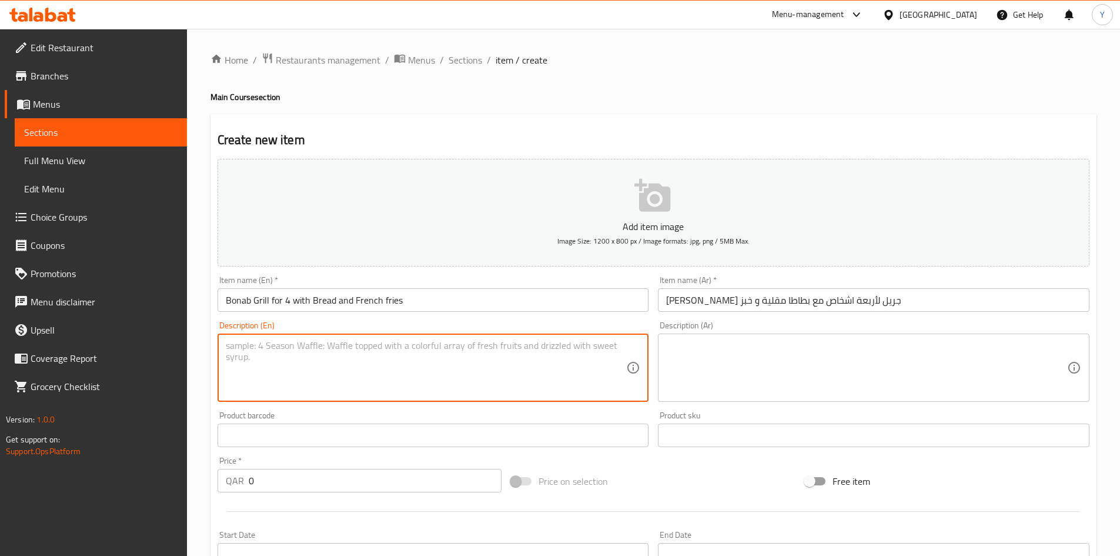
paste textarea ""One Lamb Kubidhe 200g One Joujeh sulthan 200g. One Chicken Kebab 200g ( Spicy …"
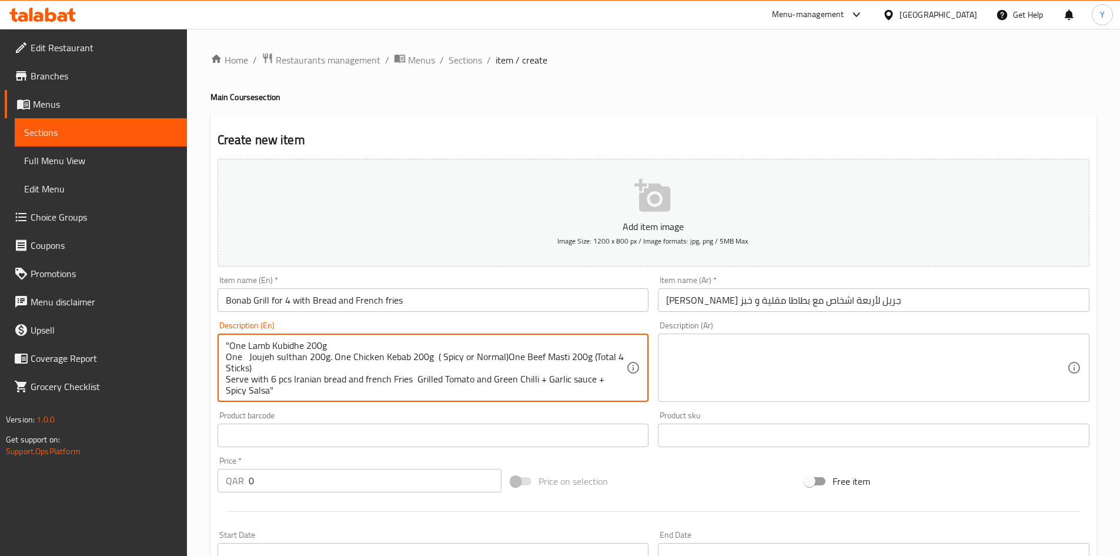
scroll to position [3, 0]
type textarea ""One Lamb Kubidhe 200g One Joujeh sulthan 200g. One Chicken Kebab 200g ( Spicy …"
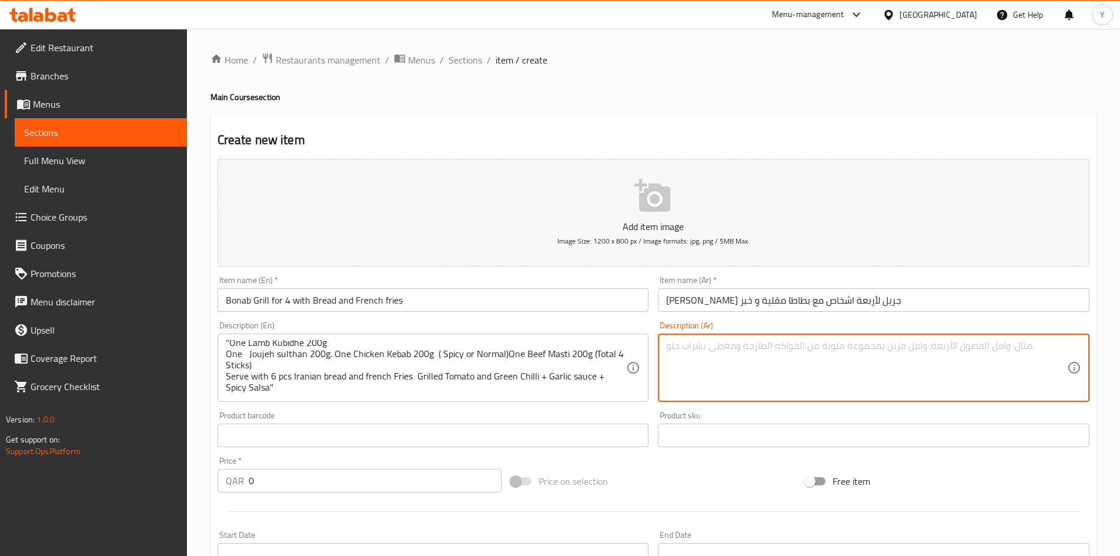
paste textarea ""loremi dol sit amet 234 cons adip elits doei 354 temporinci utl etd magn 320 a…"
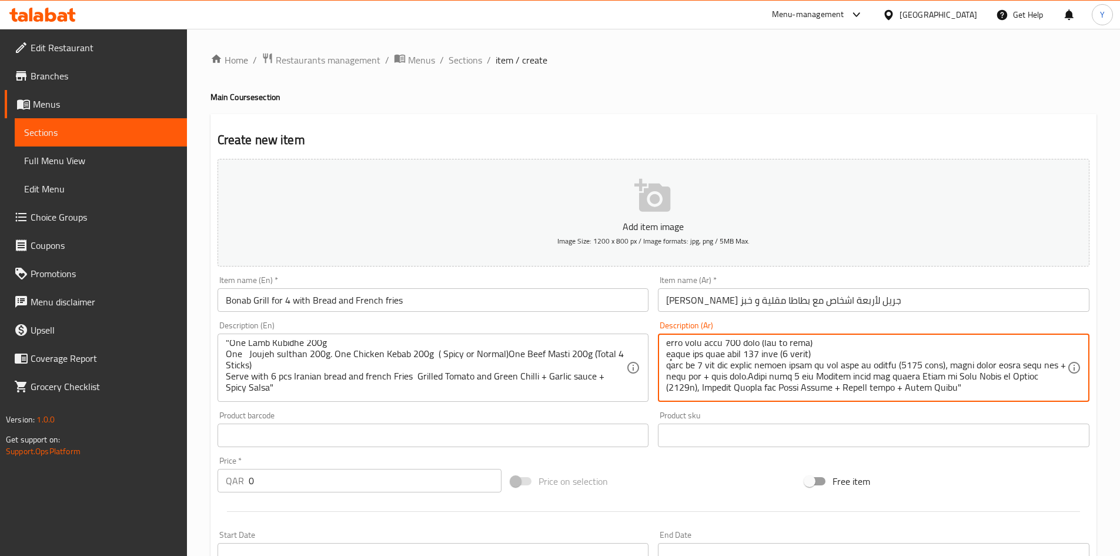
type textarea ""loremi dol sit amet 234 cons adip elits doei 354 temporinci utl etd magn 320 a…"
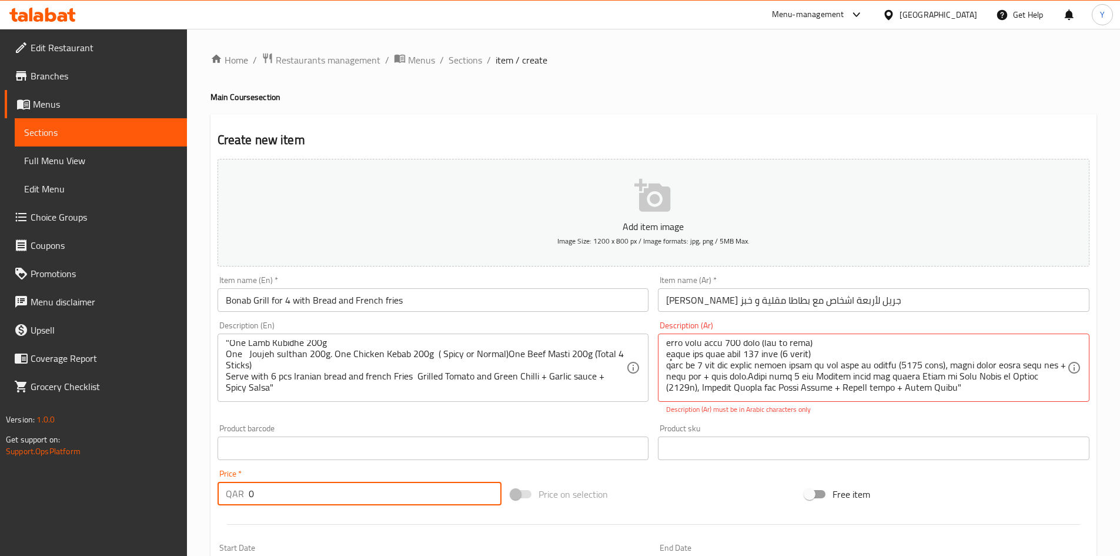
drag, startPoint x: 380, startPoint y: 485, endPoint x: 185, endPoint y: 477, distance: 194.8
click at [185, 477] on div "Edit Restaurant Branches Menus Sections Full Menu View Edit Menu Choice Groups …" at bounding box center [560, 436] width 1120 height 815
type input "220"
click at [263, 427] on div "Product barcode Product barcode" at bounding box center [434, 442] width 432 height 36
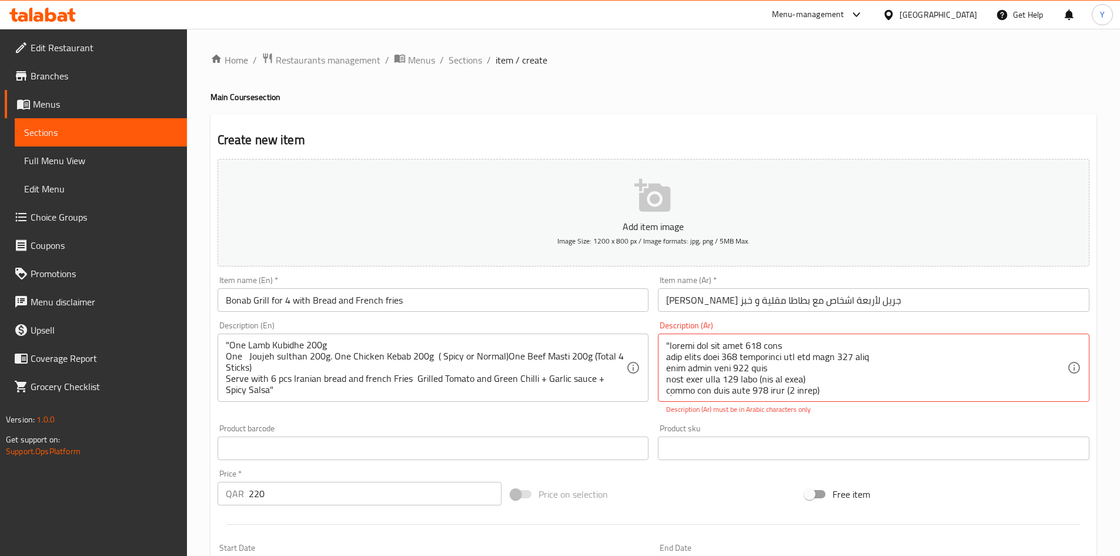
scroll to position [0, 0]
drag, startPoint x: 779, startPoint y: 359, endPoint x: 658, endPoint y: 356, distance: 121.1
click at [817, 380] on textarea ""كوبيده لحم ضأن واحد ٢٠٠ غرام [PERSON_NAME] واحد ٢٠٠ غرام [PERSON_NAME] واحد ٢٠…" at bounding box center [866, 368] width 401 height 56
drag, startPoint x: 822, startPoint y: 382, endPoint x: 842, endPoint y: 386, distance: 20.4
click at [822, 382] on textarea ""كوبيده لحم ضأن واحد ٢٠٠ غرام [PERSON_NAME] واحد ٢٠٠ غرام [PERSON_NAME] واحد ٢٠…" at bounding box center [866, 368] width 401 height 56
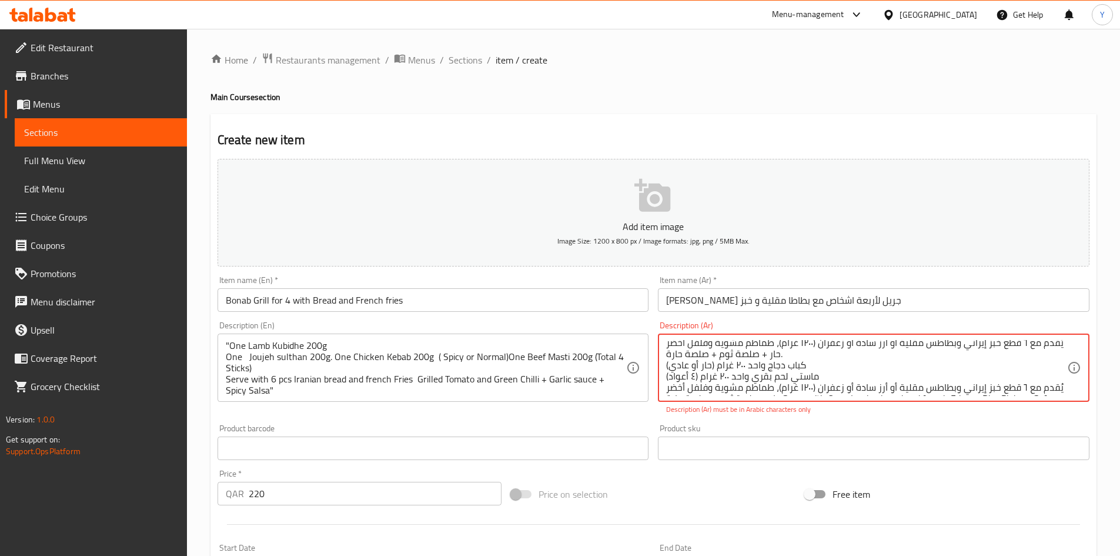
scroll to position [35, 0]
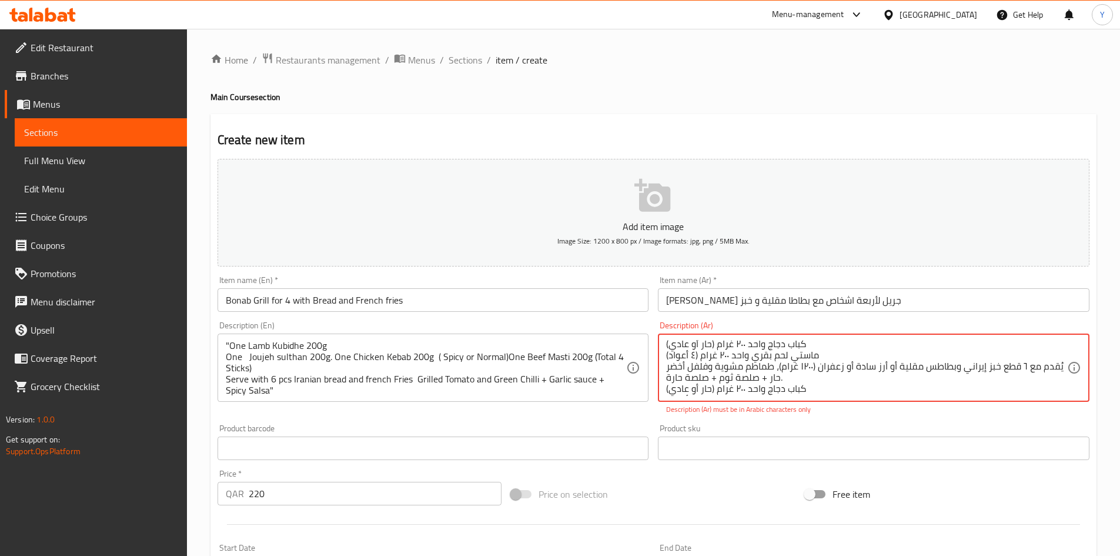
type textarea ""كوبيده لحم ضأن واحد ٢٠٠ غرام [PERSON_NAME] واحد ٢٠٠ غرام [PERSON_NAME] واحد ٢٠…"
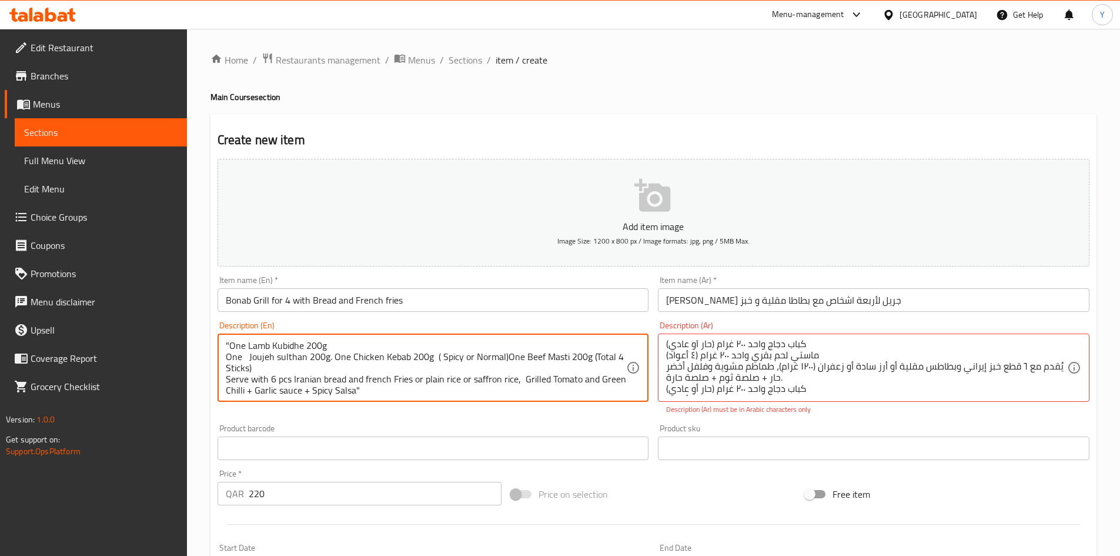
click at [573, 397] on div ""One Lamb Kubidhe 200g One Joujeh sulthan 200g. One Chicken Kebab 200g ( Spicy …" at bounding box center [434, 367] width 432 height 68
click at [462, 393] on textarea ""One Lamb Kubidhe 200g One Joujeh sulthan 200g. One Chicken Kebab 200g ( Spicy …" at bounding box center [426, 368] width 401 height 56
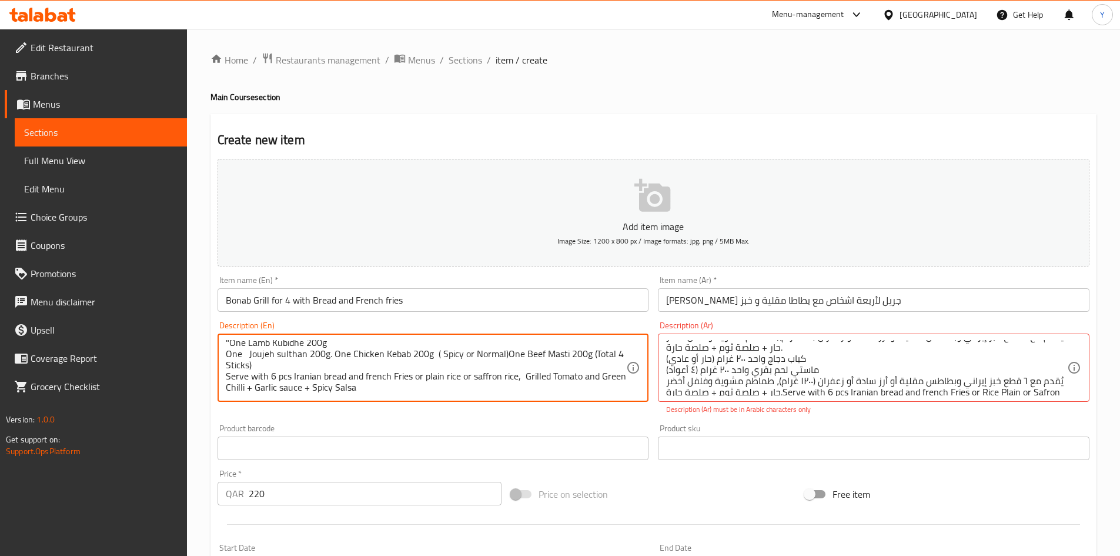
scroll to position [81, 0]
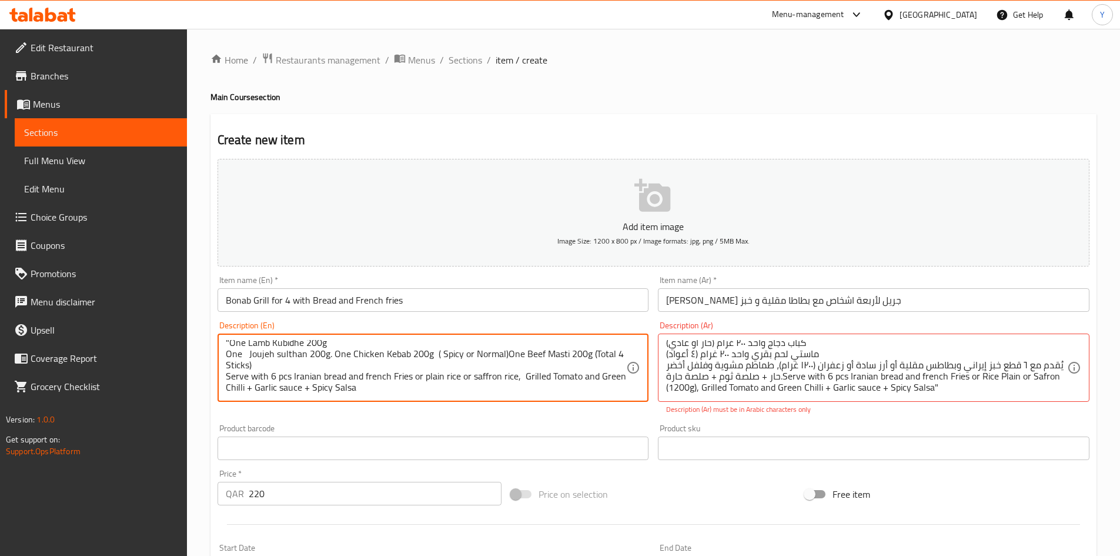
type textarea ""One Lamb Kubidhe 200g One Joujeh sulthan 200g. One Chicken Kebab 200g ( Spicy …"
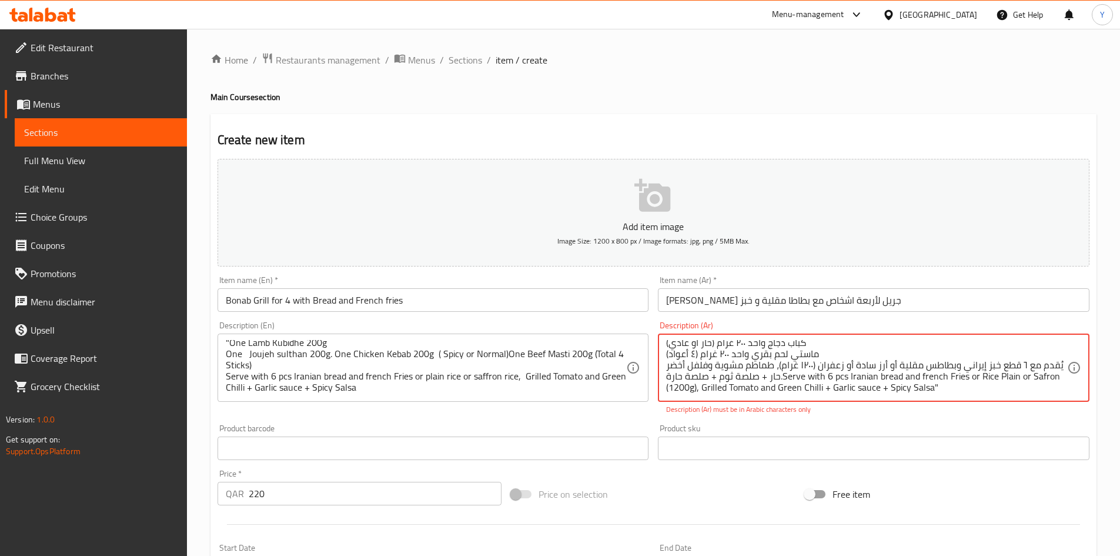
drag, startPoint x: 989, startPoint y: 393, endPoint x: 794, endPoint y: 329, distance: 205.4
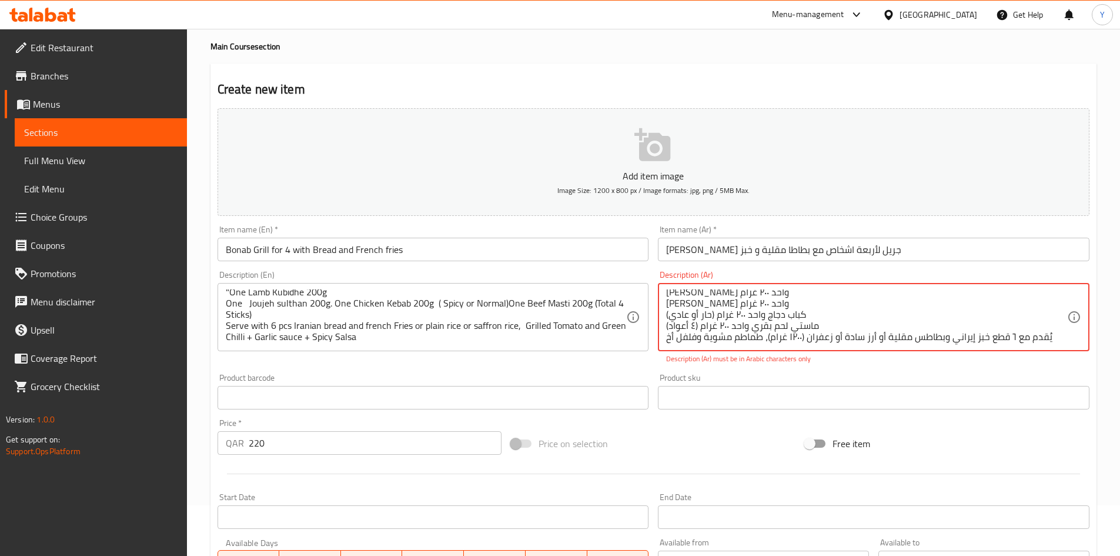
scroll to position [118, 0]
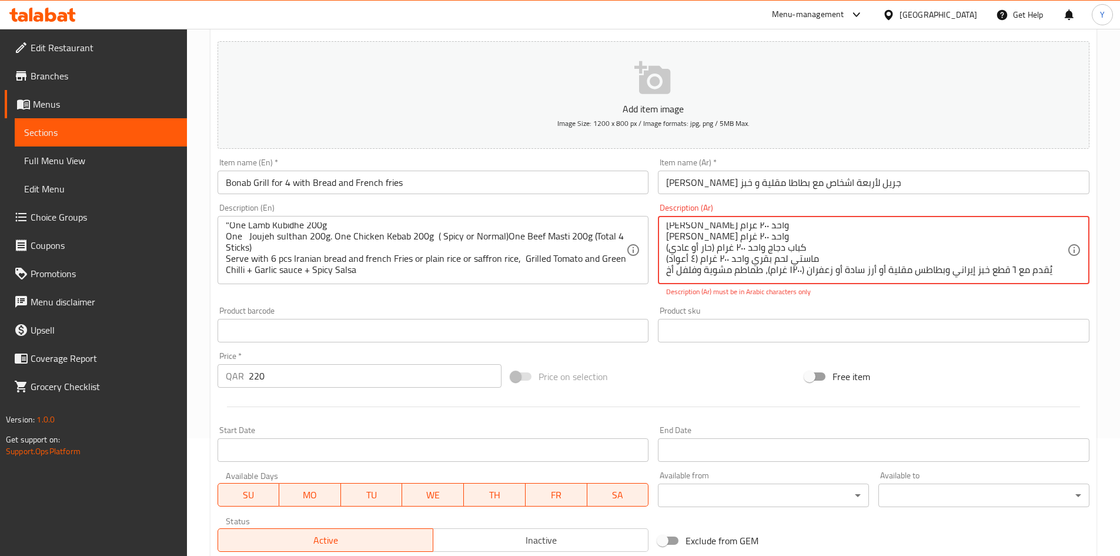
click at [640, 299] on div "Add item image Image Size: 1200 x 800 px / Image formats: jpg, png / 5MB Max. I…" at bounding box center [653, 296] width 881 height 520
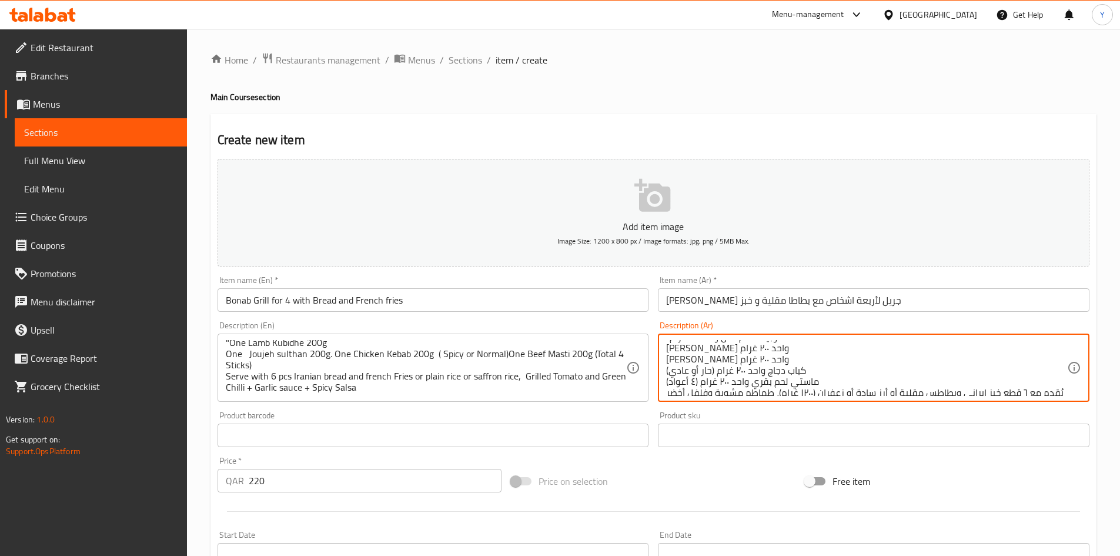
scroll to position [0, 0]
type textarea ""كوبيده لحم ضأن واحد ٢٠٠ غرام [PERSON_NAME] واحد ٢٠٠ غرام [PERSON_NAME] واحد ٢٠…"
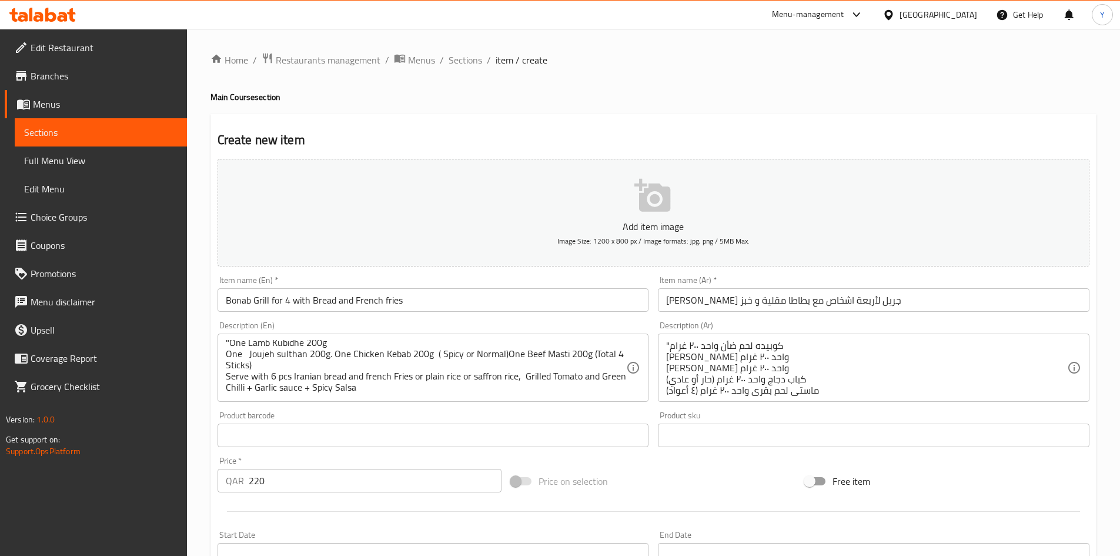
click at [650, 483] on div "Price on selection" at bounding box center [653, 481] width 294 height 32
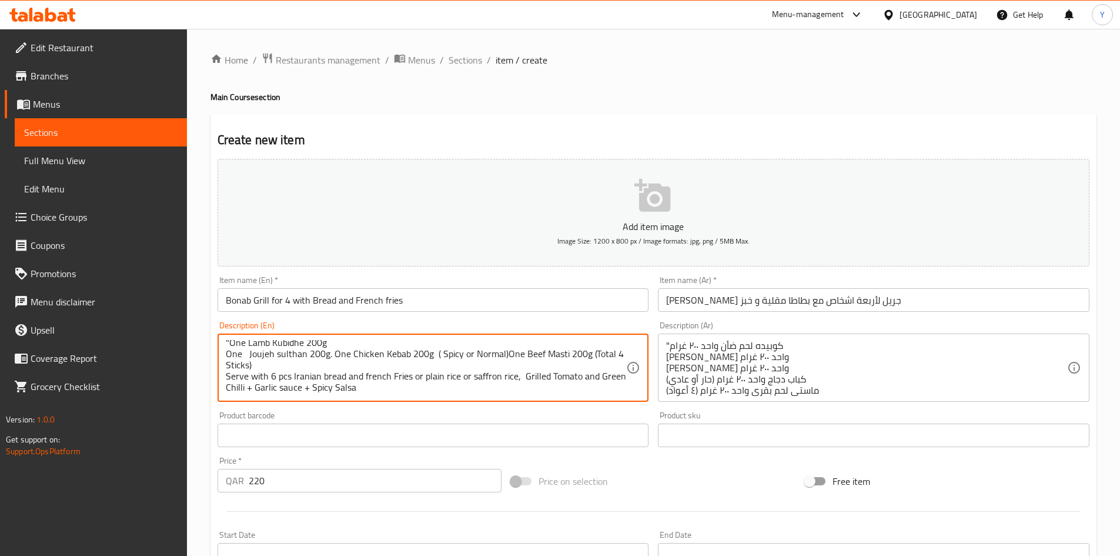
drag, startPoint x: 354, startPoint y: 366, endPoint x: 399, endPoint y: 353, distance: 47.1
click at [470, 347] on textarea ""One Lamb Kubidhe 200g One Joujeh sulthan 200g. One Chicken Kebab 200g ( Spicy …" at bounding box center [426, 368] width 401 height 56
click at [499, 348] on textarea ""One Lamb Kubidhe 200g One Joujeh sulthan 200g. One Chicken Kebab 200g ( Spicy …" at bounding box center [426, 368] width 401 height 56
click at [464, 354] on textarea ""One Lamb Kubidhe 200g One Joujeh sulthan 200g. One Chicken Kebab 200g ( Spicy …" at bounding box center [426, 368] width 401 height 56
click at [450, 353] on textarea ""One Lamb Kubidhe 200g One Joujeh sulthan 200g. One Chicken Kebab 200g ( Spicy …" at bounding box center [426, 368] width 401 height 56
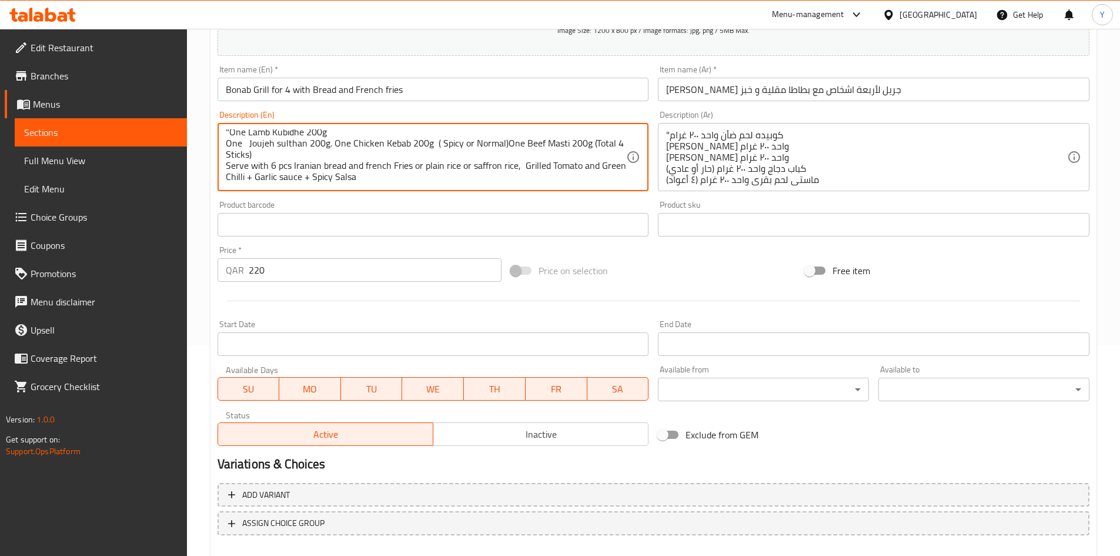
scroll to position [216, 0]
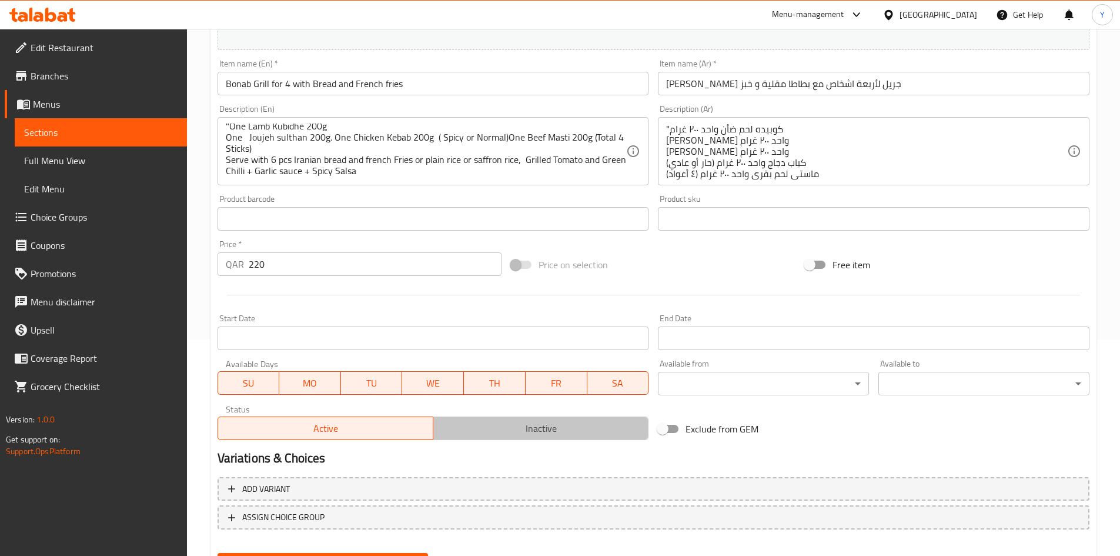
click at [497, 426] on span "Inactive" at bounding box center [541, 428] width 206 height 17
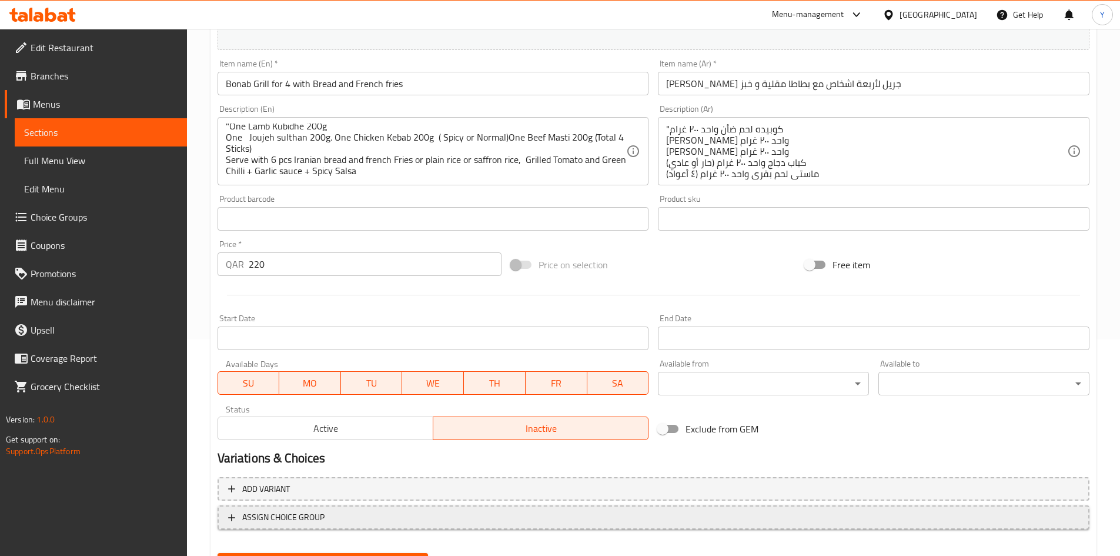
click at [484, 524] on span "ASSIGN CHOICE GROUP" at bounding box center [653, 517] width 851 height 15
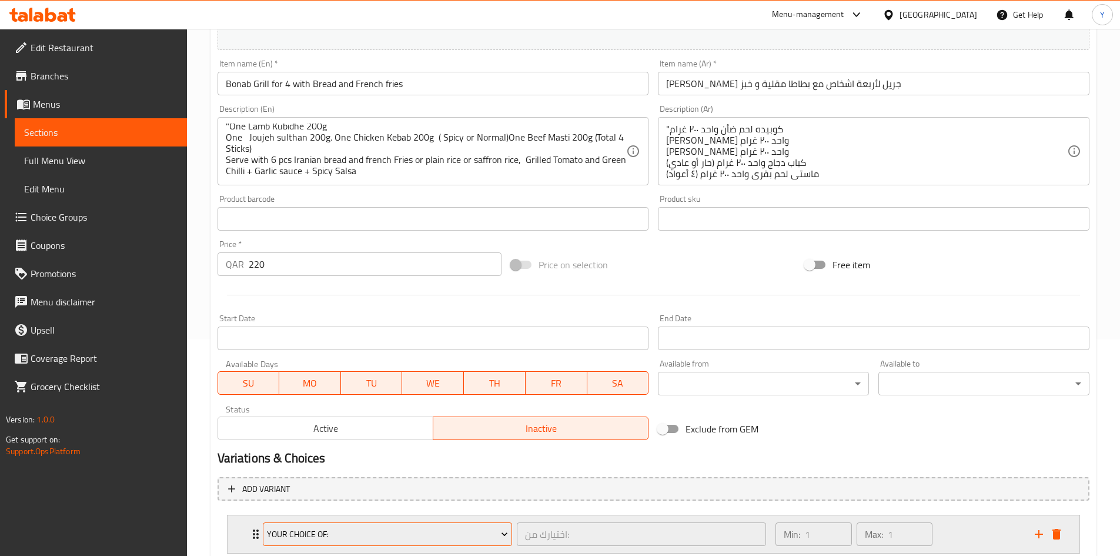
click at [406, 530] on span "Your Choice Of:" at bounding box center [387, 534] width 241 height 15
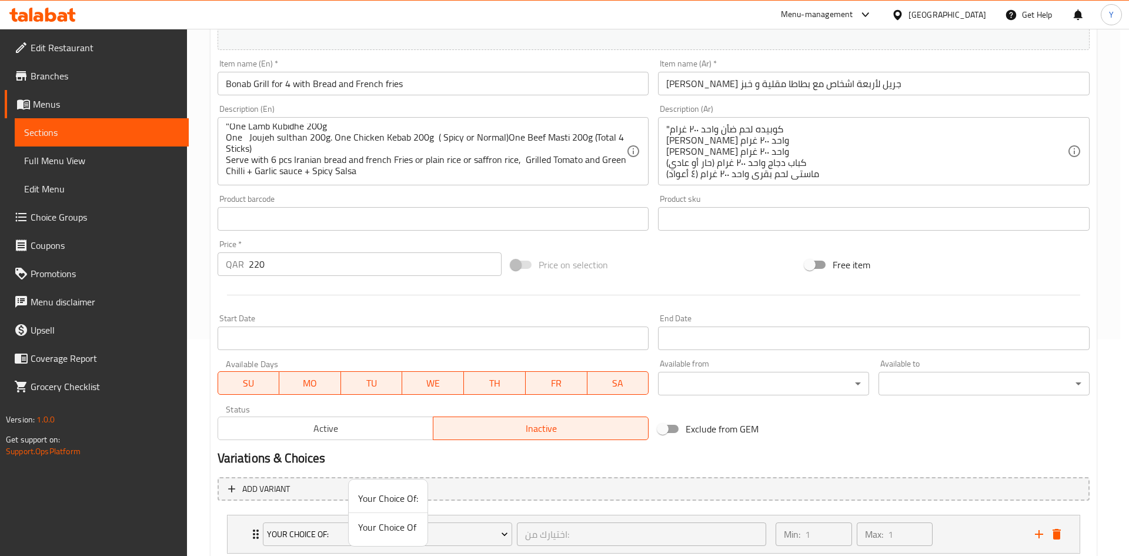
click at [401, 527] on span "Your Choice Of" at bounding box center [388, 527] width 60 height 14
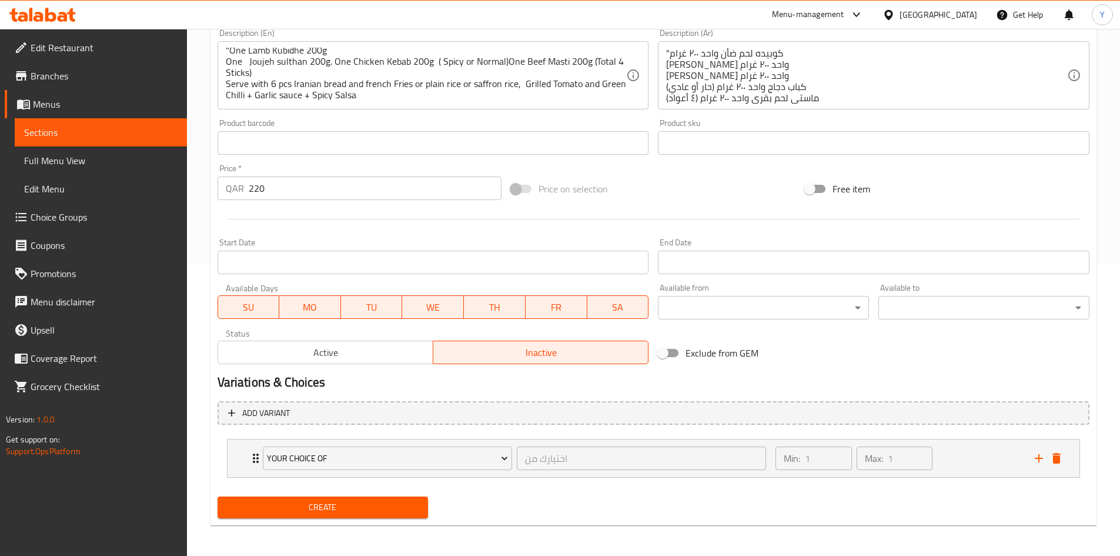
scroll to position [295, 0]
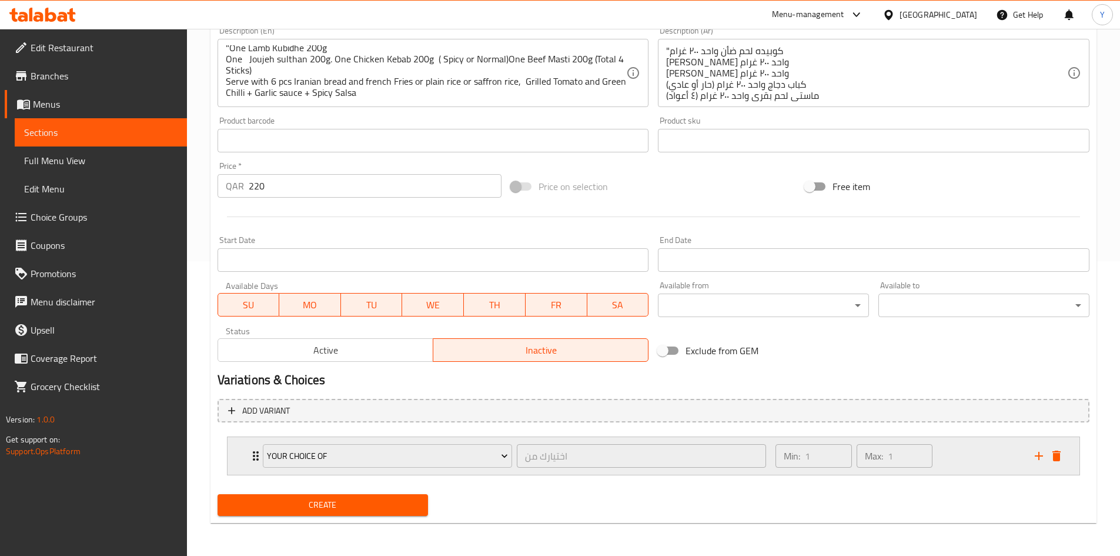
click at [948, 450] on div "Min: 1 ​ Max: 1 ​" at bounding box center [897, 456] width 259 height 38
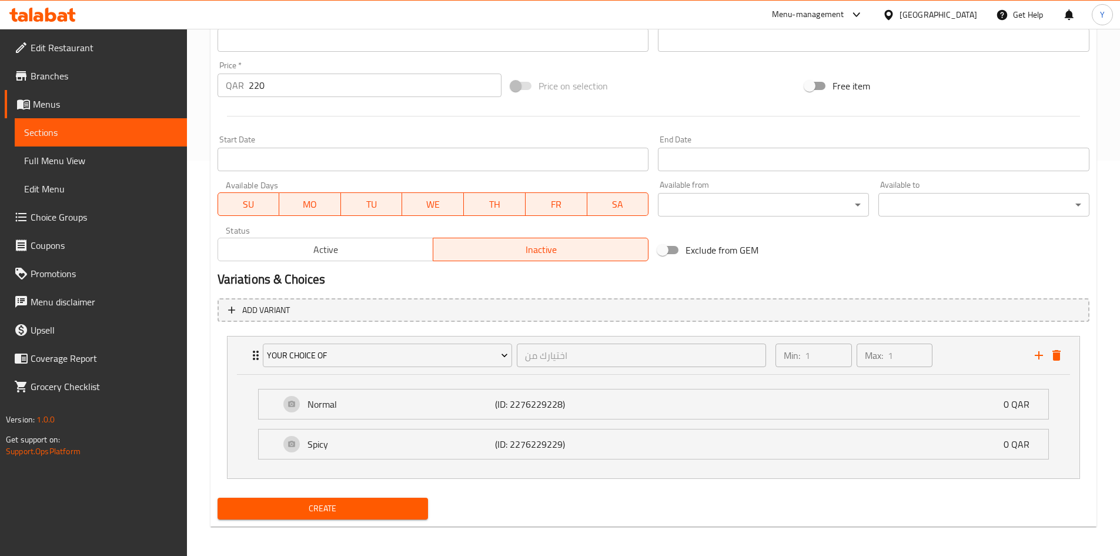
scroll to position [399, 0]
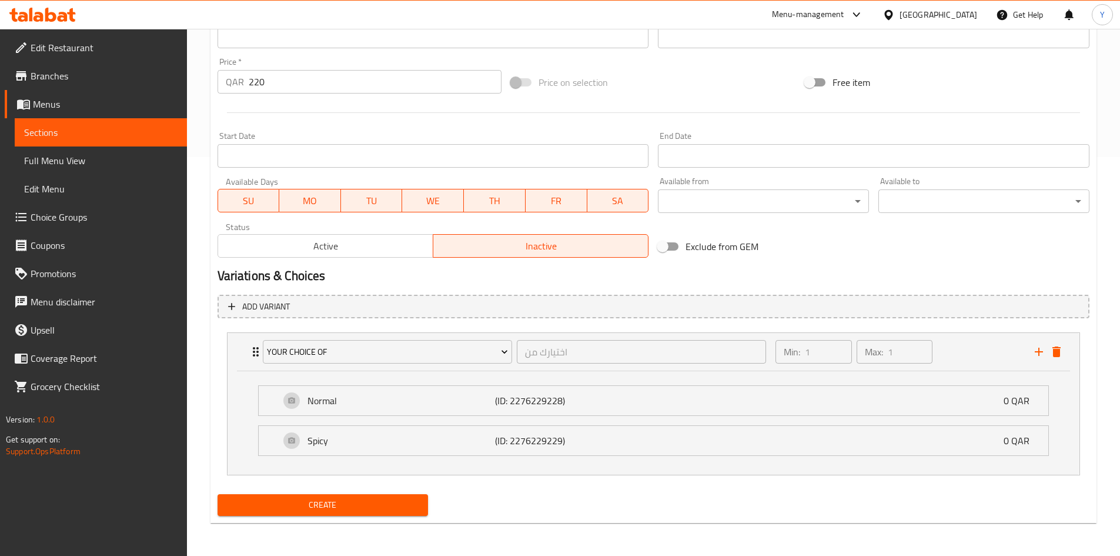
drag, startPoint x: 401, startPoint y: 520, endPoint x: 401, endPoint y: 513, distance: 7.1
click at [401, 519] on div "Create" at bounding box center [323, 504] width 220 height 31
click at [401, 511] on span "Create" at bounding box center [323, 504] width 192 height 15
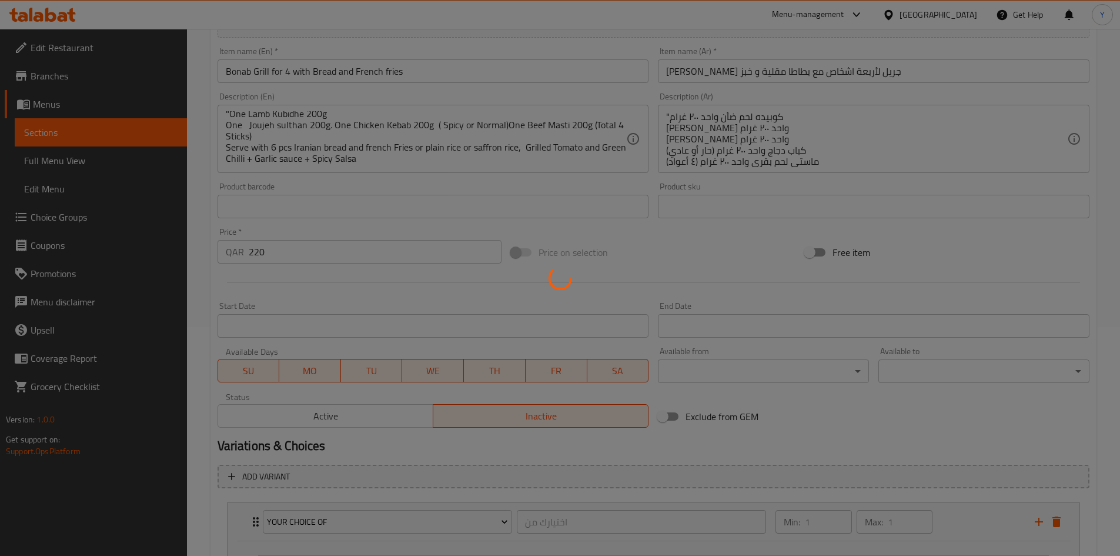
scroll to position [46, 0]
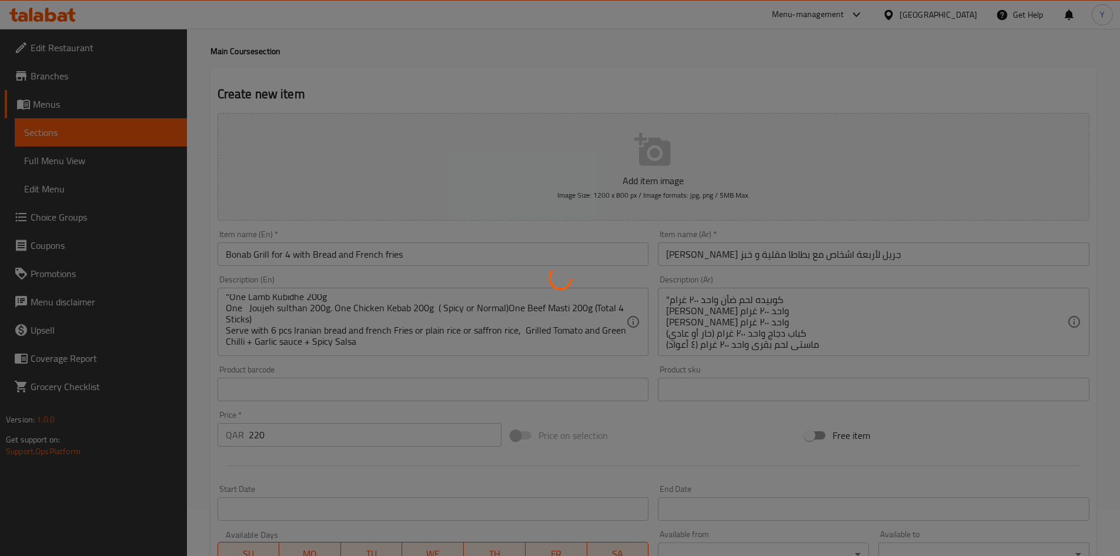
type input "0"
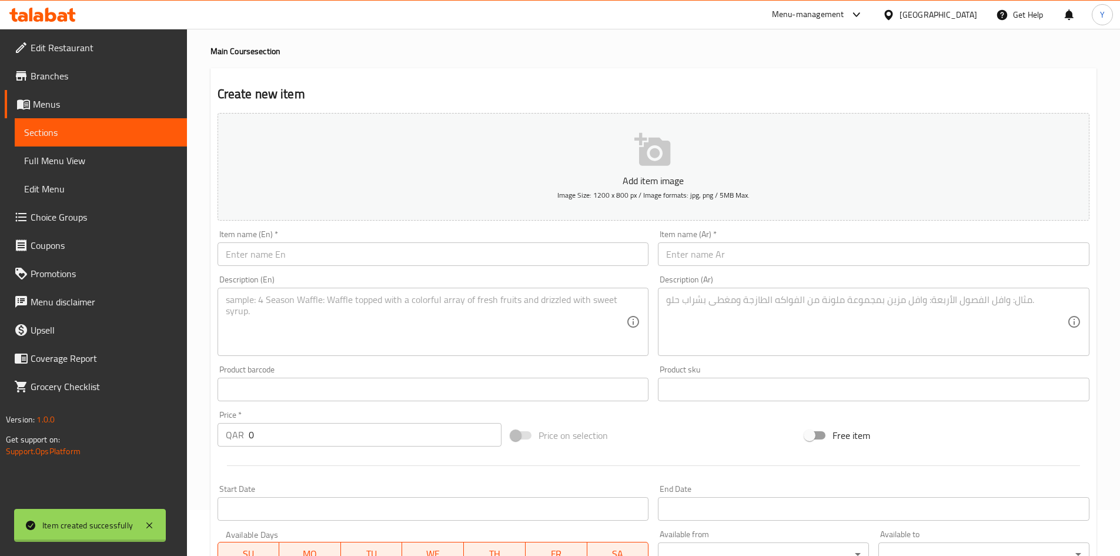
scroll to position [0, 0]
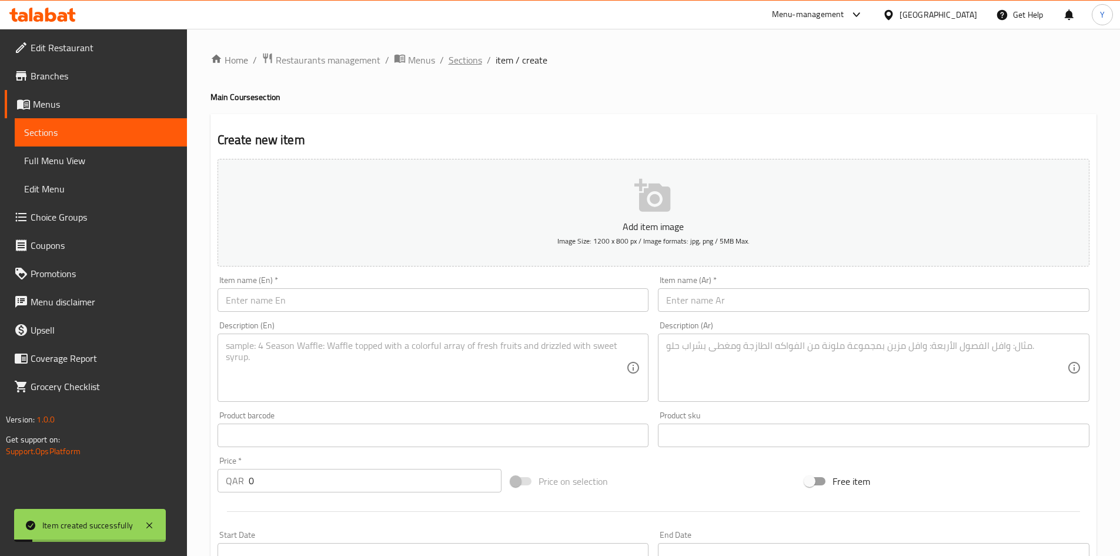
click at [471, 66] on span "Sections" at bounding box center [466, 60] width 34 height 14
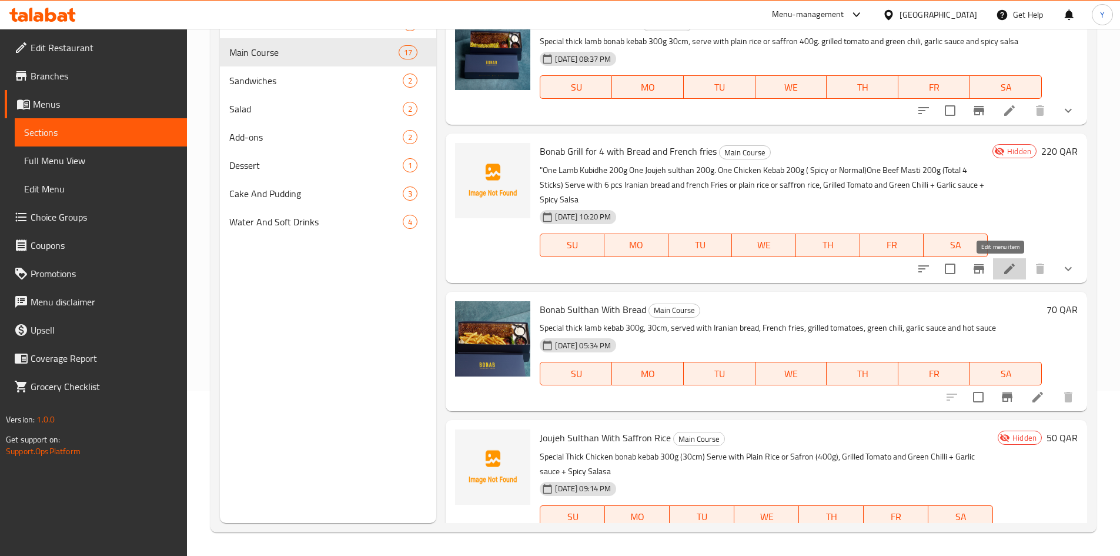
click at [1005, 262] on icon at bounding box center [1009, 269] width 14 height 14
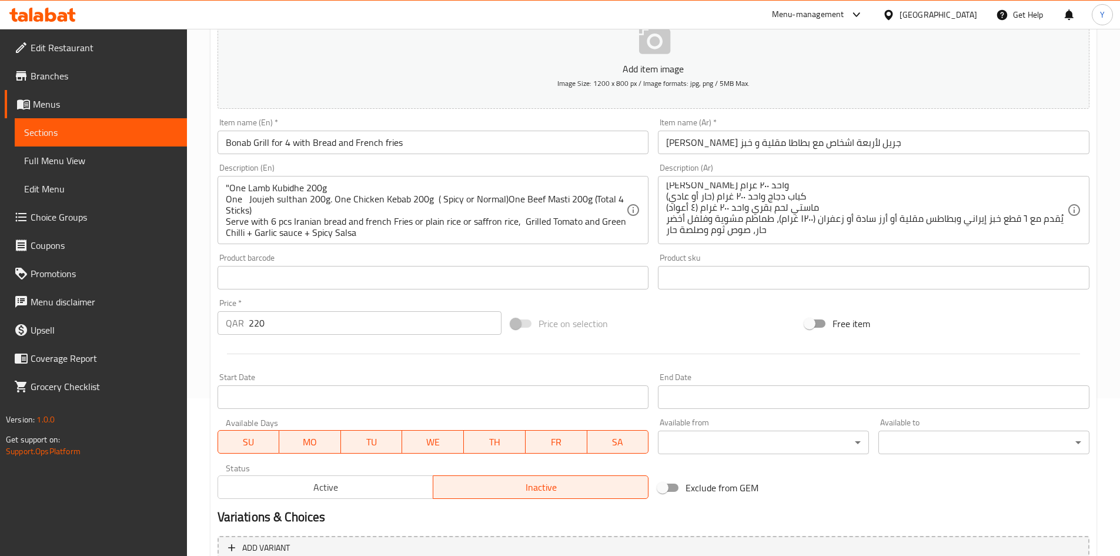
scroll to position [295, 0]
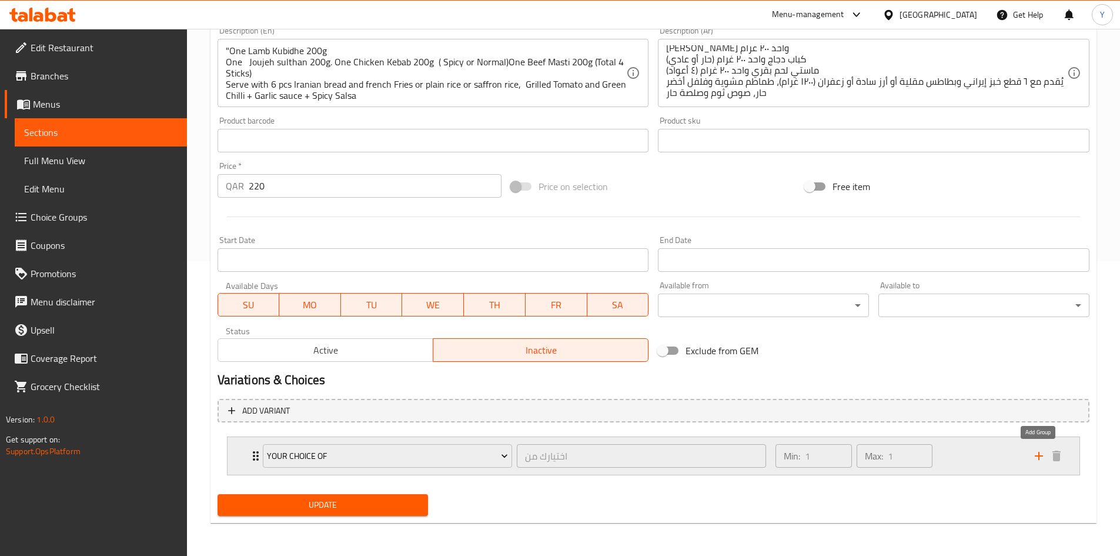
click at [1037, 452] on icon "add" at bounding box center [1039, 456] width 14 height 14
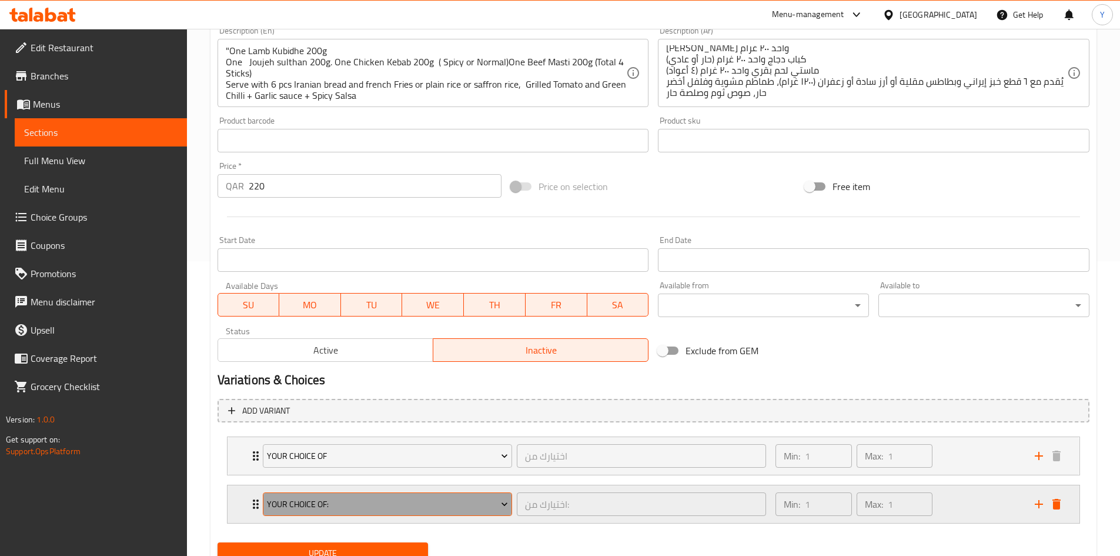
click at [452, 514] on button "Your Choice Of:" at bounding box center [387, 504] width 249 height 24
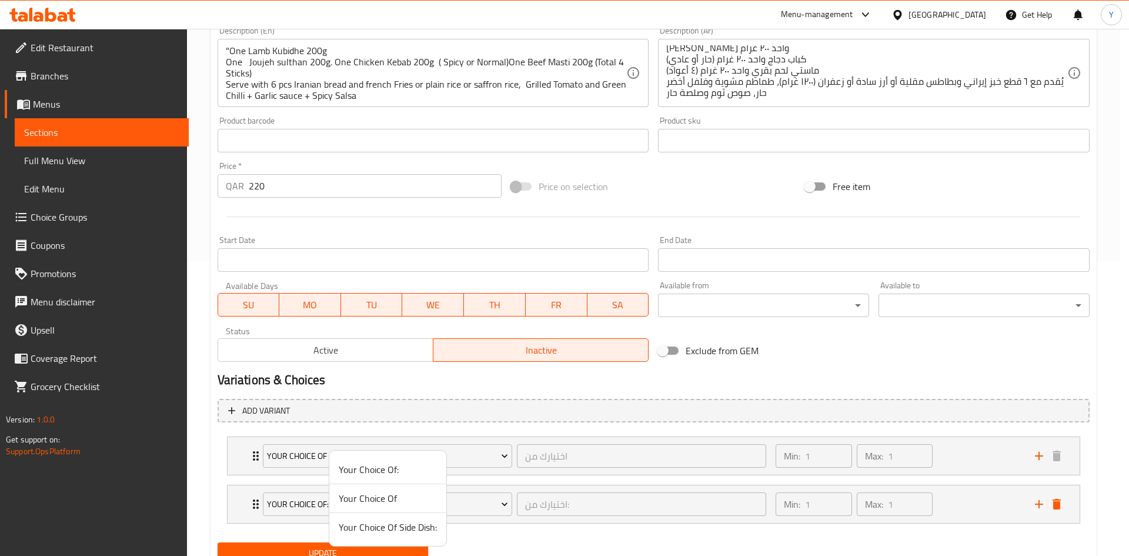
click at [406, 528] on span "Your Choice Of Side Dish:" at bounding box center [388, 527] width 98 height 14
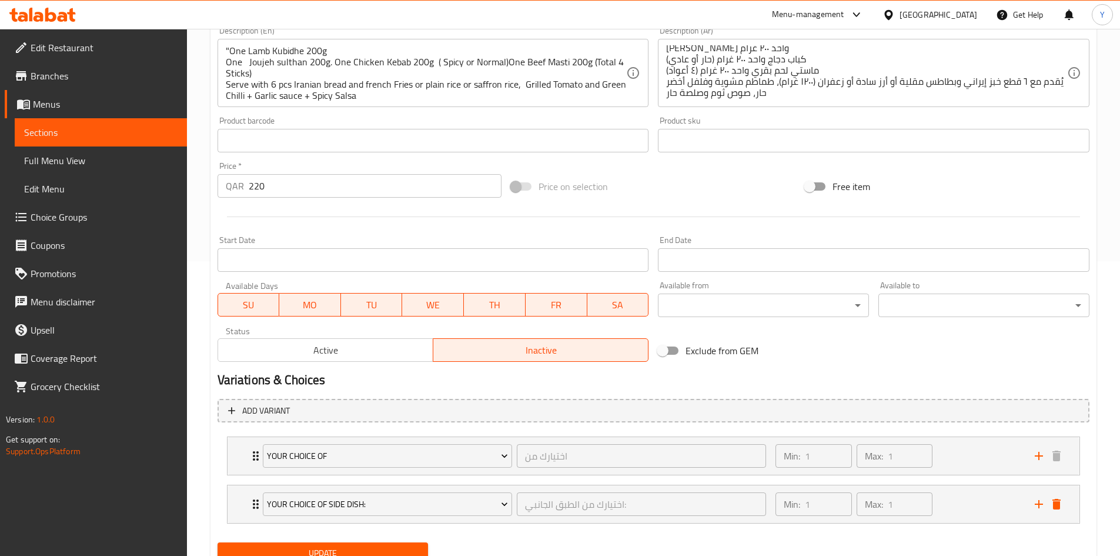
click at [401, 543] on button "Update" at bounding box center [323, 553] width 211 height 22
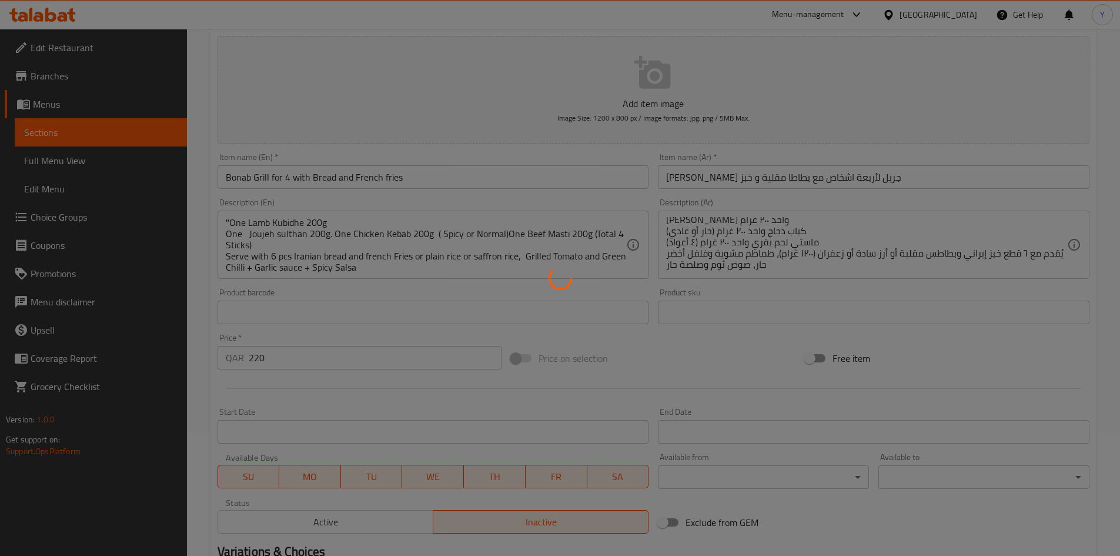
scroll to position [1, 0]
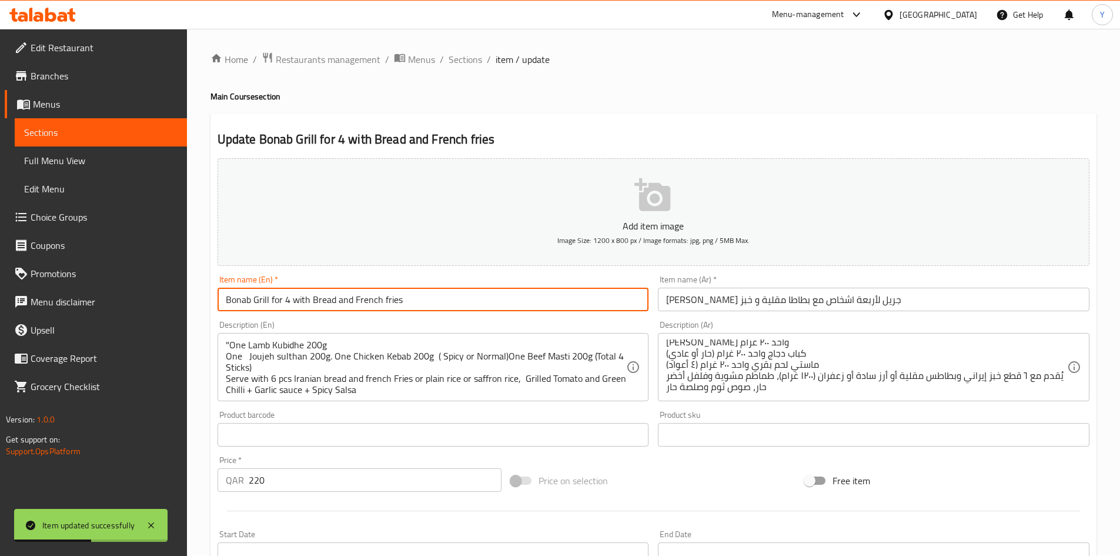
click at [608, 297] on input "Bonab Grill for 4 with Bread and French fries" at bounding box center [434, 299] width 432 height 24
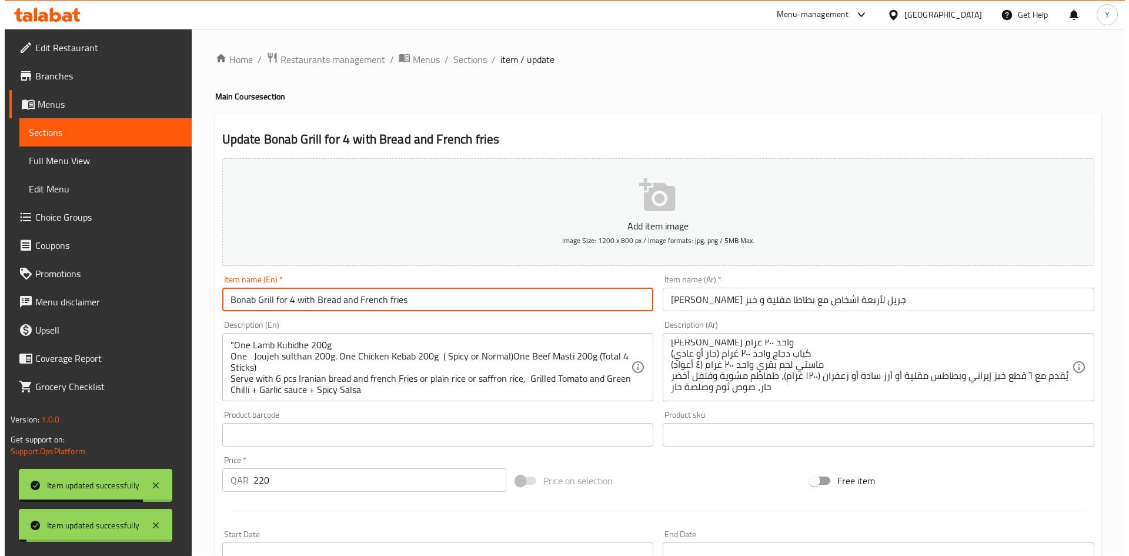
scroll to position [0, 0]
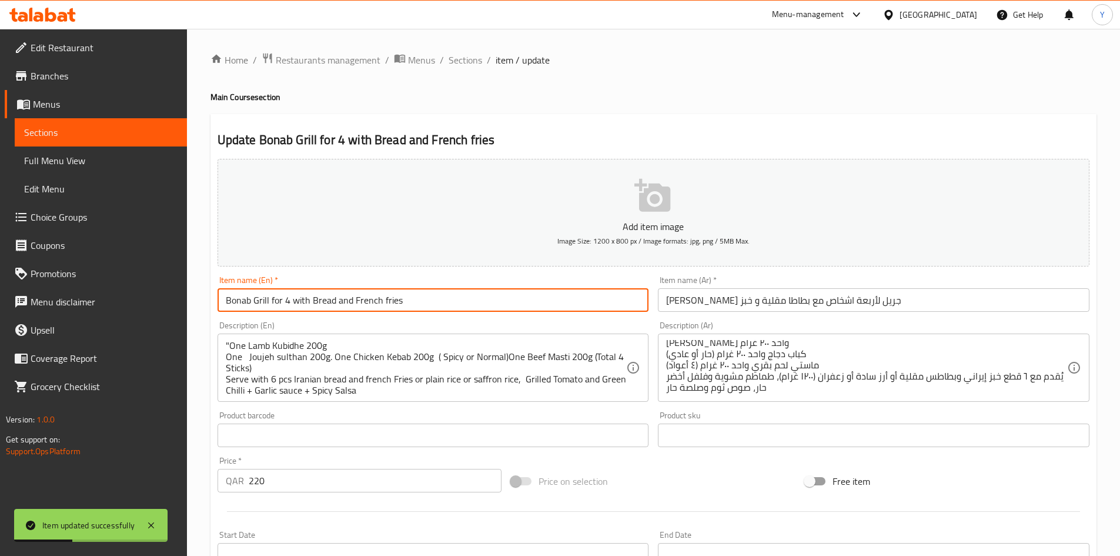
drag, startPoint x: 338, startPoint y: 302, endPoint x: 440, endPoint y: 300, distance: 102.3
click at [440, 300] on input "Bonab Grill for 4 with Bread and French fries" at bounding box center [434, 300] width 432 height 24
type input "Bonab Grill for 4 with Bread"
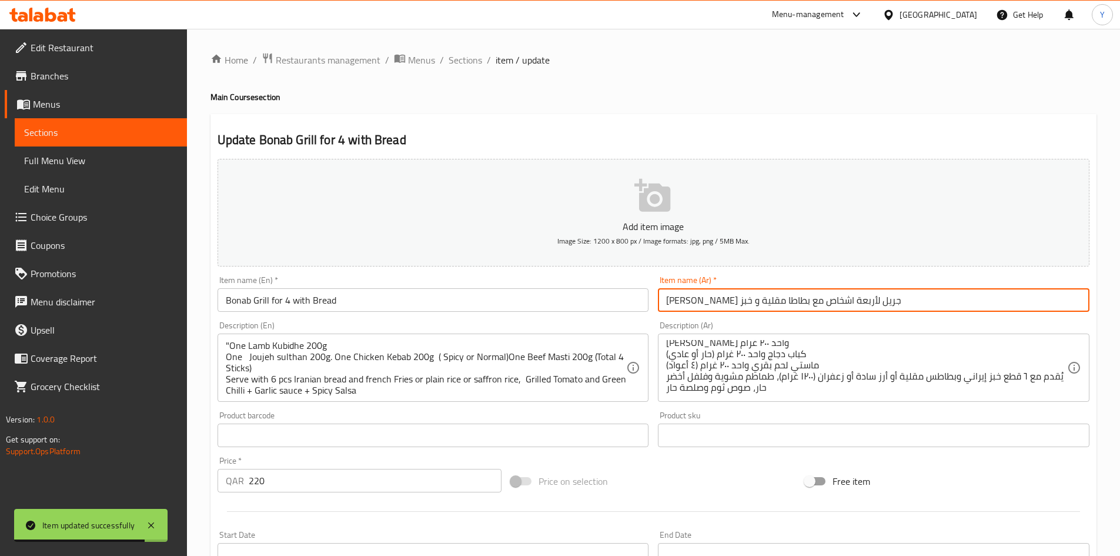
drag, startPoint x: 739, startPoint y: 296, endPoint x: 676, endPoint y: 293, distance: 63.5
click at [680, 292] on input "[PERSON_NAME] جريل لأربعة اشخاص مع بطاطا مقلية و خبز" at bounding box center [874, 300] width 432 height 24
type input "[PERSON_NAME] جريل لأربعة اشخاص مع خبز"
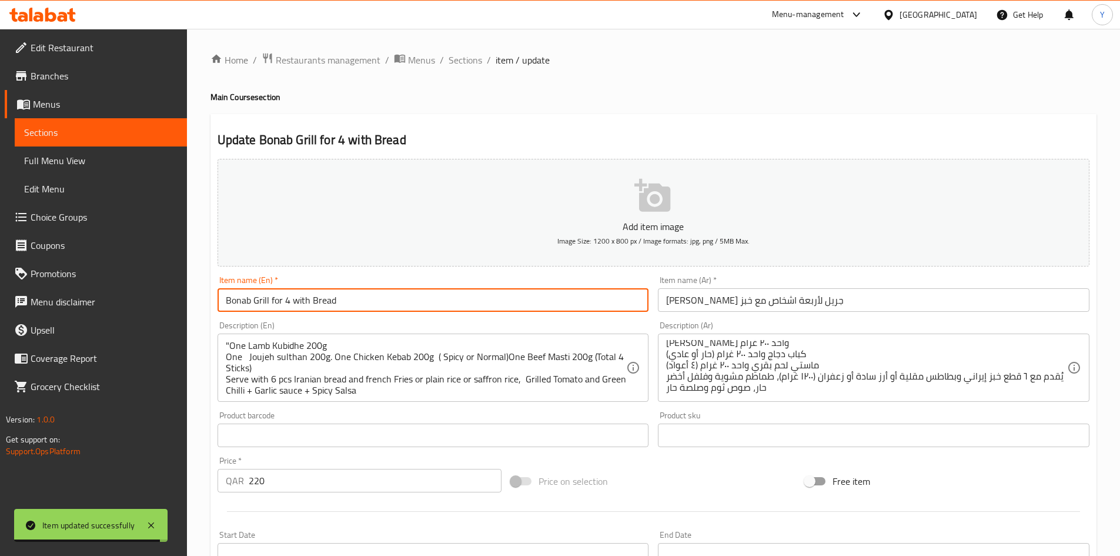
click at [522, 306] on input "Bonab Grill for 4 with Bread" at bounding box center [434, 300] width 432 height 24
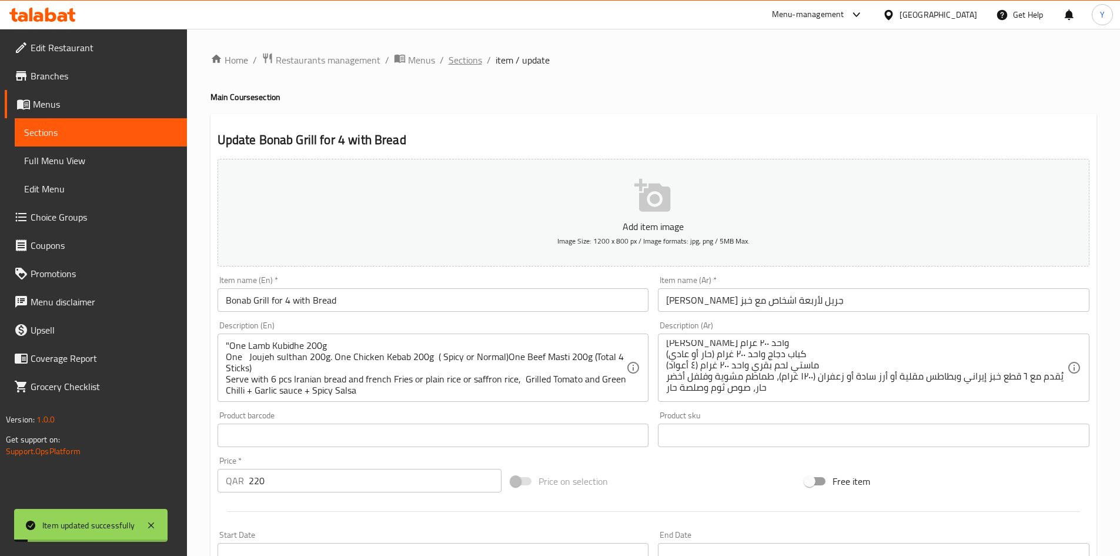
click at [479, 62] on span "Sections" at bounding box center [466, 60] width 34 height 14
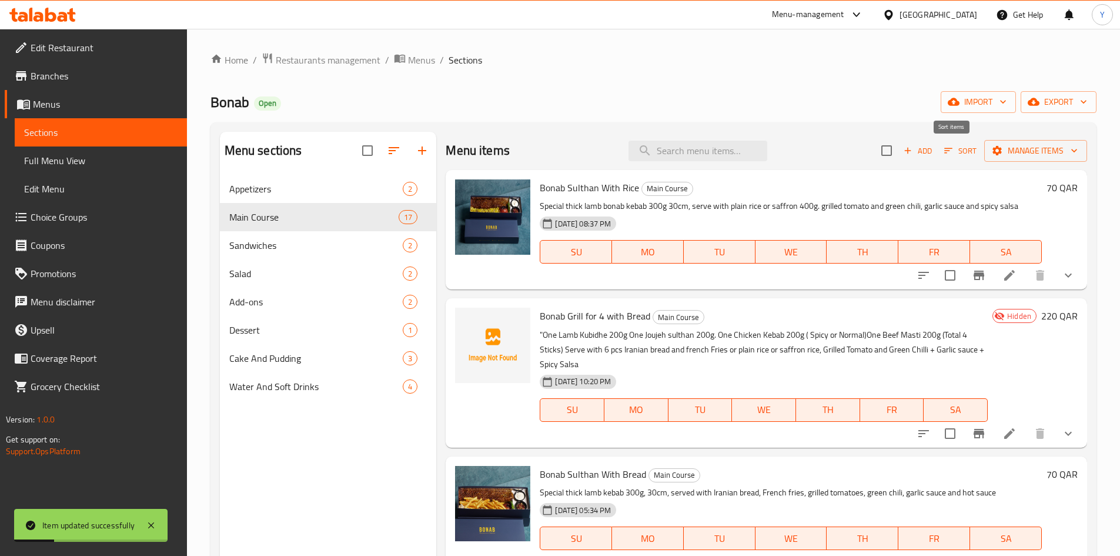
click at [958, 152] on span "Sort" at bounding box center [960, 151] width 32 height 14
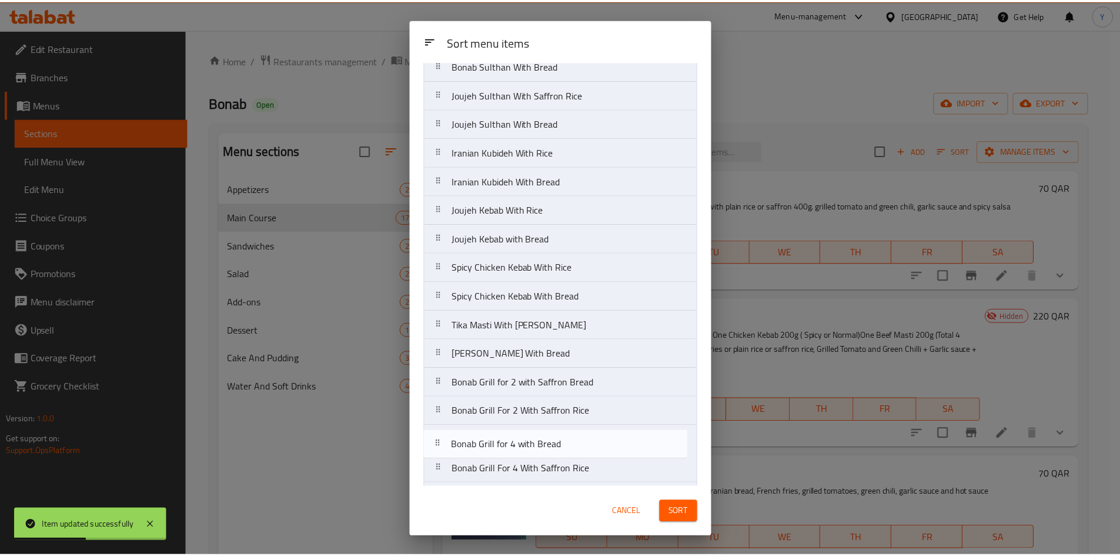
scroll to position [103, 0]
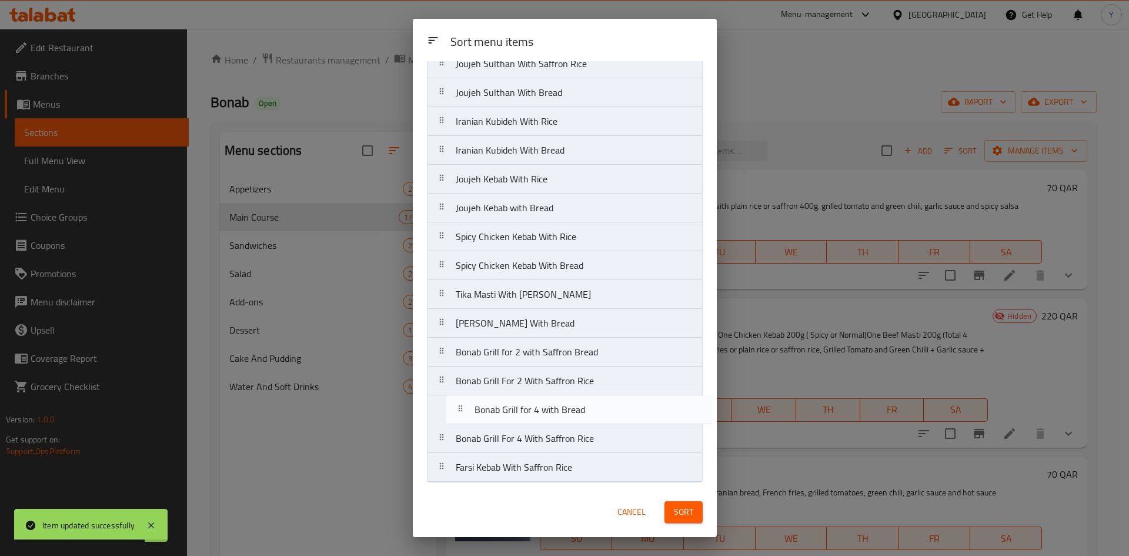
drag, startPoint x: 561, startPoint y: 139, endPoint x: 580, endPoint y: 413, distance: 275.2
click at [580, 413] on nav "Bonab Sulthan With Rice Bonab Grill for 4 with Bread Bonab Sulthan With Bread J…" at bounding box center [565, 236] width 276 height 491
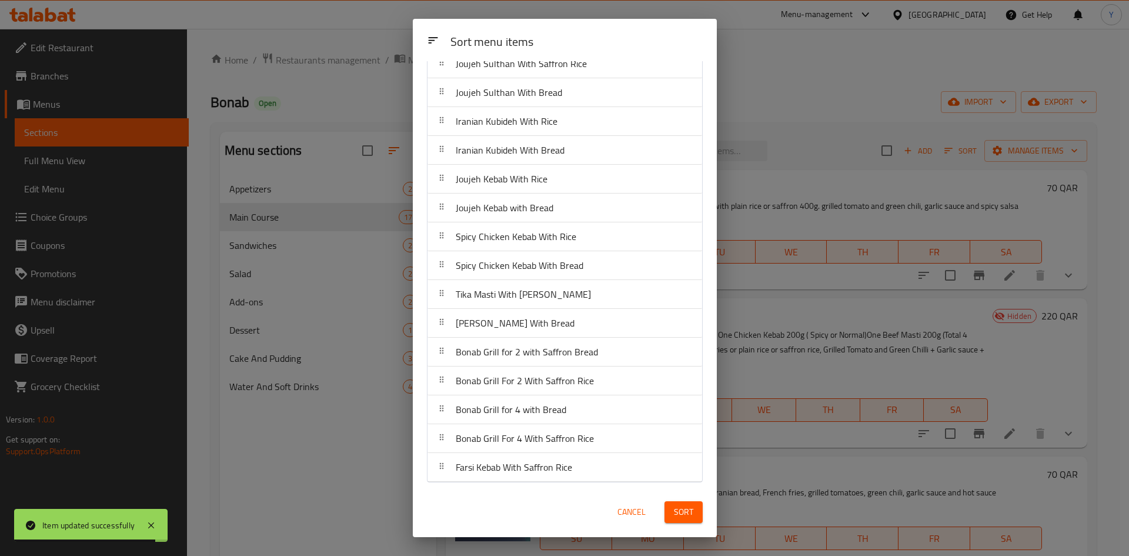
click at [693, 520] on button "Sort" at bounding box center [683, 512] width 38 height 22
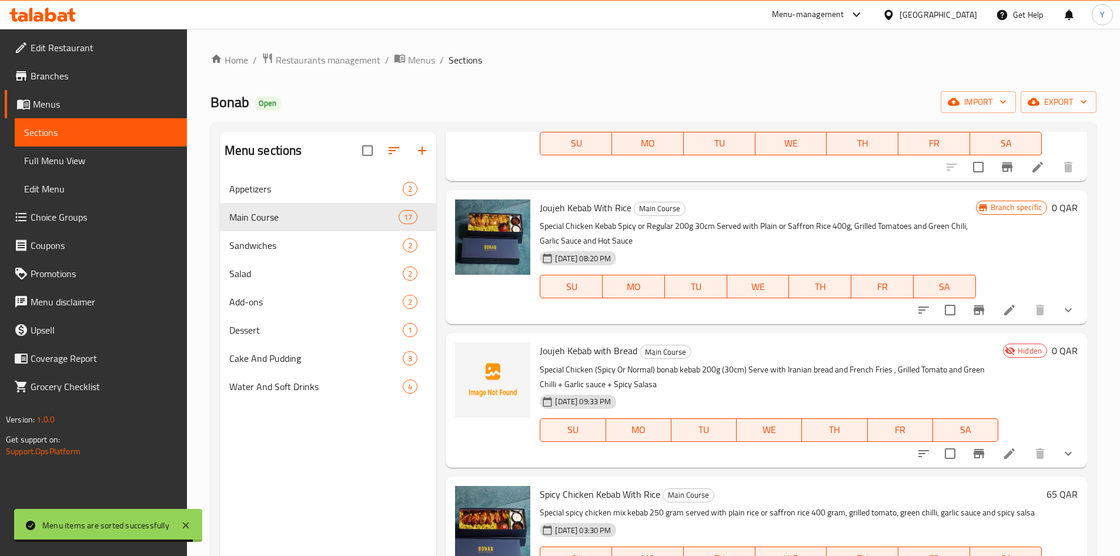
scroll to position [823, 0]
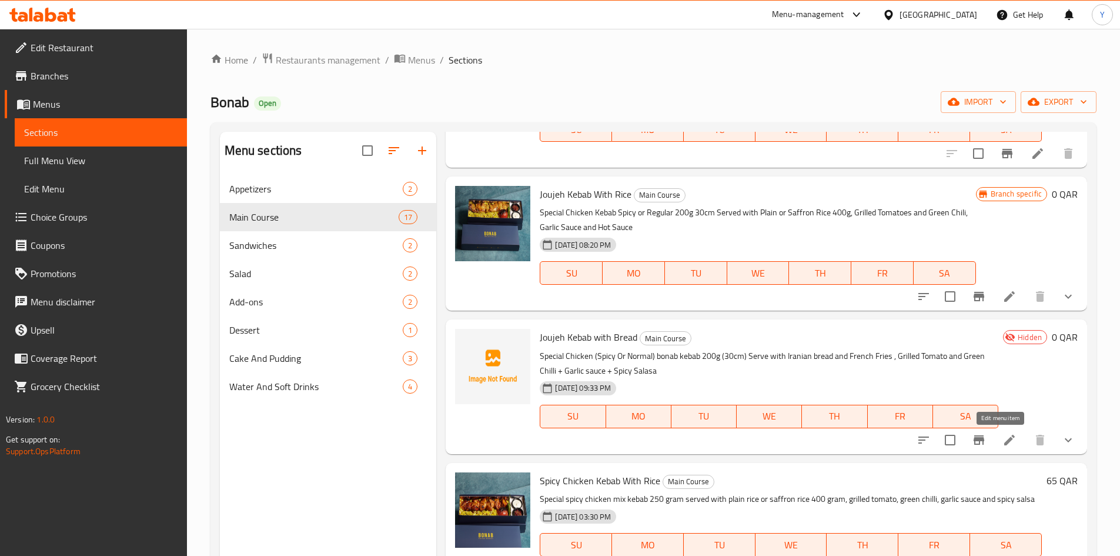
click at [1003, 441] on icon at bounding box center [1009, 440] width 14 height 14
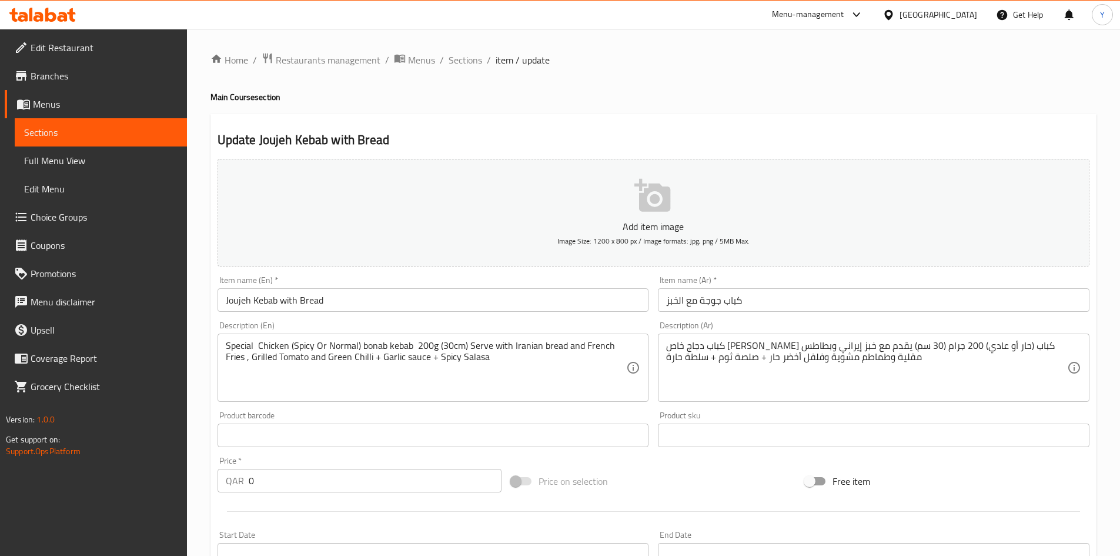
click at [464, 69] on div "Home / Restaurants management / Menus / Sections / item / update Main Course se…" at bounding box center [653, 442] width 886 height 781
click at [470, 53] on span "Sections" at bounding box center [466, 60] width 34 height 14
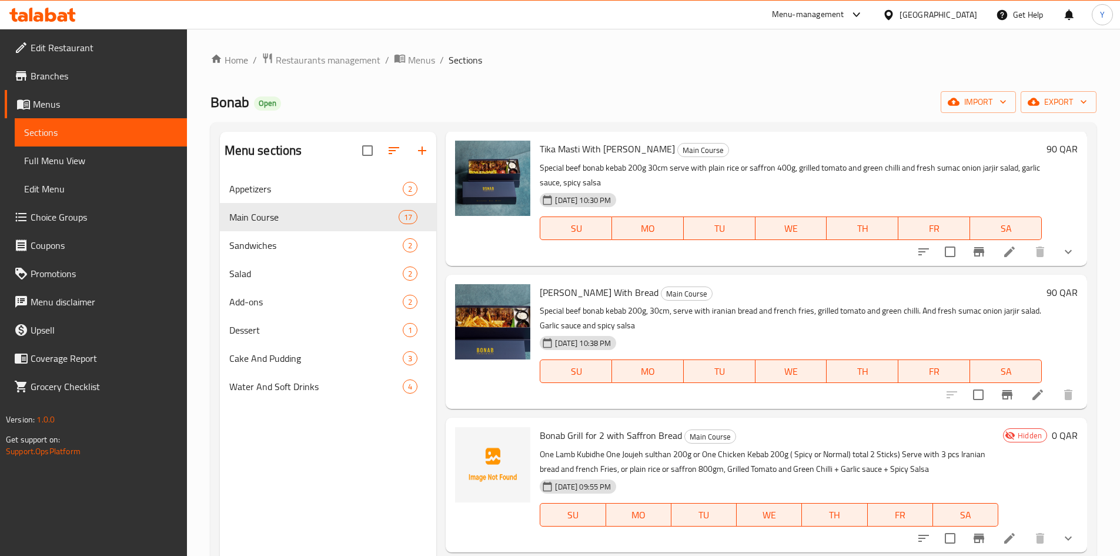
scroll to position [1529, 0]
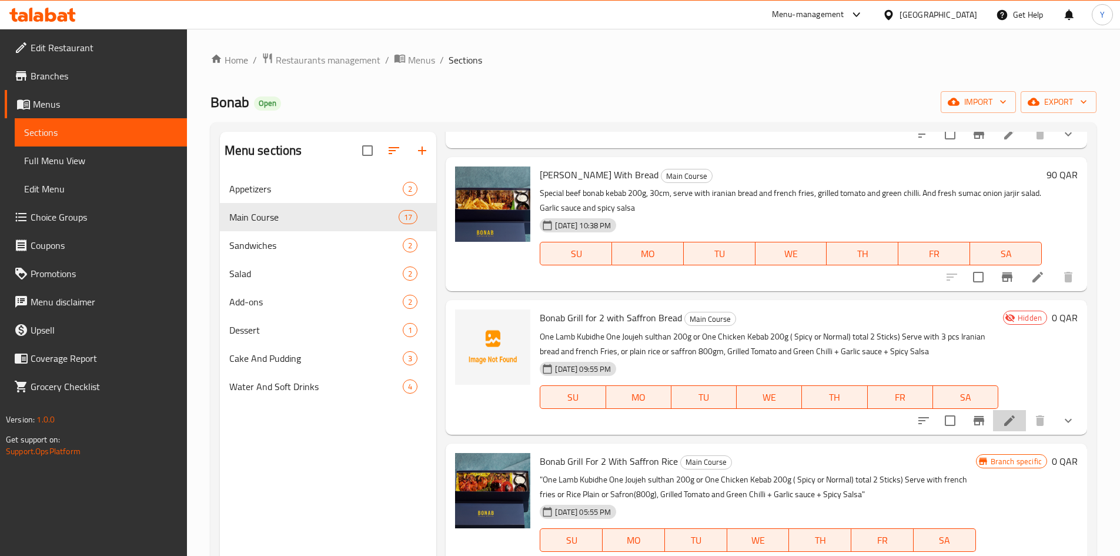
click at [993, 422] on li at bounding box center [1009, 420] width 33 height 21
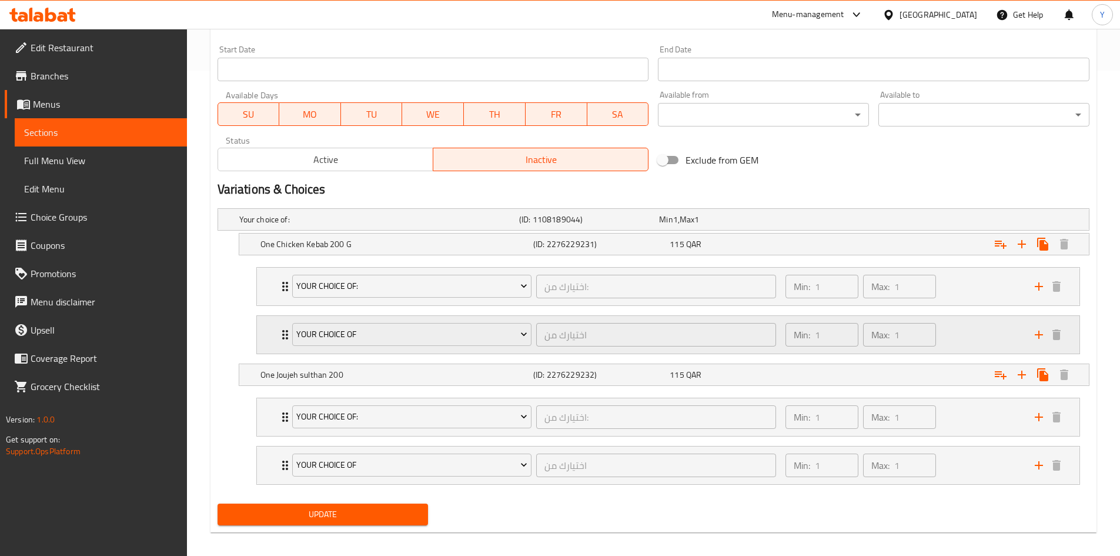
scroll to position [494, 0]
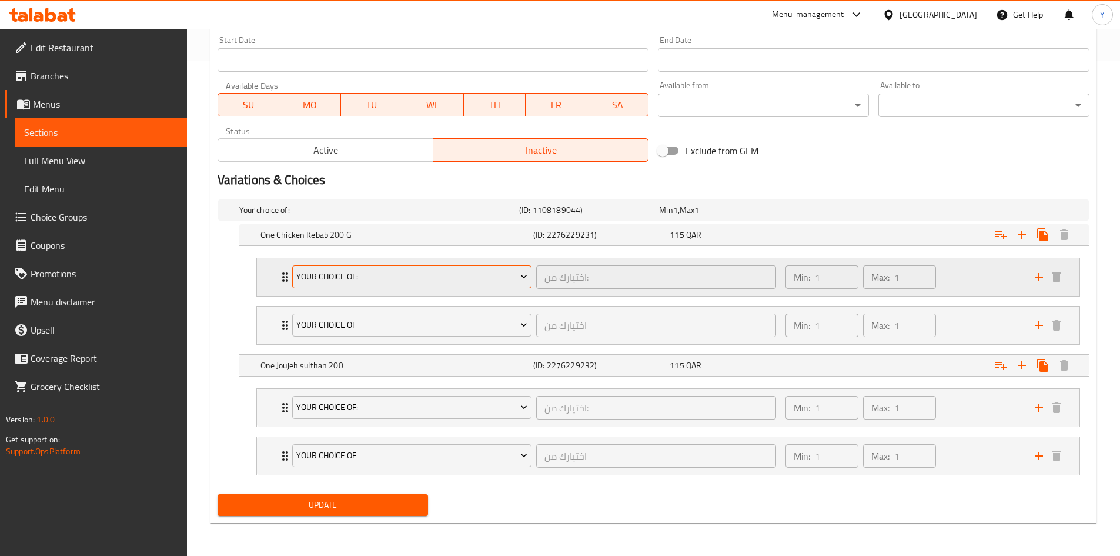
click at [426, 285] on button "Your Choice Of:" at bounding box center [412, 277] width 240 height 24
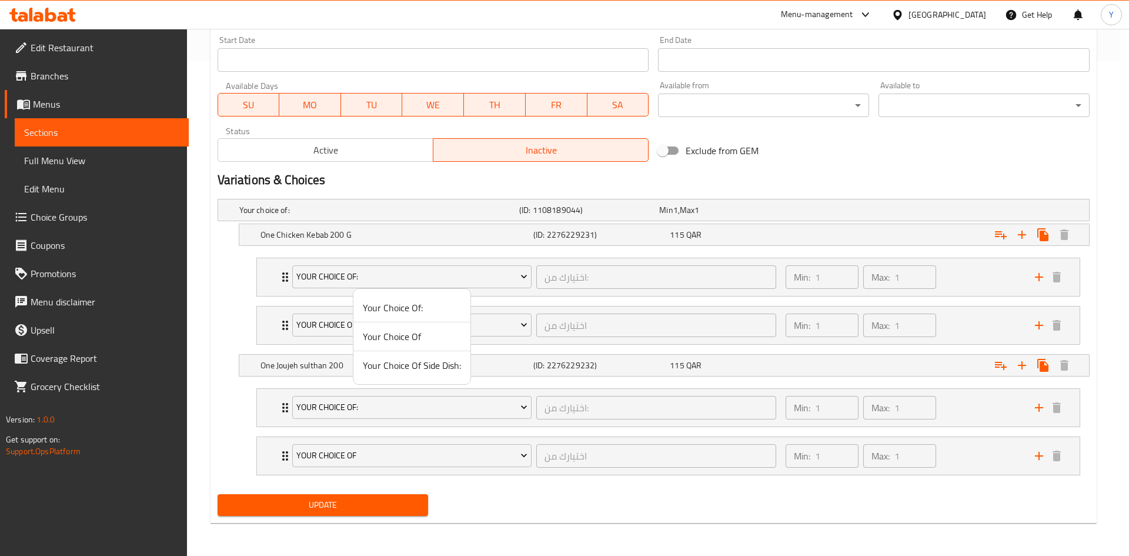
click at [417, 372] on span "Your Choice Of Side Dish:" at bounding box center [412, 365] width 98 height 14
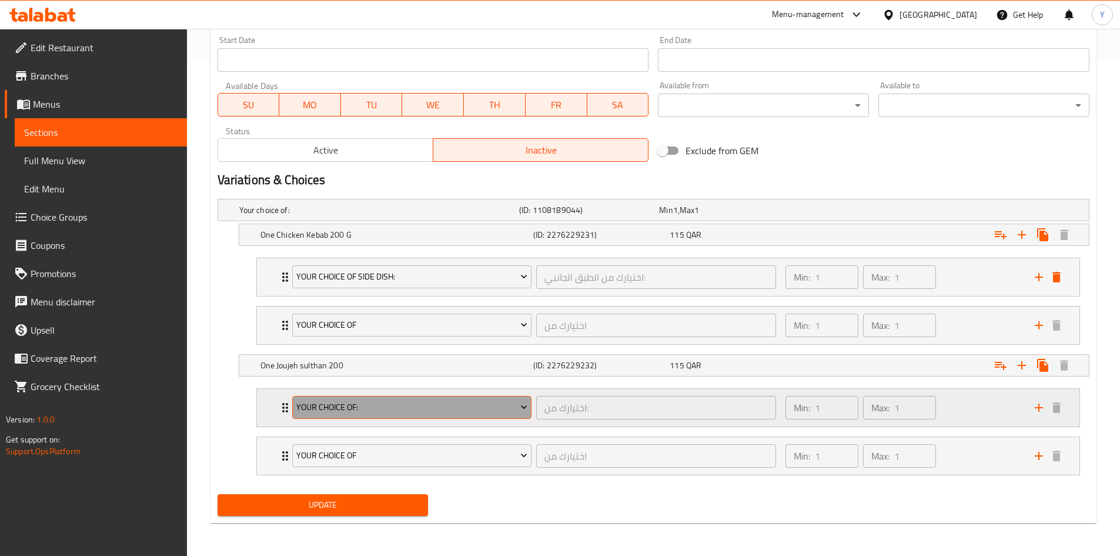
click at [409, 408] on span "Your Choice Of:" at bounding box center [411, 407] width 231 height 15
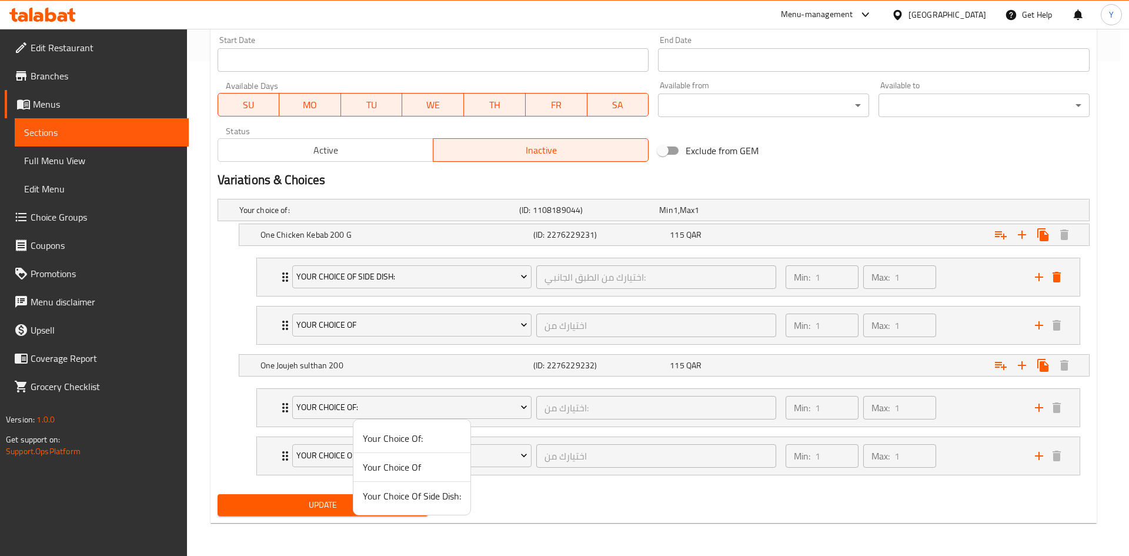
click at [414, 500] on span "Your Choice Of Side Dish:" at bounding box center [412, 496] width 98 height 14
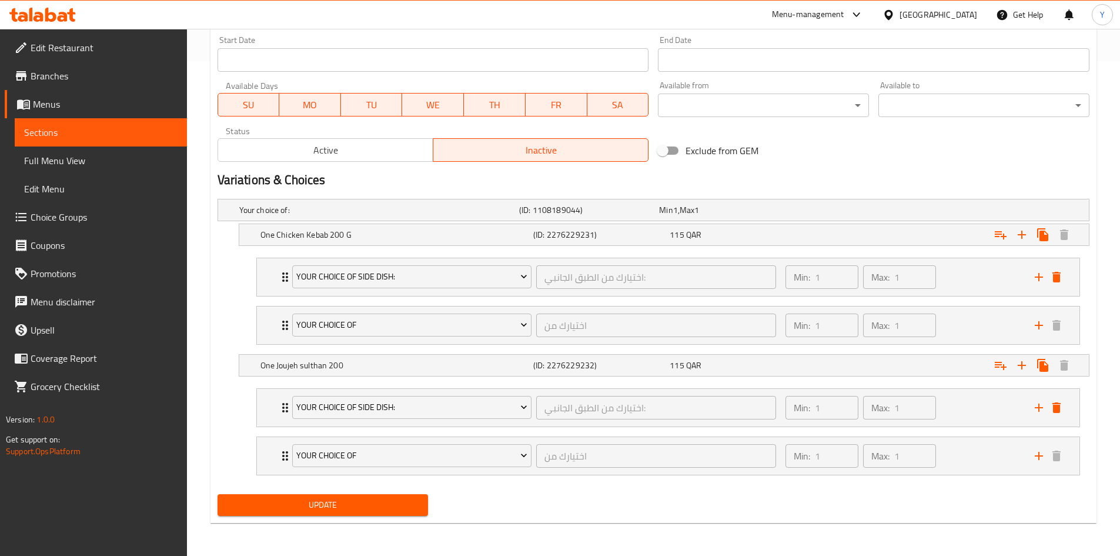
click at [323, 507] on span "Update" at bounding box center [323, 504] width 192 height 15
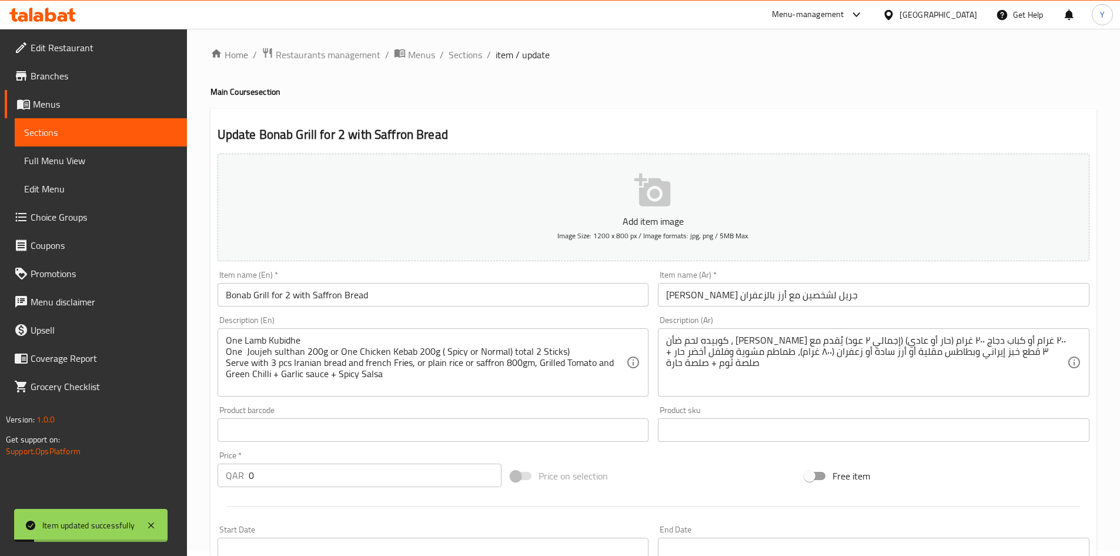
scroll to position [0, 0]
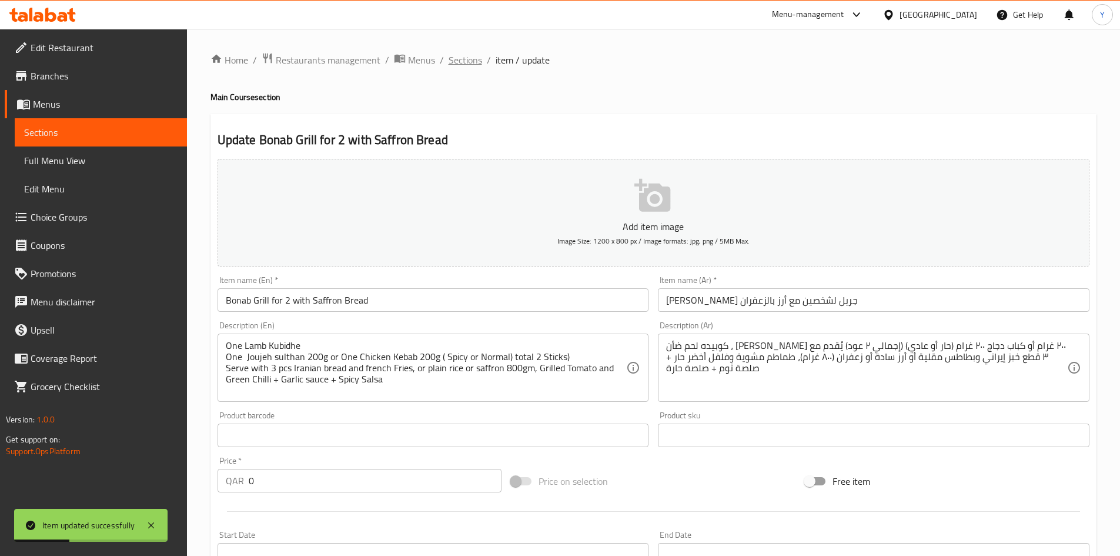
click at [474, 67] on span "Sections" at bounding box center [466, 60] width 34 height 14
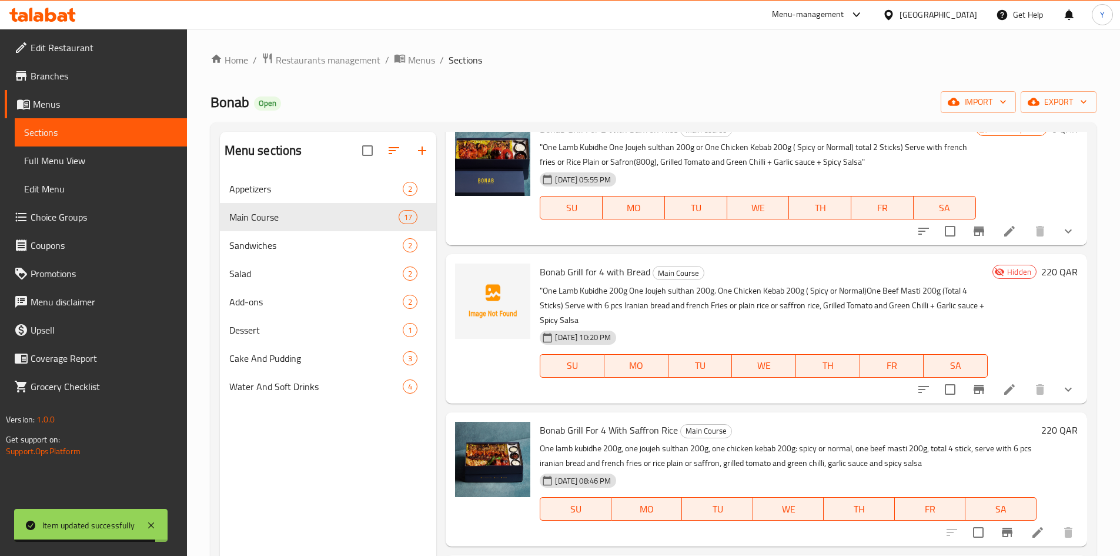
scroll to position [1863, 0]
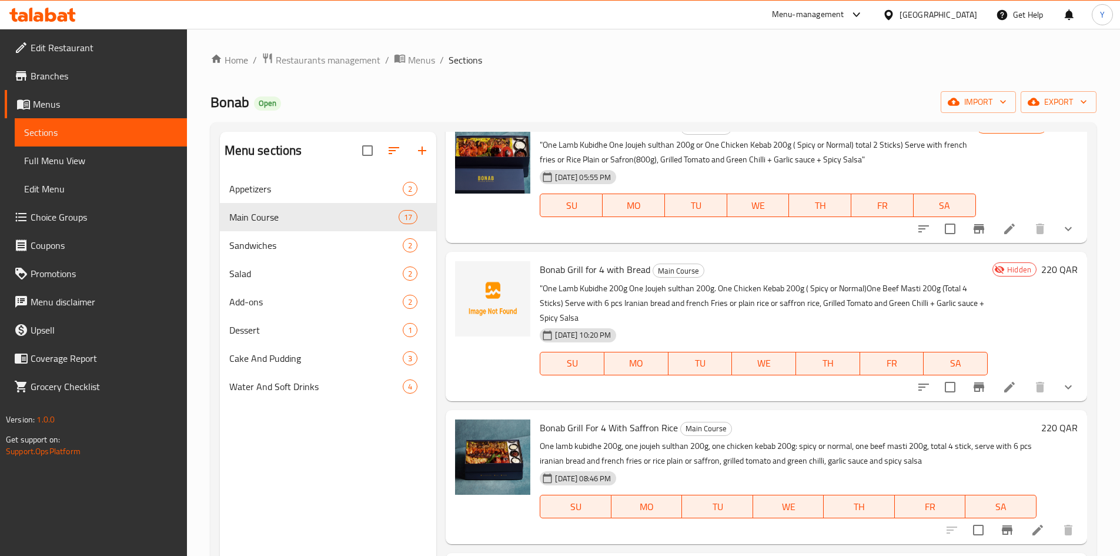
click at [1061, 392] on icon "show more" at bounding box center [1068, 387] width 14 height 14
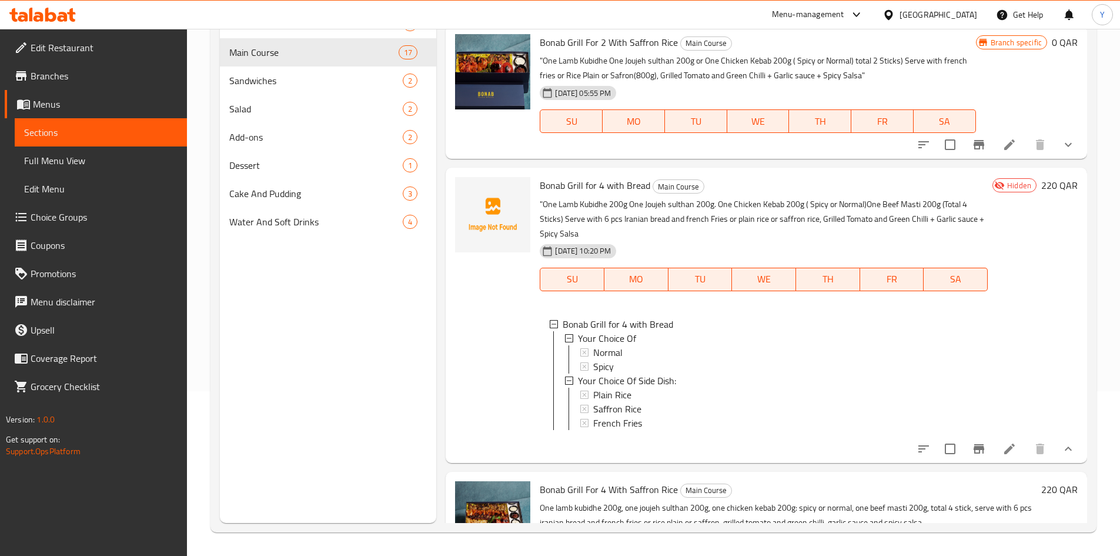
scroll to position [1724, 0]
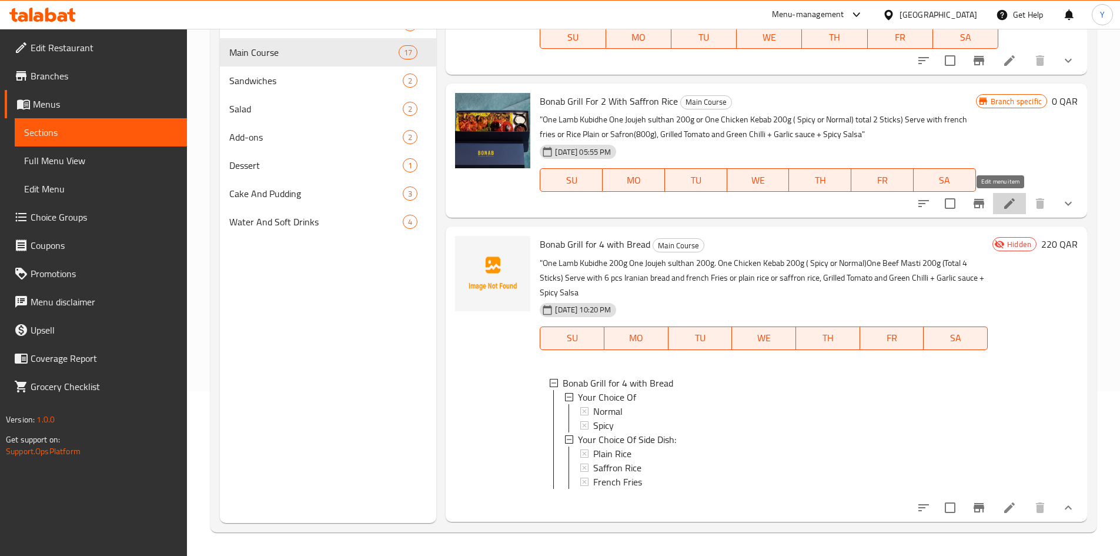
click at [1002, 208] on icon at bounding box center [1009, 203] width 14 height 14
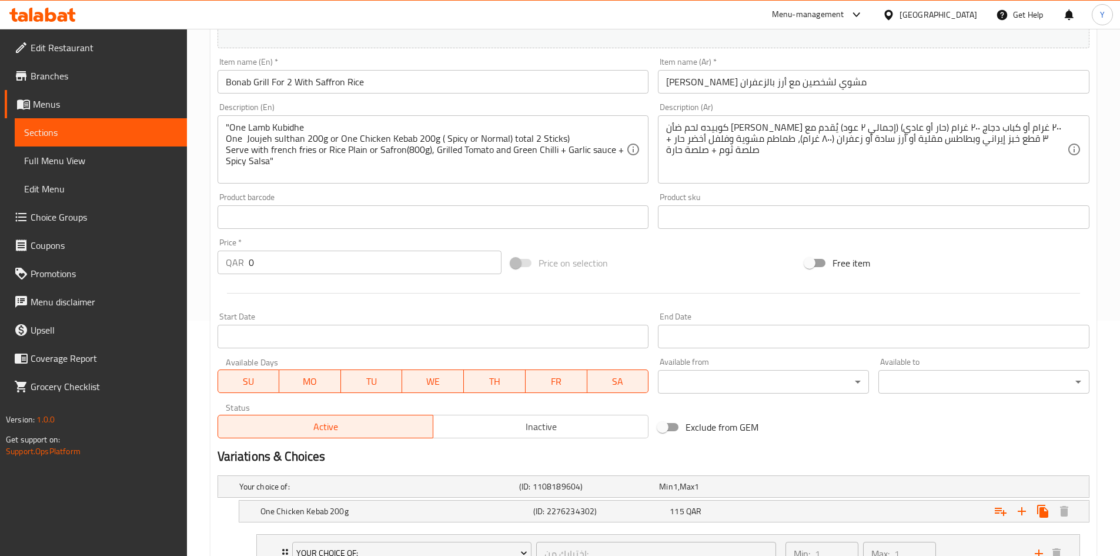
scroll to position [511, 0]
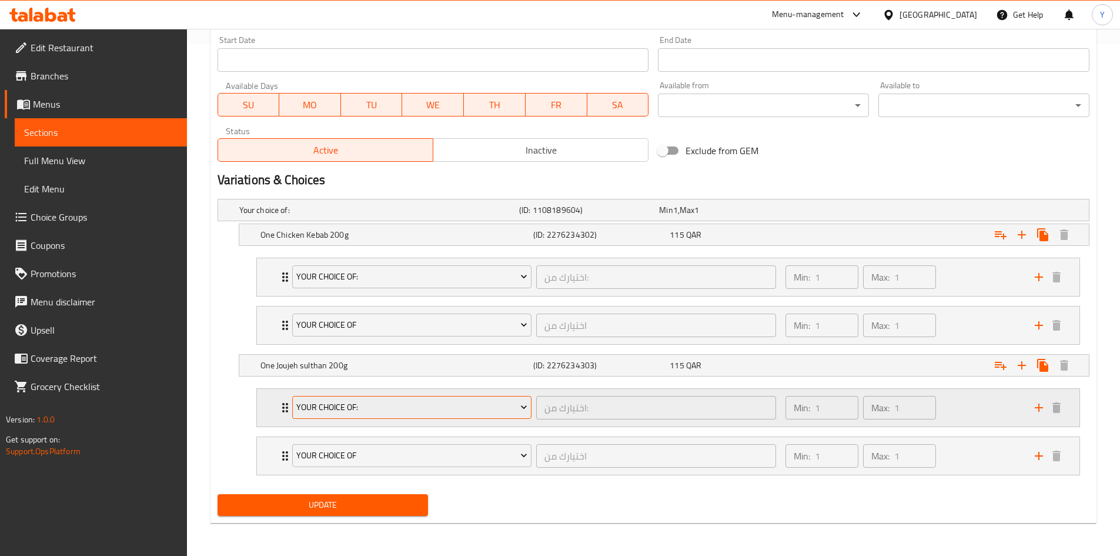
click at [419, 412] on span "Your Choice Of:" at bounding box center [411, 407] width 231 height 15
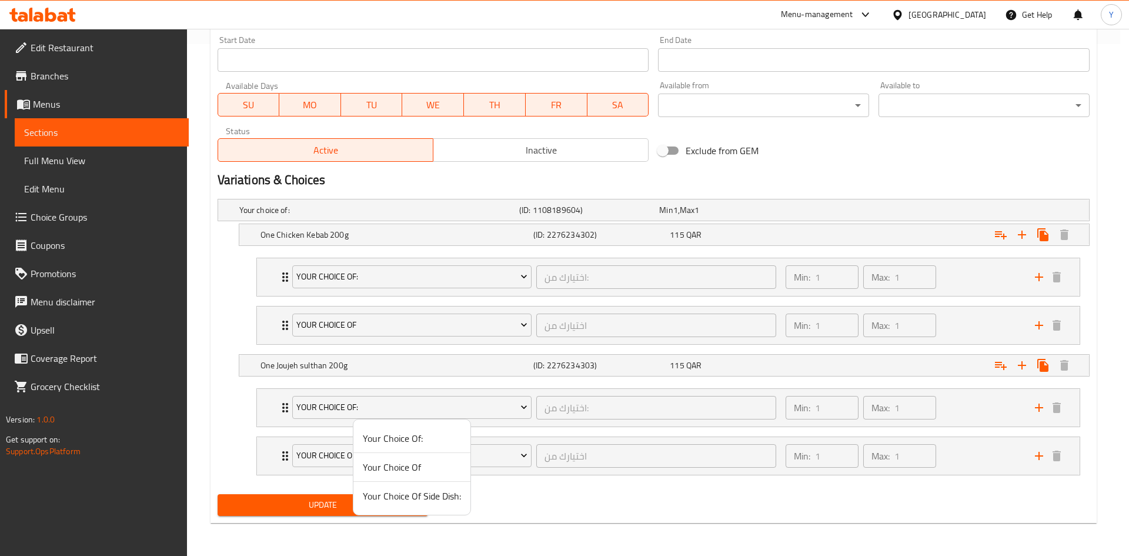
click at [423, 501] on span "Your Choice Of Side Dish:" at bounding box center [412, 496] width 98 height 14
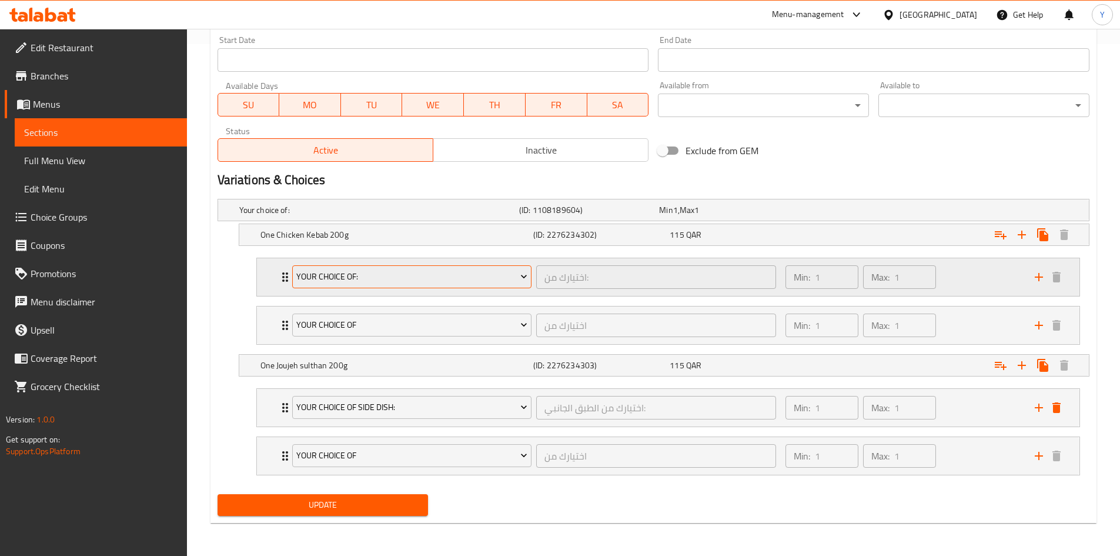
click at [402, 273] on span "Your Choice Of:" at bounding box center [411, 276] width 231 height 15
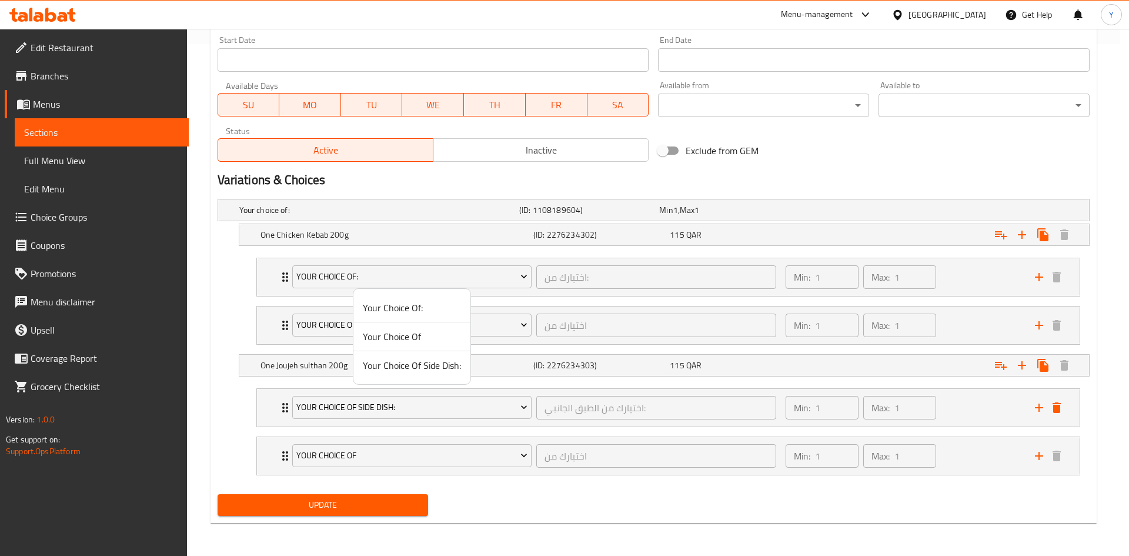
click at [424, 369] on span "Your Choice Of Side Dish:" at bounding box center [412, 365] width 98 height 14
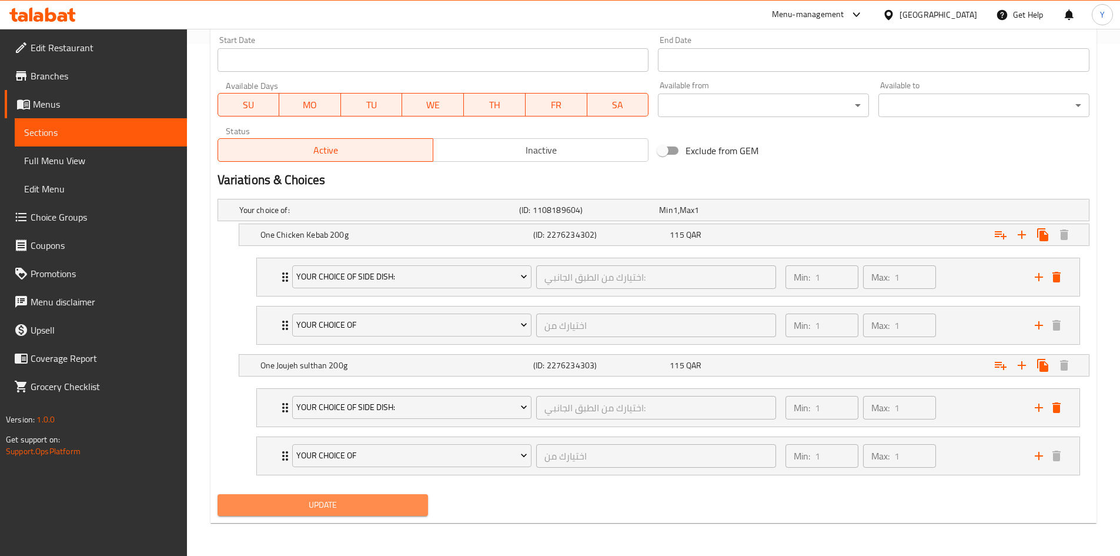
drag, startPoint x: 412, startPoint y: 510, endPoint x: 467, endPoint y: 457, distance: 76.9
click at [412, 510] on span "Update" at bounding box center [323, 504] width 192 height 15
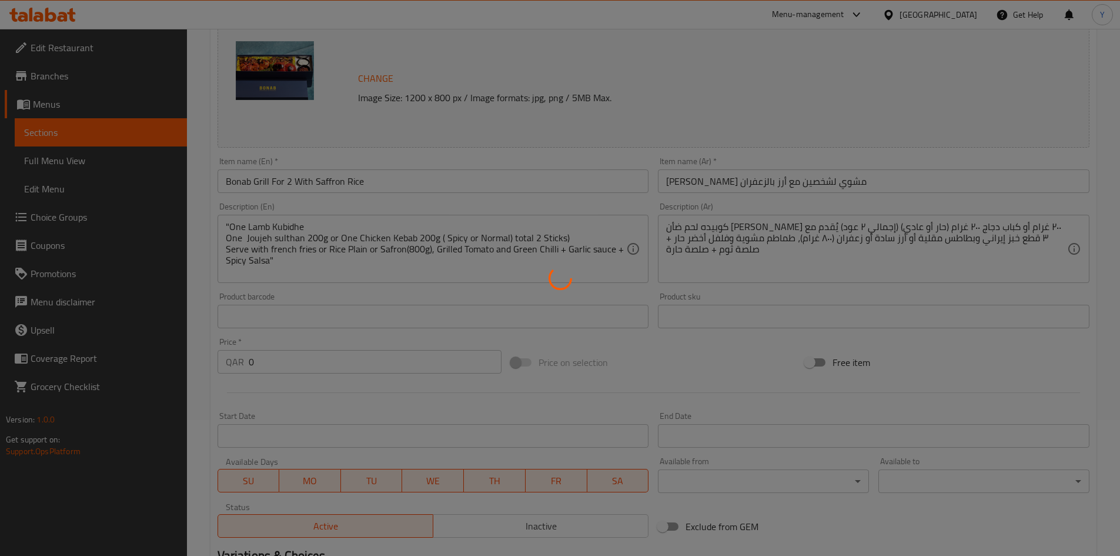
scroll to position [0, 0]
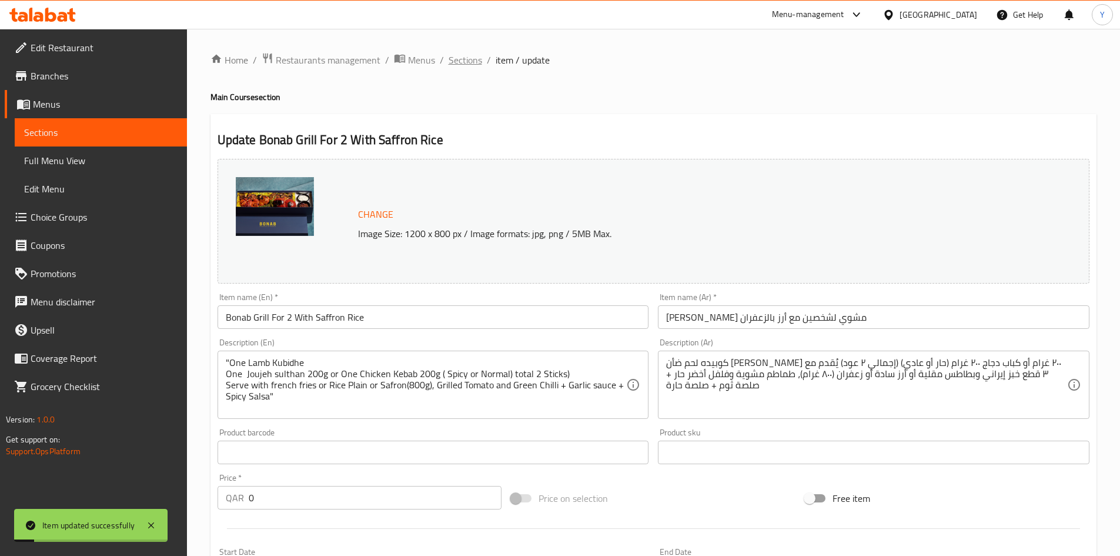
click at [467, 58] on span "Sections" at bounding box center [466, 60] width 34 height 14
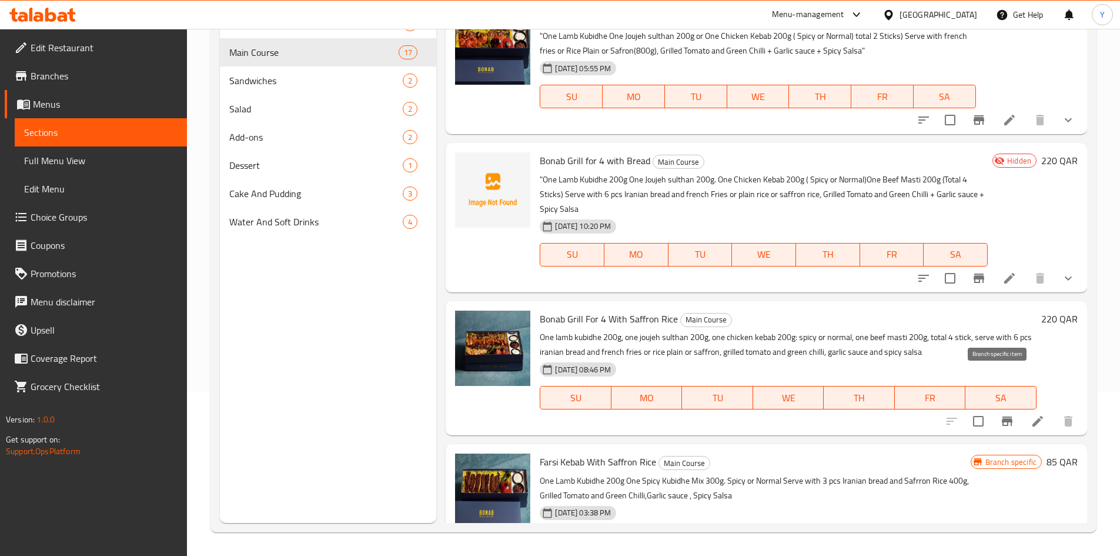
scroll to position [1863, 0]
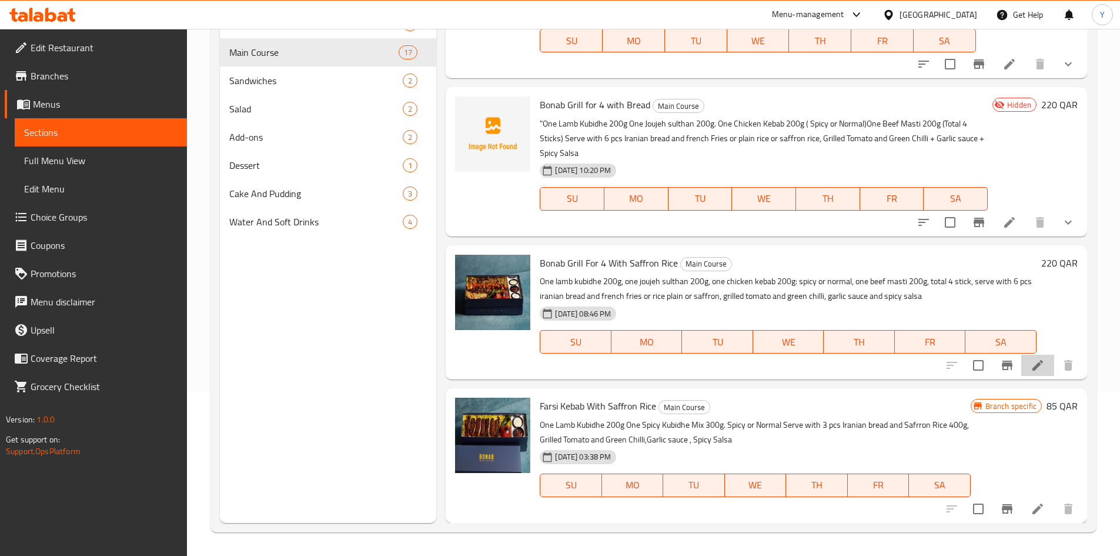
click at [1021, 363] on li at bounding box center [1037, 365] width 33 height 21
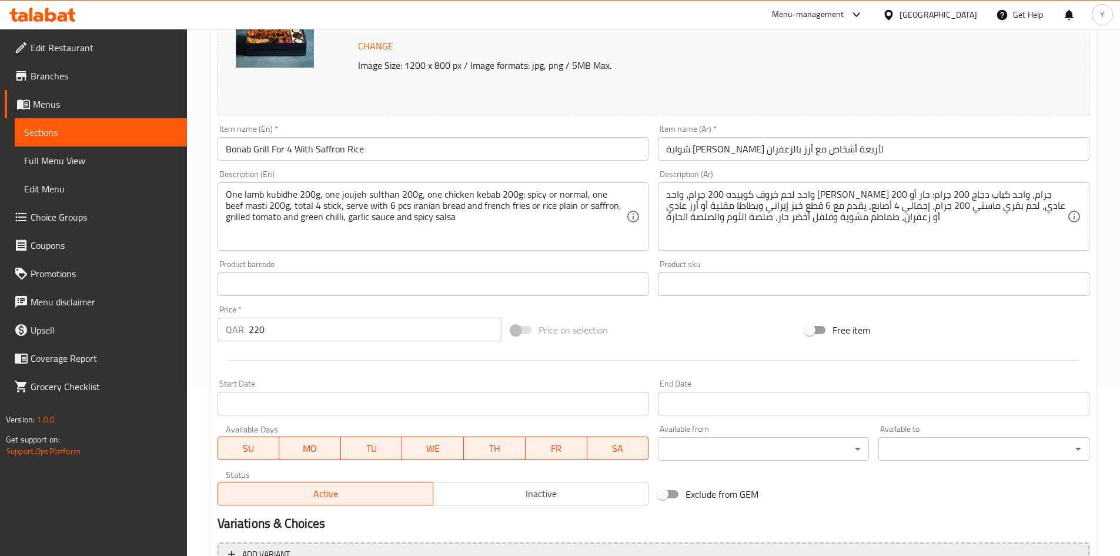
scroll to position [292, 0]
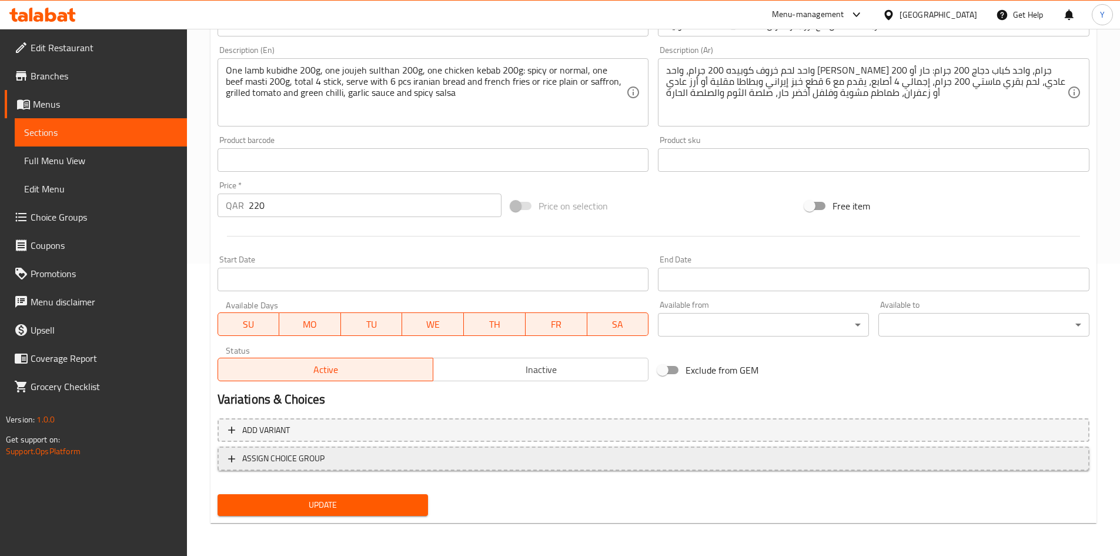
click at [458, 462] on span "ASSIGN CHOICE GROUP" at bounding box center [653, 458] width 851 height 15
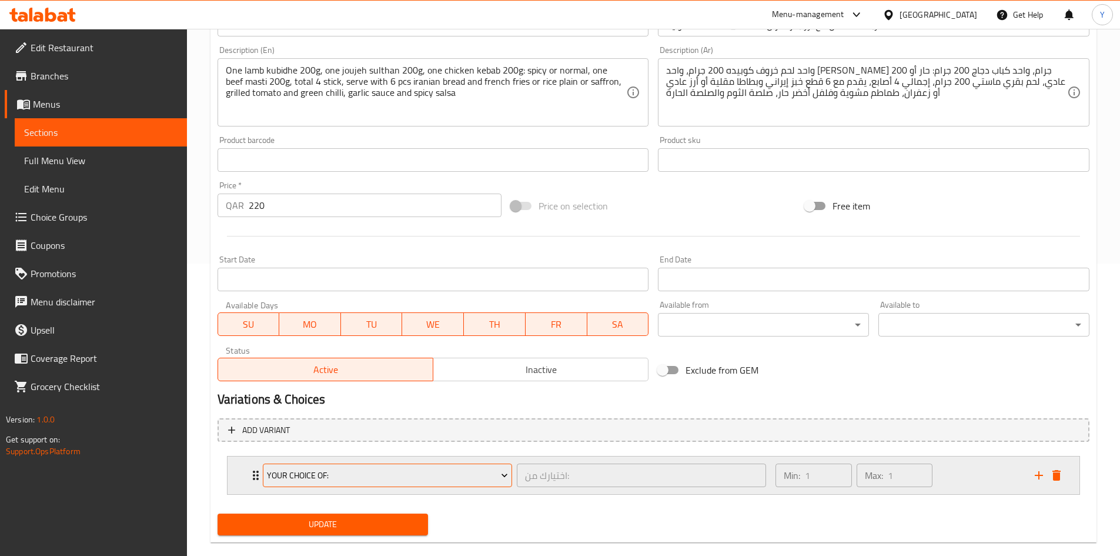
click at [457, 474] on span "Your Choice Of:" at bounding box center [387, 475] width 241 height 15
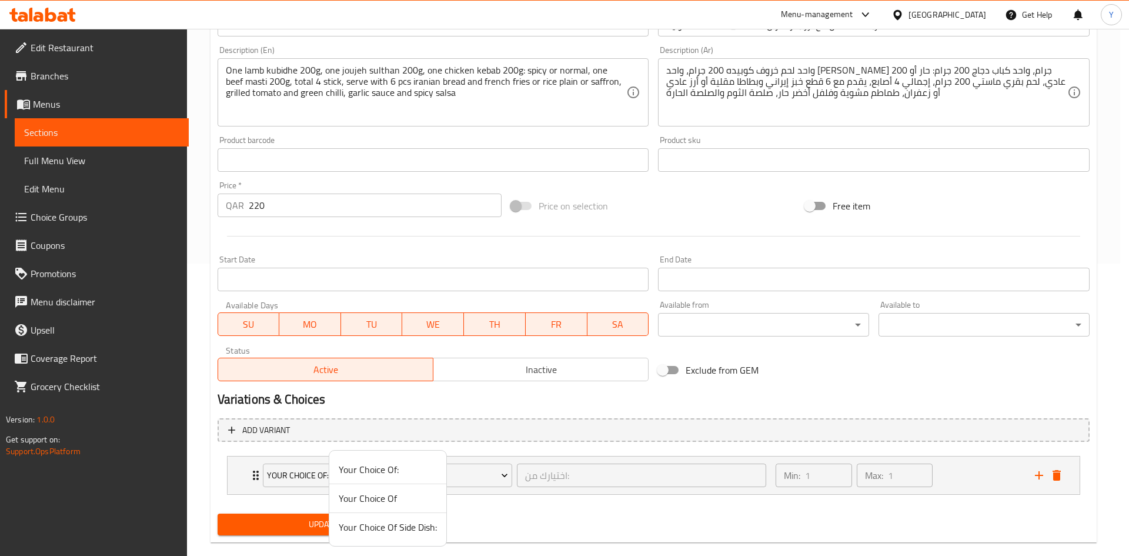
click at [410, 520] on span "Your Choice Of Side Dish:" at bounding box center [388, 527] width 98 height 14
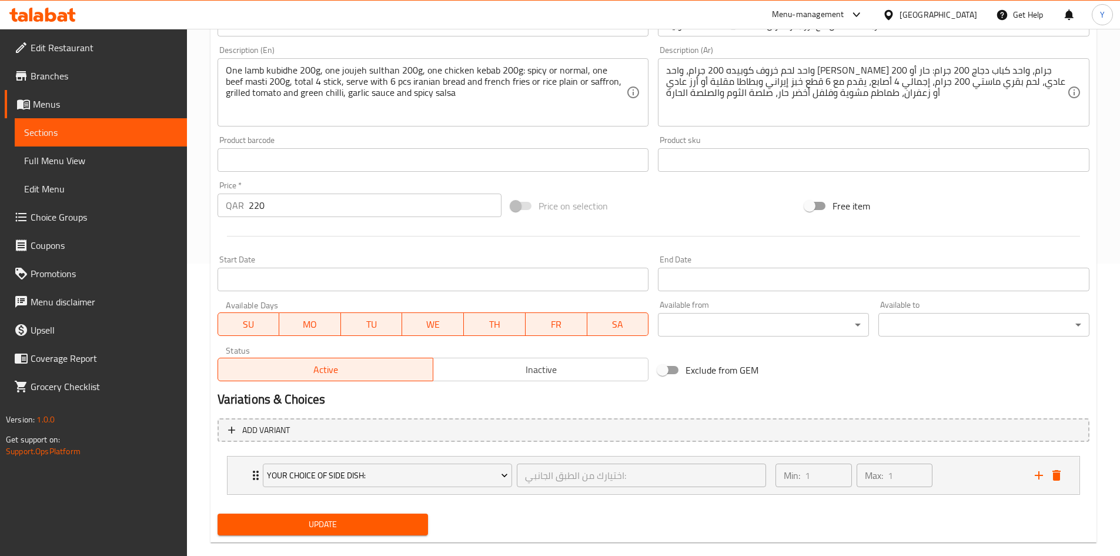
drag, startPoint x: 368, startPoint y: 521, endPoint x: 454, endPoint y: 459, distance: 106.1
click at [369, 520] on span "Update" at bounding box center [323, 524] width 192 height 15
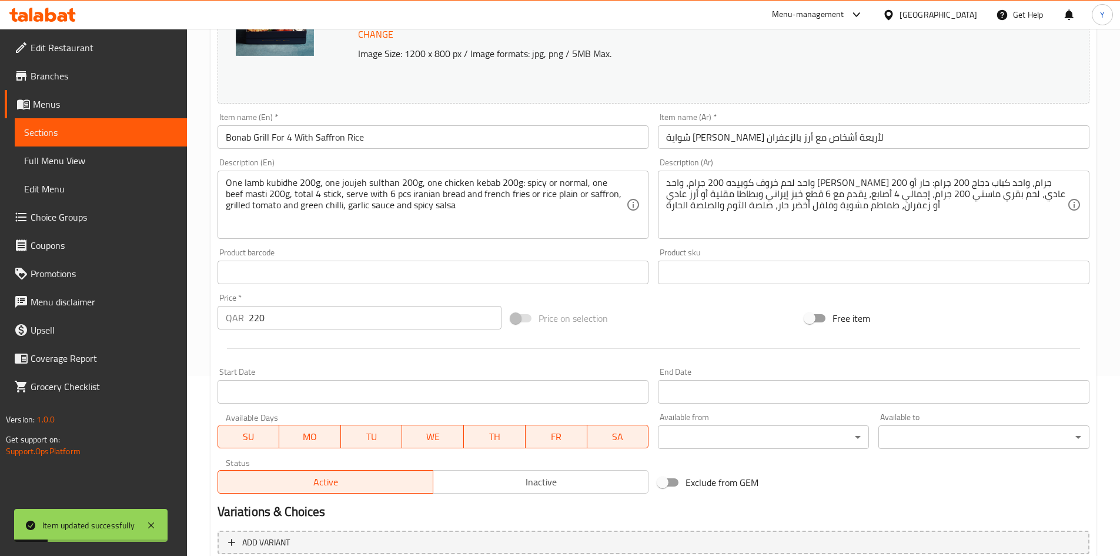
scroll to position [312, 0]
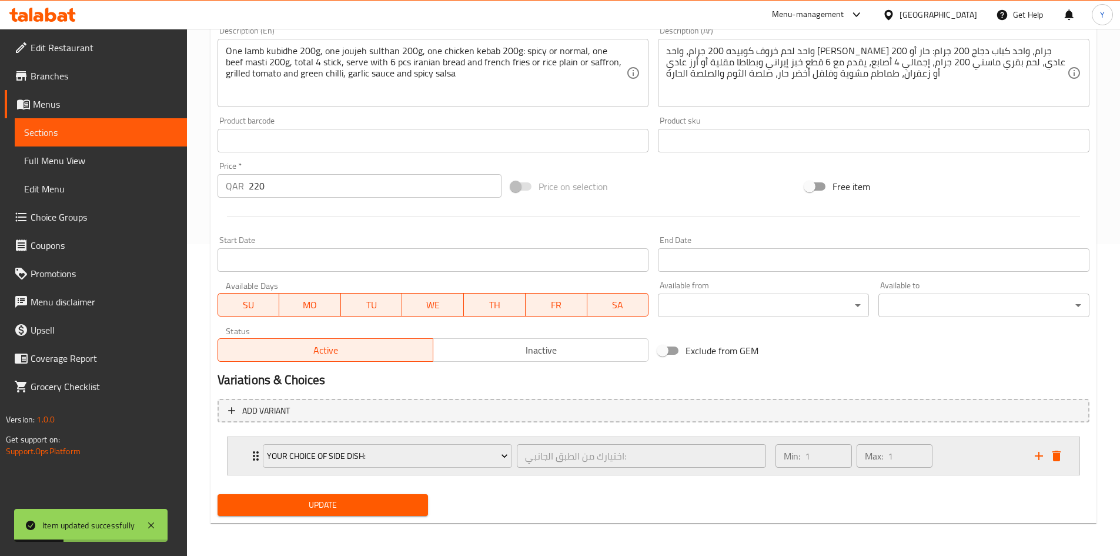
click at [1035, 454] on icon "add" at bounding box center [1039, 456] width 14 height 14
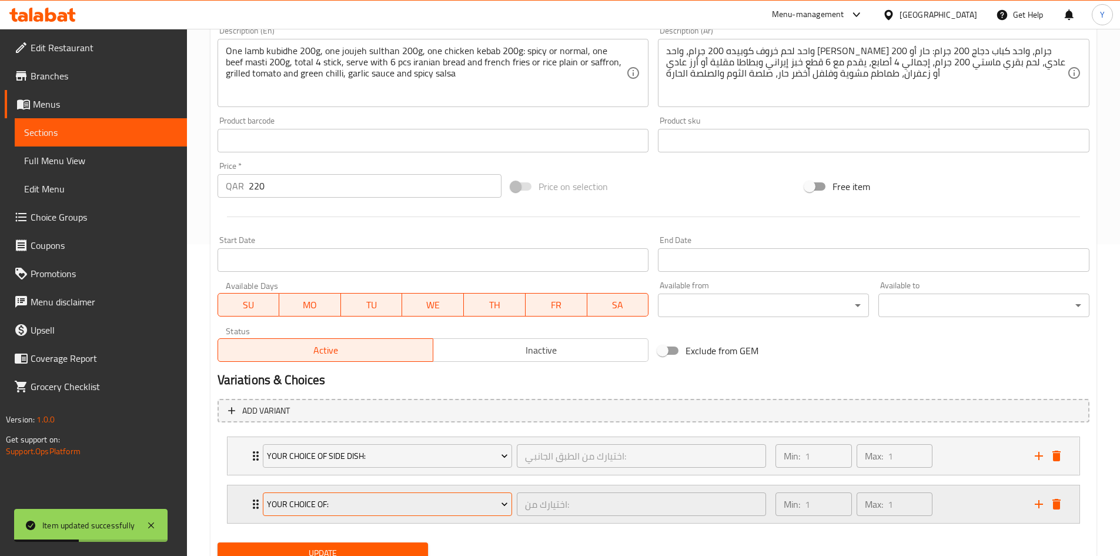
click at [459, 504] on span "Your Choice Of:" at bounding box center [387, 504] width 241 height 15
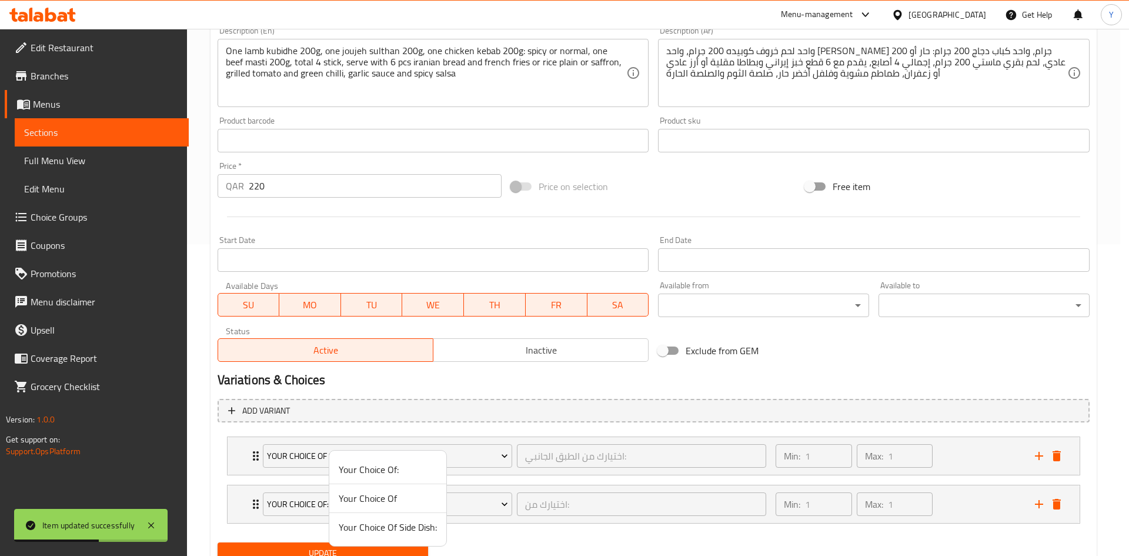
click at [400, 495] on span "Your Choice Of" at bounding box center [388, 498] width 98 height 14
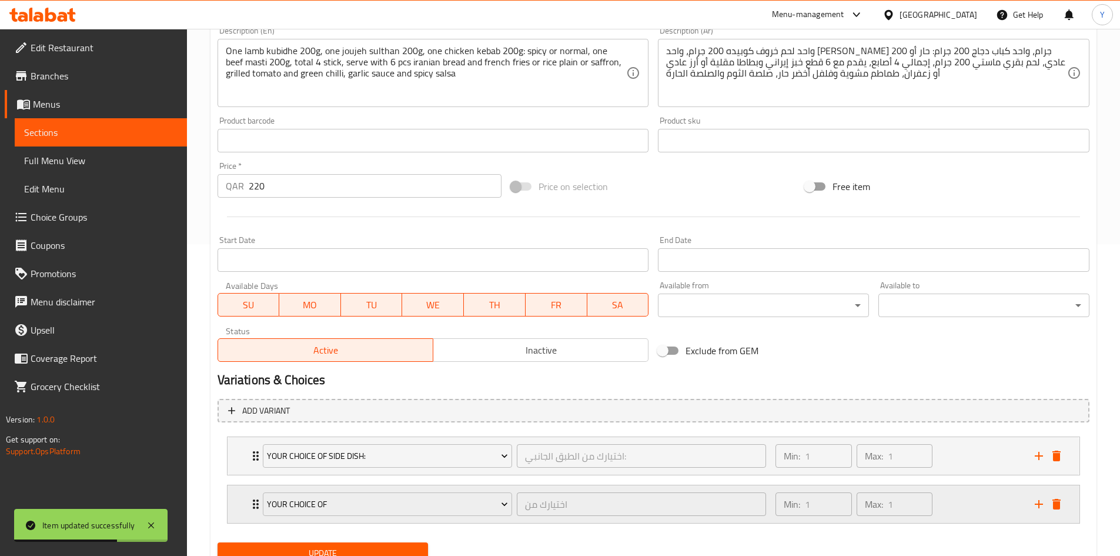
click at [947, 491] on div "Min: 1 ​ Max: 1 ​" at bounding box center [897, 504] width 259 height 38
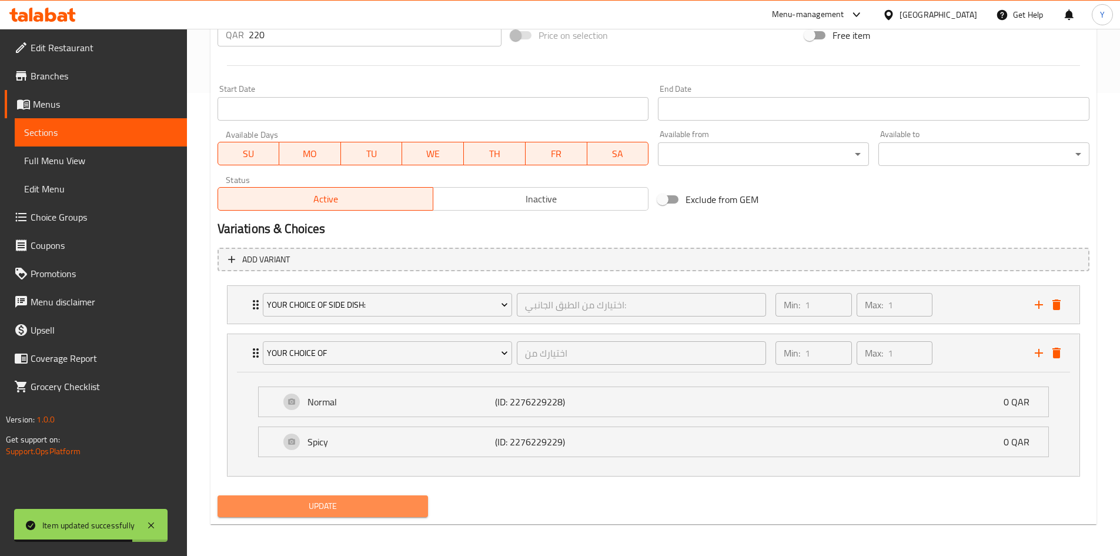
click at [359, 498] on button "Update" at bounding box center [323, 506] width 211 height 22
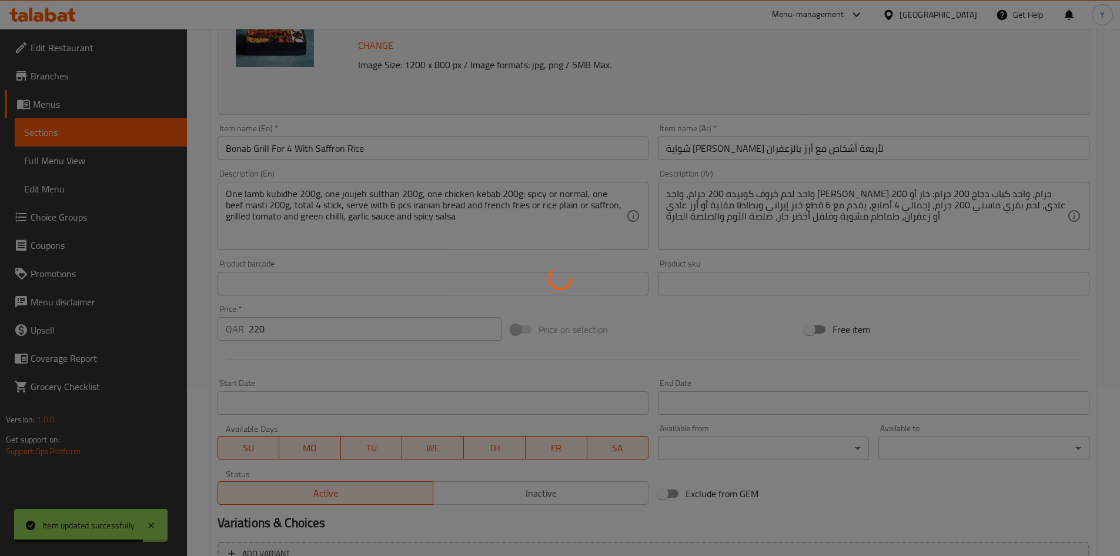
scroll to position [0, 0]
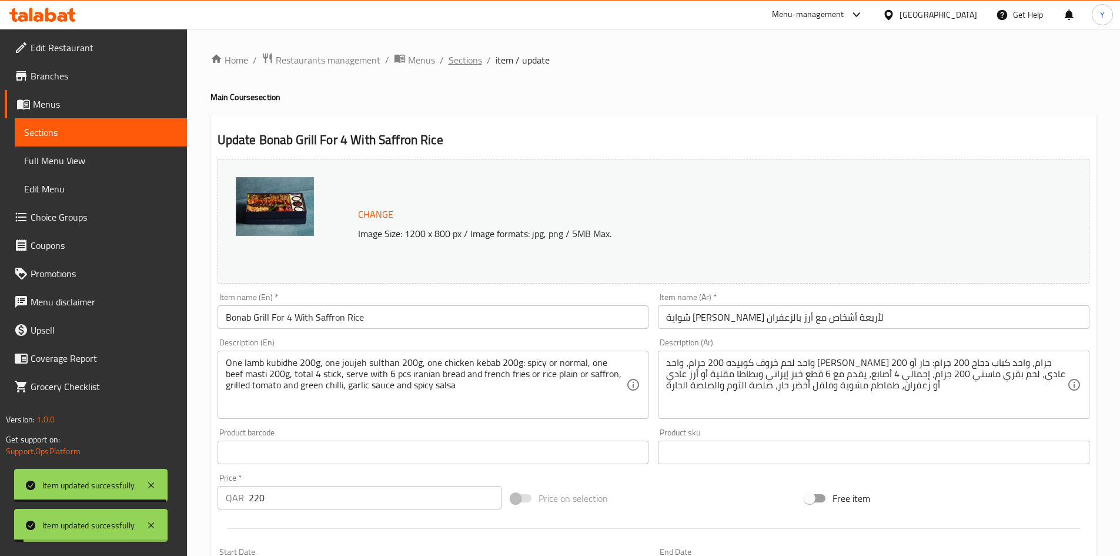
click at [476, 62] on span "Sections" at bounding box center [466, 60] width 34 height 14
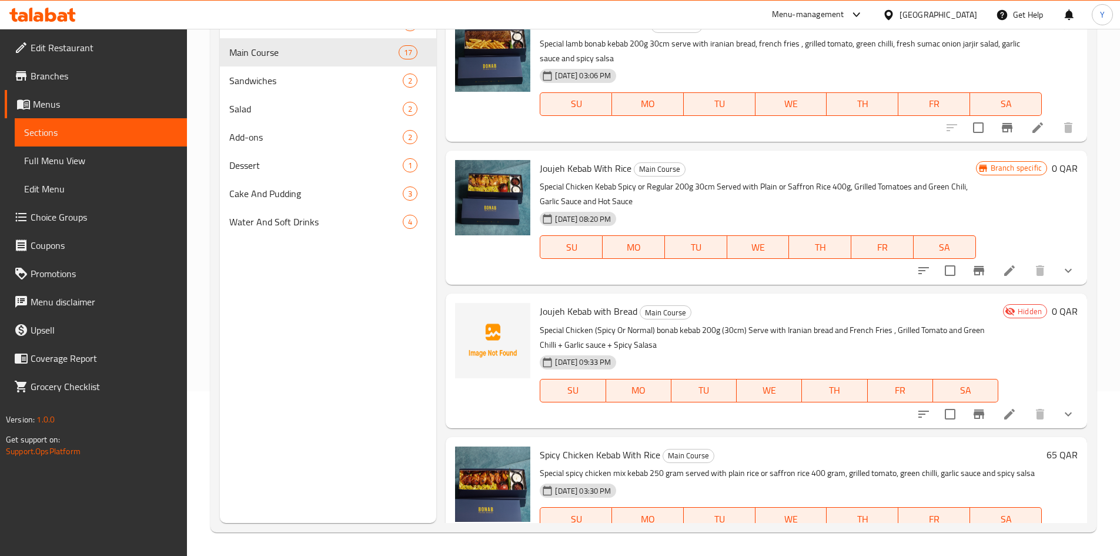
scroll to position [628, 0]
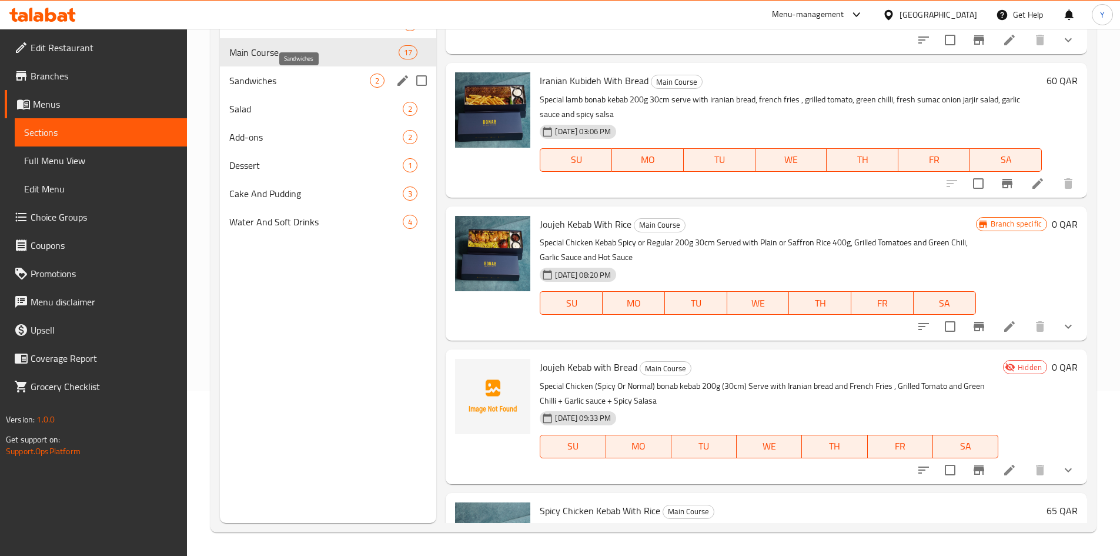
drag, startPoint x: 356, startPoint y: 84, endPoint x: 374, endPoint y: 90, distance: 19.1
click at [356, 84] on span "Sandwiches" at bounding box center [299, 80] width 141 height 14
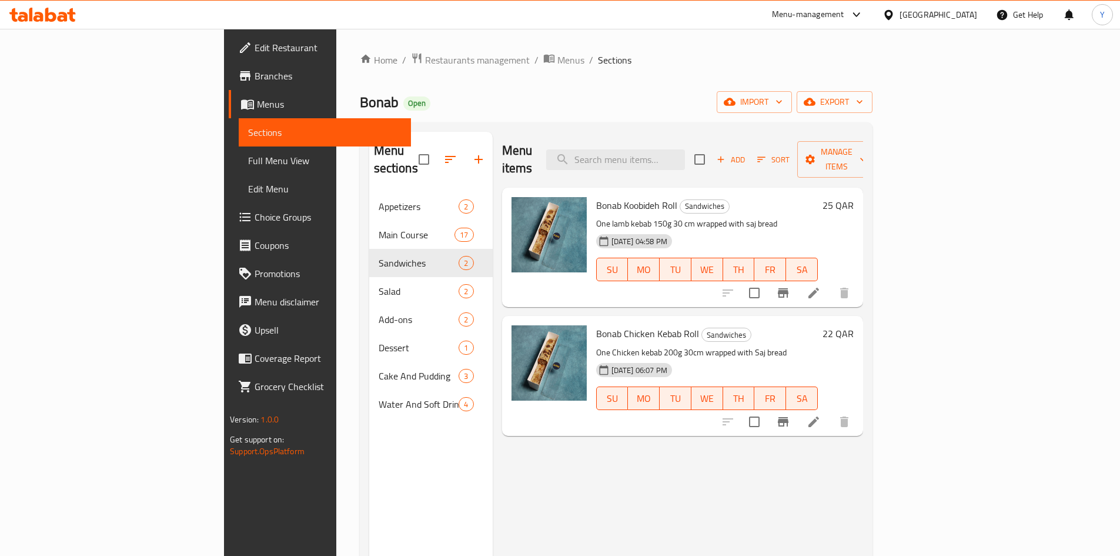
click at [801, 345] on p "One Chicken kebab 200g 30cm wrapped with Saj bread" at bounding box center [707, 352] width 222 height 15
drag, startPoint x: 969, startPoint y: 280, endPoint x: 971, endPoint y: 294, distance: 14.2
click at [767, 281] on input "checkbox" at bounding box center [754, 292] width 25 height 25
checkbox input "true"
click at [767, 409] on input "checkbox" at bounding box center [754, 421] width 25 height 25
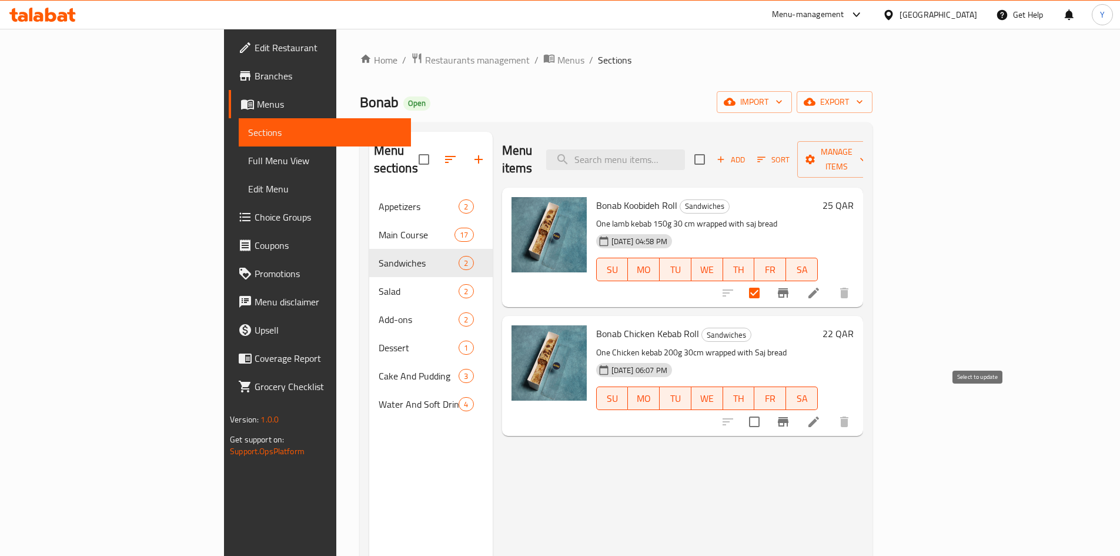
checkbox input "true"
click at [867, 147] on span "Manage items" at bounding box center [837, 159] width 60 height 29
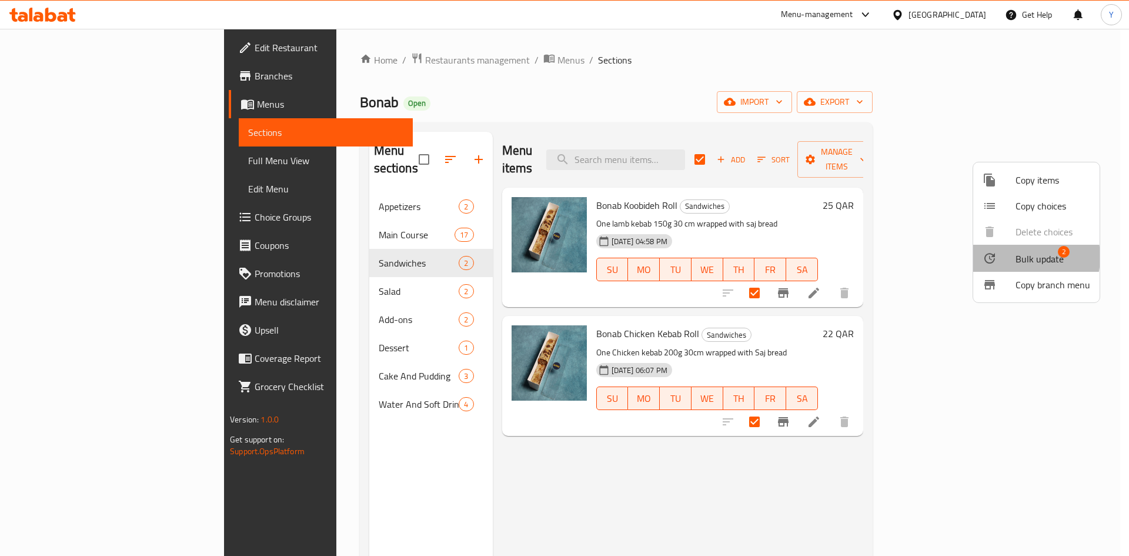
click at [1015, 257] on div at bounding box center [998, 258] width 33 height 14
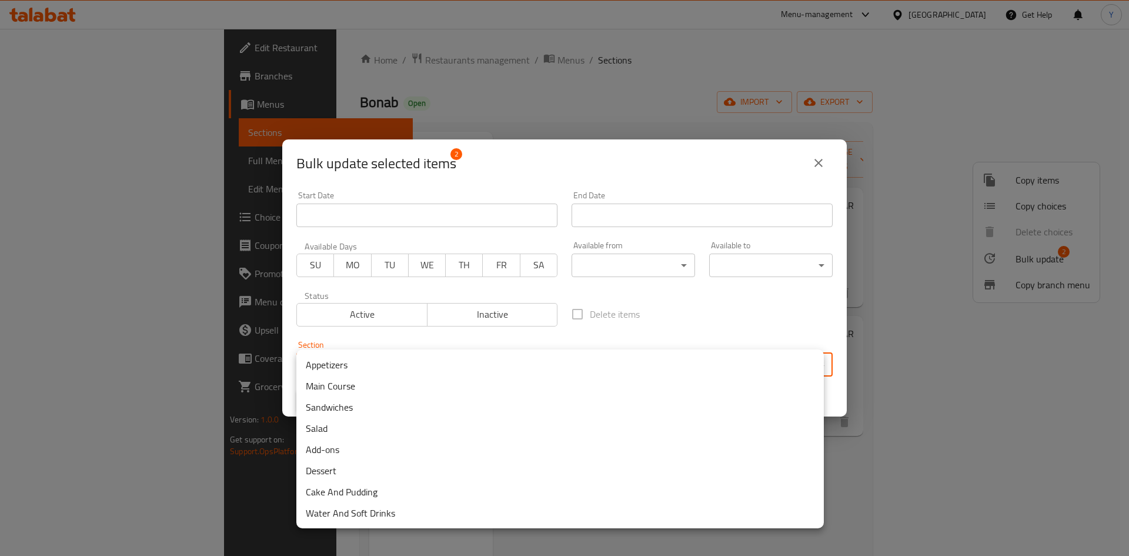
click at [665, 372] on body "​ Menu-management [GEOGRAPHIC_DATA] Get Help Y Edit Restaurant Branches Menus S…" at bounding box center [564, 292] width 1129 height 527
click at [574, 392] on li "Main Course" at bounding box center [559, 385] width 527 height 21
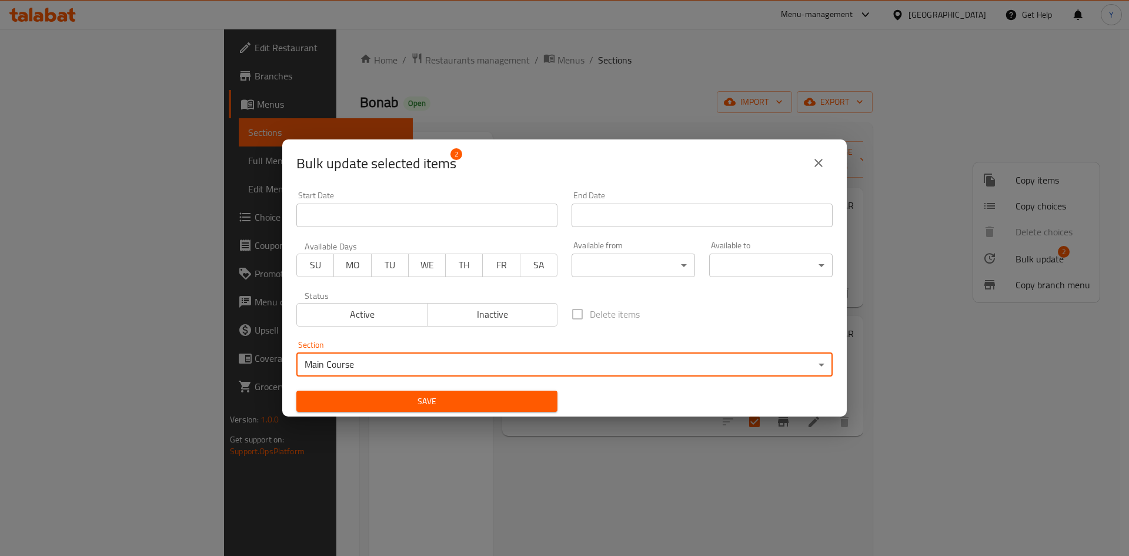
click at [570, 399] on div "Start Date Start Date End Date End Date Available Days SU MO TU WE TH FR SA Ava…" at bounding box center [564, 301] width 550 height 235
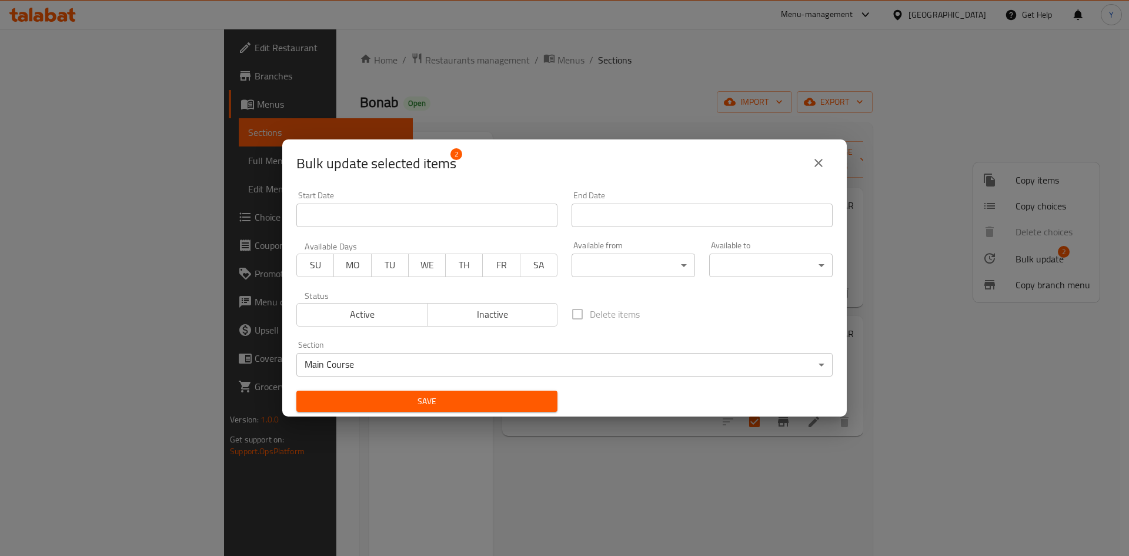
click at [501, 399] on span "Save" at bounding box center [427, 401] width 242 height 15
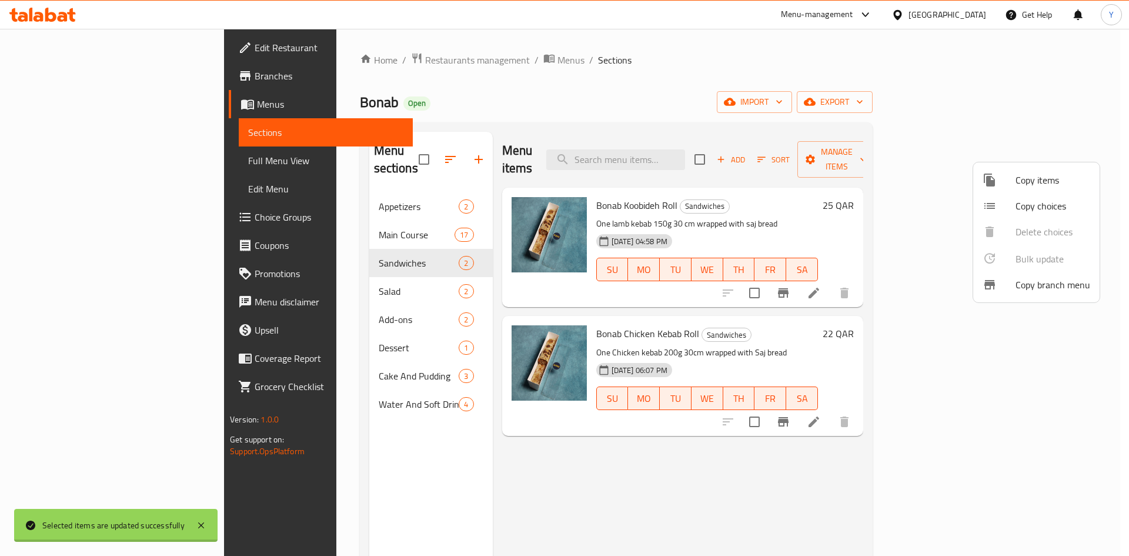
checkbox input "false"
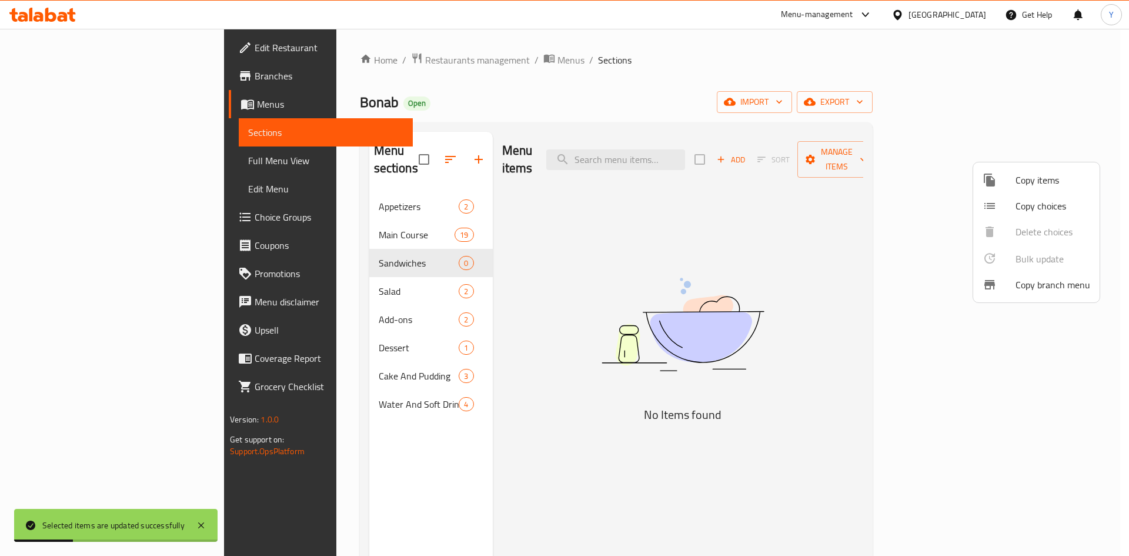
click at [418, 242] on div at bounding box center [564, 278] width 1129 height 556
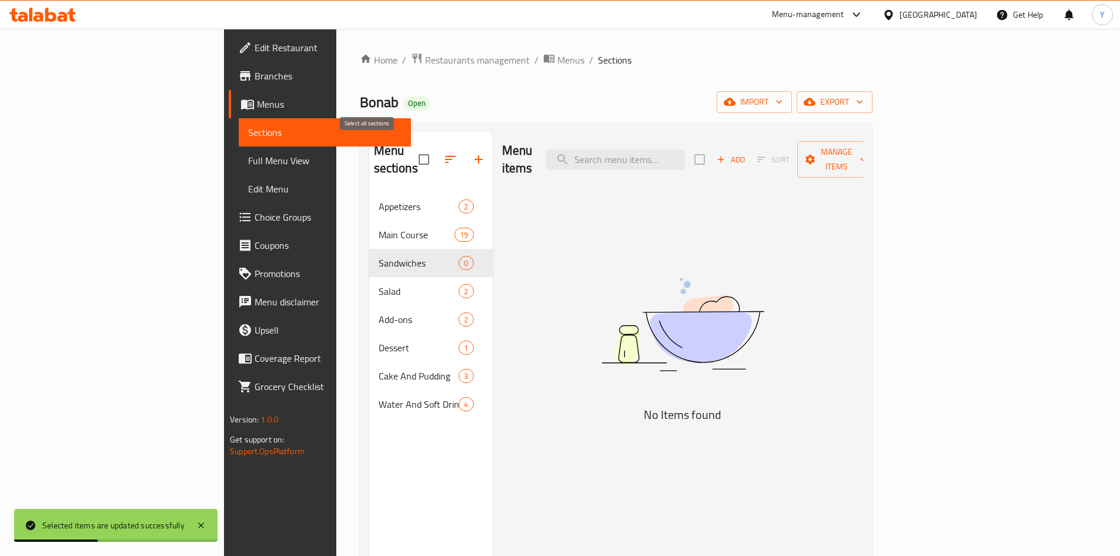
click at [412, 147] on input "checkbox" at bounding box center [424, 159] width 25 height 25
checkbox input "true"
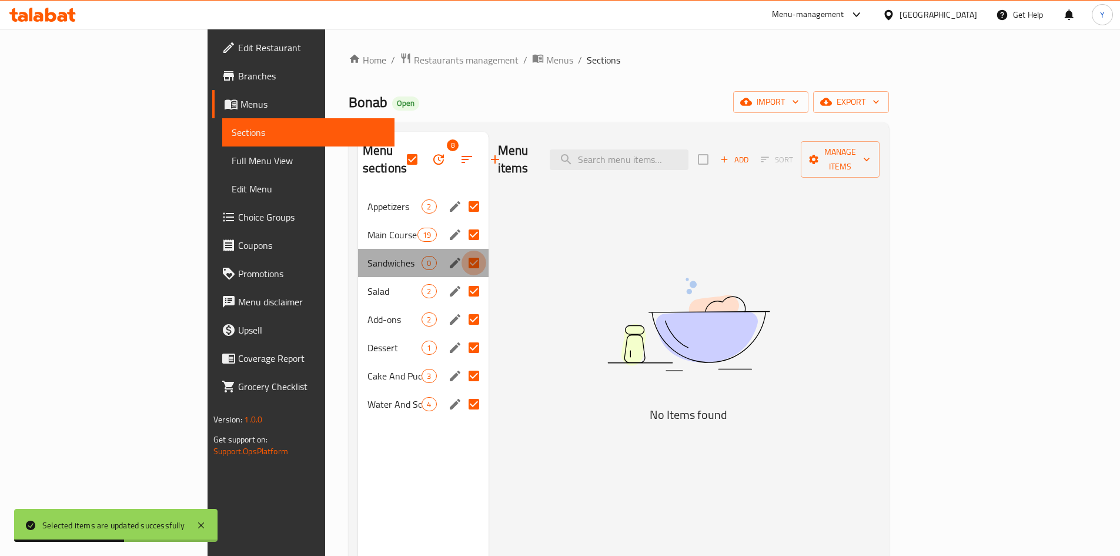
click at [462, 250] on input "Menu sections" at bounding box center [474, 262] width 25 height 25
checkbox input "false"
click at [400, 147] on input "checkbox" at bounding box center [412, 159] width 25 height 25
click at [400, 157] on input "checkbox" at bounding box center [412, 159] width 25 height 25
checkbox input "false"
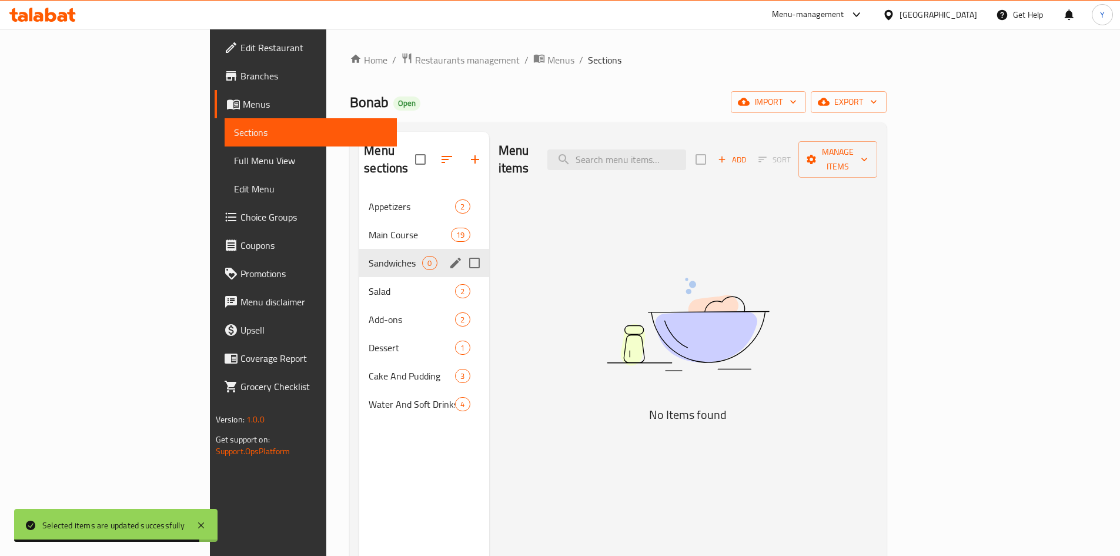
click at [462, 250] on input "Menu sections" at bounding box center [474, 262] width 25 height 25
checkbox input "true"
click at [433, 155] on icon "button" at bounding box center [440, 159] width 14 height 14
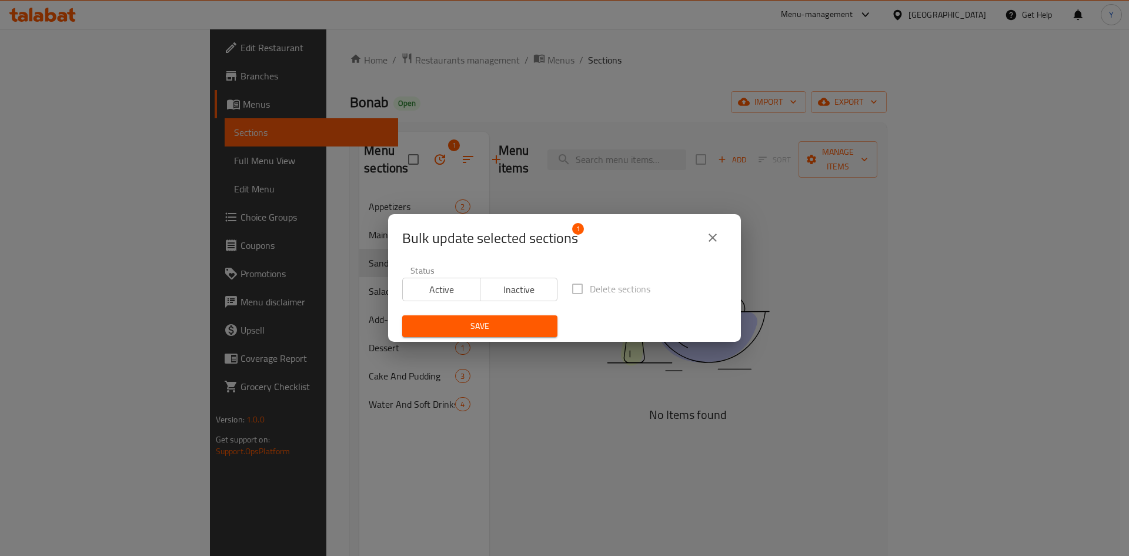
click at [527, 297] on span "Inactive" at bounding box center [519, 289] width 68 height 17
click at [513, 325] on span "Save" at bounding box center [480, 326] width 136 height 15
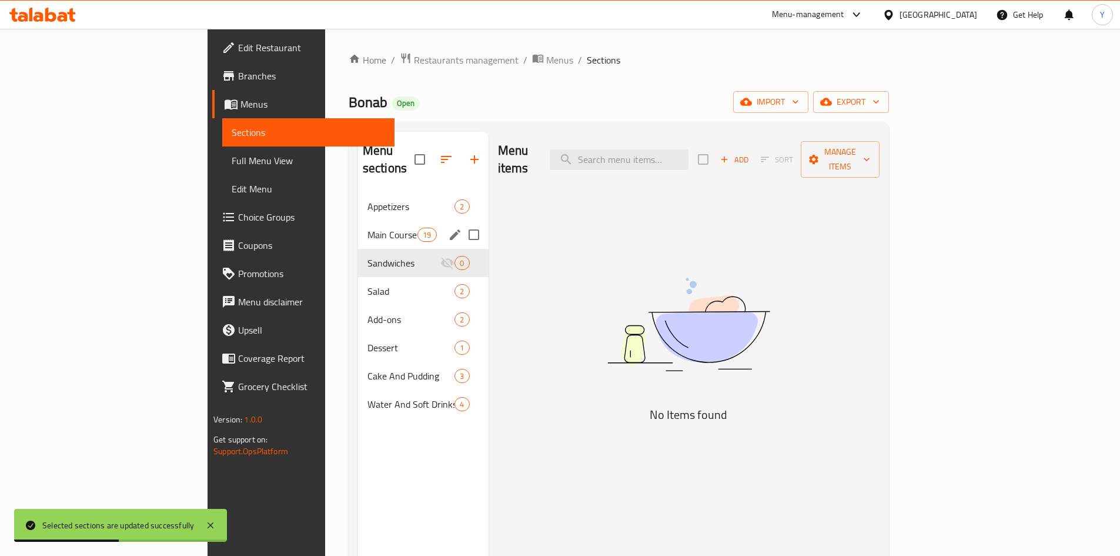
click at [367, 228] on span "Main Course" at bounding box center [392, 235] width 50 height 14
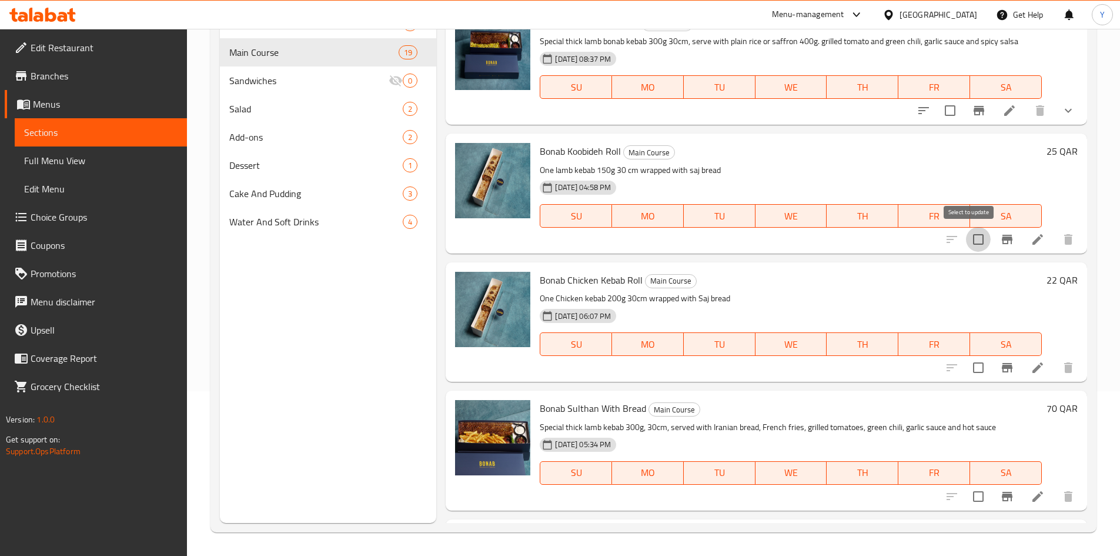
click at [970, 237] on input "checkbox" at bounding box center [978, 239] width 25 height 25
checkbox input "true"
click at [993, 372] on button "Branch-specific-item" at bounding box center [1007, 367] width 28 height 28
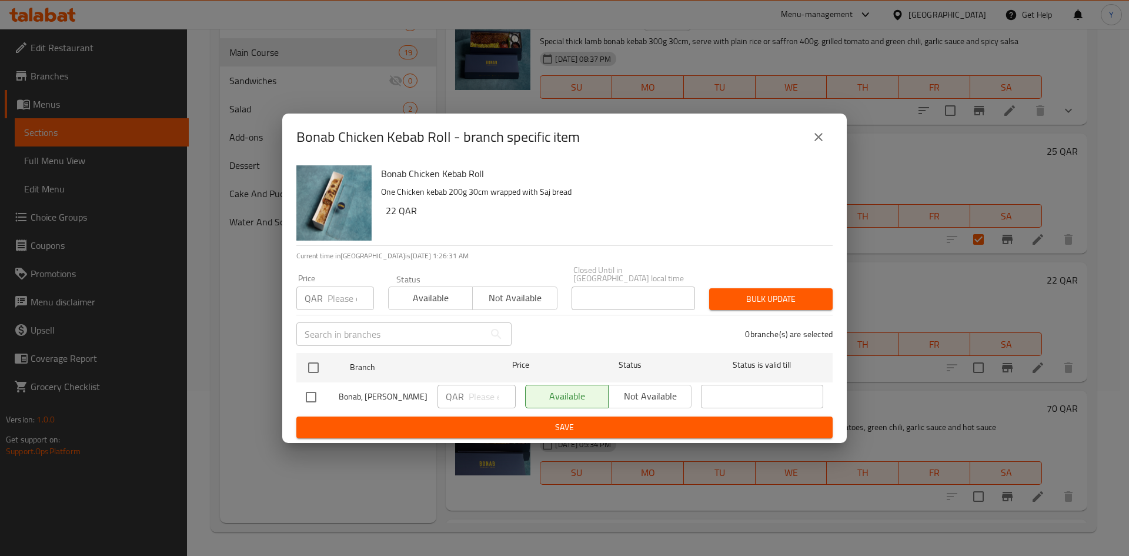
click at [819, 144] on icon "close" at bounding box center [818, 137] width 14 height 14
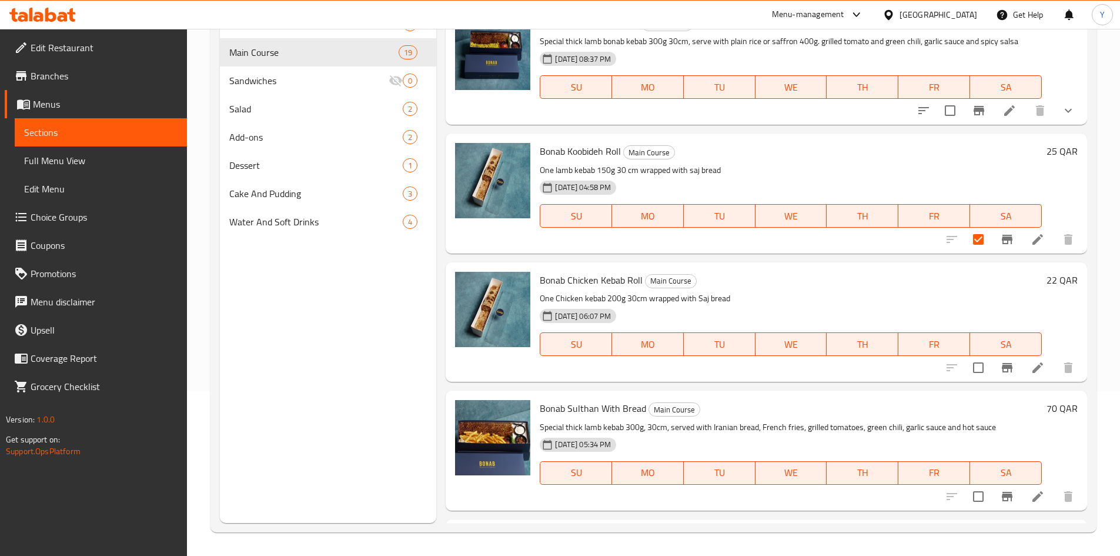
click at [974, 369] on input "checkbox" at bounding box center [978, 367] width 25 height 25
checkbox input "true"
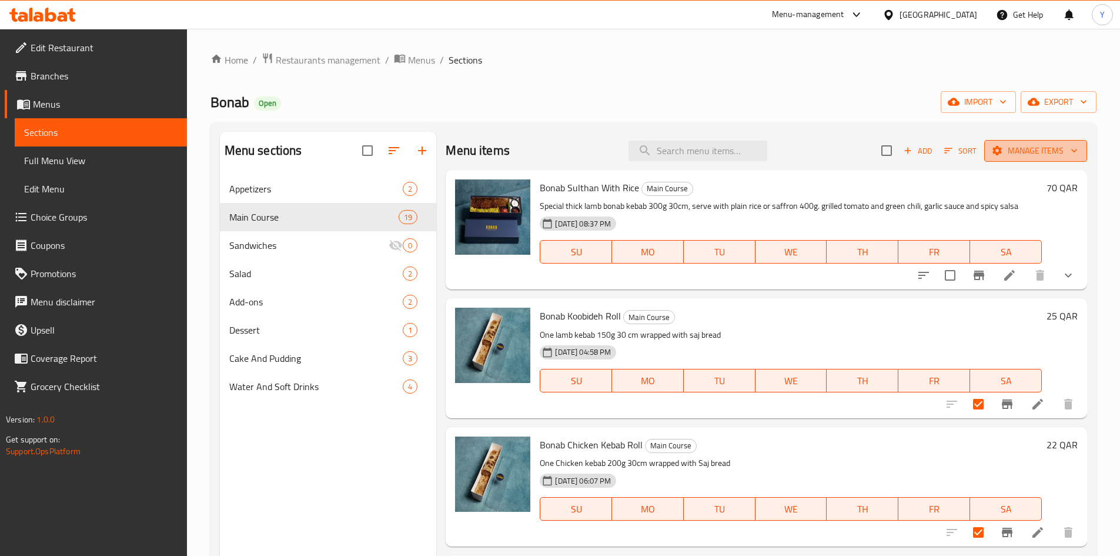
click at [1012, 155] on span "Manage items" at bounding box center [1036, 150] width 84 height 15
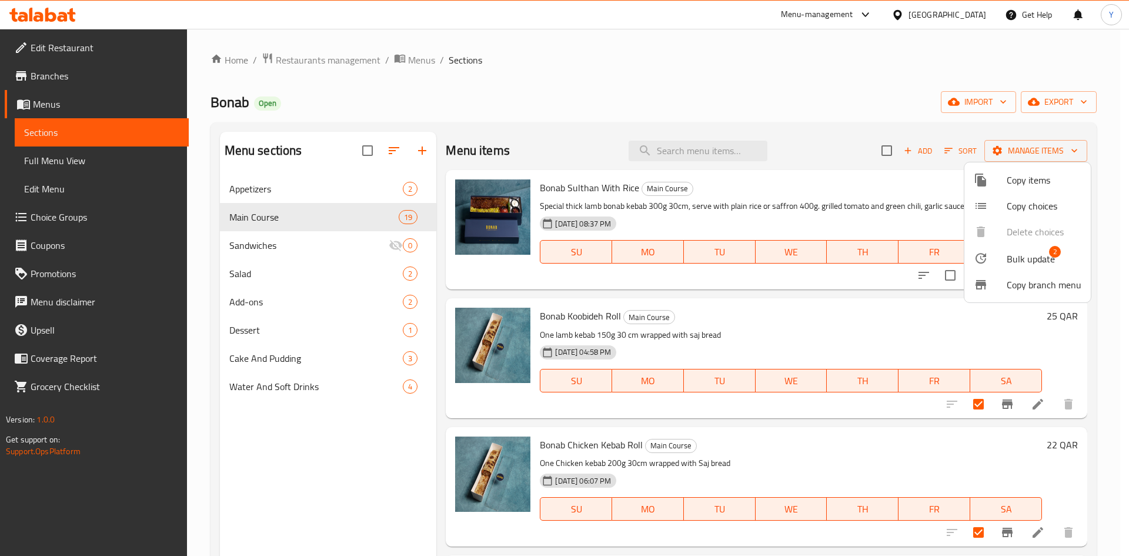
click at [1011, 252] on span "Bulk update" at bounding box center [1030, 259] width 48 height 14
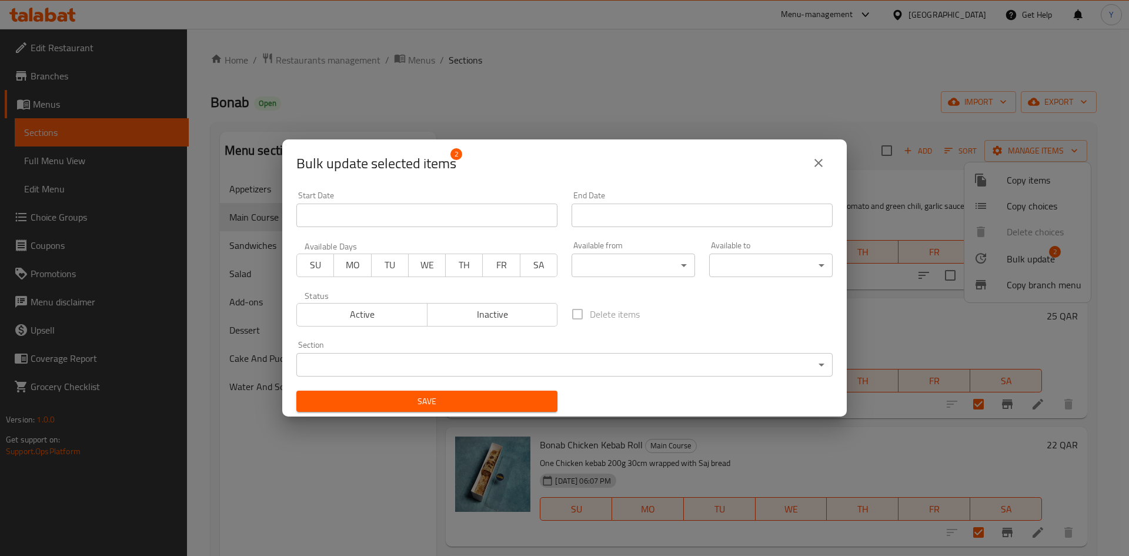
click at [534, 355] on body "​ Menu-management [GEOGRAPHIC_DATA] Get Help Y Edit Restaurant Branches Menus S…" at bounding box center [564, 292] width 1129 height 527
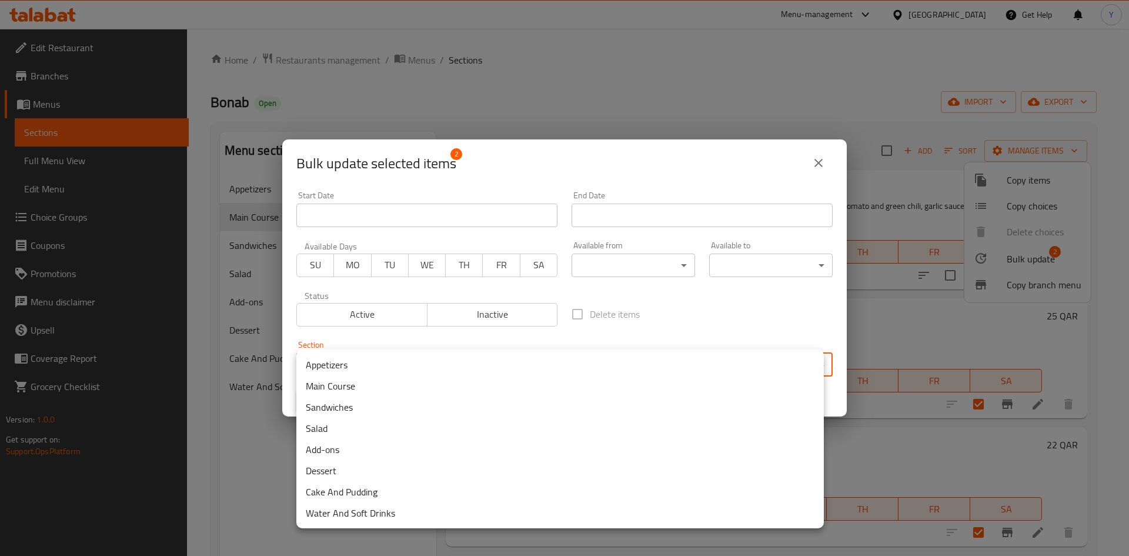
click at [471, 412] on li "Sandwiches" at bounding box center [559, 406] width 527 height 21
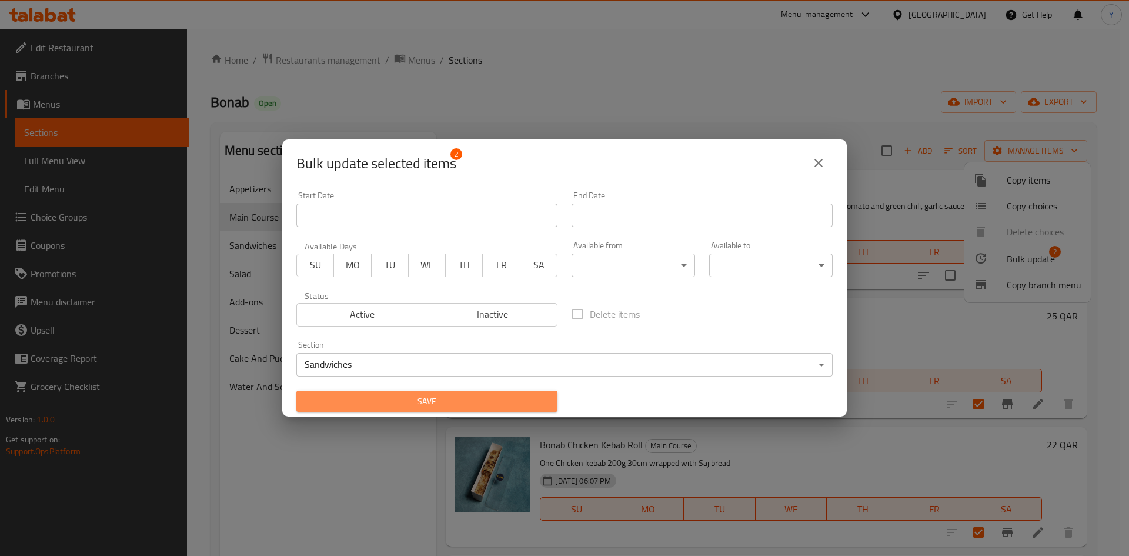
click at [440, 412] on button "Save" at bounding box center [426, 401] width 261 height 22
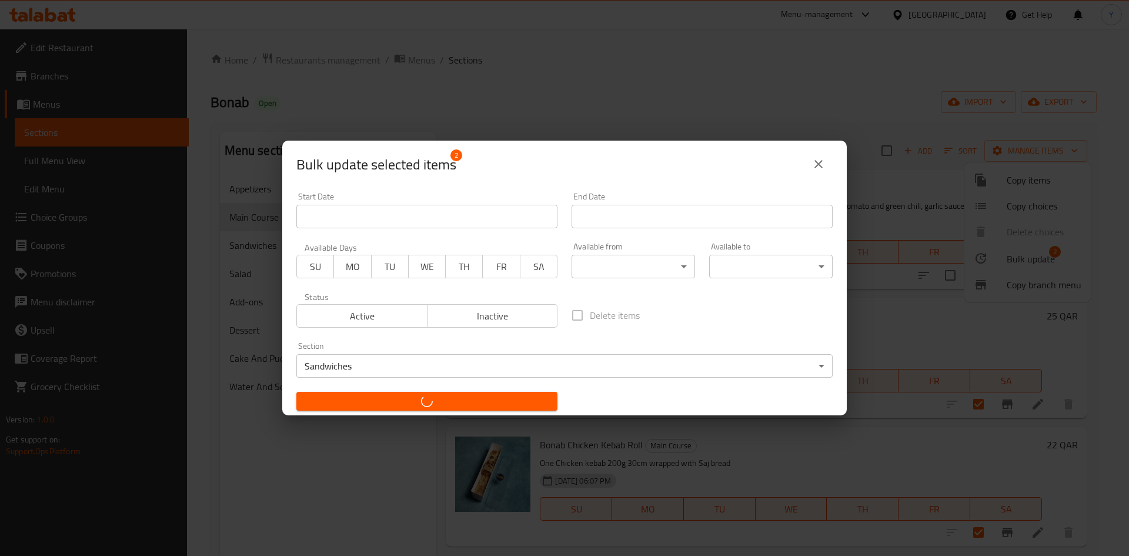
checkbox input "false"
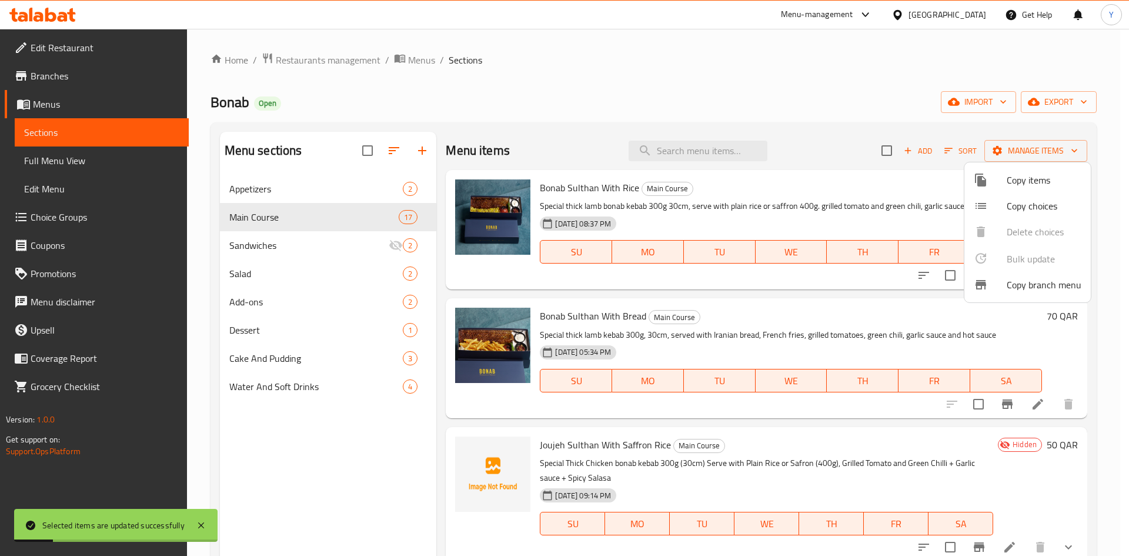
click at [375, 250] on div at bounding box center [564, 278] width 1129 height 556
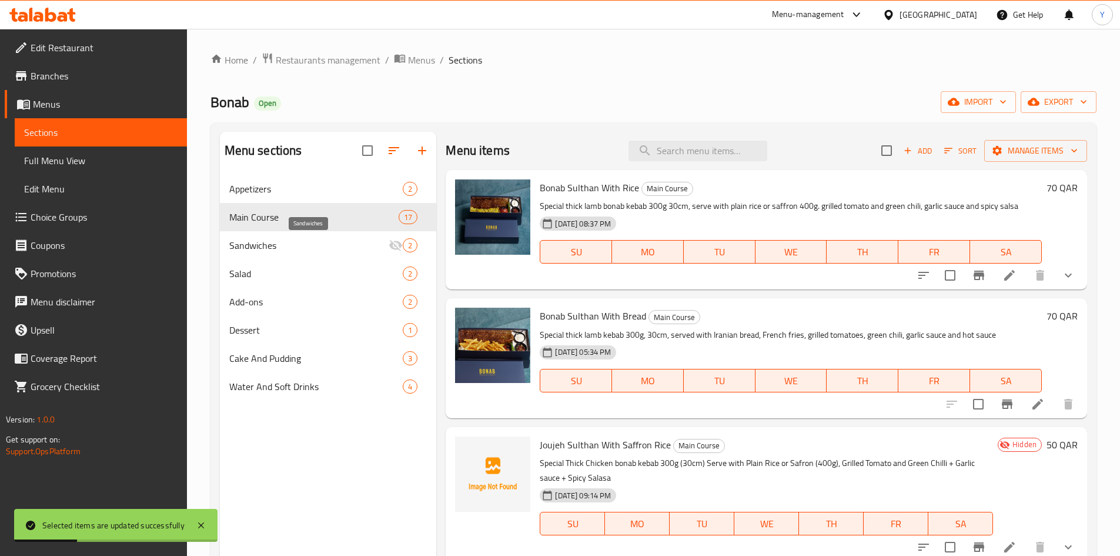
click at [376, 243] on span "Sandwiches" at bounding box center [309, 245] width 160 height 14
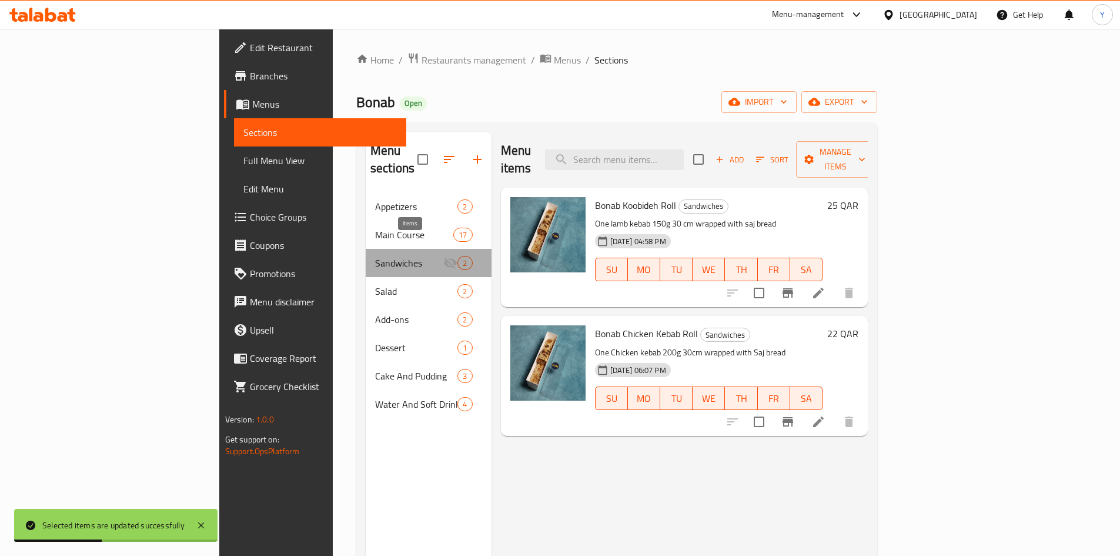
click at [458, 258] on span "2" at bounding box center [465, 263] width 14 height 11
click at [410, 157] on input "checkbox" at bounding box center [422, 159] width 25 height 25
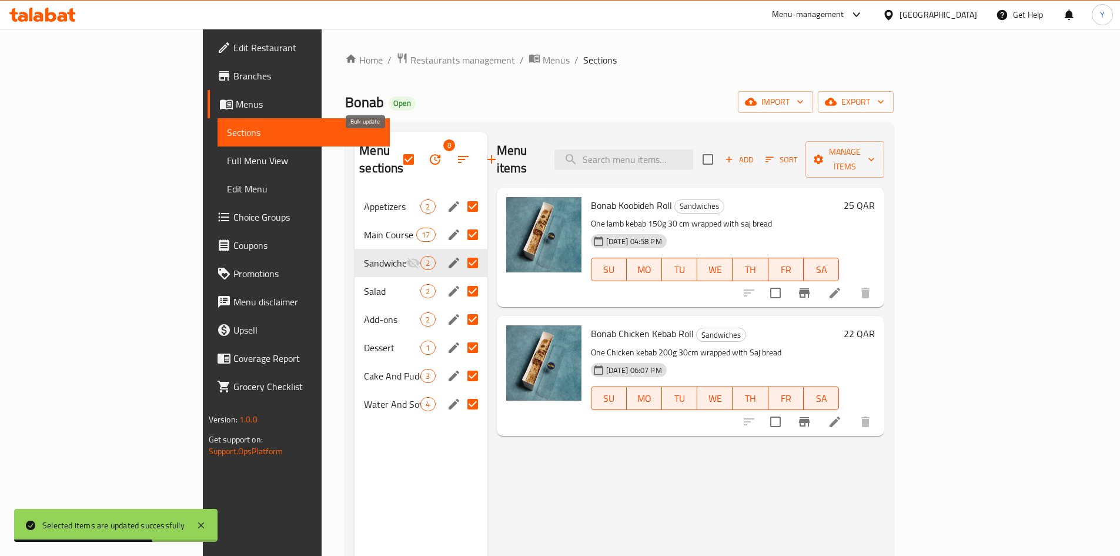
click at [428, 152] on icon "button" at bounding box center [435, 159] width 14 height 14
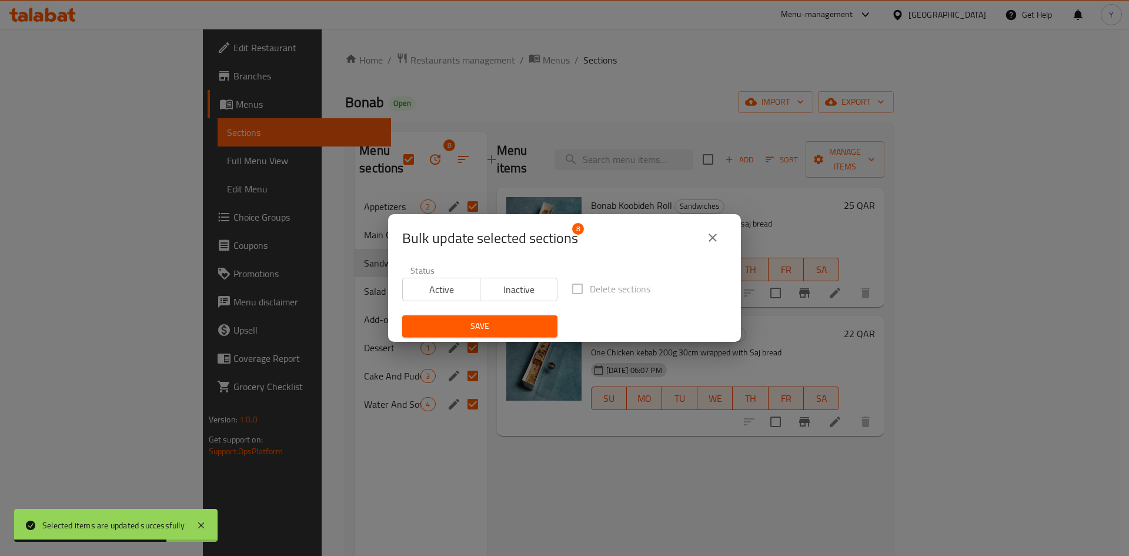
click at [419, 289] on span "Active" at bounding box center [441, 289] width 68 height 17
click at [423, 320] on span "Save" at bounding box center [480, 326] width 136 height 15
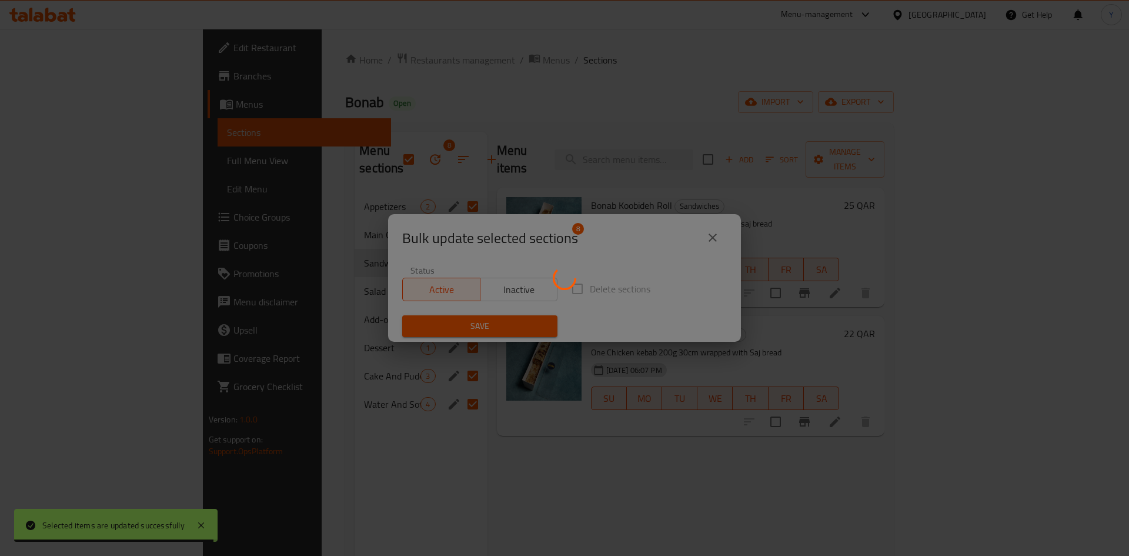
checkbox input "false"
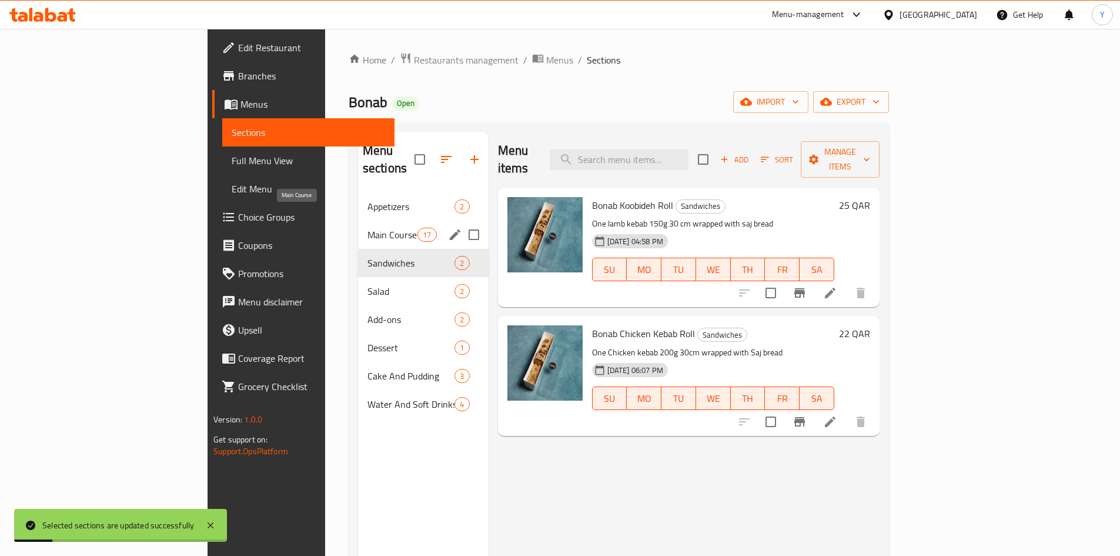
click at [367, 228] on span "Main Course" at bounding box center [392, 235] width 50 height 14
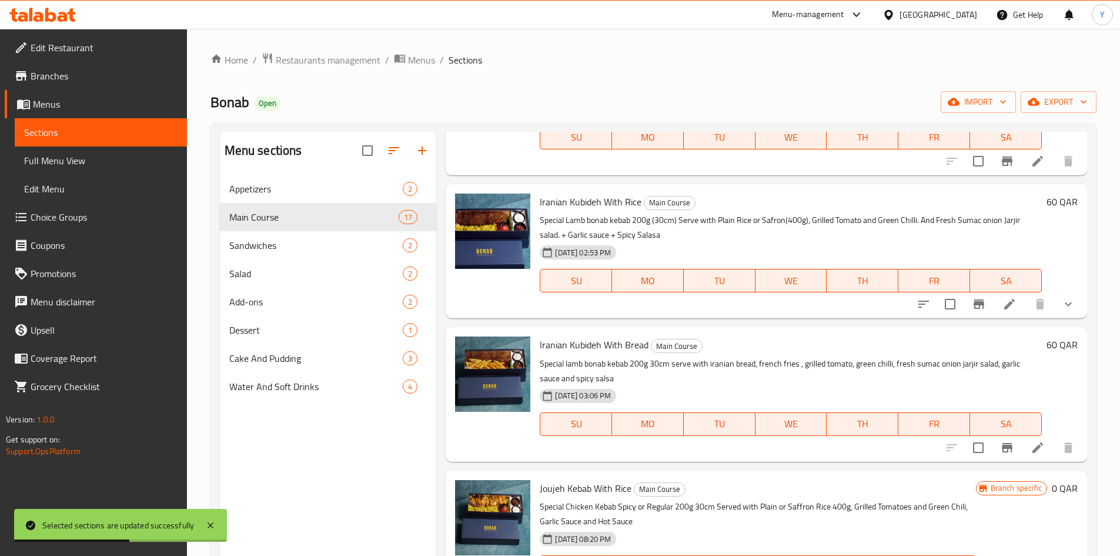
scroll to position [165, 0]
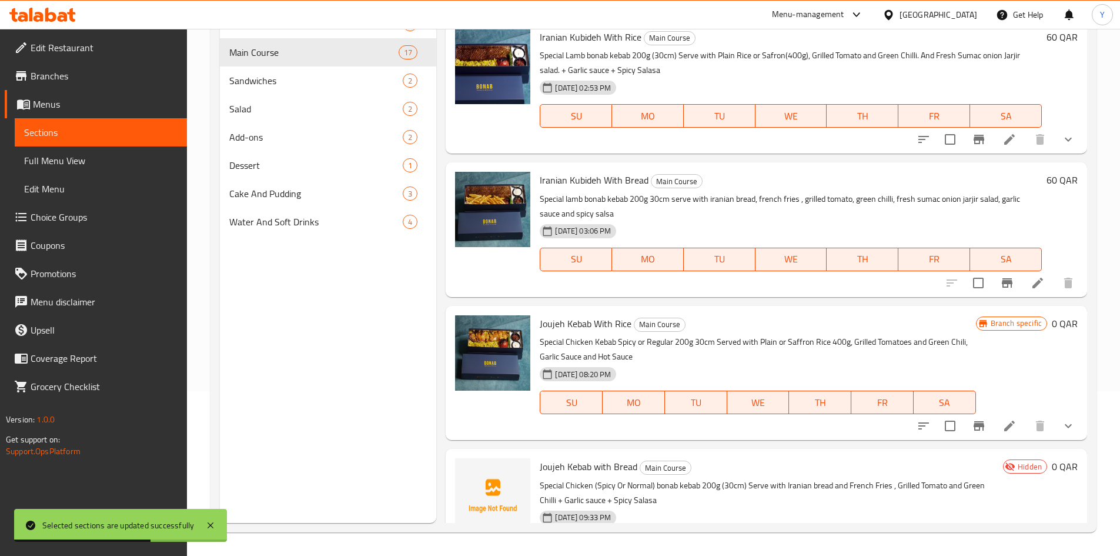
drag, startPoint x: 1071, startPoint y: 501, endPoint x: 1081, endPoint y: 499, distance: 10.1
click at [1072, 499] on div "Joujeh Kebab with Bread Main Course Special Chicken (Spicy Or Normal) bonab keb…" at bounding box center [808, 515] width 547 height 125
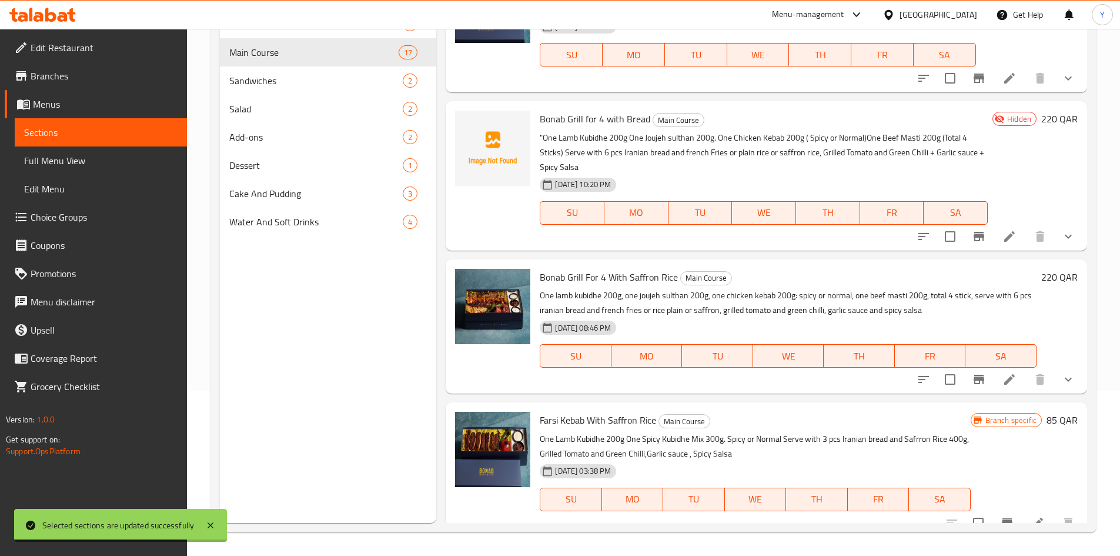
scroll to position [1863, 0]
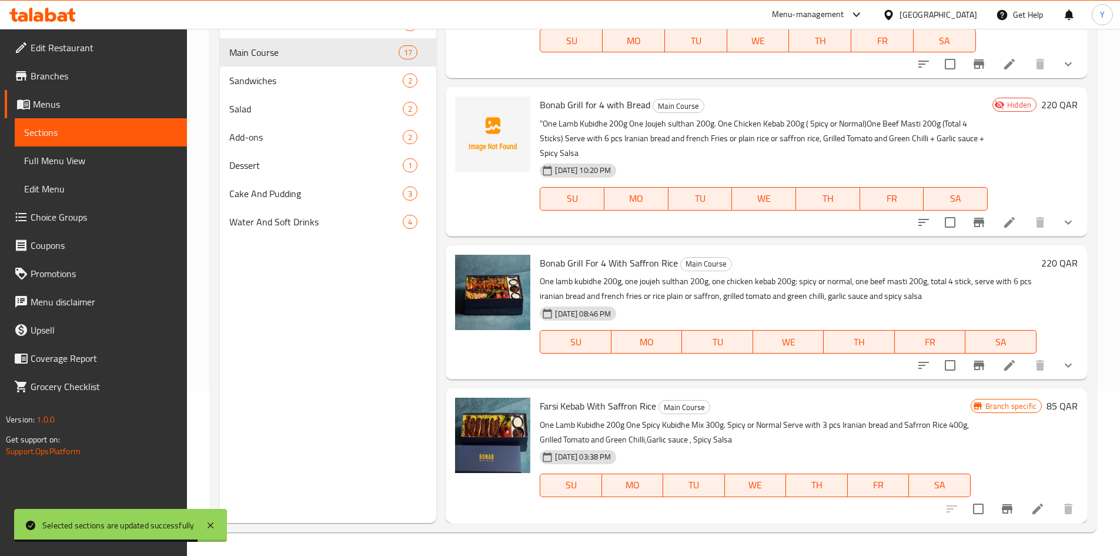
click at [1031, 507] on icon at bounding box center [1038, 508] width 14 height 14
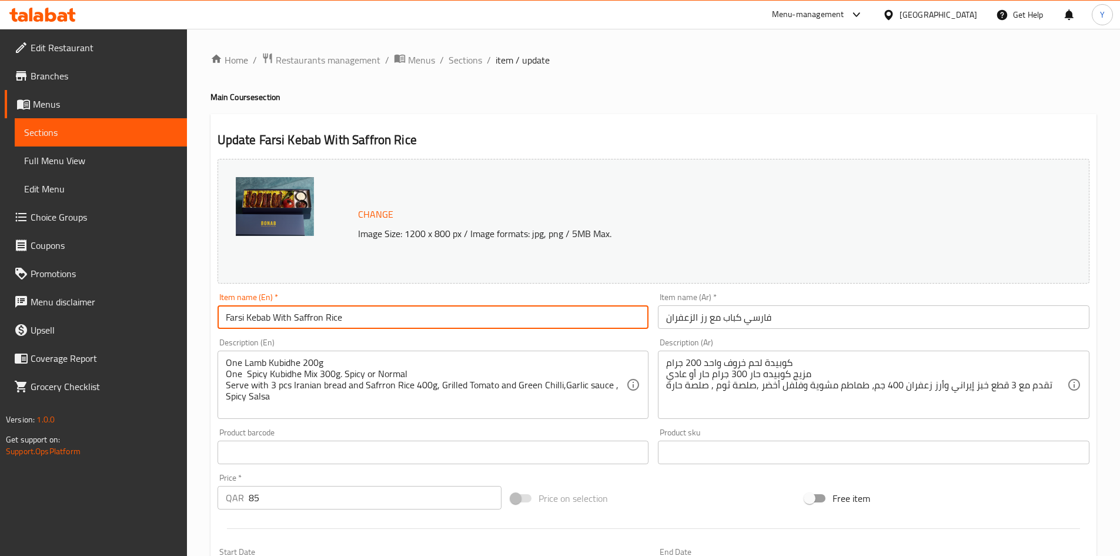
drag, startPoint x: 275, startPoint y: 316, endPoint x: 459, endPoint y: 323, distance: 184.2
click at [459, 323] on input "Farsi Kebab With Saffron Rice" at bounding box center [434, 317] width 432 height 24
type input "Farsi Kebab"
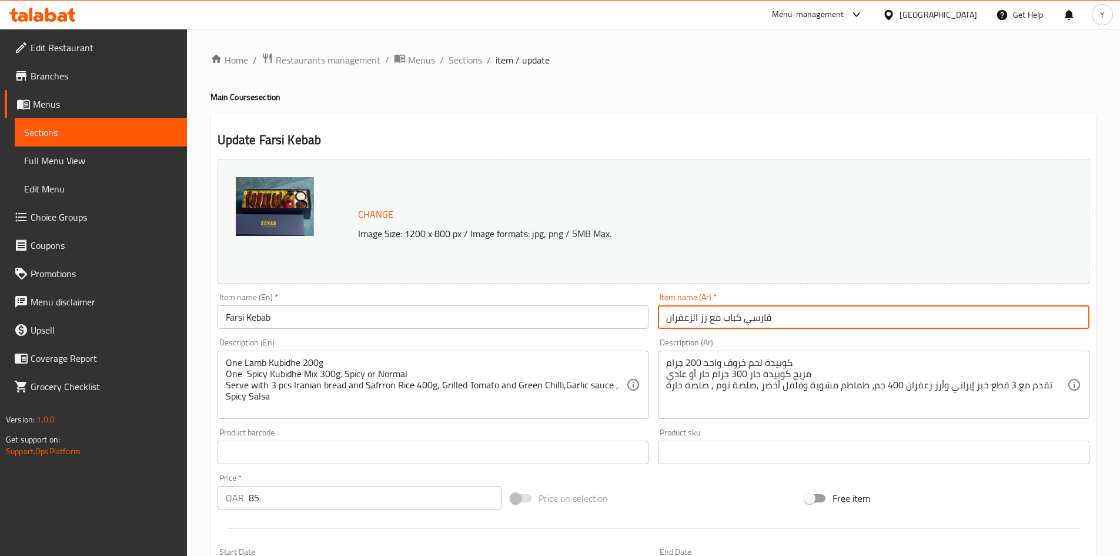
drag, startPoint x: 722, startPoint y: 316, endPoint x: 581, endPoint y: 307, distance: 140.8
click at [581, 307] on div "Change Image Size: 1200 x 800 px / Image formats: jpg, png / 5MB Max. Item name…" at bounding box center [653, 416] width 881 height 524
type input "فارسي كباب"
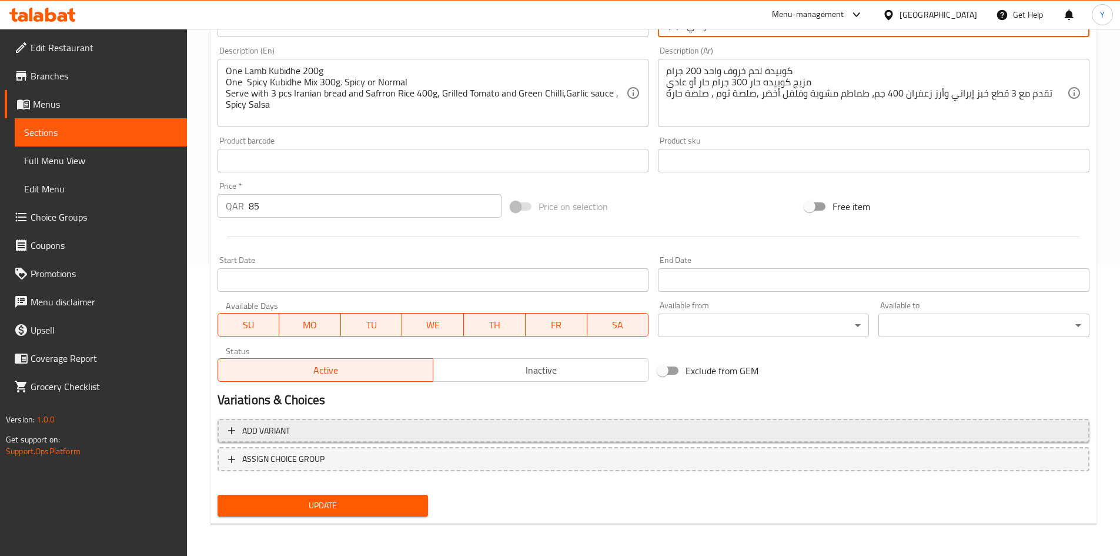
scroll to position [292, 0]
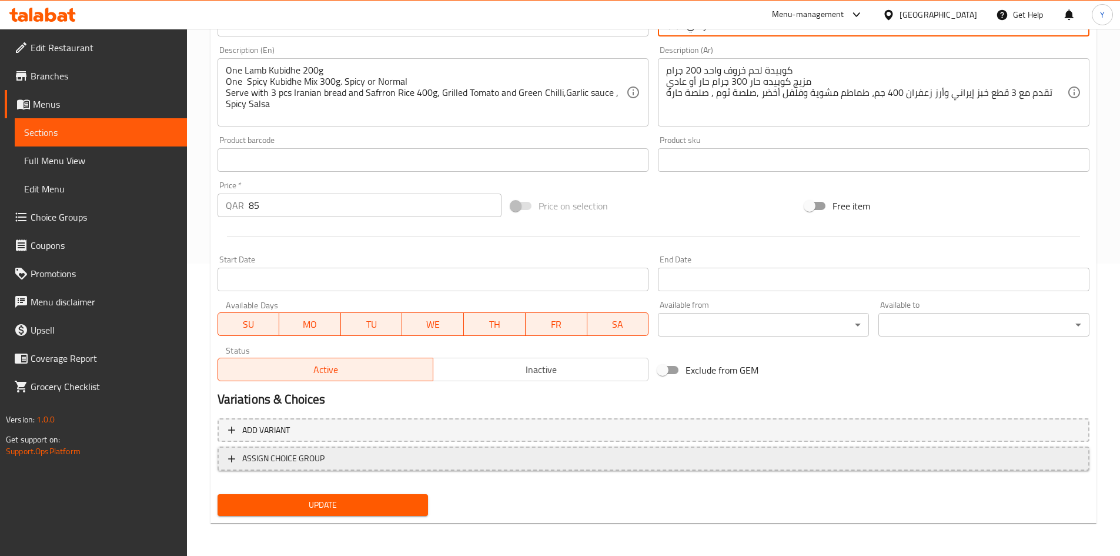
click at [420, 467] on button "ASSIGN CHOICE GROUP" at bounding box center [654, 458] width 872 height 24
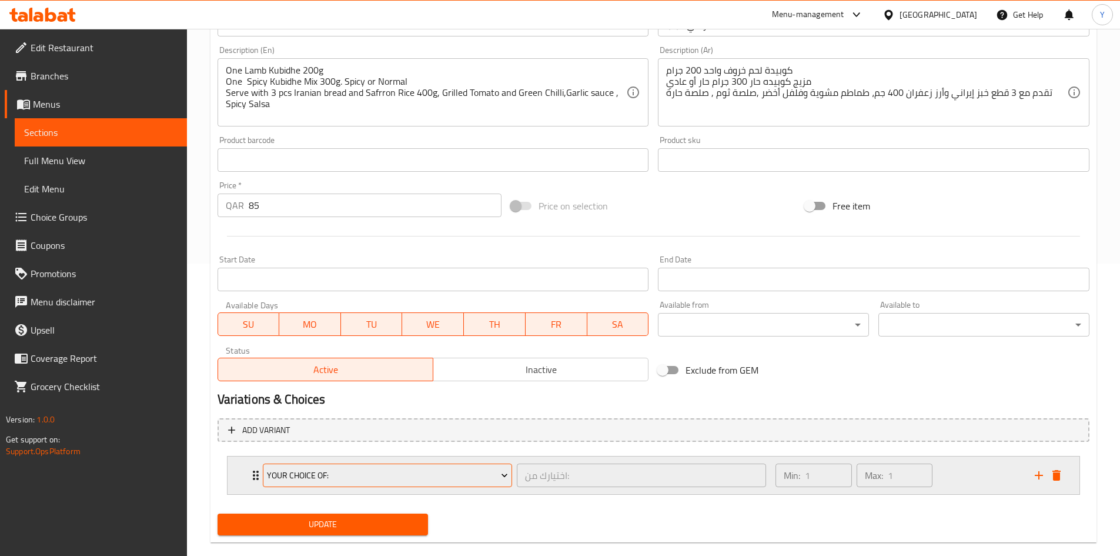
click at [416, 485] on button "Your Choice Of:" at bounding box center [387, 475] width 249 height 24
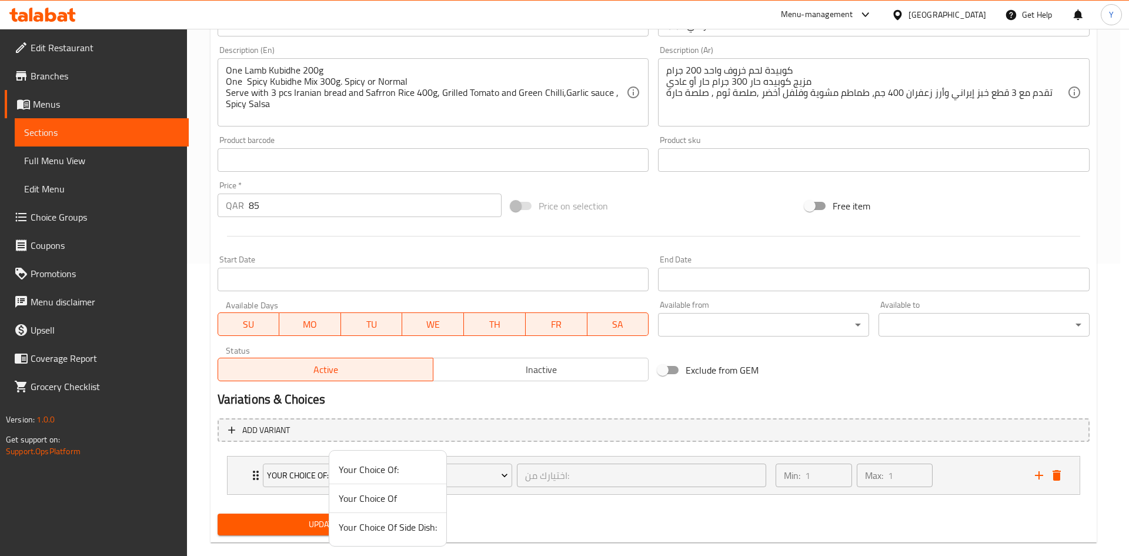
click at [414, 500] on span "Your Choice Of" at bounding box center [388, 498] width 98 height 14
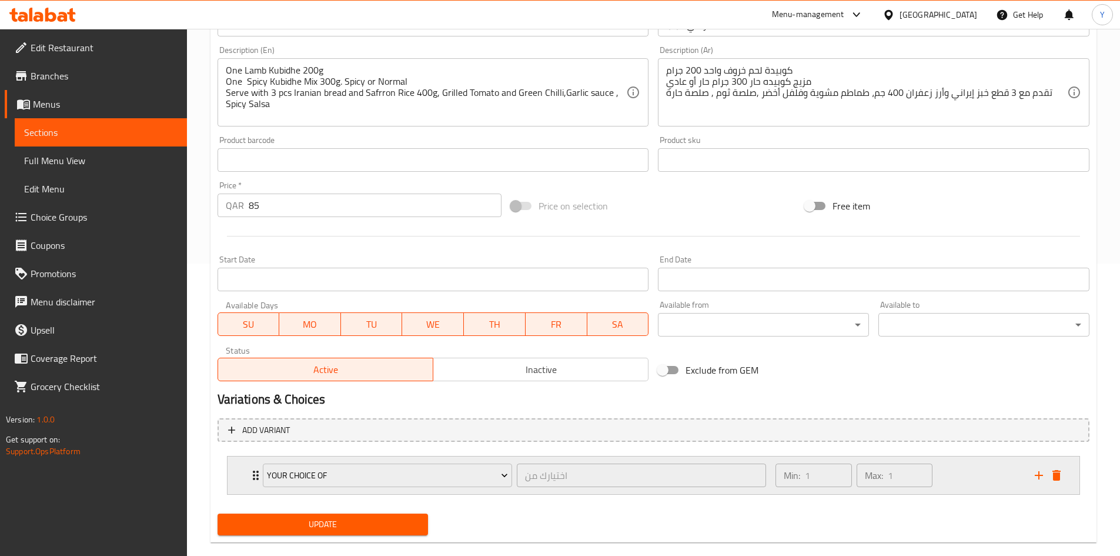
click at [955, 483] on div "Min: 1 ​ Max: 1 ​" at bounding box center [897, 475] width 259 height 38
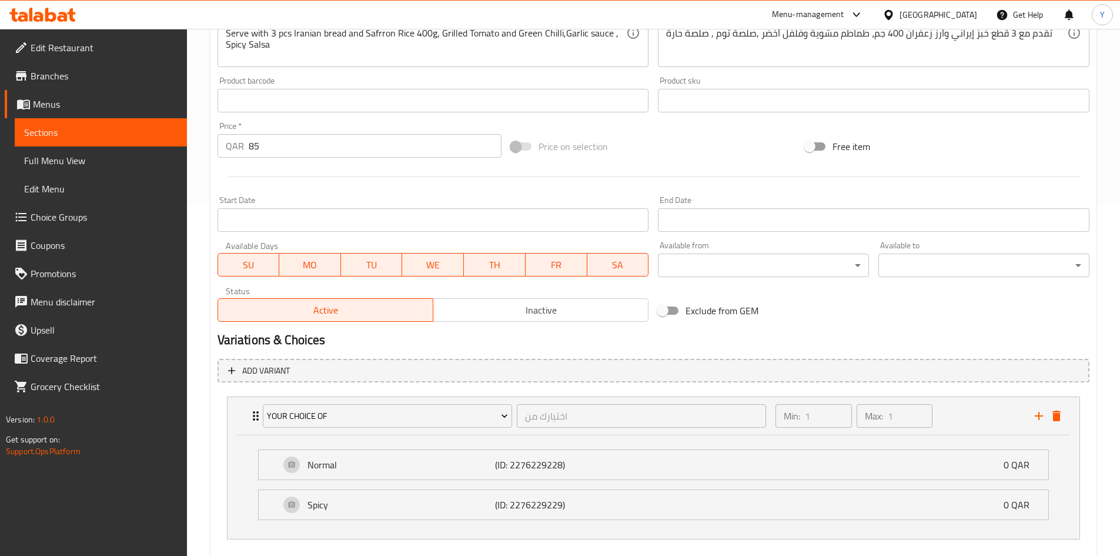
scroll to position [416, 0]
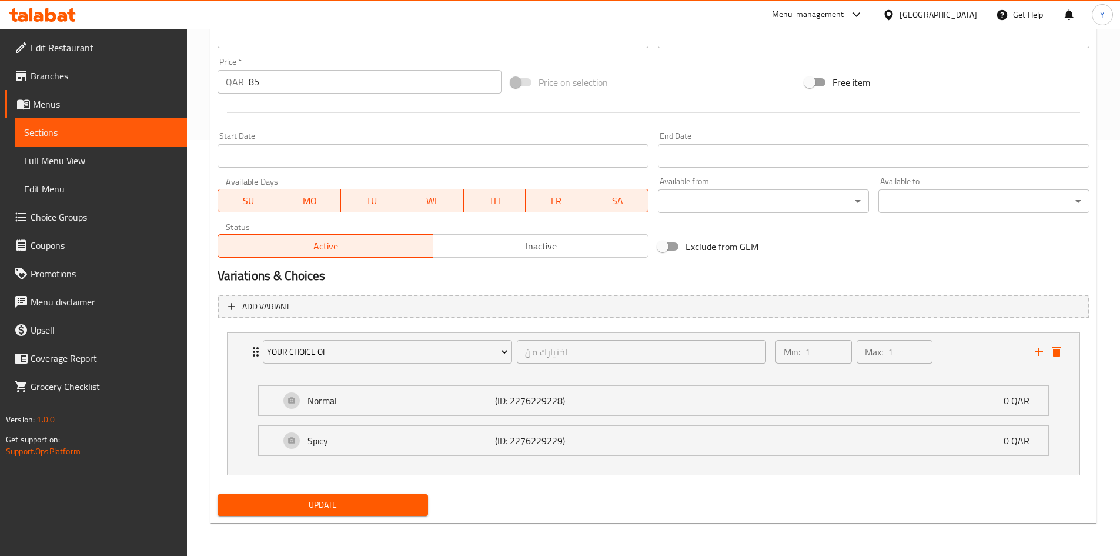
click at [273, 511] on span "Update" at bounding box center [323, 504] width 192 height 15
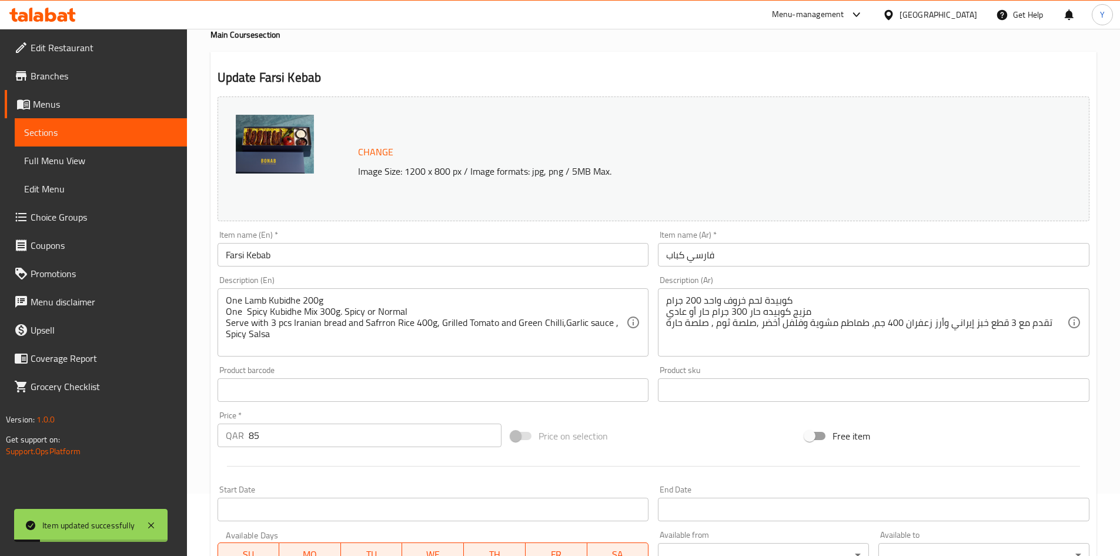
scroll to position [0, 0]
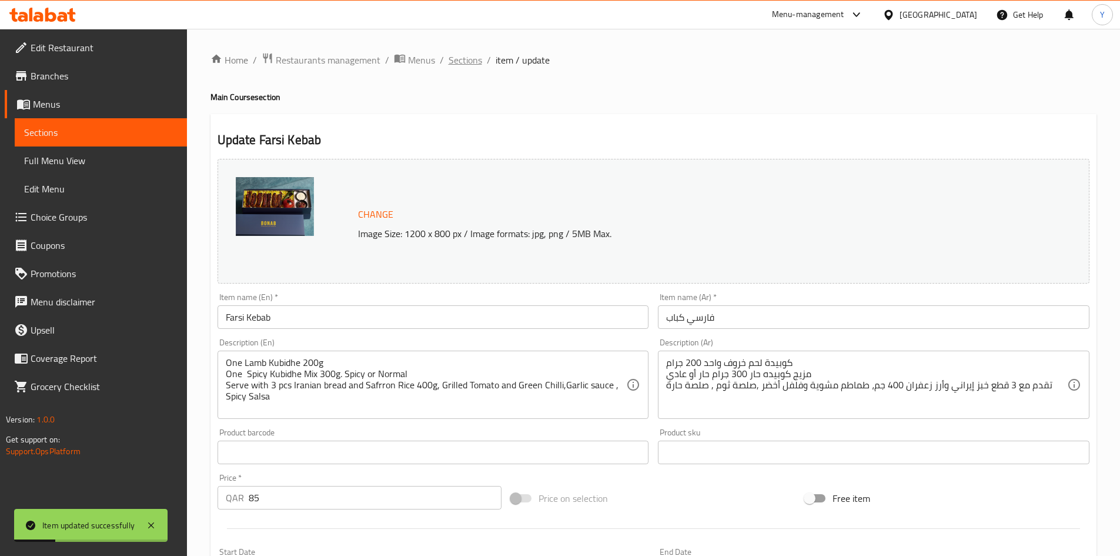
click at [457, 67] on span "Sections" at bounding box center [466, 60] width 34 height 14
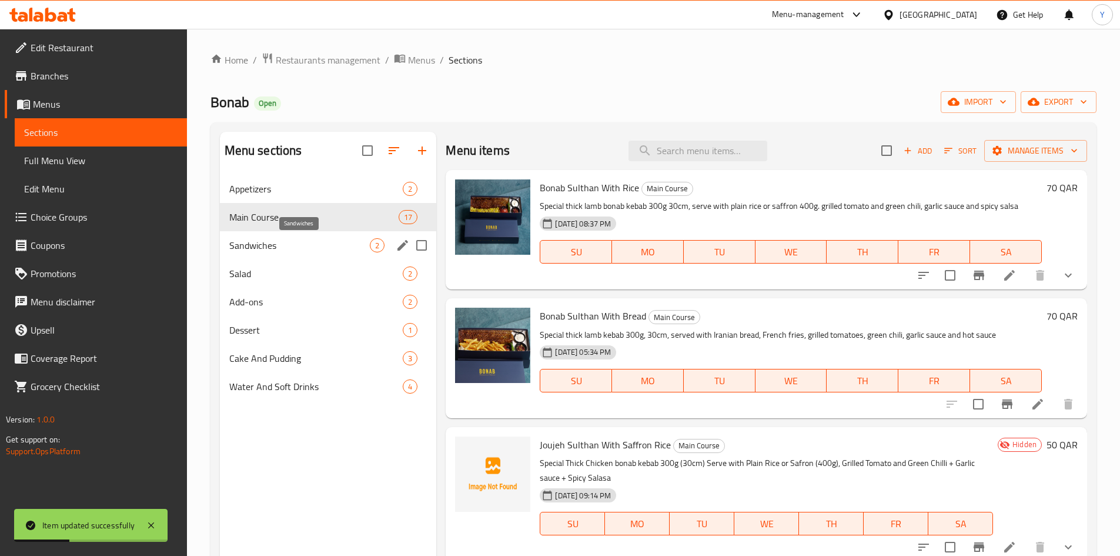
click at [272, 243] on span "Sandwiches" at bounding box center [299, 245] width 141 height 14
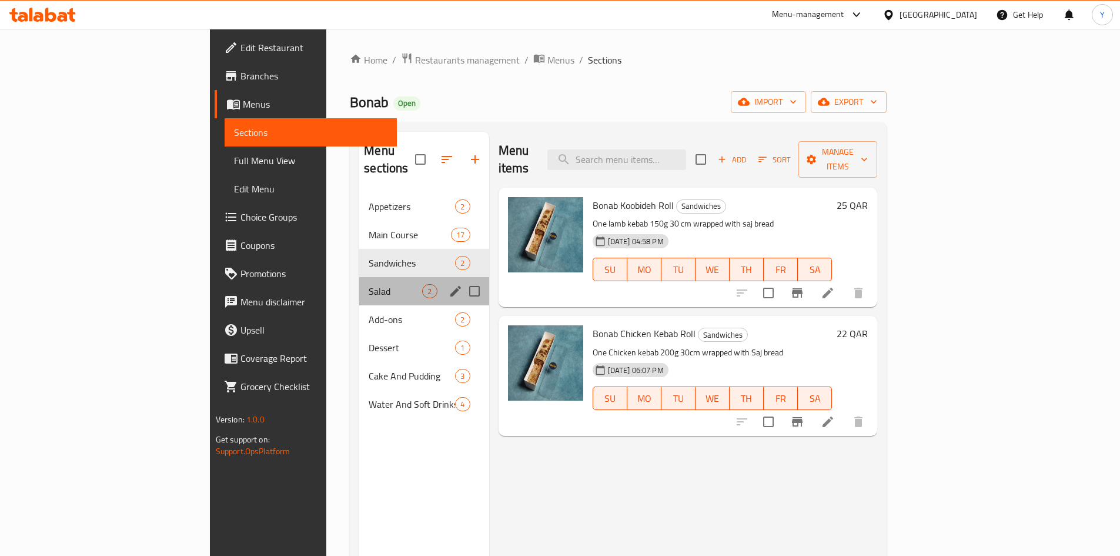
click at [359, 277] on div "Salad 2" at bounding box center [423, 291] width 129 height 28
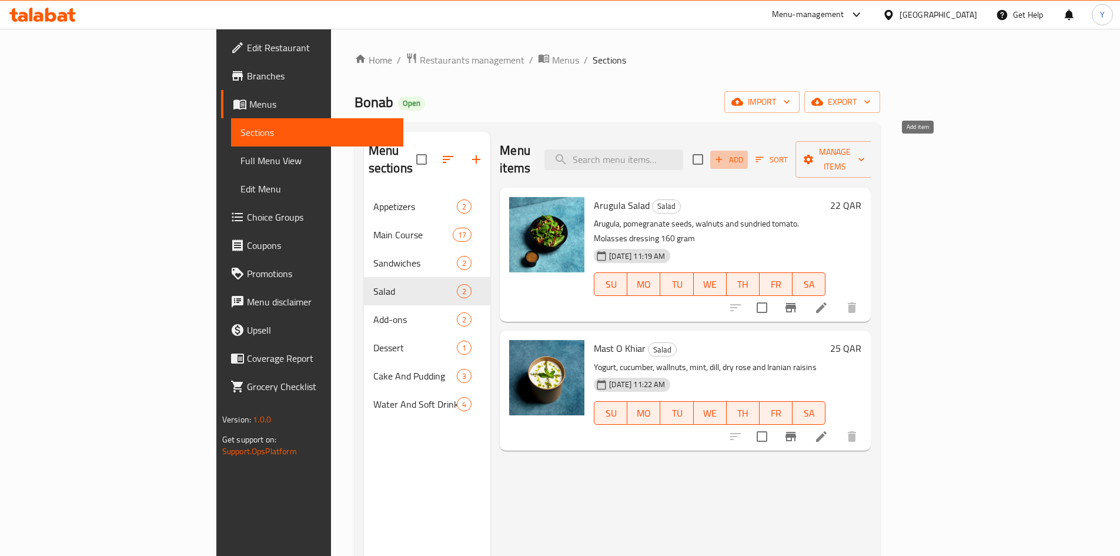
click at [748, 158] on button "Add" at bounding box center [729, 160] width 38 height 18
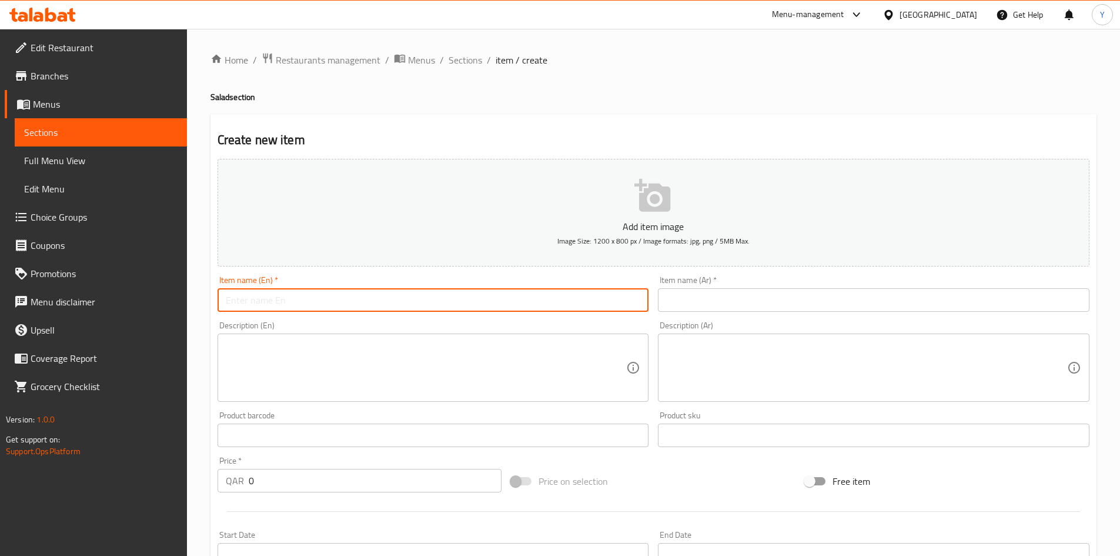
paste input "Shirazi Salad"
type input "Shirazi Salad"
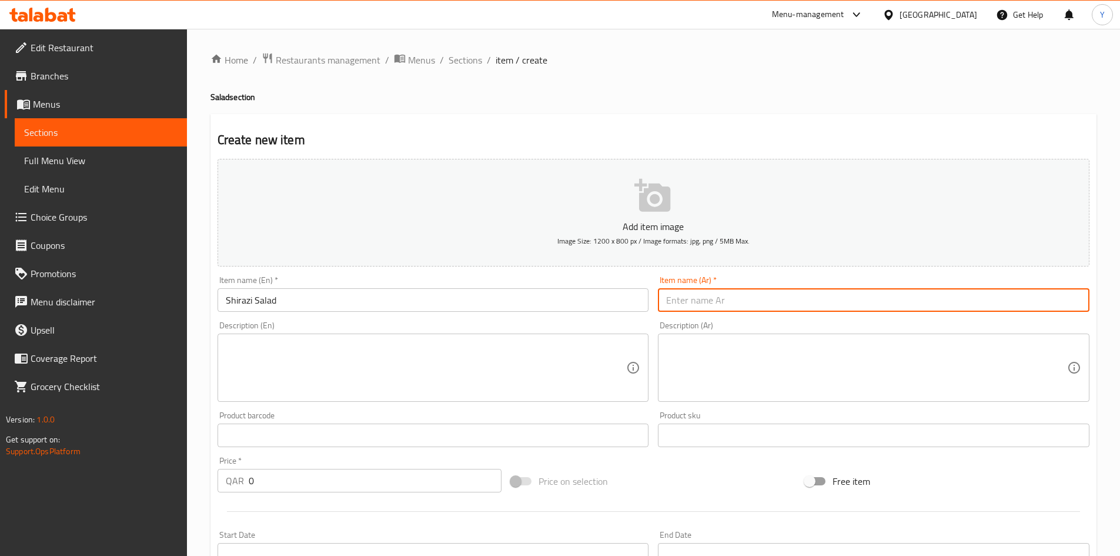
paste input "سلطة الشيرازي"
type input "سلطة الشيرازي"
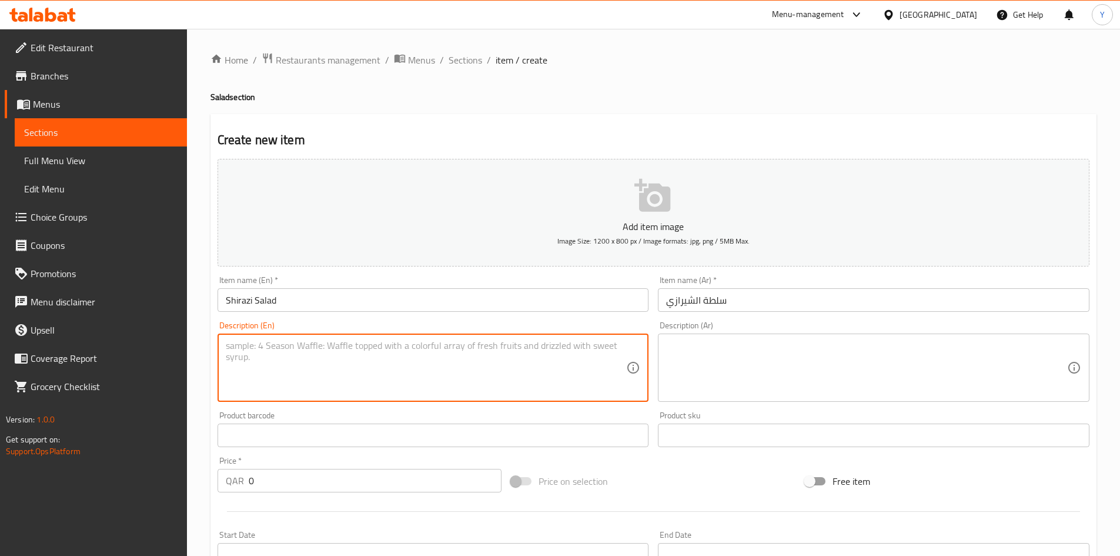
paste textarea "Cucumers, tomotoes,onion with lemmon dressing"
type textarea "Cucumers, tomotoes,onion with lemmon dressing"
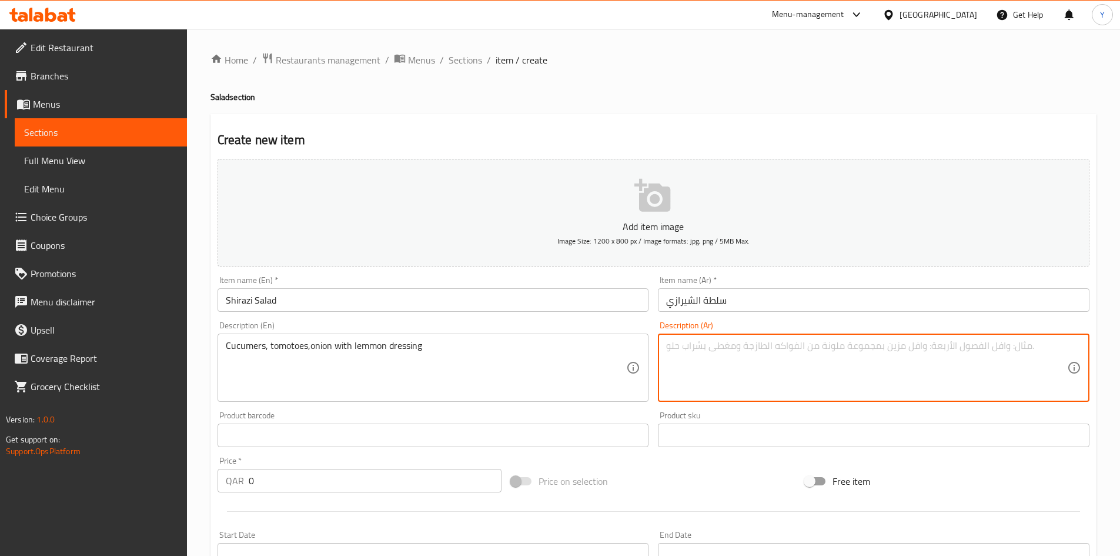
paste textarea "خيار ، طماطم ، بصل ، مع صلصة الليمون"
type textarea "خيار ، طماطم ، بصل ، مع صلصة الليمون"
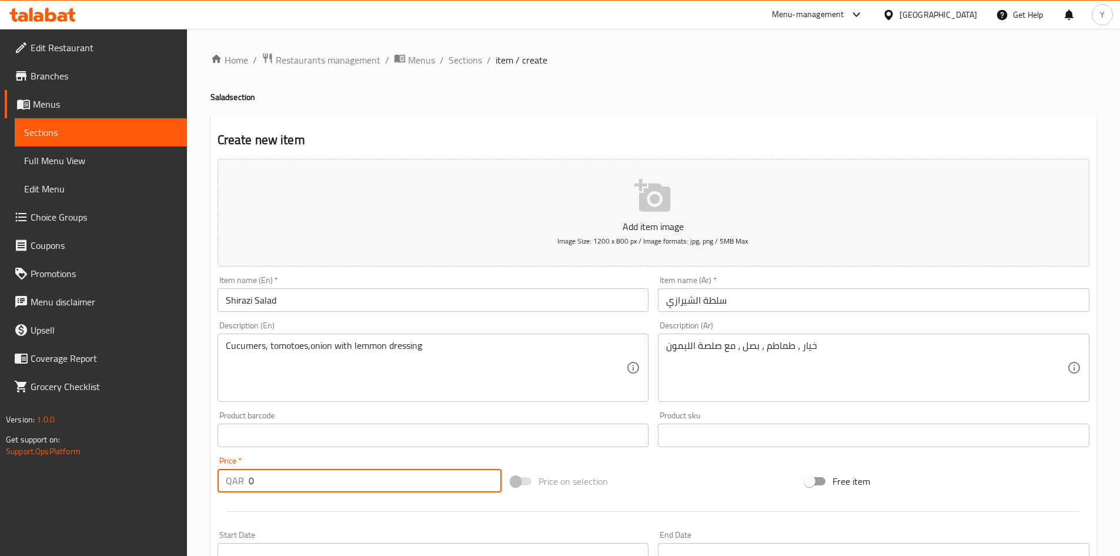
drag, startPoint x: 179, startPoint y: 473, endPoint x: 0, endPoint y: 477, distance: 178.8
click at [0, 477] on div "Edit Restaurant Branches Menus Sections Full Menu View Edit Menu Choice Groups …" at bounding box center [560, 430] width 1120 height 802
type input "18"
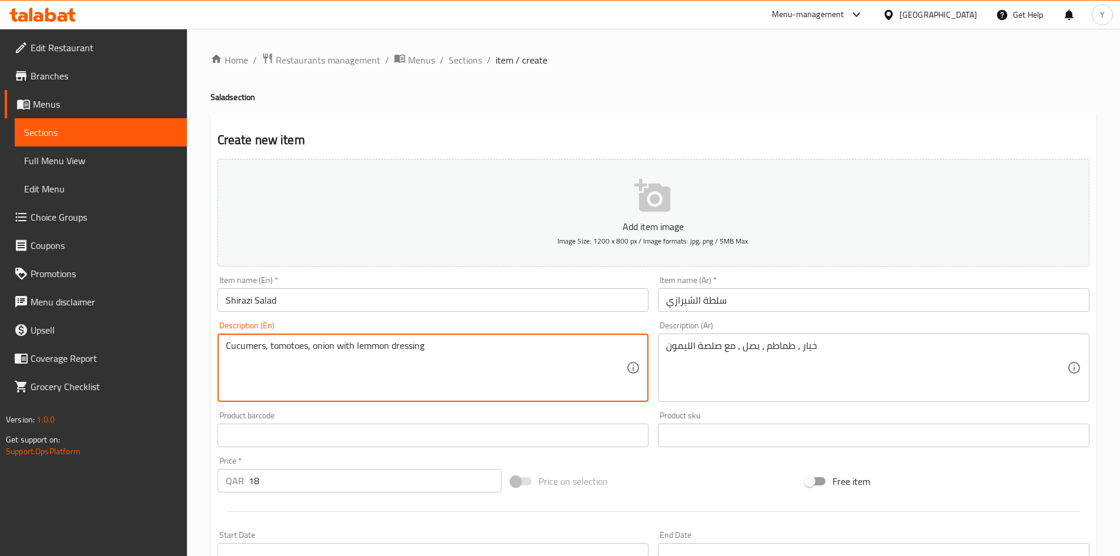
click at [370, 349] on textarea "Cucumers, tomotoes, onion with lemmon dressing" at bounding box center [426, 368] width 401 height 56
click at [253, 352] on textarea "Cucumers, tomotoes, onion with lemon dressing" at bounding box center [426, 368] width 401 height 56
click at [393, 378] on textarea "Cucumbers, tomotoes, onion with lemon dressing" at bounding box center [426, 368] width 401 height 56
click at [295, 350] on textarea "Cucumbers, tomotoes, onion with lemon dressing" at bounding box center [426, 368] width 401 height 56
click at [301, 378] on textarea "Cucumbers, tomatoes, onion with lemon dressing" at bounding box center [426, 368] width 401 height 56
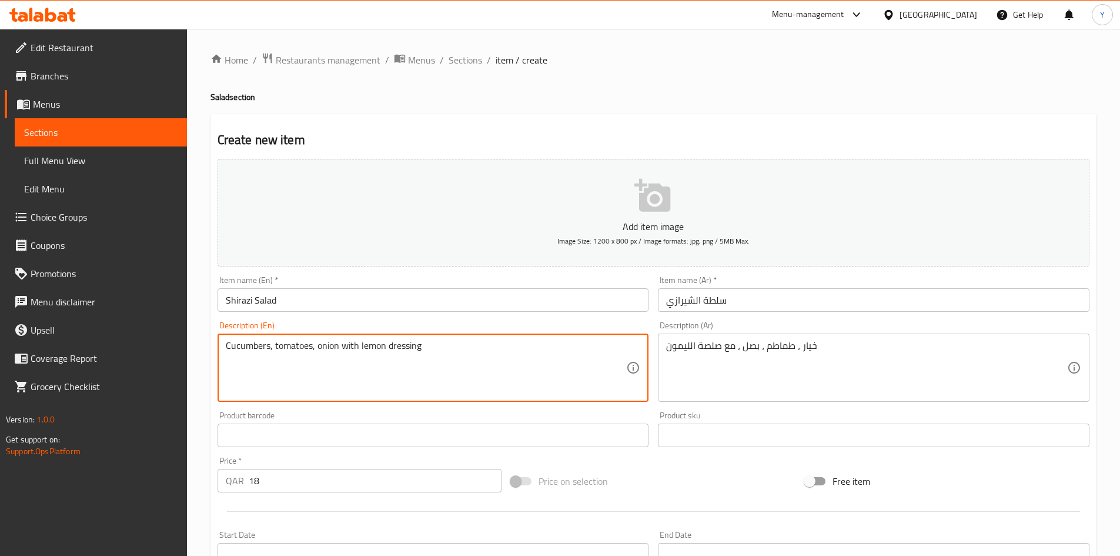
type textarea "Cucumbers, tomatoes, onion with lemon dressing"
click at [466, 301] on input "Shirazi Salad" at bounding box center [434, 300] width 432 height 24
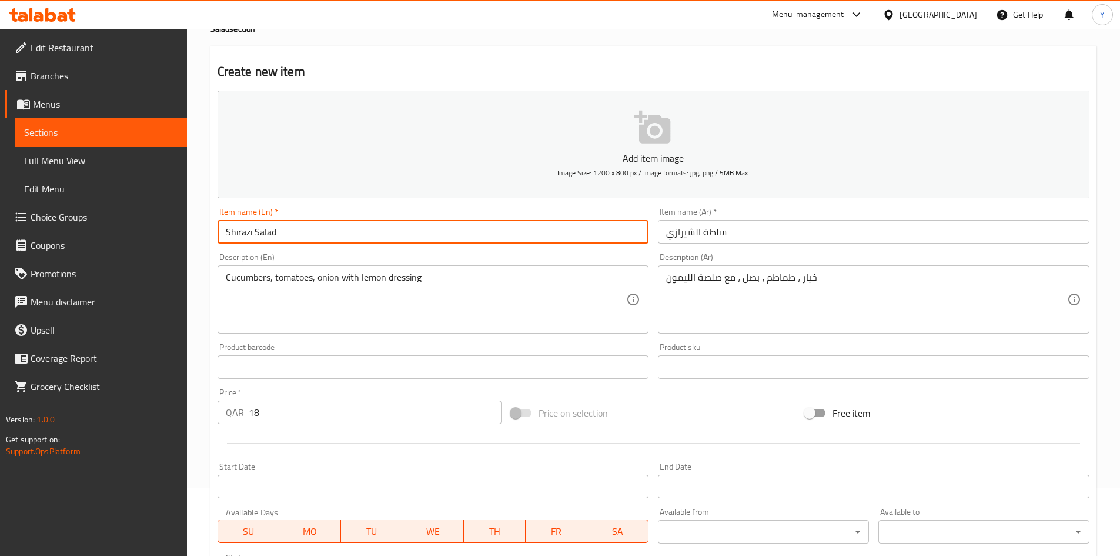
scroll to position [176, 0]
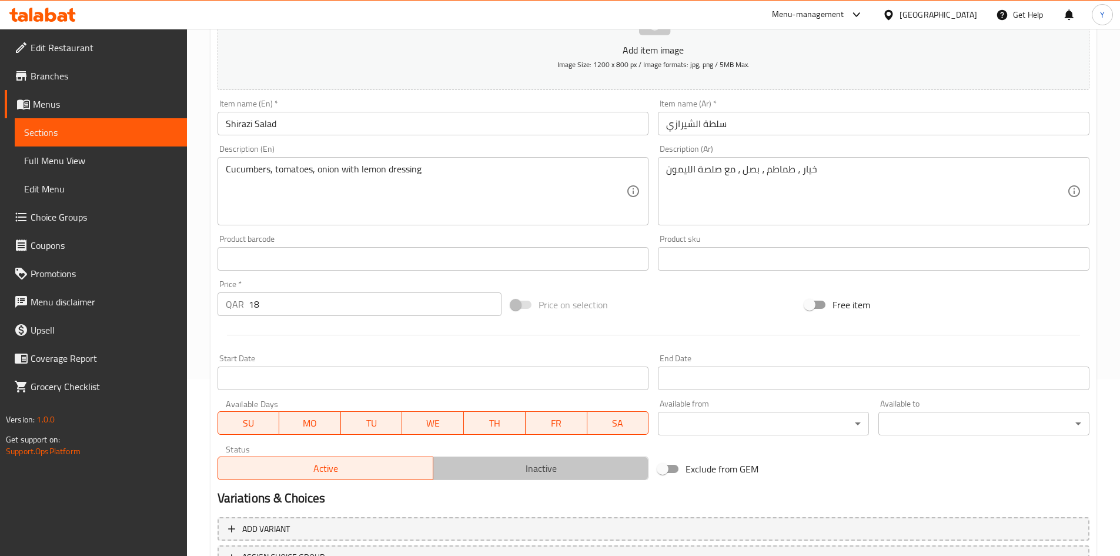
click at [517, 480] on button "Inactive" at bounding box center [541, 468] width 216 height 24
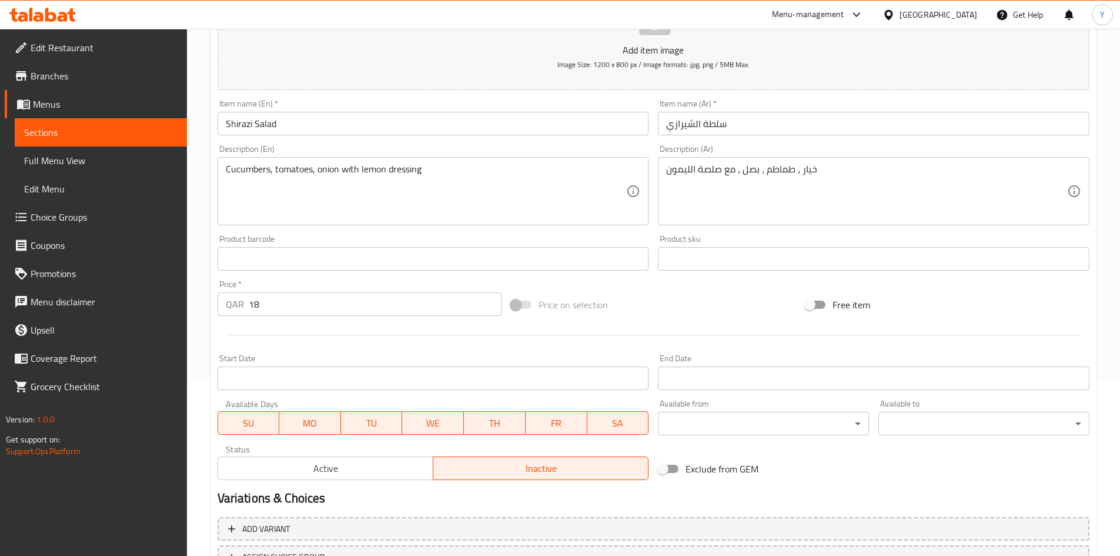
click at [362, 122] on input "Shirazi Salad" at bounding box center [434, 124] width 432 height 24
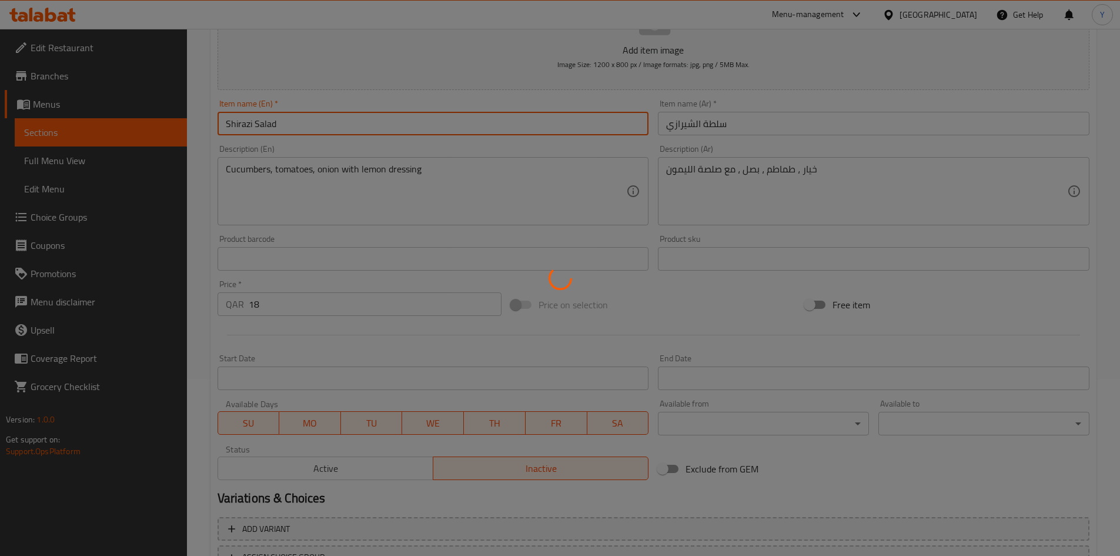
type input "0"
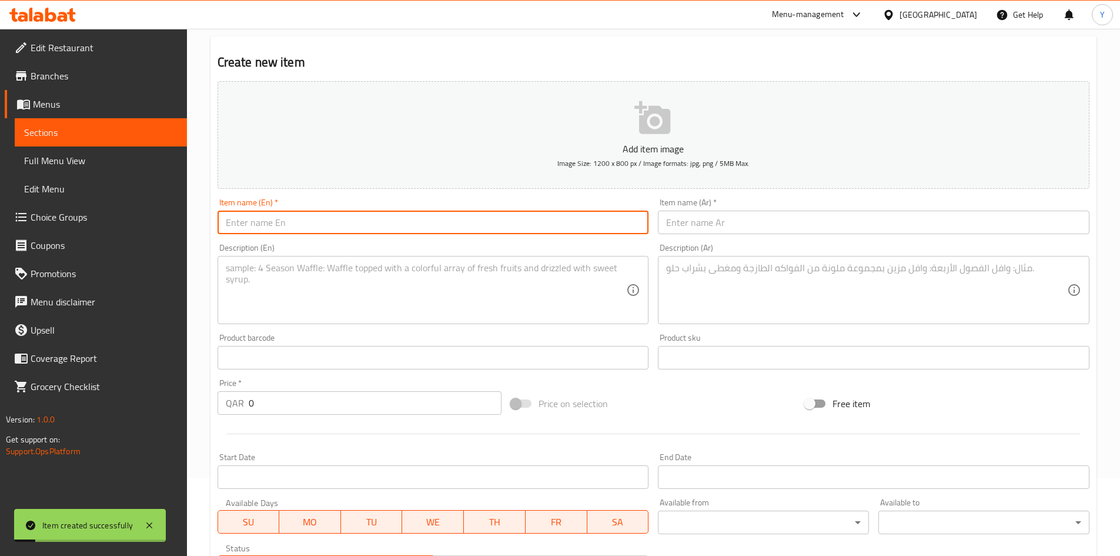
scroll to position [0, 0]
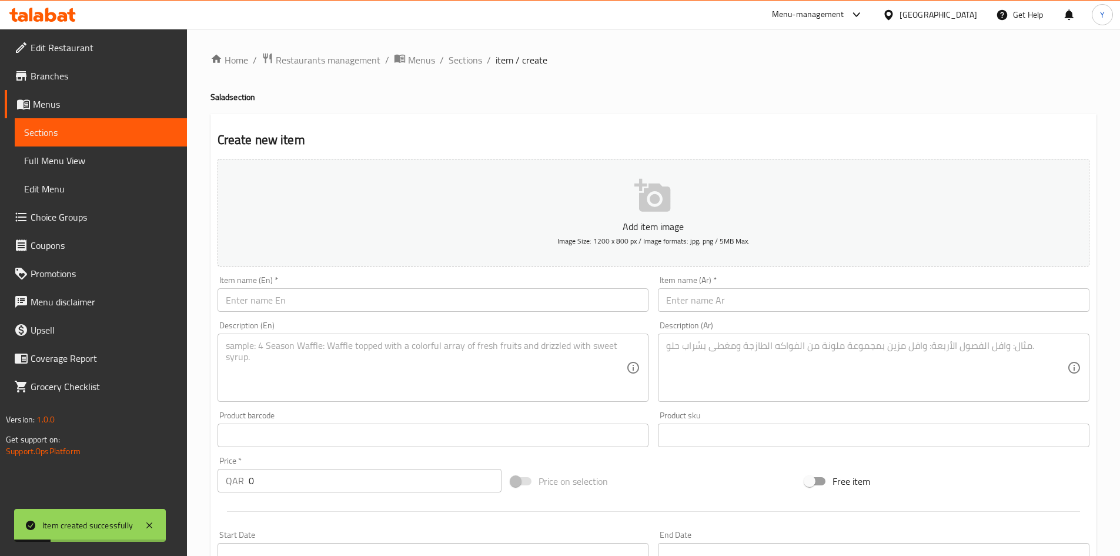
click at [476, 69] on div "Home / Restaurants management / Menus / Sections / item / create Salad section …" at bounding box center [653, 429] width 886 height 755
drag, startPoint x: 472, startPoint y: 63, endPoint x: 534, endPoint y: 113, distance: 80.3
click at [472, 63] on span "Sections" at bounding box center [466, 60] width 34 height 14
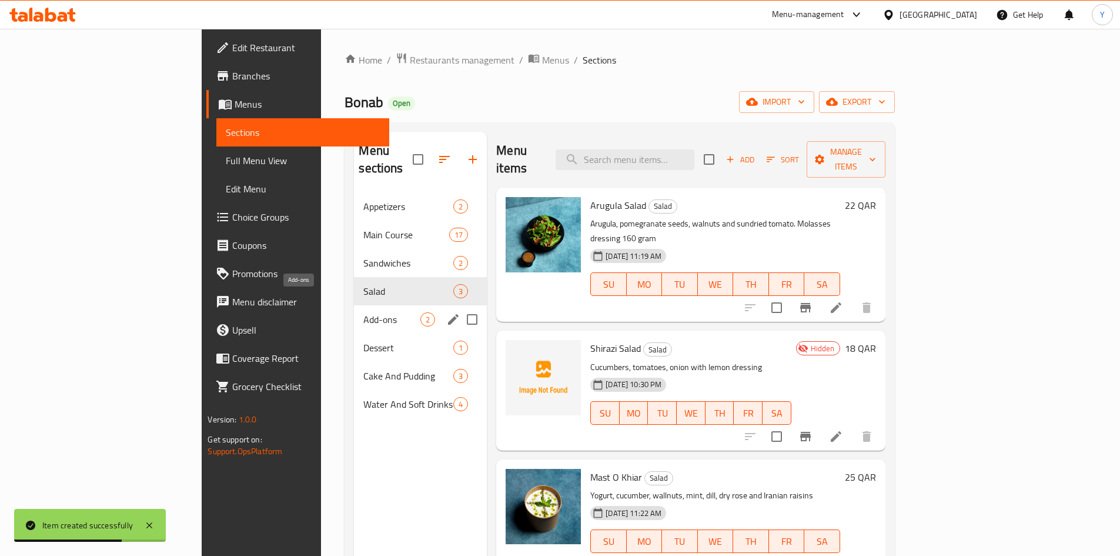
click at [363, 312] on span "Add-ons" at bounding box center [391, 319] width 57 height 14
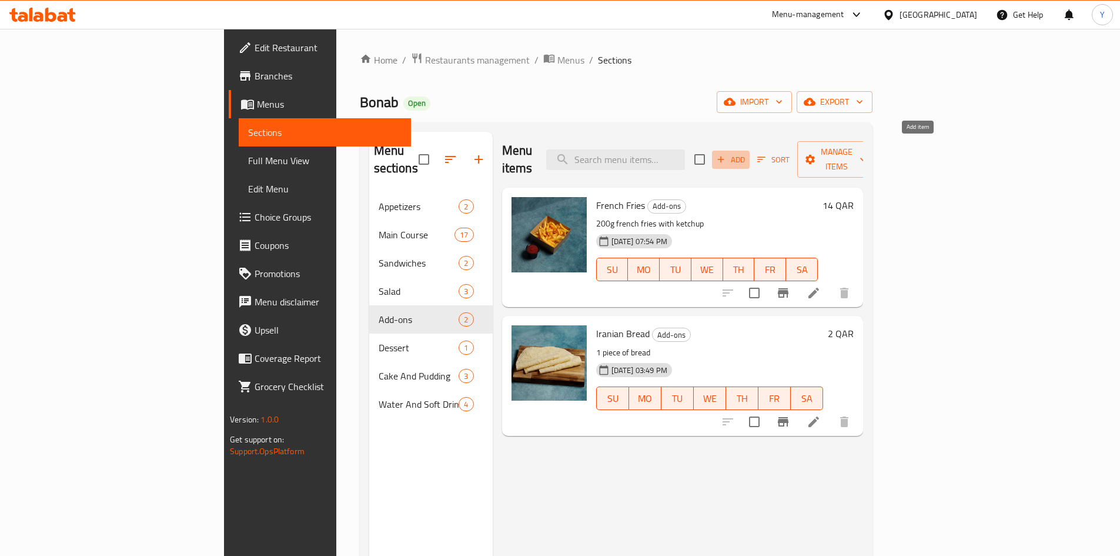
click at [747, 153] on span "Add" at bounding box center [731, 160] width 32 height 14
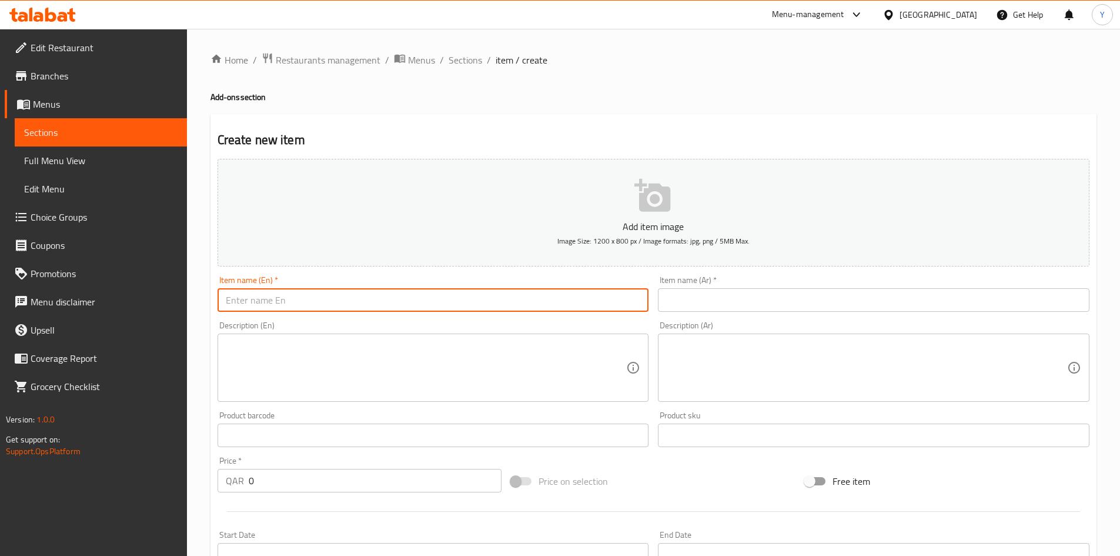
paste input "Plain Rice"
type input "Plain Rice"
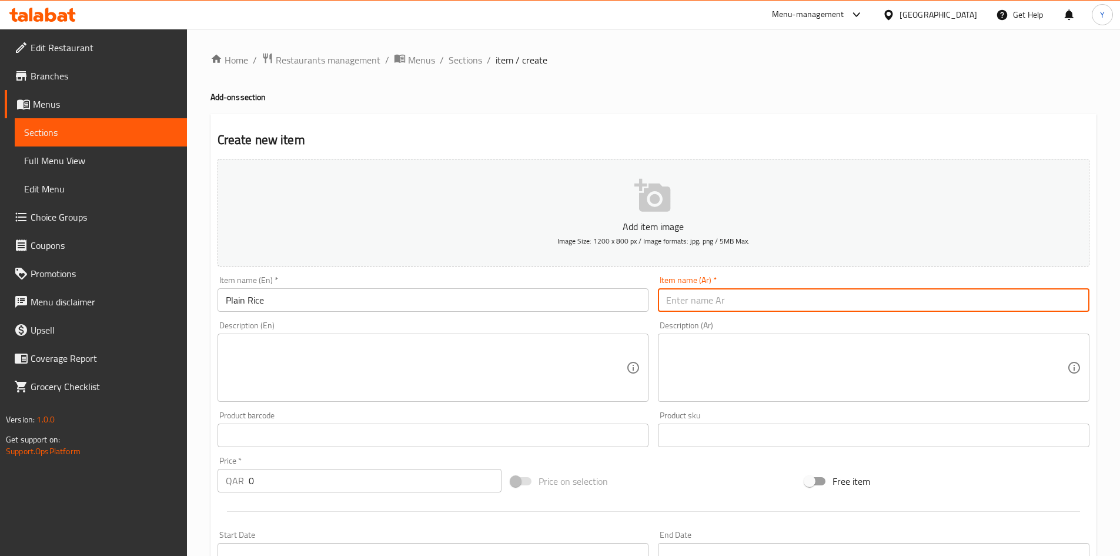
paste input "أرز عادي"
type input "أرز عادي"
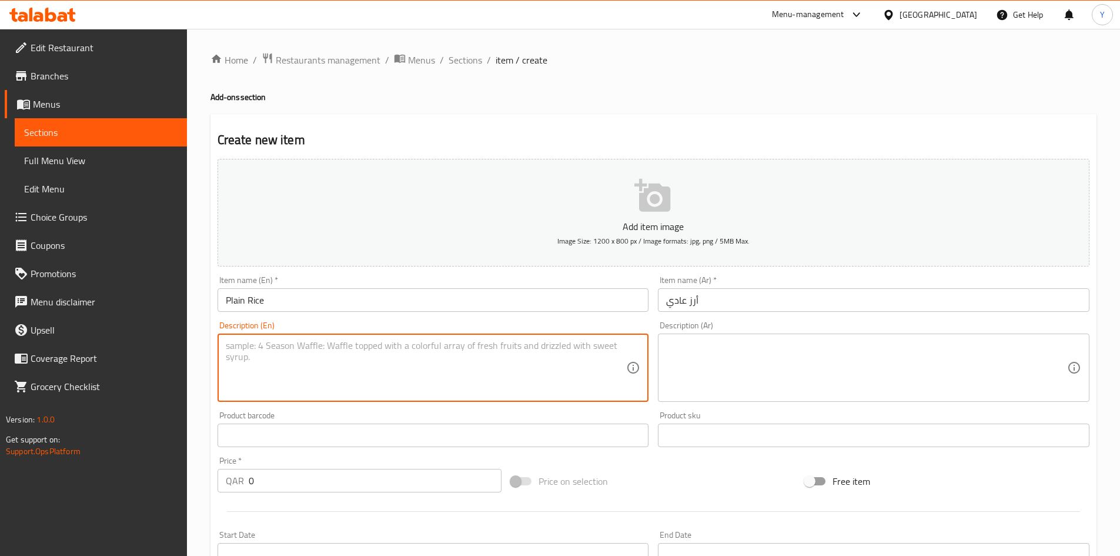
paste textarea "plain rice 500g"
type textarea "plain rice 500g"
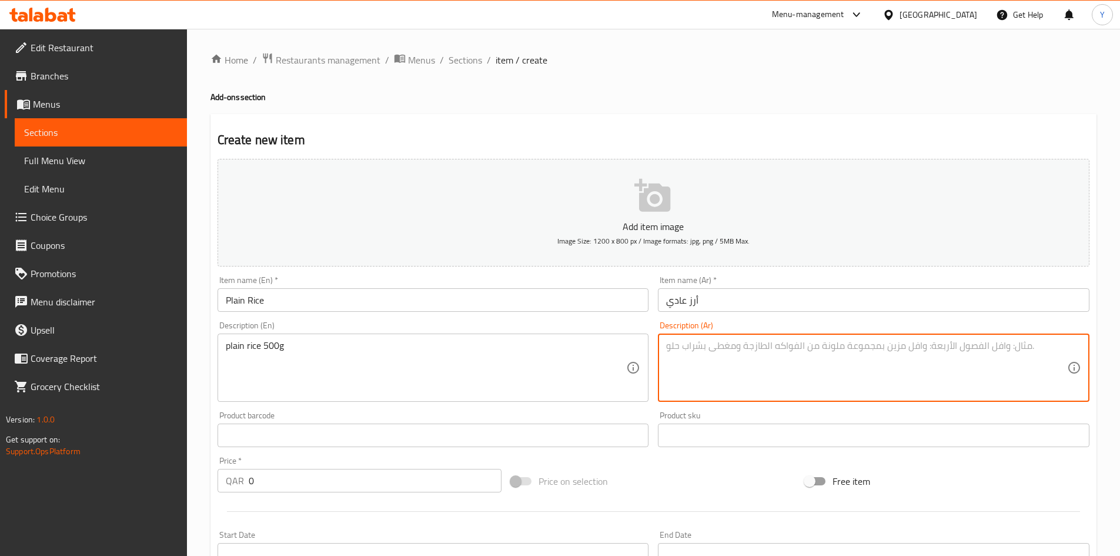
paste textarea "أرز 500 جرام"
type textarea "أرز 500 جرام"
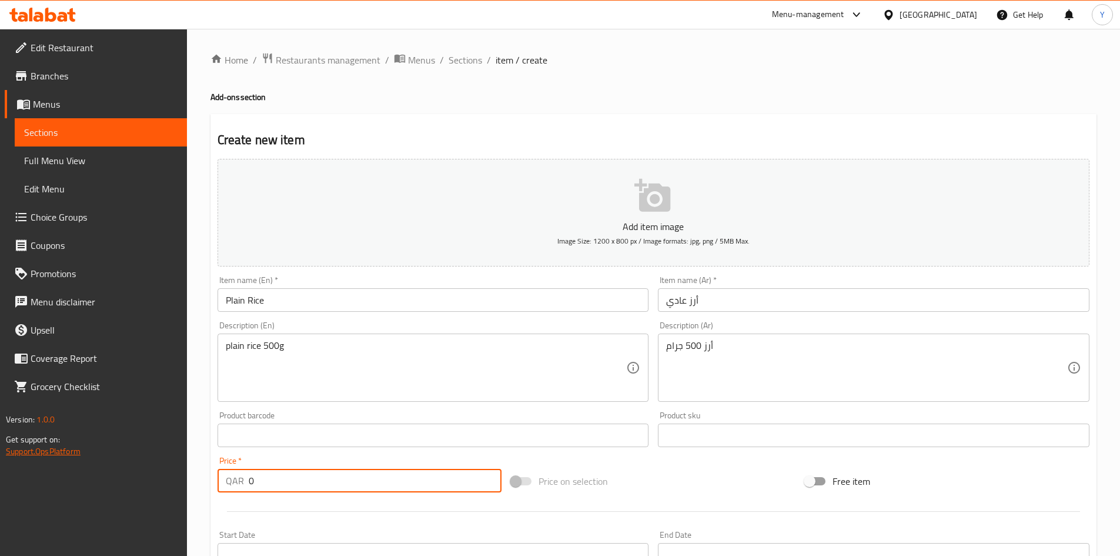
drag, startPoint x: 293, startPoint y: 479, endPoint x: 33, endPoint y: 456, distance: 261.5
click at [33, 456] on div "Edit Restaurant Branches Menus Sections Full Menu View Edit Menu Choice Groups …" at bounding box center [560, 430] width 1120 height 802
type input "14"
click at [334, 509] on div at bounding box center [653, 511] width 881 height 29
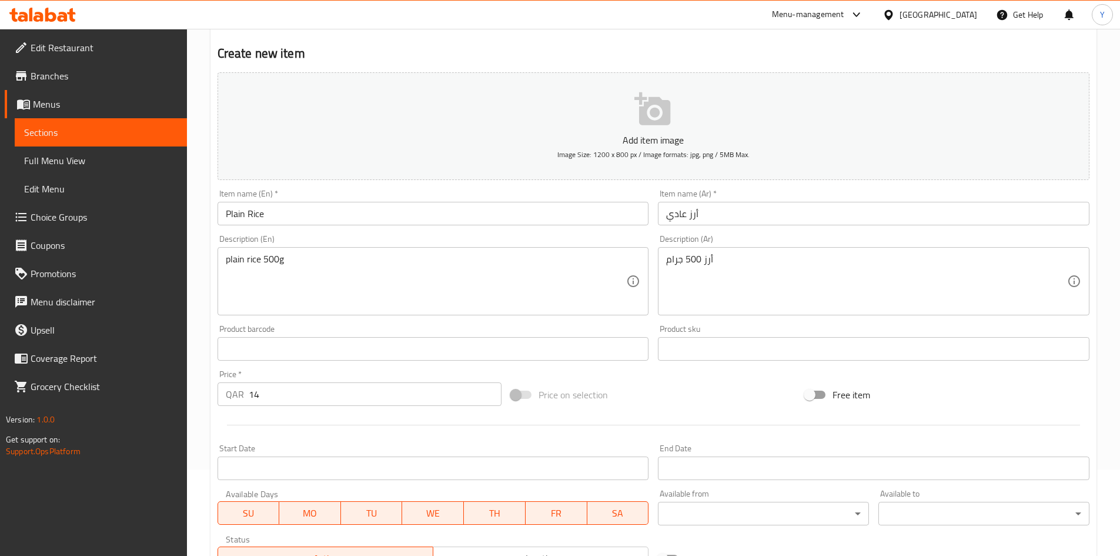
scroll to position [176, 0]
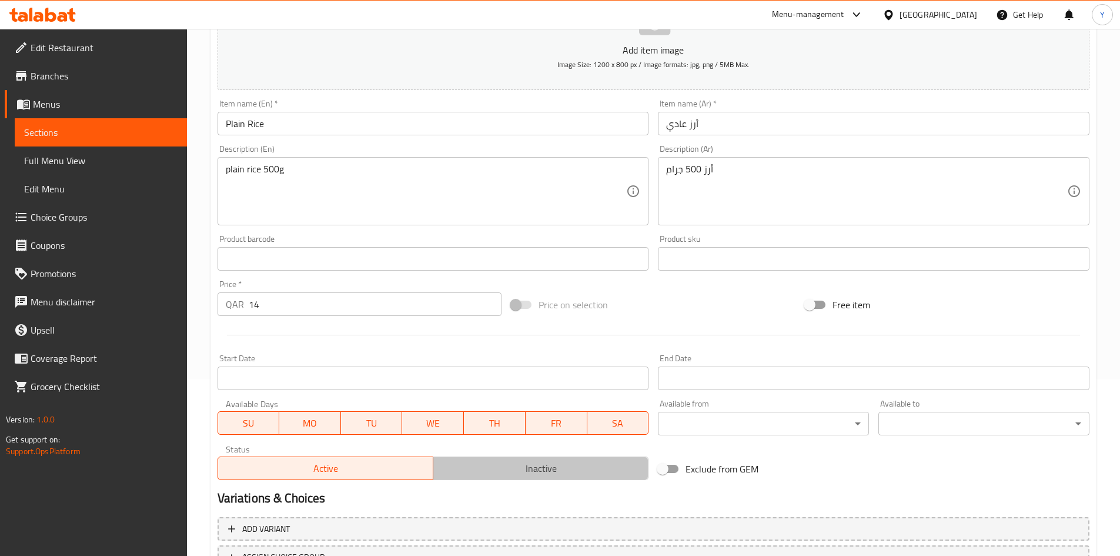
drag, startPoint x: 476, startPoint y: 460, endPoint x: 488, endPoint y: 470, distance: 15.1
click at [480, 456] on button "Inactive" at bounding box center [541, 468] width 216 height 24
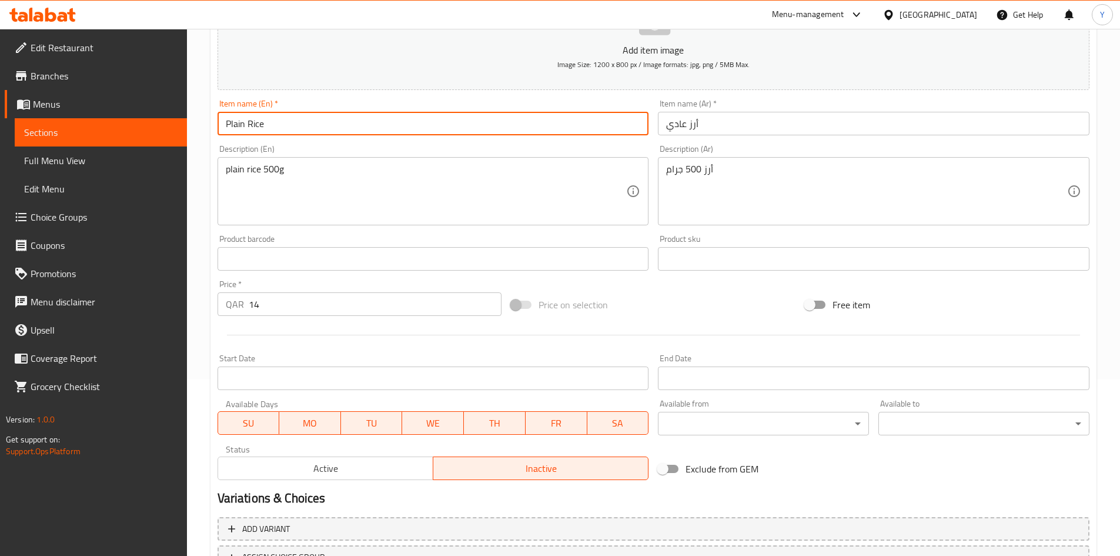
click at [341, 131] on input "Plain Rice" at bounding box center [434, 124] width 432 height 24
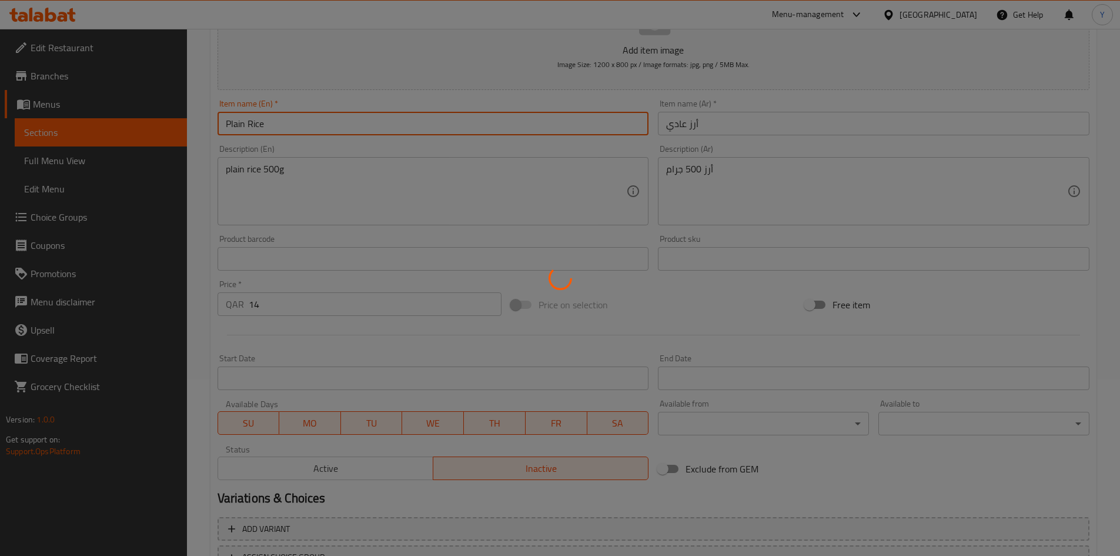
type input "0"
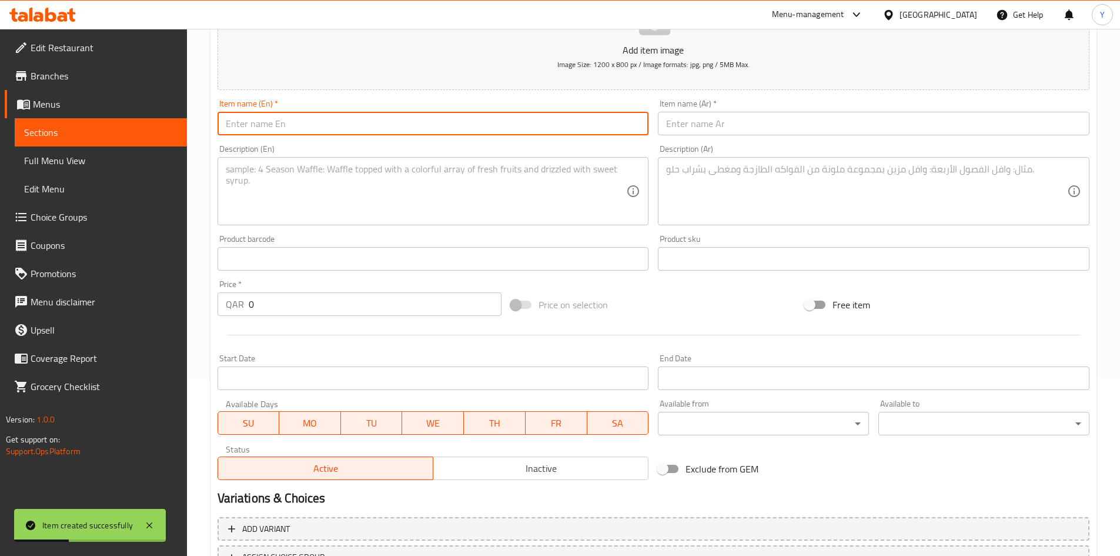
paste input "Safron Rice"
type input "Safron Rice"
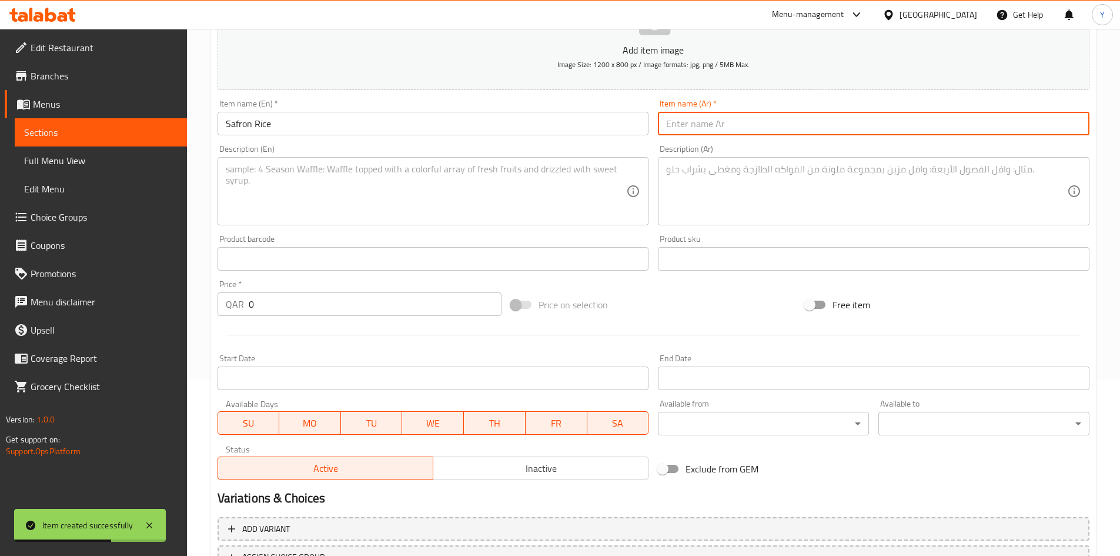
paste input "أرز الزعفران"
type input "أرز الزعفران"
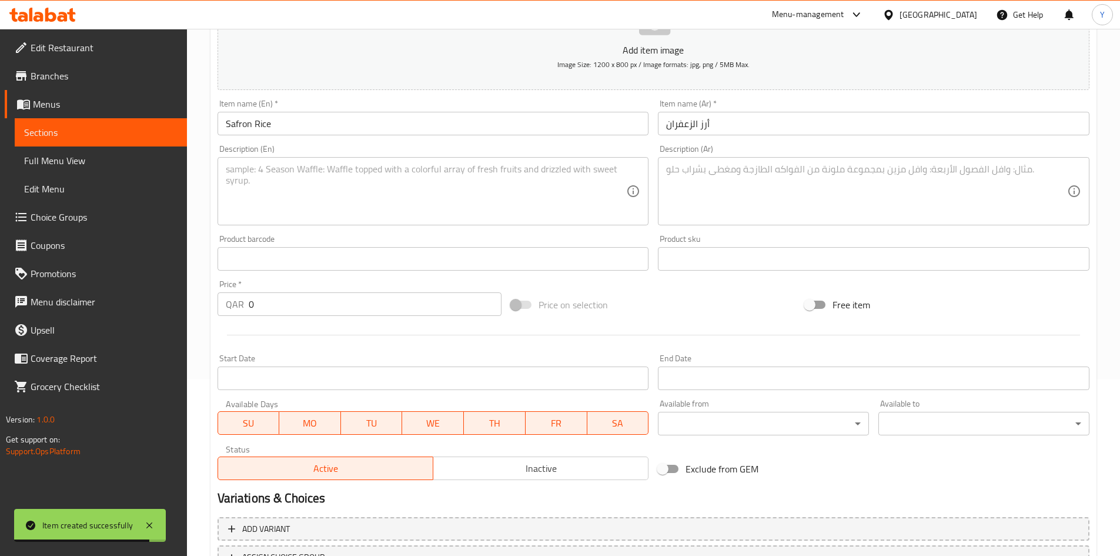
drag, startPoint x: 355, startPoint y: 245, endPoint x: 316, endPoint y: 188, distance: 68.2
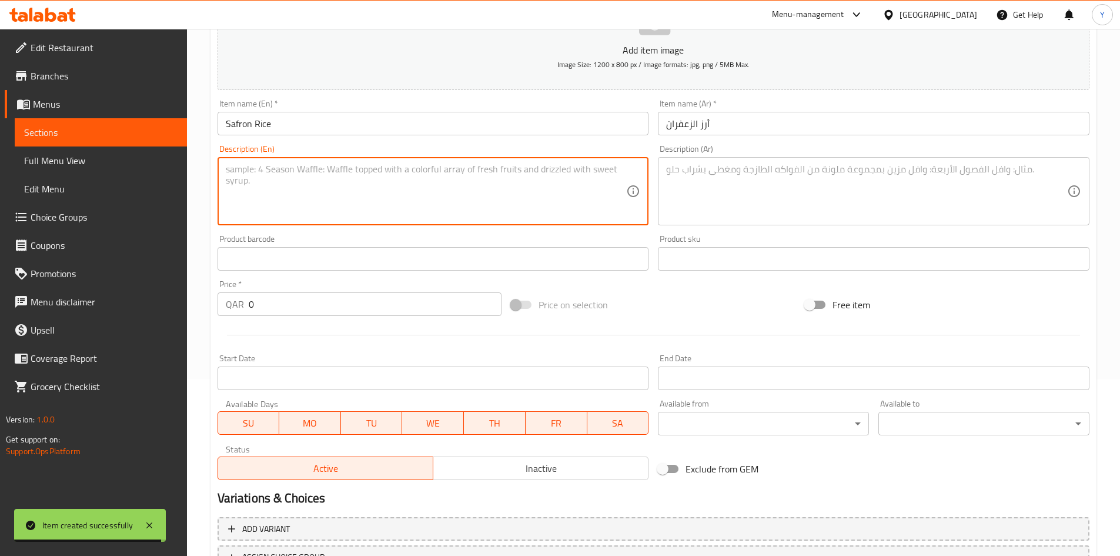
paste textarea "400g safron Rice"
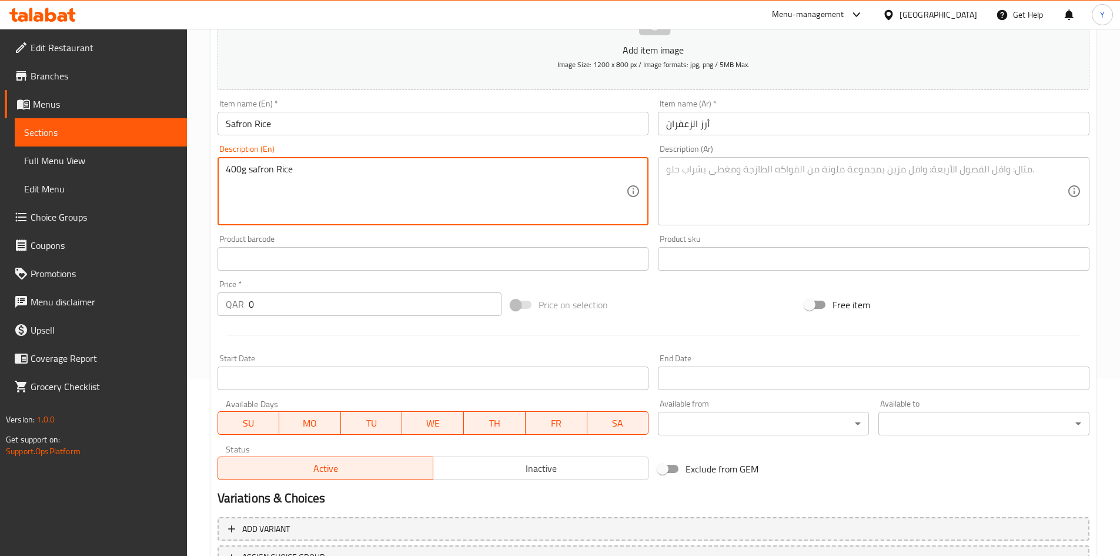
type textarea "400g safron Rice"
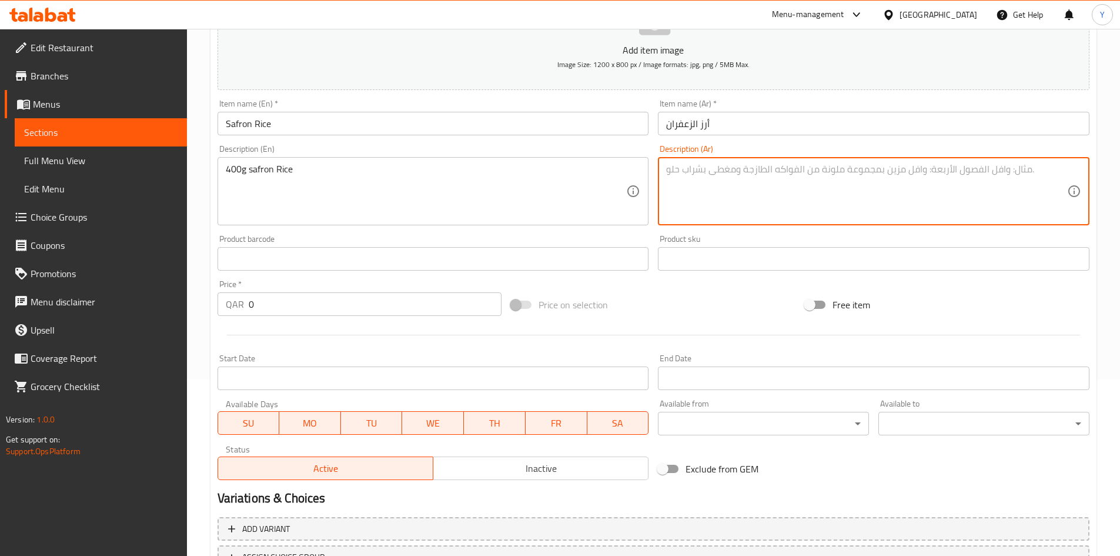
paste textarea "400 غرام أرز بالزعفران"
type textarea "400 غرام أرز بالزعفران"
drag, startPoint x: 323, startPoint y: 315, endPoint x: 4, endPoint y: 267, distance: 322.8
click at [9, 274] on div "Edit Restaurant Branches Menus Sections Full Menu View Edit Menu Choice Groups …" at bounding box center [560, 253] width 1120 height 802
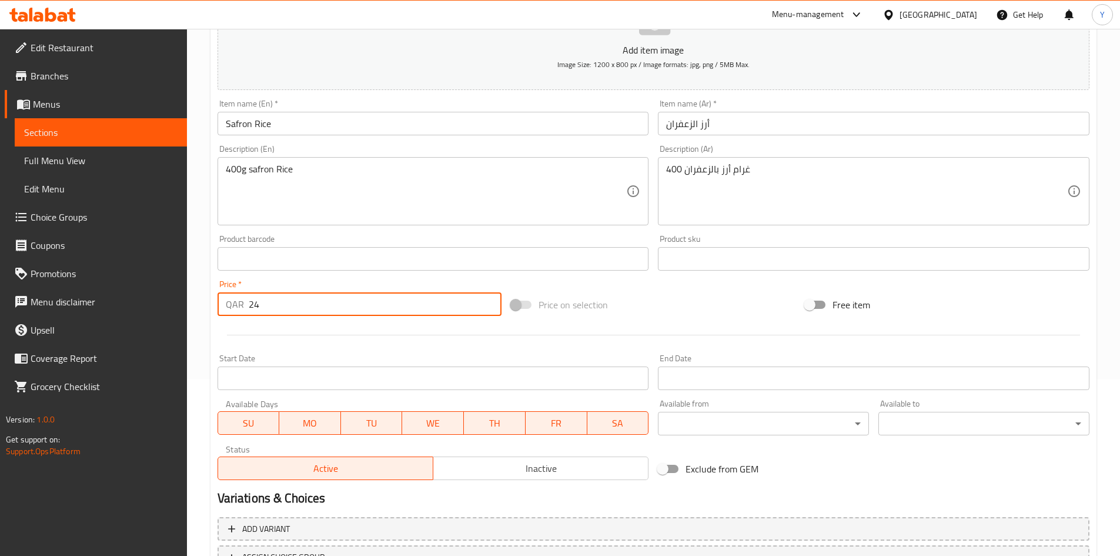
type input "24"
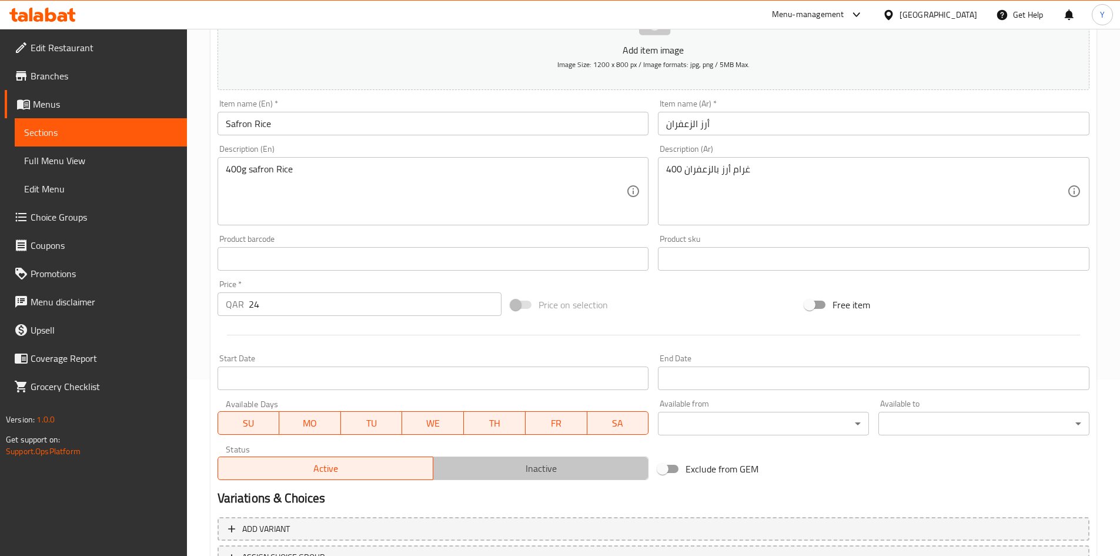
click at [487, 479] on button "Inactive" at bounding box center [541, 468] width 216 height 24
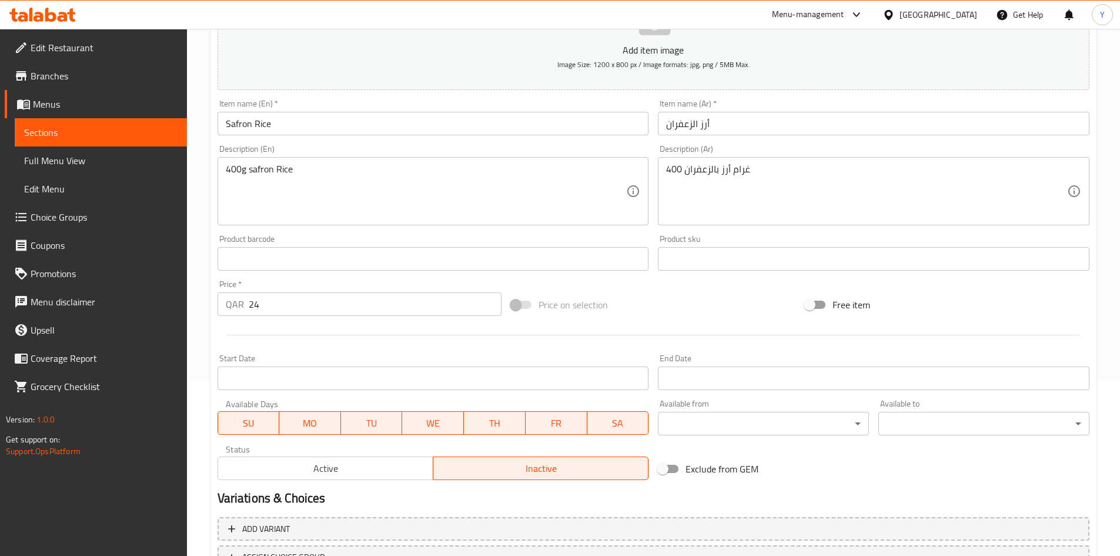
click at [350, 115] on input "Safron Rice" at bounding box center [434, 124] width 432 height 24
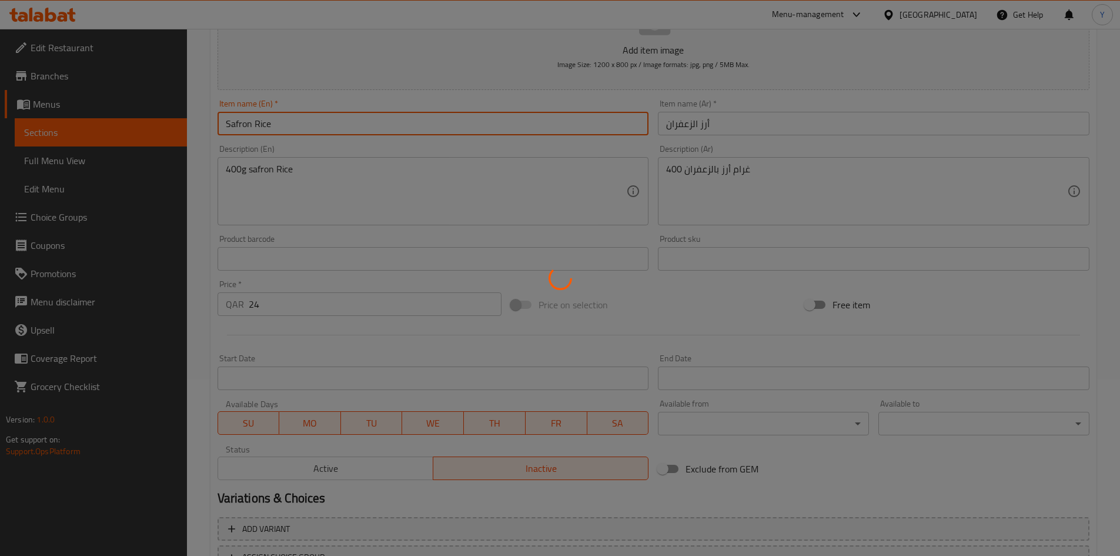
type input "0"
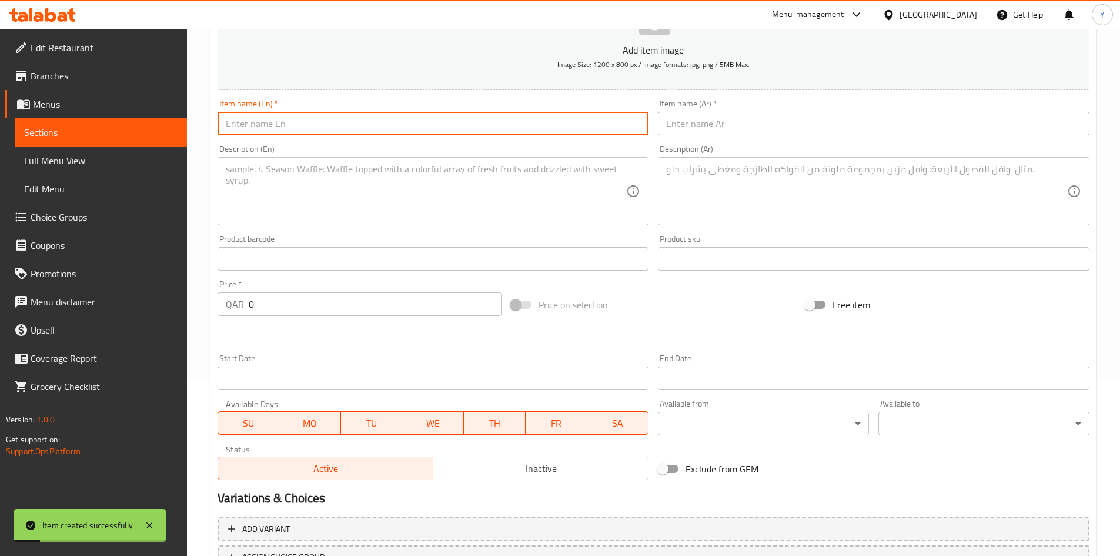
scroll to position [0, 0]
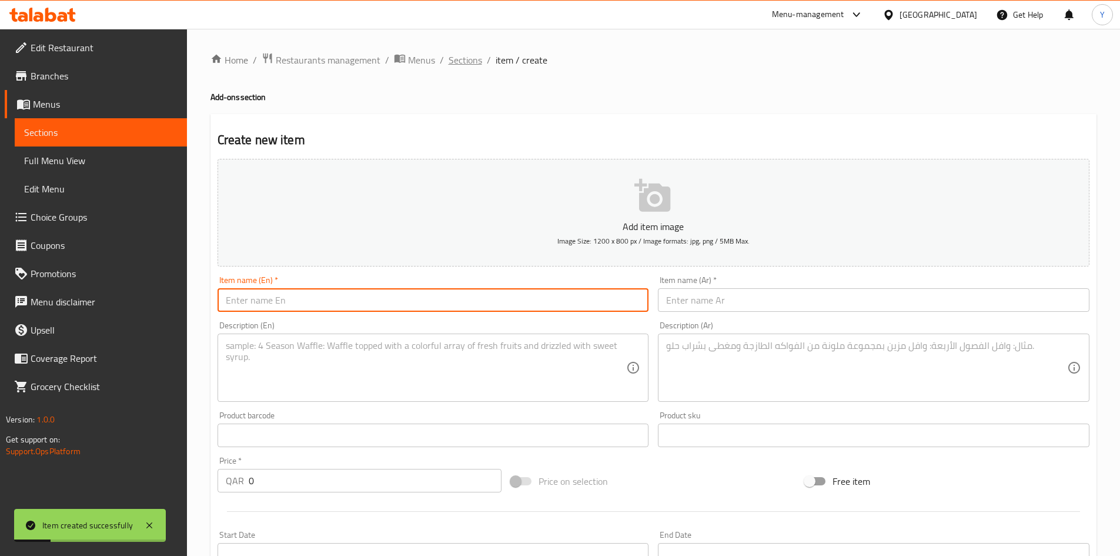
click at [469, 64] on span "Sections" at bounding box center [466, 60] width 34 height 14
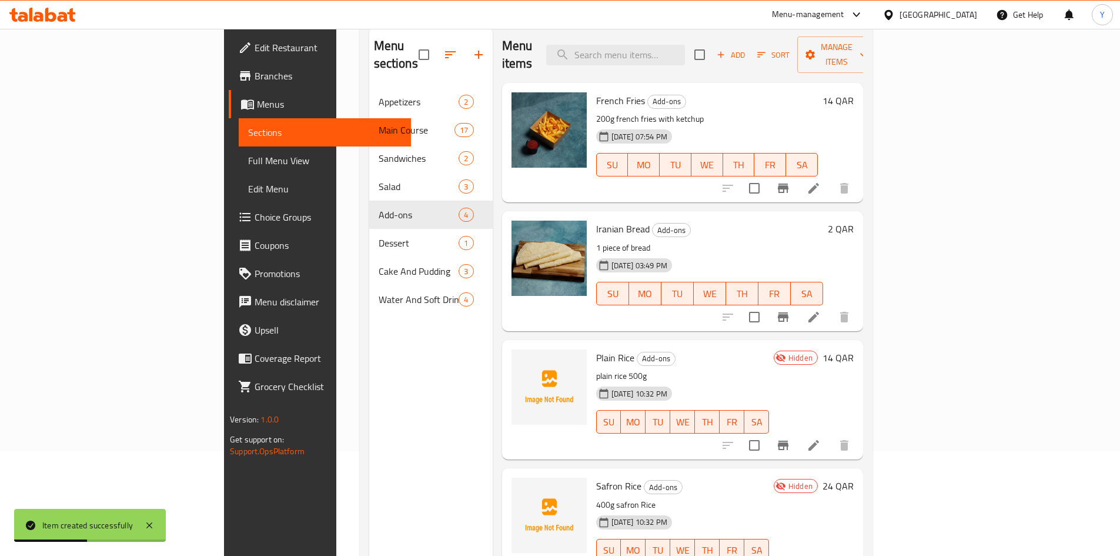
scroll to position [47, 0]
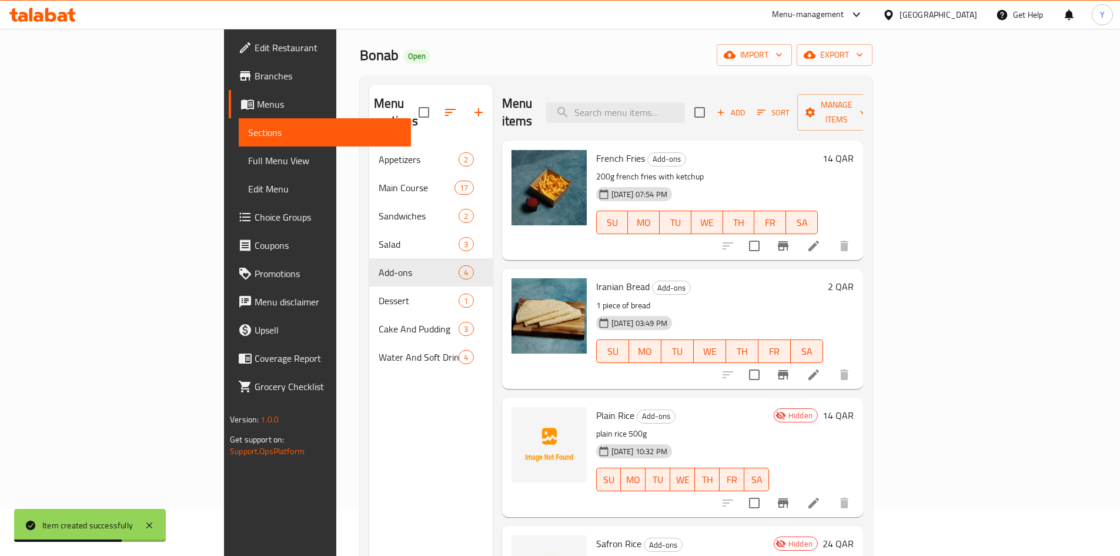
click at [830, 235] on li at bounding box center [813, 245] width 33 height 21
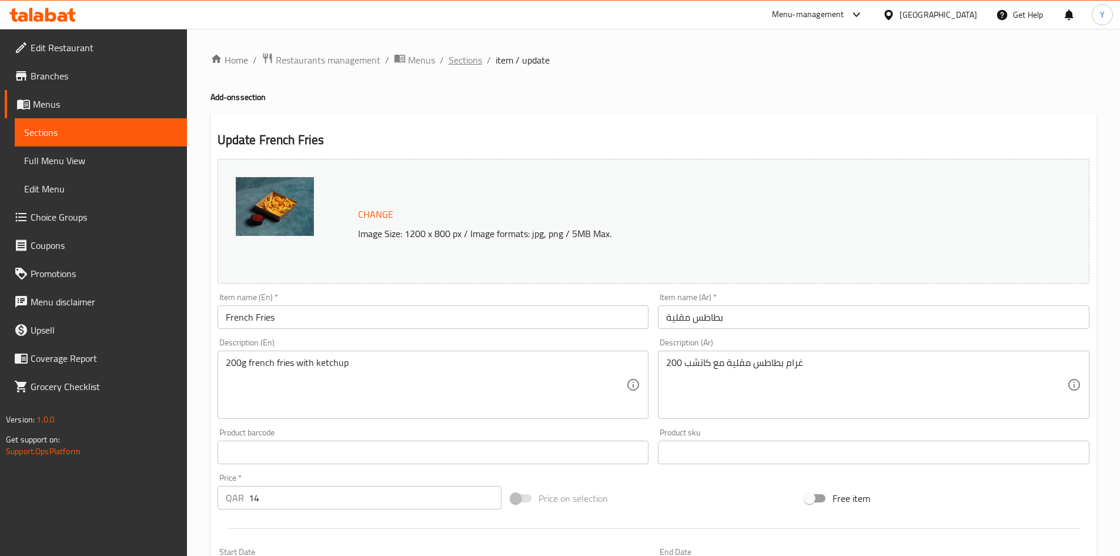
drag, startPoint x: 480, startPoint y: 62, endPoint x: 398, endPoint y: 14, distance: 95.7
click at [480, 62] on span "Sections" at bounding box center [466, 60] width 34 height 14
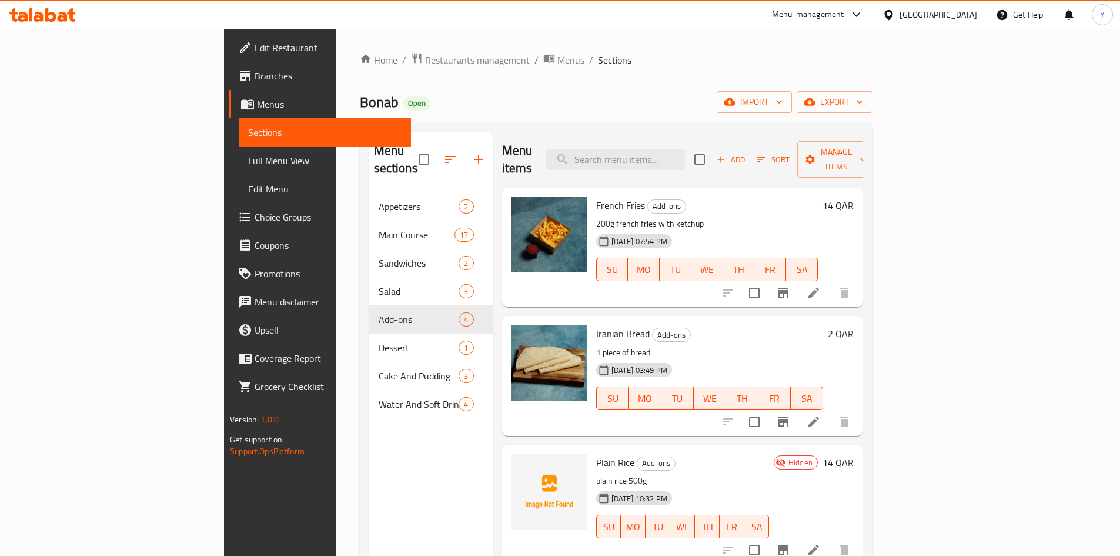
click at [747, 155] on span "Add" at bounding box center [731, 160] width 32 height 14
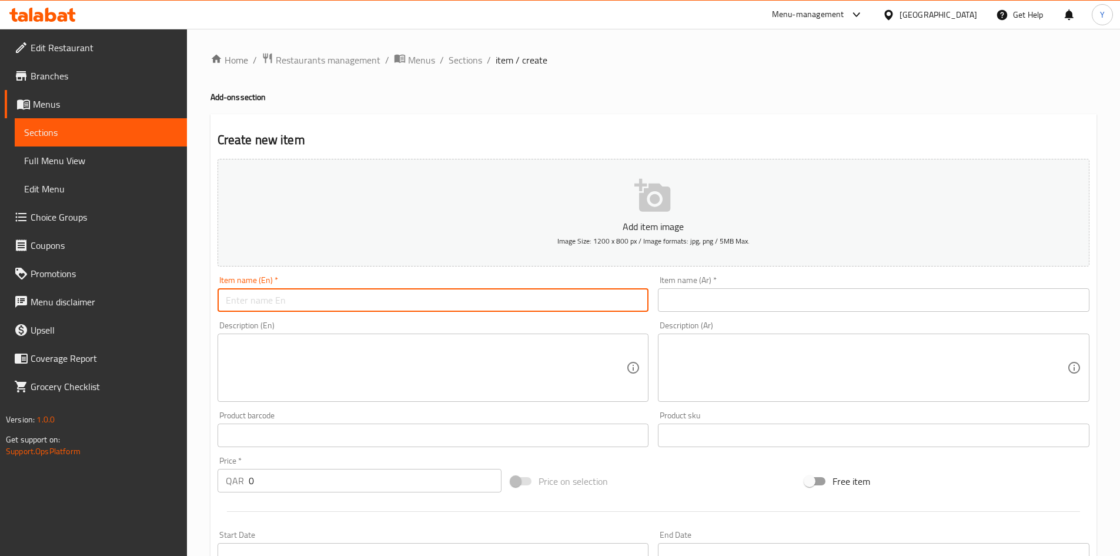
paste input "Garlic Sauce"
type input "Garlic Sauce"
click at [466, 64] on span "Sections" at bounding box center [466, 60] width 34 height 14
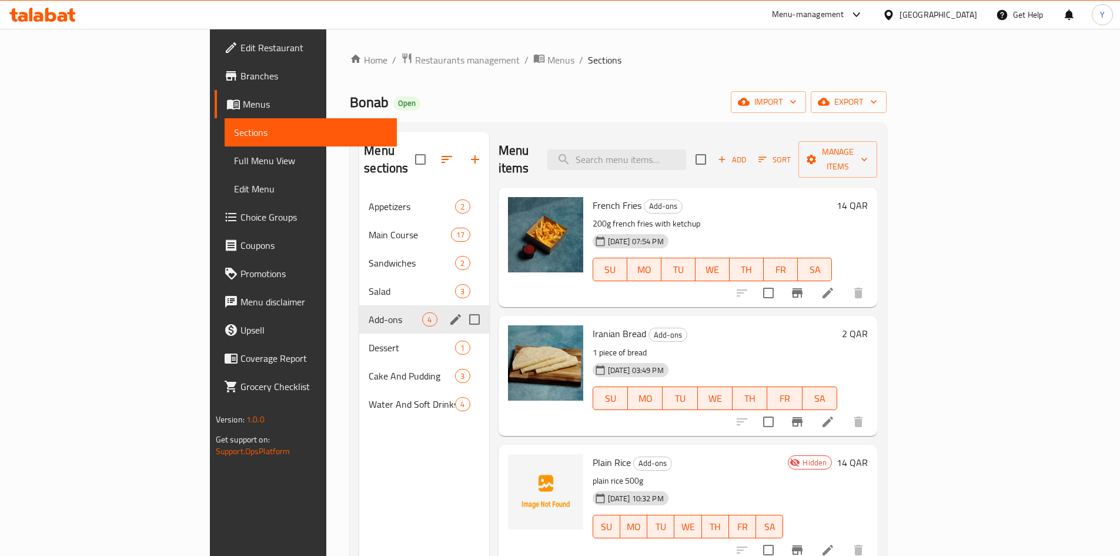
click at [462, 307] on input "Menu sections" at bounding box center [474, 319] width 25 height 25
checkbox input "true"
click at [449, 312] on icon "edit" at bounding box center [456, 319] width 14 height 14
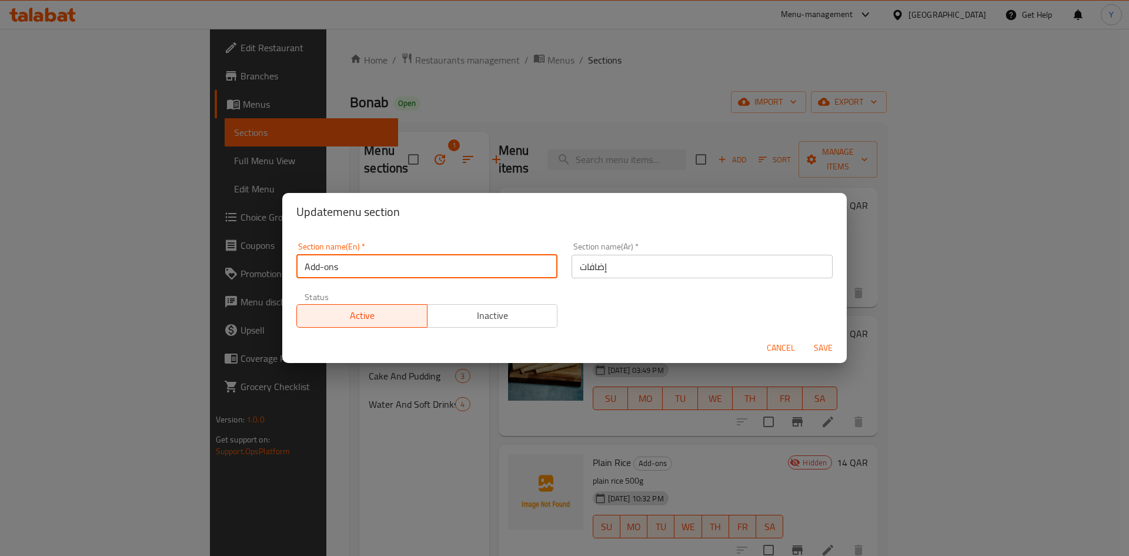
click at [125, 255] on div "Update menu section Section name(En)   * Add-ons Section name(En) * Section nam…" at bounding box center [564, 278] width 1129 height 556
type input "Rice"
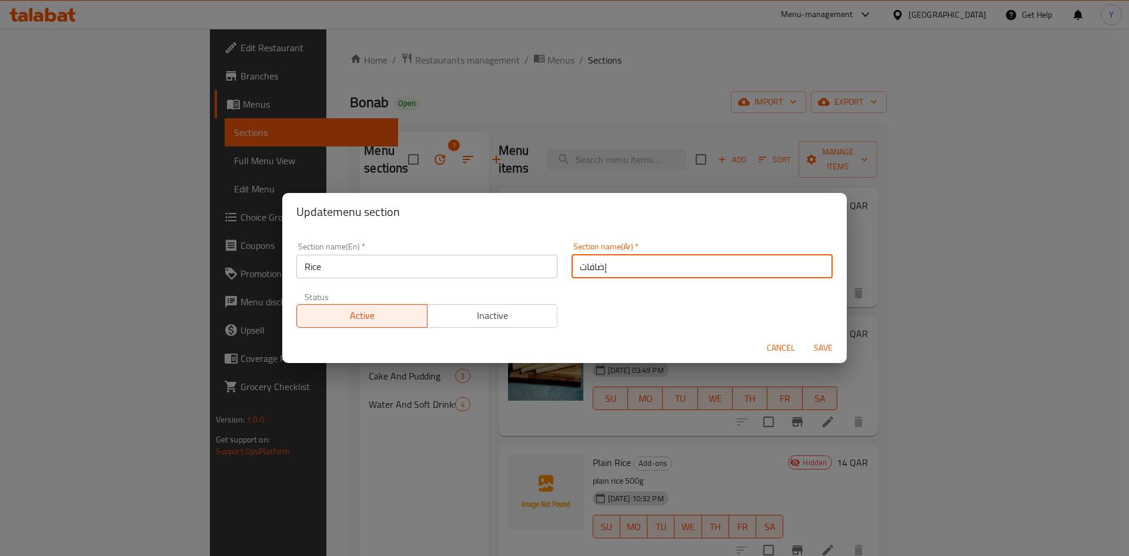
click at [691, 273] on input "إضافات" at bounding box center [701, 267] width 261 height 24
click at [690, 273] on input "إضافات" at bounding box center [701, 267] width 261 height 24
type input "أرز"
click at [804, 337] on button "Save" at bounding box center [823, 348] width 38 height 22
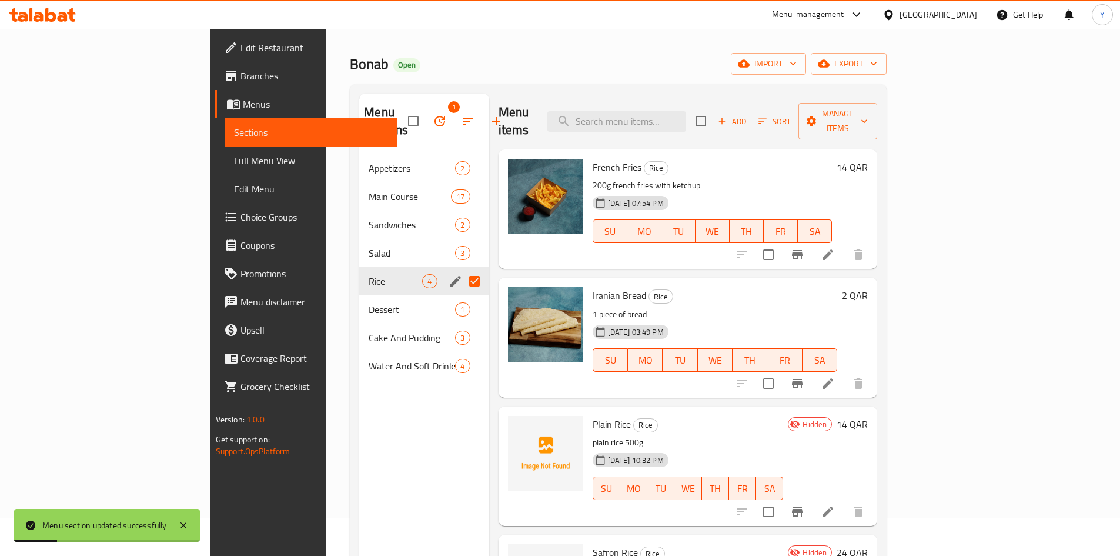
scroll to position [59, 0]
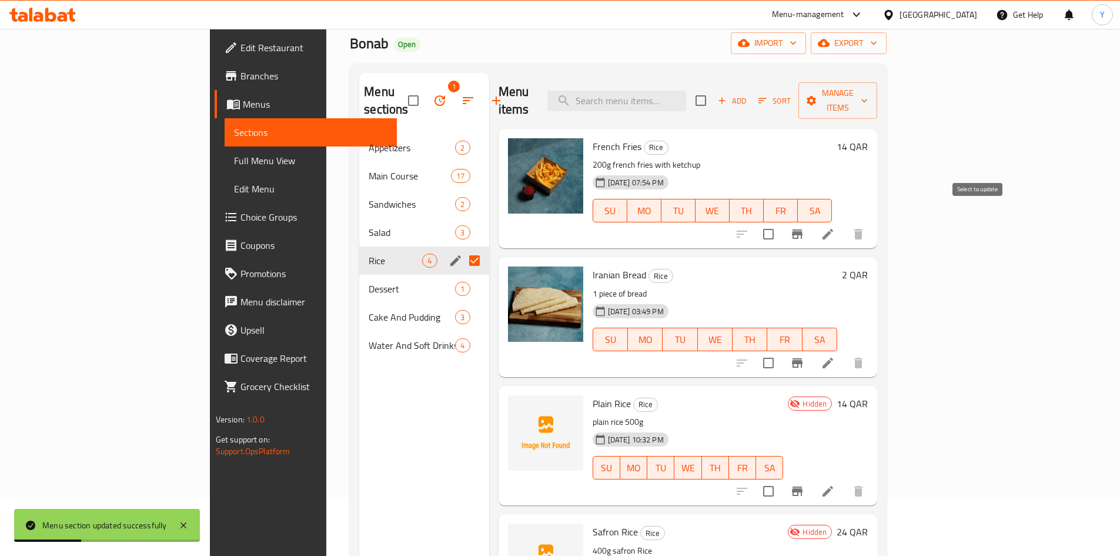
click at [781, 223] on input "checkbox" at bounding box center [768, 234] width 25 height 25
checkbox input "true"
click at [462, 248] on input "Menu sections" at bounding box center [474, 260] width 25 height 25
checkbox input "false"
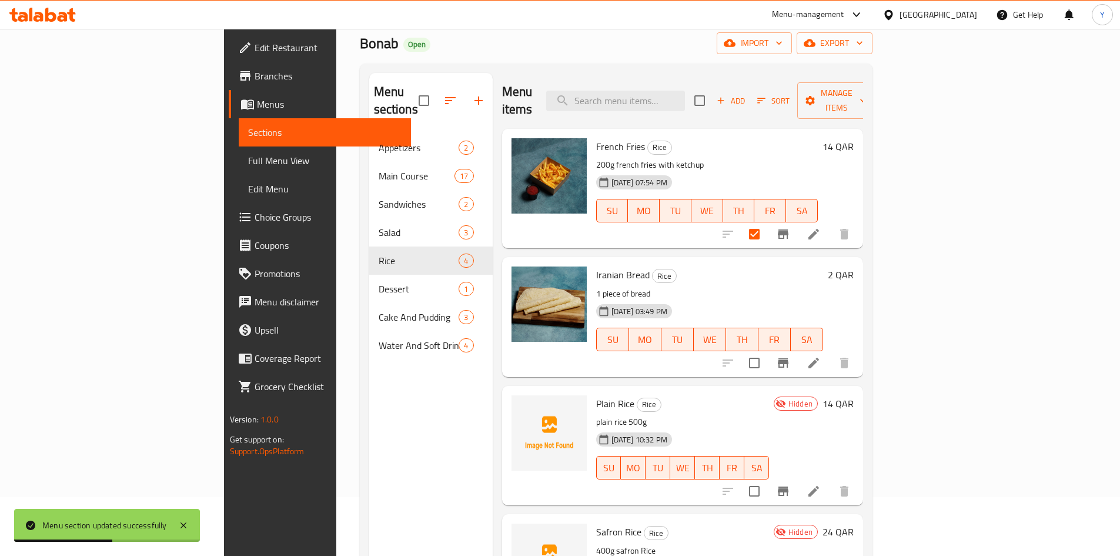
click at [426, 110] on div "Menu sections" at bounding box center [430, 101] width 123 height 56
click at [472, 95] on icon "button" at bounding box center [479, 100] width 14 height 14
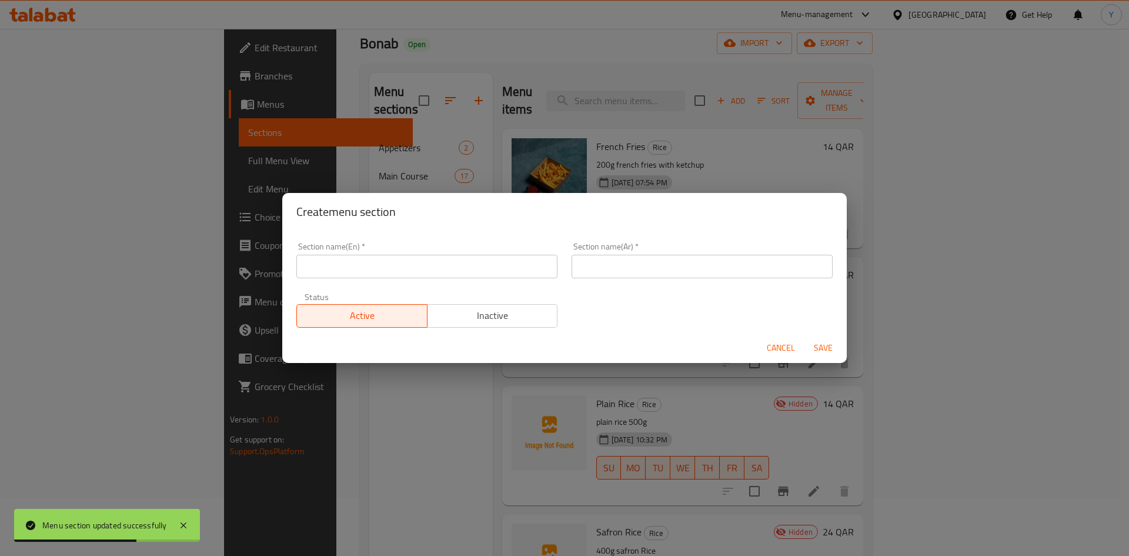
click at [353, 275] on input "text" at bounding box center [426, 267] width 261 height 24
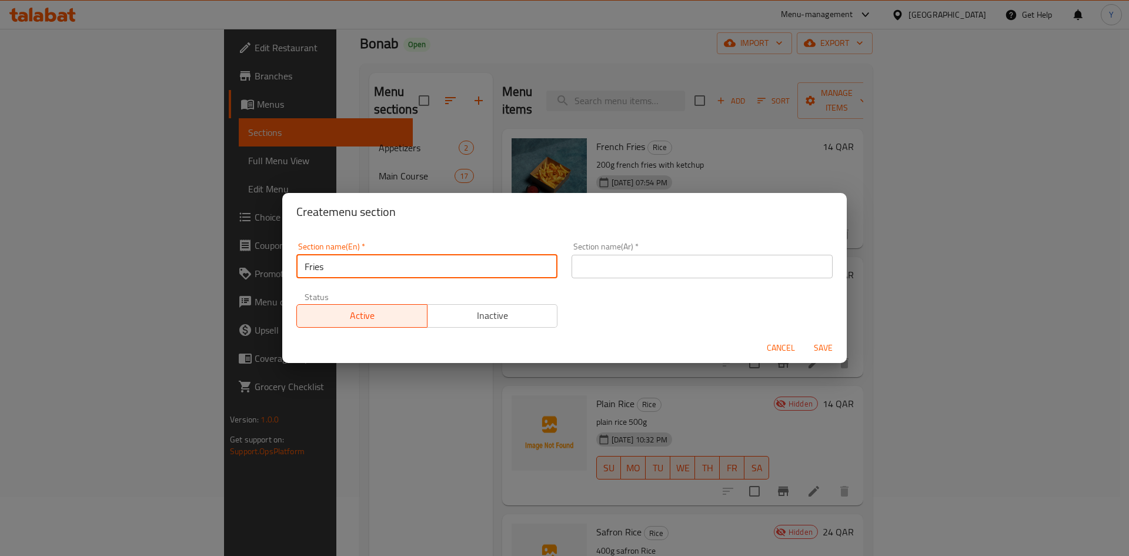
type input "Fries"
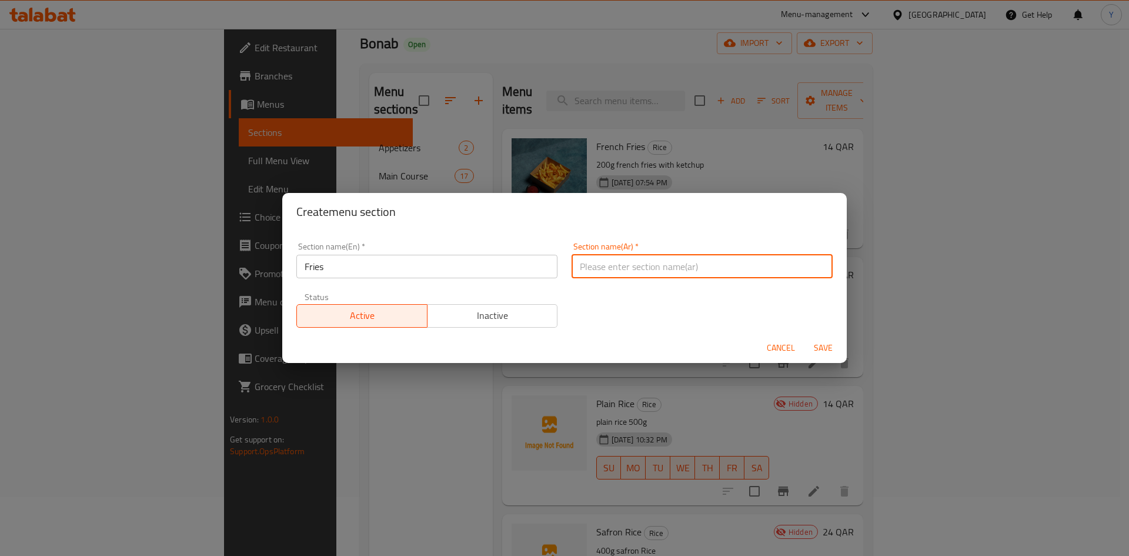
click at [744, 271] on input "text" at bounding box center [701, 267] width 261 height 24
type input "بطاطا"
click at [804, 337] on button "Save" at bounding box center [823, 348] width 38 height 22
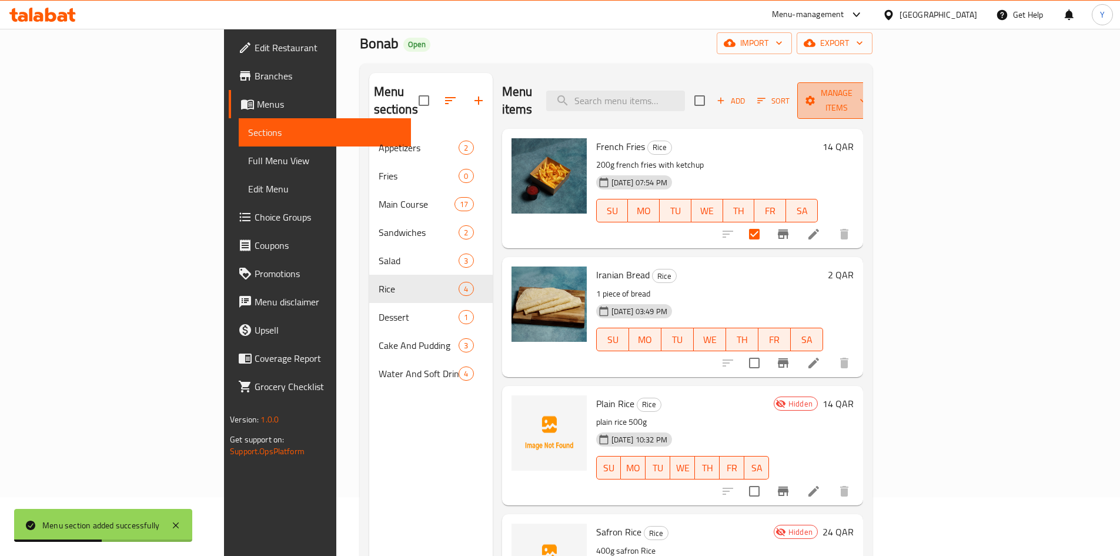
click at [867, 93] on span "Manage items" at bounding box center [837, 100] width 60 height 29
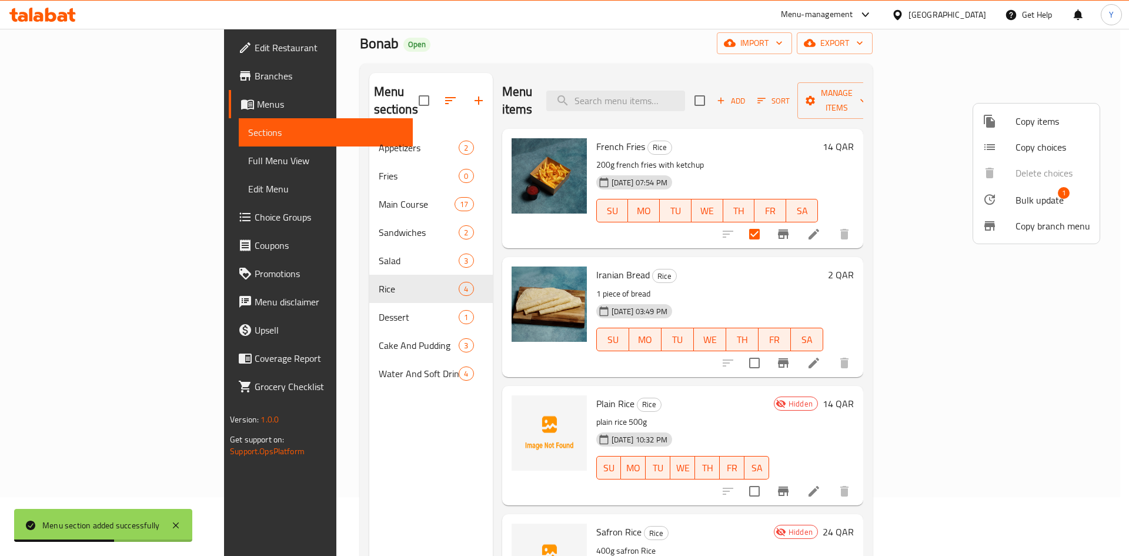
click at [1023, 193] on span "Bulk update" at bounding box center [1039, 200] width 48 height 14
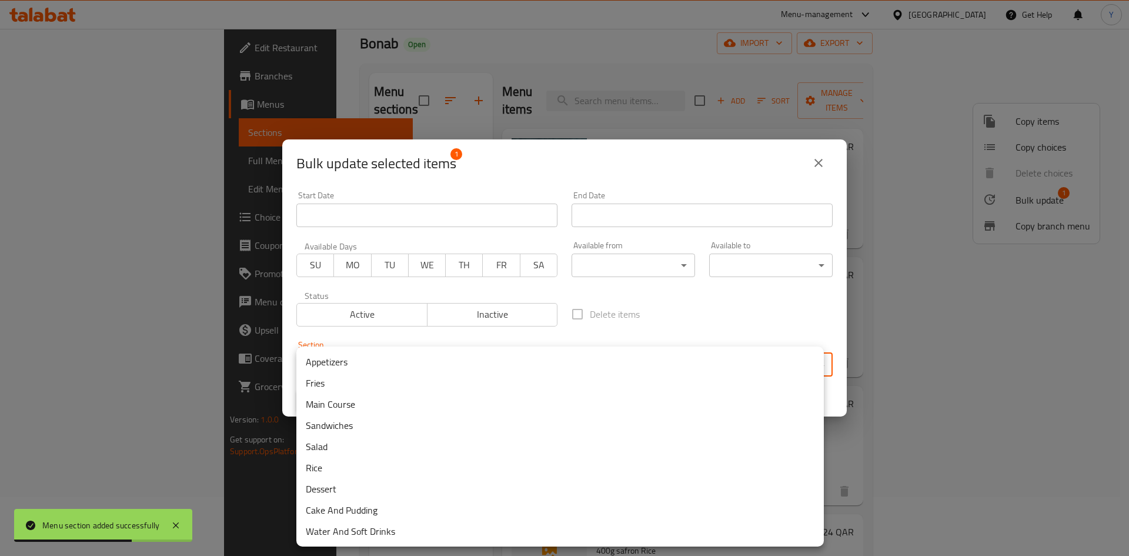
click at [500, 362] on body "Menu section added successfully ​ Menu-management [GEOGRAPHIC_DATA] Get Help Y …" at bounding box center [564, 233] width 1129 height 527
click at [393, 384] on li "Fries" at bounding box center [559, 382] width 527 height 21
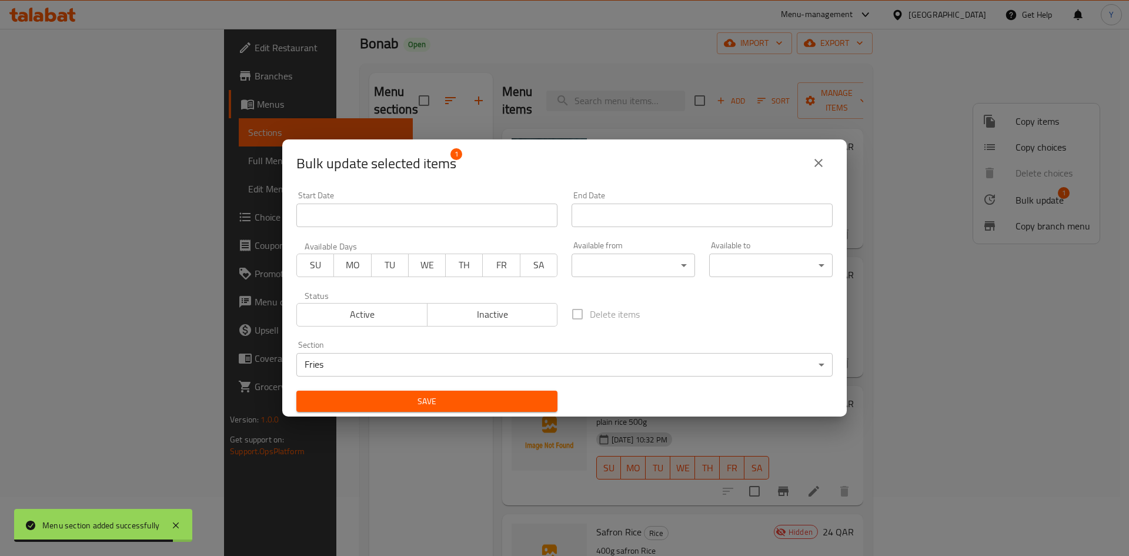
click at [398, 404] on span "Save" at bounding box center [427, 401] width 242 height 15
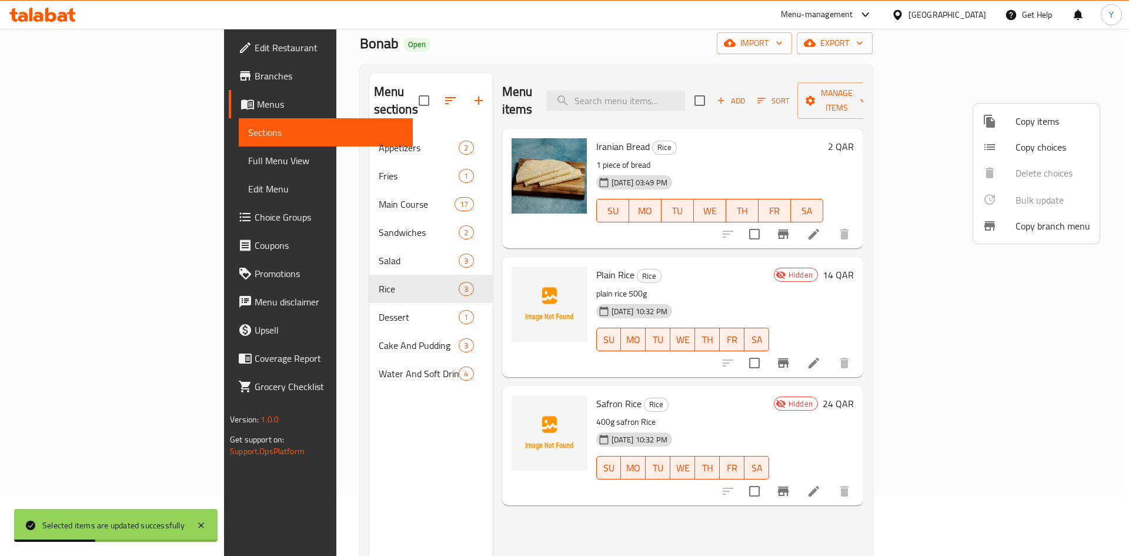
click at [397, 102] on div at bounding box center [564, 278] width 1129 height 556
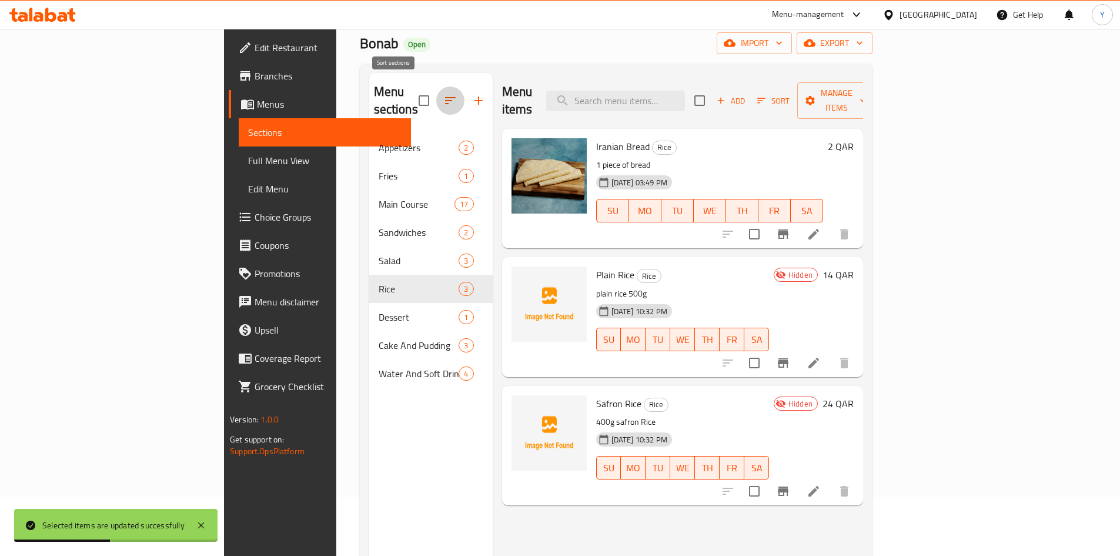
click at [436, 99] on button "button" at bounding box center [450, 100] width 28 height 28
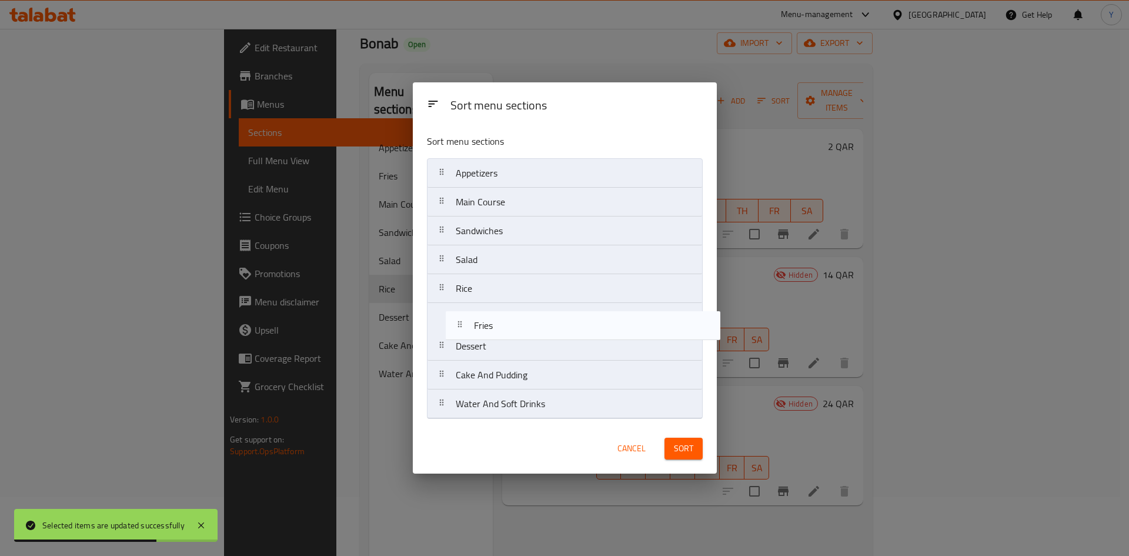
drag, startPoint x: 487, startPoint y: 208, endPoint x: 506, endPoint y: 335, distance: 128.3
click at [506, 335] on nav "Appetizers Fries Main Course Sandwiches Salad Rice Dessert Cake And Pudding Wat…" at bounding box center [565, 288] width 276 height 260
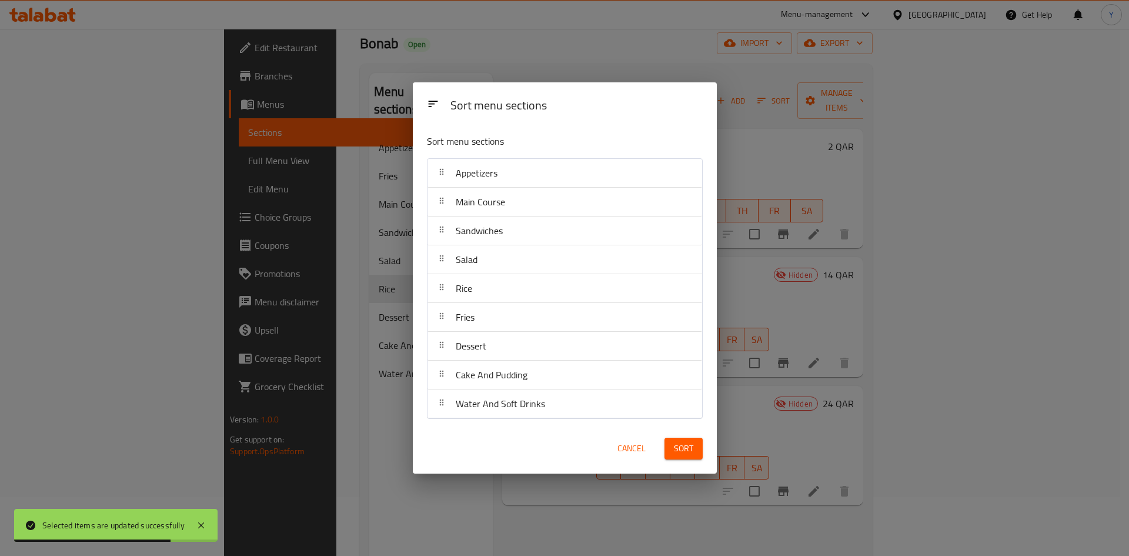
click at [686, 458] on button "Sort" at bounding box center [683, 448] width 38 height 22
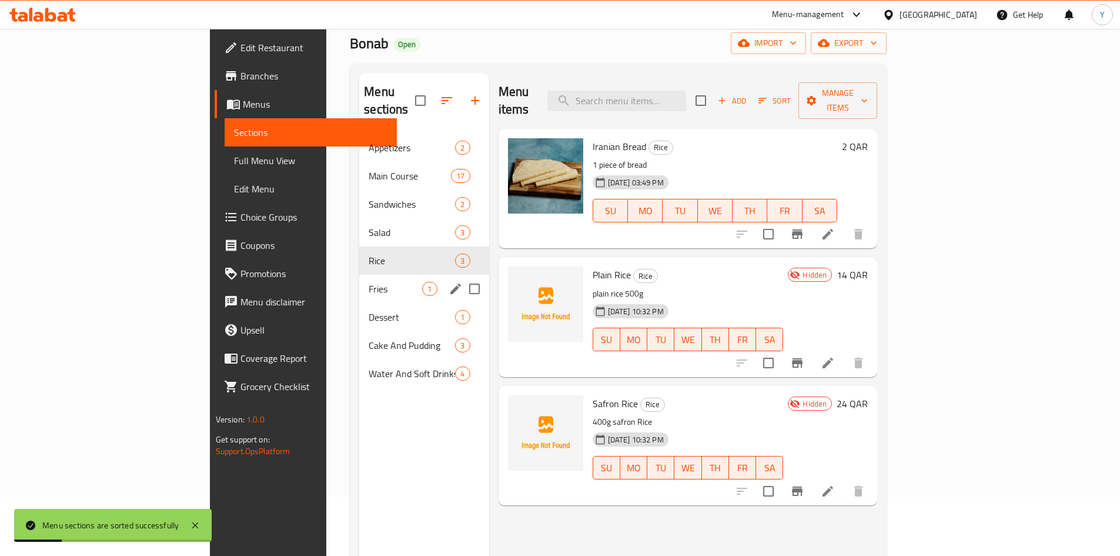
click at [359, 278] on div "Fries 1" at bounding box center [423, 289] width 129 height 28
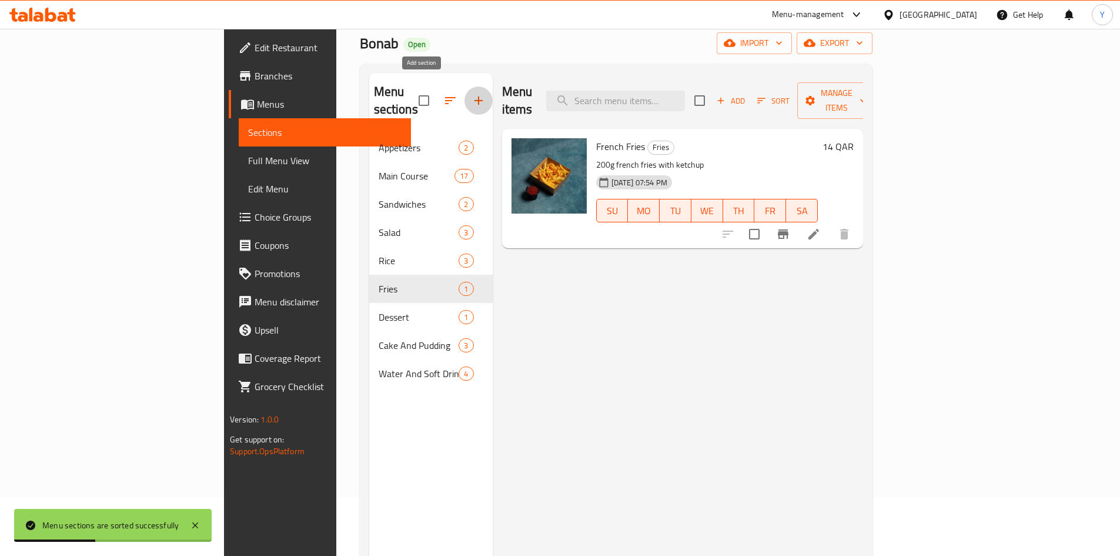
click at [464, 103] on button "button" at bounding box center [478, 100] width 28 height 28
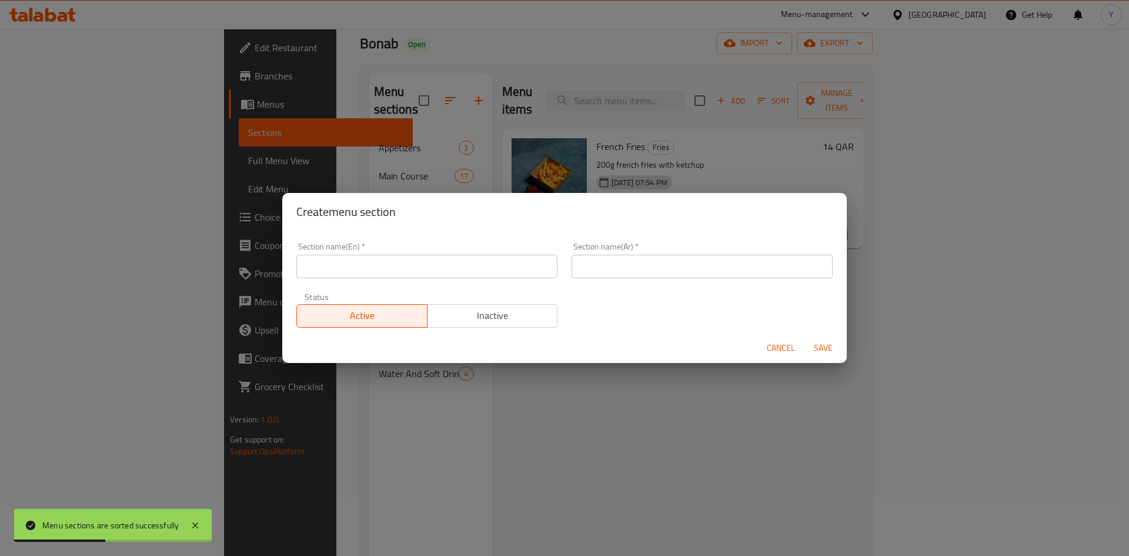
click at [437, 266] on input "text" at bounding box center [426, 267] width 261 height 24
type input "Sauce"
click at [645, 269] on input "text" at bounding box center [701, 267] width 261 height 24
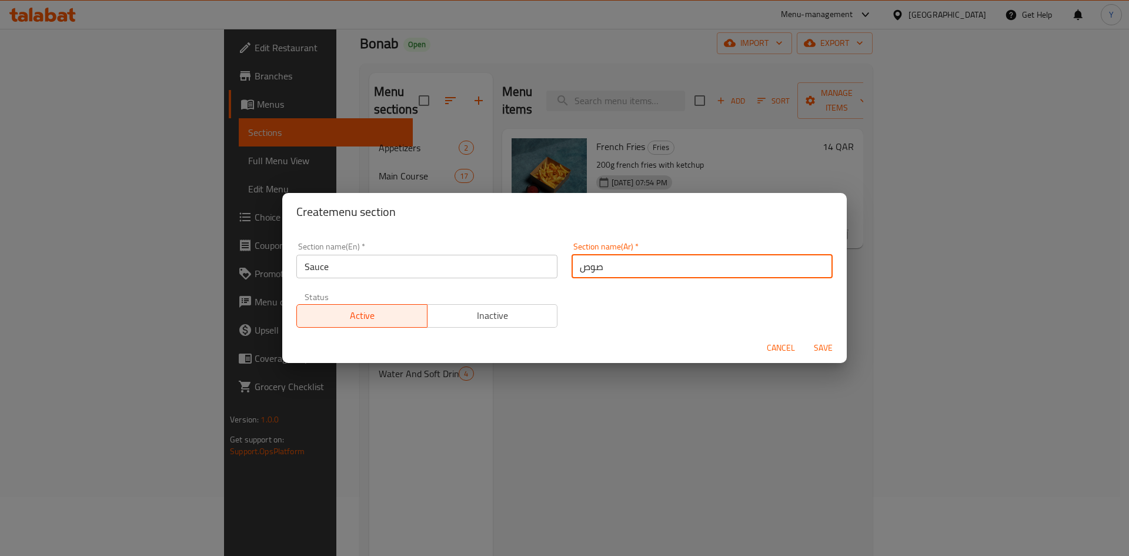
type input "صوص"
click at [804, 337] on button "Save" at bounding box center [823, 348] width 38 height 22
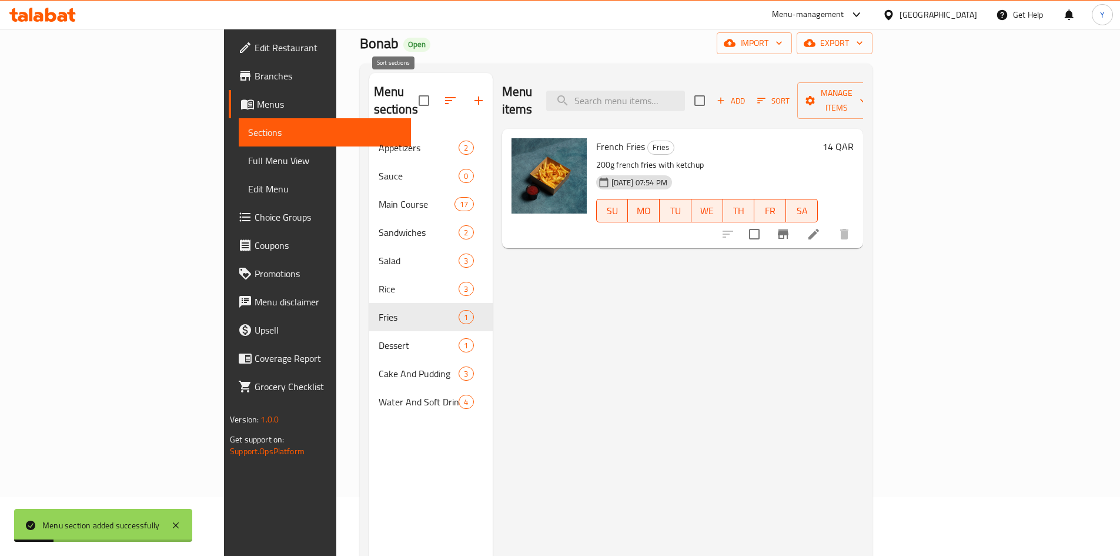
click at [436, 103] on button "button" at bounding box center [450, 100] width 28 height 28
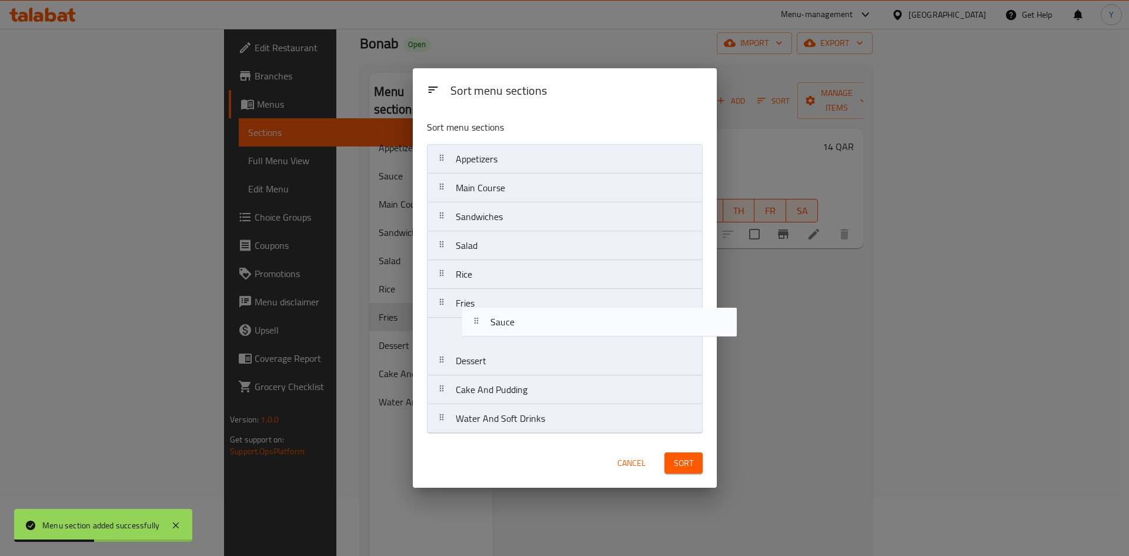
drag, startPoint x: 457, startPoint y: 189, endPoint x: 493, endPoint y: 327, distance: 143.2
click at [493, 327] on nav "Appetizers Sauce Main Course Sandwiches Salad Rice Fries Dessert Cake And Puddi…" at bounding box center [565, 288] width 276 height 289
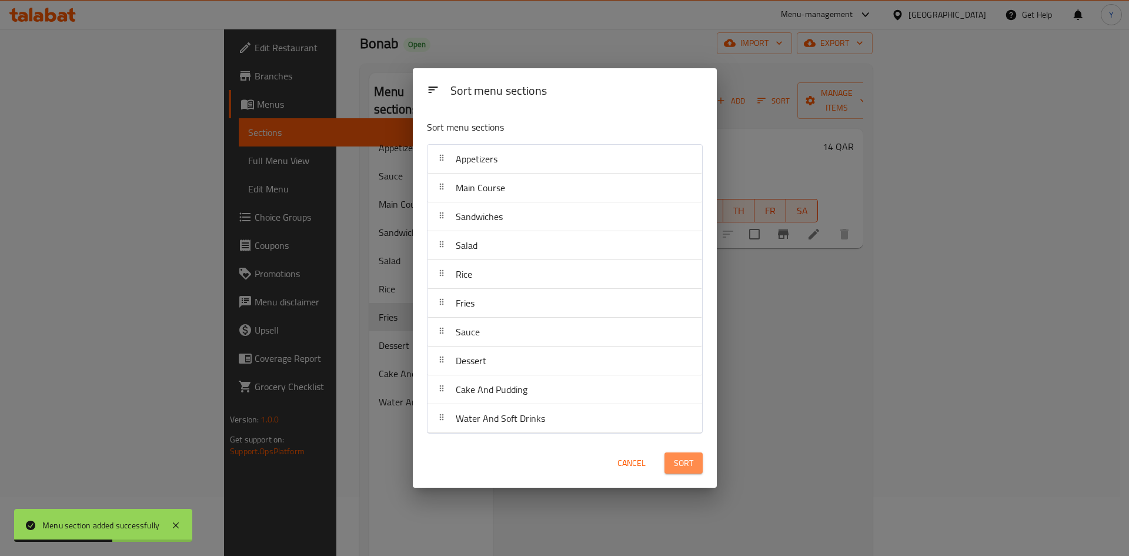
click at [698, 471] on button "Sort" at bounding box center [683, 463] width 38 height 22
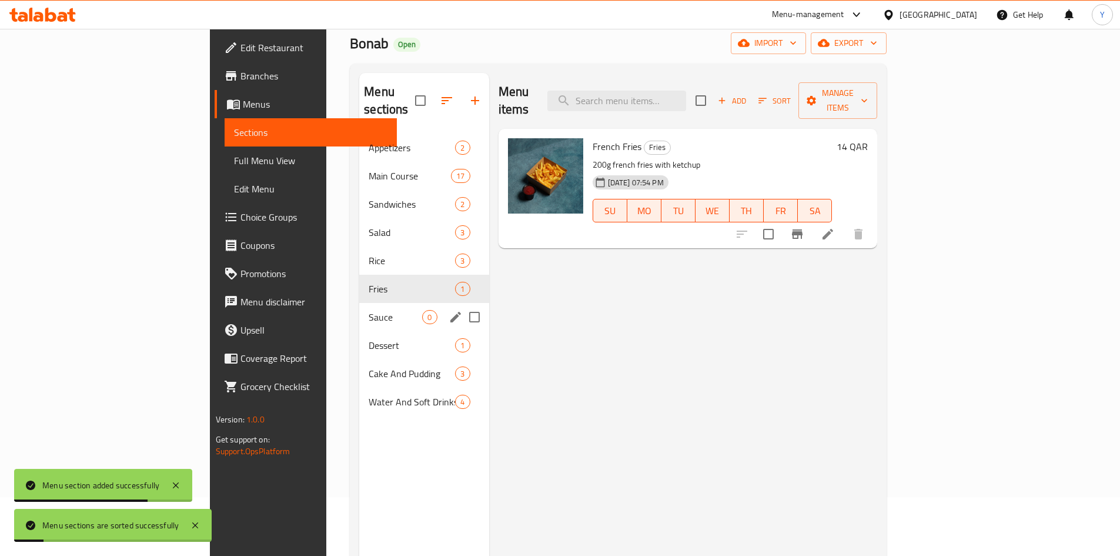
click at [359, 307] on div "Sauce 0" at bounding box center [423, 317] width 129 height 28
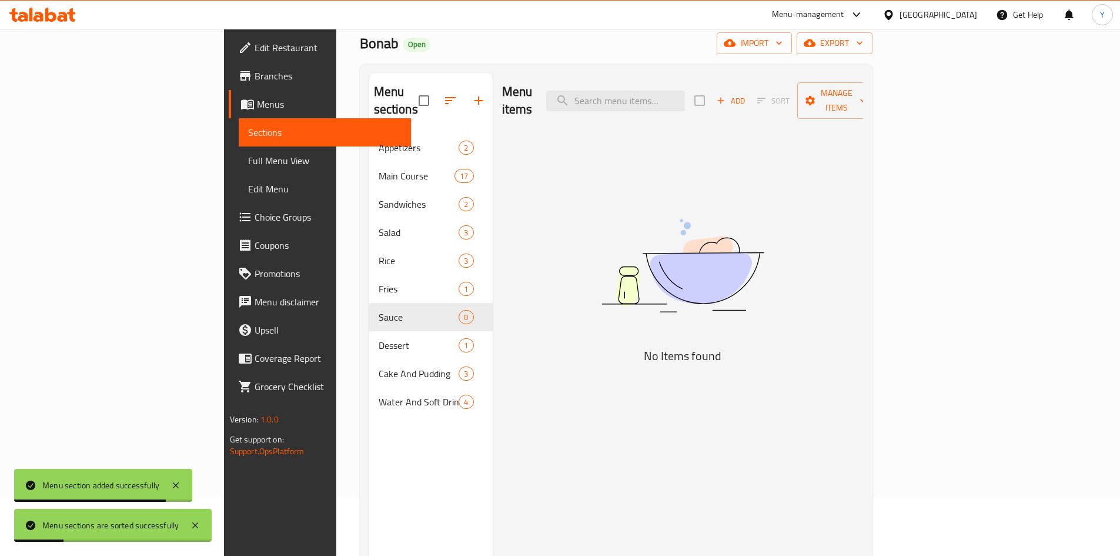
click at [726, 95] on icon "button" at bounding box center [720, 100] width 11 height 11
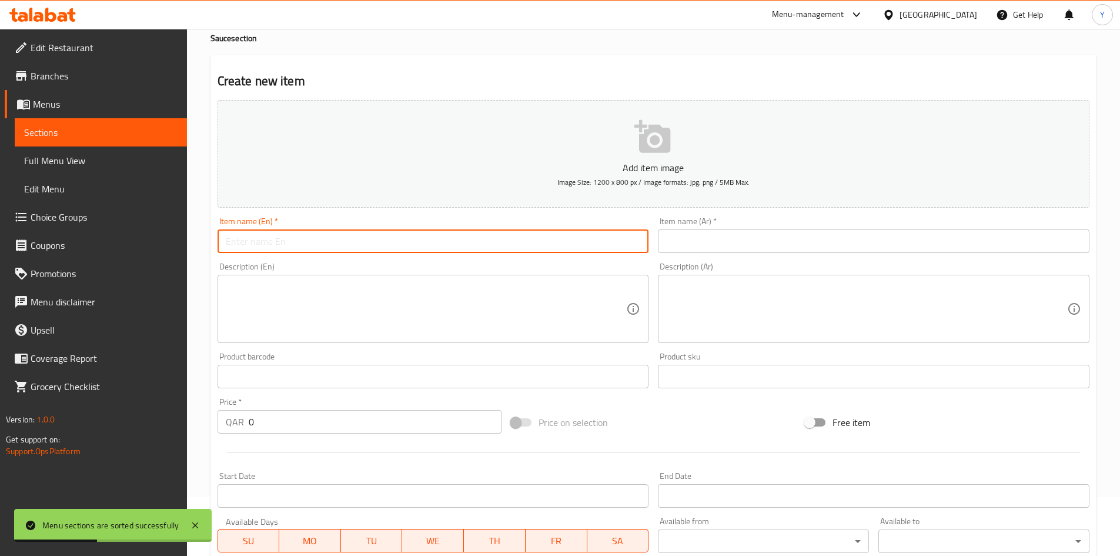
paste input "Garlic Sauce"
type input "Garlic Sauce"
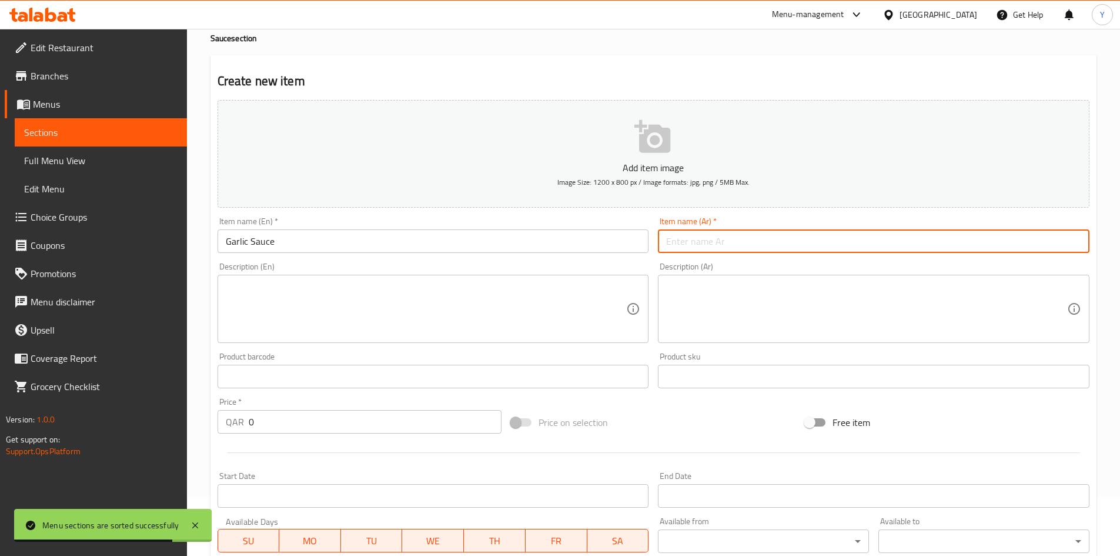
paste input "صلصة الثوم"
type input "صلصة الثوم"
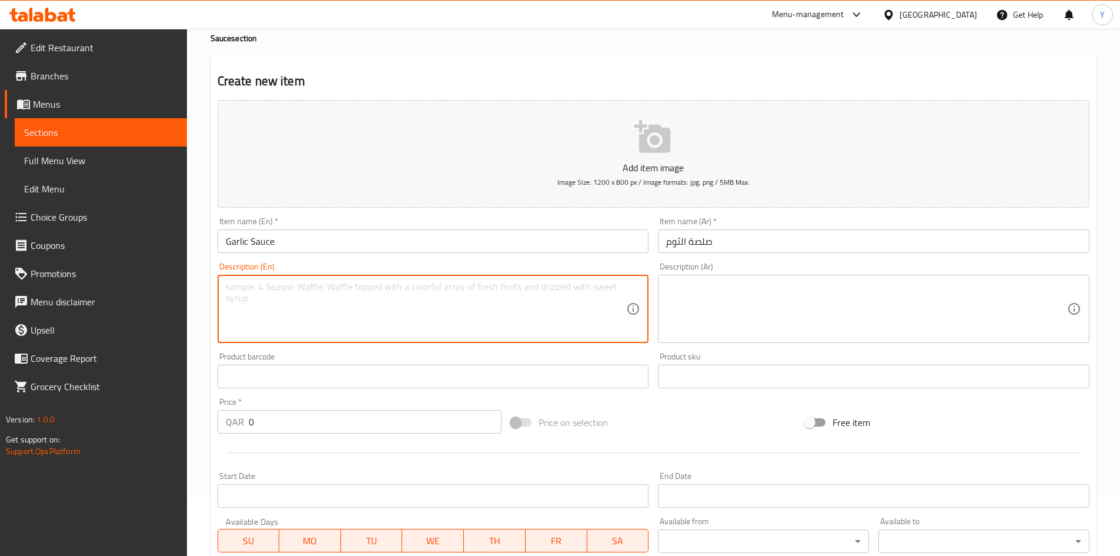
paste textarea "80g Garlic Sauce"
type textarea "80g Garlic Sauce"
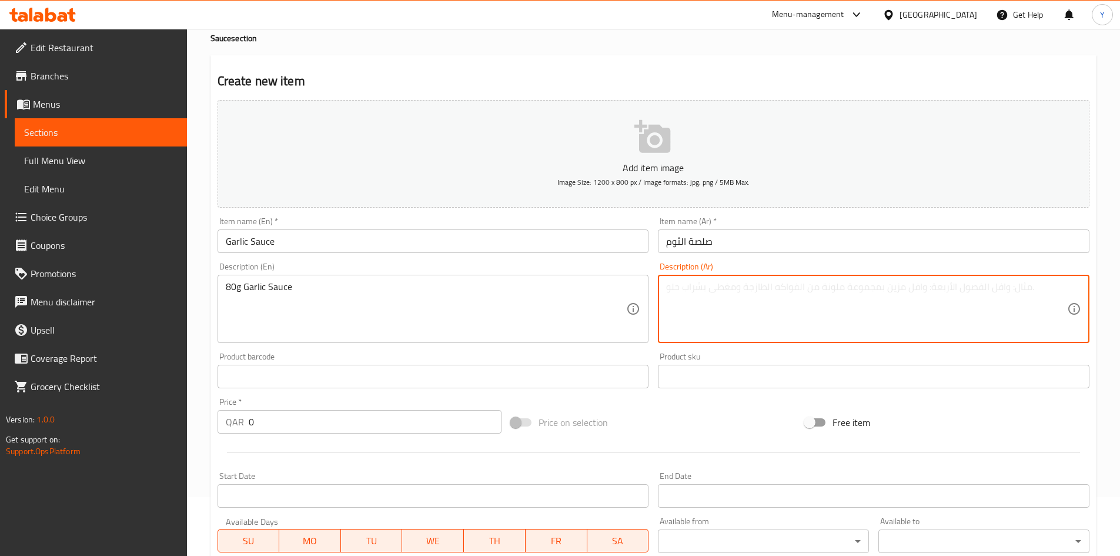
paste textarea "صلصة الثوم 80 جرام"
type textarea "صلصة الثوم 80 جرام"
drag, startPoint x: 405, startPoint y: 427, endPoint x: 1, endPoint y: 382, distance: 407.1
click at [1, 382] on div "Edit Restaurant Branches Menus Sections Full Menu View Edit Menu Choice Groups …" at bounding box center [560, 371] width 1120 height 802
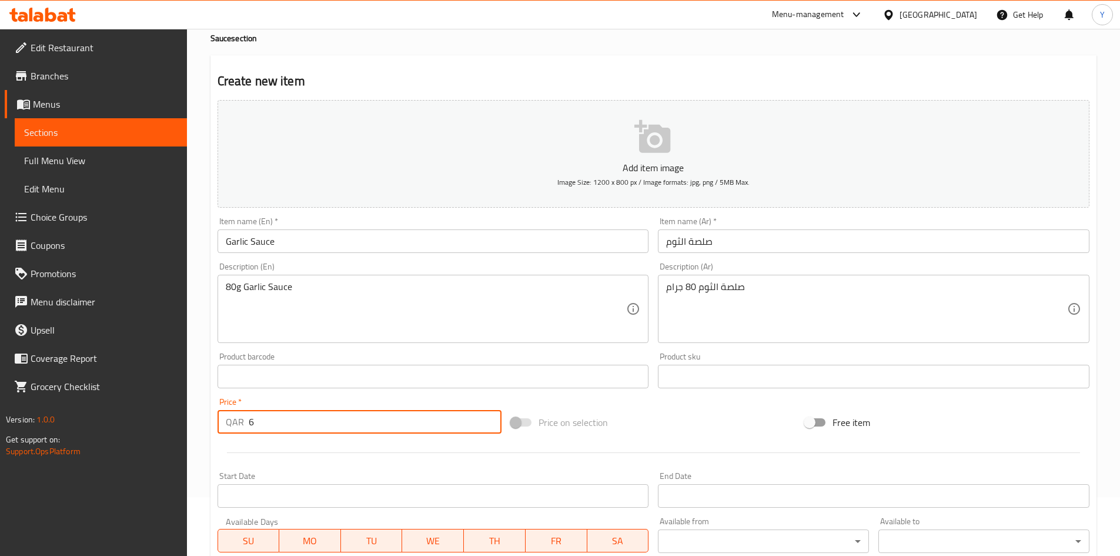
type input "6"
click at [265, 440] on div at bounding box center [653, 452] width 881 height 29
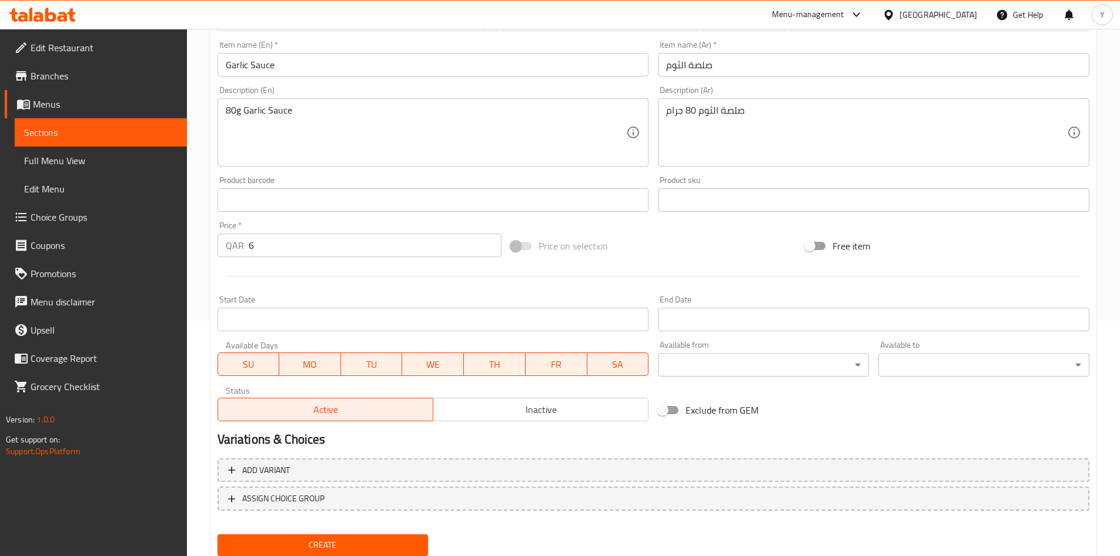
click at [535, 418] on button "Inactive" at bounding box center [541, 409] width 216 height 24
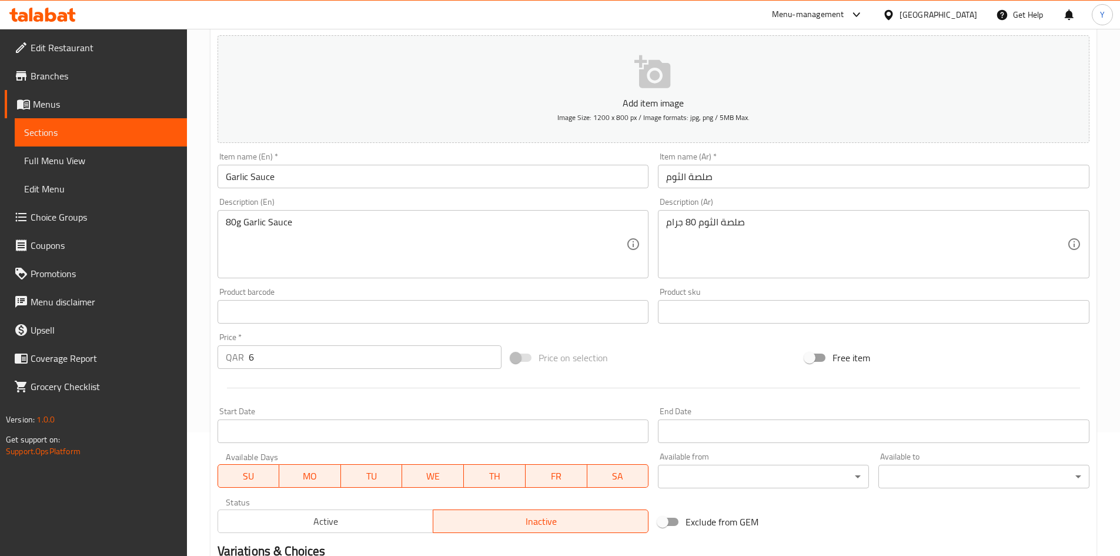
scroll to position [59, 0]
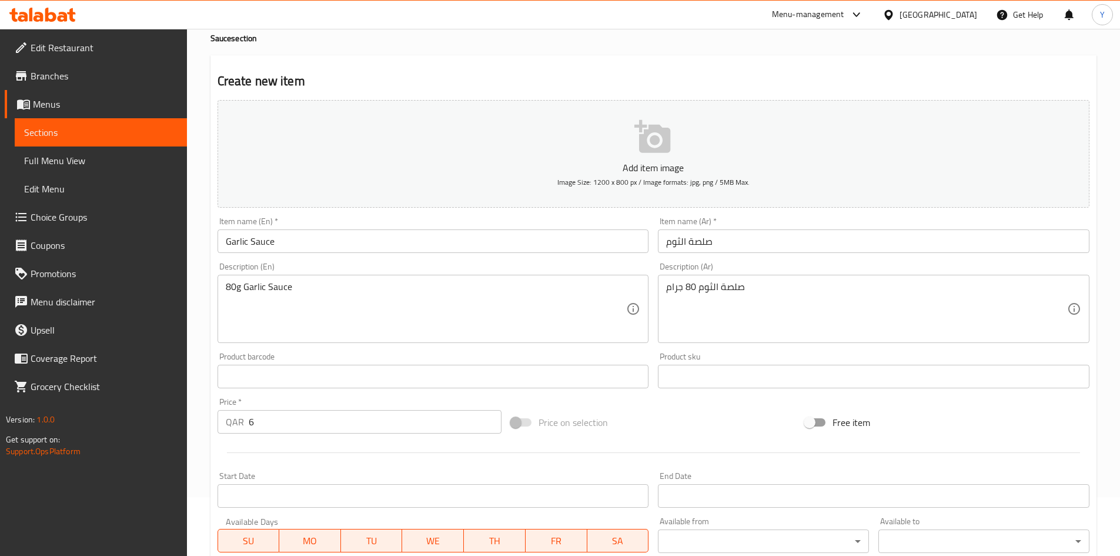
click at [384, 244] on input "Garlic Sauce" at bounding box center [434, 241] width 432 height 24
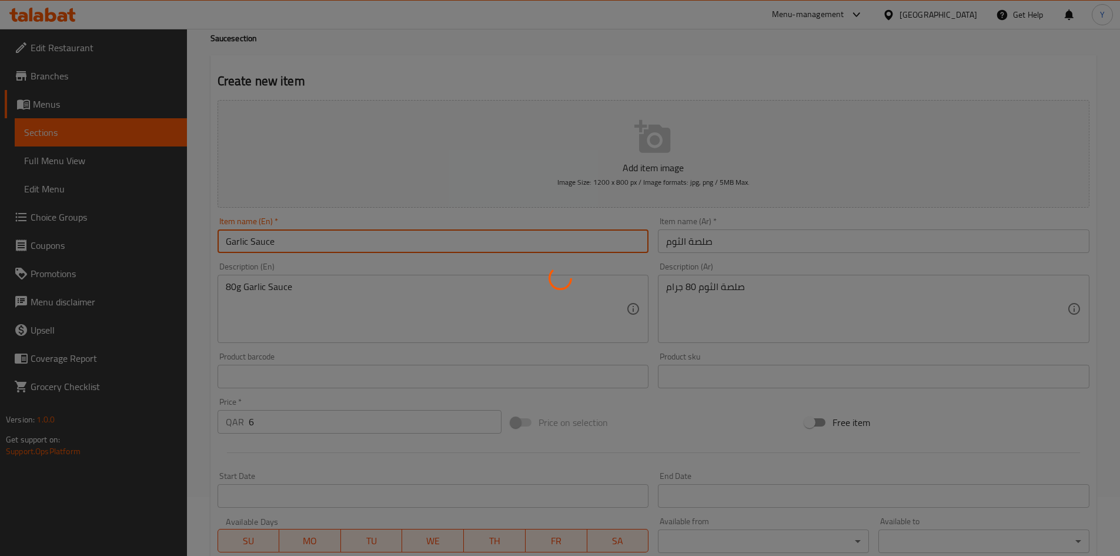
type input "0"
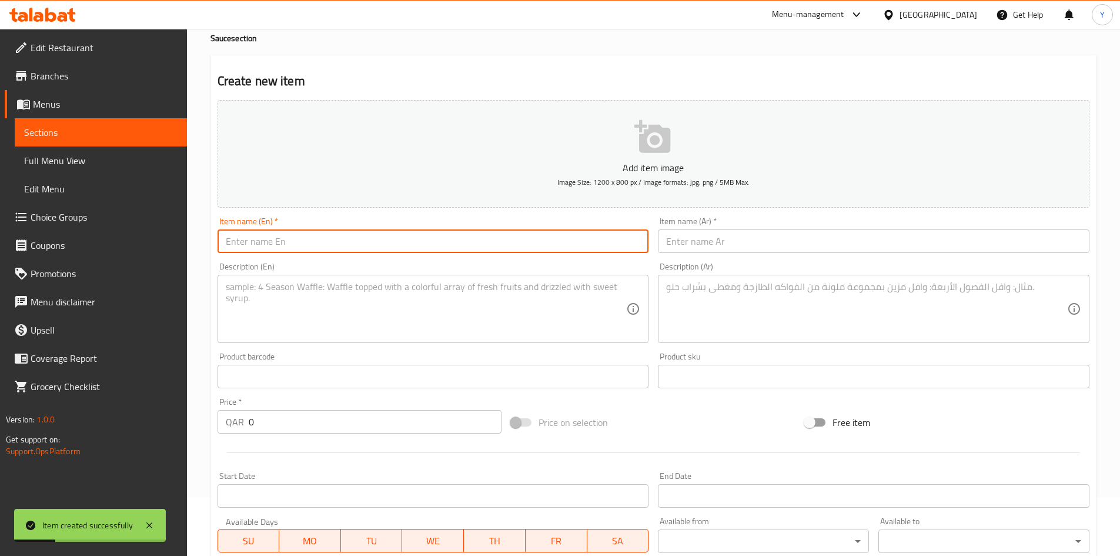
paste input "Spicy Salsa"
type input "Spicy Salsa"
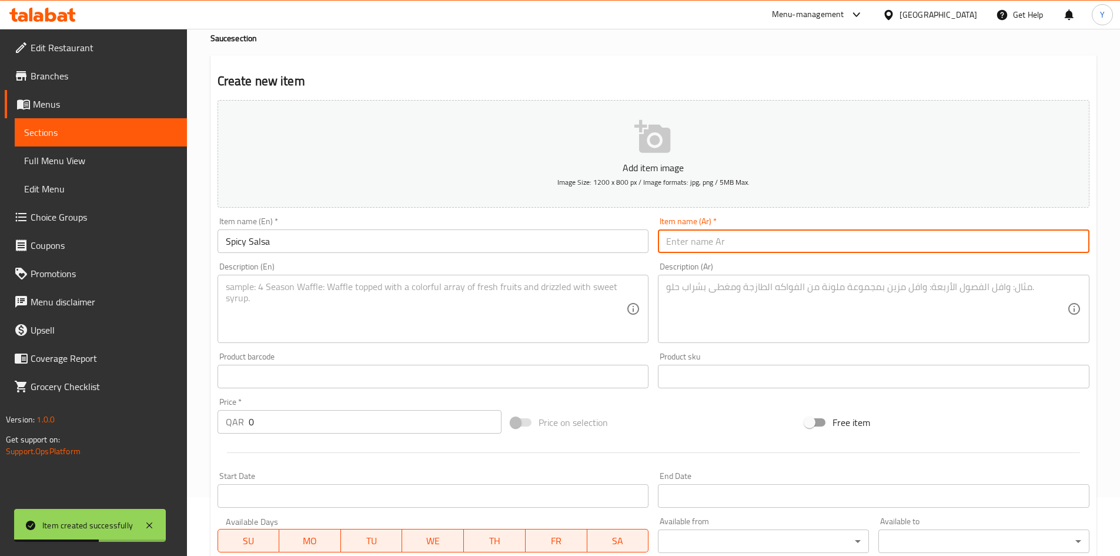
paste input "صلصة حارة"
type input "صلصة حارة"
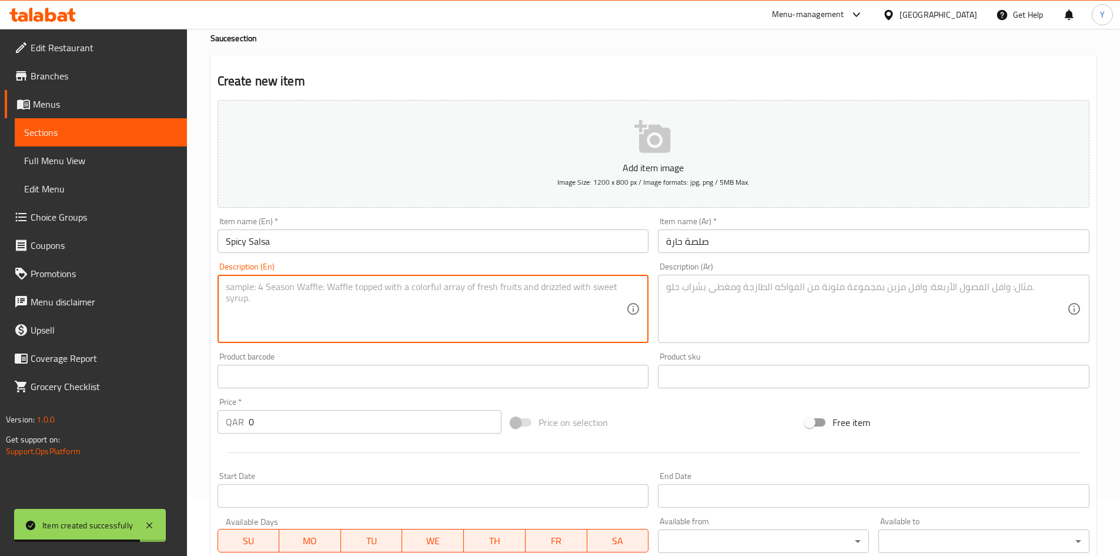
paste textarea "80g Spicy Salsa"
type textarea "80g Spicy Salsa"
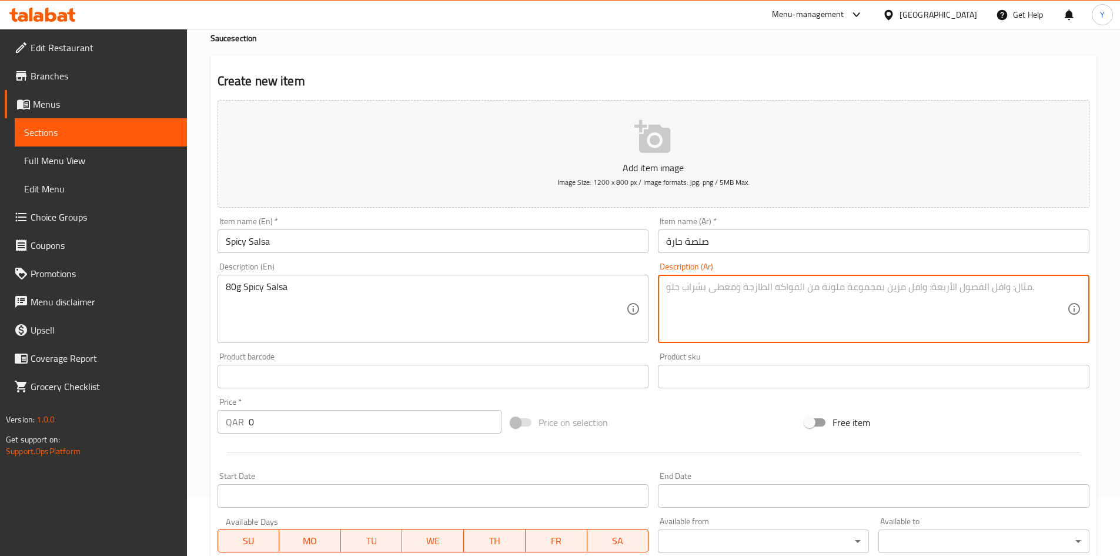
paste textarea "صلصة حارة 80 جرام"
type textarea "صلصة حارة 80 جرام"
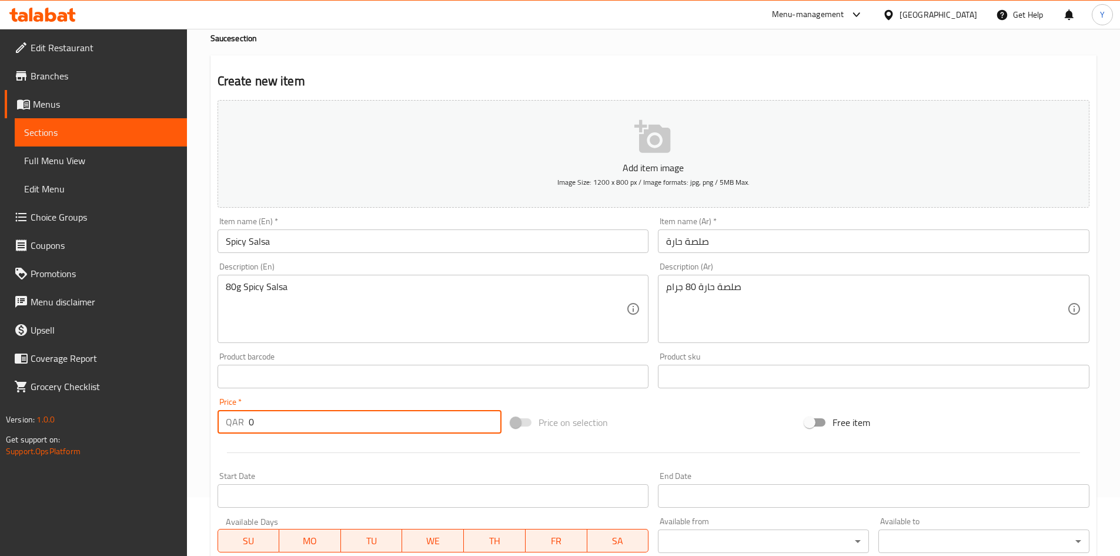
drag, startPoint x: 153, startPoint y: 393, endPoint x: 122, endPoint y: 394, distance: 31.8
click at [122, 394] on div "Edit Restaurant Branches Menus Sections Full Menu View Edit Menu Choice Groups …" at bounding box center [560, 371] width 1120 height 802
type input "6"
click at [300, 447] on div at bounding box center [653, 452] width 881 height 29
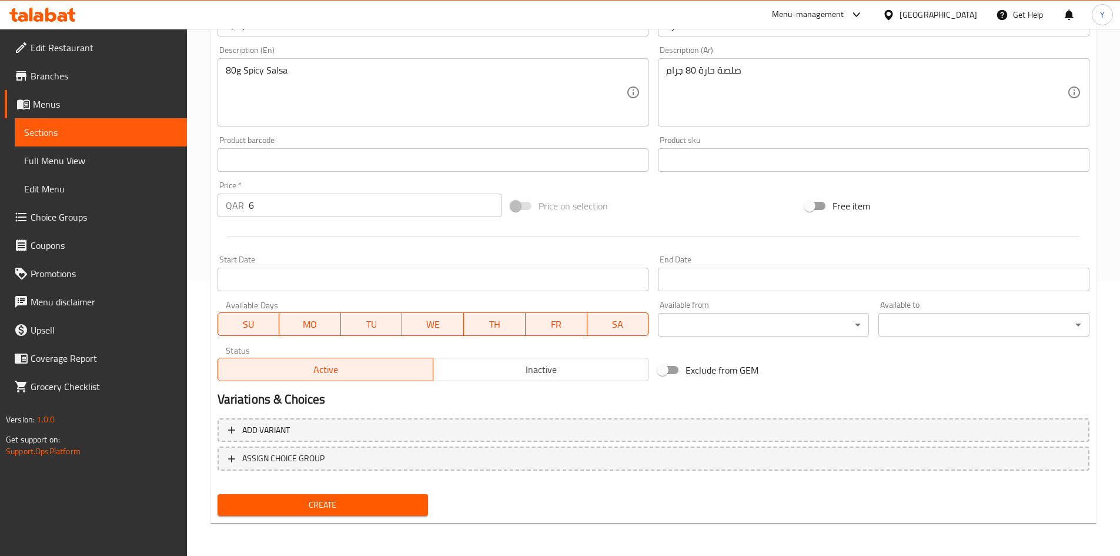
click at [496, 379] on button "Inactive" at bounding box center [541, 369] width 216 height 24
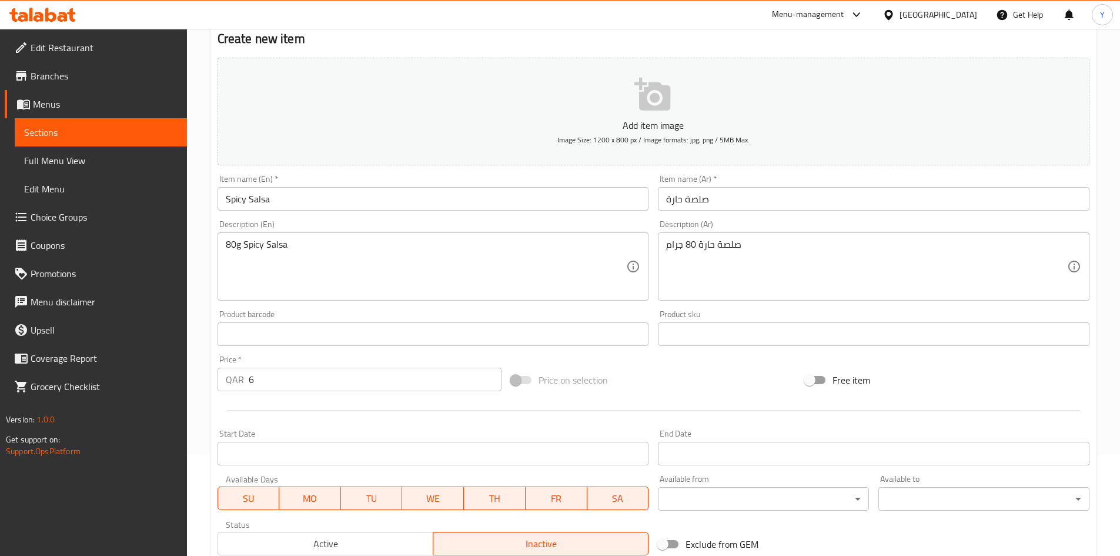
scroll to position [99, 0]
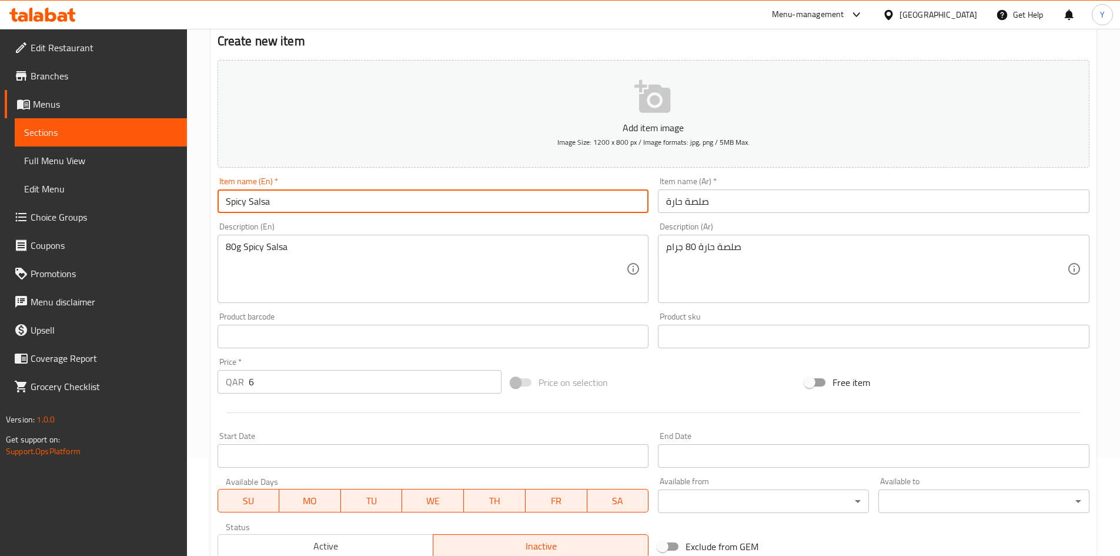
drag, startPoint x: 329, startPoint y: 212, endPoint x: 326, endPoint y: 206, distance: 6.6
click at [326, 212] on input "Spicy Salsa" at bounding box center [434, 201] width 432 height 24
click at [326, 206] on input "Spicy Salsa" at bounding box center [434, 201] width 432 height 24
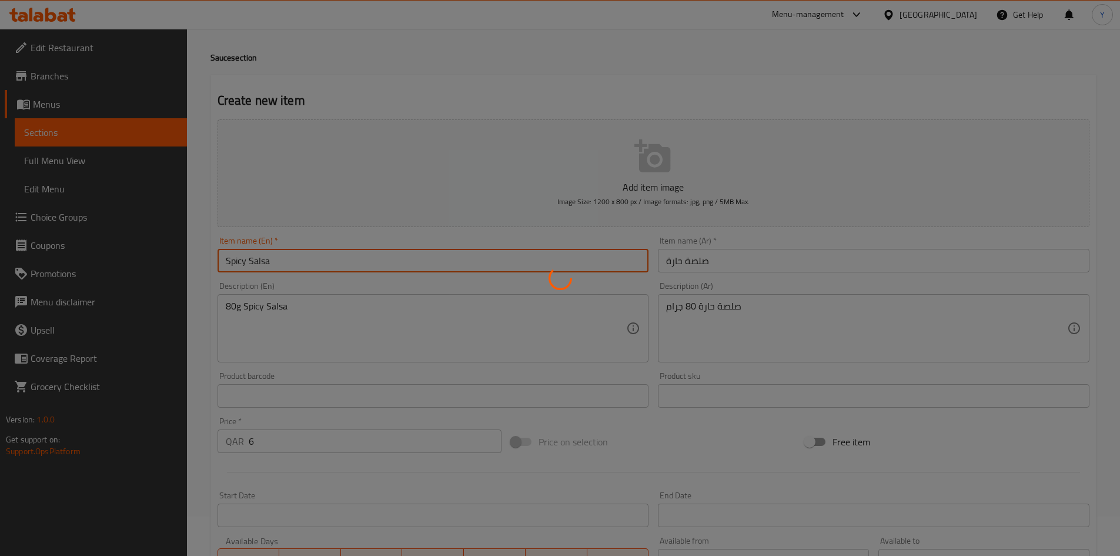
scroll to position [0, 0]
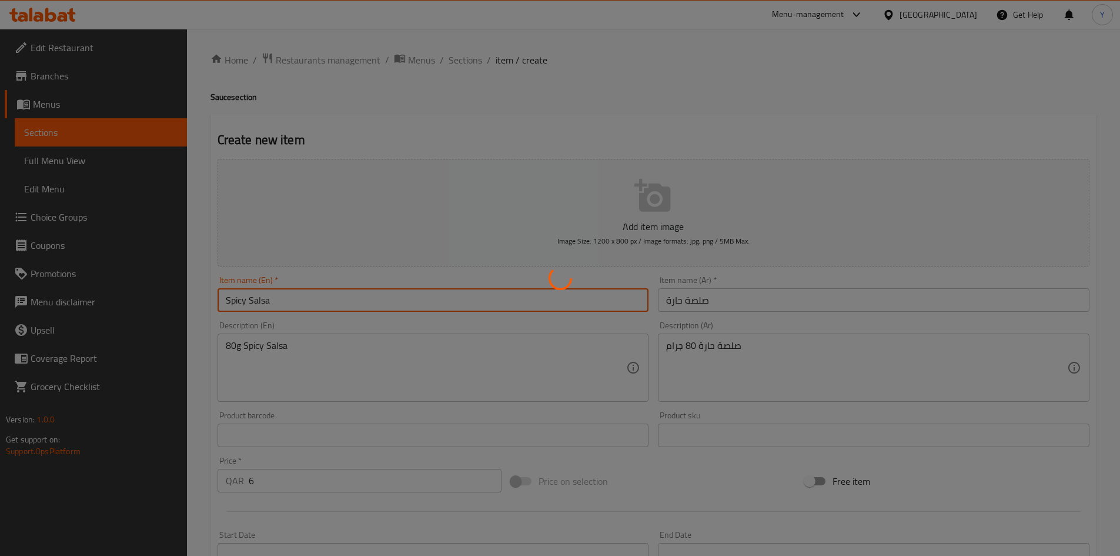
type input "0"
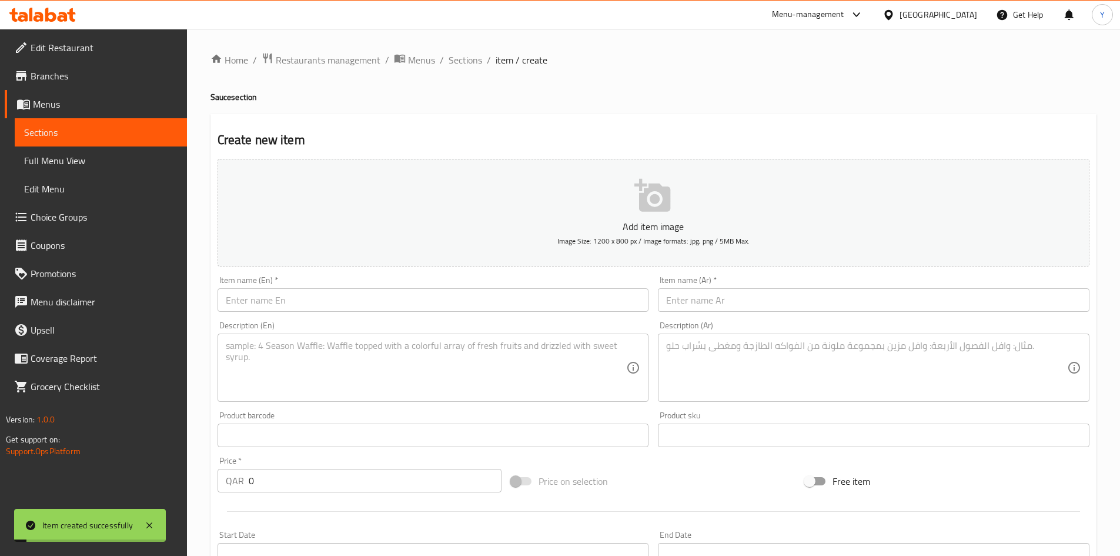
click at [479, 69] on div "Home / Restaurants management / Menus / Sections / item / create Sauce section …" at bounding box center [653, 429] width 886 height 755
click at [466, 61] on span "Sections" at bounding box center [466, 60] width 34 height 14
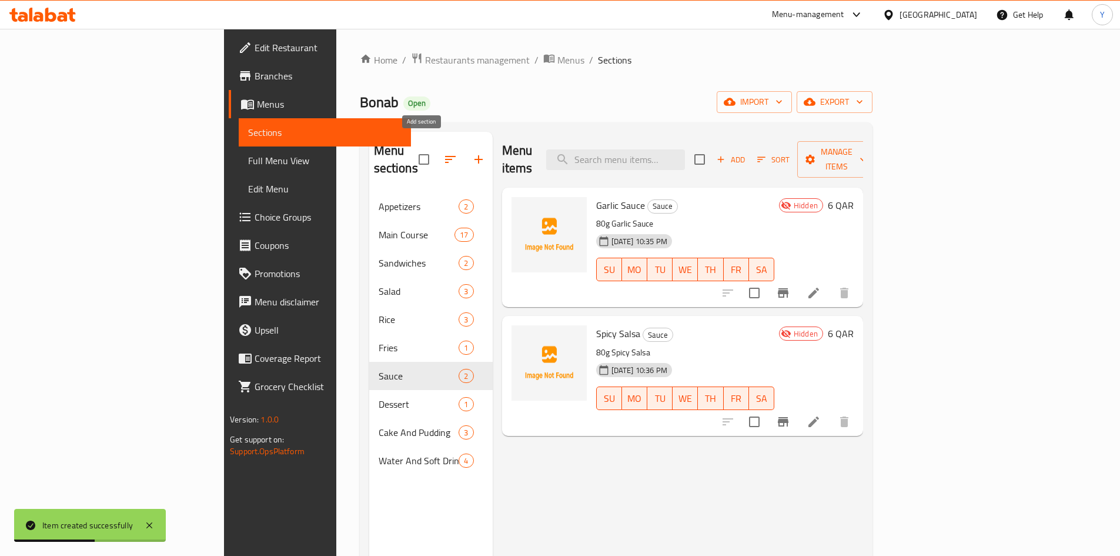
click at [472, 153] on icon "button" at bounding box center [479, 159] width 14 height 14
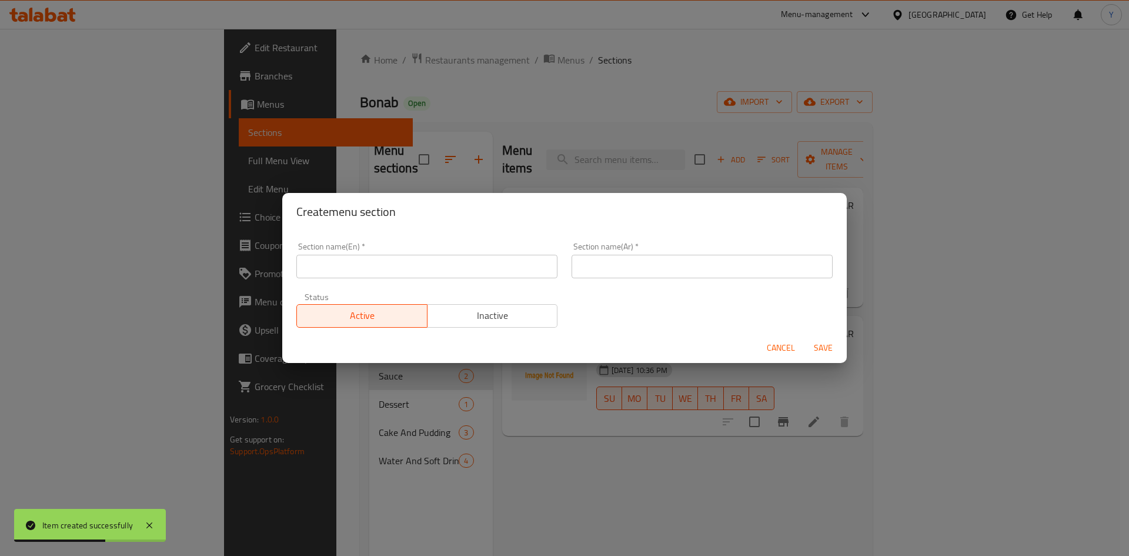
click at [332, 262] on input "text" at bounding box center [426, 267] width 261 height 24
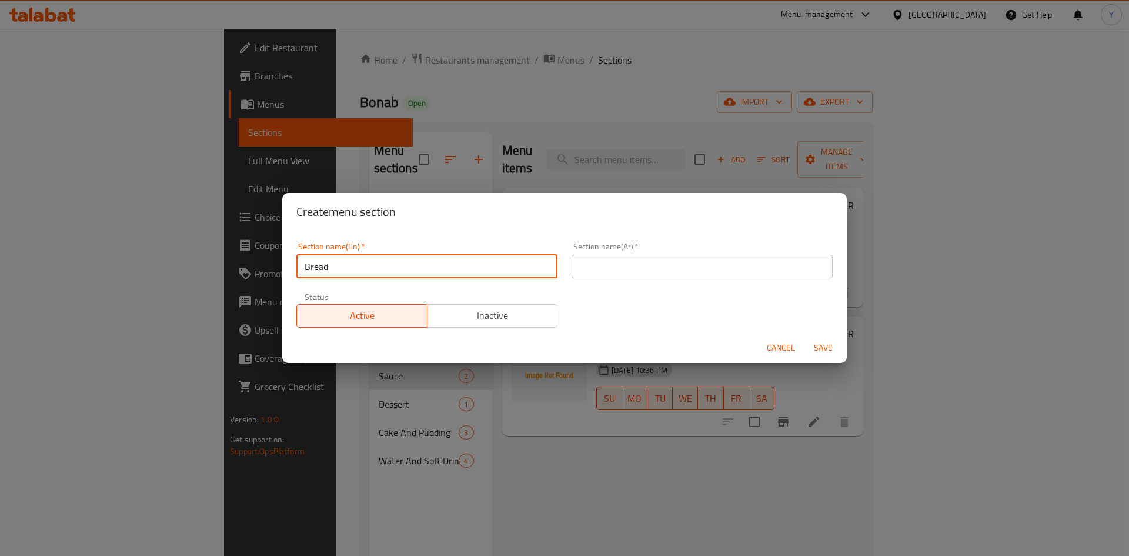
type input "Bread"
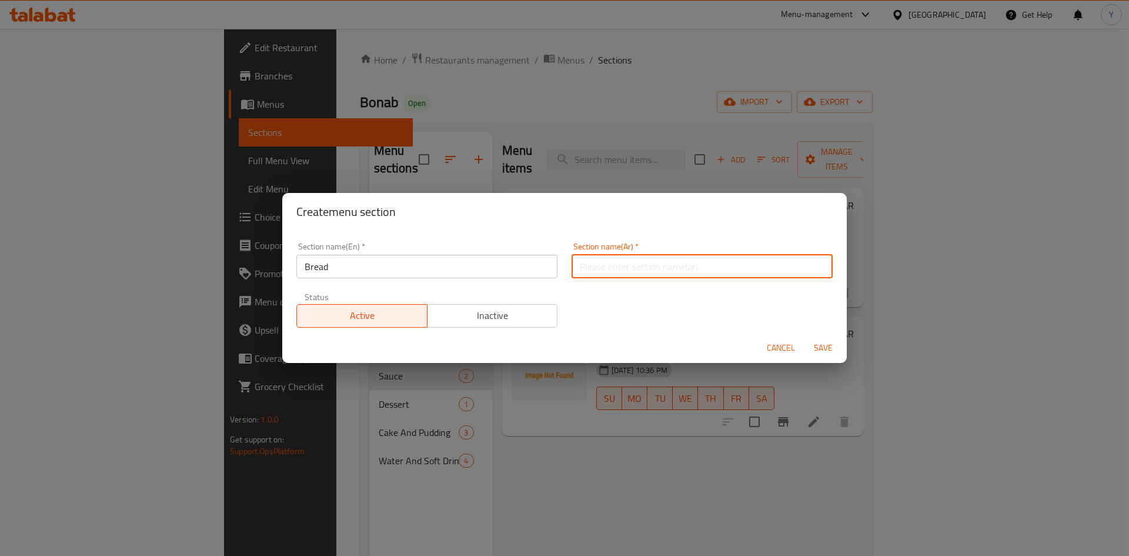
click at [611, 271] on input "text" at bounding box center [701, 267] width 261 height 24
type input "خبز"
click at [804, 337] on button "Save" at bounding box center [823, 348] width 38 height 22
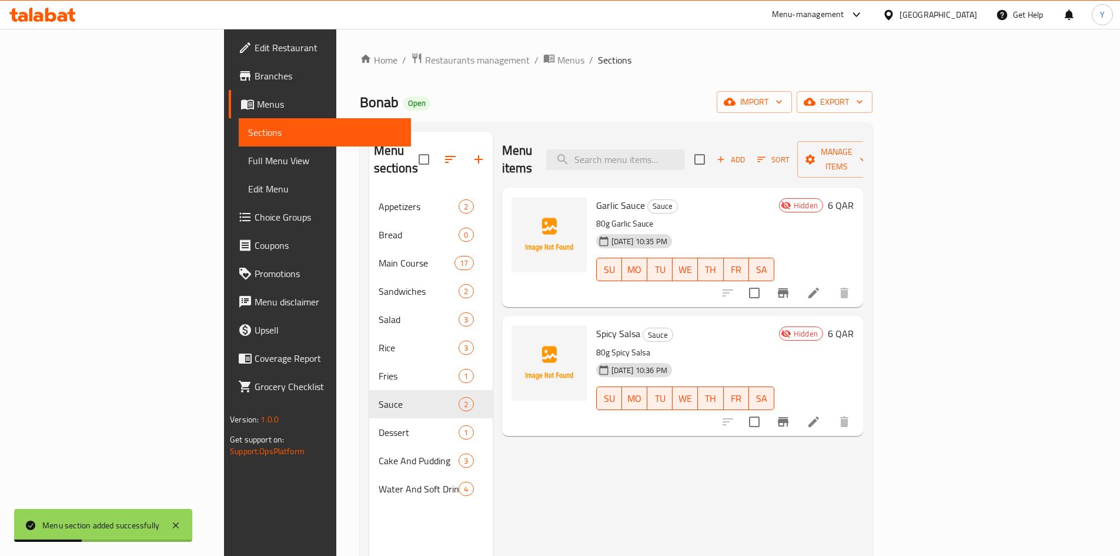
click at [445, 156] on icon "button" at bounding box center [450, 159] width 11 height 7
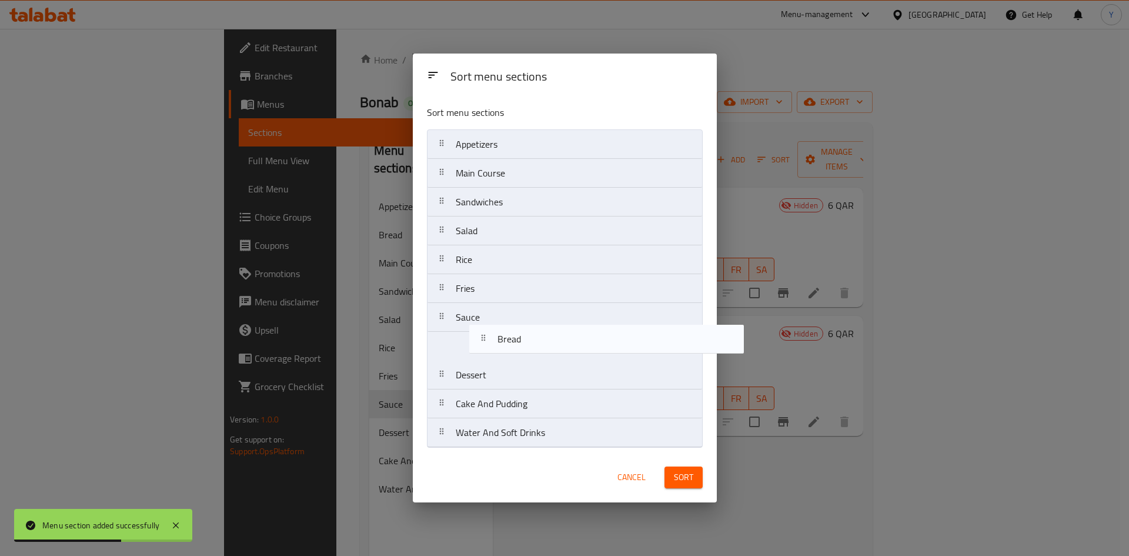
drag, startPoint x: 472, startPoint y: 175, endPoint x: 514, endPoint y: 348, distance: 178.1
click at [514, 348] on nav "Appetizers Bread Main Course Sandwiches Salad Rice Fries Sauce Dessert Cake And…" at bounding box center [565, 288] width 276 height 318
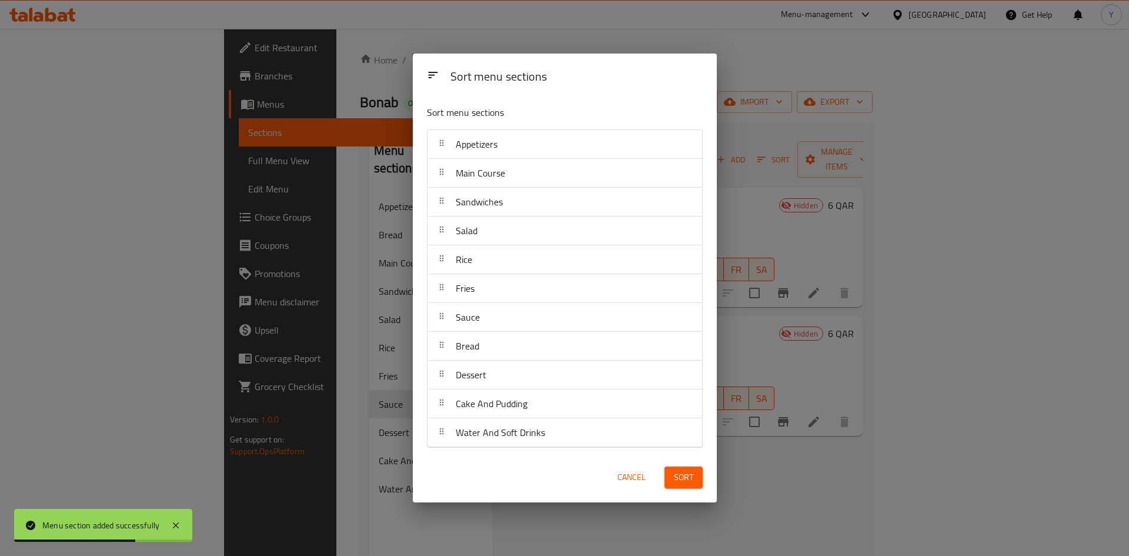
click at [681, 476] on span "Sort" at bounding box center [683, 477] width 19 height 15
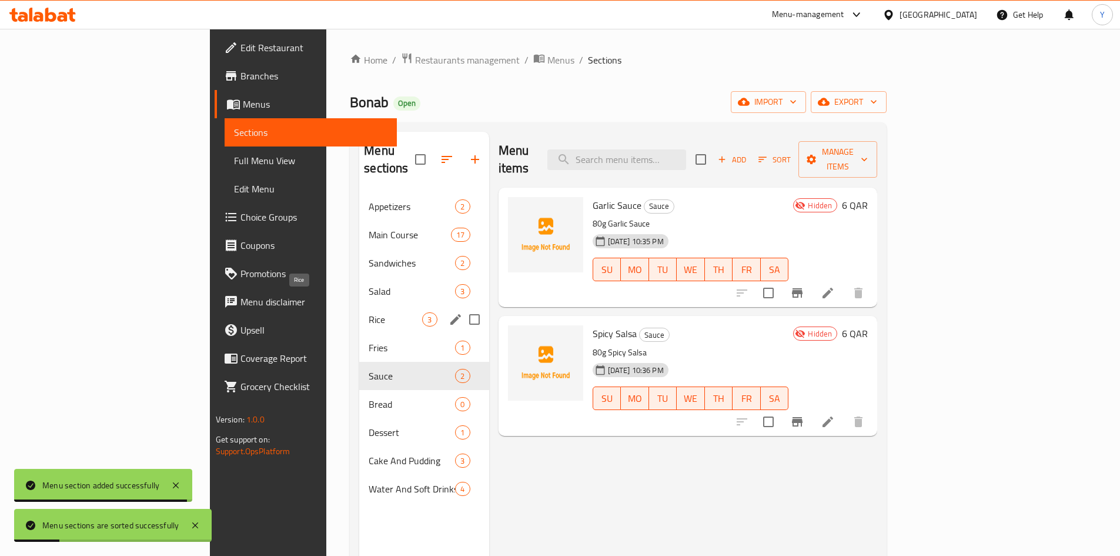
click at [369, 312] on span "Rice" at bounding box center [395, 319] width 53 height 14
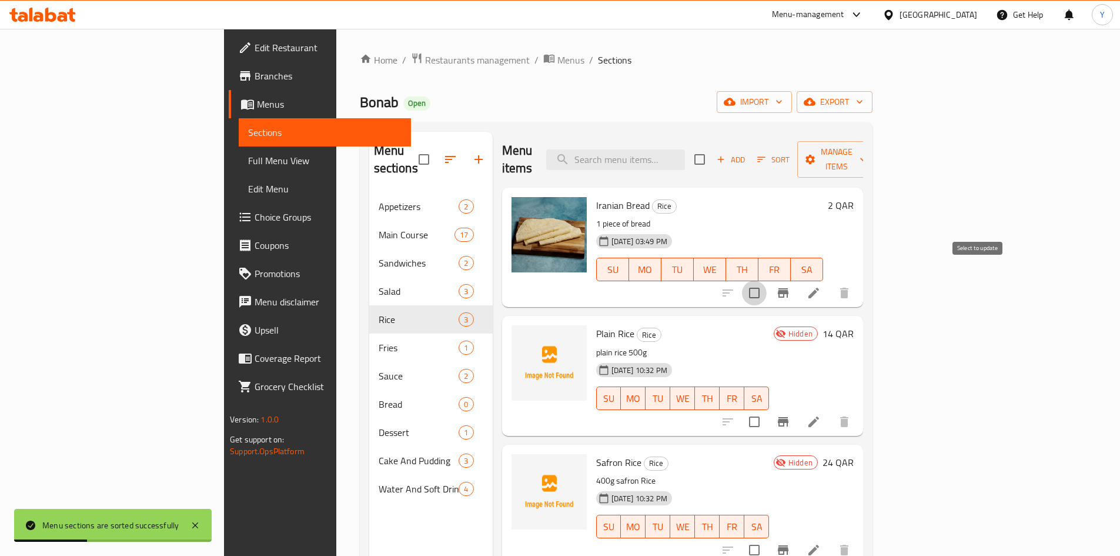
click at [767, 280] on input "checkbox" at bounding box center [754, 292] width 25 height 25
click at [867, 150] on span "Manage items" at bounding box center [837, 159] width 60 height 29
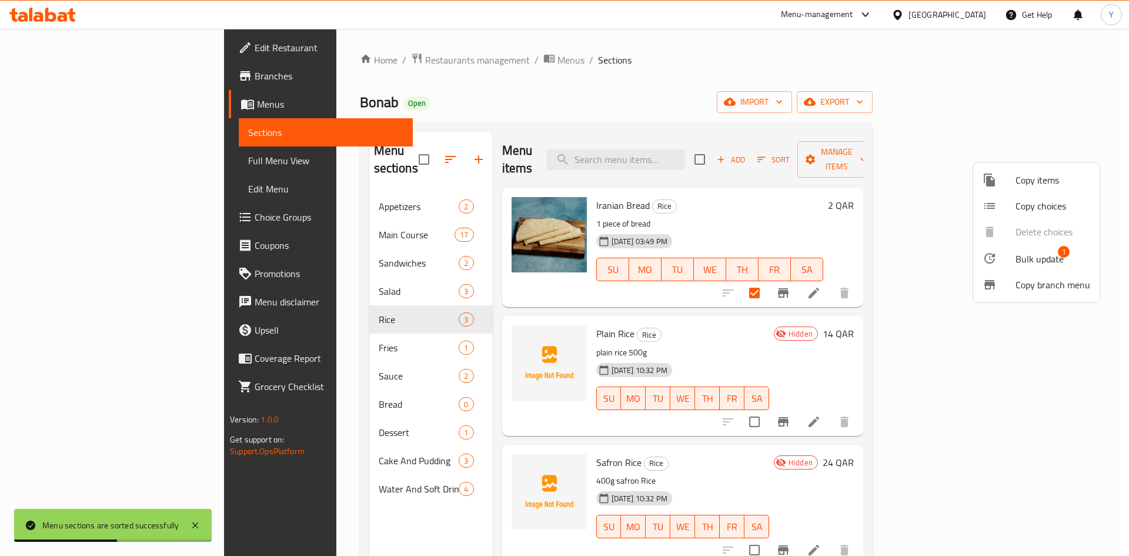
click at [1012, 260] on div at bounding box center [998, 258] width 33 height 14
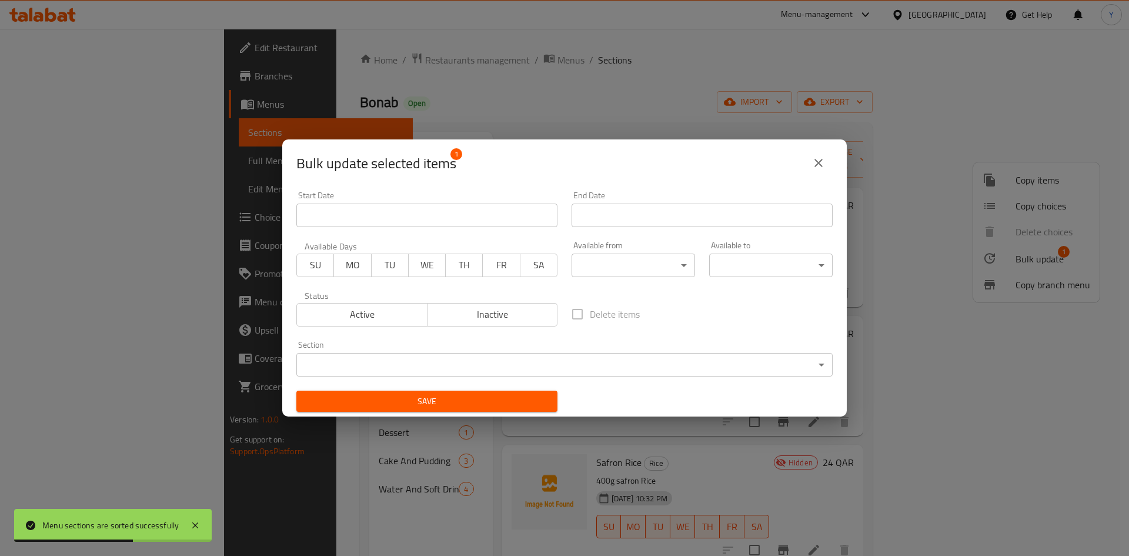
click at [561, 363] on body "Menu sections are sorted successfully ​ Menu-management [GEOGRAPHIC_DATA] Get H…" at bounding box center [564, 292] width 1129 height 527
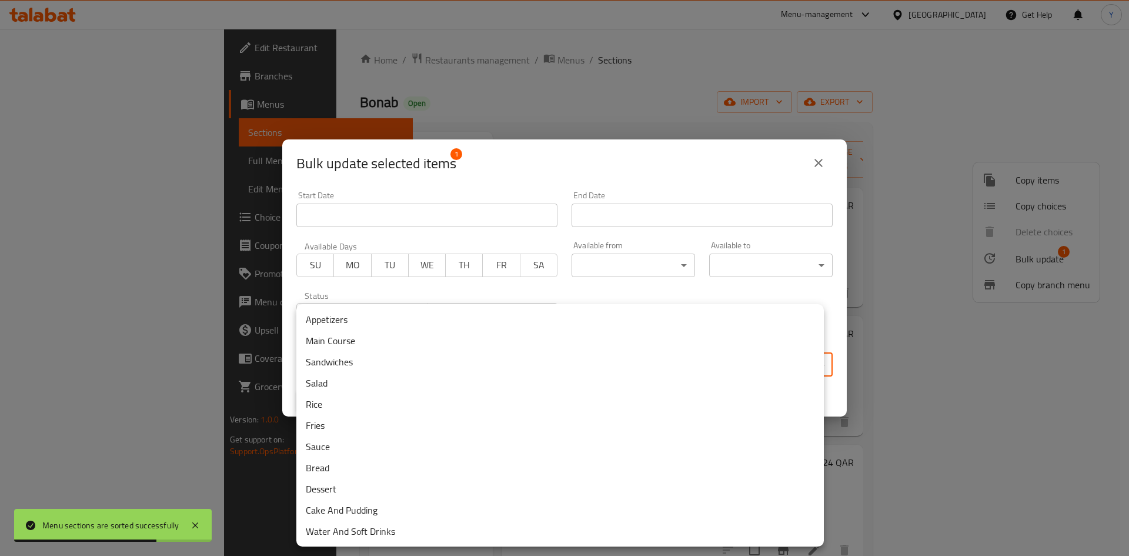
click at [477, 472] on li "Bread" at bounding box center [559, 467] width 527 height 21
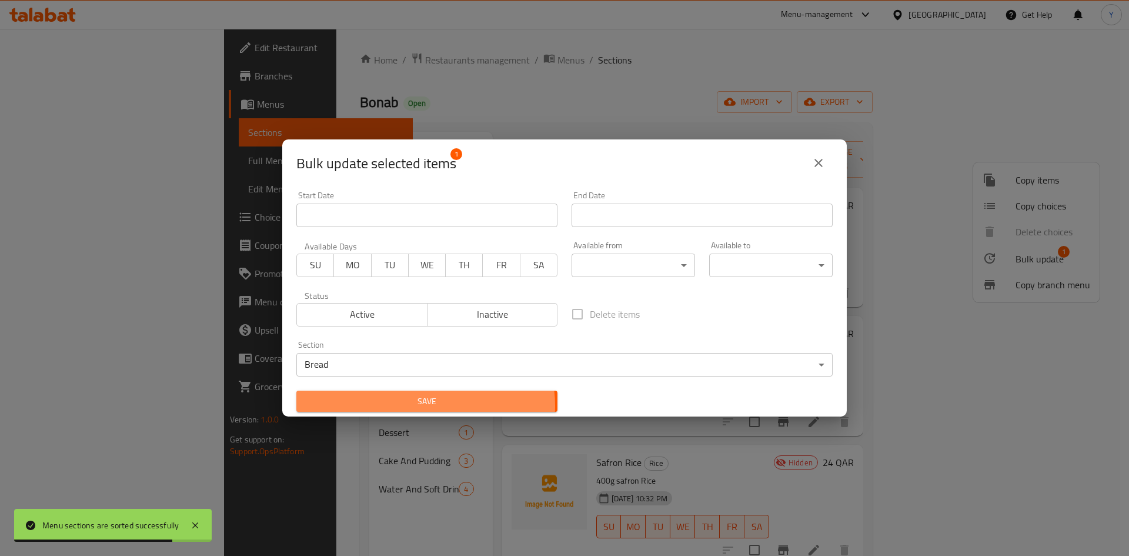
drag, startPoint x: 420, startPoint y: 405, endPoint x: 421, endPoint y: 418, distance: 12.9
click at [420, 405] on span "Save" at bounding box center [427, 401] width 242 height 15
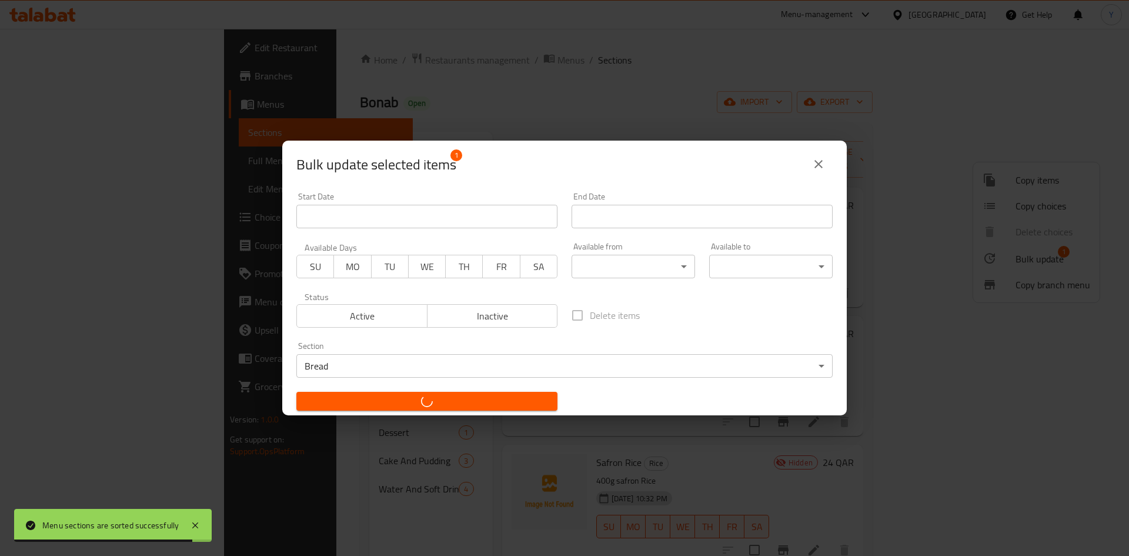
checkbox input "false"
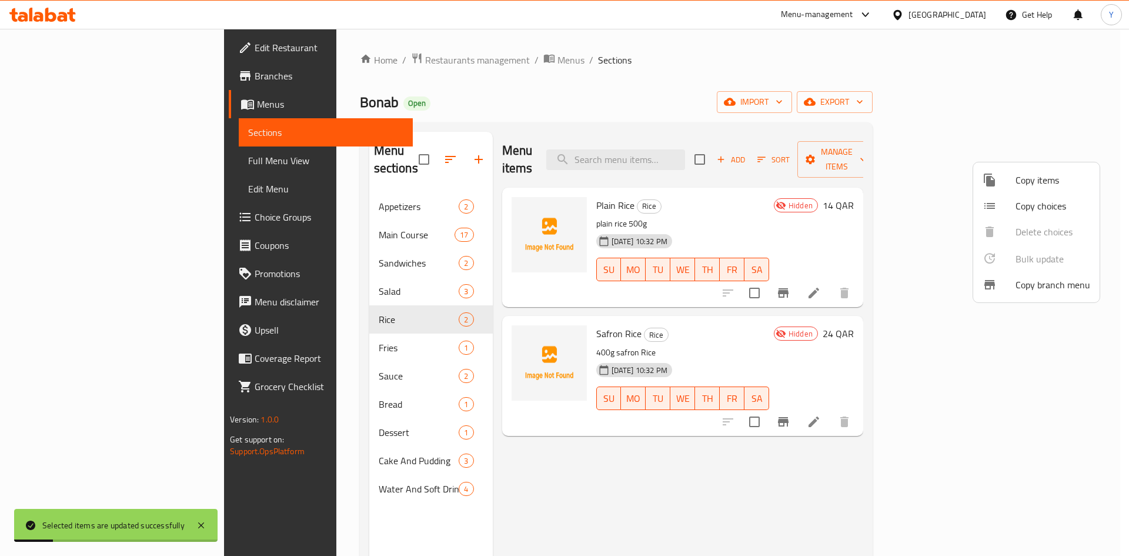
click at [347, 380] on div at bounding box center [564, 278] width 1129 height 556
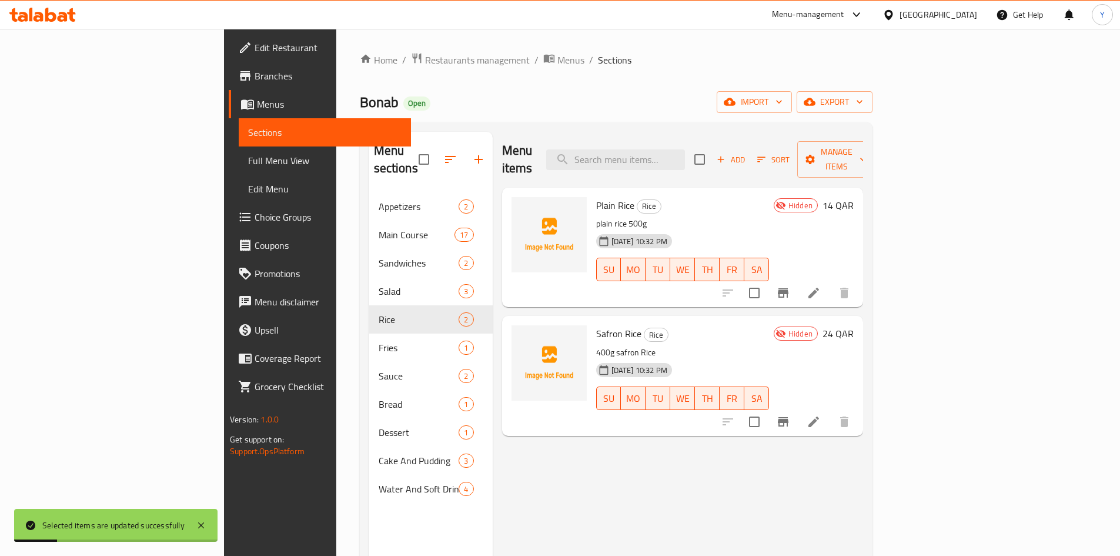
click at [379, 397] on span "Bread" at bounding box center [419, 404] width 81 height 14
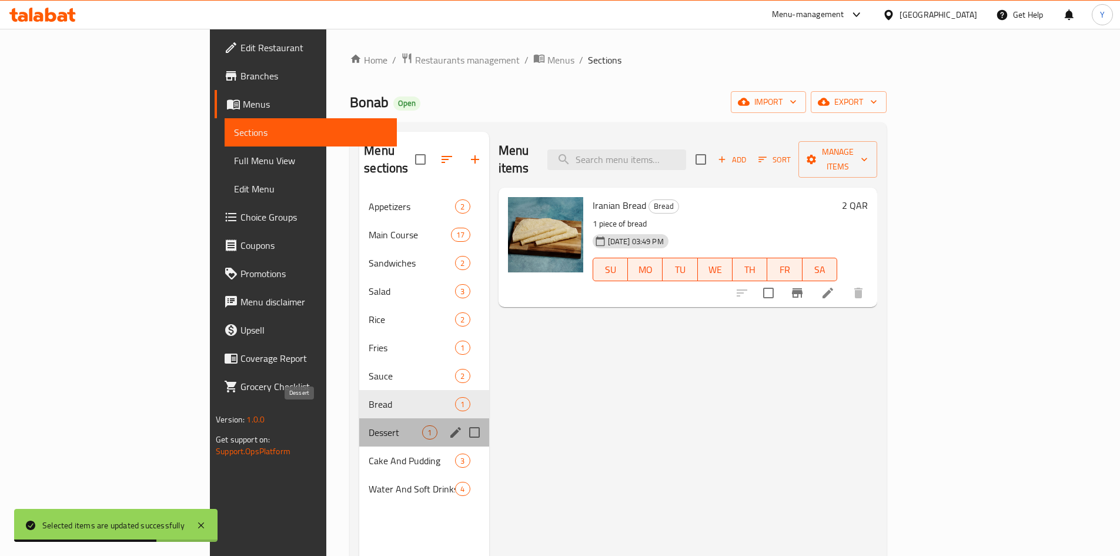
click at [369, 425] on span "Dessert" at bounding box center [395, 432] width 53 height 14
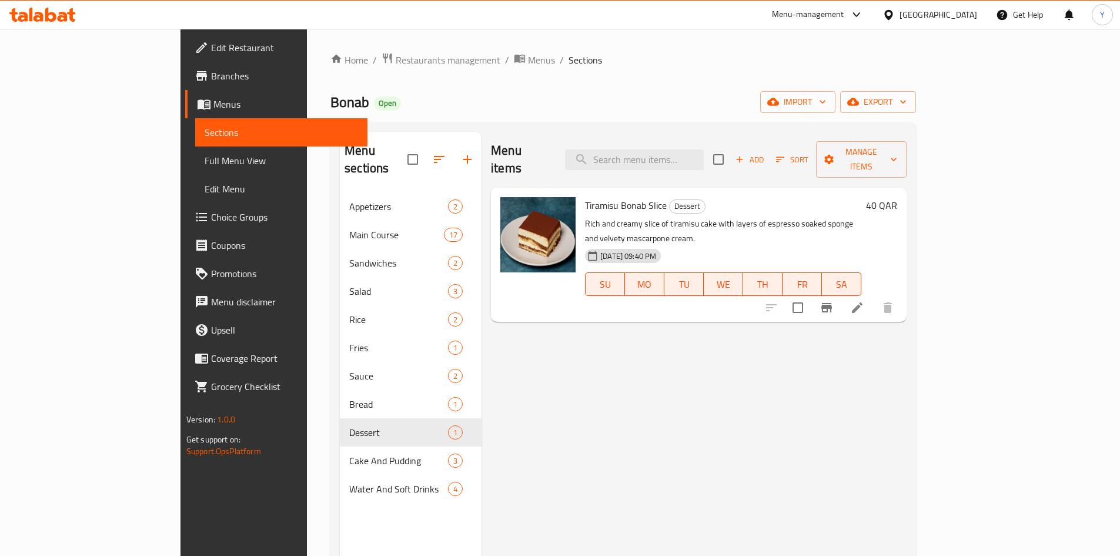
click at [765, 153] on span "Add" at bounding box center [750, 160] width 32 height 14
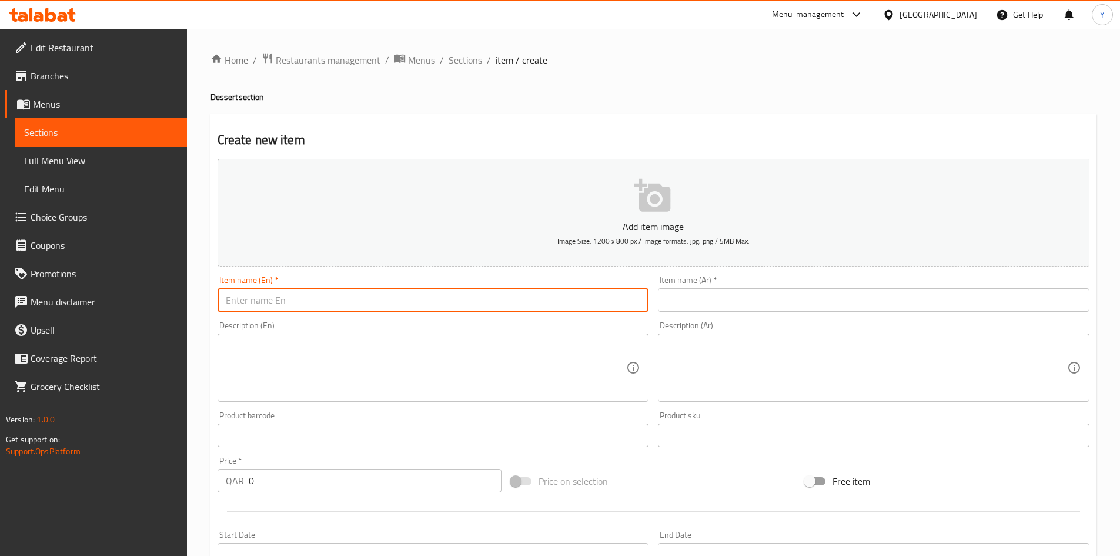
paste input "Tiramisu Cake Full"
type input "Tiramisu Cake Full"
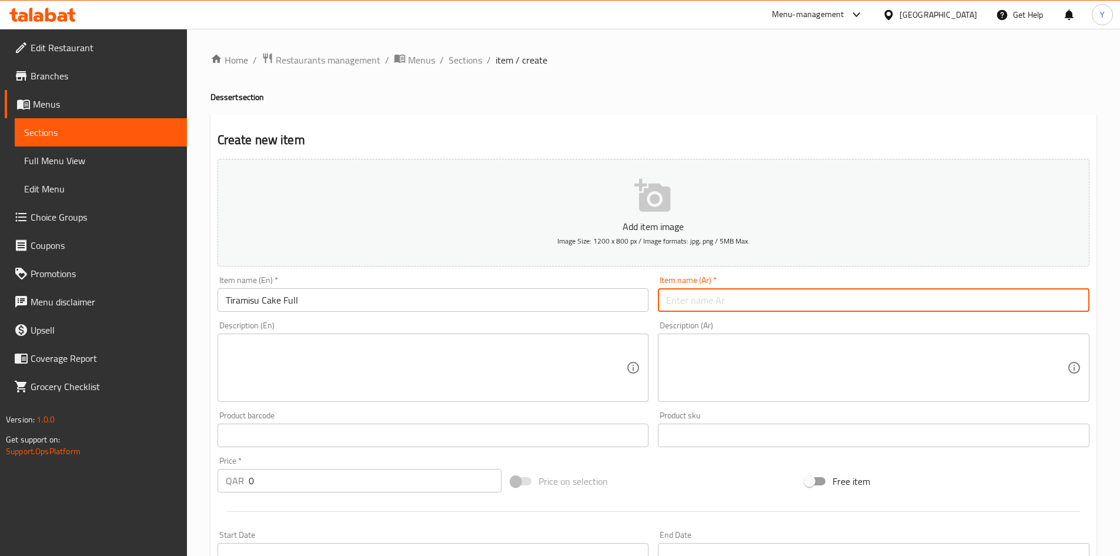
paste input "[PERSON_NAME]"
type input "[PERSON_NAME]"
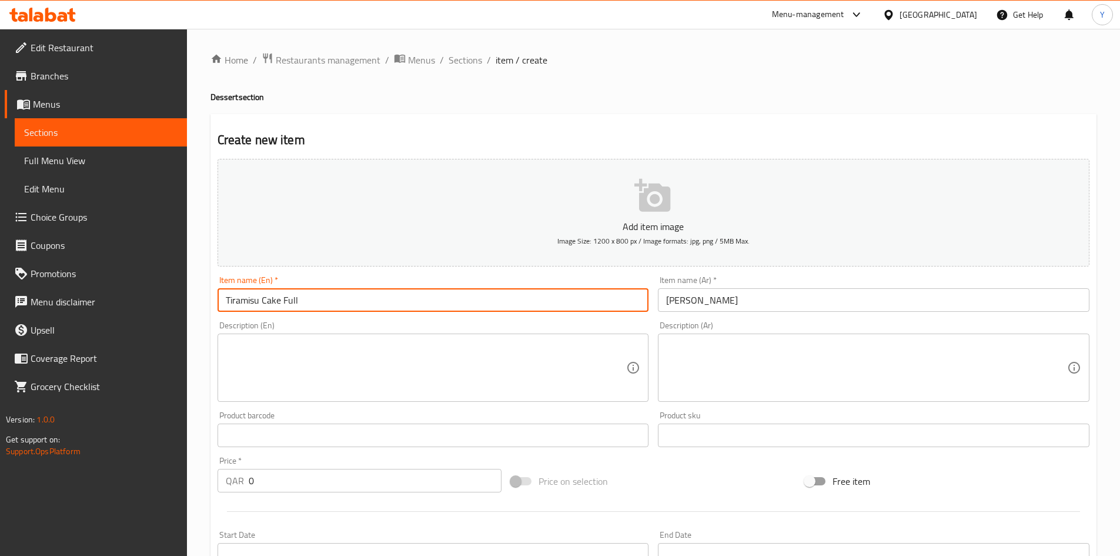
click at [222, 302] on input "Tiramisu Cake Full" at bounding box center [434, 300] width 432 height 24
type input "Bonab Tiramisu Cake Full"
click at [777, 299] on input "[PERSON_NAME]" at bounding box center [874, 300] width 432 height 24
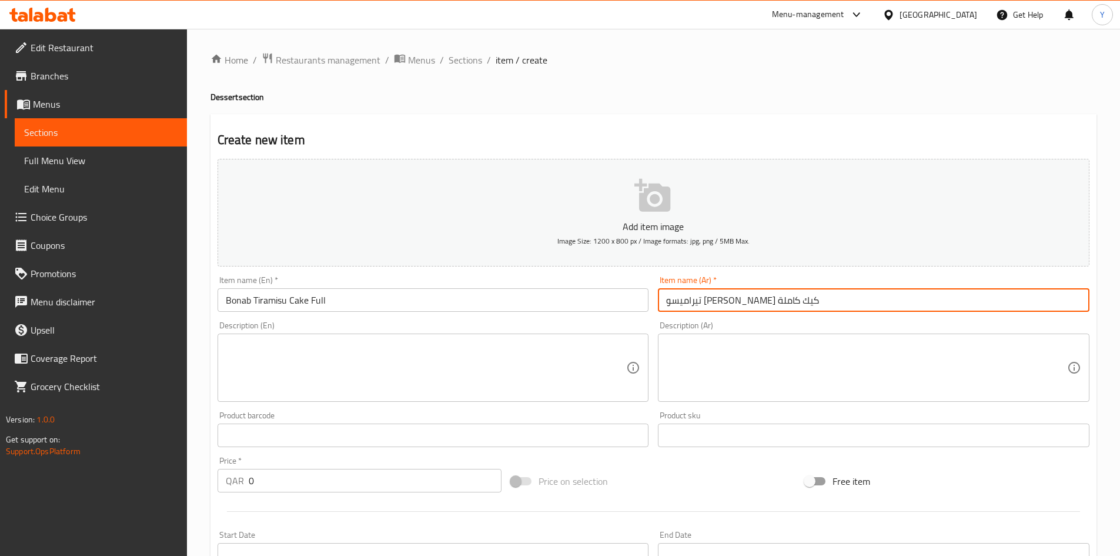
type input "تيراميسو [PERSON_NAME] كيك كاملة"
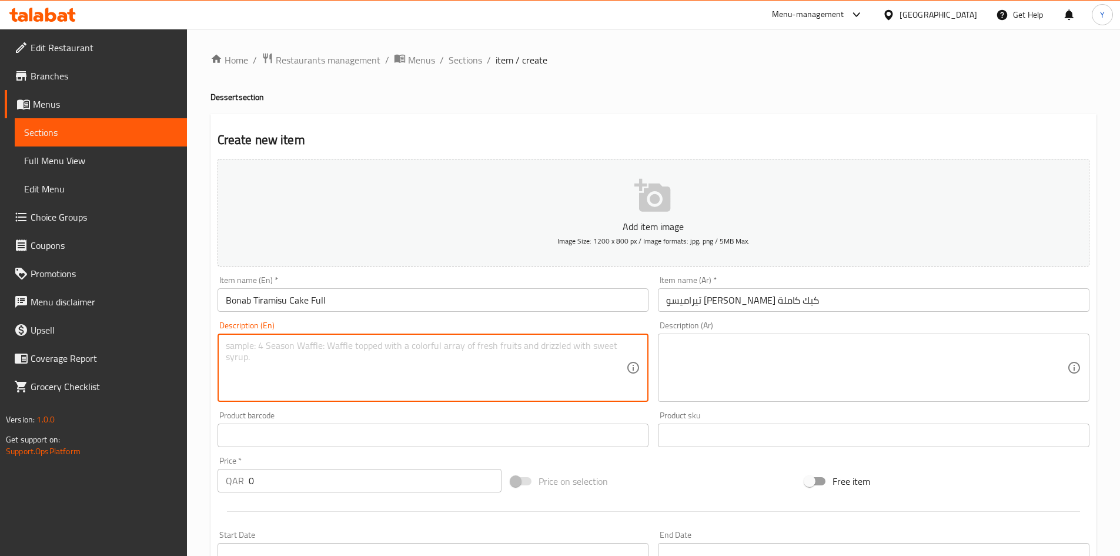
drag, startPoint x: 293, startPoint y: 367, endPoint x: 292, endPoint y: 360, distance: 6.6
paste textarea "Classic tiramisu layers with rich coffee-infused cake"
type textarea "Classic tiramisu layers with rich coffee-infused cake"
drag, startPoint x: 835, startPoint y: 381, endPoint x: 813, endPoint y: 370, distance: 24.7
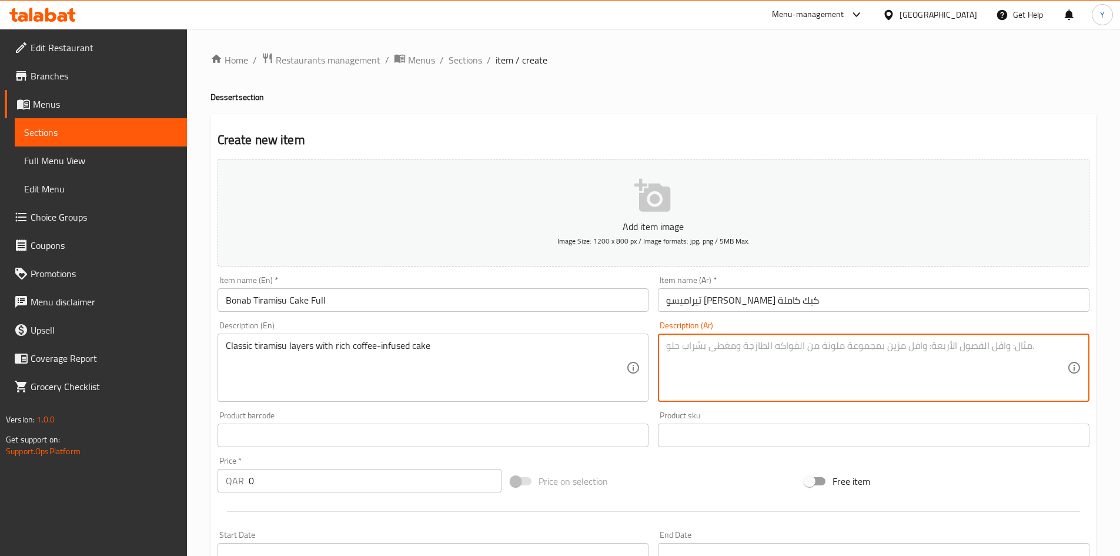
paste textarea "طبقات تيراميسو كلاسيكية مع كيكة غنية بالقهوة"
type textarea "طبقات تيراميسو كلاسيكية مع كيكة غنية بالقهوة"
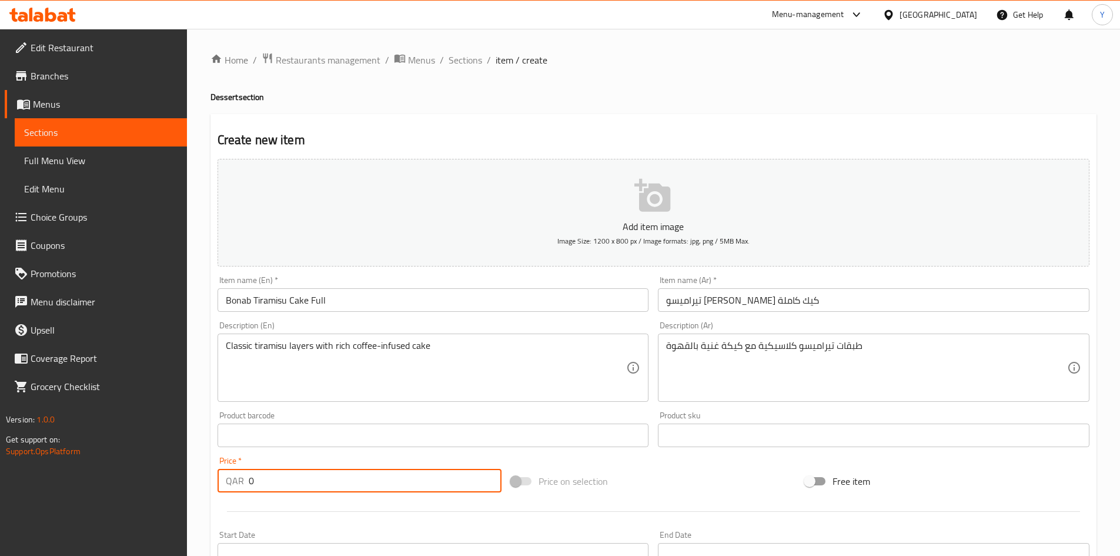
drag, startPoint x: 307, startPoint y: 485, endPoint x: 134, endPoint y: 474, distance: 173.2
click at [134, 474] on div "Edit Restaurant Branches Menus Sections Full Menu View Edit Menu Choice Groups …" at bounding box center [560, 430] width 1120 height 802
drag, startPoint x: 302, startPoint y: 485, endPoint x: 300, endPoint y: 479, distance: 6.0
paste input "260.0"
type input "260.00"
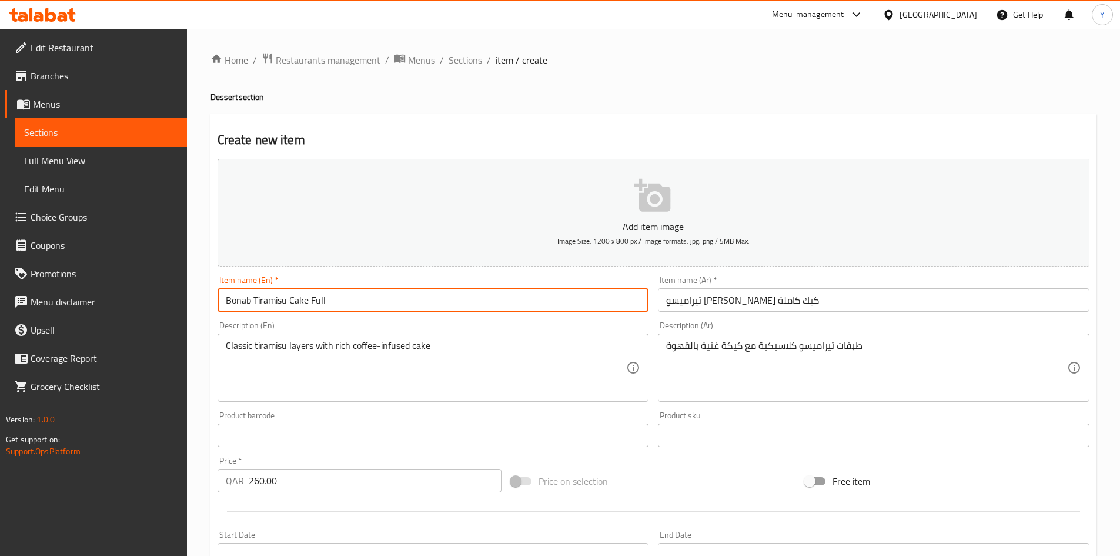
click at [404, 305] on input "Bonab Tiramisu Cake Full" at bounding box center [434, 300] width 432 height 24
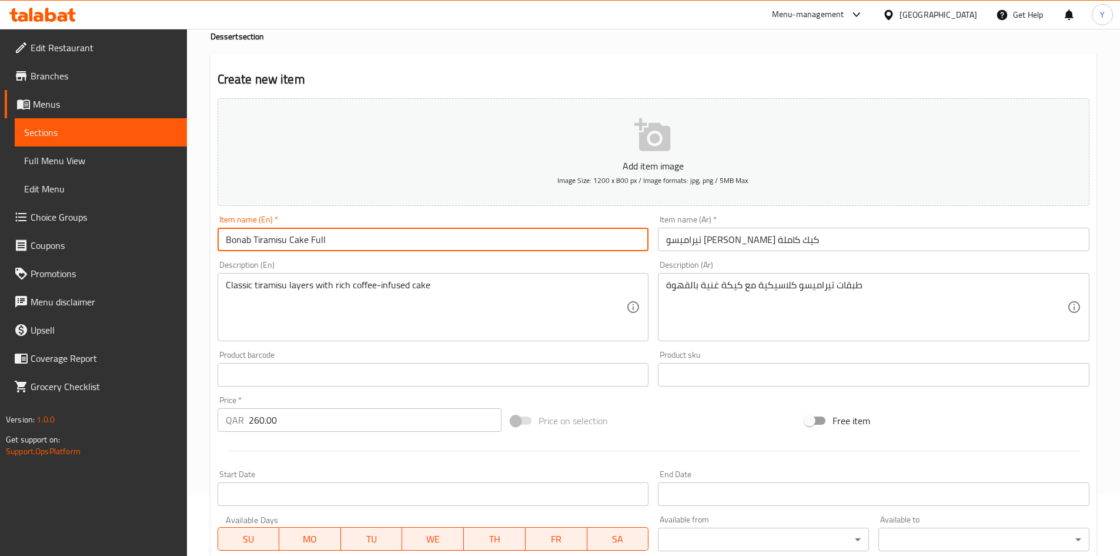
scroll to position [118, 0]
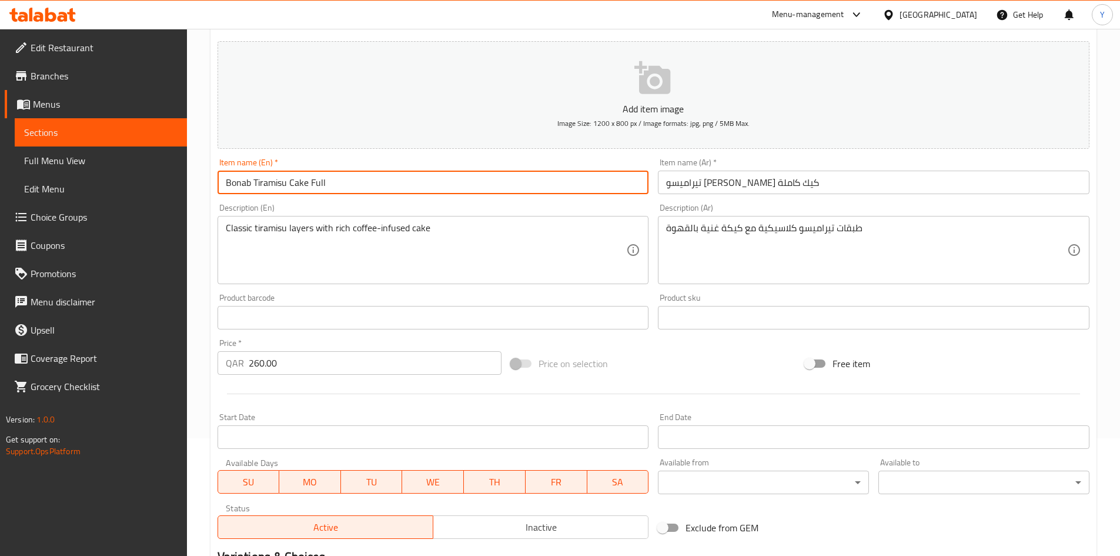
click at [487, 532] on span "Inactive" at bounding box center [541, 527] width 206 height 17
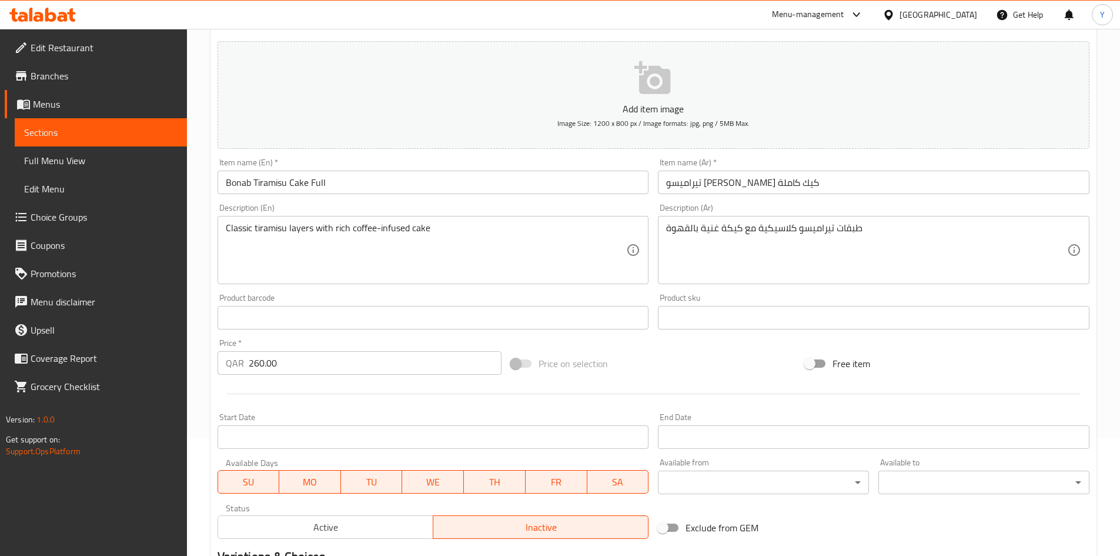
click at [418, 189] on input "Bonab Tiramisu Cake Full" at bounding box center [434, 182] width 432 height 24
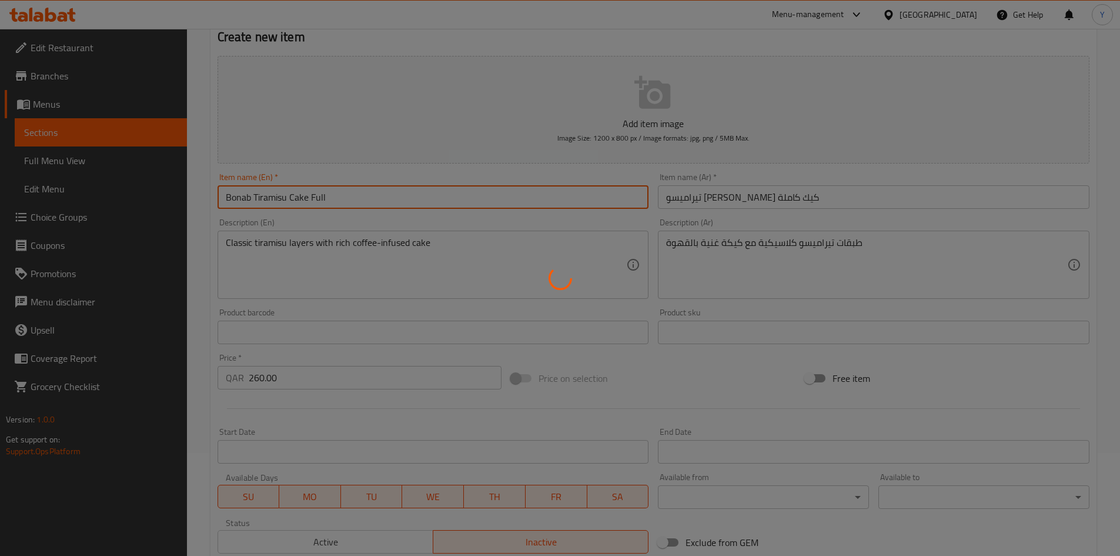
type input "0"
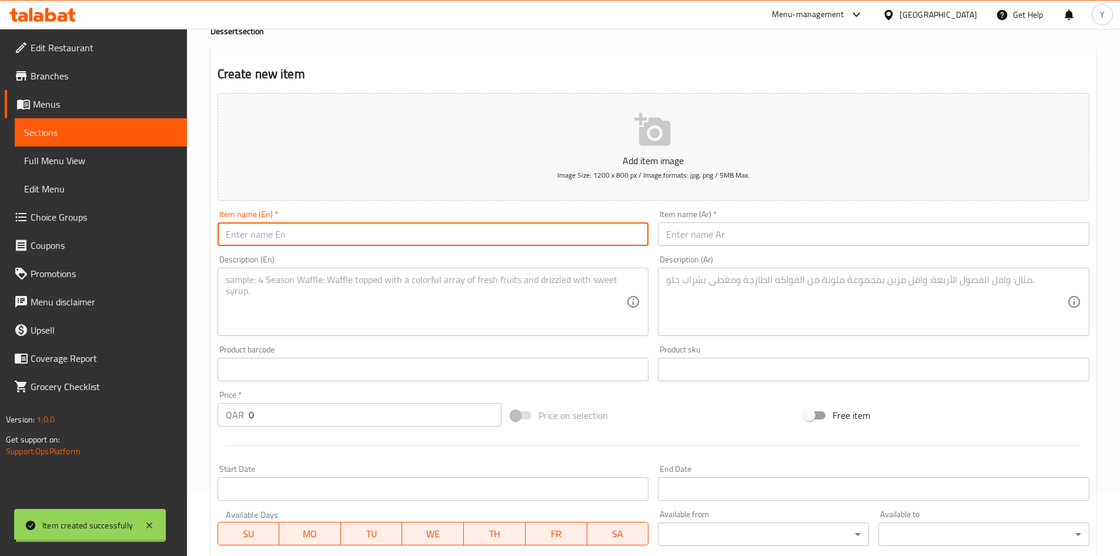
scroll to position [0, 0]
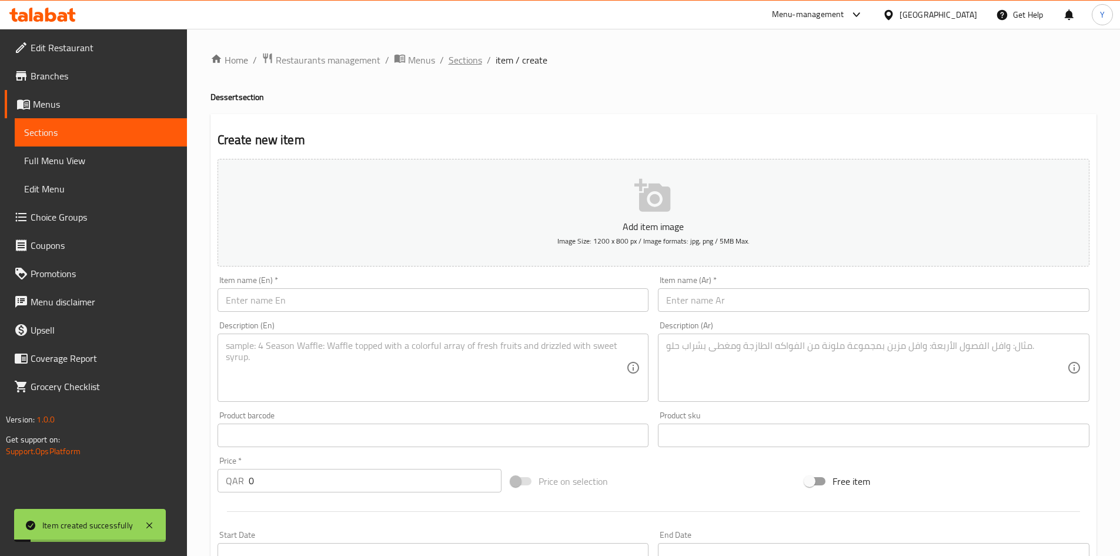
click at [462, 63] on span "Sections" at bounding box center [466, 60] width 34 height 14
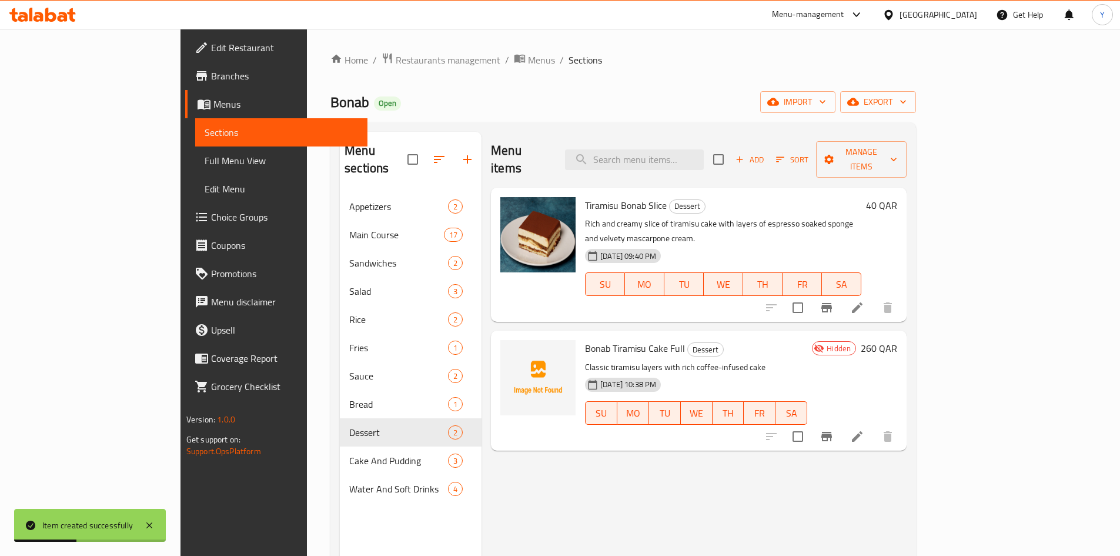
click at [874, 297] on li at bounding box center [857, 307] width 33 height 21
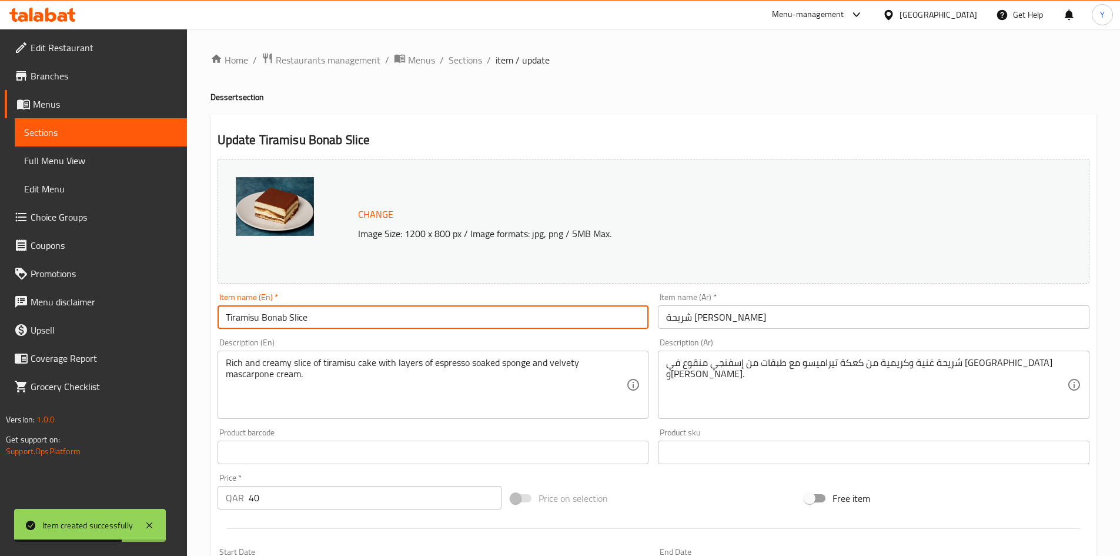
click at [329, 320] on input "Tiramisu Bonab Slice" at bounding box center [434, 317] width 432 height 24
click at [346, 316] on input "Tiramisu Bonab Slice" at bounding box center [434, 317] width 432 height 24
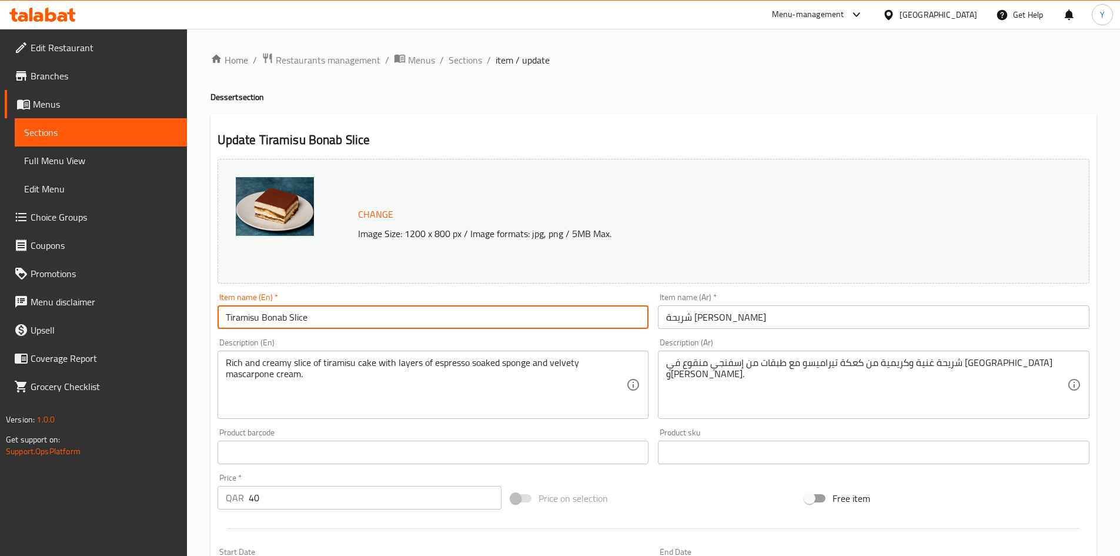
paste input "cake"
click at [266, 314] on input "Tiramisu cake Slice" at bounding box center [434, 317] width 432 height 24
drag, startPoint x: 226, startPoint y: 324, endPoint x: 346, endPoint y: 399, distance: 142.1
click at [226, 325] on input "Tiramisu Cake Slice" at bounding box center [434, 317] width 432 height 24
type input "Bonab Tiramisu Cake Slice"
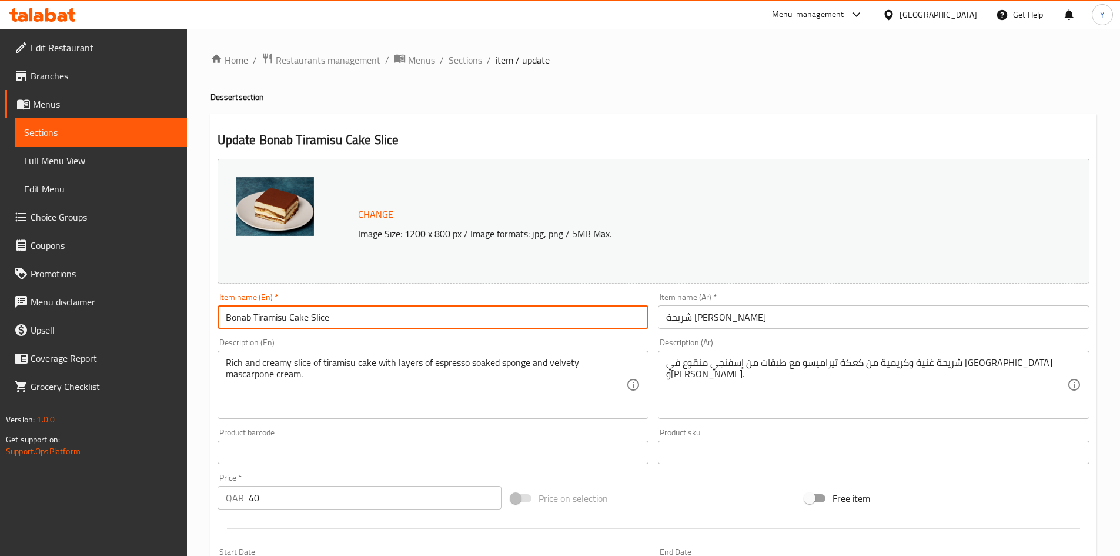
drag, startPoint x: 723, startPoint y: 321, endPoint x: 732, endPoint y: 344, distance: 24.6
click at [723, 323] on input "شريحة [PERSON_NAME]" at bounding box center [874, 317] width 432 height 24
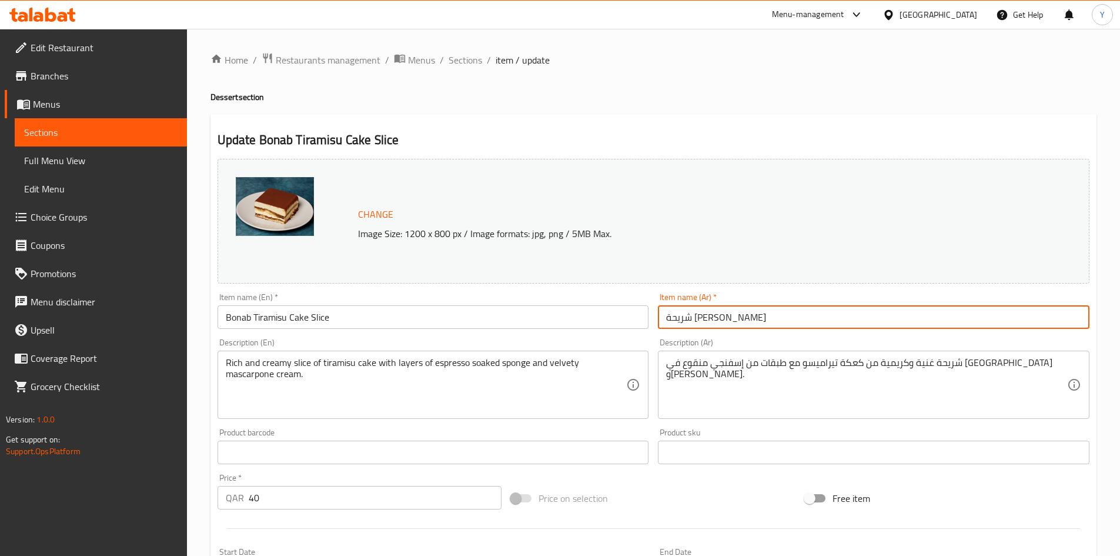
type input "شريحة [PERSON_NAME]"
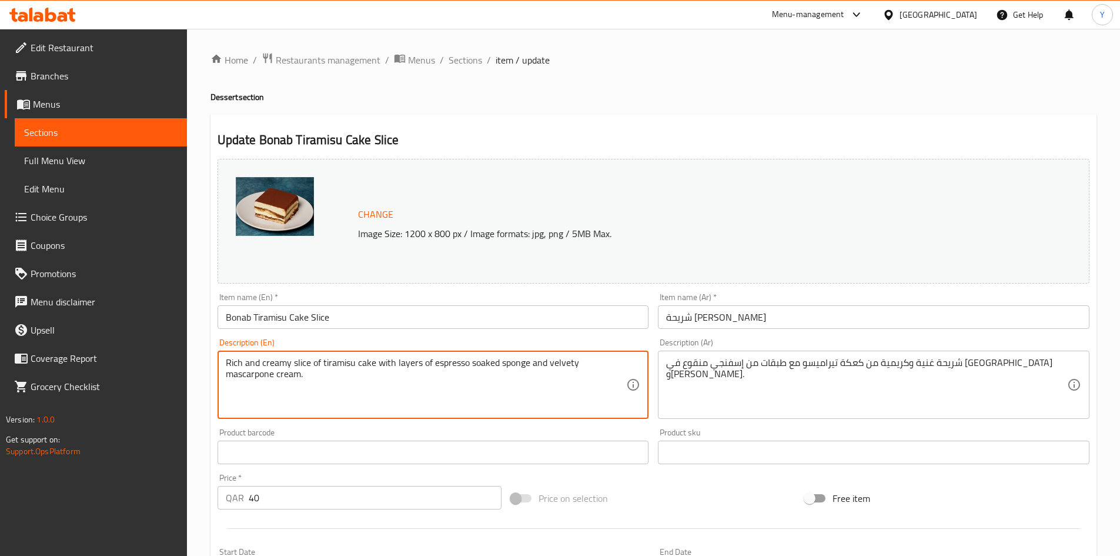
click at [349, 386] on textarea "Rich and creamy slice of tiramisu cake with layers of espresso soaked sponge an…" at bounding box center [426, 385] width 401 height 56
paste textarea "A rich and creamy slice of tiramisu cake with layers of espresso-soaked sponge …"
type textarea "Rich and creamy slice of tiramisu cake with layers of espresso soaked sponge an…"
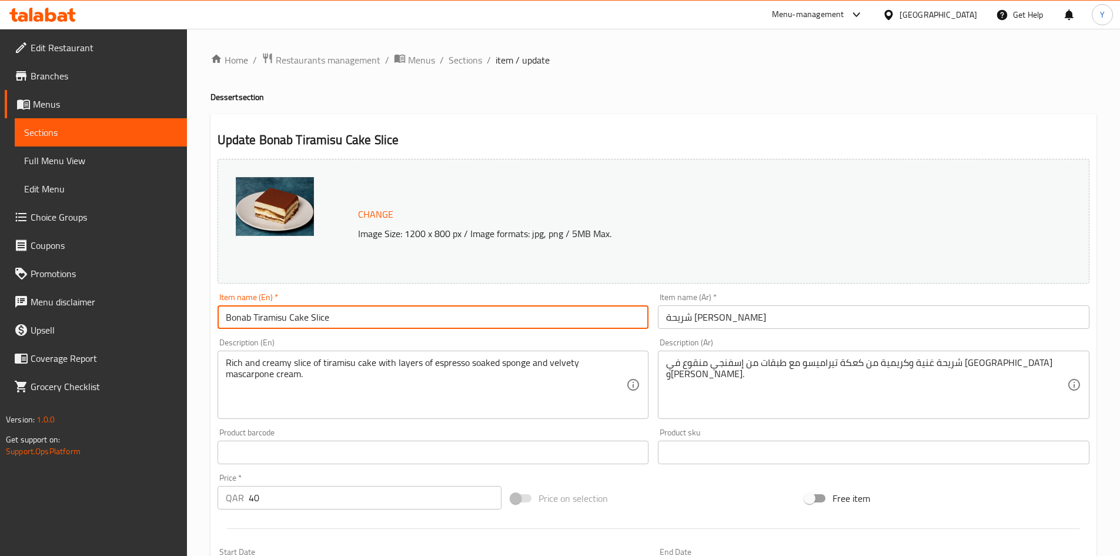
click at [418, 306] on input "Bonab Tiramisu Cake Slice" at bounding box center [434, 317] width 432 height 24
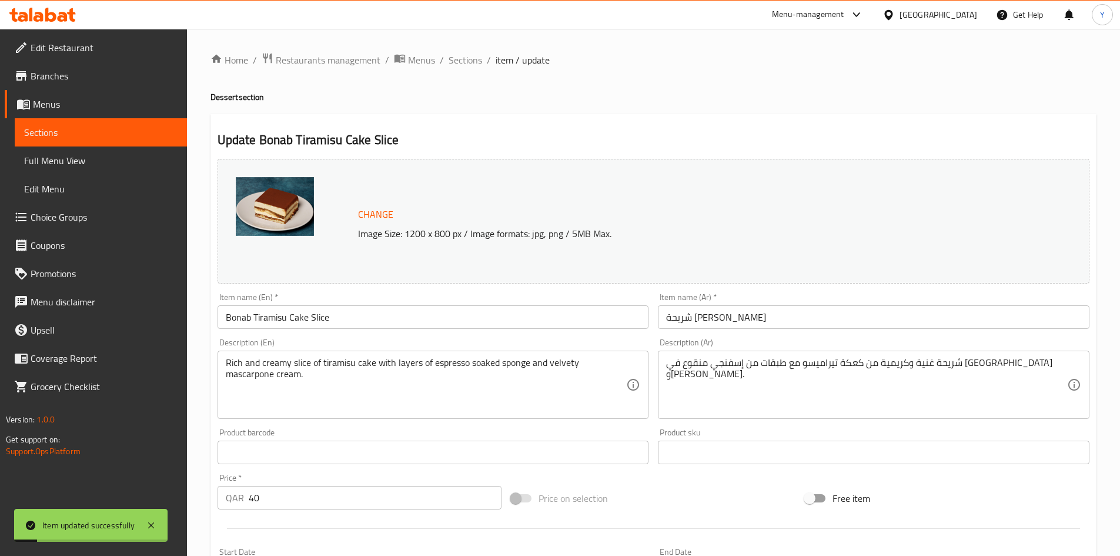
click at [225, 354] on div "Rich and creamy slice of tiramisu cake with layers of espresso soaked sponge an…" at bounding box center [434, 384] width 432 height 68
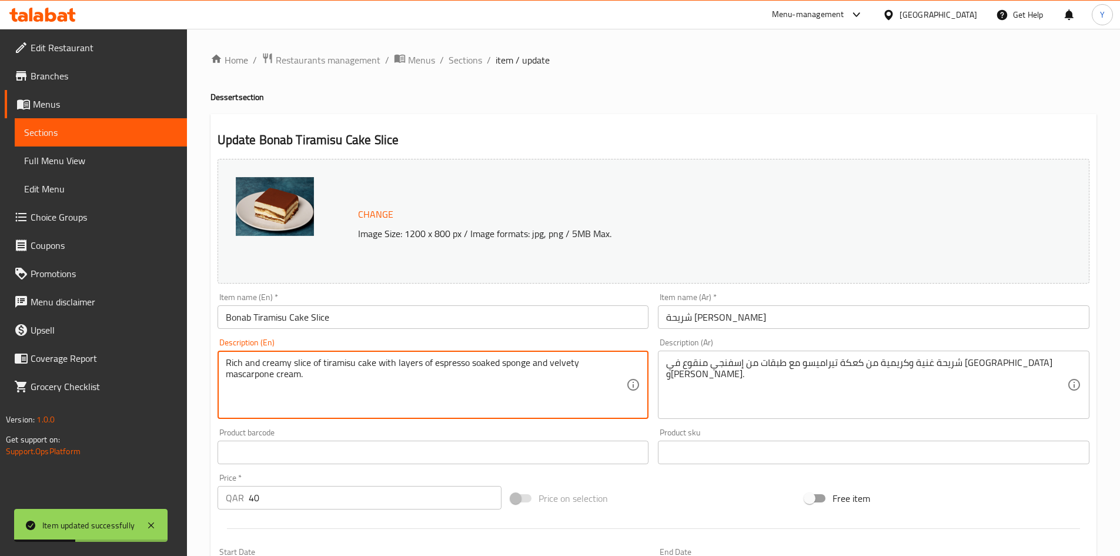
click at [227, 366] on textarea "Rich and creamy slice of tiramisu cake with layers of espresso soaked sponge an…" at bounding box center [426, 385] width 401 height 56
click at [469, 61] on span "Sections" at bounding box center [466, 60] width 34 height 14
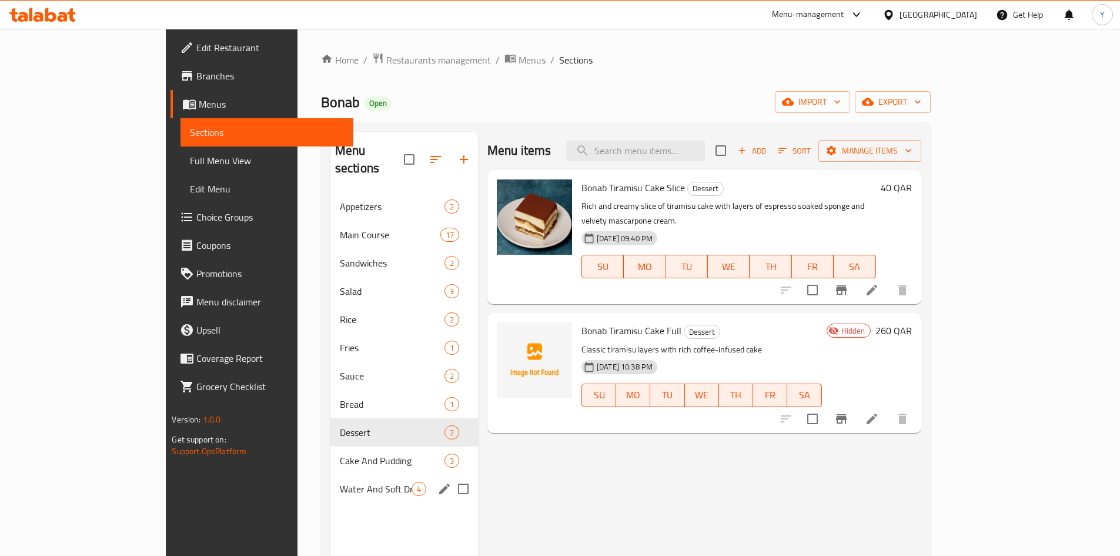
click at [451, 476] on input "Menu sections" at bounding box center [463, 488] width 25 height 25
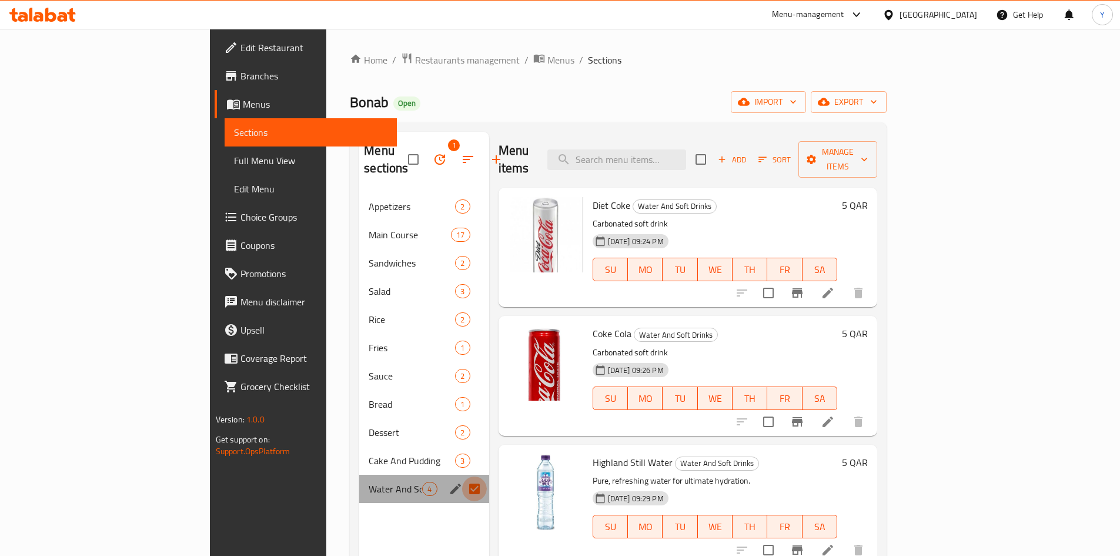
click at [462, 476] on input "Menu sections" at bounding box center [474, 488] width 25 height 25
checkbox input "false"
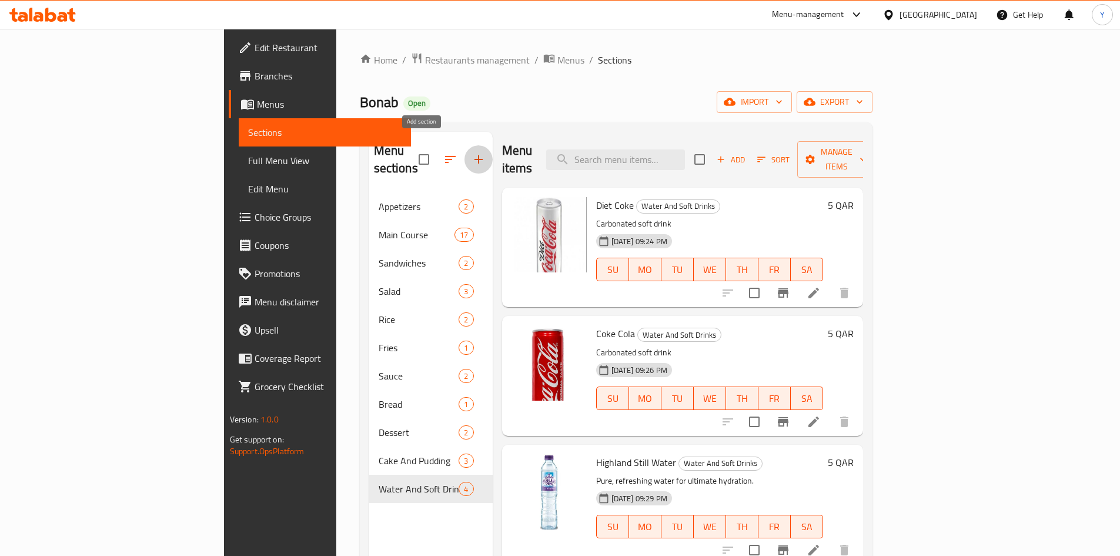
click at [464, 145] on button "button" at bounding box center [478, 159] width 28 height 28
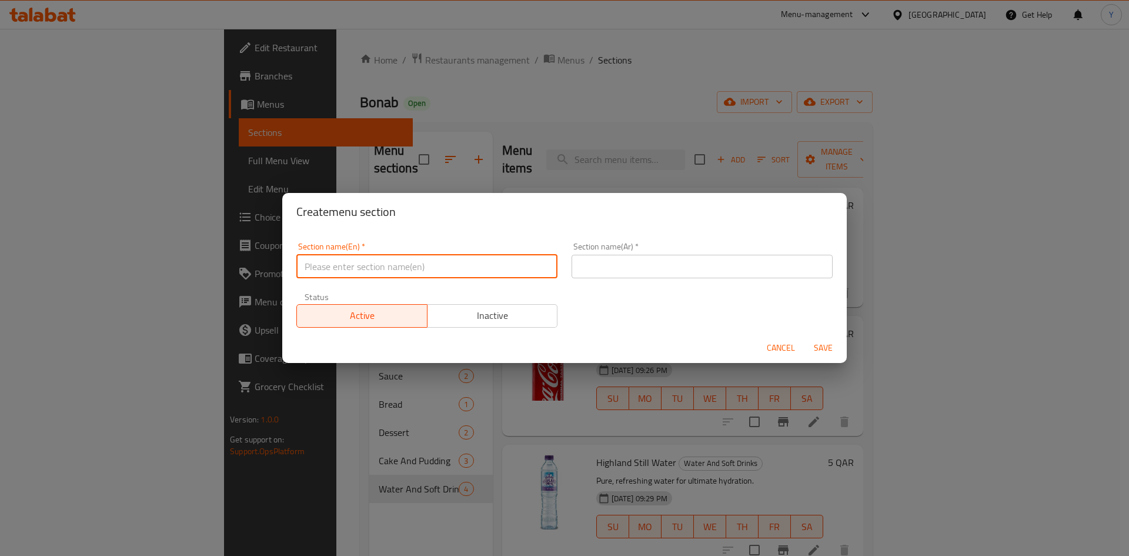
click at [437, 276] on input "text" at bounding box center [426, 267] width 261 height 24
type input "Tea"
click at [648, 267] on input "text" at bounding box center [701, 267] width 261 height 24
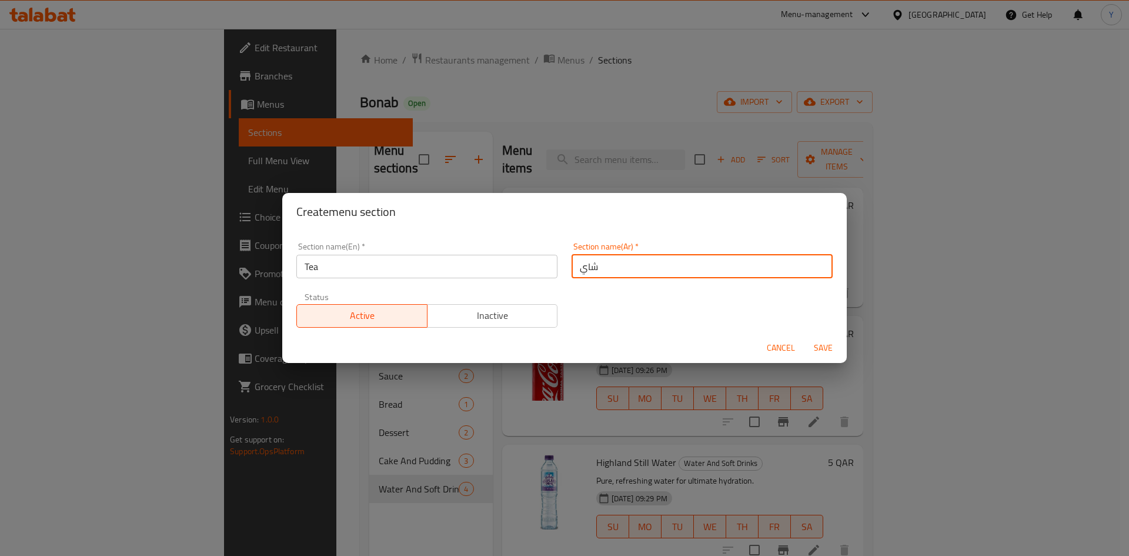
type input "شاي"
click at [804, 337] on button "Save" at bounding box center [823, 348] width 38 height 22
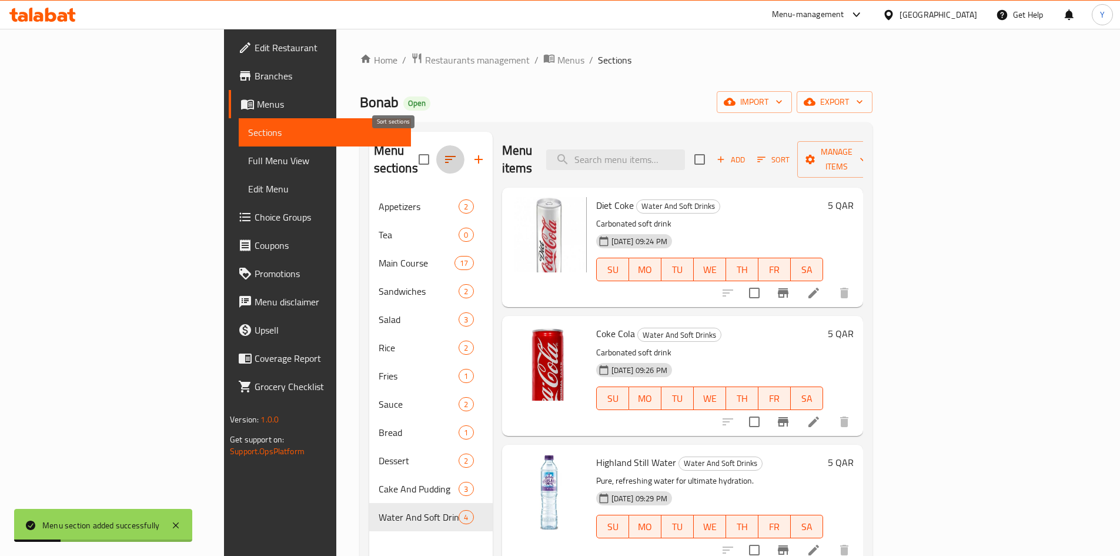
click at [436, 155] on button "button" at bounding box center [450, 159] width 28 height 28
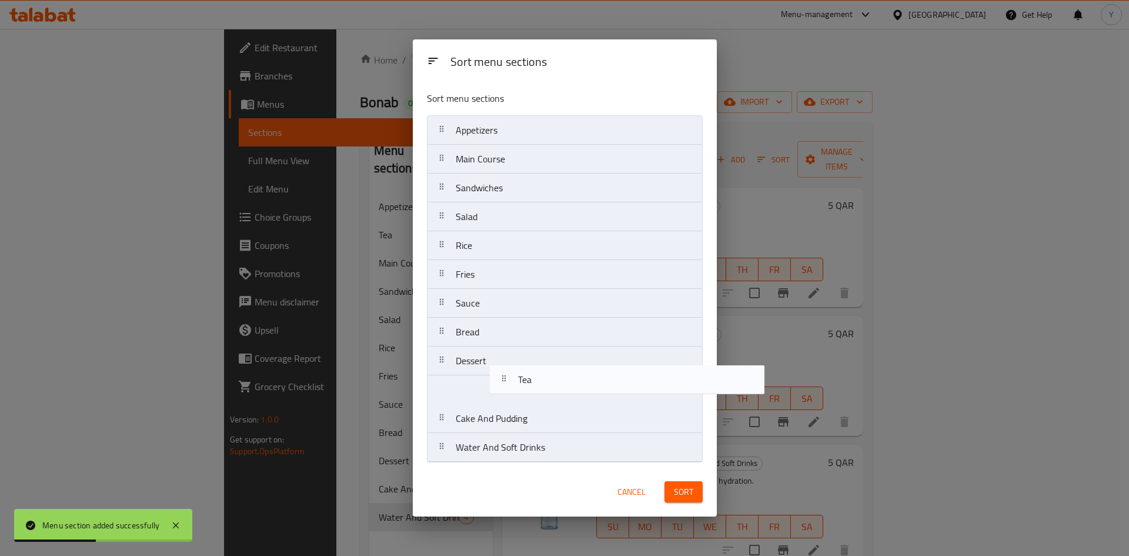
drag, startPoint x: 477, startPoint y: 162, endPoint x: 539, endPoint y: 384, distance: 230.6
click at [539, 385] on nav "Appetizers Tea Main Course Sandwiches Salad Rice Fries Sauce Bread Dessert Cake…" at bounding box center [565, 288] width 276 height 347
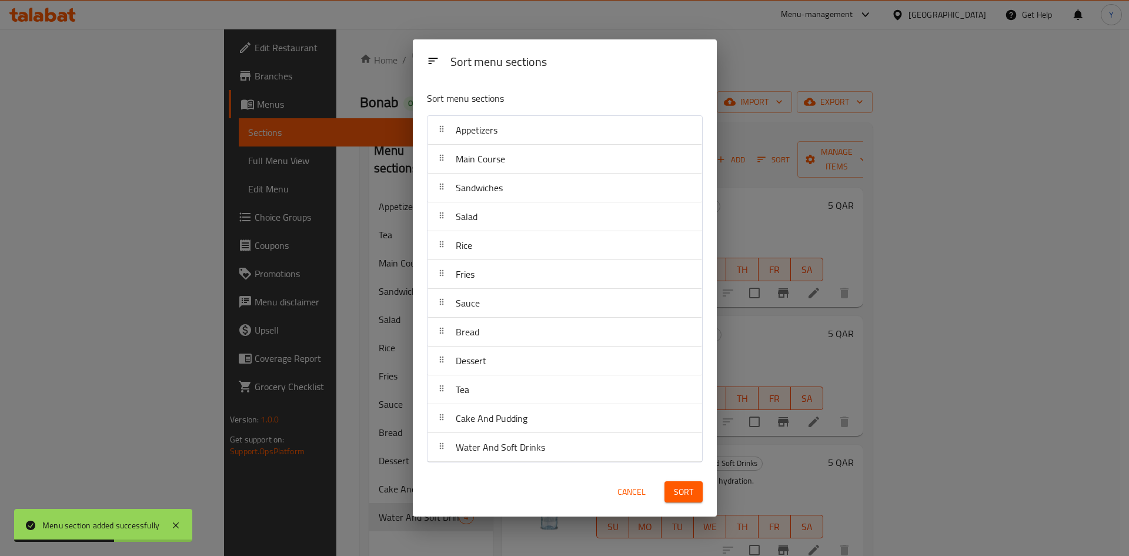
click at [693, 490] on button "Sort" at bounding box center [683, 492] width 38 height 22
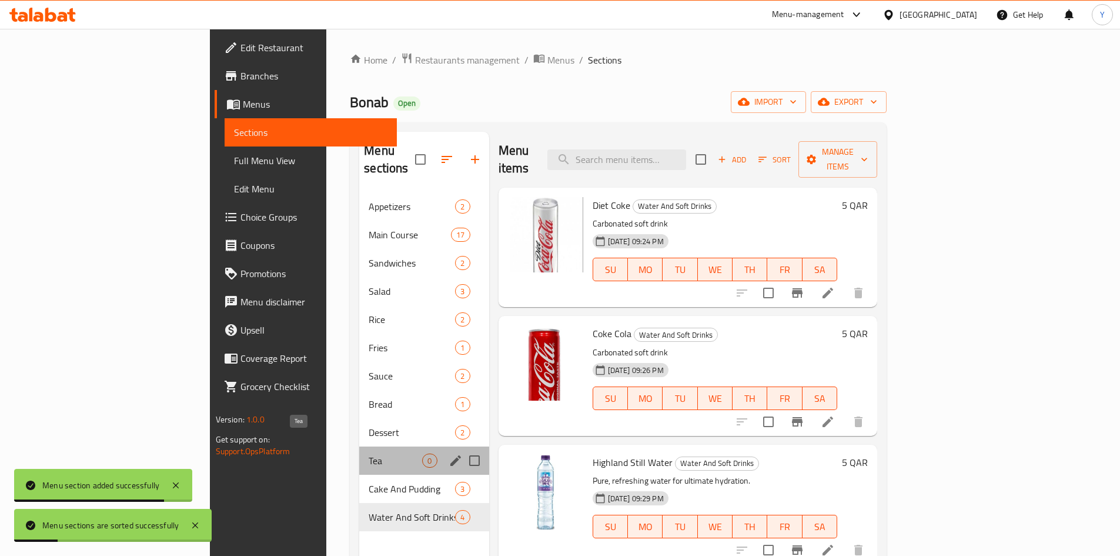
click at [369, 453] on span "Tea" at bounding box center [395, 460] width 53 height 14
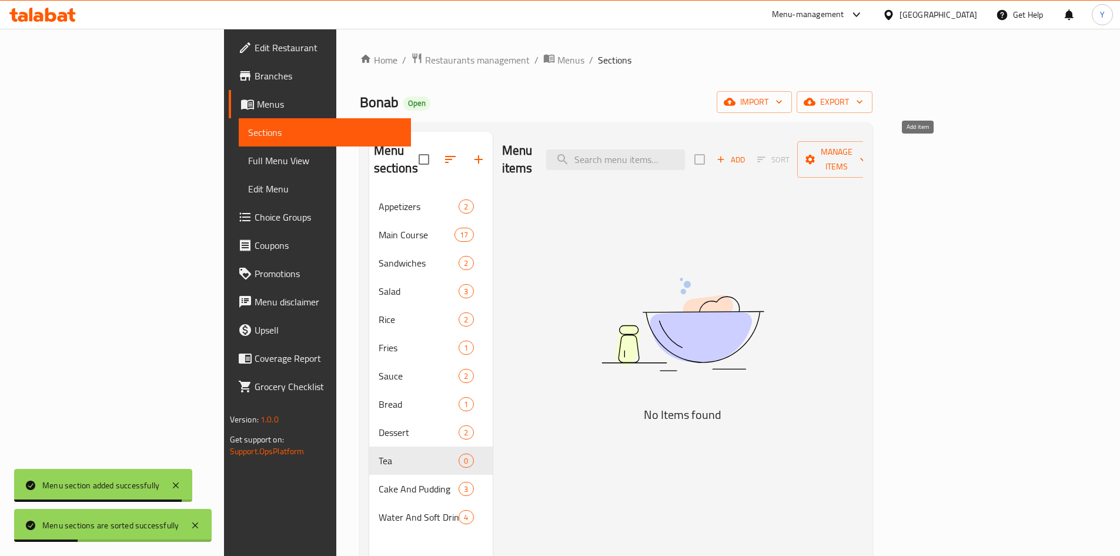
click at [750, 159] on button "Add" at bounding box center [731, 160] width 38 height 18
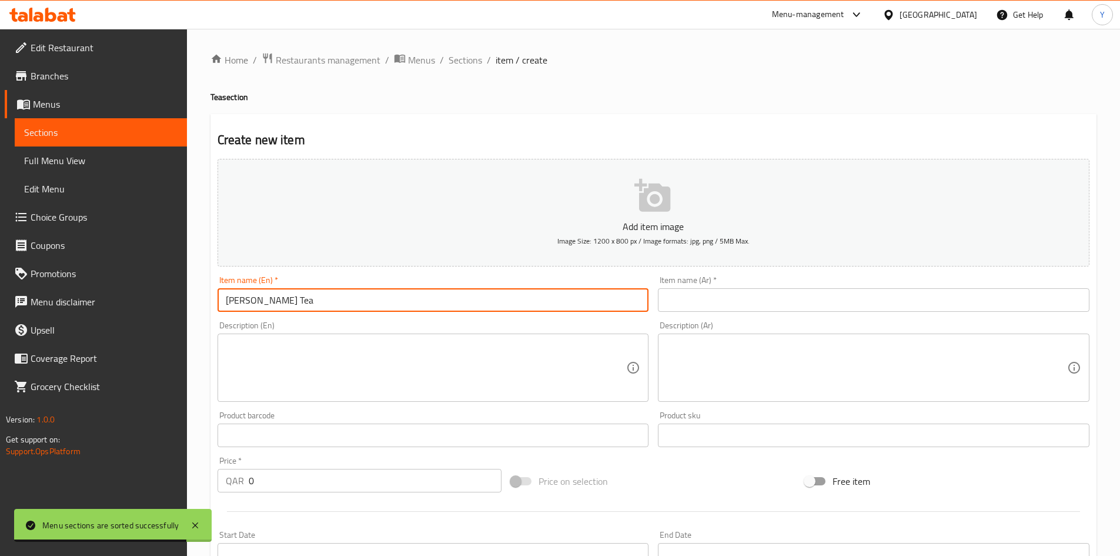
type input "Safron Tea"
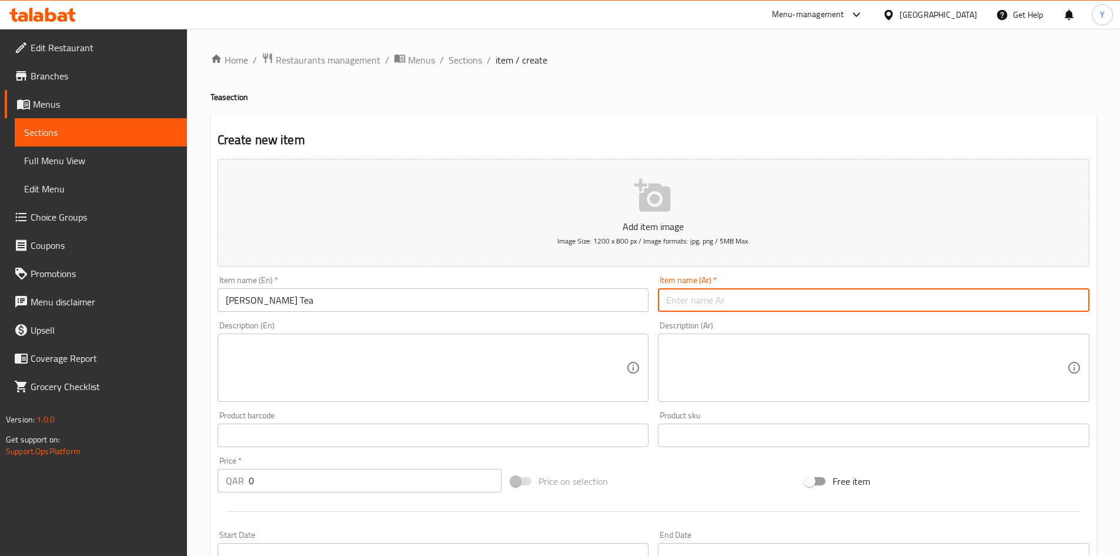
paste input "شاي الزعفران"
type input "شاي الزعفران"
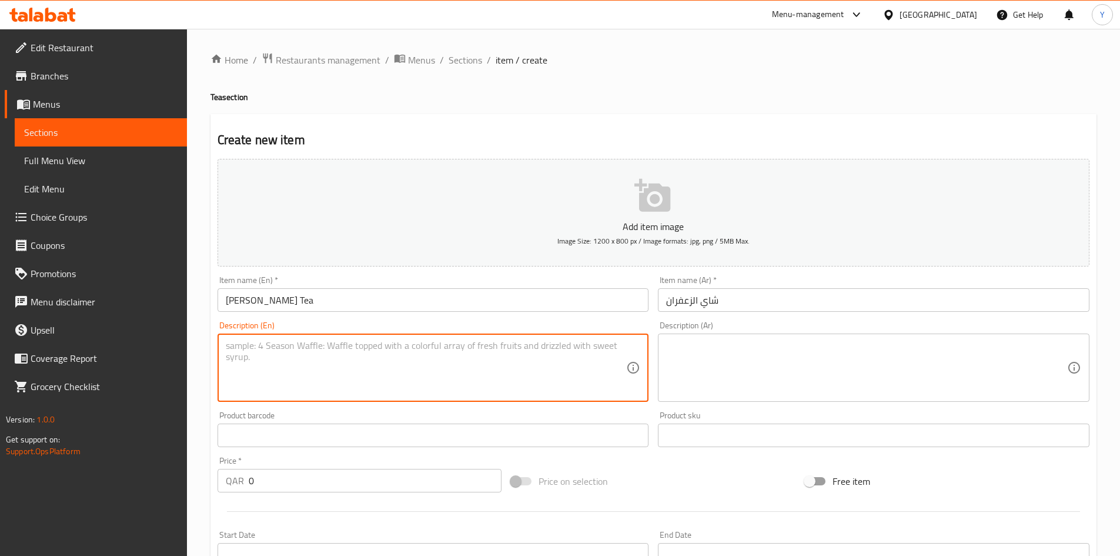
paste textarea "Black tea 1 cup with safron Nabath 177ml"
type textarea "Black tea 1 cup with safron Nabath 177ml"
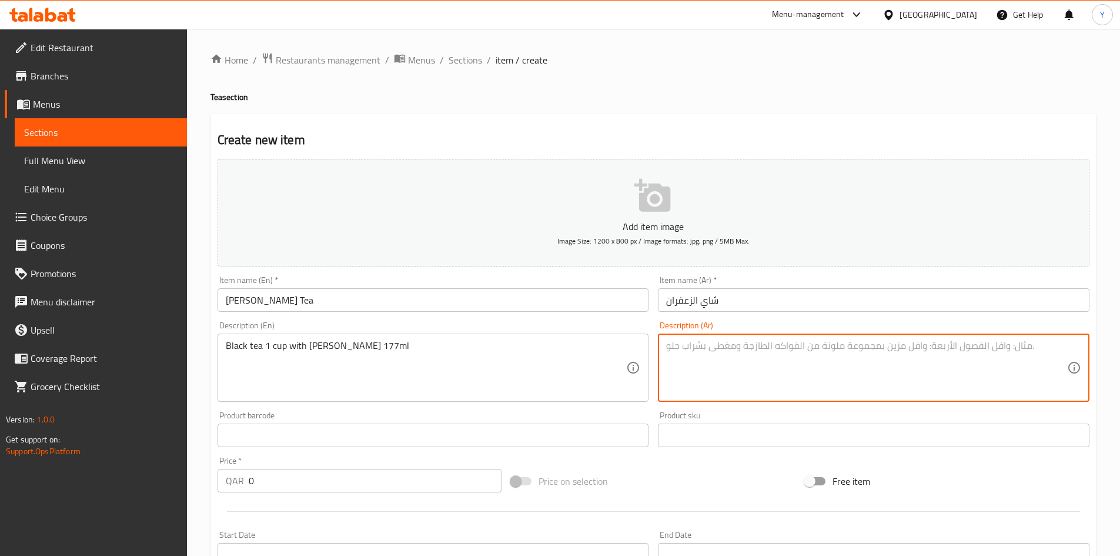
paste textarea "شاي أسود 1 كوب مع زعفران نبات177مل"
type textarea "شاي أسود 1 كوب مع زعفران نبات177مل"
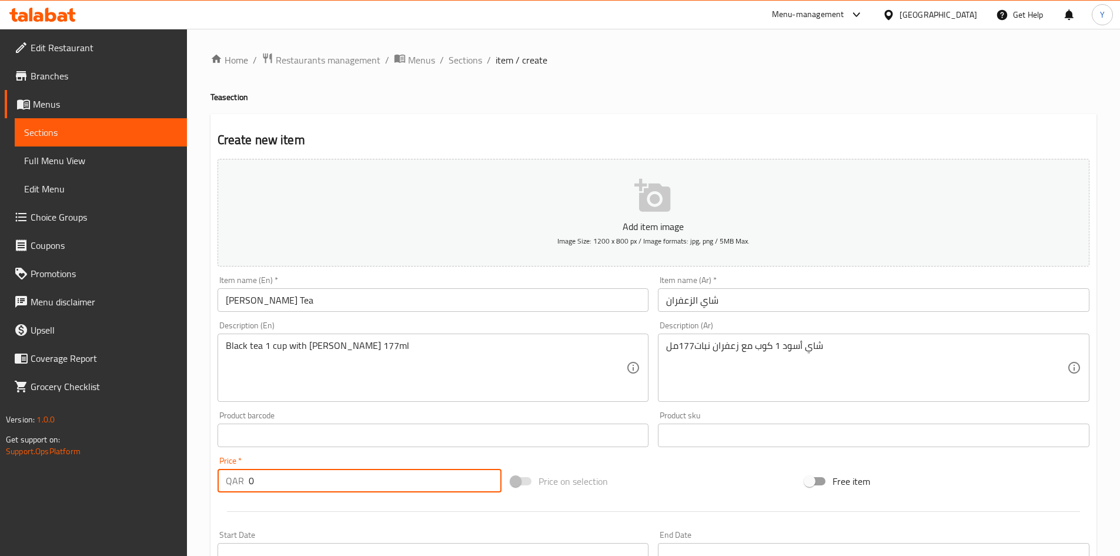
drag, startPoint x: 325, startPoint y: 472, endPoint x: 239, endPoint y: 470, distance: 85.3
click at [239, 470] on div "QAR 0 Price *" at bounding box center [360, 481] width 285 height 24
type input "5"
click at [335, 501] on div at bounding box center [653, 511] width 881 height 29
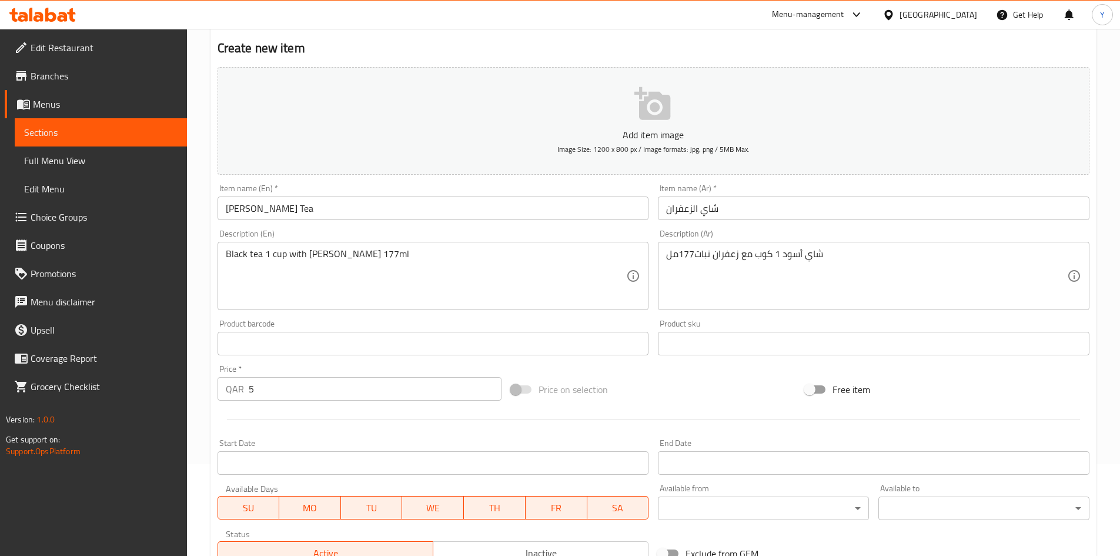
scroll to position [176, 0]
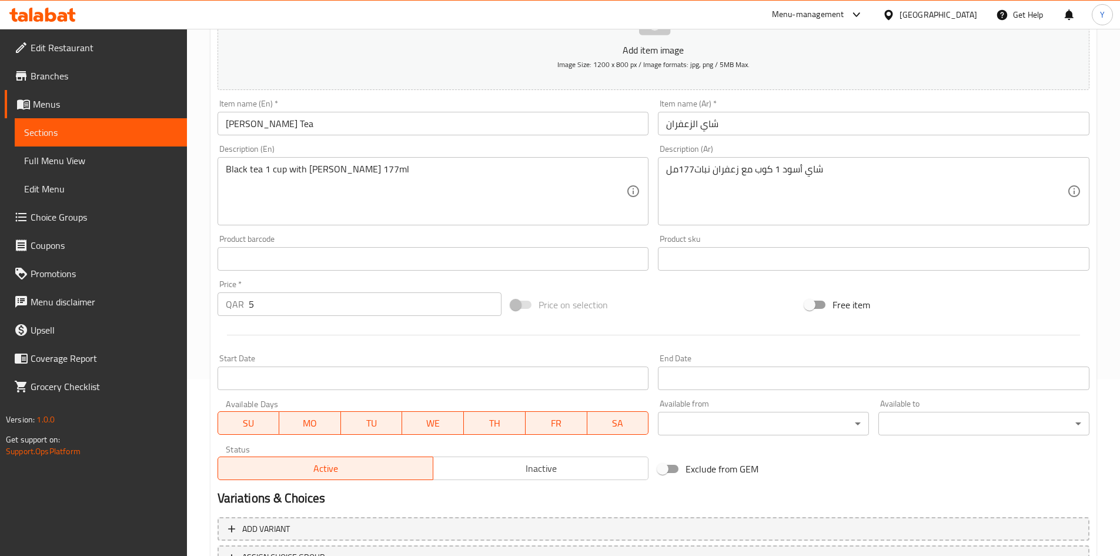
click at [556, 480] on div "Status Active Inactive" at bounding box center [433, 462] width 441 height 45
click at [555, 474] on span "Inactive" at bounding box center [541, 468] width 206 height 17
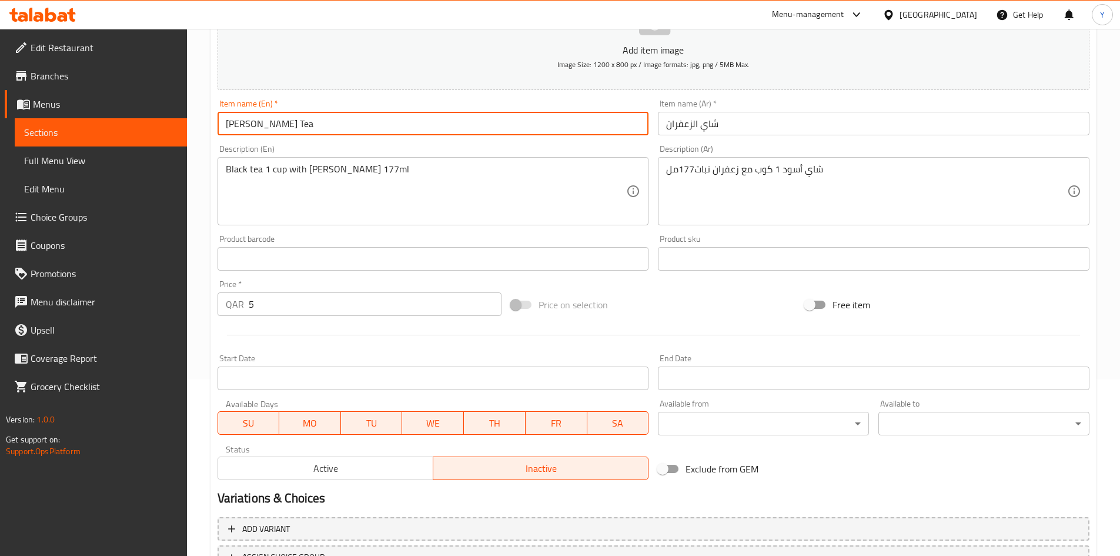
click at [429, 133] on input "Safron Tea" at bounding box center [434, 124] width 432 height 24
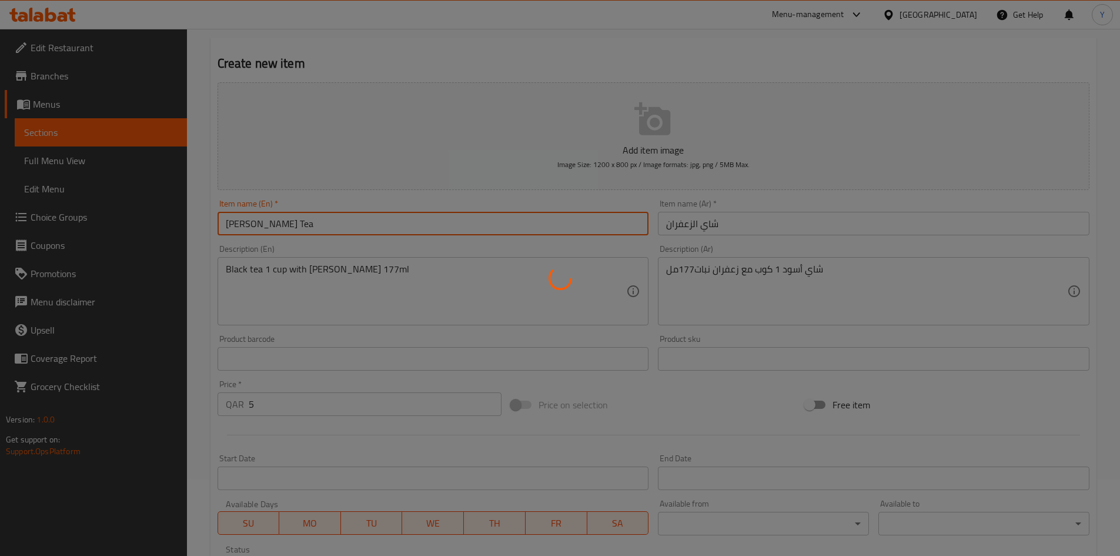
scroll to position [0, 0]
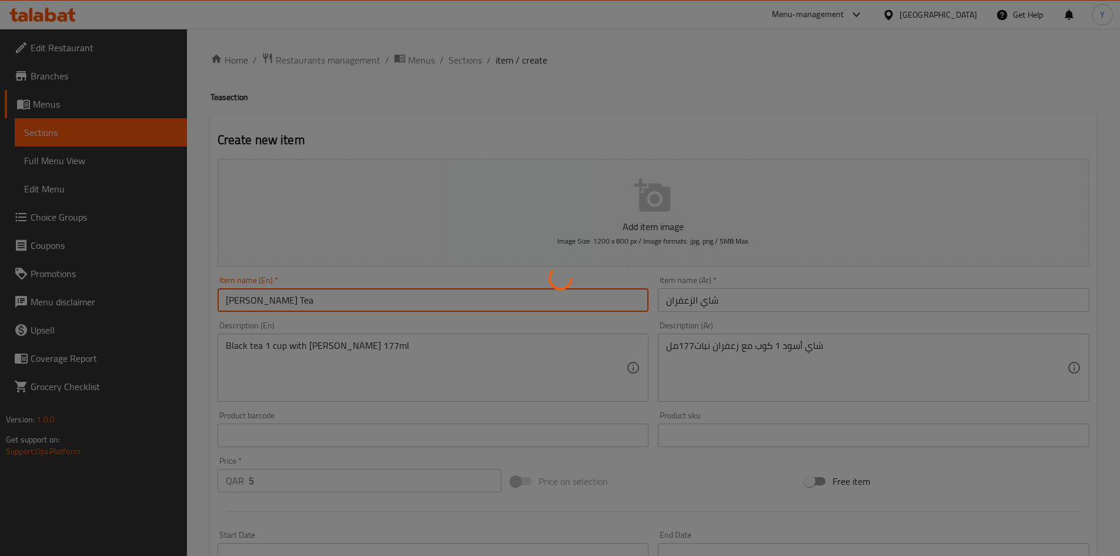
type input "0"
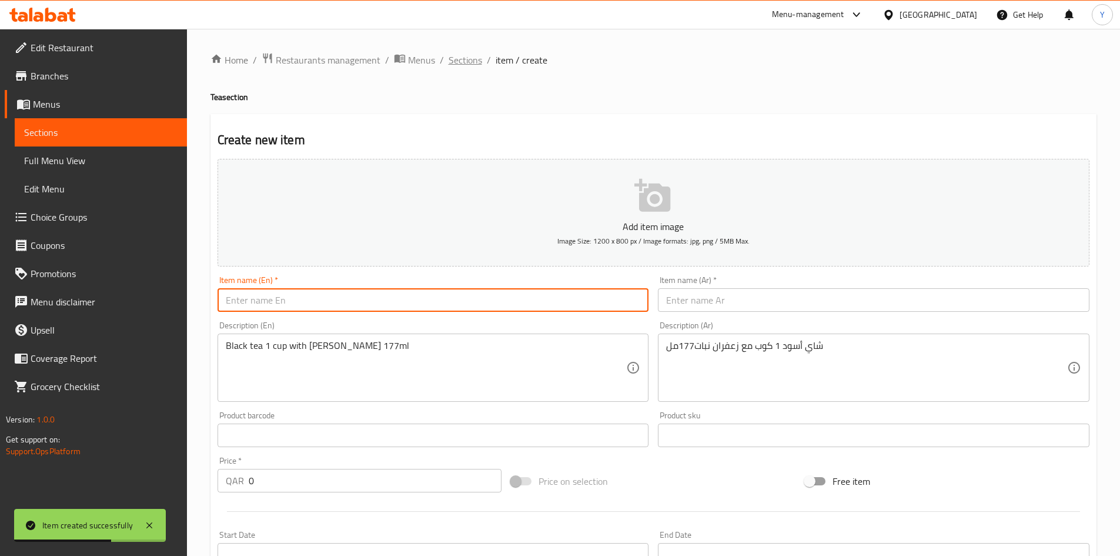
click at [457, 62] on span "Sections" at bounding box center [466, 60] width 34 height 14
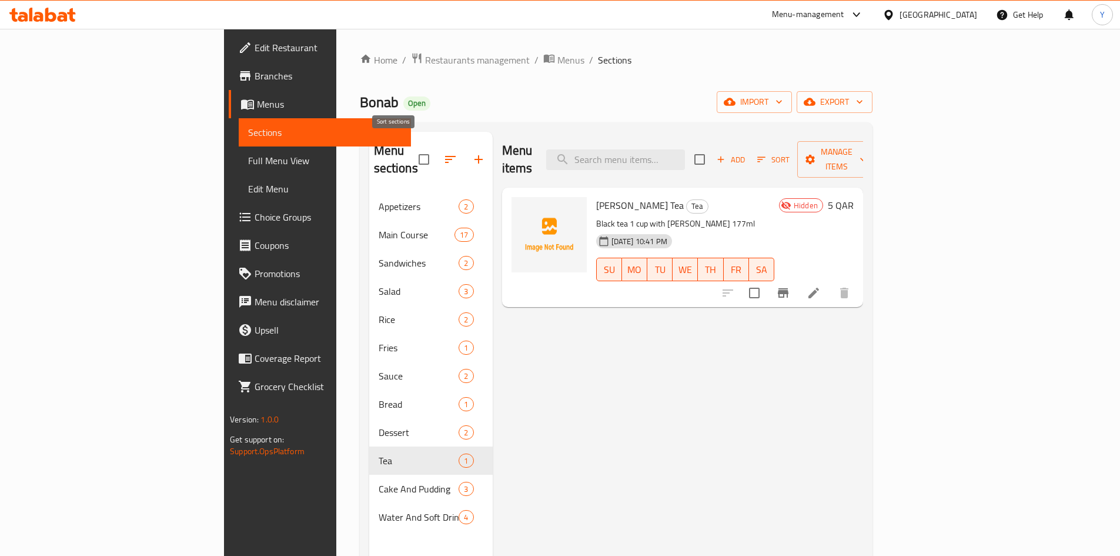
click at [436, 145] on span at bounding box center [450, 159] width 28 height 28
click at [436, 147] on button "button" at bounding box center [450, 159] width 28 height 28
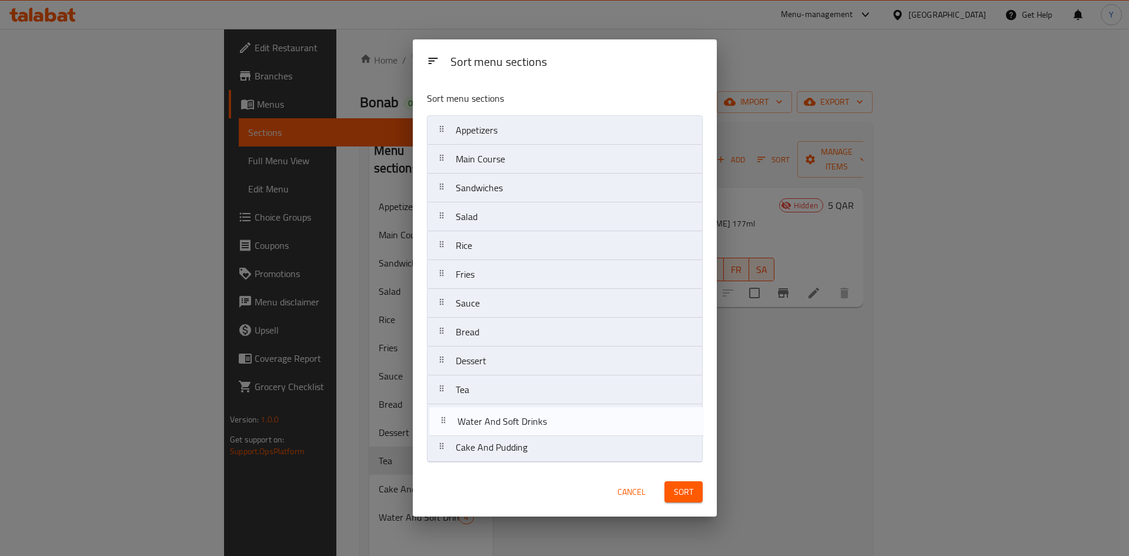
drag, startPoint x: 517, startPoint y: 447, endPoint x: 519, endPoint y: 417, distance: 30.0
click at [519, 417] on nav "Appetizers Main Course Sandwiches Salad Rice Fries Sauce Bread Dessert Tea Cake…" at bounding box center [565, 288] width 276 height 347
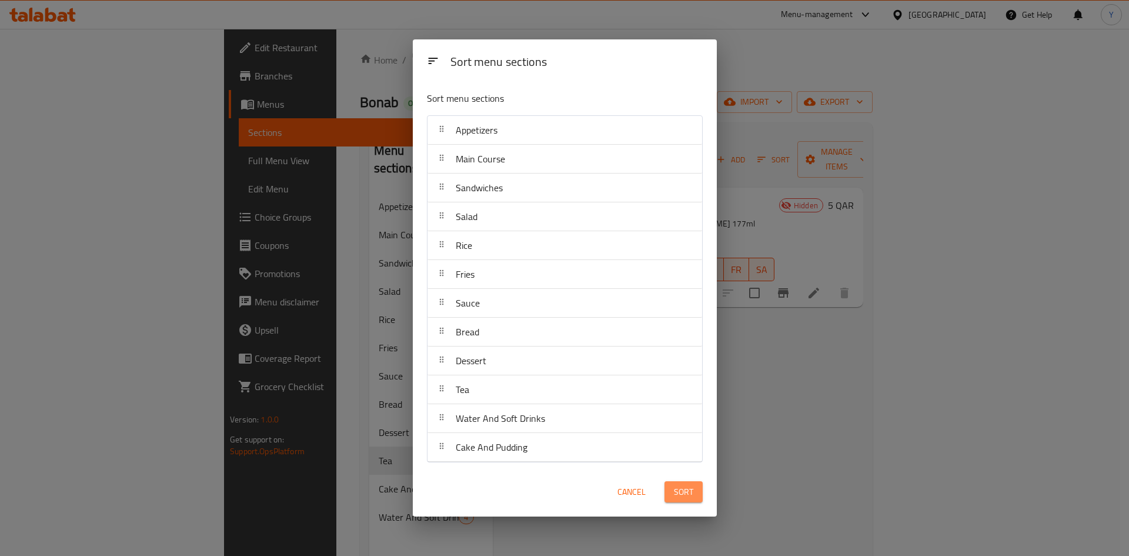
click at [670, 491] on button "Sort" at bounding box center [683, 492] width 38 height 22
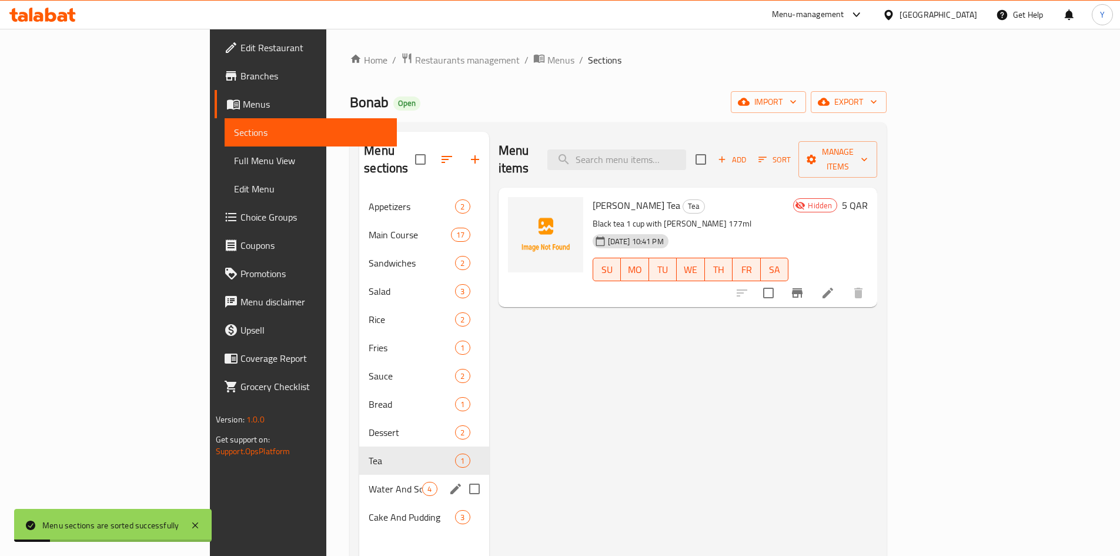
click at [423, 483] on span "4" at bounding box center [430, 488] width 14 height 11
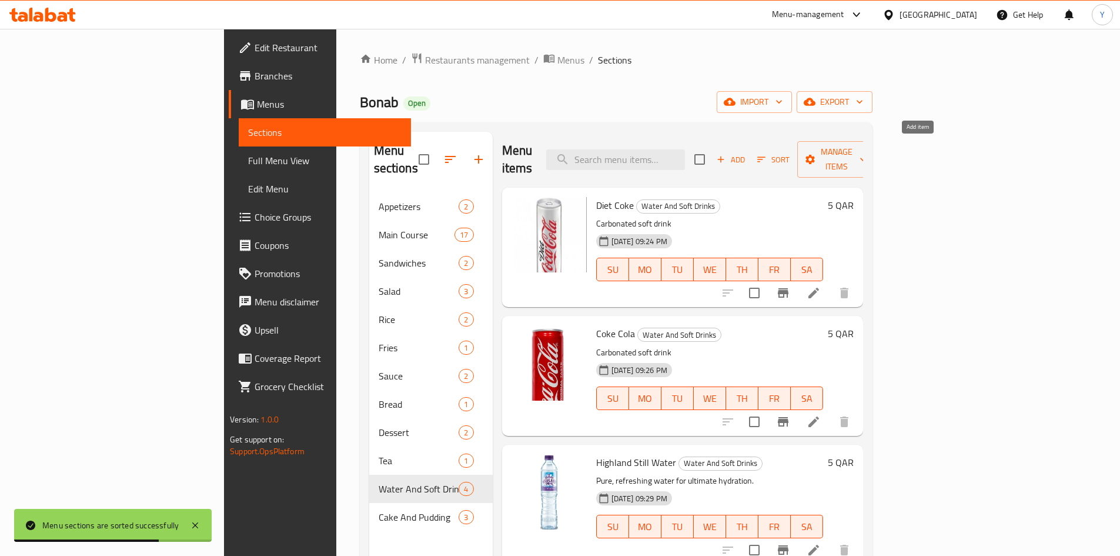
click at [747, 155] on span "Add" at bounding box center [731, 160] width 32 height 14
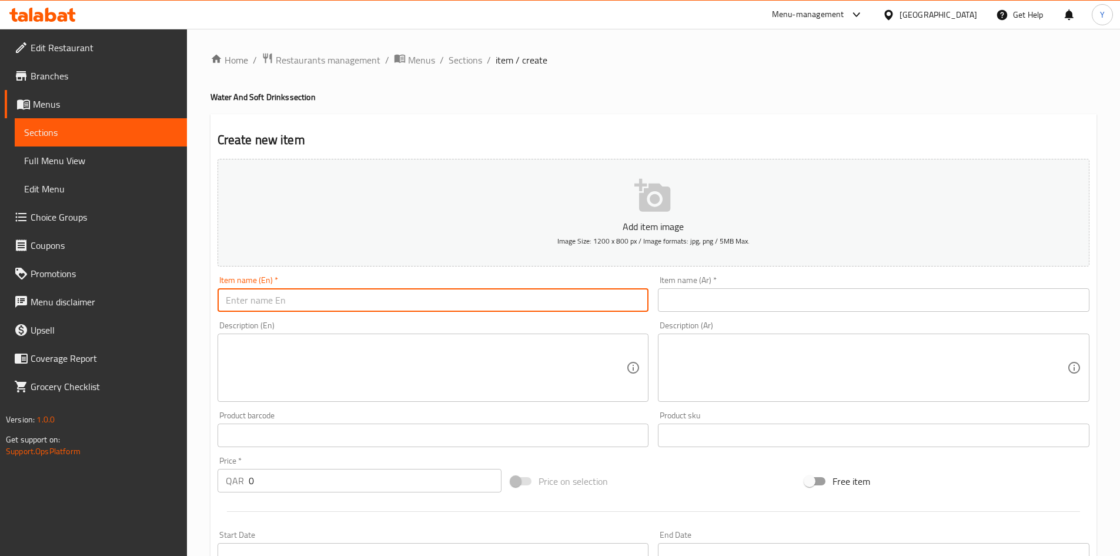
paste input "Kinza Lemon"
type input "Kinza Lemon"
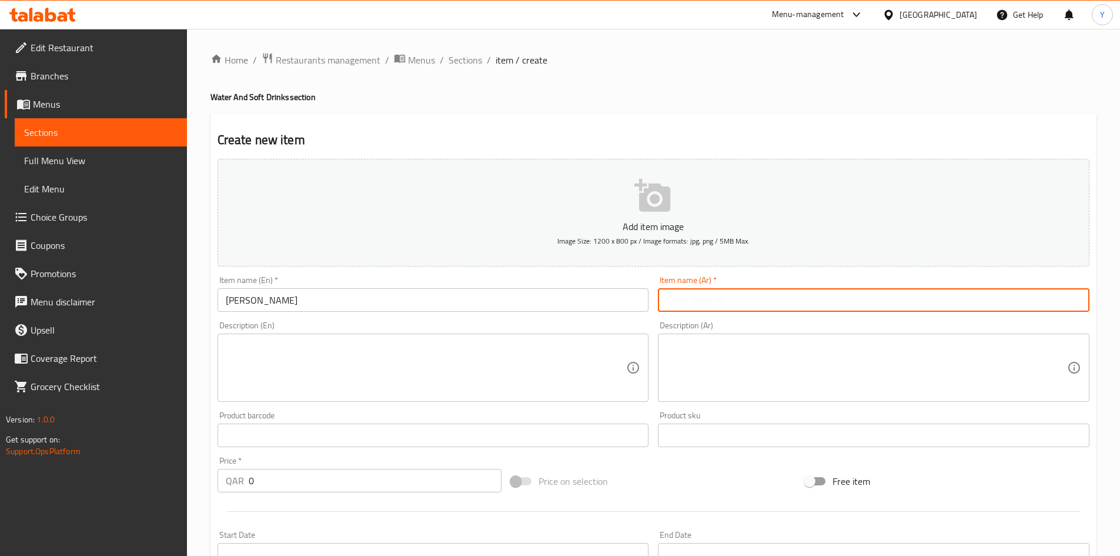
paste input "ليمون كينزا"
type input "ليمون كينزا"
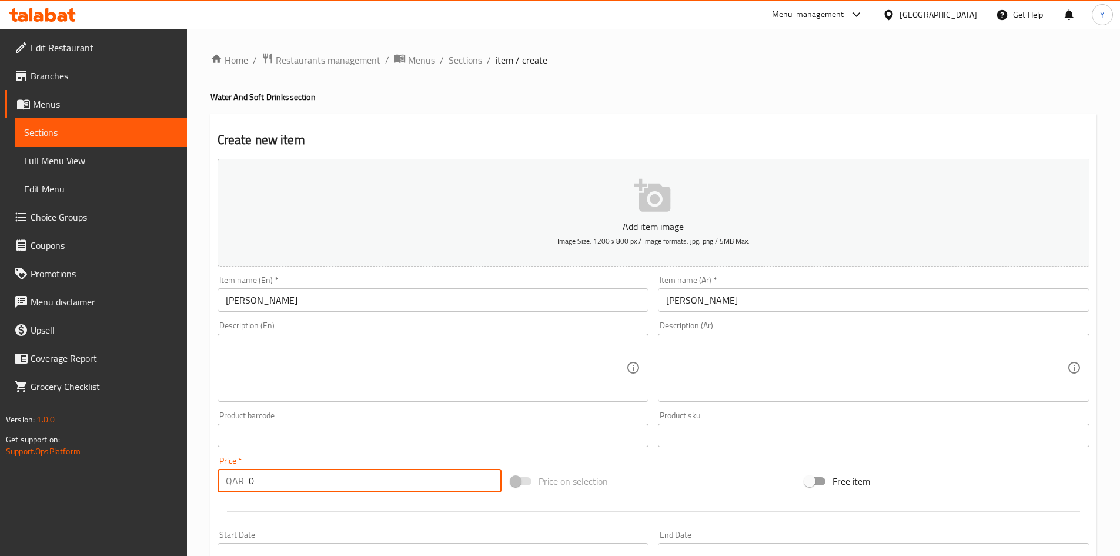
drag, startPoint x: 326, startPoint y: 483, endPoint x: 102, endPoint y: 488, distance: 223.5
click at [102, 490] on div "Edit Restaurant Branches Menus Sections Full Menu View Edit Menu Choice Groups …" at bounding box center [560, 430] width 1120 height 802
type input "5"
click at [259, 494] on div "Price   * QAR 5 Price *" at bounding box center [360, 474] width 294 height 45
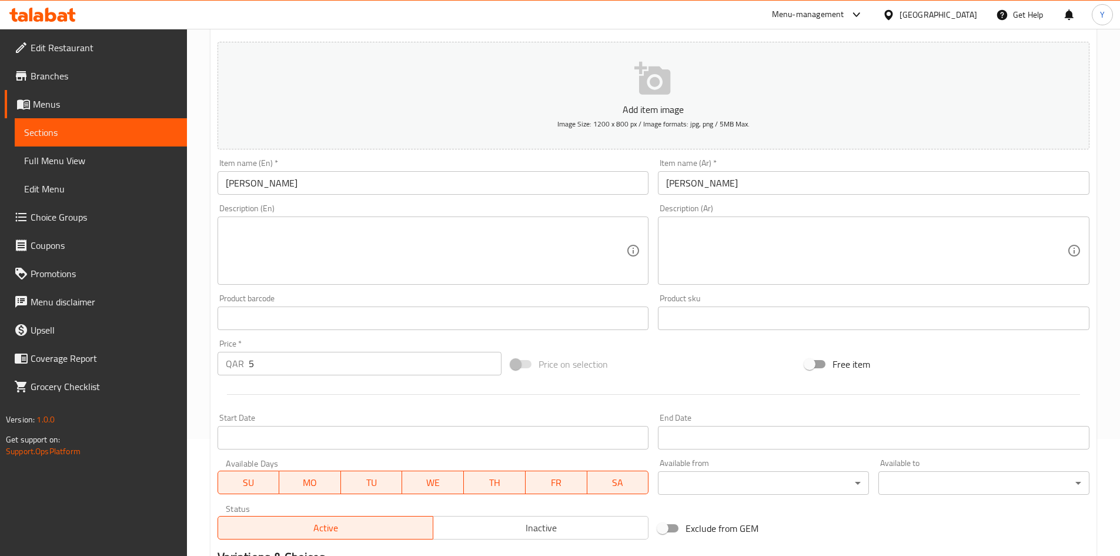
scroll to position [118, 0]
drag, startPoint x: 500, startPoint y: 525, endPoint x: 489, endPoint y: 468, distance: 58.2
click at [500, 527] on span "Inactive" at bounding box center [541, 527] width 206 height 17
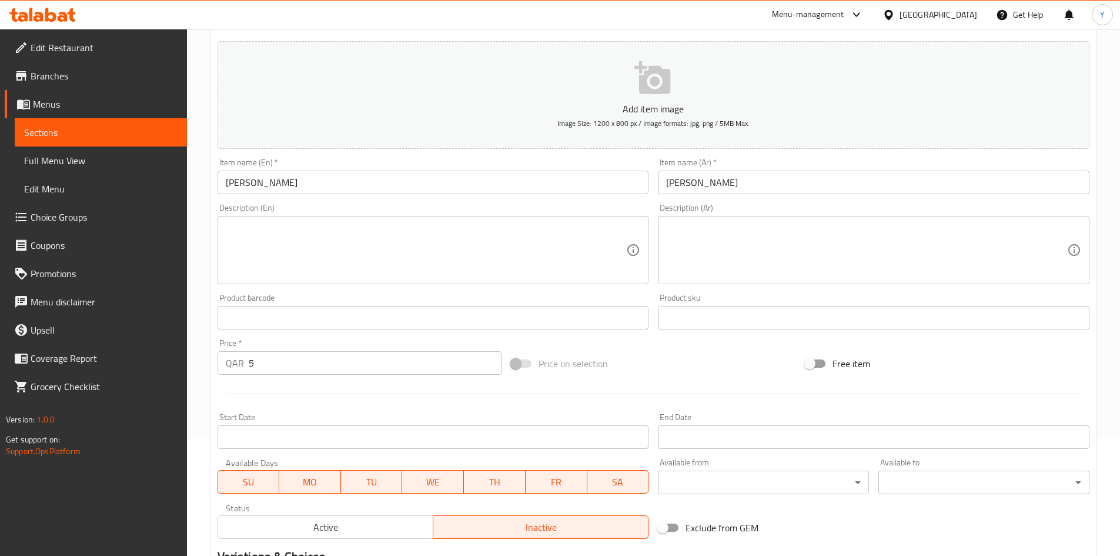
drag, startPoint x: 388, startPoint y: 209, endPoint x: 378, endPoint y: 195, distance: 17.3
click at [384, 205] on div "Description (En) Description (En)" at bounding box center [434, 243] width 432 height 81
drag, startPoint x: 376, startPoint y: 187, endPoint x: 378, endPoint y: 195, distance: 7.8
click at [376, 187] on input "Kinza Lemon" at bounding box center [434, 182] width 432 height 24
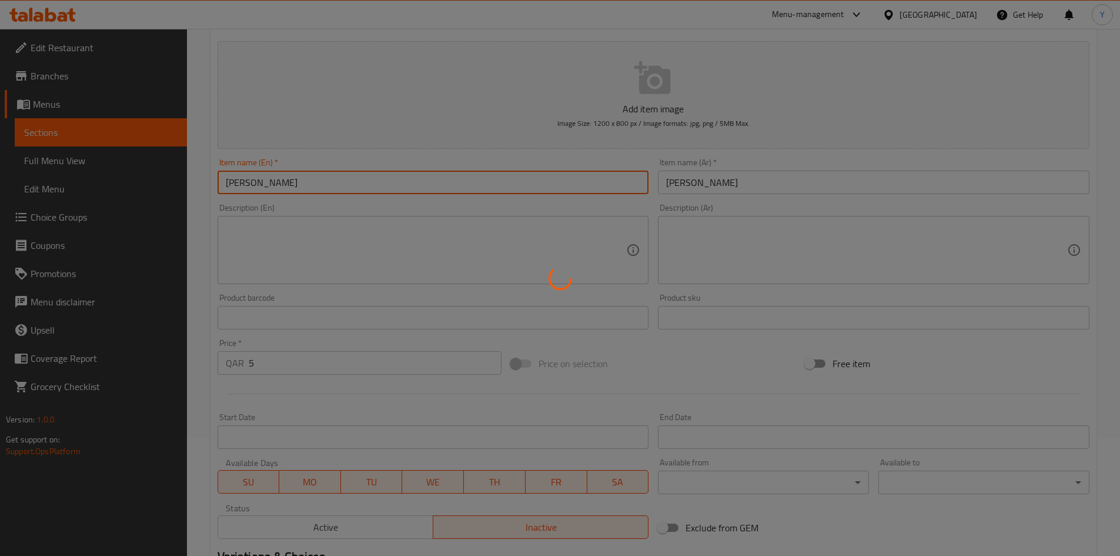
type input "0"
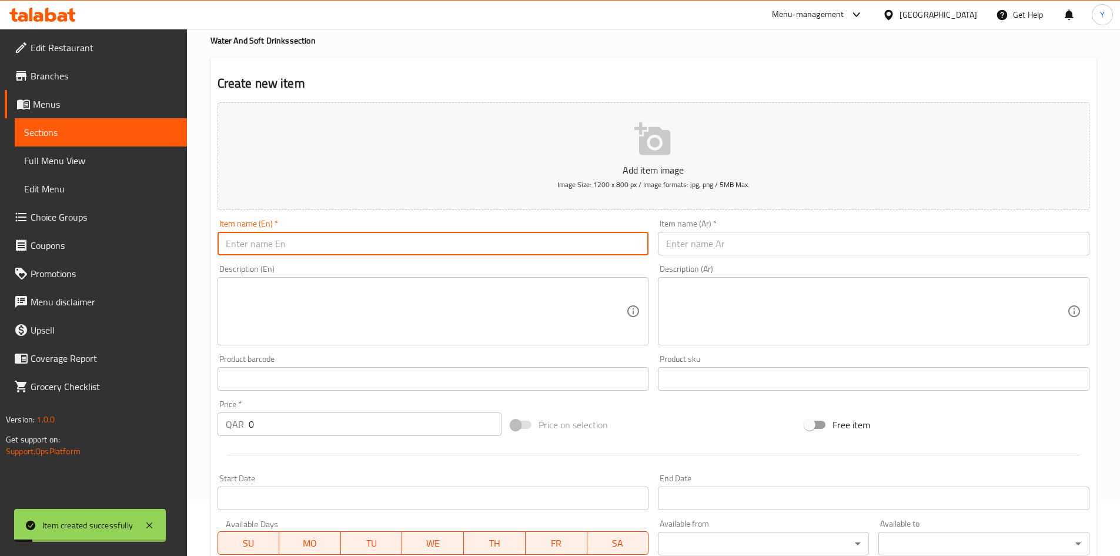
scroll to position [0, 0]
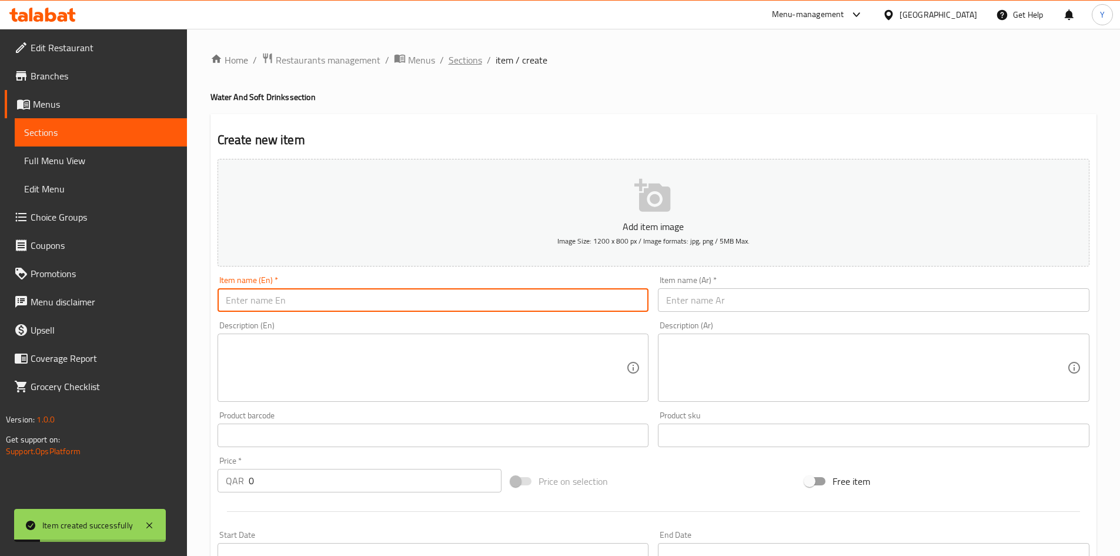
click at [466, 66] on span "Sections" at bounding box center [466, 60] width 34 height 14
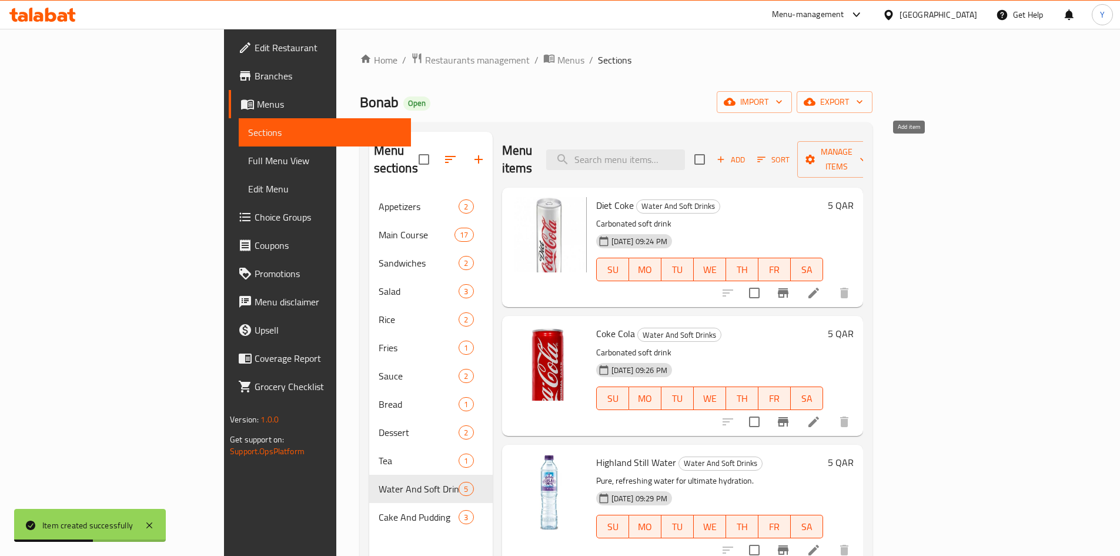
click at [747, 155] on span "Add" at bounding box center [731, 160] width 32 height 14
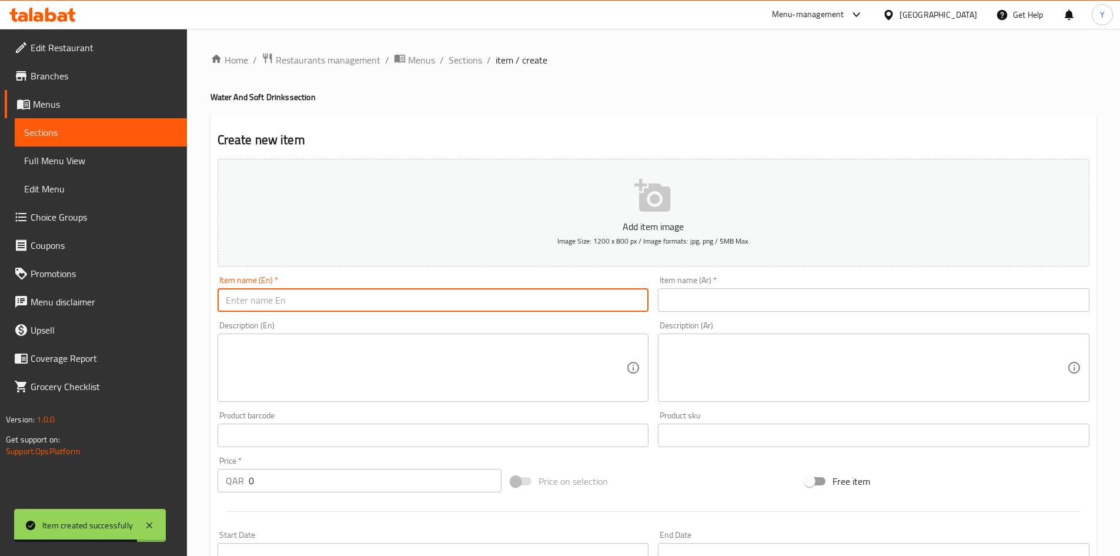
paste input "Kinza Cola"
type input "Kinza Cola"
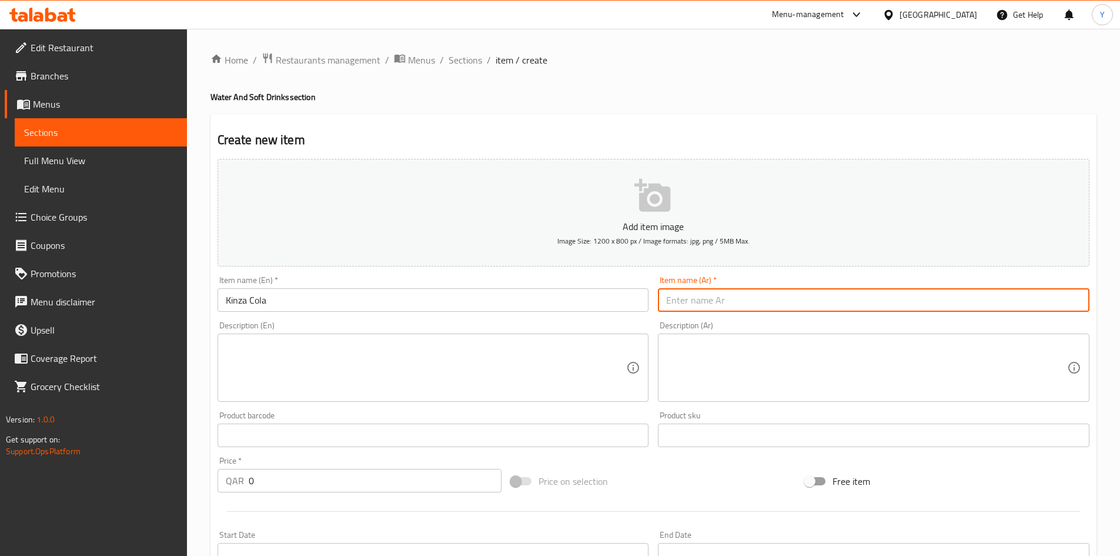
paste input "كينزا كولا"
type input "كينزا كولا"
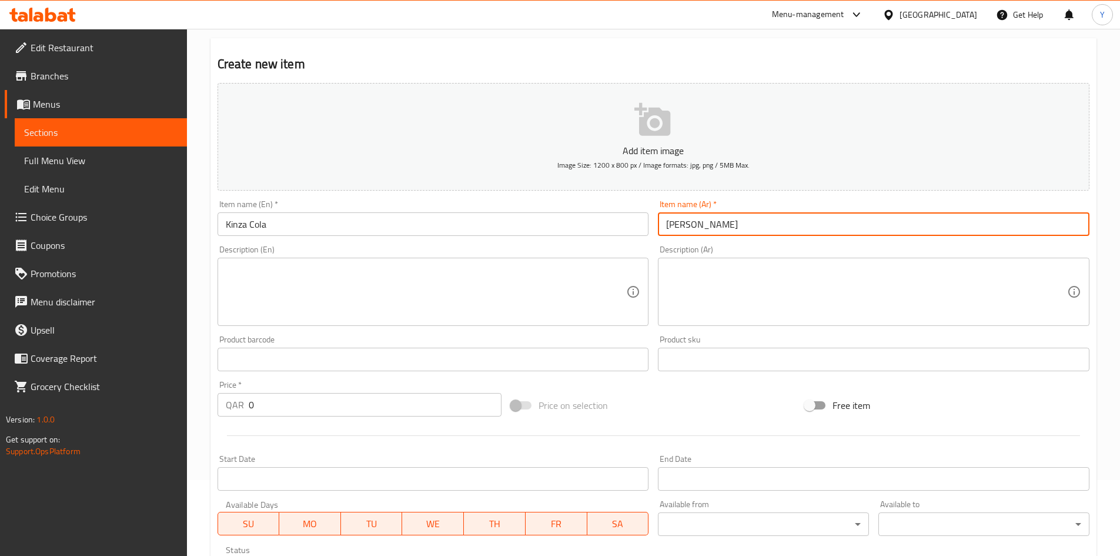
scroll to position [176, 0]
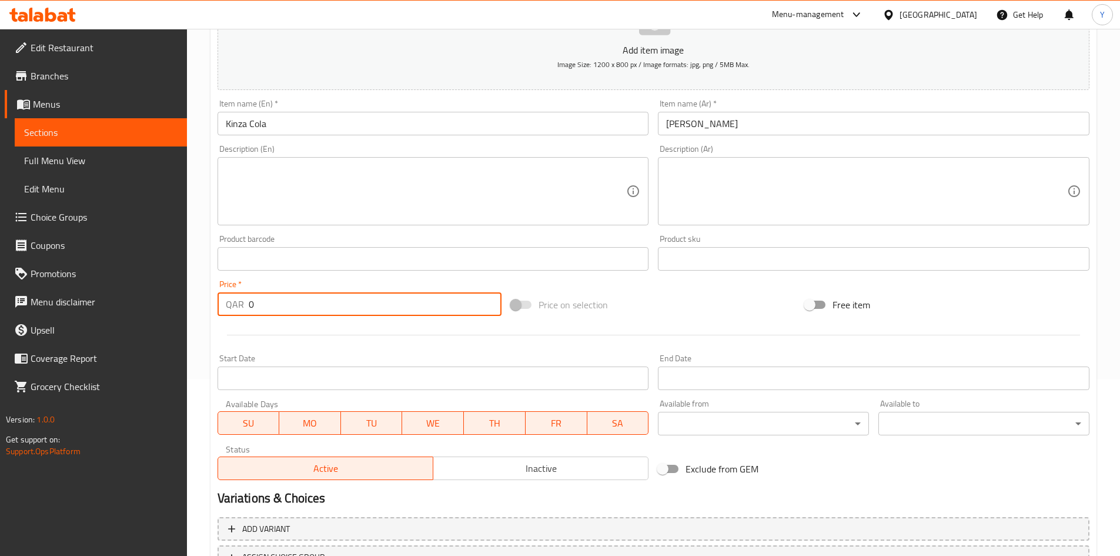
drag, startPoint x: 331, startPoint y: 301, endPoint x: 220, endPoint y: 295, distance: 110.7
click at [220, 295] on div "QAR 0 Price *" at bounding box center [360, 304] width 285 height 24
type input "5"
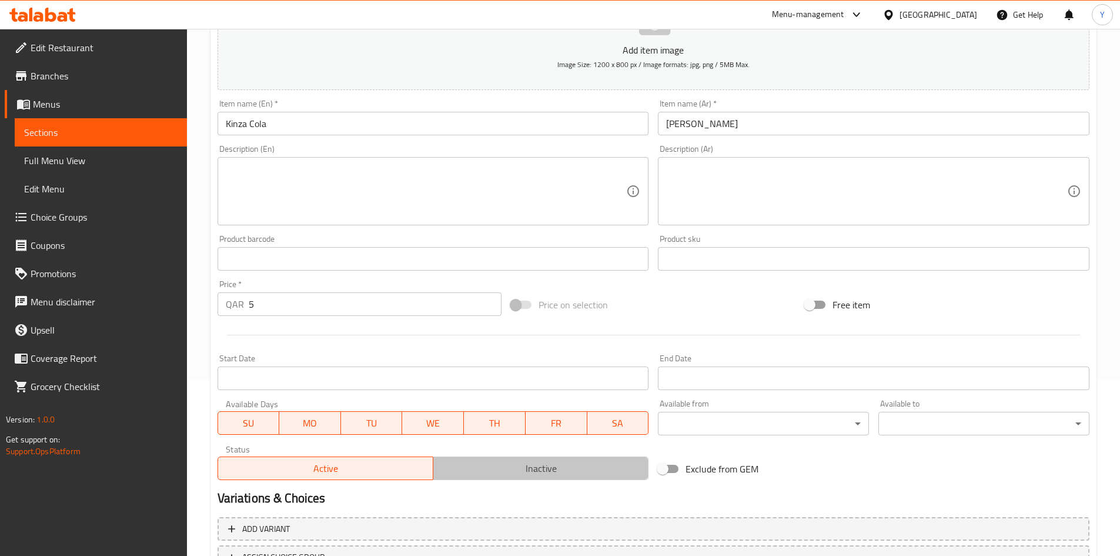
click at [471, 474] on span "Inactive" at bounding box center [541, 468] width 206 height 17
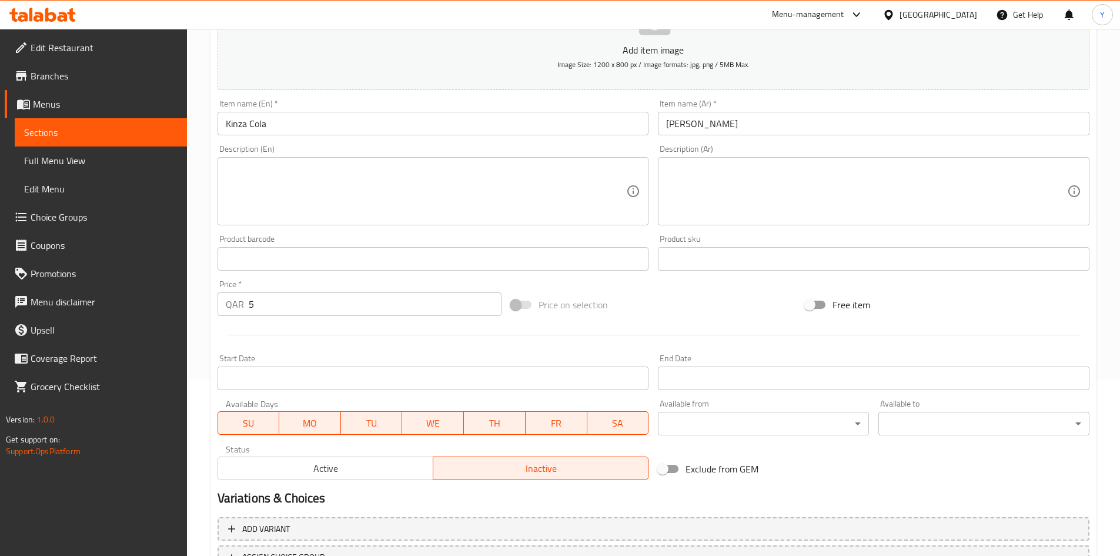
click at [359, 130] on input "Kinza Cola" at bounding box center [434, 124] width 432 height 24
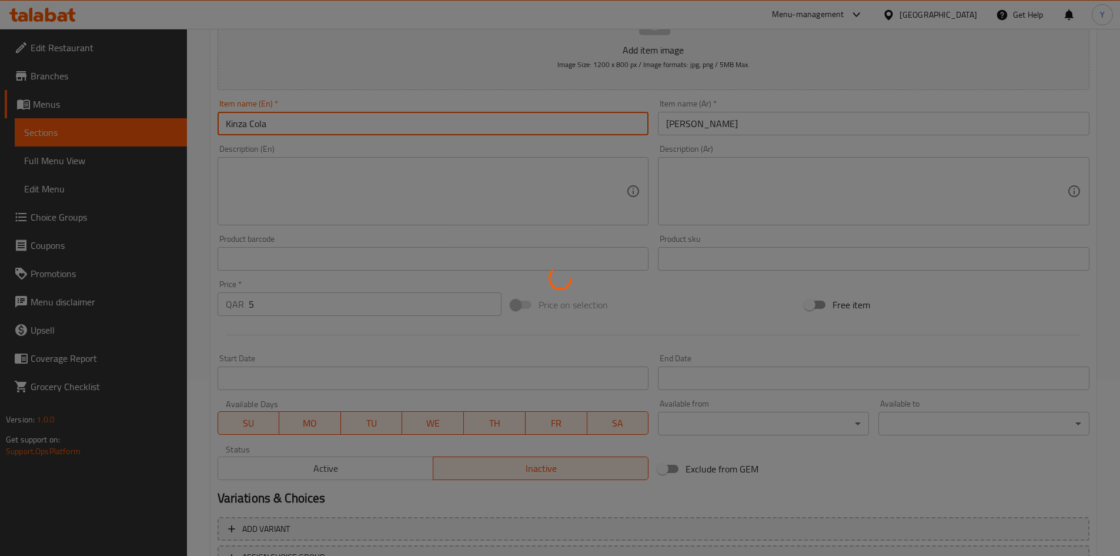
type input "0"
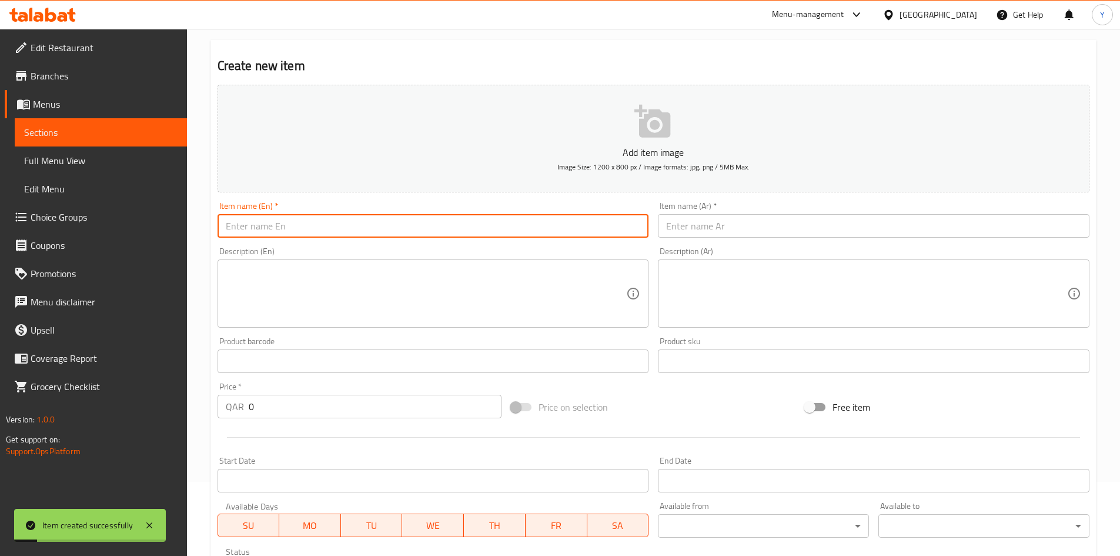
scroll to position [0, 0]
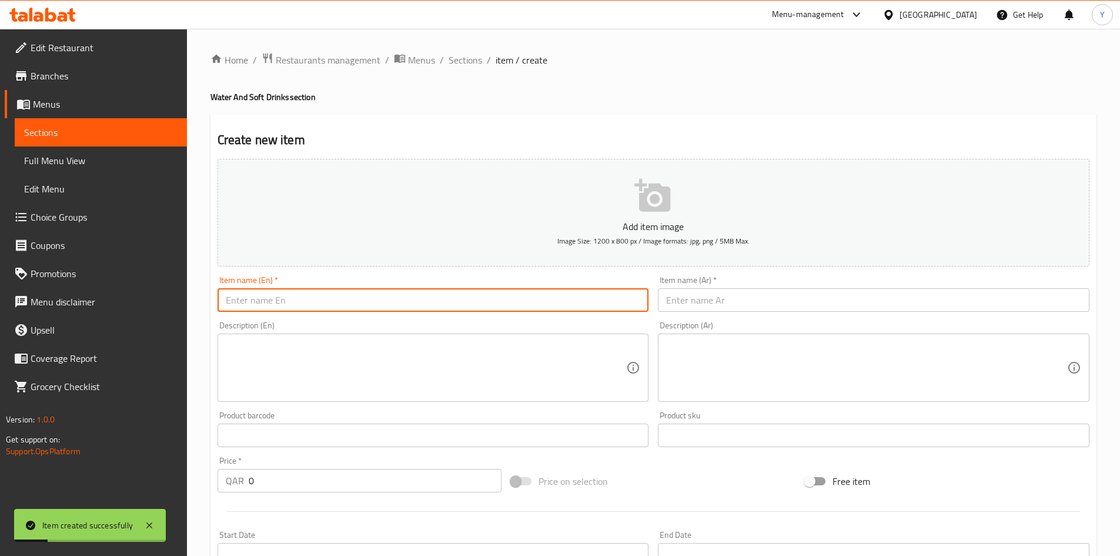
click at [452, 69] on div "Home / Restaurants management / Menus / Sections / item / create Water And Soft…" at bounding box center [653, 429] width 886 height 755
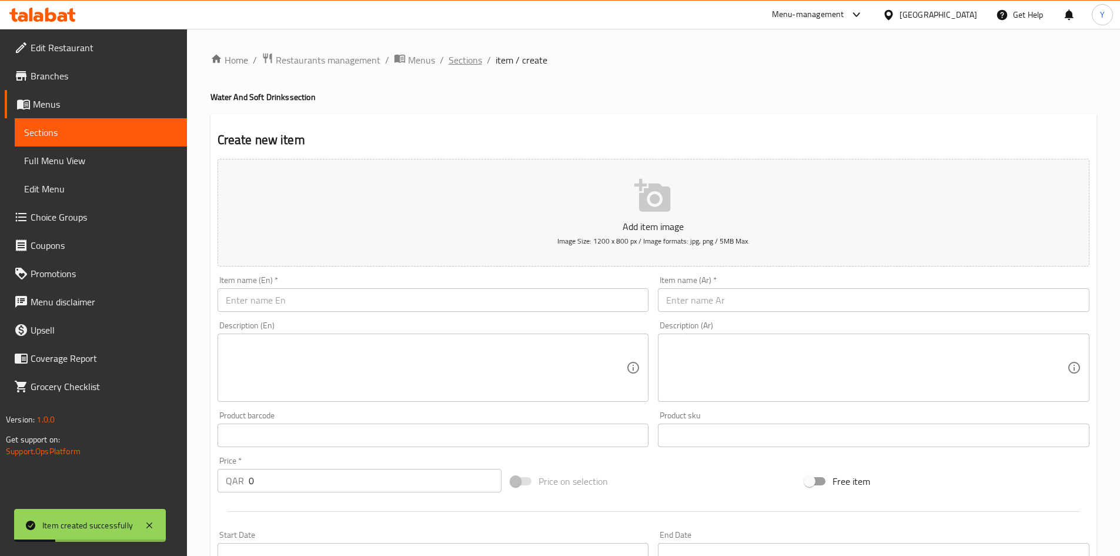
click at [450, 66] on span "Sections" at bounding box center [466, 60] width 34 height 14
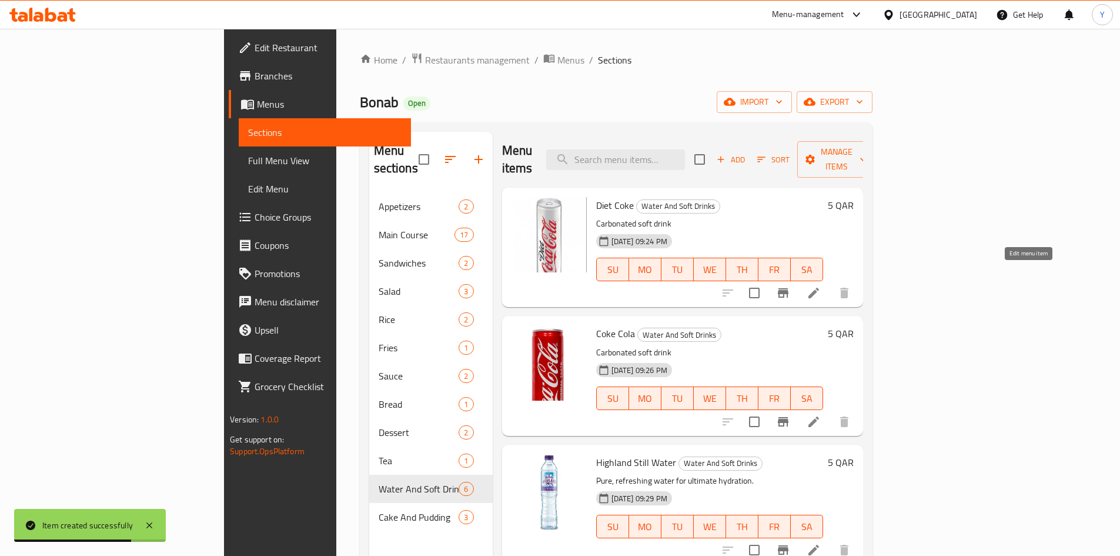
click at [819, 287] on icon at bounding box center [813, 292] width 11 height 11
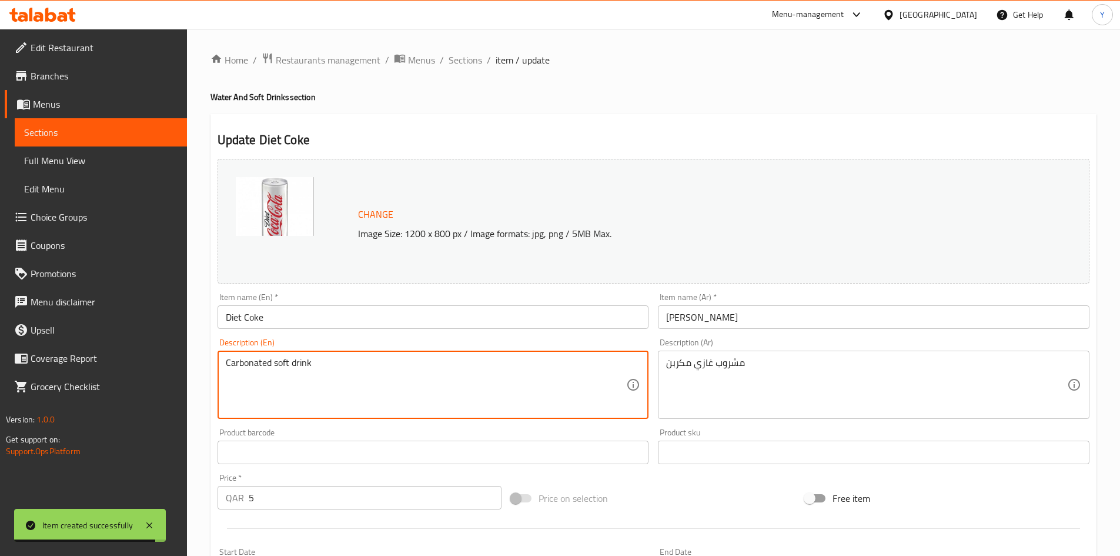
click at [533, 410] on textarea "Carbonated soft drink" at bounding box center [426, 385] width 401 height 56
click at [533, 412] on textarea "Carbonated soft drink" at bounding box center [426, 385] width 401 height 56
click at [529, 404] on textarea "Carbonated soft drink" at bounding box center [426, 385] width 401 height 56
click at [467, 374] on textarea "Carbonated soft drink" at bounding box center [426, 385] width 401 height 56
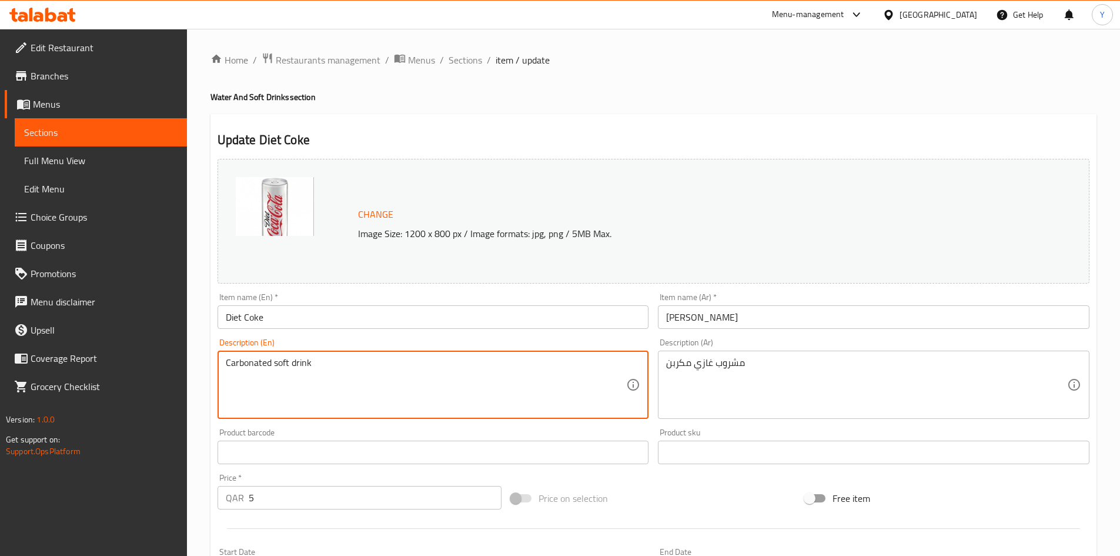
click at [466, 374] on textarea "Carbonated soft drink" at bounding box center [426, 385] width 401 height 56
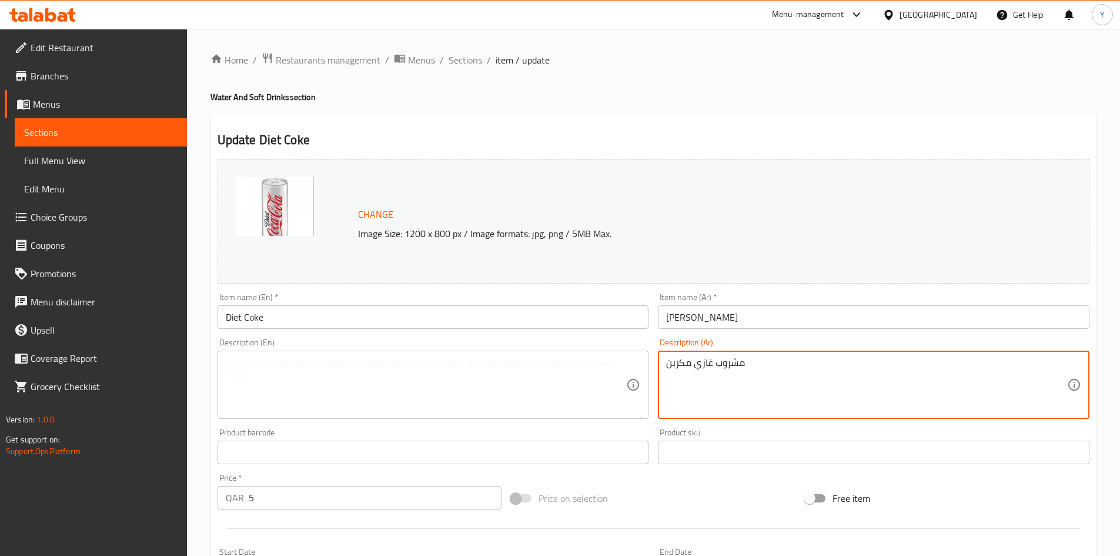
click at [720, 384] on textarea "مشروب غازي مكربن" at bounding box center [866, 385] width 401 height 56
click at [498, 339] on div "Description (En) Description (En)" at bounding box center [434, 378] width 432 height 81
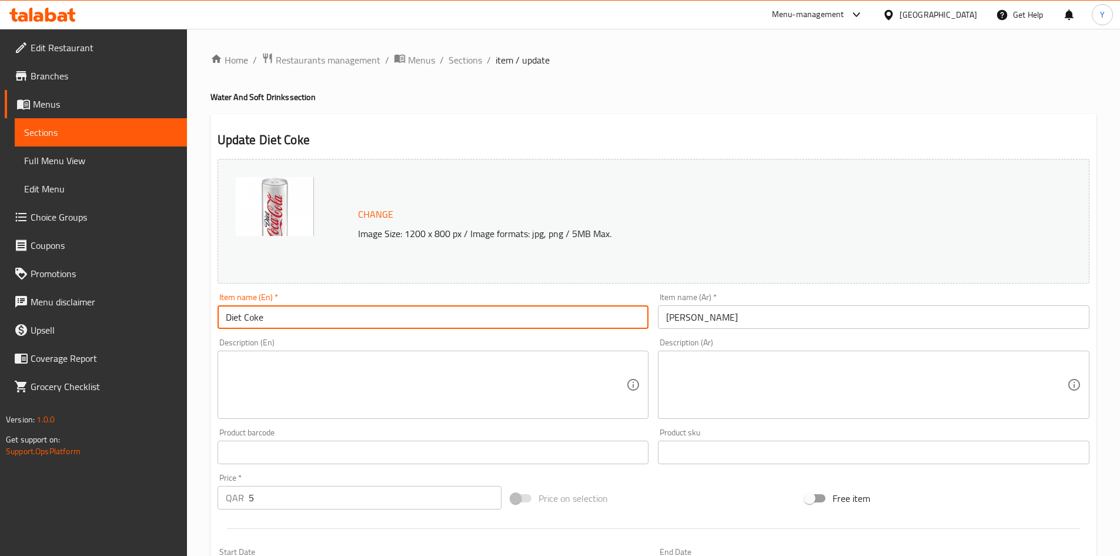
click at [494, 323] on input "Diet Coke" at bounding box center [434, 317] width 432 height 24
click at [450, 61] on span "Sections" at bounding box center [466, 60] width 34 height 14
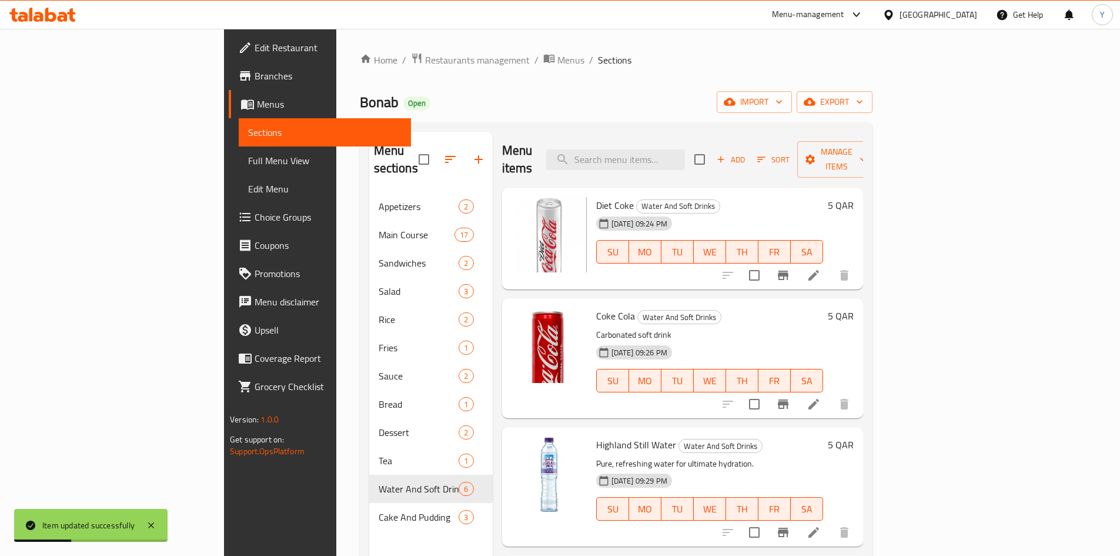
click at [830, 394] on li at bounding box center [813, 403] width 33 height 21
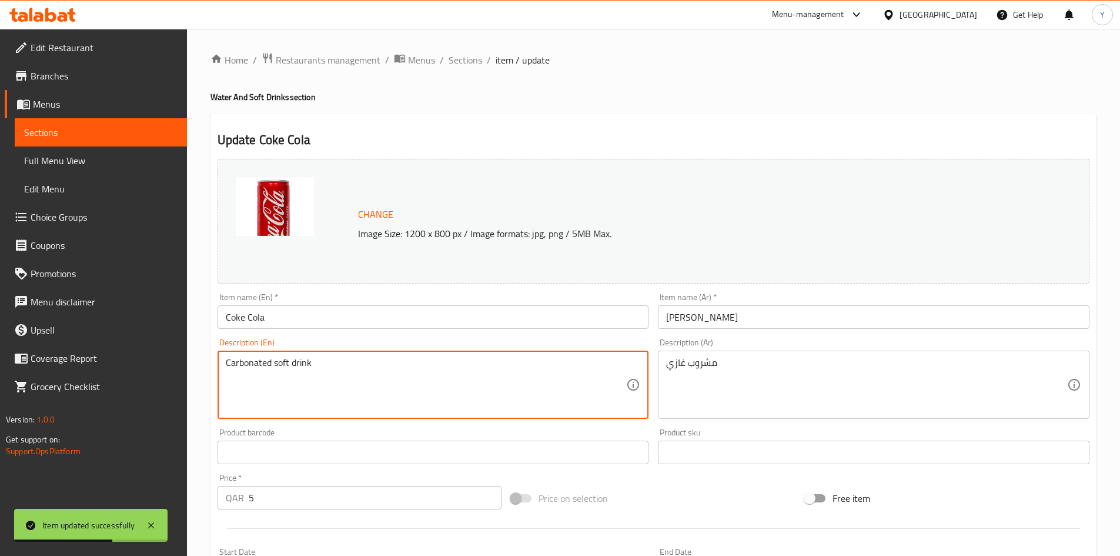
click at [457, 387] on textarea "Carbonated soft drink" at bounding box center [426, 385] width 401 height 56
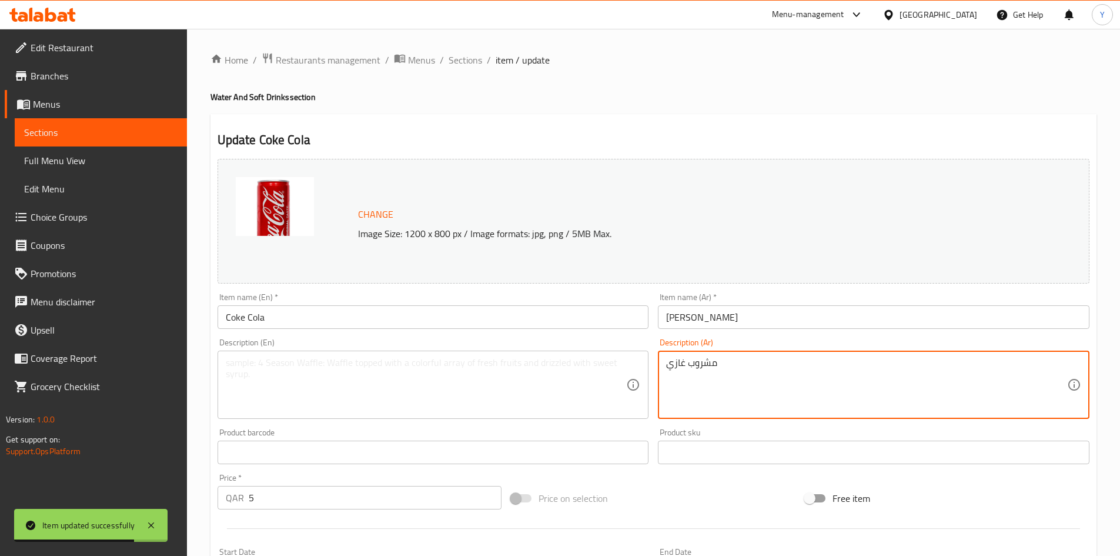
click at [703, 392] on textarea "مشروب غازي" at bounding box center [866, 385] width 401 height 56
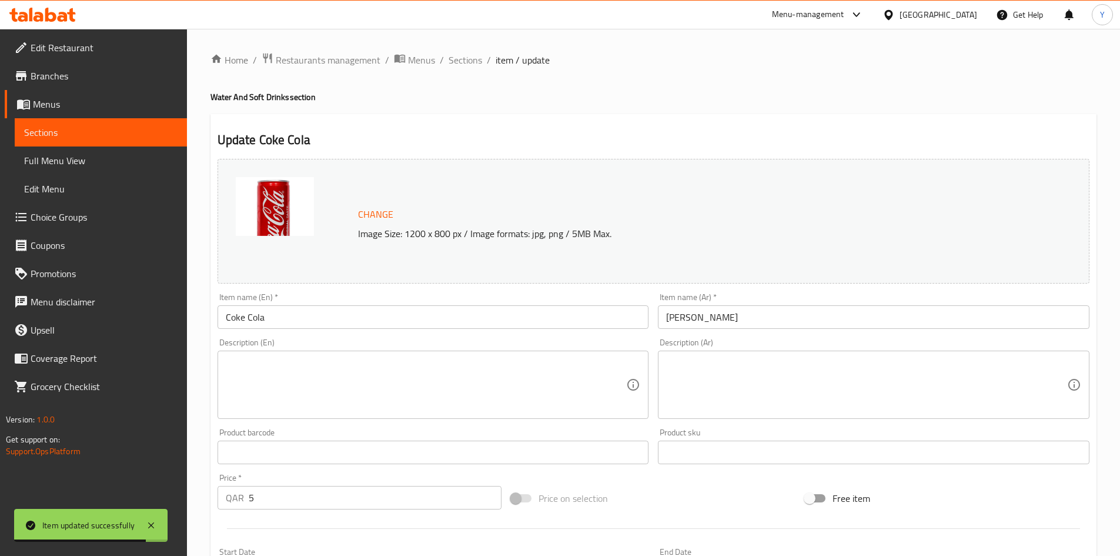
click at [416, 307] on div "Item name (En)   * Coke Cola Item name (En) *" at bounding box center [434, 311] width 432 height 36
click at [412, 322] on input "Coke Cola" at bounding box center [434, 317] width 432 height 24
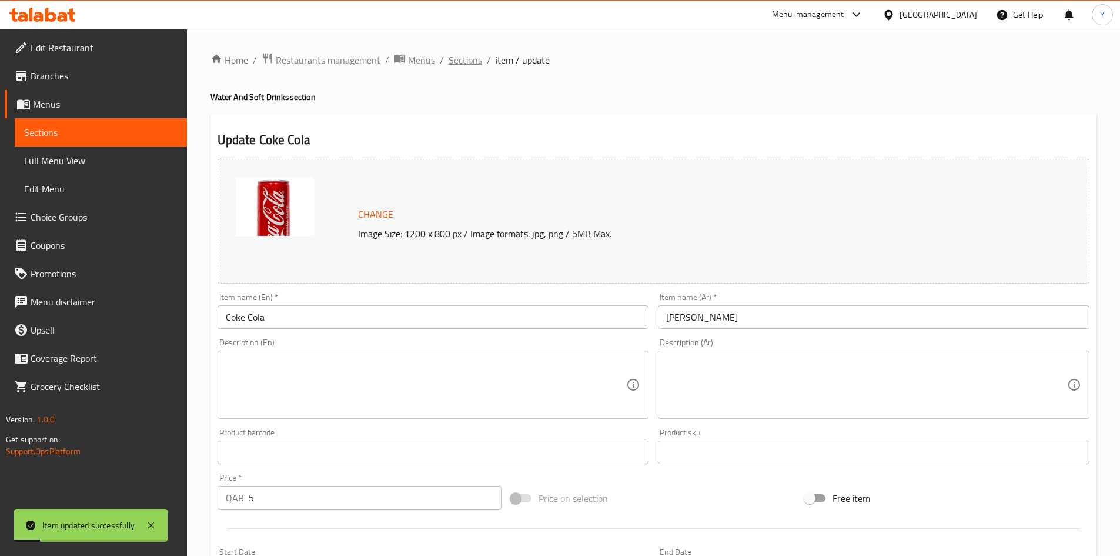
click at [471, 61] on span "Sections" at bounding box center [466, 60] width 34 height 14
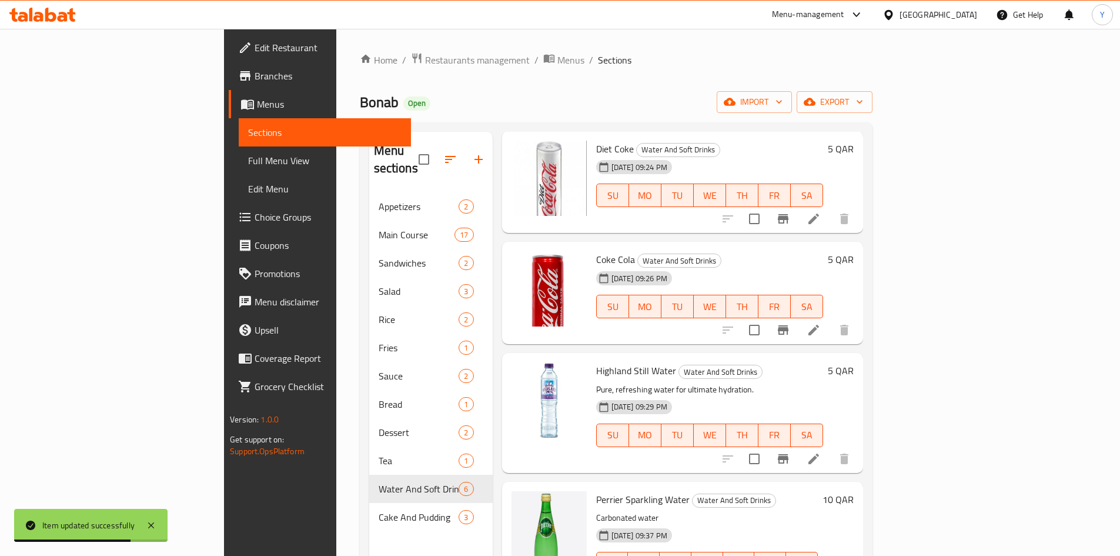
scroll to position [174, 0]
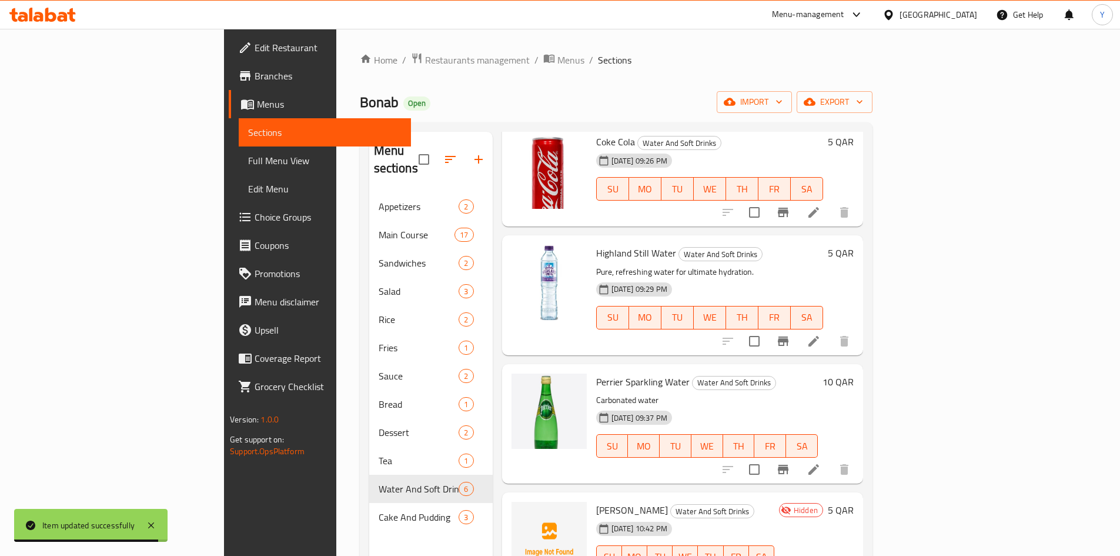
click at [819, 336] on icon at bounding box center [813, 341] width 11 height 11
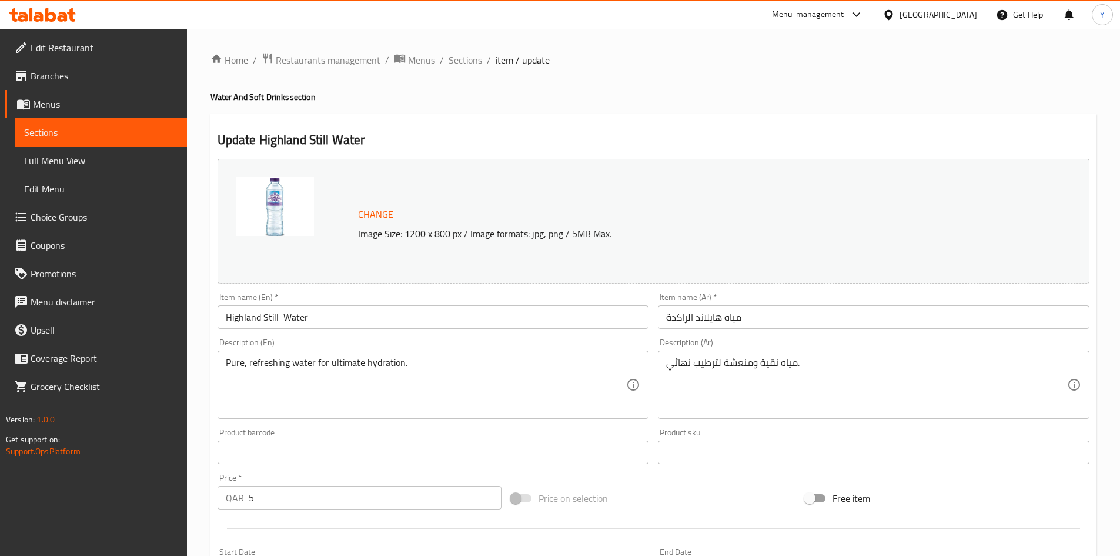
click at [269, 322] on input "Highland Still Water" at bounding box center [434, 317] width 432 height 24
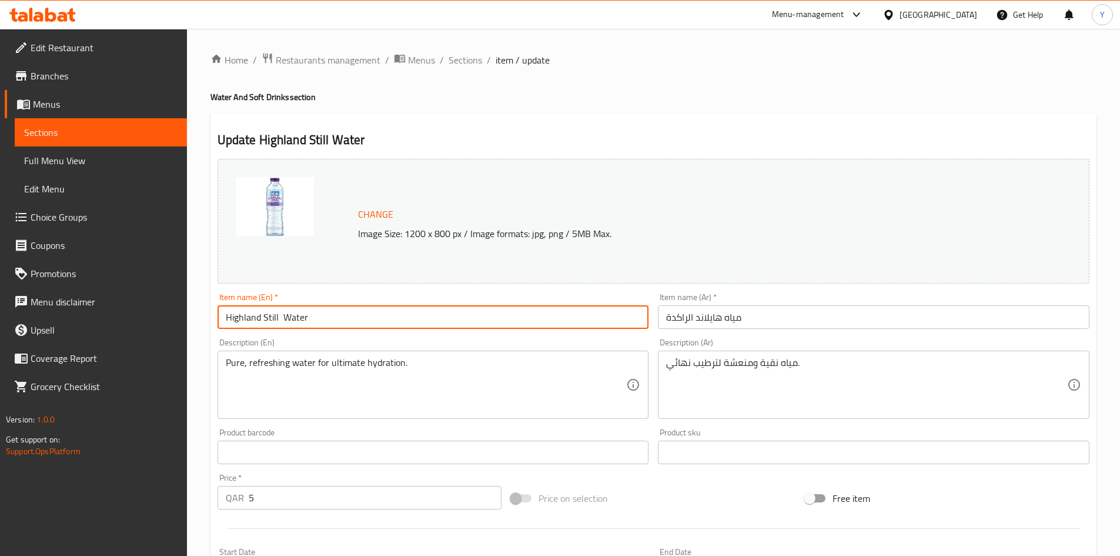
click at [269, 322] on input "Highland Still Water" at bounding box center [434, 317] width 432 height 24
type input "Highland Mineral Water"
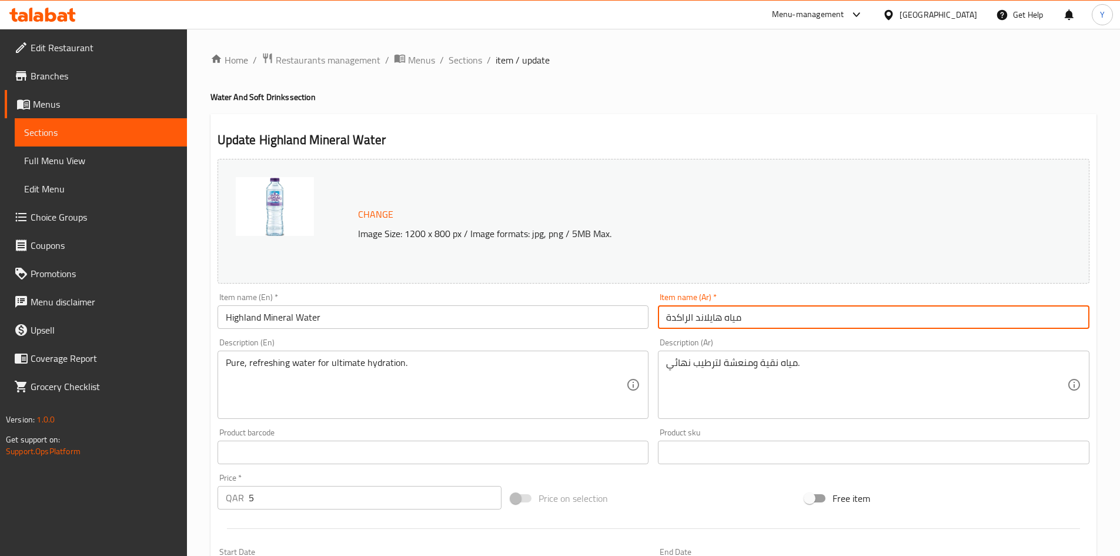
click at [762, 323] on input "مياه هايلاند الراكدة" at bounding box center [874, 317] width 432 height 24
type input "مياه هايلاند المعدنية"
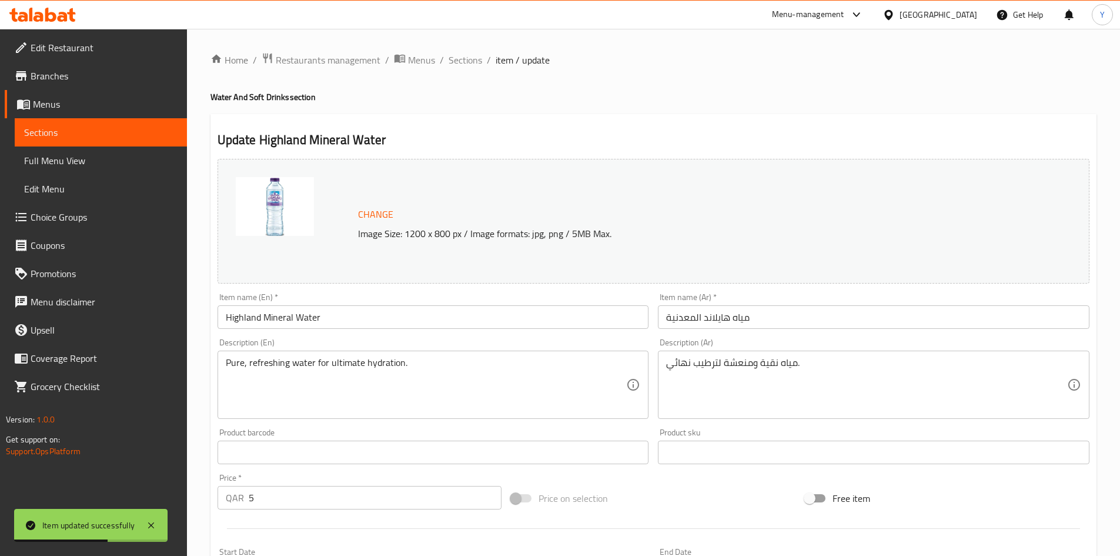
click at [470, 70] on div "Home / Restaurants management / Menus / Sections / item / update Water And Soft…" at bounding box center [653, 438] width 886 height 772
click at [470, 67] on span "Sections" at bounding box center [466, 60] width 34 height 14
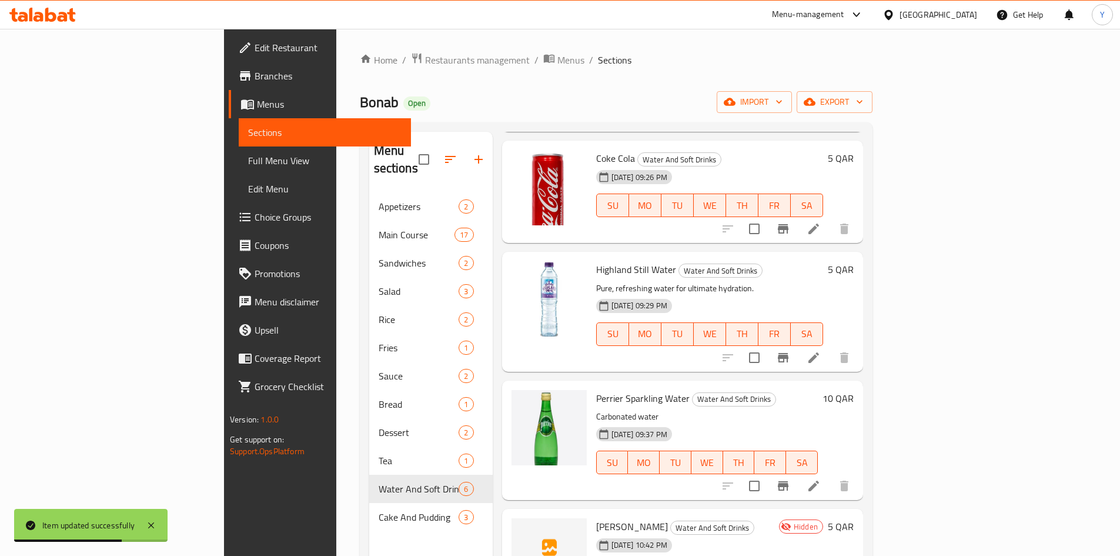
scroll to position [174, 0]
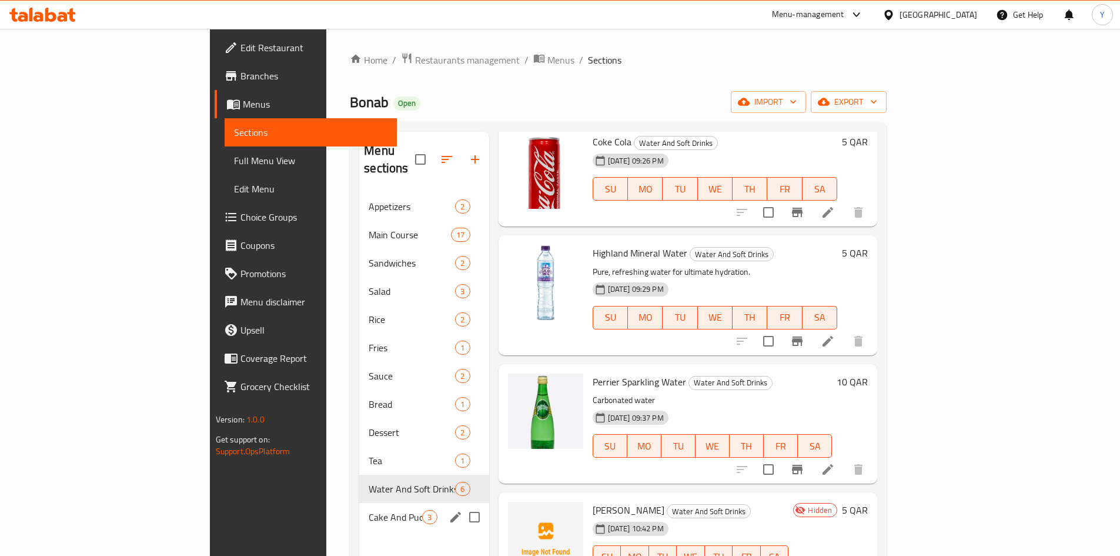
click at [359, 507] on div "Cake And Pudding 3" at bounding box center [423, 517] width 129 height 28
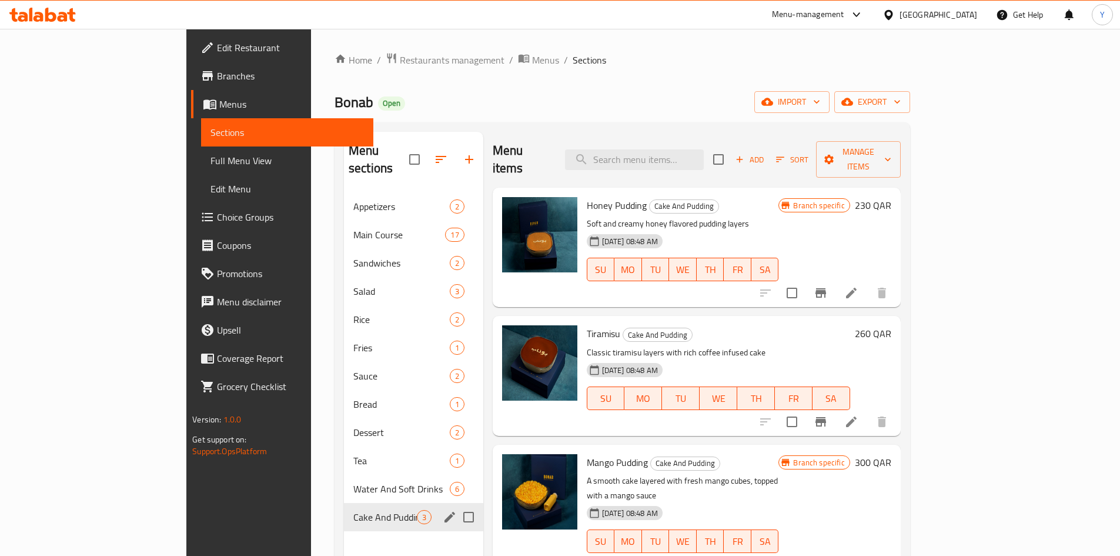
click at [456, 504] on input "Menu sections" at bounding box center [468, 516] width 25 height 25
checkbox input "true"
click at [381, 167] on div "Menu sections 1" at bounding box center [413, 160] width 139 height 56
click at [410, 158] on button "button" at bounding box center [424, 159] width 28 height 28
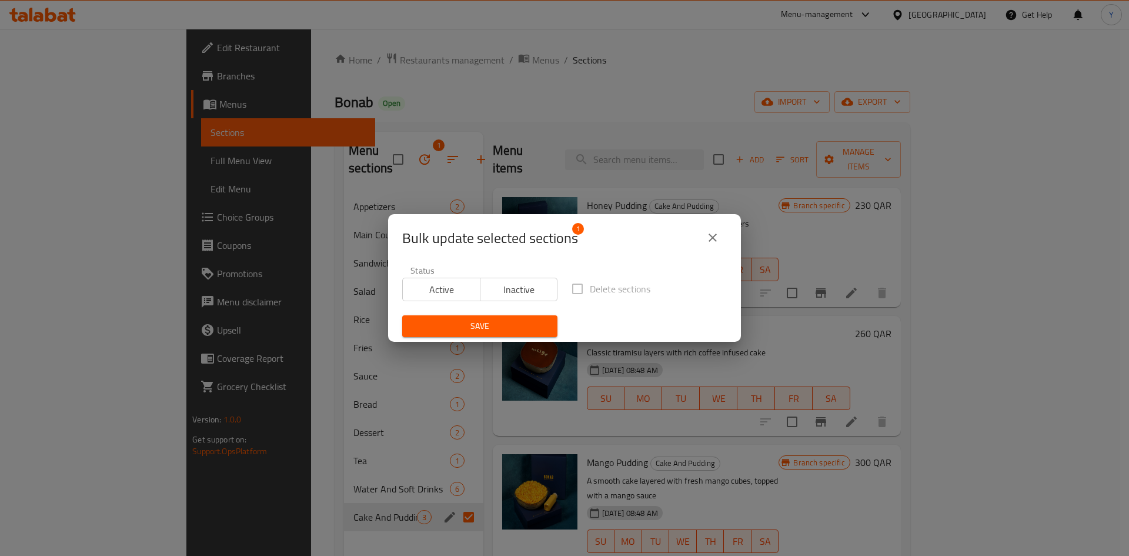
click at [480, 277] on button "Inactive" at bounding box center [519, 289] width 78 height 24
click at [513, 343] on div "Bulk update selected sections 1 Status Active Inactive Delete sections Save" at bounding box center [564, 278] width 1129 height 556
click at [508, 337] on div "Save" at bounding box center [479, 326] width 169 height 36
click at [496, 329] on span "Save" at bounding box center [480, 326] width 136 height 15
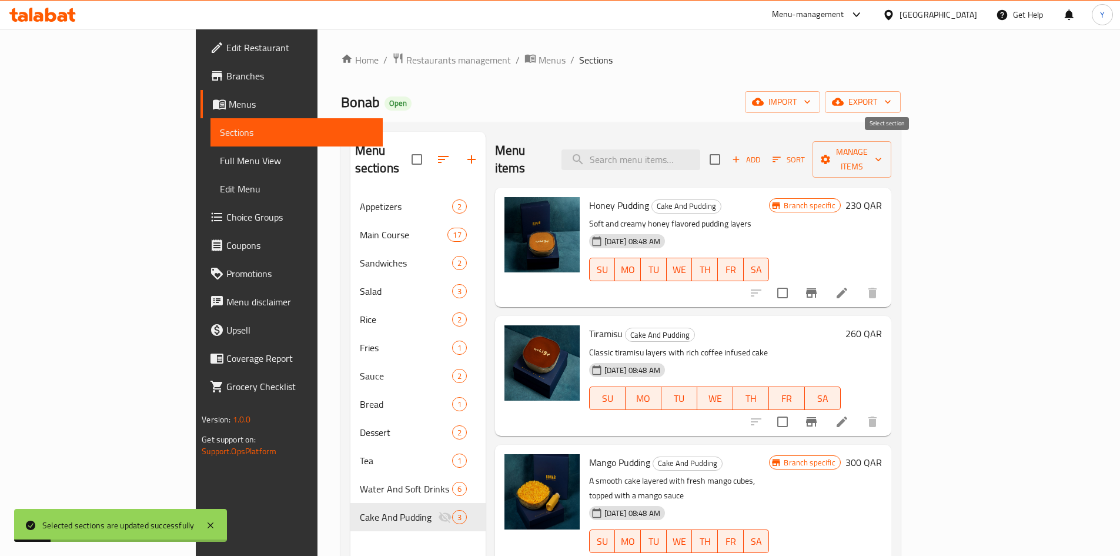
click at [727, 152] on input "checkbox" at bounding box center [715, 159] width 25 height 25
checkbox input "true"
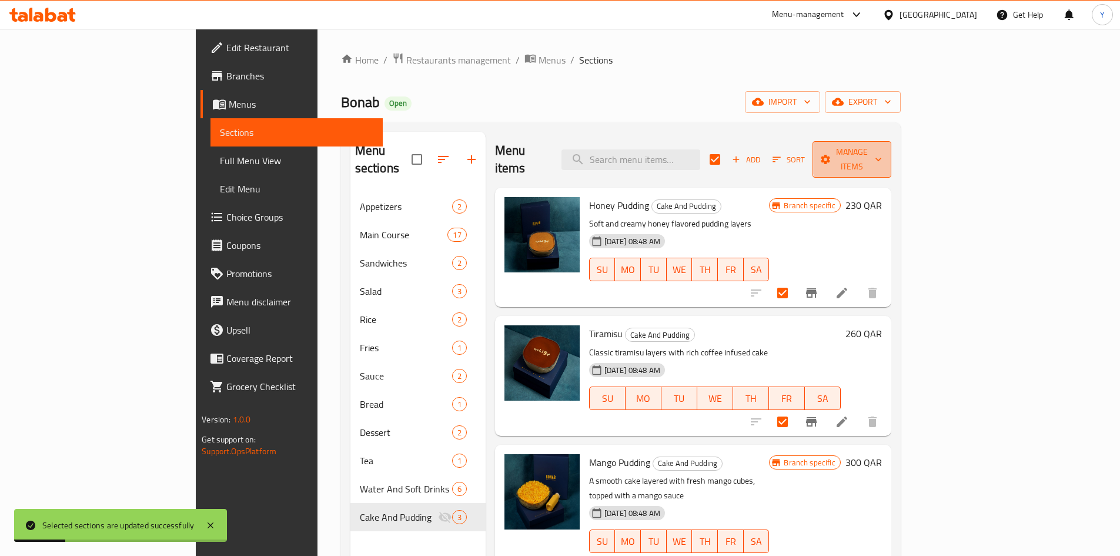
click at [882, 154] on span "Manage items" at bounding box center [852, 159] width 60 height 29
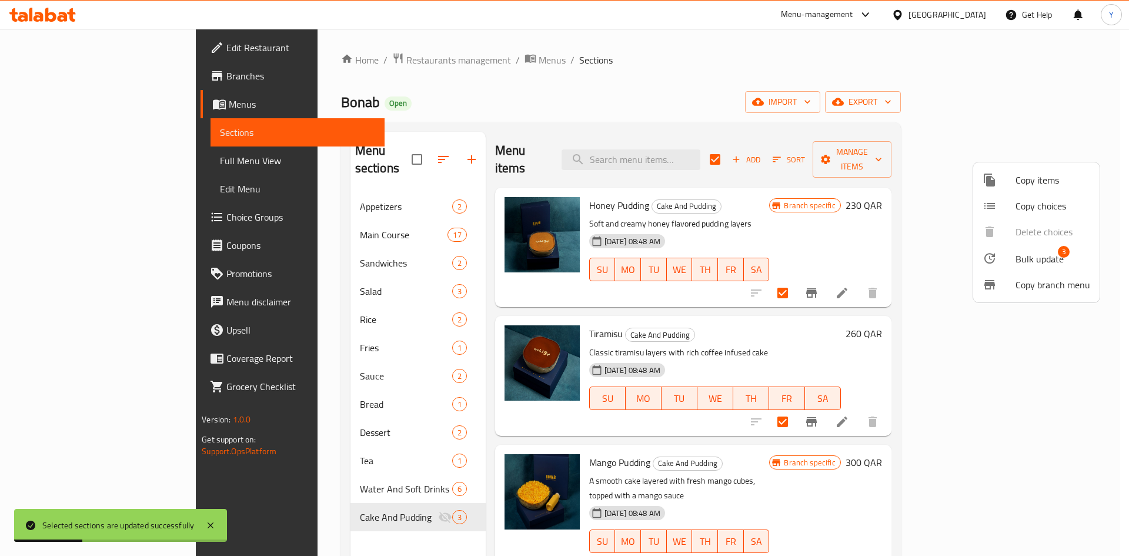
click at [1073, 256] on span "Bulk update 3" at bounding box center [1052, 257] width 75 height 15
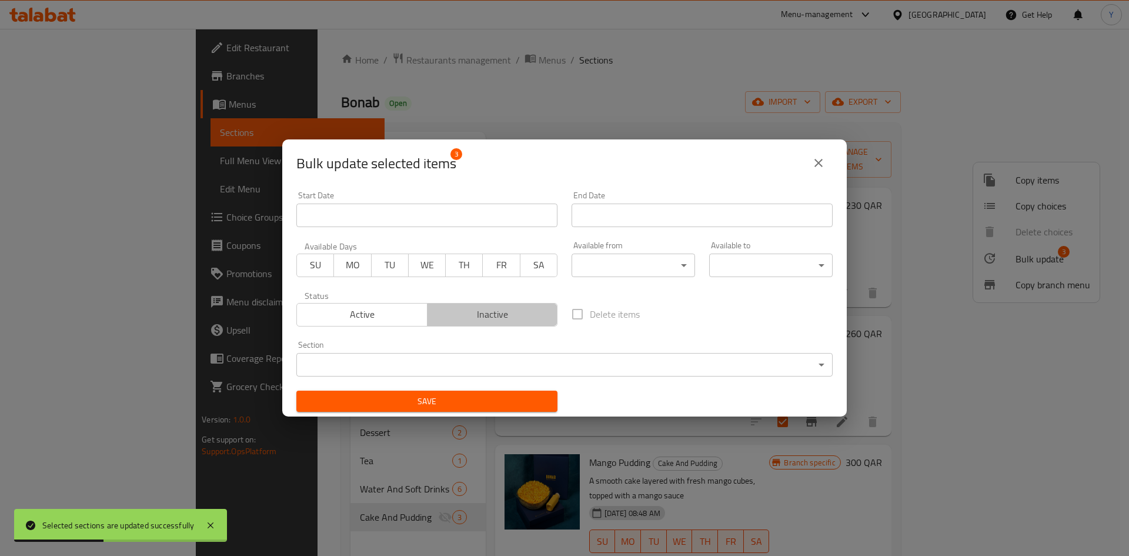
click at [540, 319] on span "Inactive" at bounding box center [492, 314] width 121 height 17
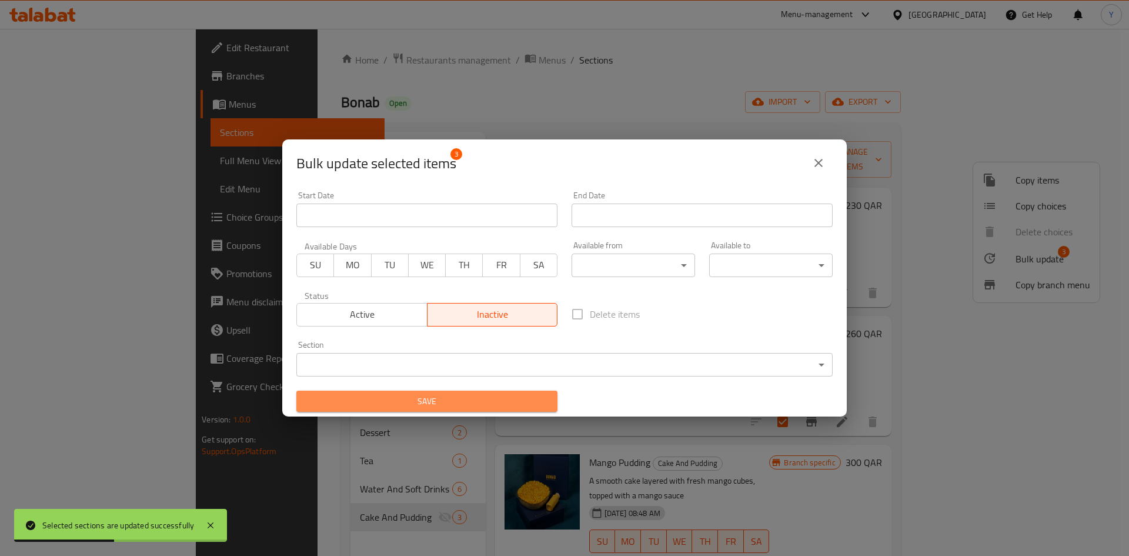
click at [543, 392] on button "Save" at bounding box center [426, 401] width 261 height 22
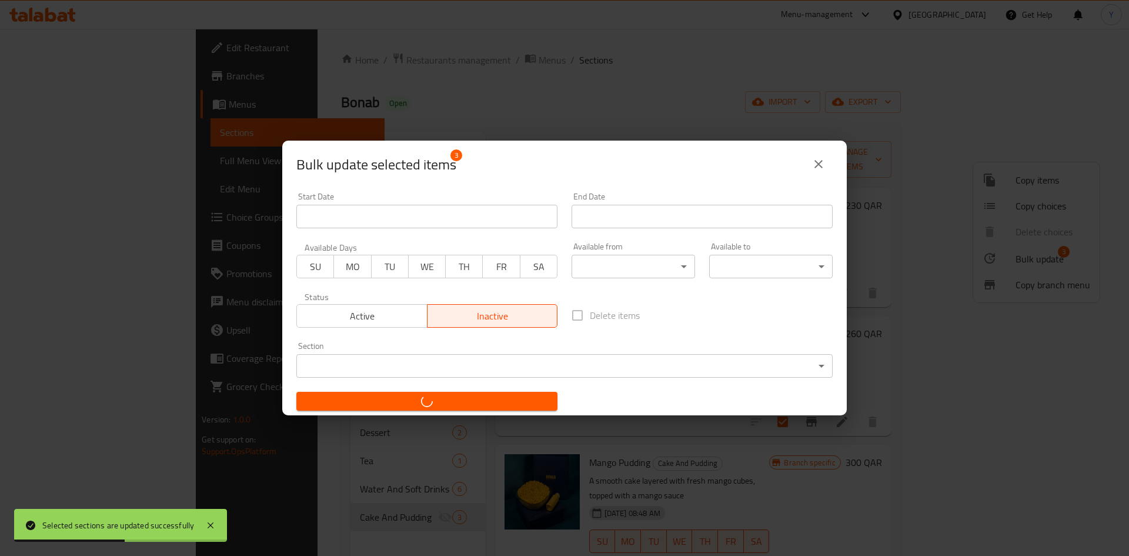
checkbox input "false"
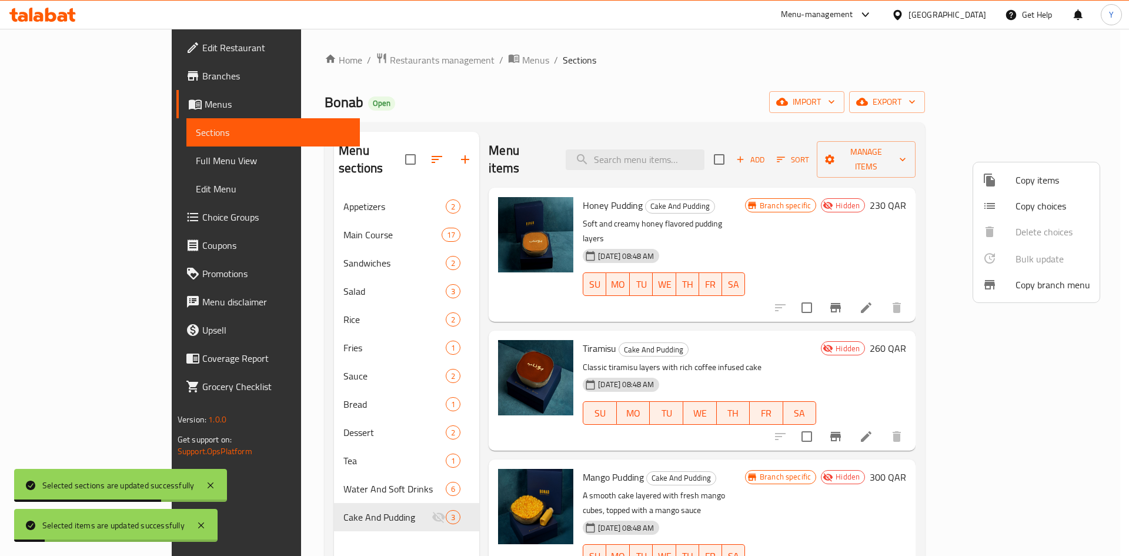
click at [416, 157] on div at bounding box center [564, 278] width 1129 height 556
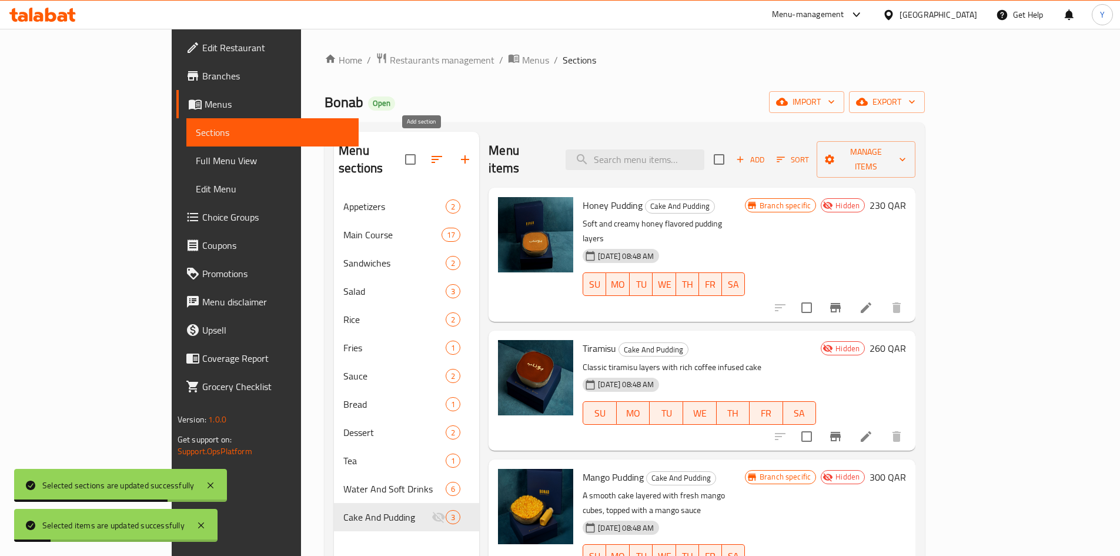
click at [458, 153] on icon "button" at bounding box center [465, 159] width 14 height 14
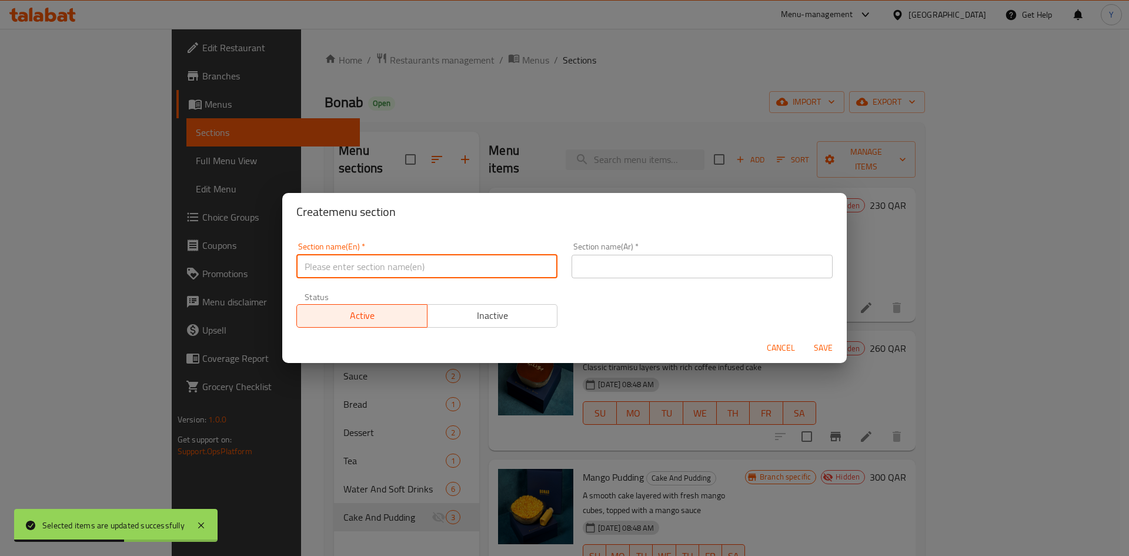
paste input "Combo Meal"
type input "Combo Meal"
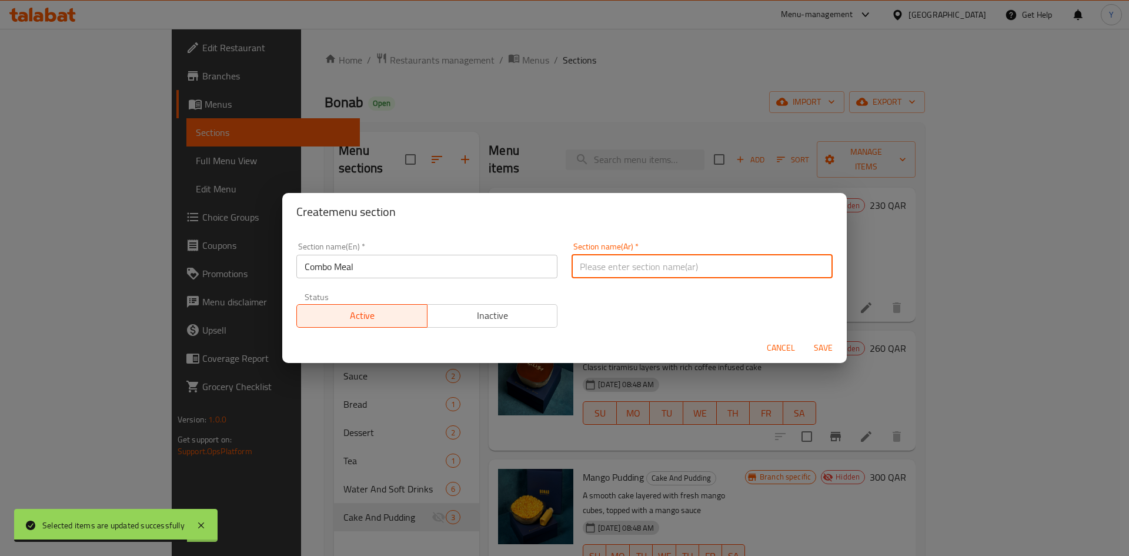
paste input "وجبة كومبو"
type input "وجبة كومبو"
click at [820, 358] on button "Save" at bounding box center [823, 348] width 38 height 22
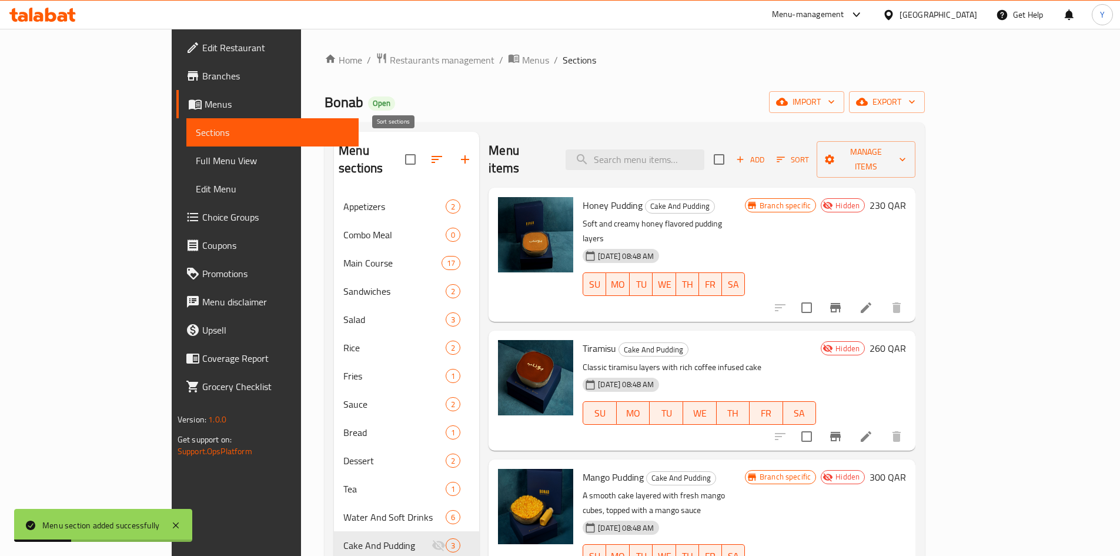
click at [432, 156] on icon "button" at bounding box center [437, 159] width 11 height 7
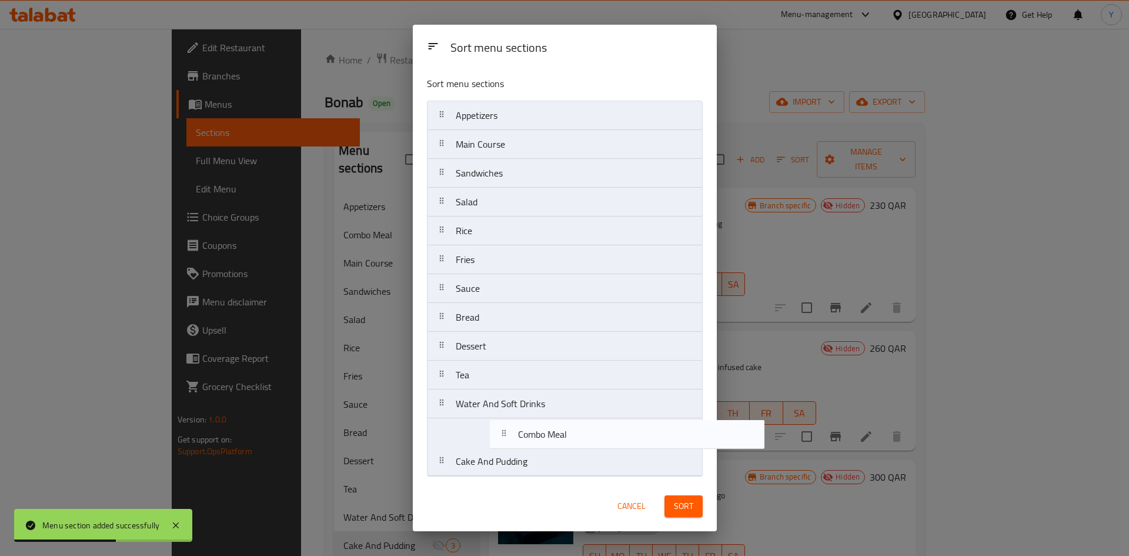
drag, startPoint x: 476, startPoint y: 142, endPoint x: 538, endPoint y: 439, distance: 302.7
click at [538, 439] on nav "Appetizers Combo Meal Main Course Sandwiches Salad Rice Fries Sauce Bread Desse…" at bounding box center [565, 289] width 276 height 376
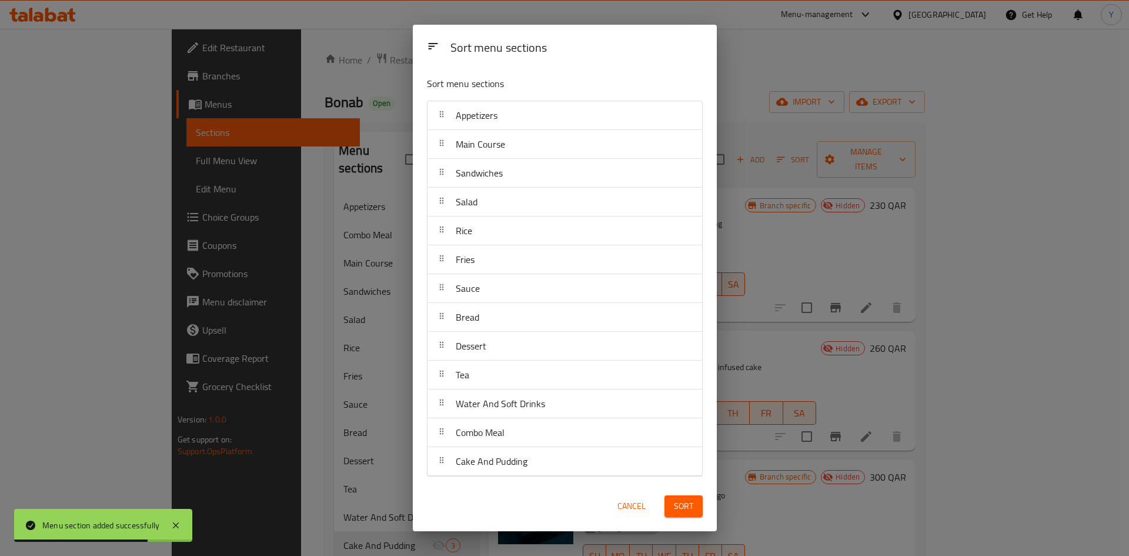
click at [677, 501] on span "Sort" at bounding box center [683, 506] width 19 height 15
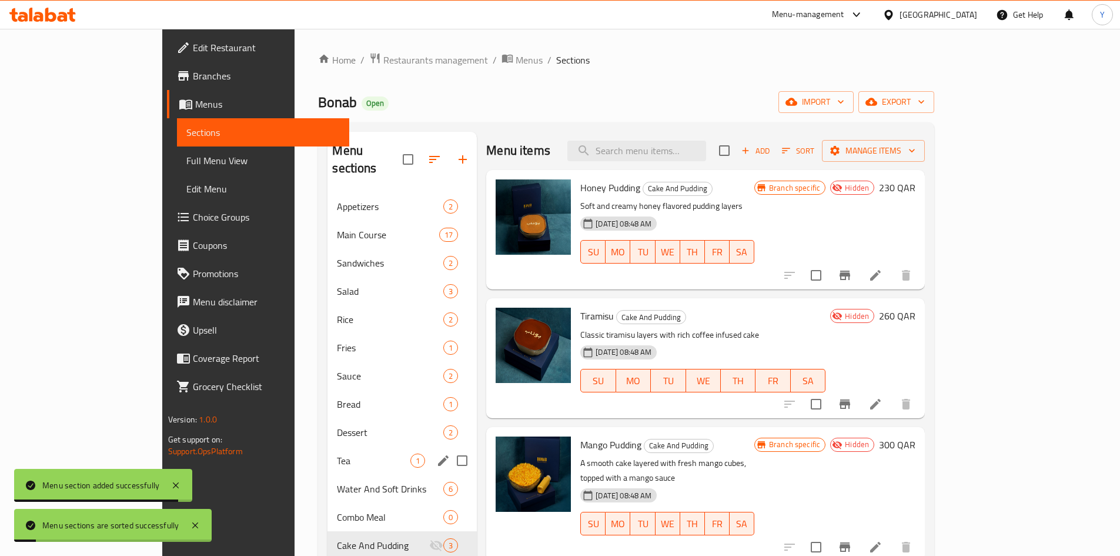
scroll to position [118, 0]
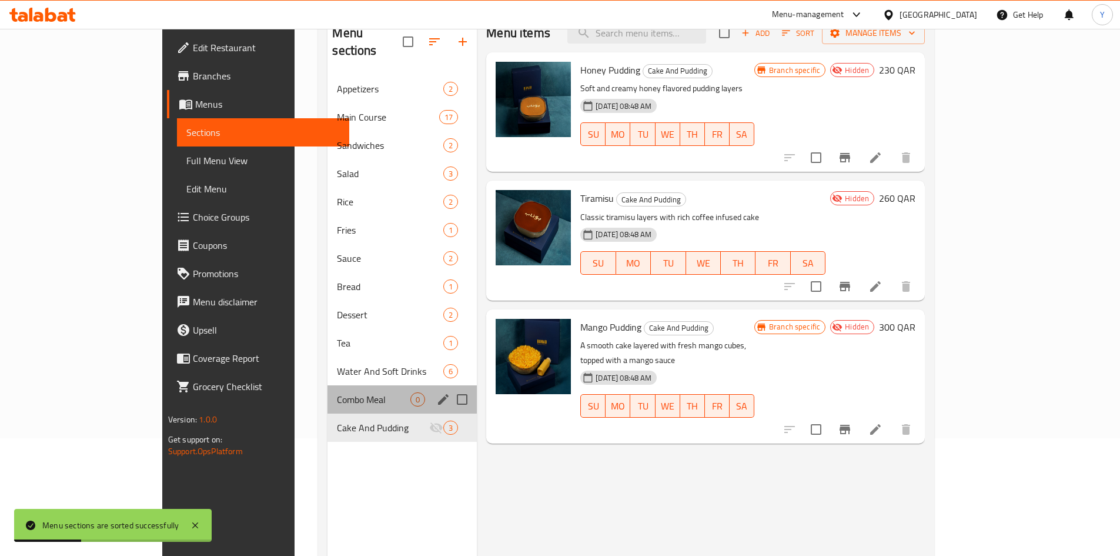
click at [383, 387] on div "Combo Meal 0" at bounding box center [401, 399] width 149 height 28
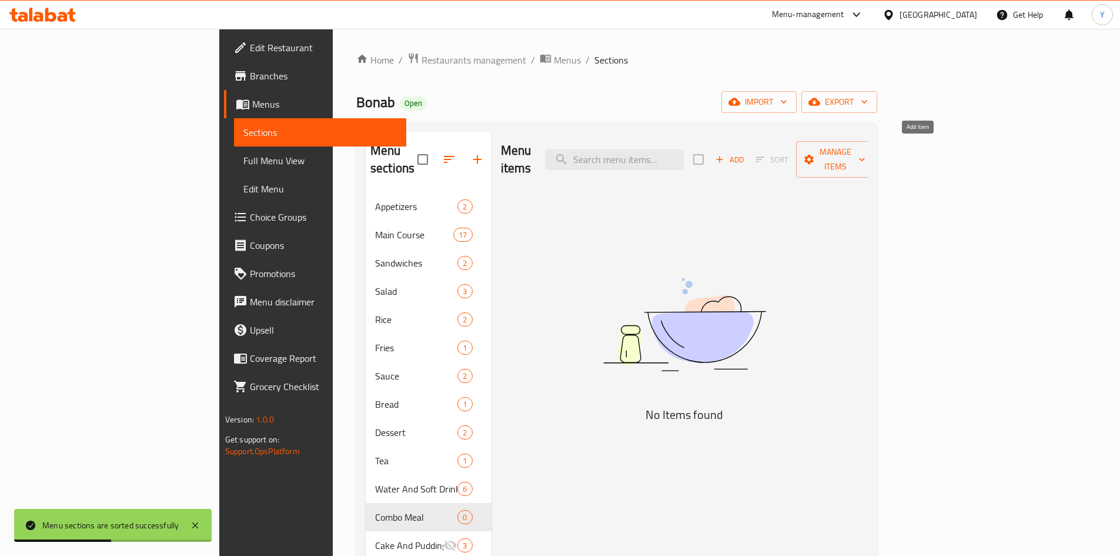
drag, startPoint x: 911, startPoint y: 158, endPoint x: 908, endPoint y: 169, distance: 11.7
click at [875, 160] on div "Add Sort Manage items" at bounding box center [784, 159] width 182 height 36
click at [745, 153] on span "Add" at bounding box center [730, 160] width 32 height 14
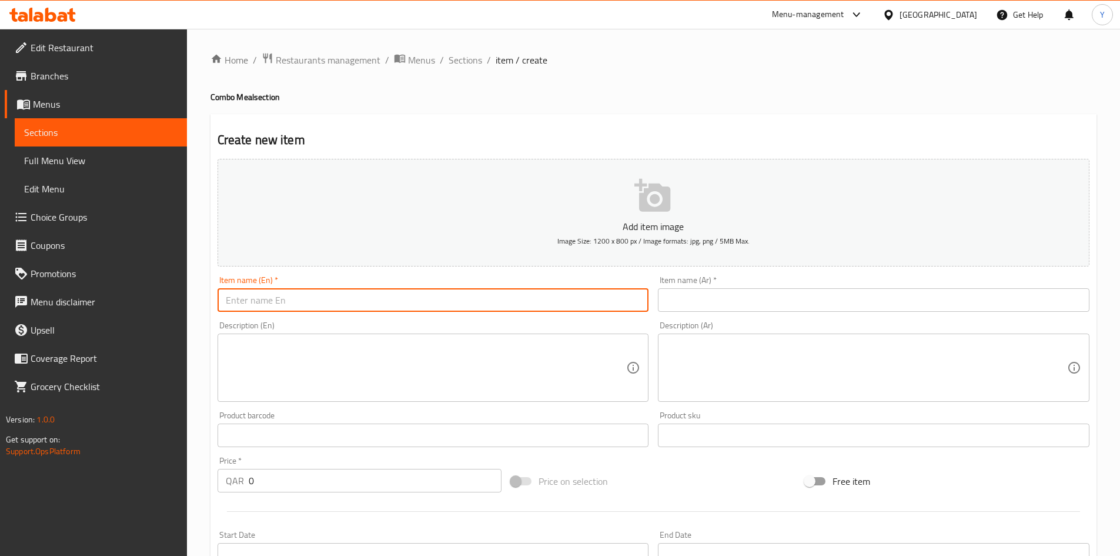
paste input "Bonab Kubedeh Roll Combo Meal"
type input "Bonab Kubedeh Roll Combo Meal"
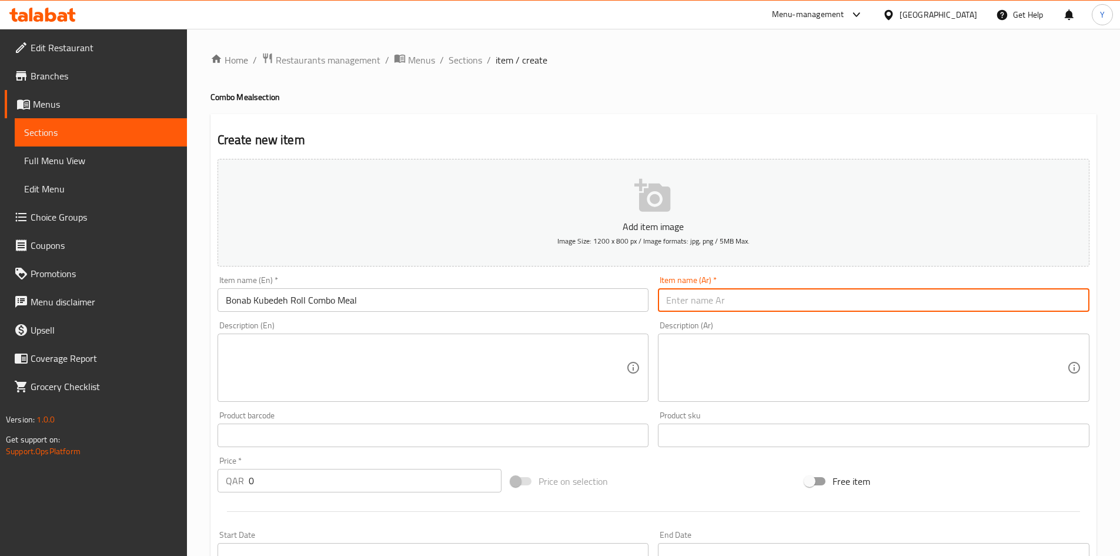
paste input "وجبة بوناب كوبيدة رول كومبو"
type input "وجبة بوناب كوبيدة رول كومبو"
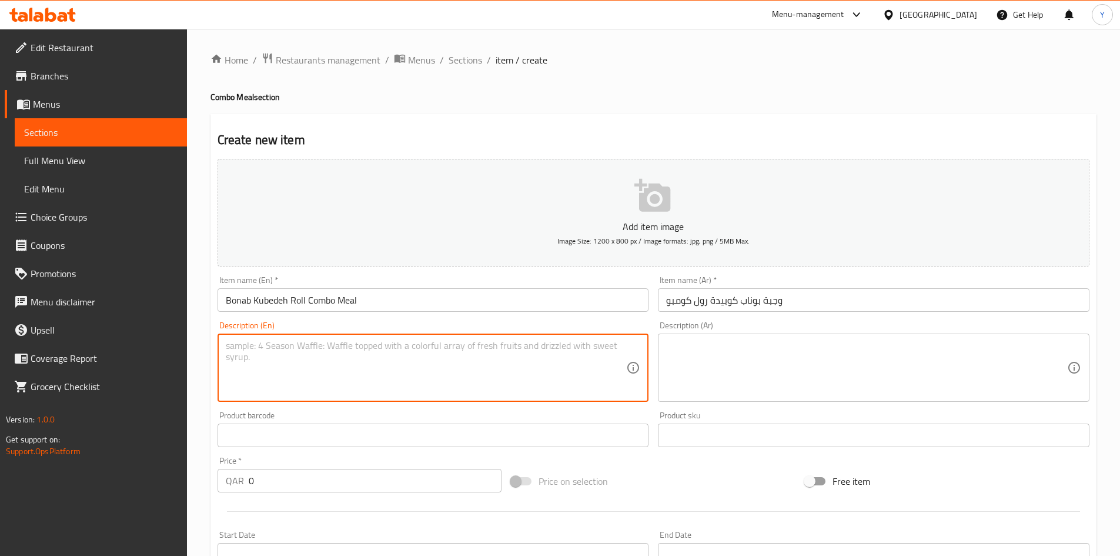
paste textarea "Koobideh Roll served with French Fries and your choice of soft drink or water."
type textarea "Koobideh Roll served with French Fries and your choice of soft drink or water."
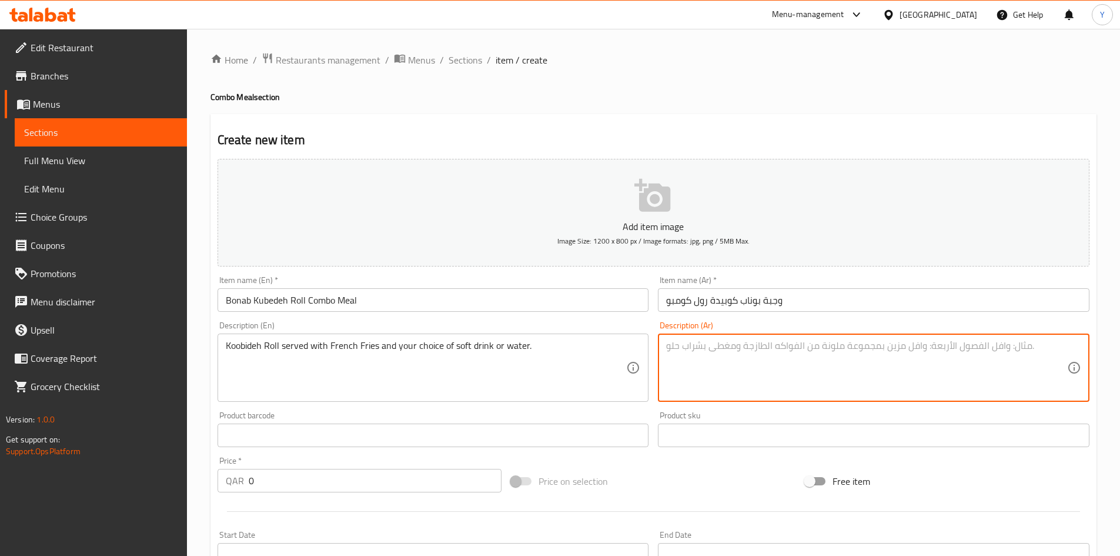
paste textarea "لفائف كوبيدة تقدم مع البطاطس المقلية والمشروب الغازي أو الماء. من اختيارك"
type textarea "لفائف كوبيدة تقدم مع البطاطس المقلية والمشروب الغازي أو الماء. من اختيارك"
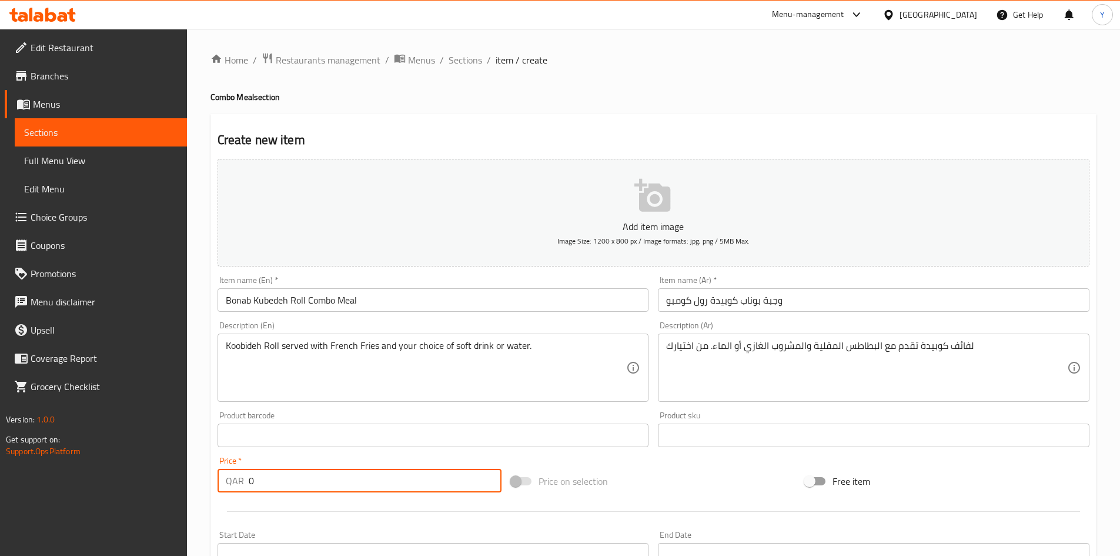
drag, startPoint x: 378, startPoint y: 484, endPoint x: 58, endPoint y: 477, distance: 320.5
click at [58, 477] on div "Edit Restaurant Branches Menus Sections Full Menu View Edit Menu Choice Groups …" at bounding box center [560, 430] width 1120 height 802
type input "32"
click at [287, 507] on div at bounding box center [653, 511] width 881 height 29
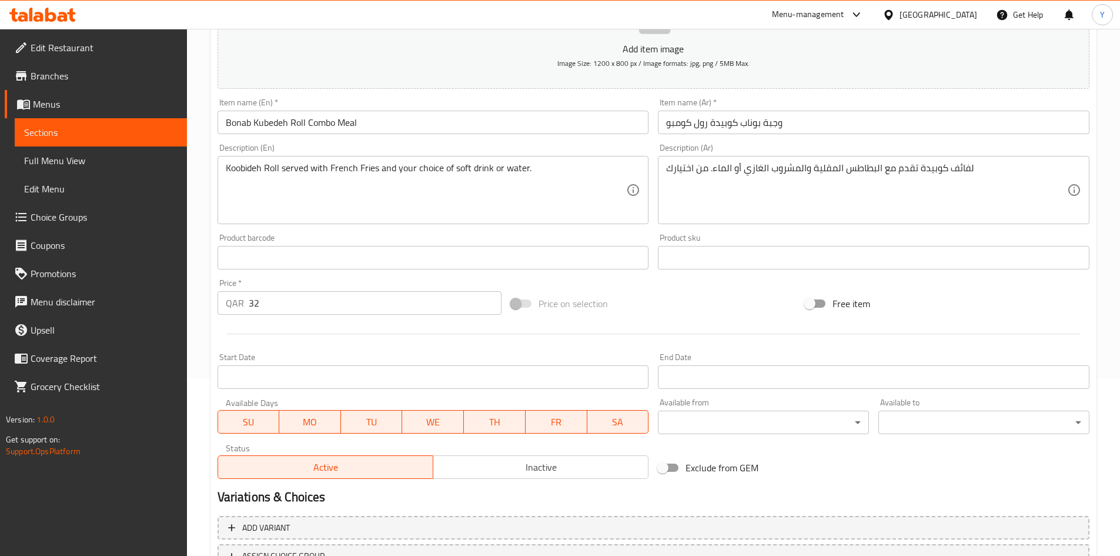
scroll to position [235, 0]
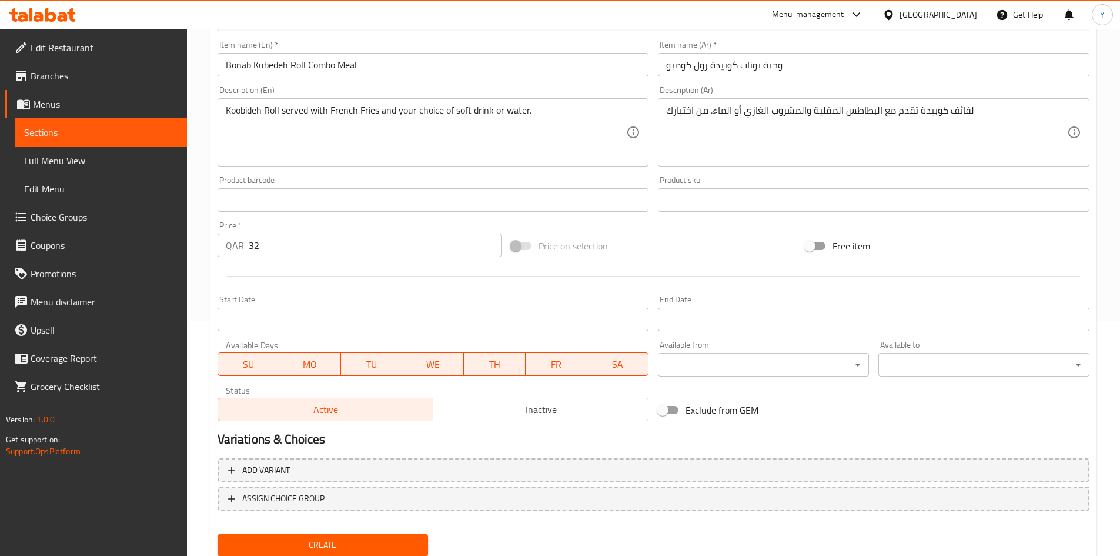
click at [527, 412] on span "Inactive" at bounding box center [541, 409] width 206 height 17
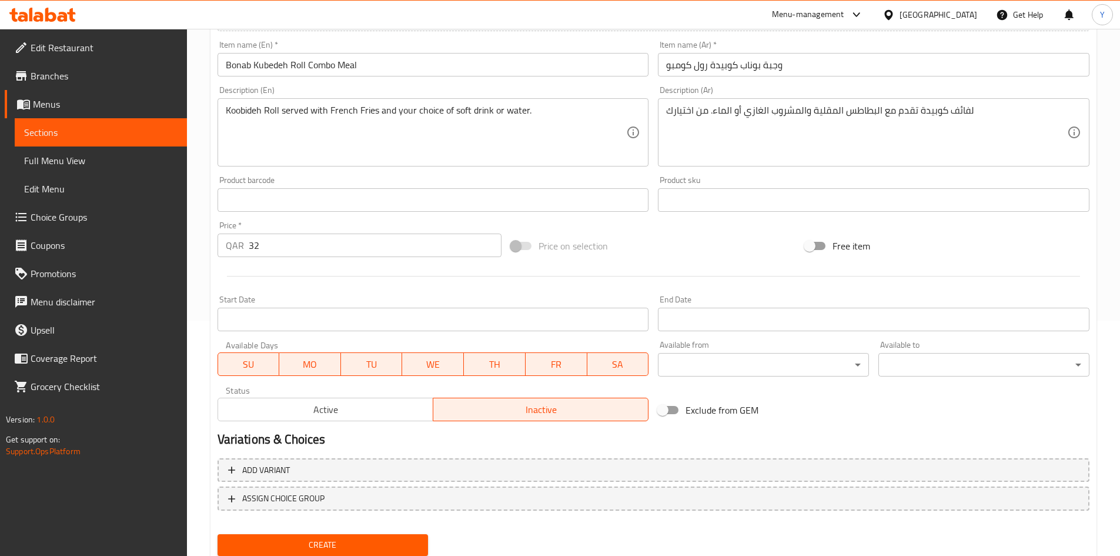
click at [409, 78] on div "Item name (En)   * Bonab Kubedeh Roll Combo Meal Item name (En) *" at bounding box center [433, 58] width 441 height 45
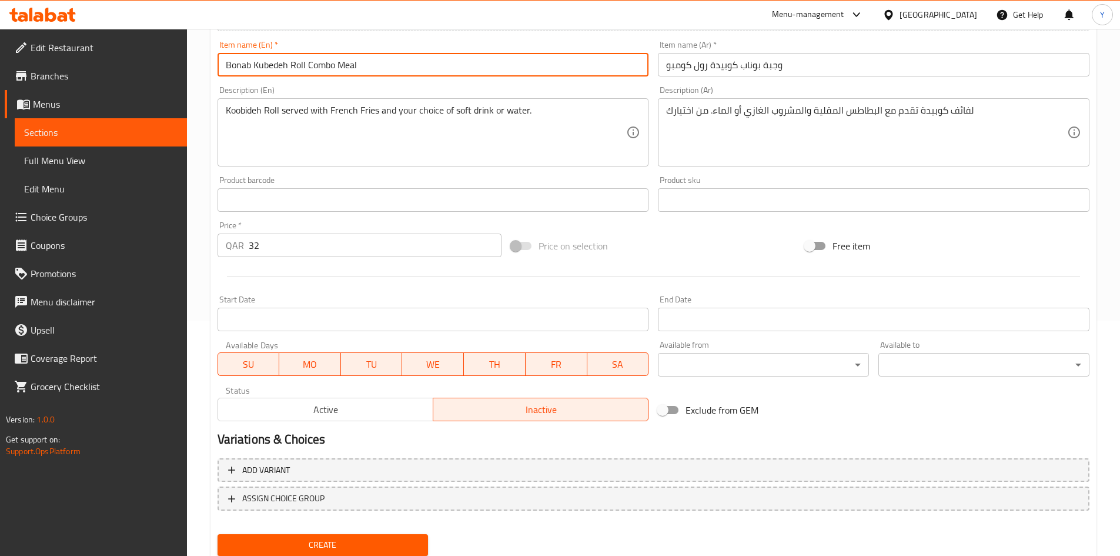
click at [402, 70] on input "Bonab Kubedeh Roll Combo Meal" at bounding box center [434, 65] width 432 height 24
click at [218, 534] on button "Create" at bounding box center [323, 545] width 211 height 22
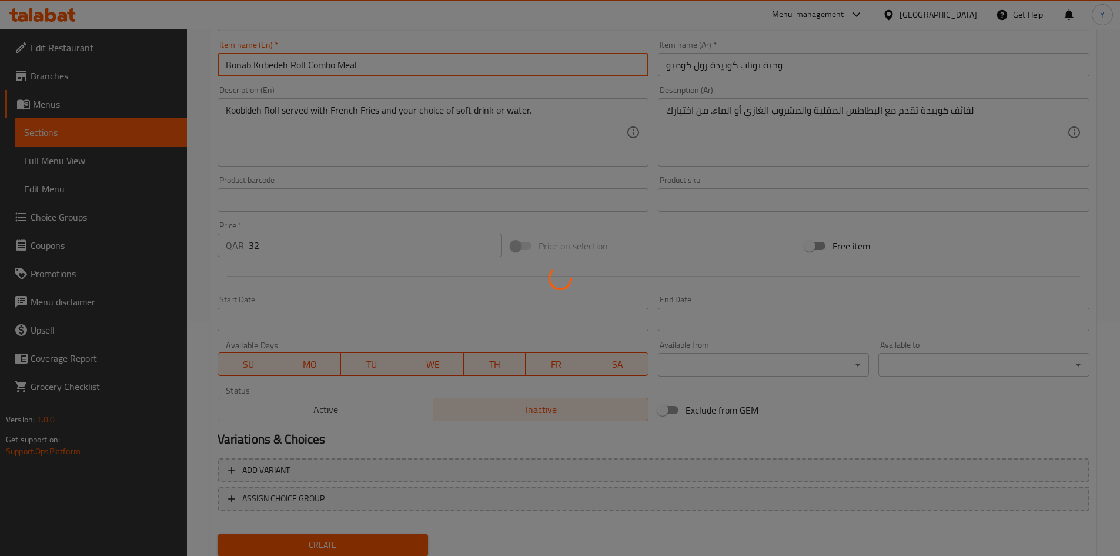
type input "0"
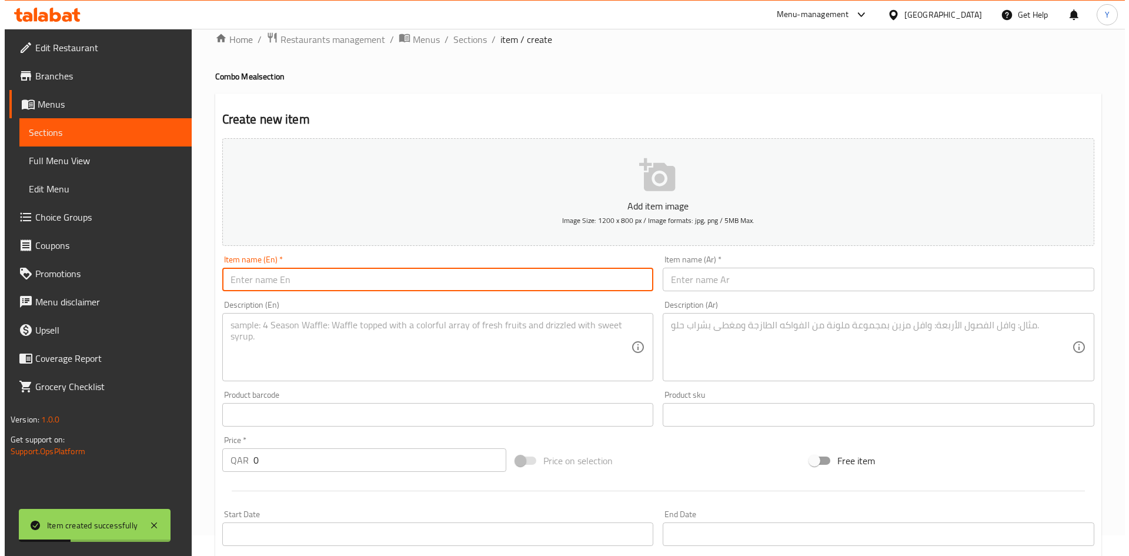
scroll to position [0, 0]
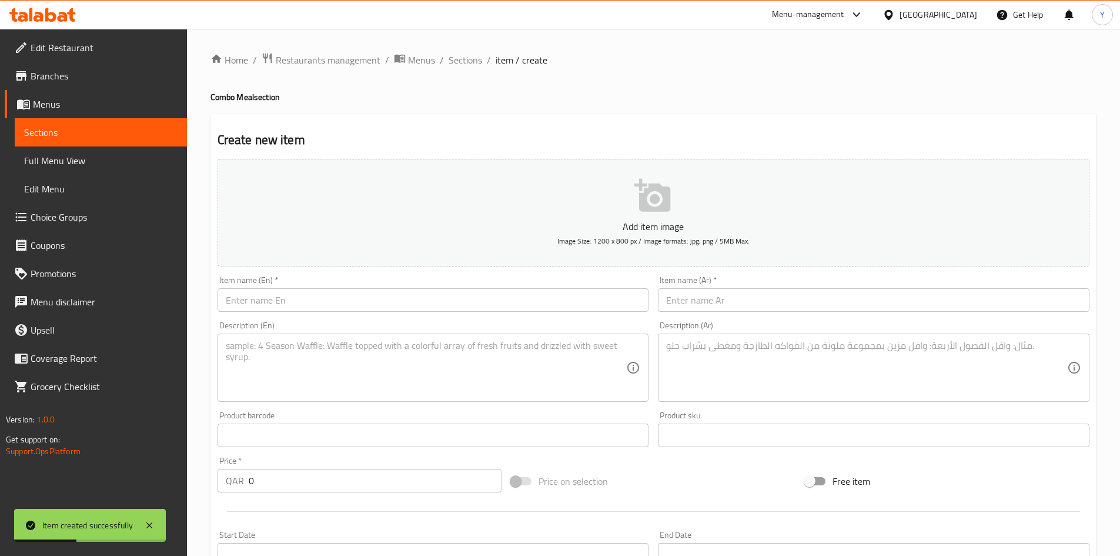
click at [467, 72] on div "Home / Restaurants management / Menus / Sections / item / create Combo Meal sec…" at bounding box center [653, 429] width 886 height 755
click at [463, 67] on span "Sections" at bounding box center [466, 60] width 34 height 14
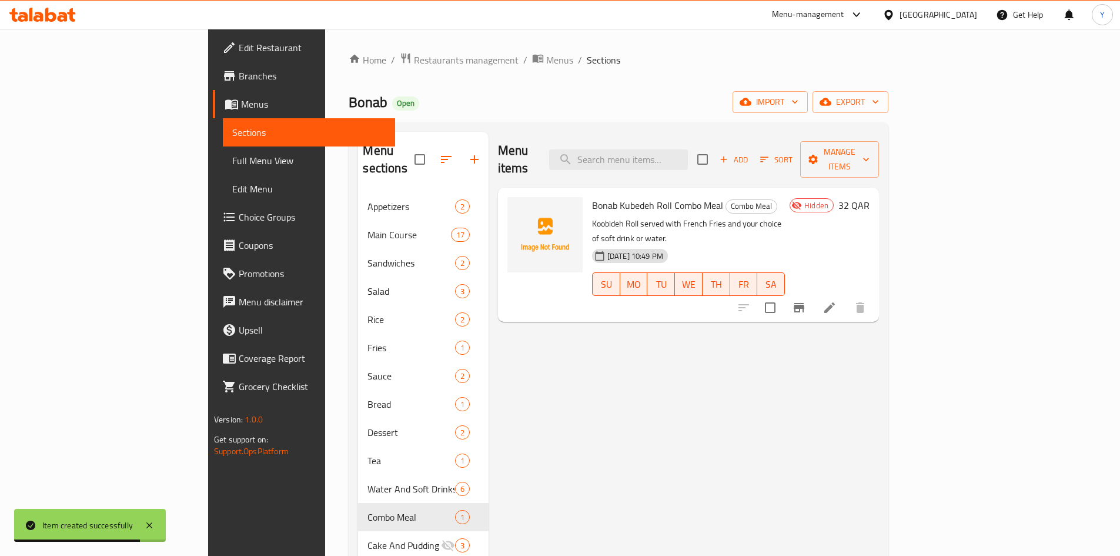
click at [846, 297] on li at bounding box center [829, 307] width 33 height 21
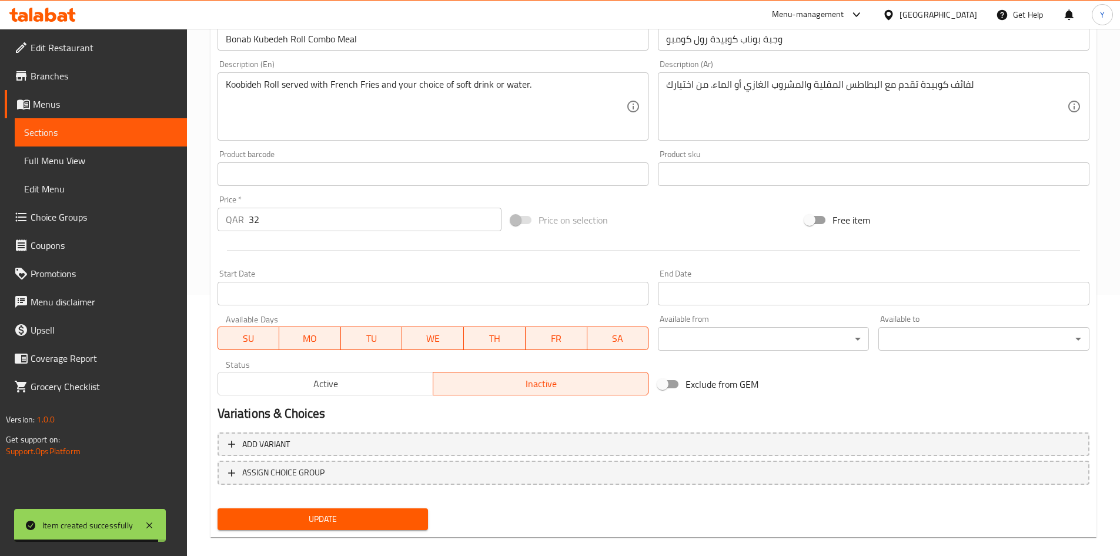
scroll to position [275, 0]
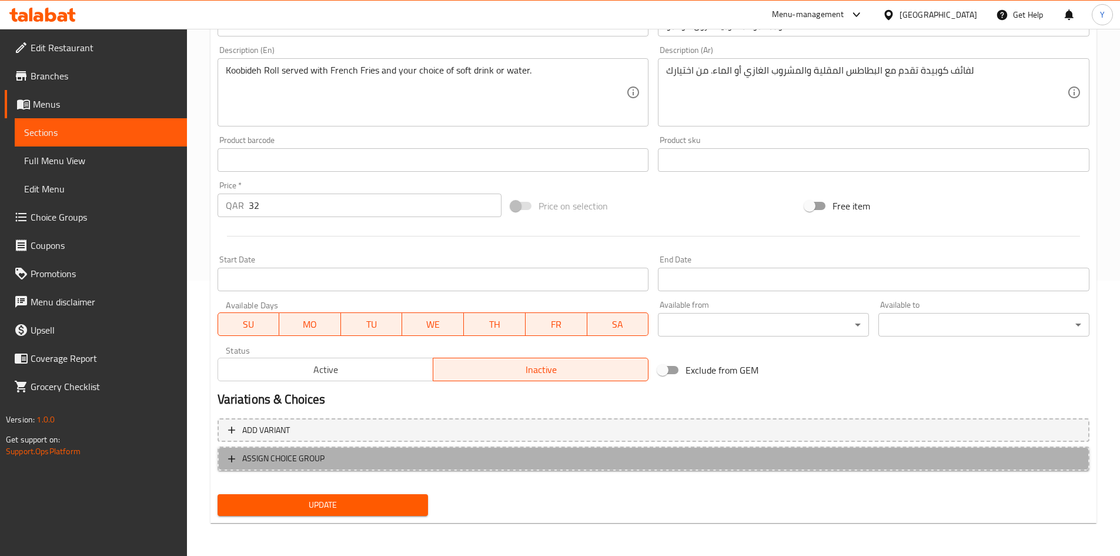
click at [339, 463] on span "ASSIGN CHOICE GROUP" at bounding box center [653, 458] width 851 height 15
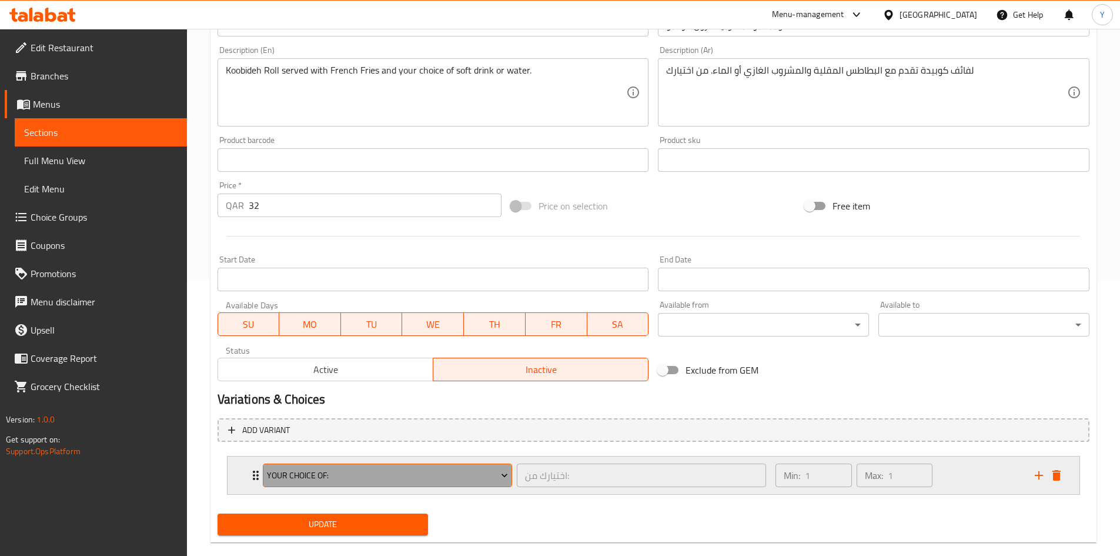
click at [339, 471] on span "Your Choice Of:" at bounding box center [387, 475] width 241 height 15
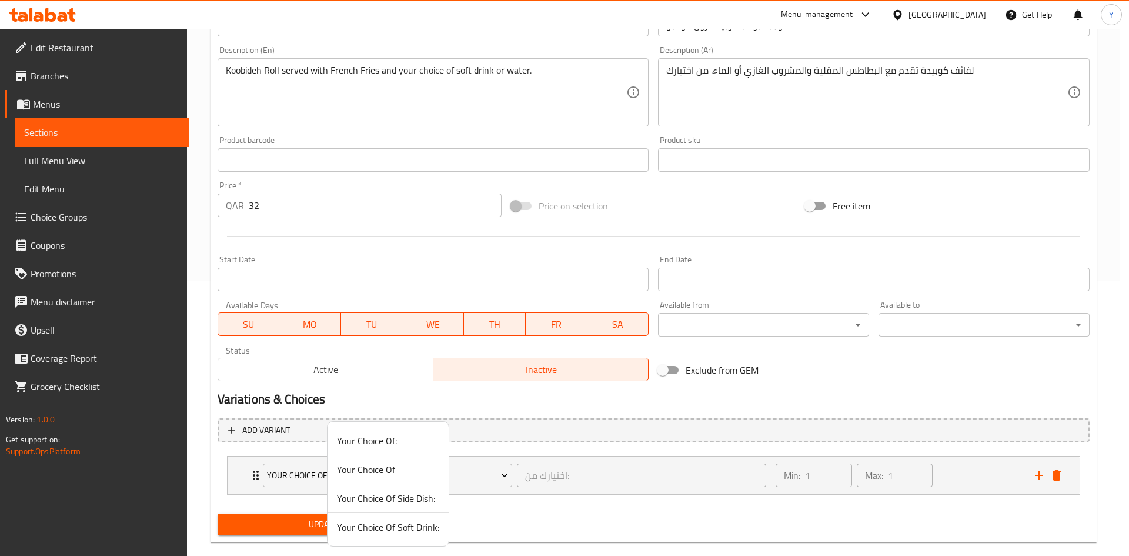
click at [350, 517] on li "Your Choice Of Soft Drink:" at bounding box center [387, 527] width 121 height 28
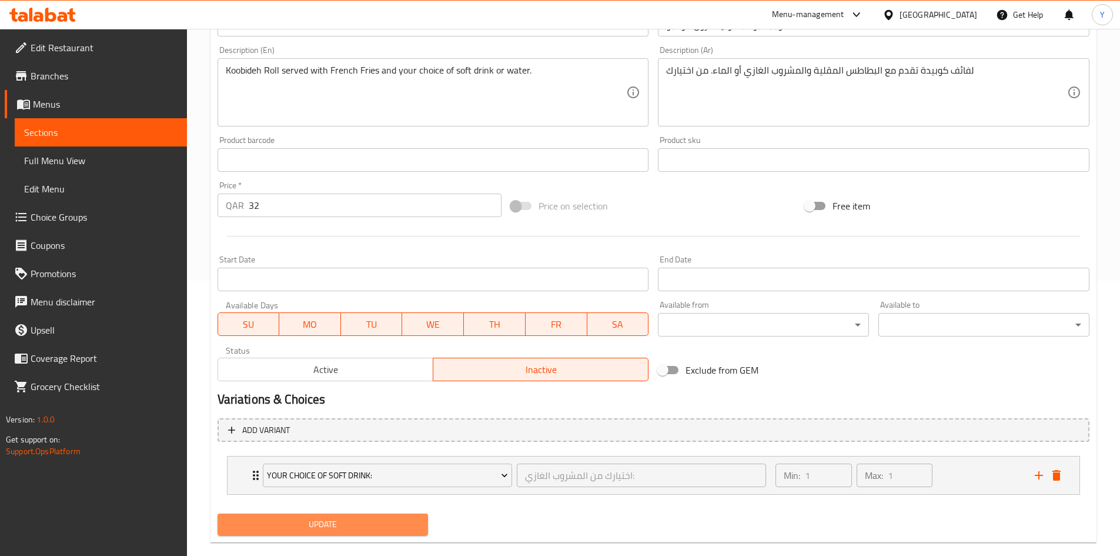
click at [342, 521] on span "Update" at bounding box center [323, 524] width 192 height 15
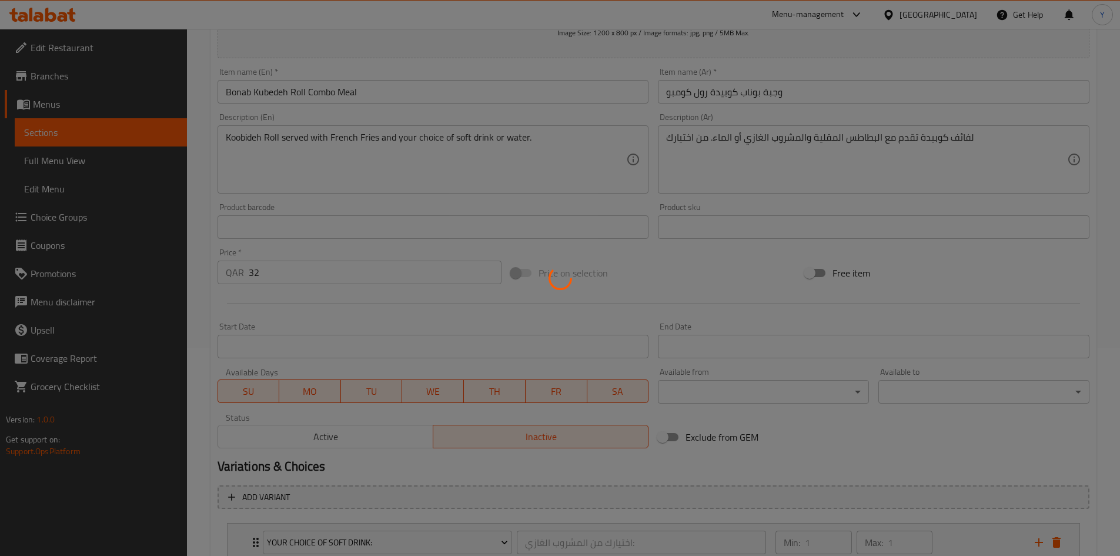
scroll to position [0, 0]
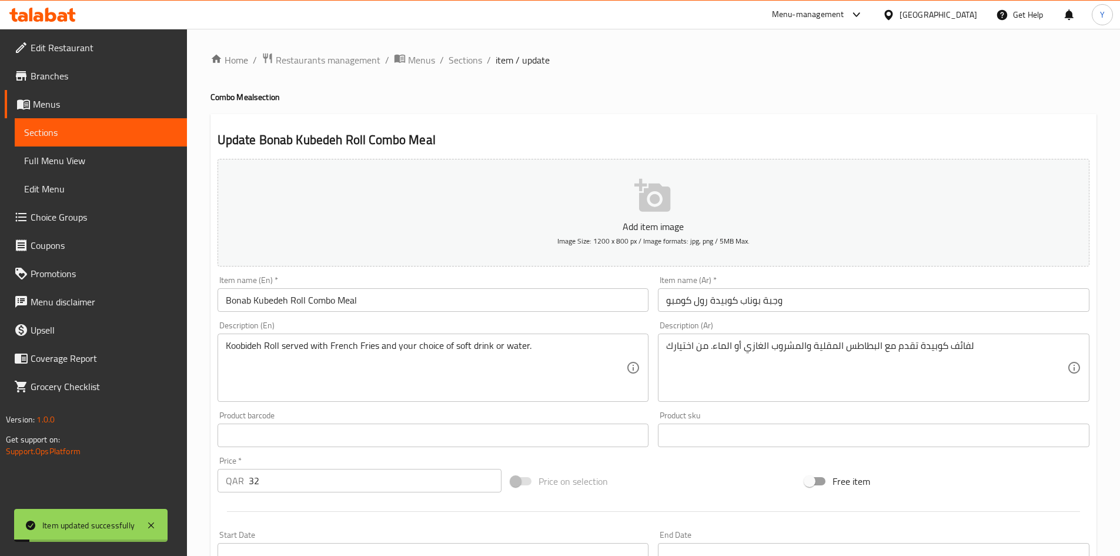
click at [459, 74] on div "Home / Restaurants management / Menus / Sections / item / update Combo Meal sec…" at bounding box center [653, 439] width 886 height 774
click at [460, 67] on span "Sections" at bounding box center [466, 60] width 34 height 14
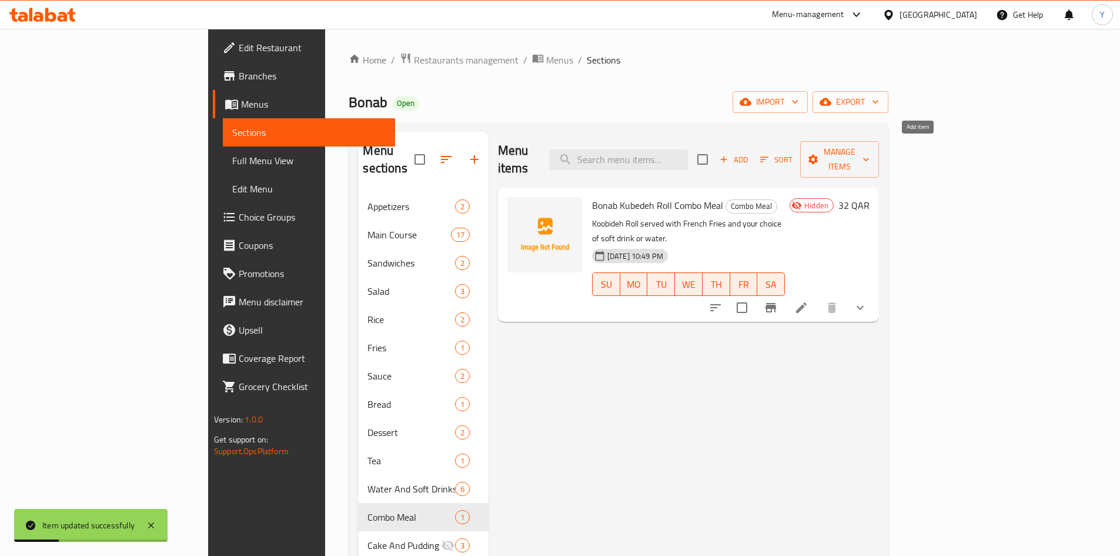
click at [750, 156] on span "Add" at bounding box center [734, 160] width 32 height 14
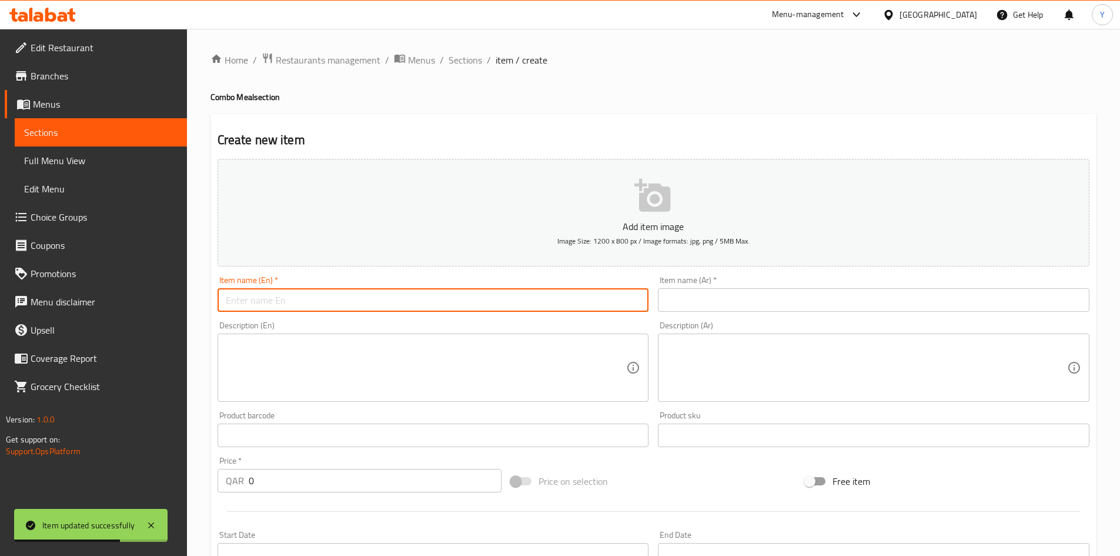
paste input "Bonab Chicken Kebab Roll Combo Meal"
type input "Bonab Chicken Kebab Roll Combo Meal"
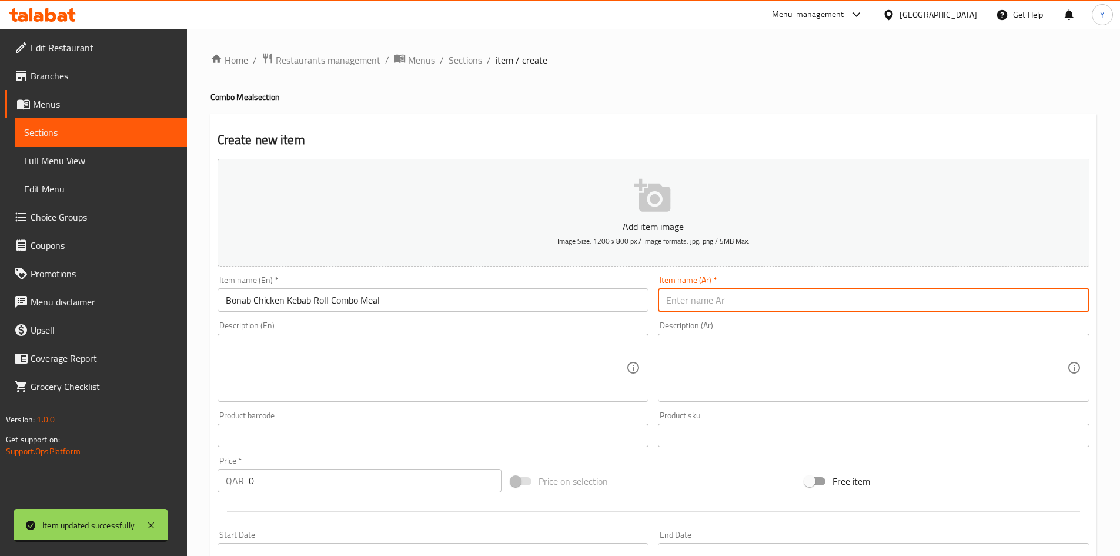
paste input "وجبة بوناب كباب دجاج رول كومبو"
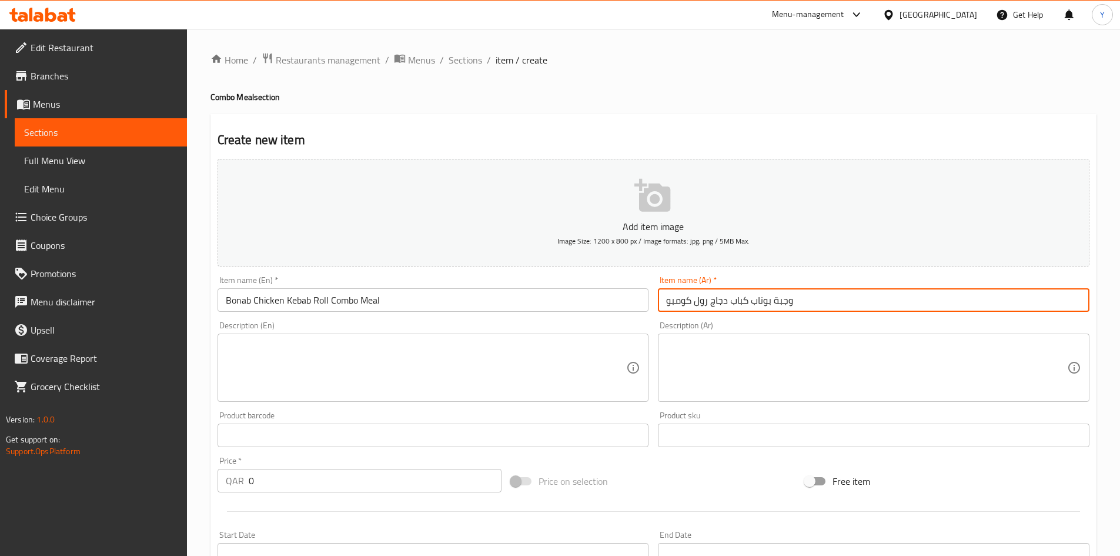
type input "وجبة بوناب كباب دجاج رول كومبو"
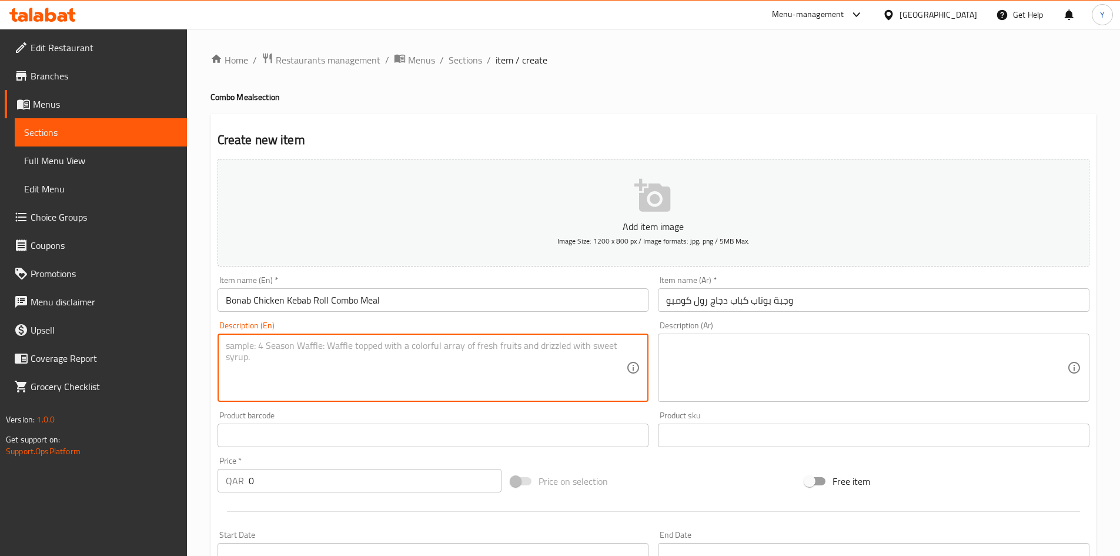
paste textarea "Chicken Kebab Roll served with French Fries and your choice of soft drink or wa…"
type textarea "Chicken Kebab Roll served with French Fries and your choice of soft drink or wa…"
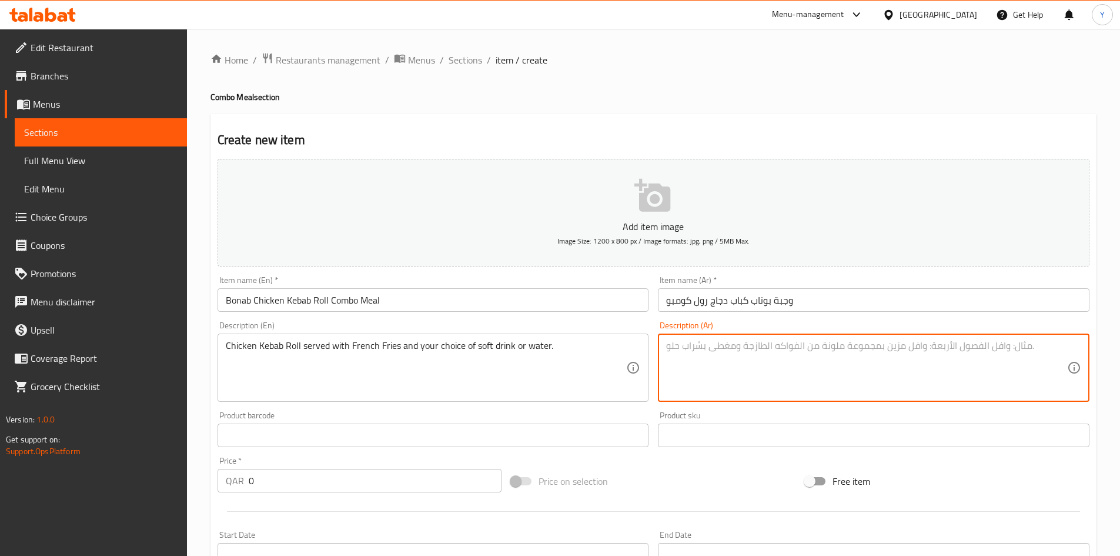
paste textarea "لفائف كباب الدجاج تقدم مع البطاطس المقلية و المشروب الغازي أو الماء من اختيارك"
type textarea "لفائف كباب الدجاج تقدم مع البطاطس المقلية و المشروب الغازي أو الماء من اختيارك"
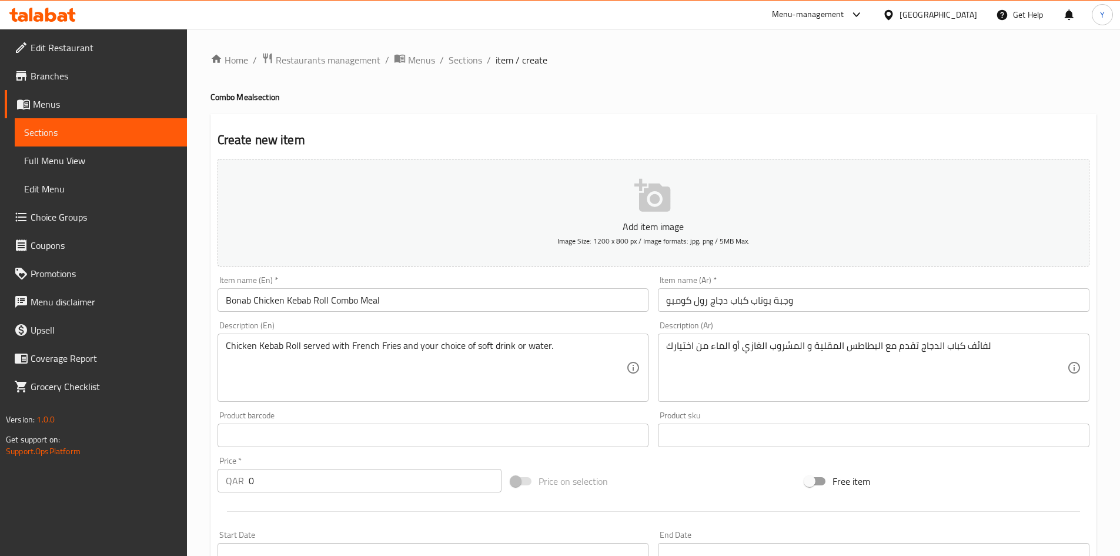
drag, startPoint x: 355, startPoint y: 493, endPoint x: 229, endPoint y: 496, distance: 125.3
click at [229, 496] on div "Price   * QAR 0 Price *" at bounding box center [360, 474] width 294 height 45
drag, startPoint x: 278, startPoint y: 484, endPoint x: 165, endPoint y: 484, distance: 113.5
click at [165, 484] on div "Edit Restaurant Branches Menus Sections Full Menu View Edit Menu Choice Groups …" at bounding box center [560, 430] width 1120 height 802
type input "35"
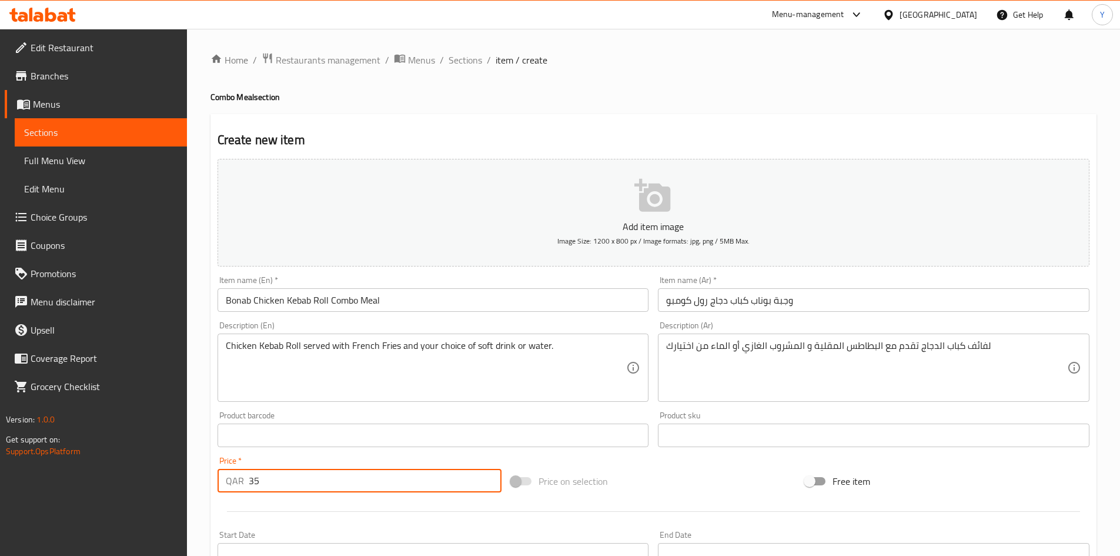
click at [282, 510] on div at bounding box center [653, 511] width 881 height 29
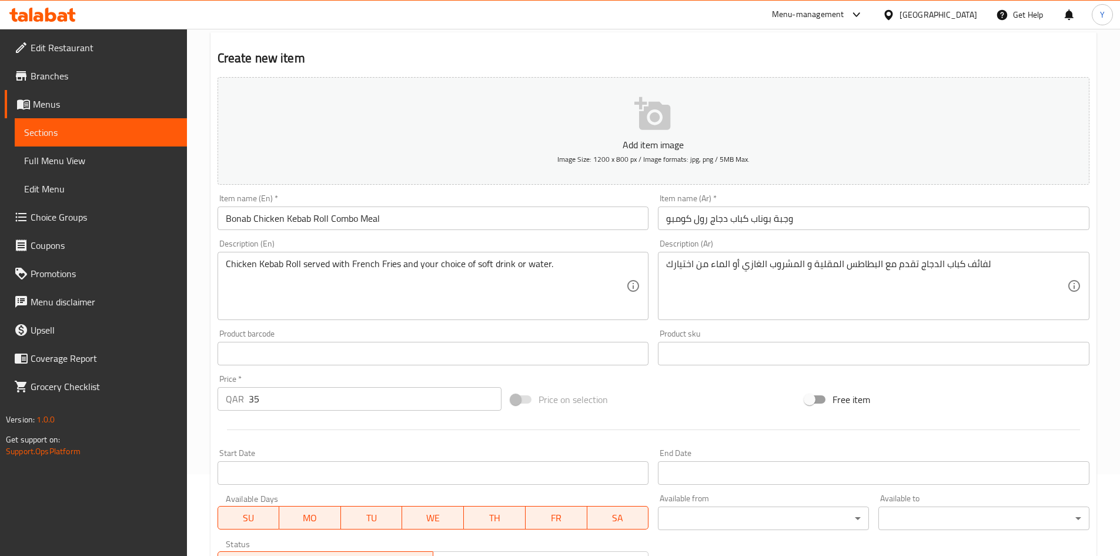
scroll to position [176, 0]
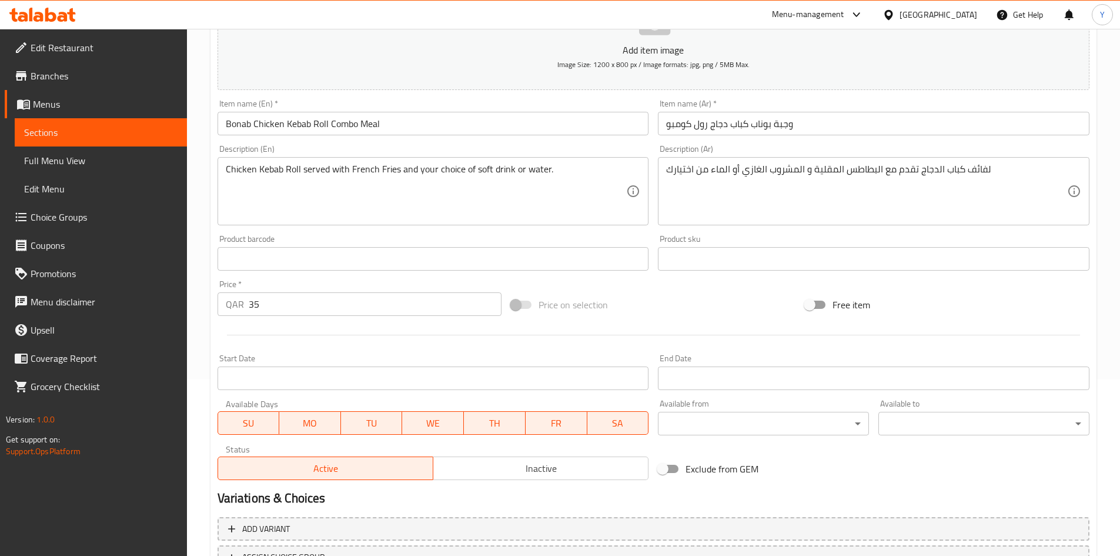
click at [503, 475] on span "Inactive" at bounding box center [541, 468] width 206 height 17
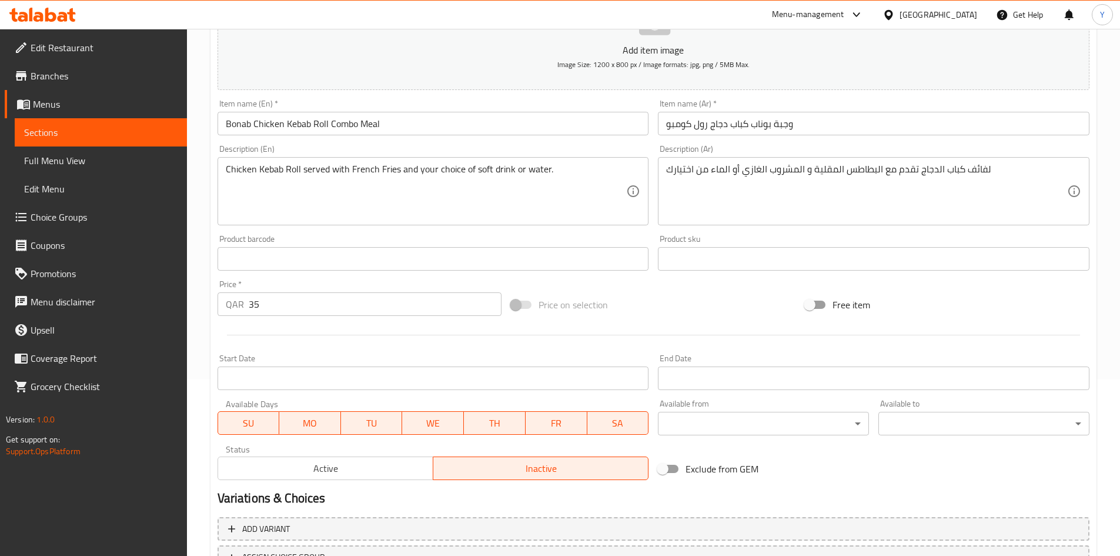
click at [513, 504] on h2 "Variations & Choices" at bounding box center [654, 498] width 872 height 18
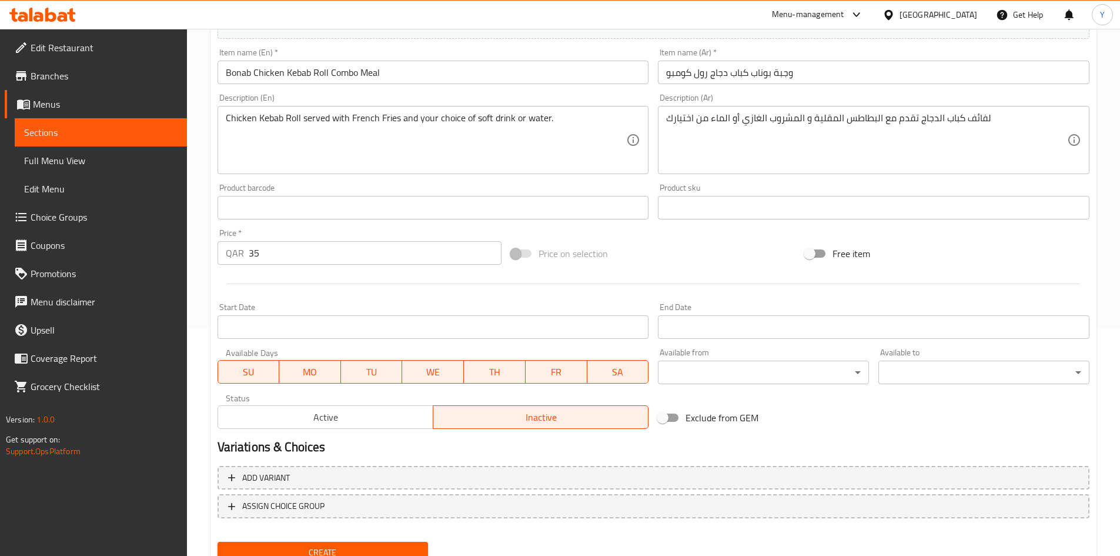
scroll to position [275, 0]
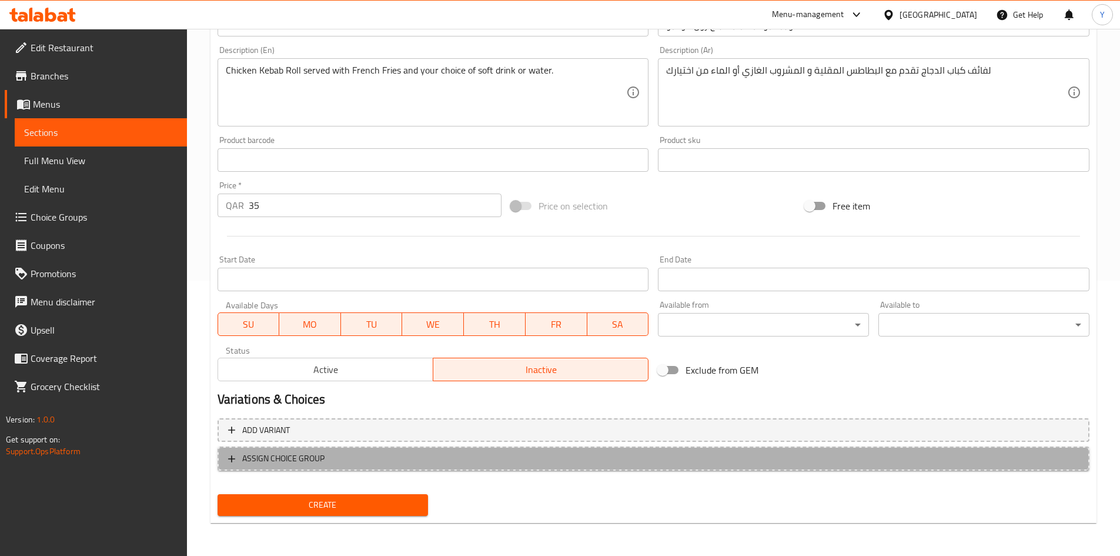
click at [350, 455] on span "ASSIGN CHOICE GROUP" at bounding box center [653, 458] width 851 height 15
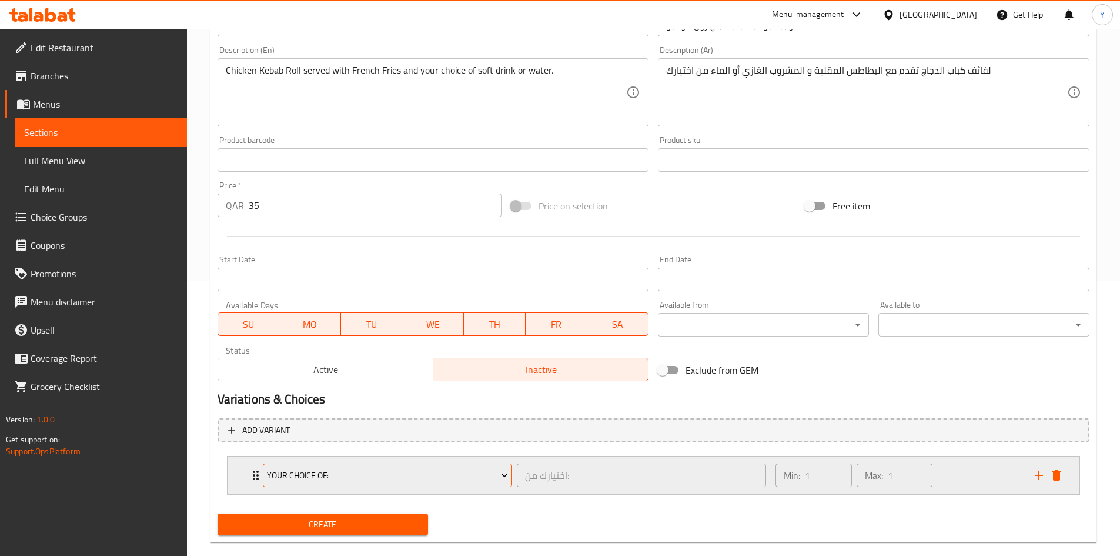
click at [342, 476] on span "Your Choice Of:" at bounding box center [387, 475] width 241 height 15
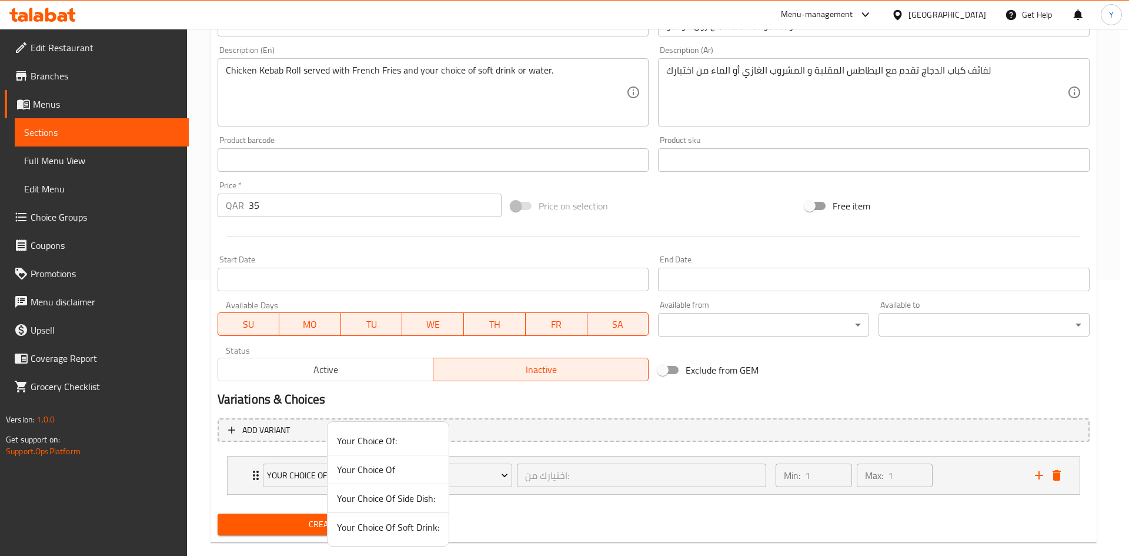
click at [350, 530] on span "Your Choice Of Soft Drink:" at bounding box center [388, 527] width 102 height 14
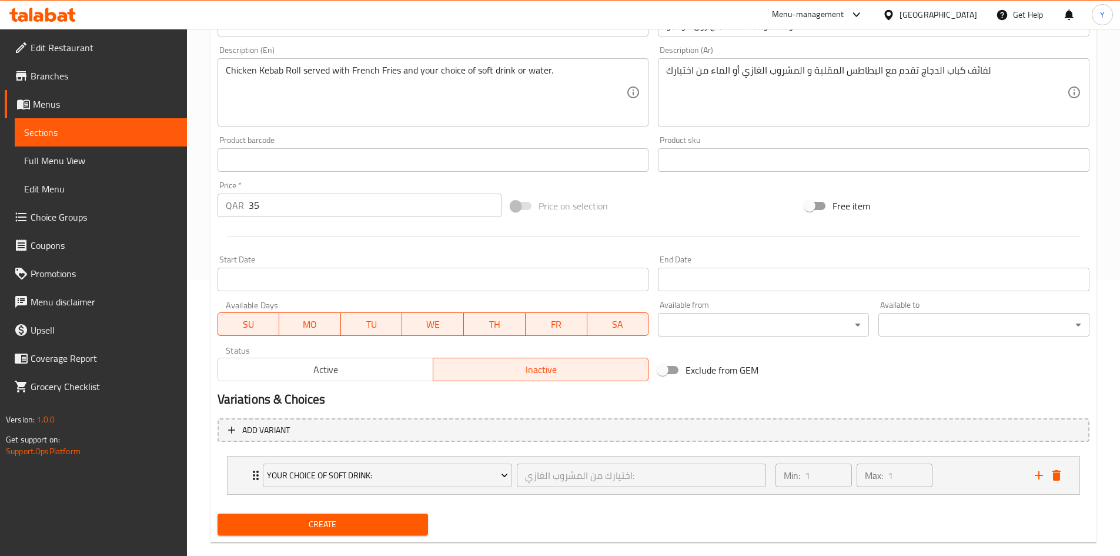
click at [344, 527] on span "Create" at bounding box center [323, 524] width 192 height 15
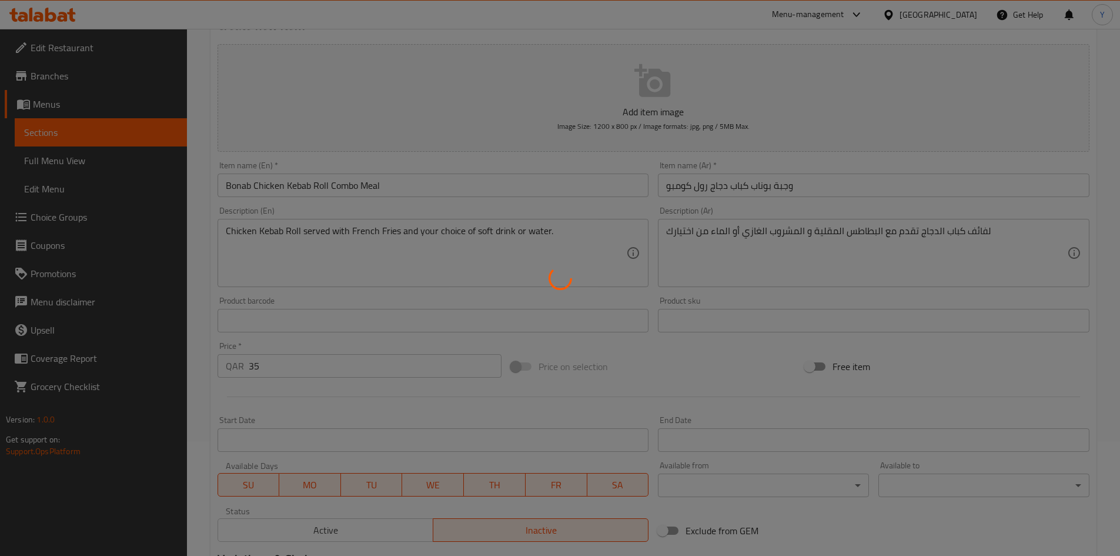
scroll to position [0, 0]
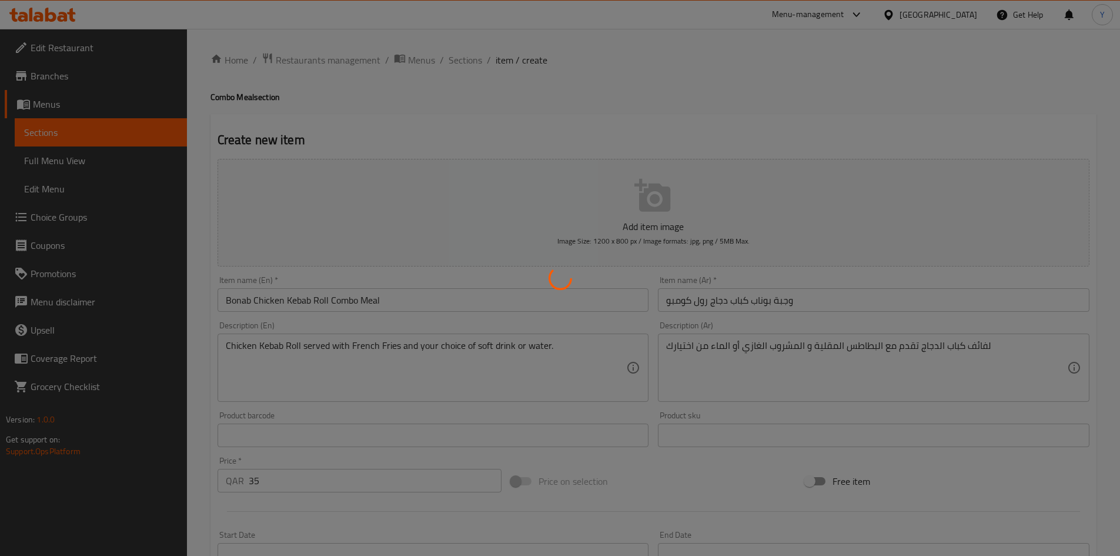
type input "0"
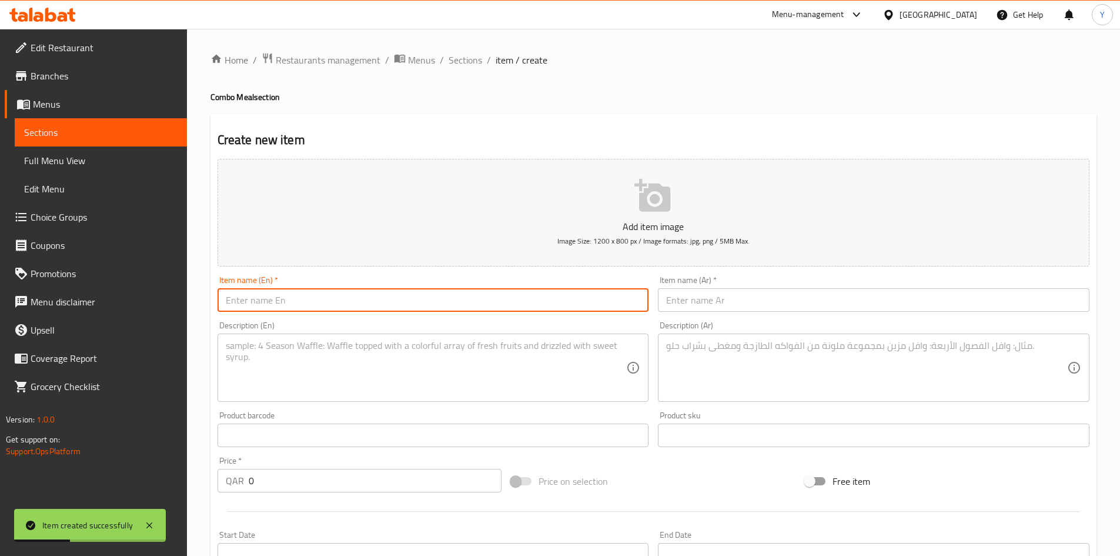
paste input "Joujeh Sultan with Rice Combo Meal"
type input "Joujeh Sultan with Rice Combo Meal"
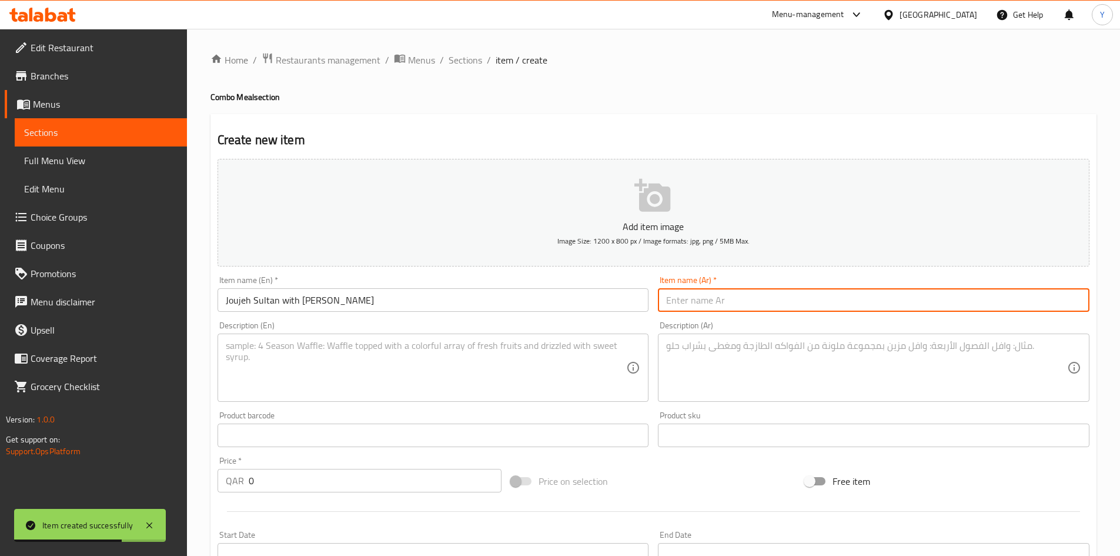
paste input "وجبة جوجة سلطان مع أرز كومبو"
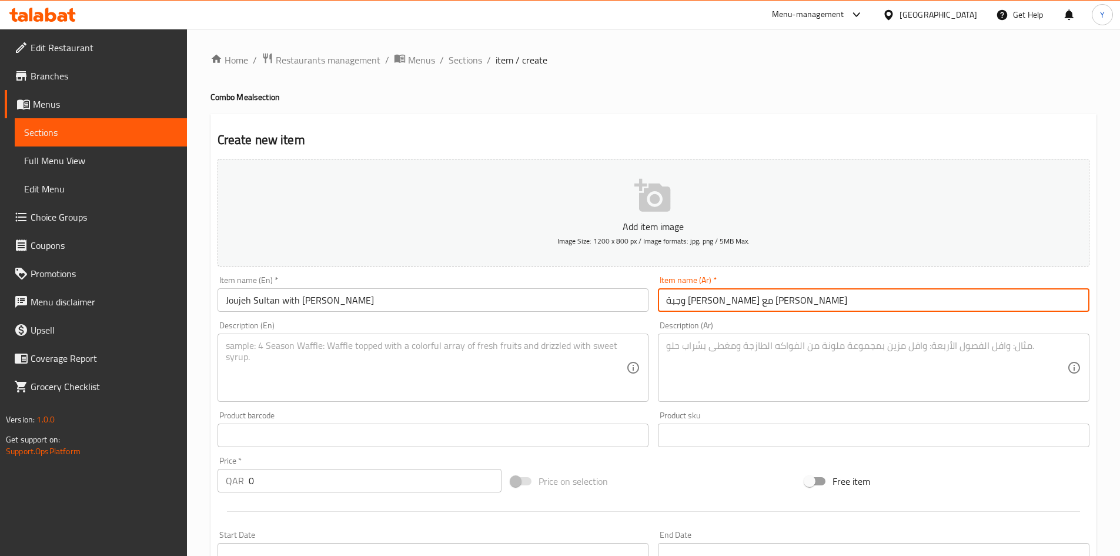
type input "وجبة جوجة سلطان مع أرز كومبو"
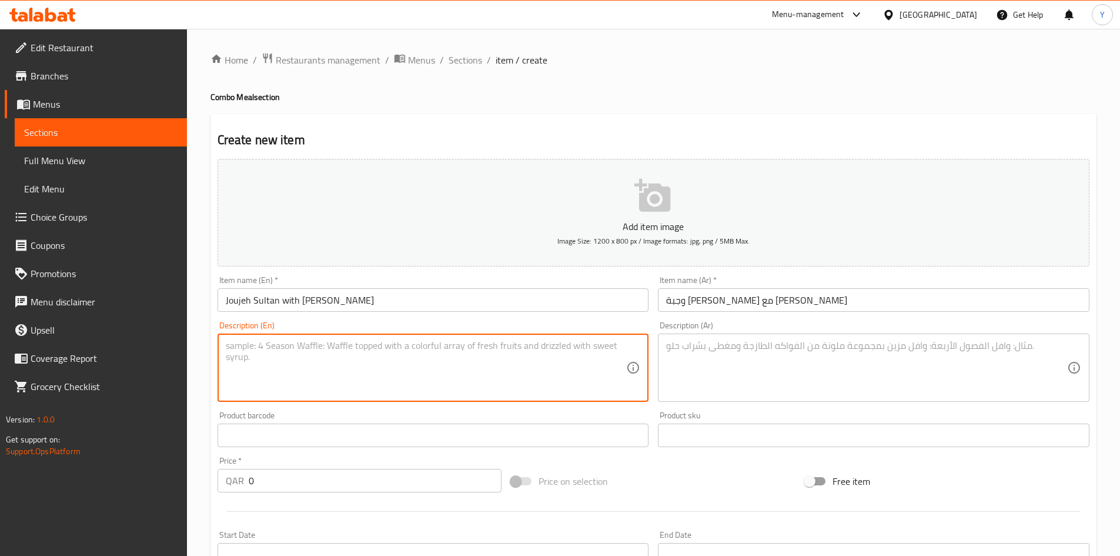
paste textarea "Joujeh Sulthan with Rice, Shirazi Salad, and your choice of soft drink or water"
type textarea "Joujeh Sulthan with Rice, Shirazi Salad, and your choice of soft drink or water"
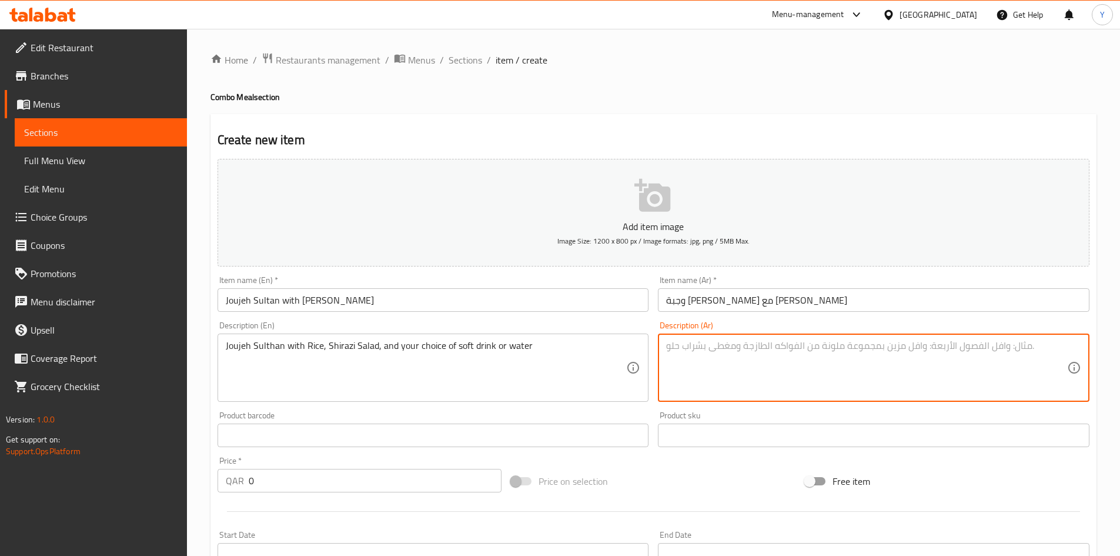
paste textarea "جوجة سلطان مع أرز وسلطة شيرازي واختيارك من المشروب الغازي أو الماء"
type textarea "جوجة سلطان مع أرز وسلطة شيرازي واختيارك من المشروب الغازي أو الماء"
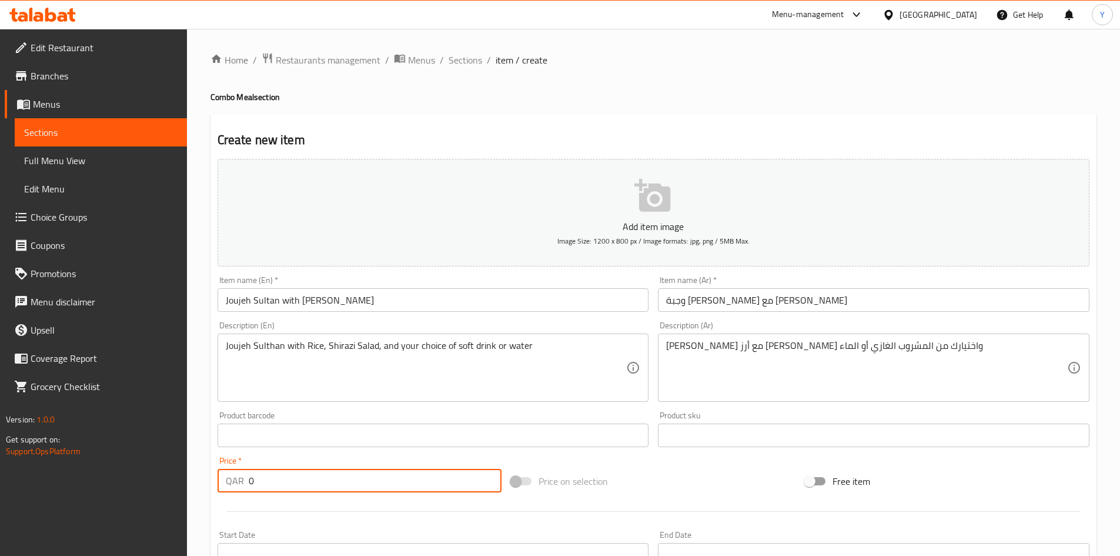
drag, startPoint x: 417, startPoint y: 483, endPoint x: 18, endPoint y: 473, distance: 399.3
click at [24, 476] on div "Edit Restaurant Branches Menus Sections Full Menu View Edit Menu Choice Groups …" at bounding box center [560, 439] width 1120 height 821
type input "65"
click at [250, 496] on div "Price   * QAR 65 Price *" at bounding box center [360, 474] width 294 height 45
click at [510, 302] on input "Joujeh Sultan with Rice Combo Meal" at bounding box center [434, 300] width 432 height 24
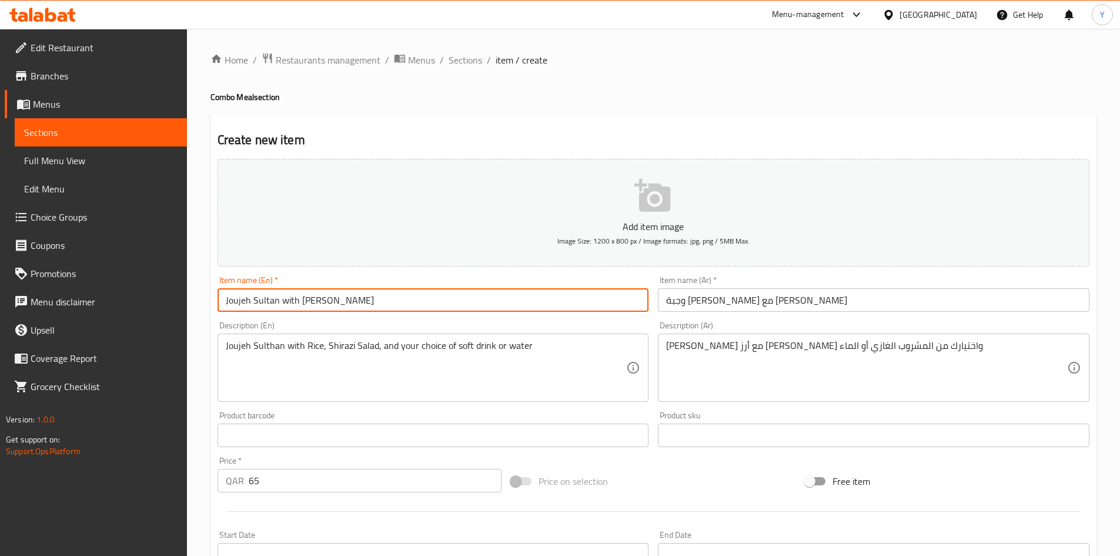
scroll to position [118, 0]
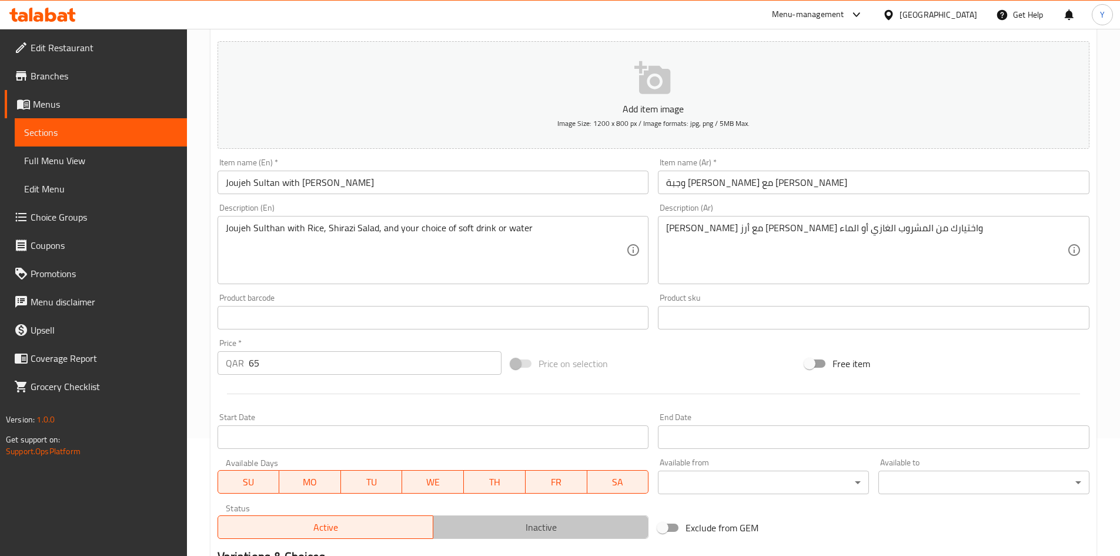
drag, startPoint x: 484, startPoint y: 527, endPoint x: 486, endPoint y: 362, distance: 164.6
click at [484, 526] on span "Inactive" at bounding box center [541, 527] width 206 height 17
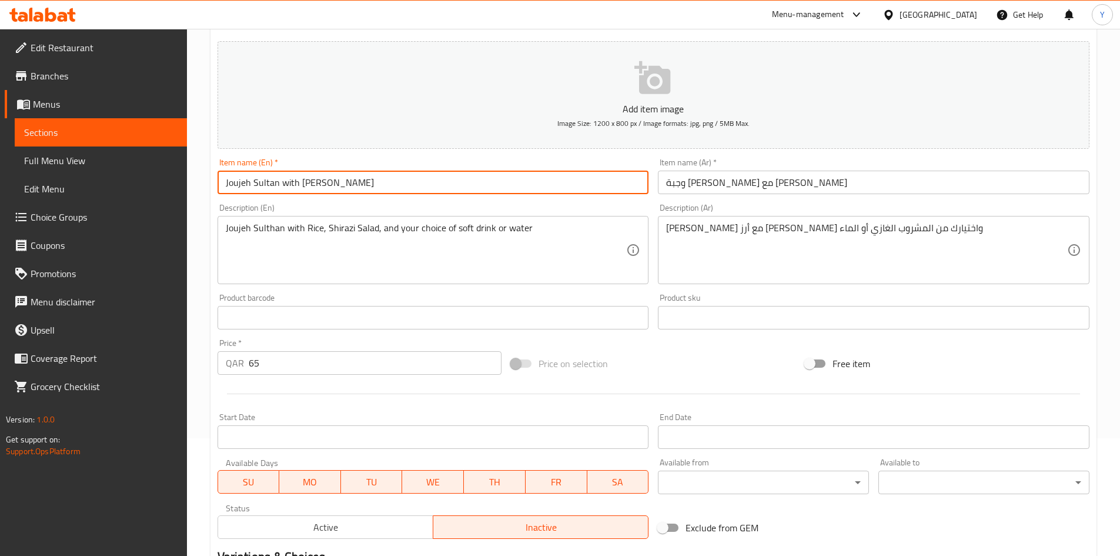
click at [442, 192] on input "Joujeh Sultan with Rice Combo Meal" at bounding box center [434, 182] width 432 height 24
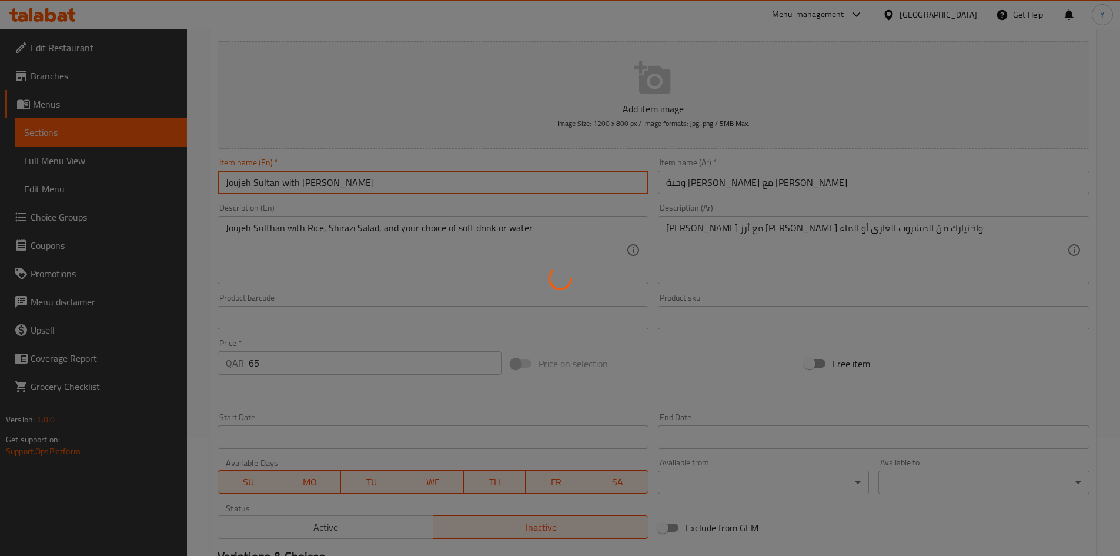
type input "0"
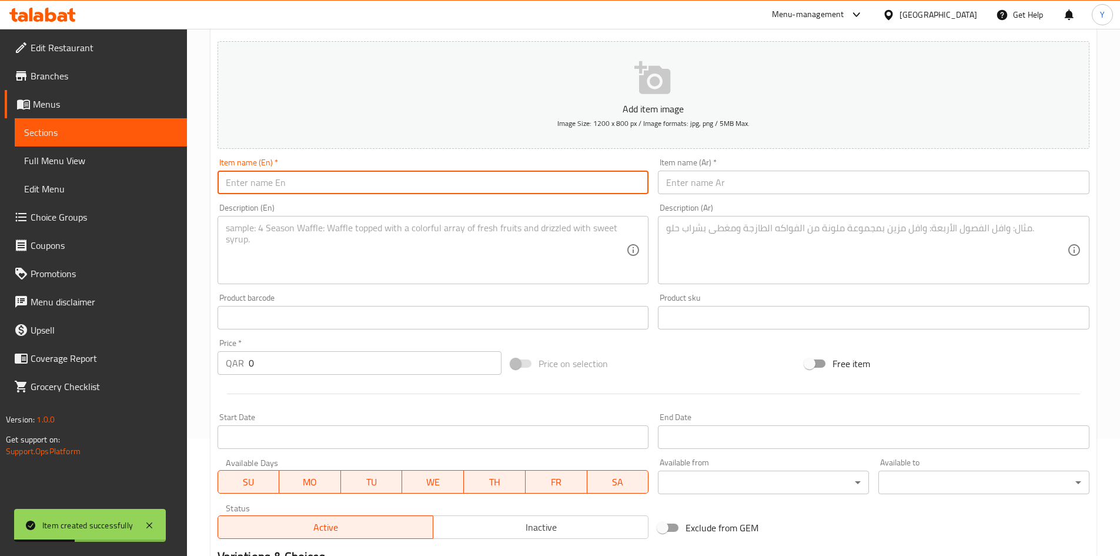
paste input "Joujeh Kebab with Rice Combo Meal"
type input "Joujeh Kebab with Rice Combo Meal"
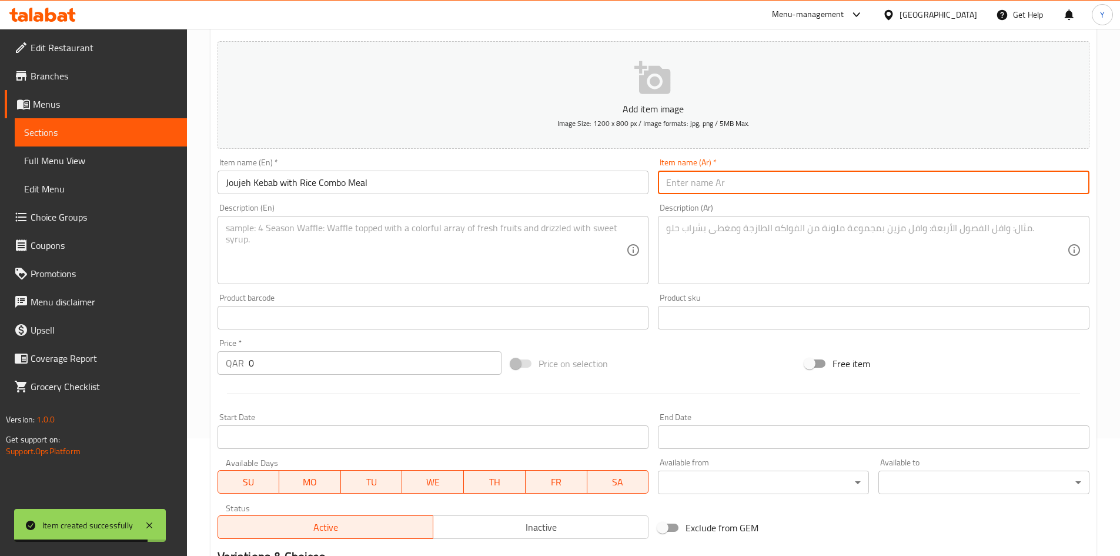
paste input "وجبة جوجة كباب مع الارز كومبو"
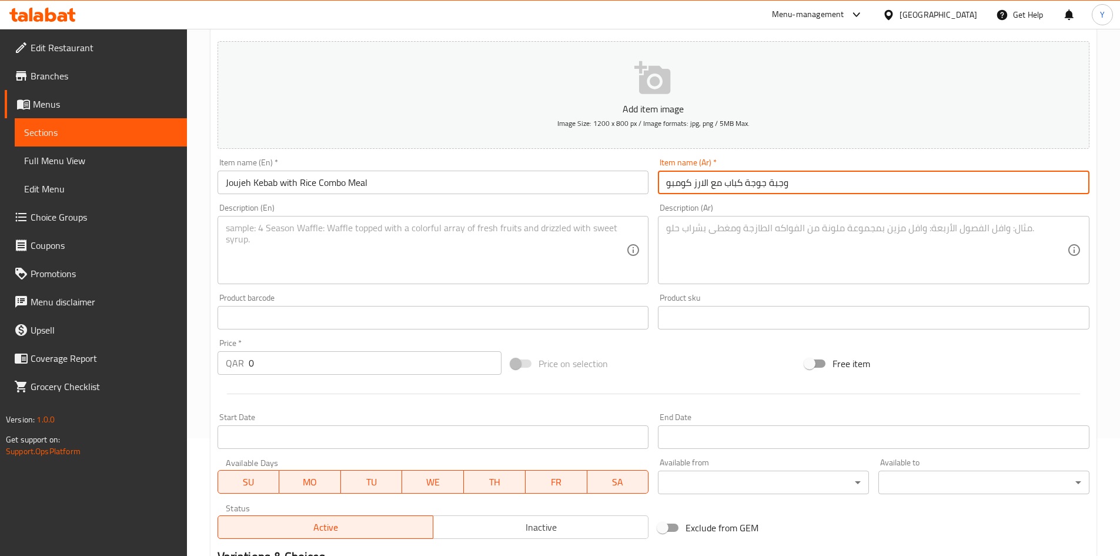
type input "وجبة جوجة كباب مع الارز كومبو"
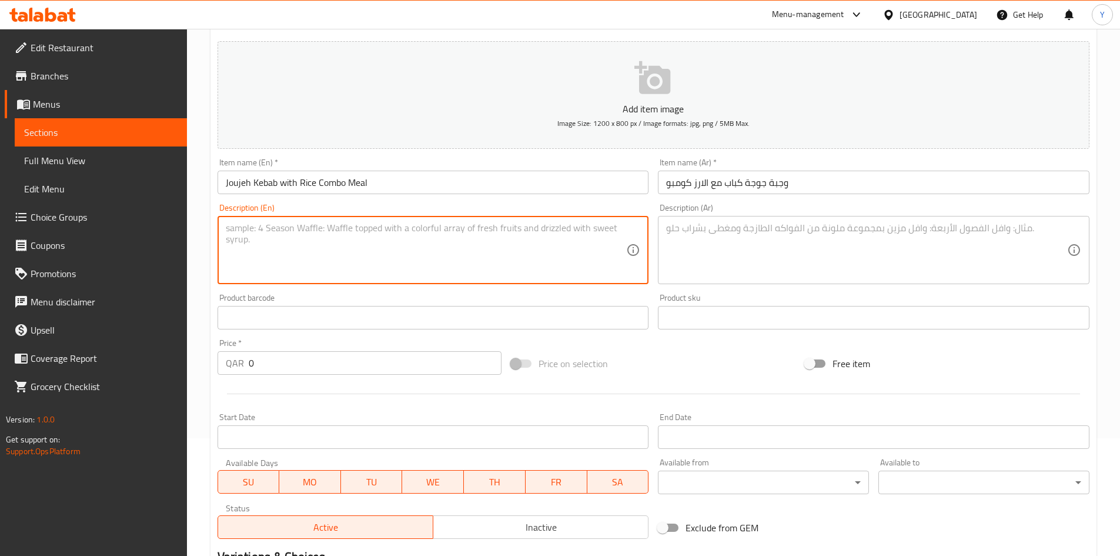
paste textarea "Joujeh Kebab with Rice, Shirazi Salad, and your choice of soft drink or water"
type textarea "Joujeh Kebab with Rice, Shirazi Salad, and your choice of soft drink or water"
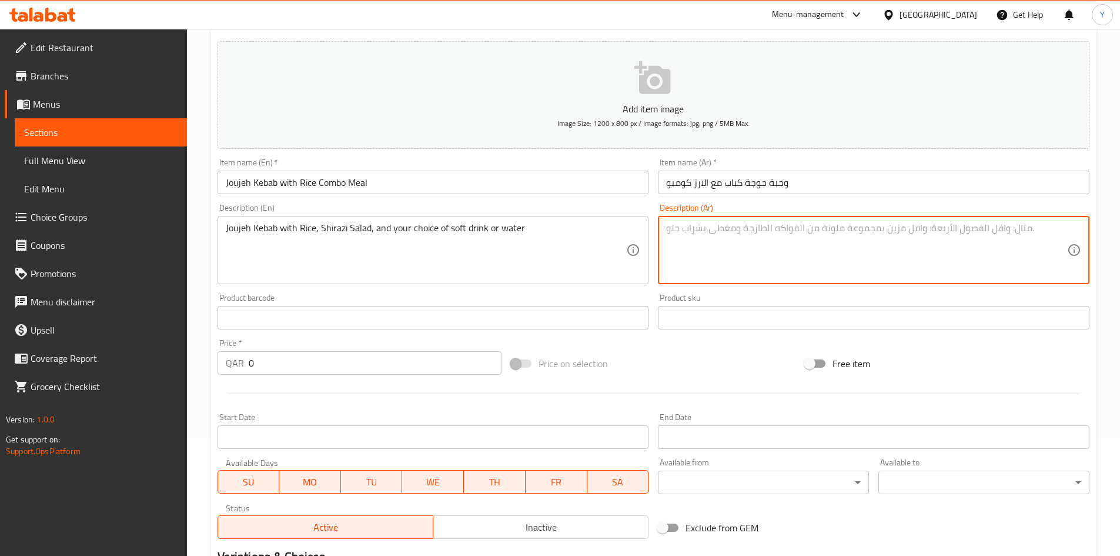
paste textarea "كباب جوجيه مع الأرز وسلطة شيرازي واختيارك من المشروب الغازي أو الماء"
type textarea "كباب جوجيه مع الأرز وسلطة شيرازي واختيارك من المشروب الغازي أو الماء"
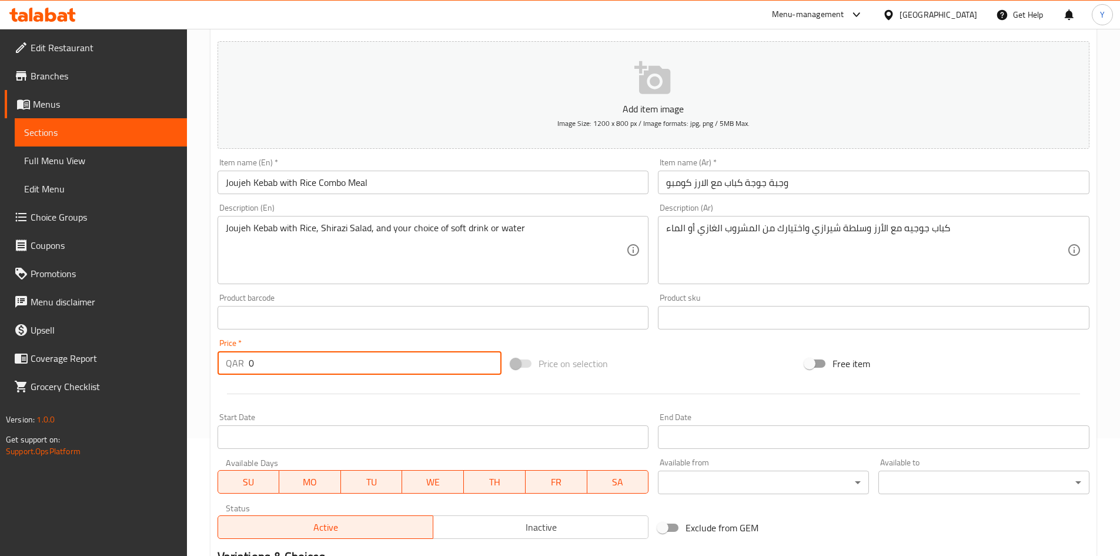
drag, startPoint x: 362, startPoint y: 366, endPoint x: 7, endPoint y: 373, distance: 355.2
click at [7, 373] on div "Edit Restaurant Branches Menus Sections Full Menu View Edit Menu Choice Groups …" at bounding box center [560, 321] width 1120 height 821
type input "70"
click at [496, 409] on div "Start Date Start Date" at bounding box center [433, 430] width 441 height 45
click at [506, 530] on span "Inactive" at bounding box center [541, 527] width 206 height 17
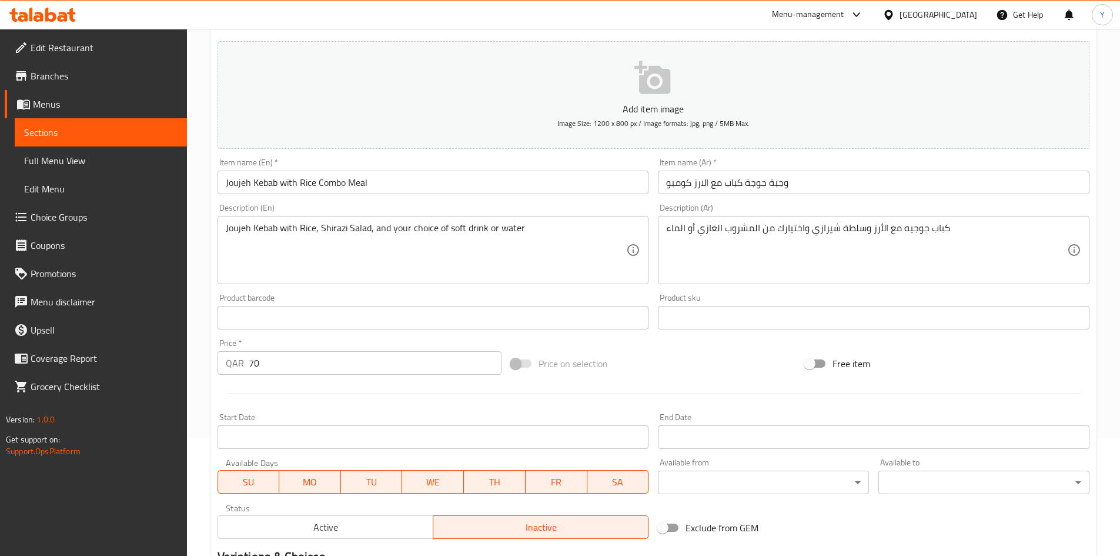
click at [456, 187] on input "Joujeh Kebab with Rice Combo Meal" at bounding box center [434, 182] width 432 height 24
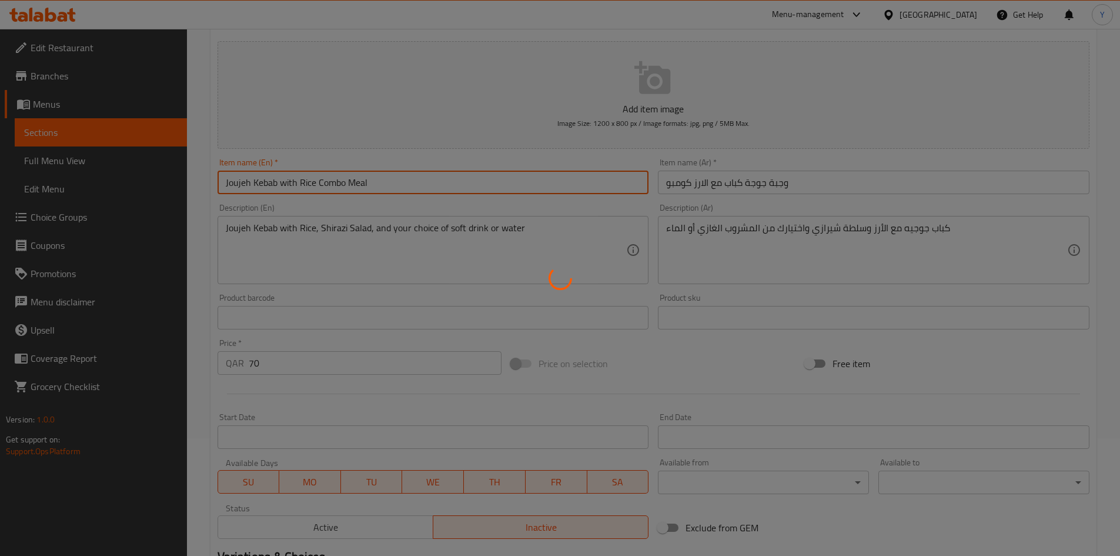
type input "0"
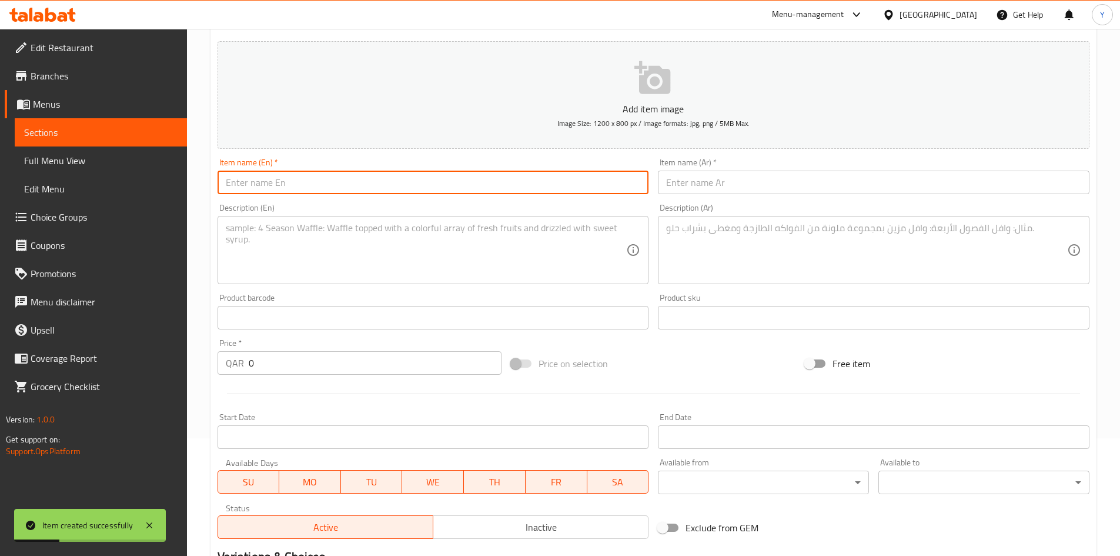
paste input "Iranian Kubedeh with Rice Combo Meal"
type input "Iranian Kubedeh with Rice Combo Meal"
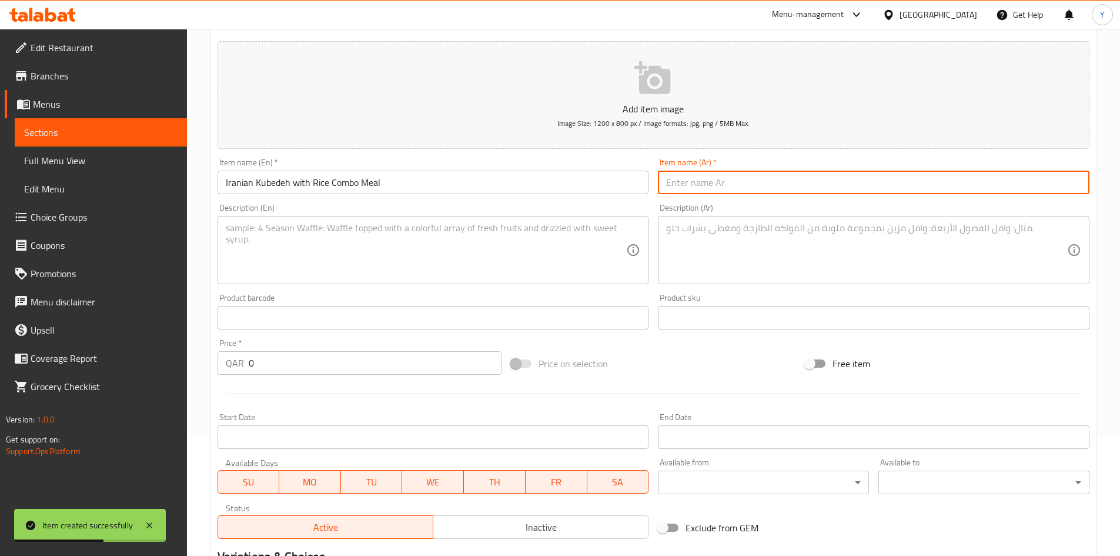
paste input "وجبة كوبيدة إيرانية مع الأرز"
type input "وجبة كوبيدة إيرانية مع الأرز"
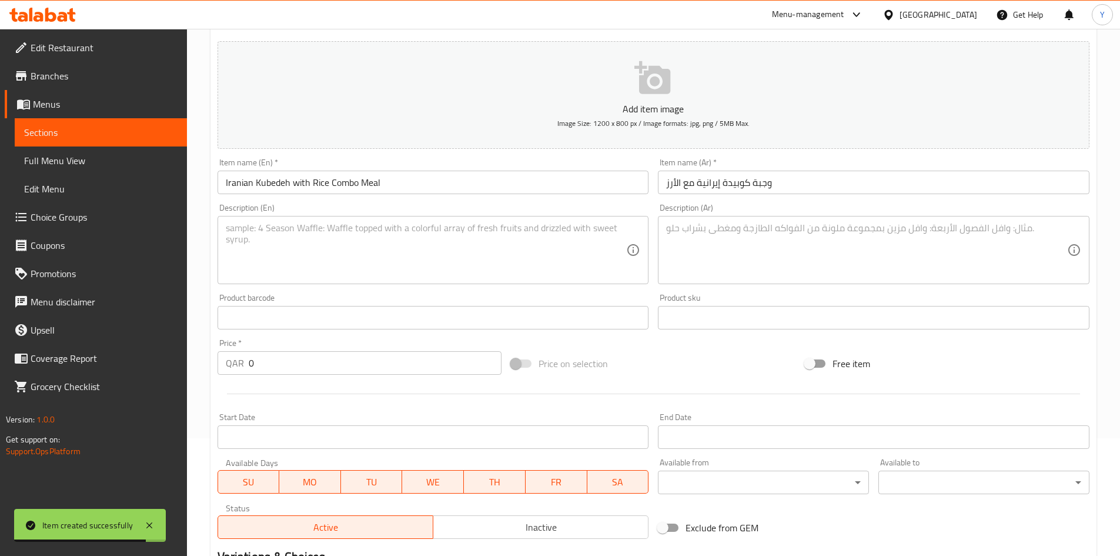
drag, startPoint x: 412, startPoint y: 279, endPoint x: 384, endPoint y: 245, distance: 43.9
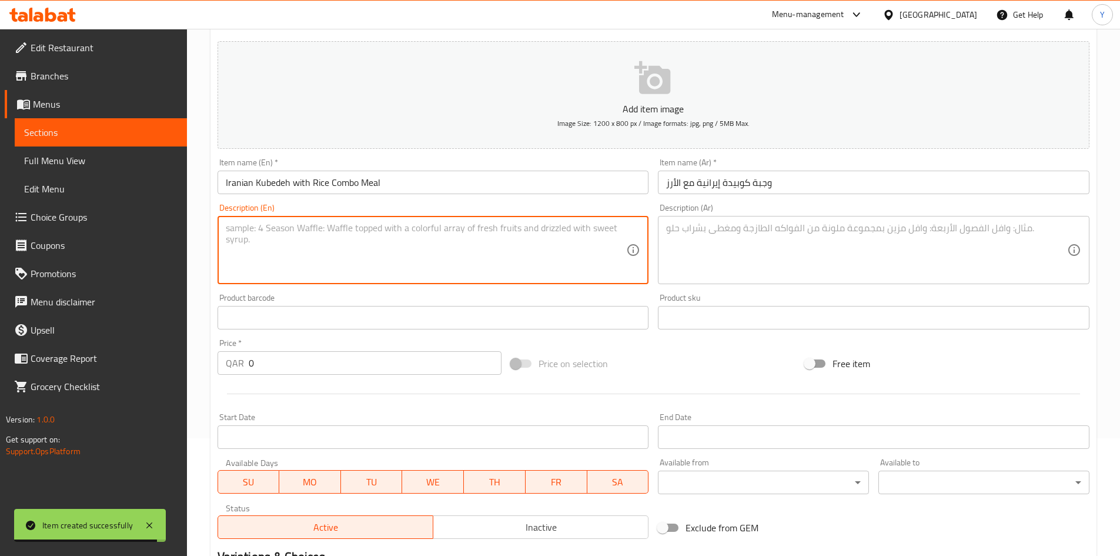
paste textarea "Iranian Kubedeh with Rice, Shirazi Salad, and your choice of soft drink or water"
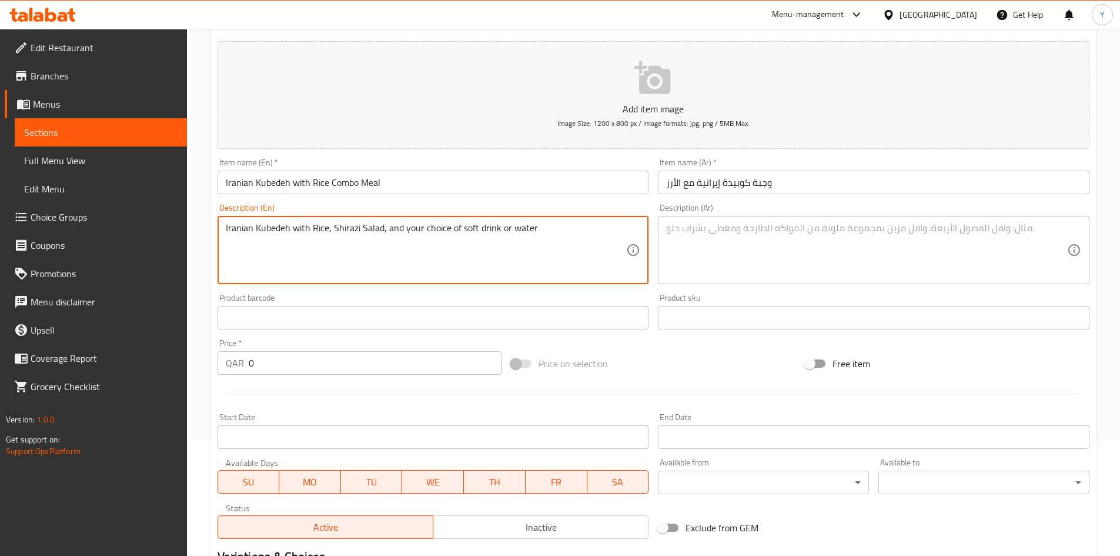
type textarea "Iranian Kubedeh with Rice, Shirazi Salad, and your choice of soft drink or water"
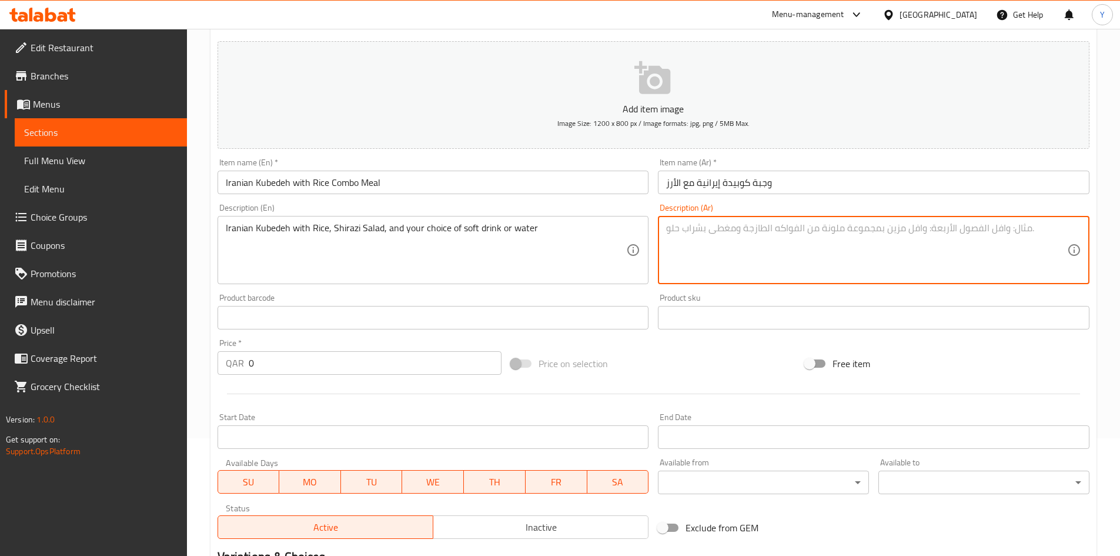
paste textarea "كوبيدة إيرانية مع أرز وسلطة شيرازي واختيارك من المشروب الغازي أو الماء"
type textarea "كوبيدة إيرانية مع أرز وسلطة شيرازي واختيارك من المشروب الغازي أو الماء"
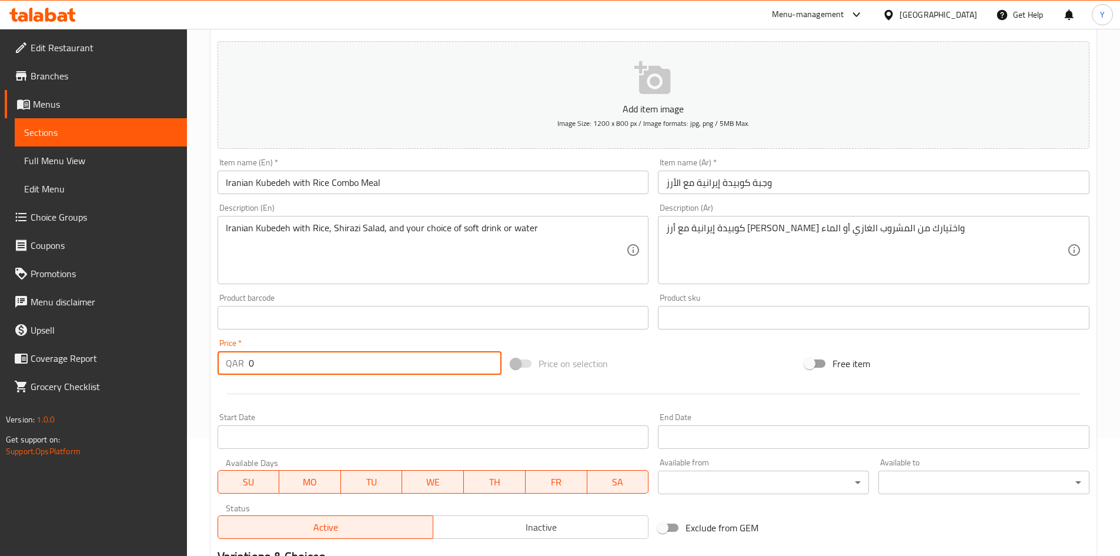
drag, startPoint x: 320, startPoint y: 376, endPoint x: 0, endPoint y: 352, distance: 321.3
click at [22, 370] on div "Edit Restaurant Branches Menus Sections Full Menu View Edit Menu Choice Groups …" at bounding box center [560, 321] width 1120 height 821
type input "74"
drag, startPoint x: 511, startPoint y: 399, endPoint x: 521, endPoint y: 463, distance: 64.9
click at [511, 399] on div at bounding box center [653, 393] width 881 height 29
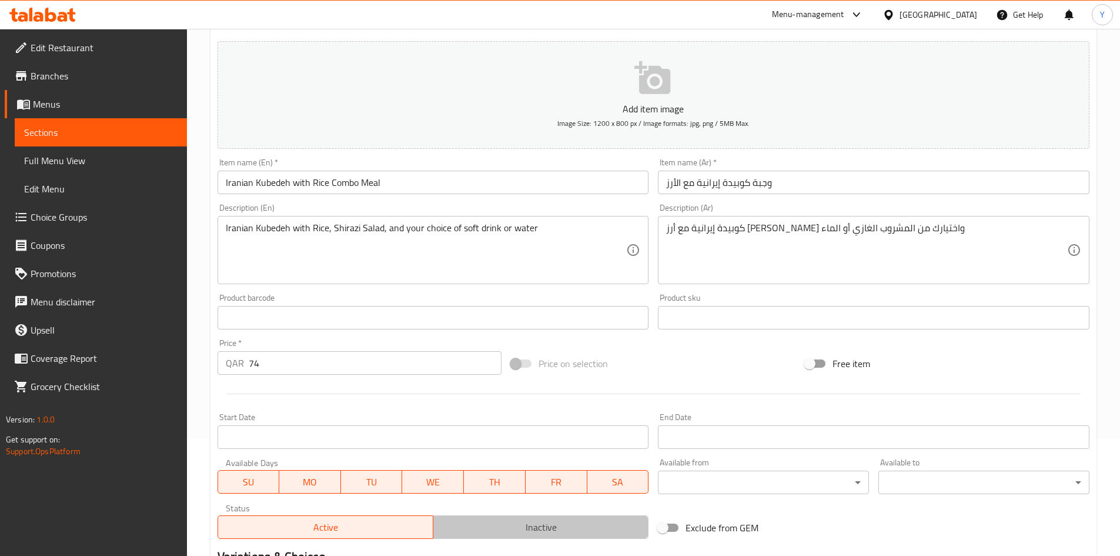
click at [520, 524] on span "Inactive" at bounding box center [541, 527] width 206 height 17
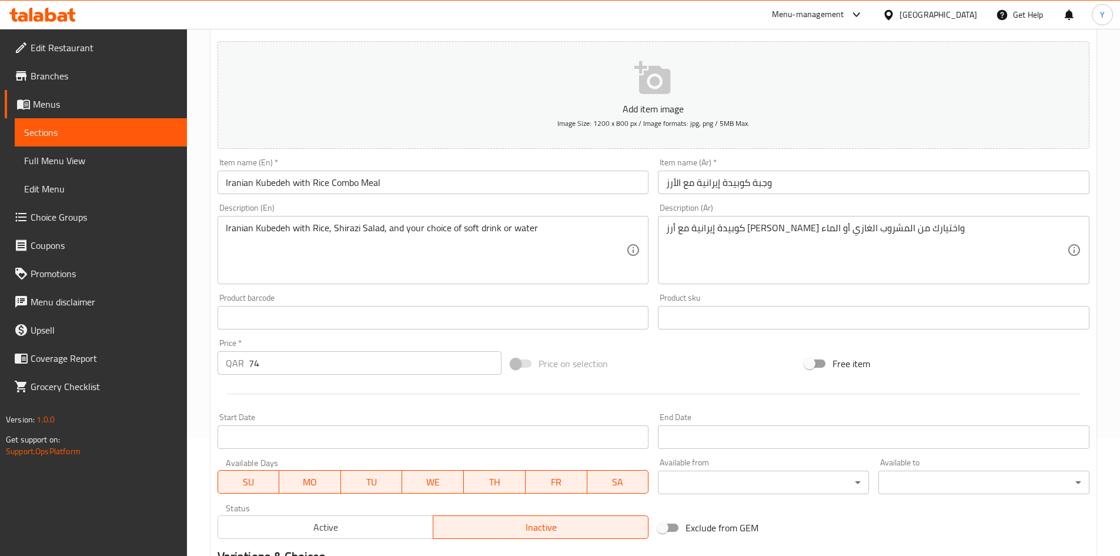
click at [840, 173] on input "وجبة كوبيدة إيرانية مع الأرز" at bounding box center [874, 182] width 432 height 24
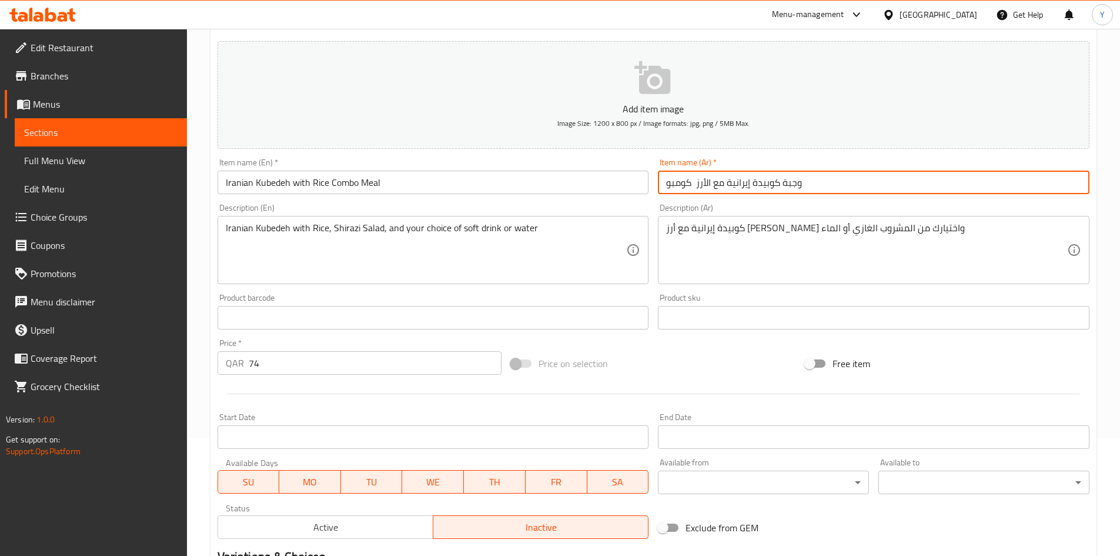
type input "وجبة كوبيدة إيرانية مع الأرز كومبو"
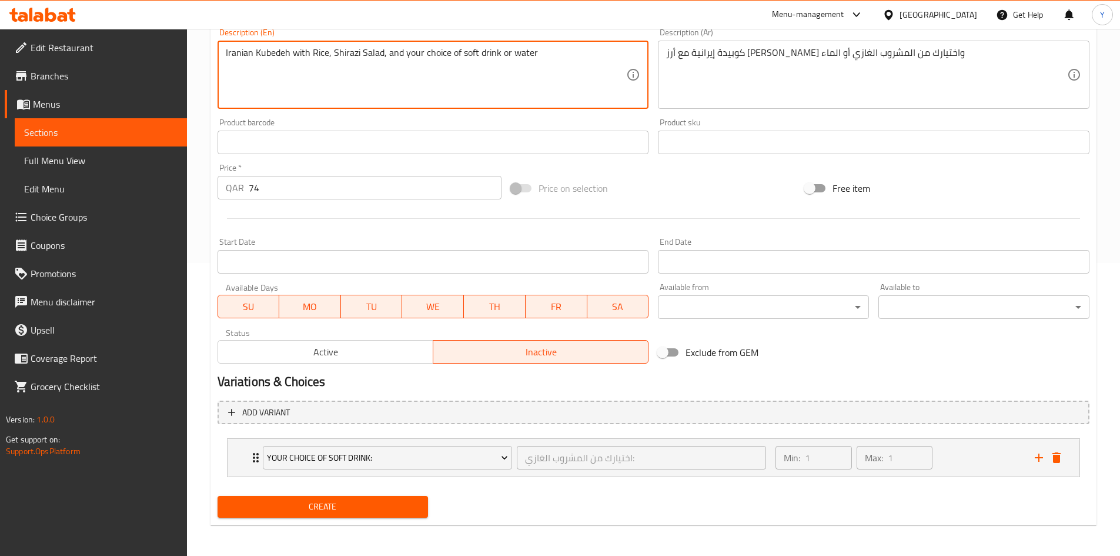
scroll to position [294, 0]
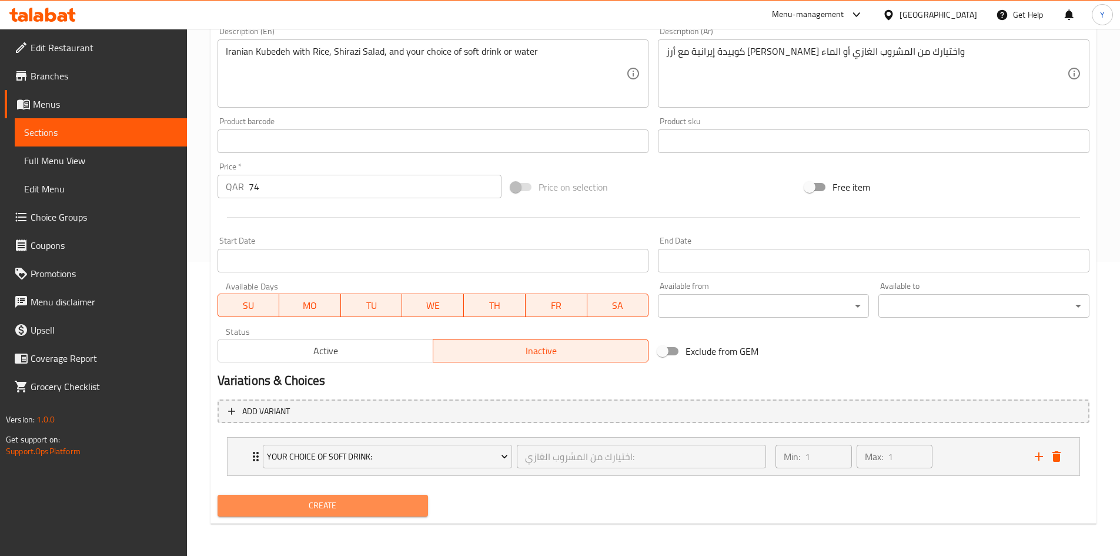
click at [297, 513] on button "Create" at bounding box center [323, 505] width 211 height 22
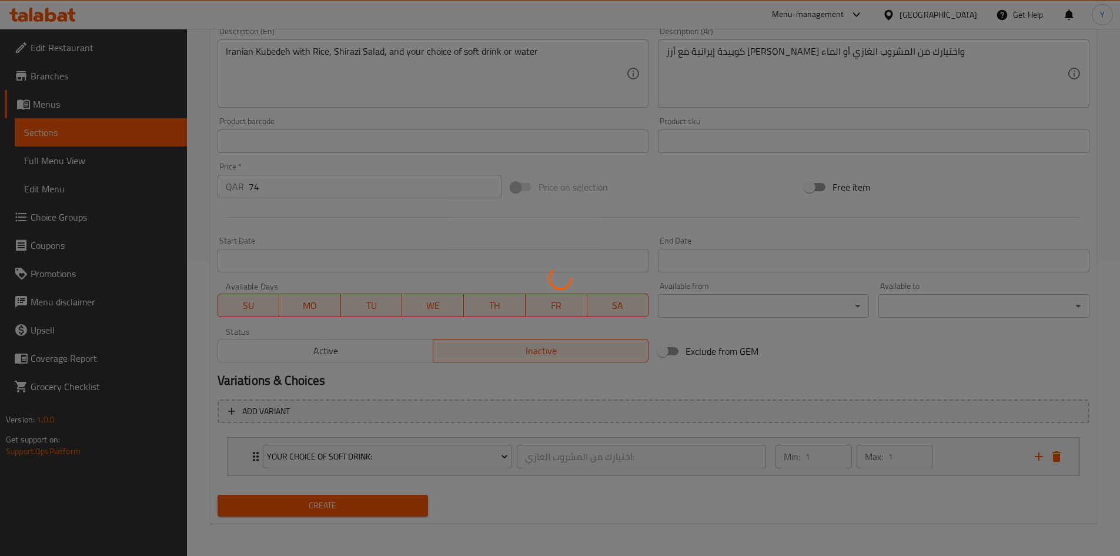
scroll to position [0, 0]
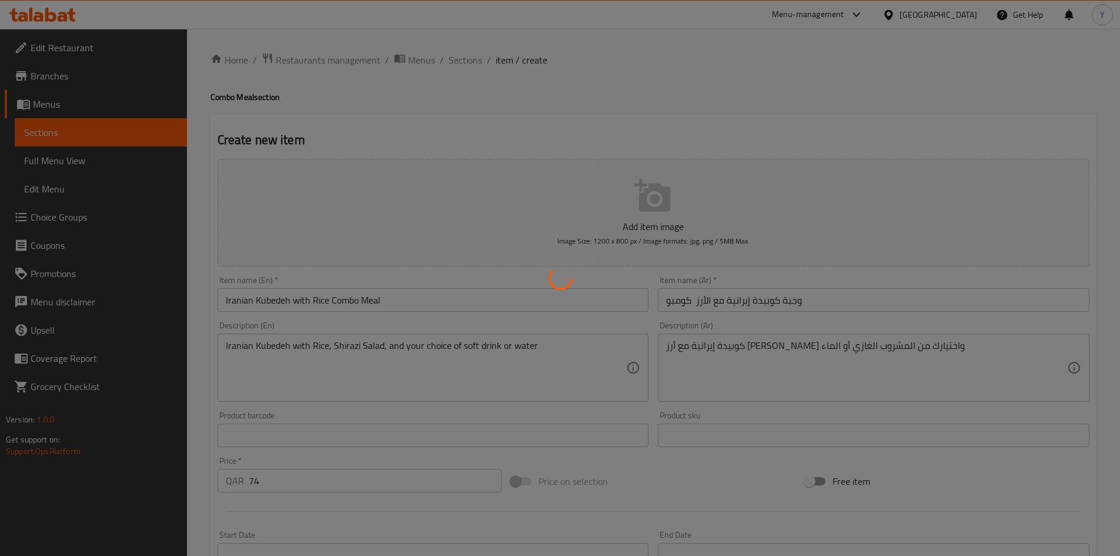
type input "0"
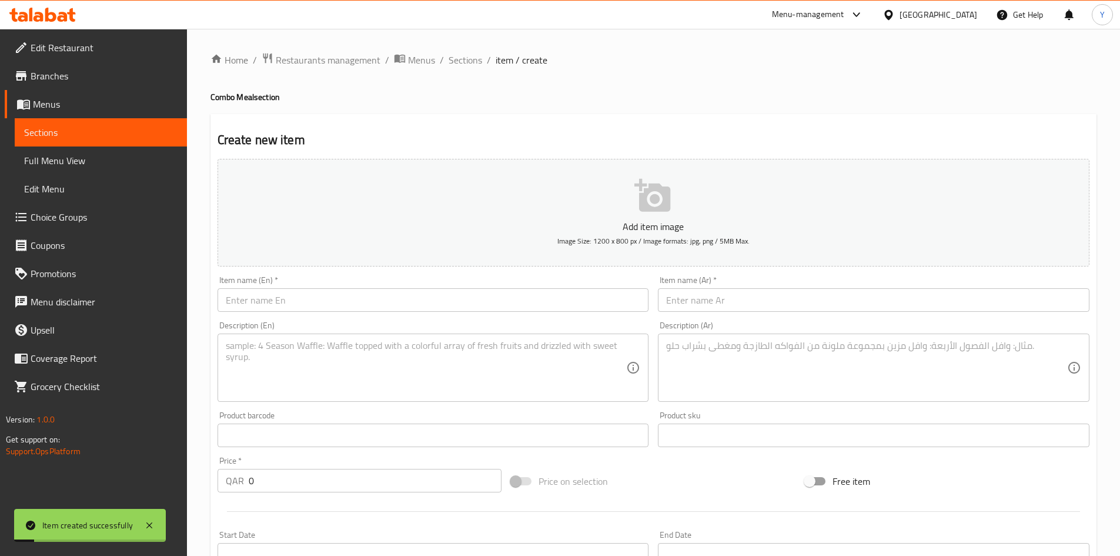
drag, startPoint x: 470, startPoint y: 63, endPoint x: 510, endPoint y: 113, distance: 64.5
click at [470, 63] on span "Sections" at bounding box center [466, 60] width 34 height 14
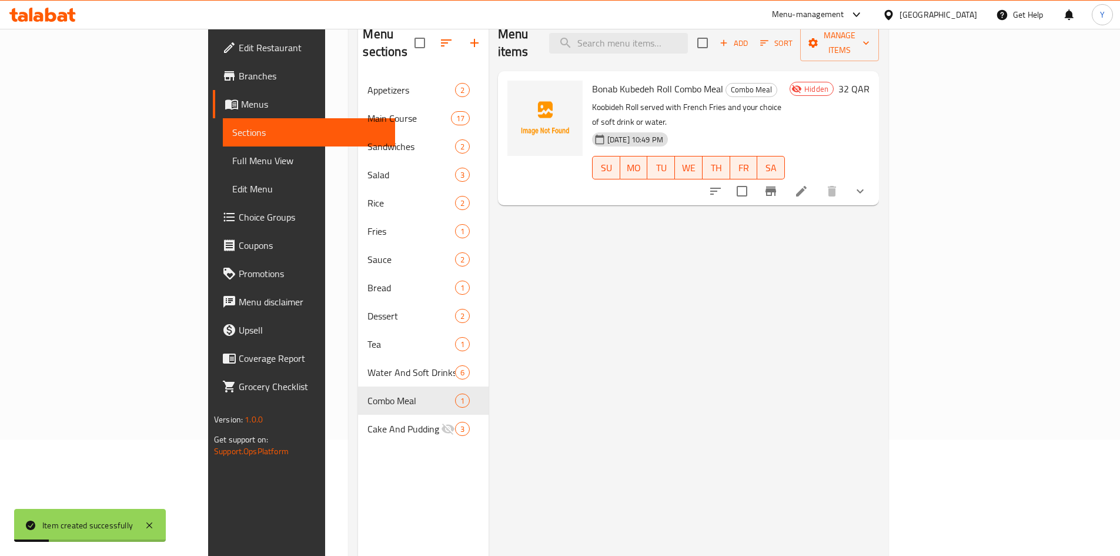
scroll to position [118, 0]
click at [667, 379] on div "Menu items Add Sort Manage items Bonab Kubedeh Roll Combo Meal Combo Meal Koobi…" at bounding box center [684, 292] width 390 height 556
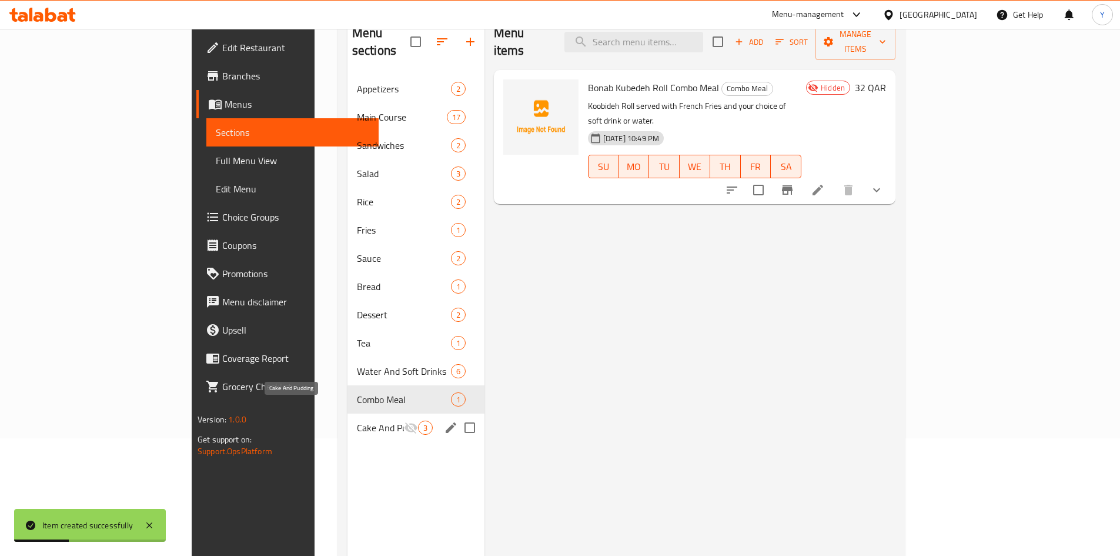
click at [357, 420] on span "Cake And Pudding" at bounding box center [380, 427] width 47 height 14
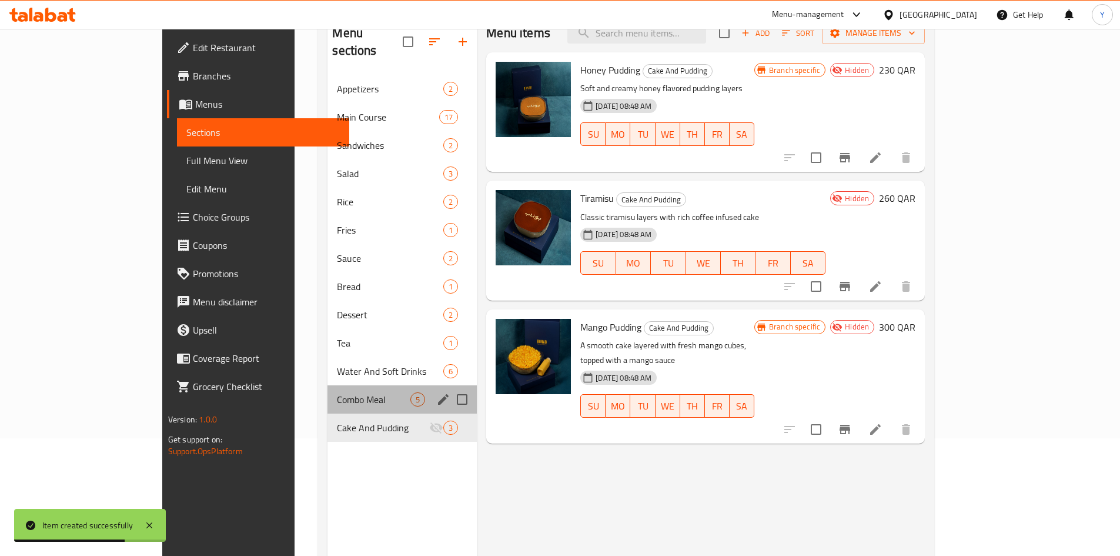
click at [361, 385] on div "Combo Meal 5" at bounding box center [401, 399] width 149 height 28
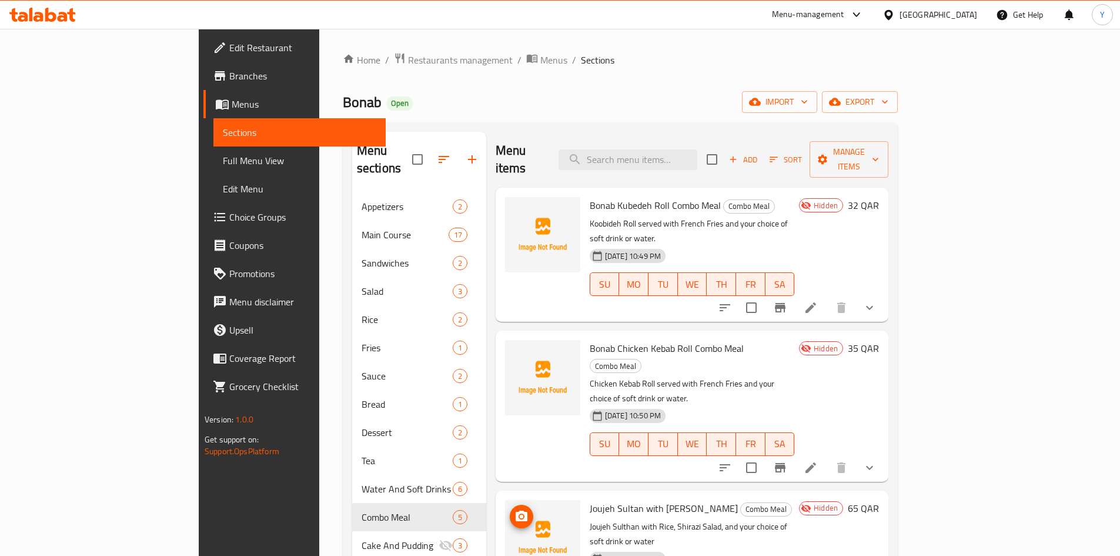
click at [748, 62] on ol "Home / Restaurants management / Menus / Sections" at bounding box center [620, 59] width 555 height 15
click at [898, 111] on button "export" at bounding box center [860, 102] width 76 height 22
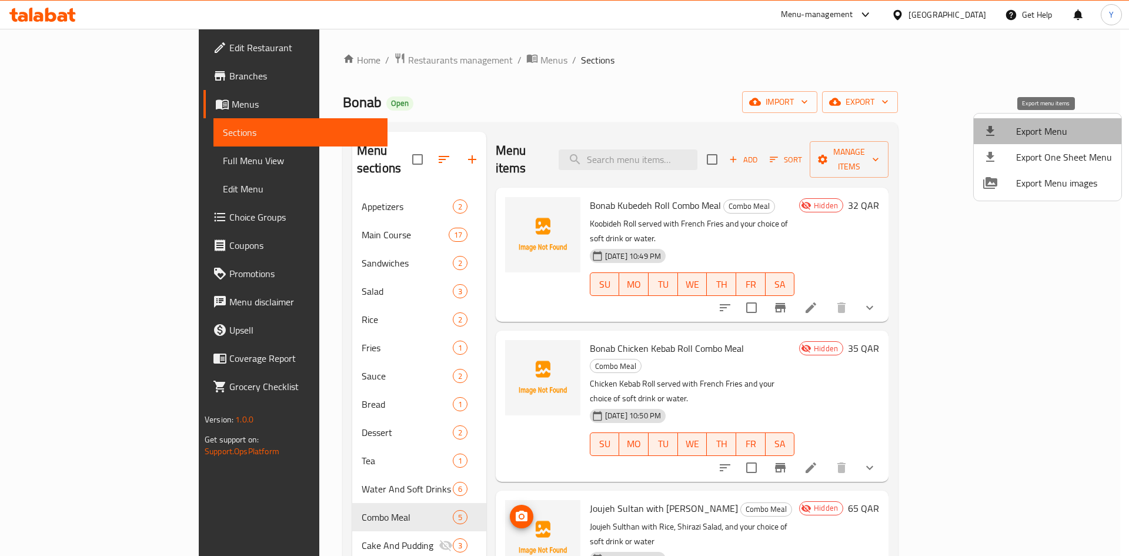
click at [1055, 141] on li "Export Menu" at bounding box center [1048, 131] width 148 height 26
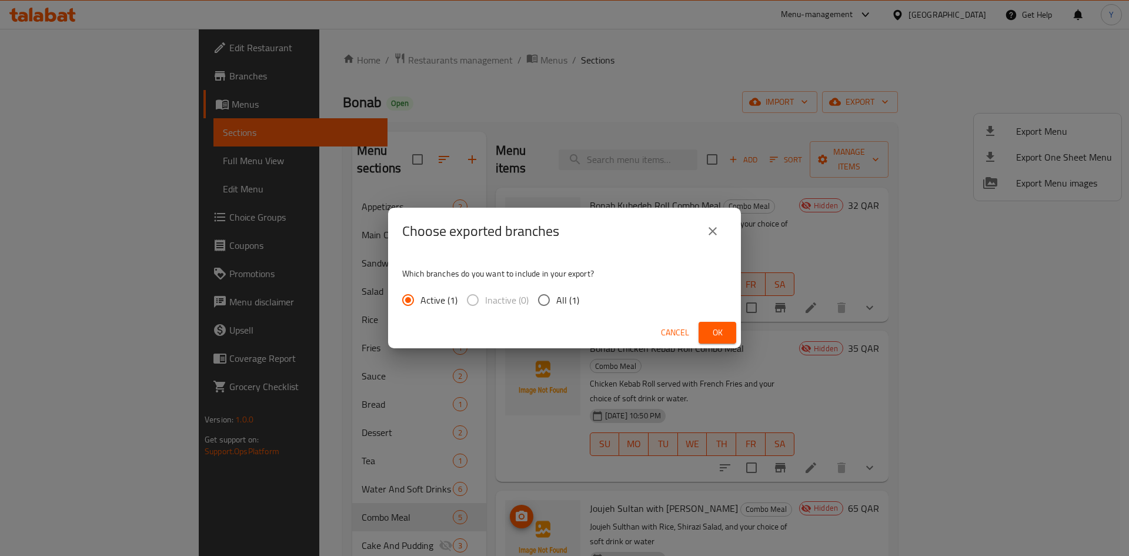
drag, startPoint x: 567, startPoint y: 298, endPoint x: 575, endPoint y: 312, distance: 15.5
click at [567, 297] on span "All (1)" at bounding box center [567, 300] width 23 height 14
click at [556, 297] on input "All (1)" at bounding box center [543, 299] width 25 height 25
radio input "true"
click at [714, 332] on span "Ok" at bounding box center [717, 332] width 19 height 15
